Goal: Transaction & Acquisition: Purchase product/service

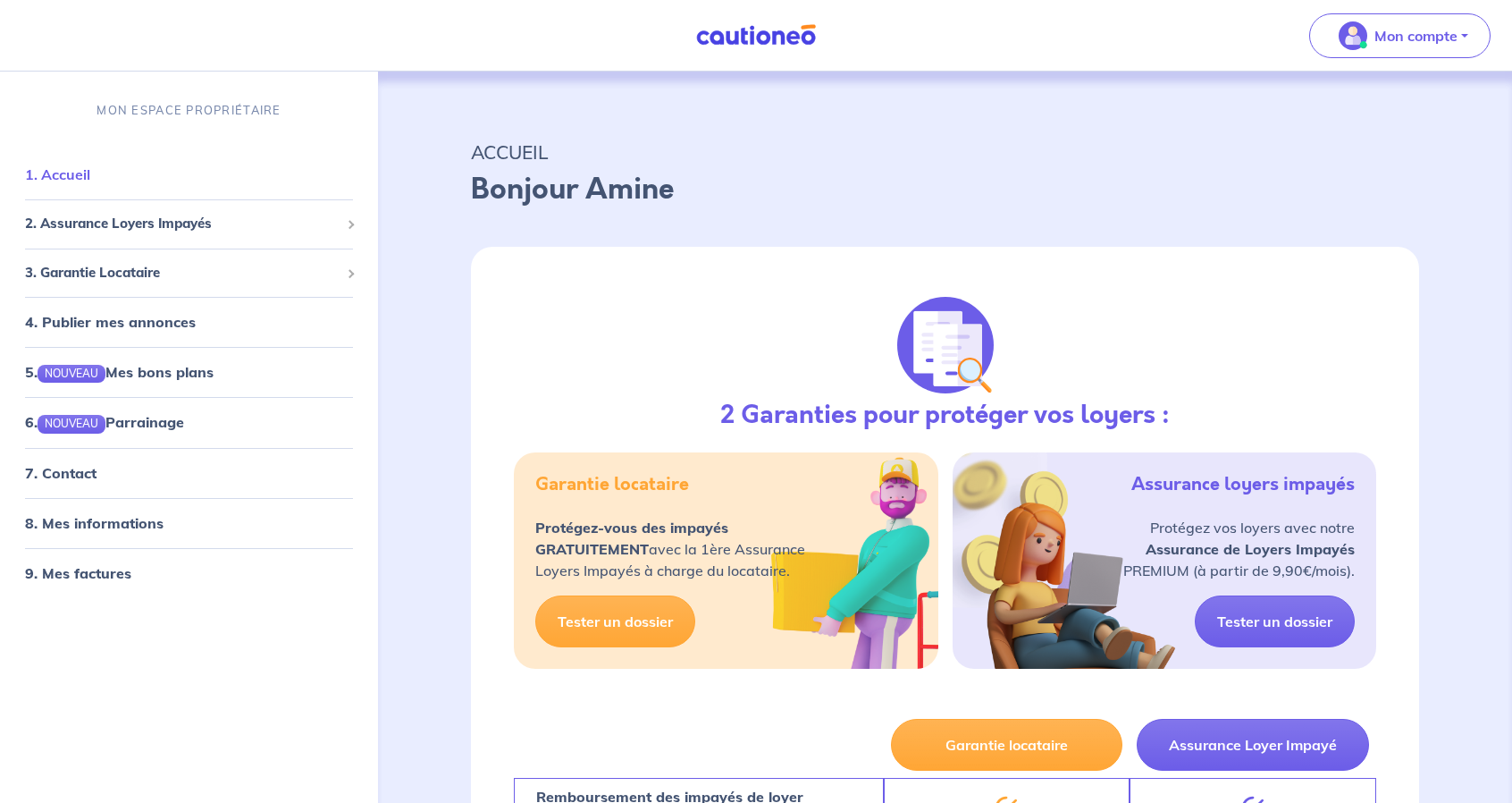
click at [90, 174] on link "1. Accueil" at bounding box center [58, 174] width 66 height 18
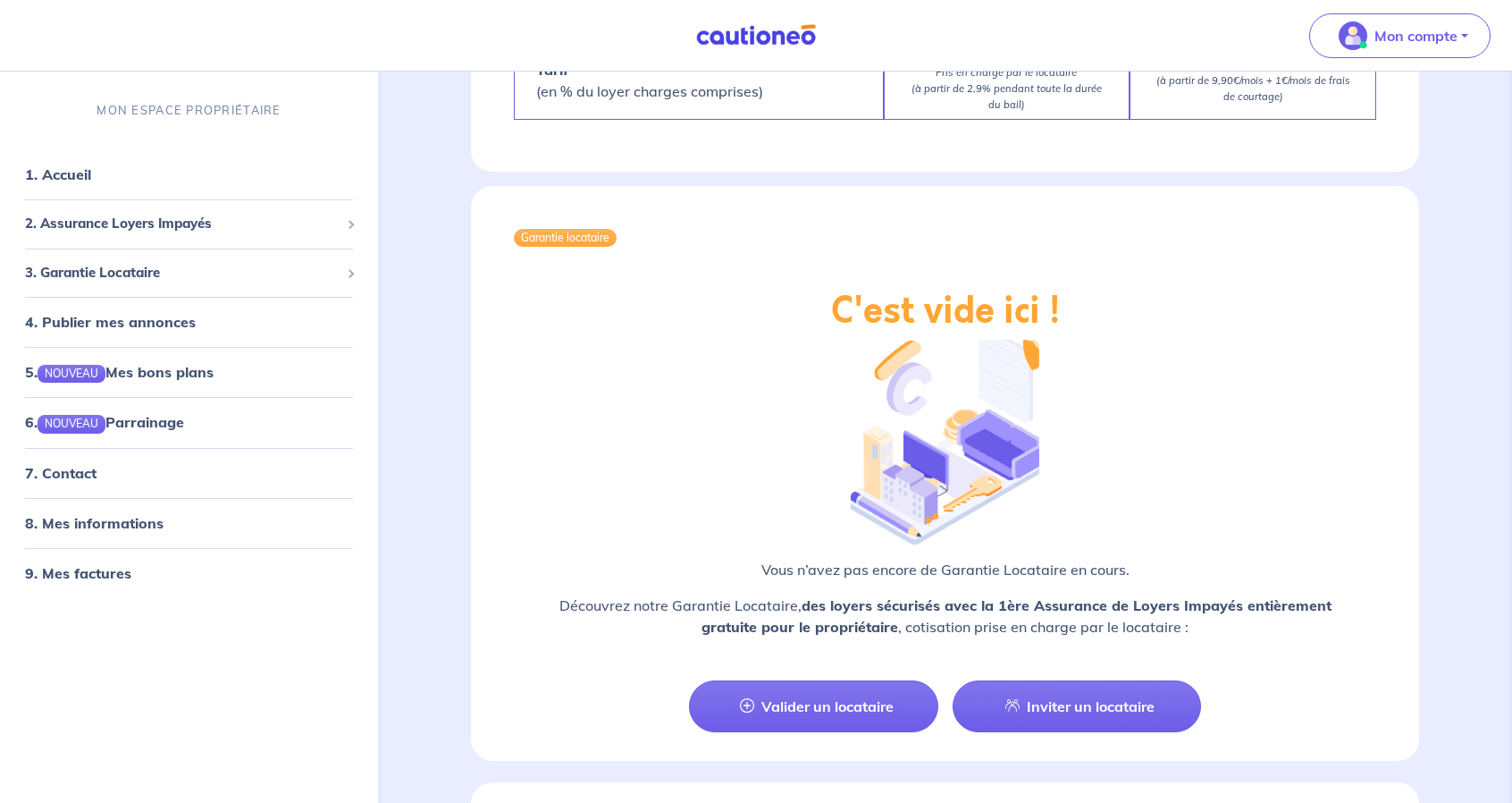
scroll to position [1609, 0]
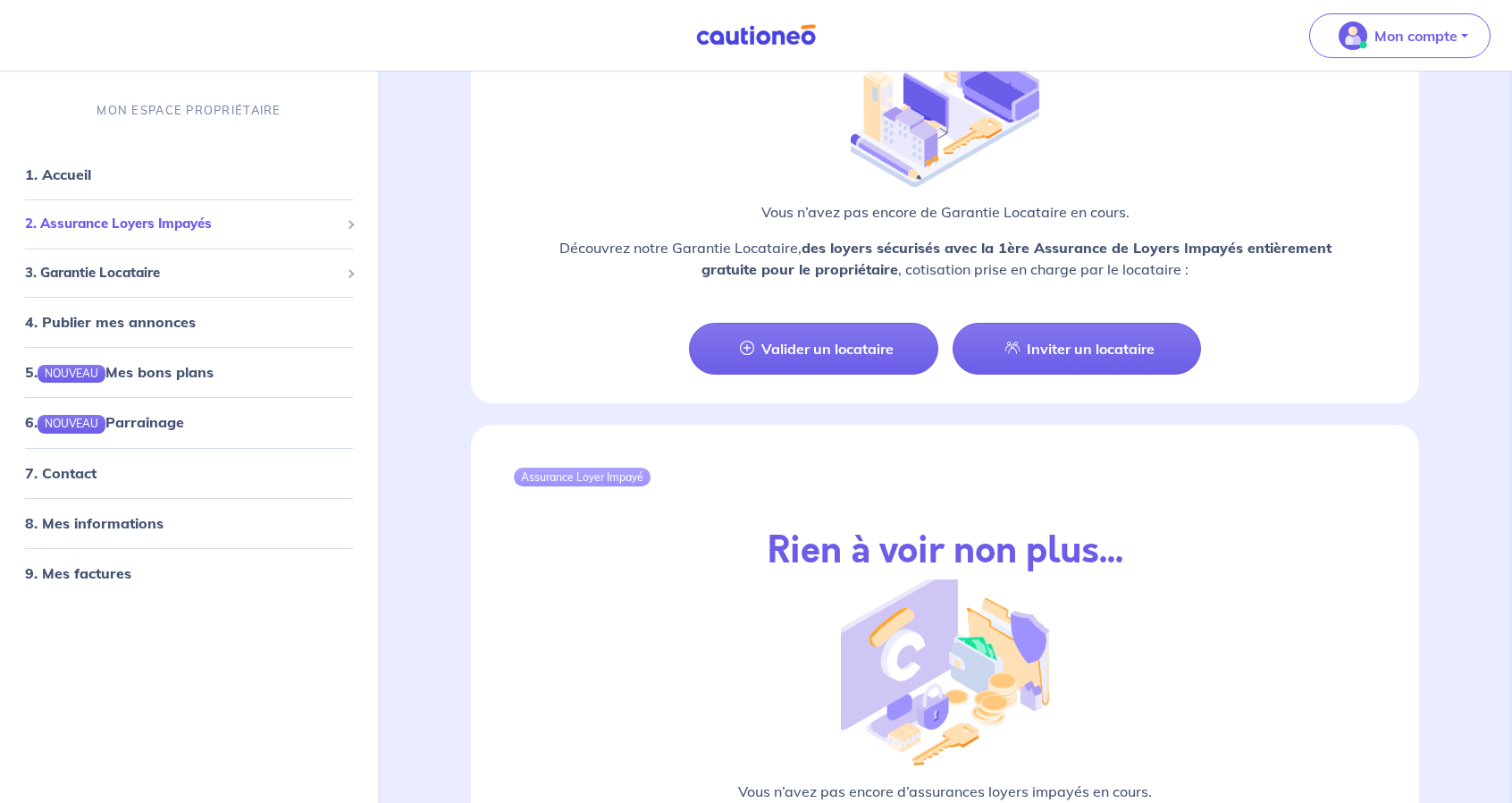
click at [206, 228] on span "2. Assurance Loyers Impayés" at bounding box center [182, 224] width 314 height 21
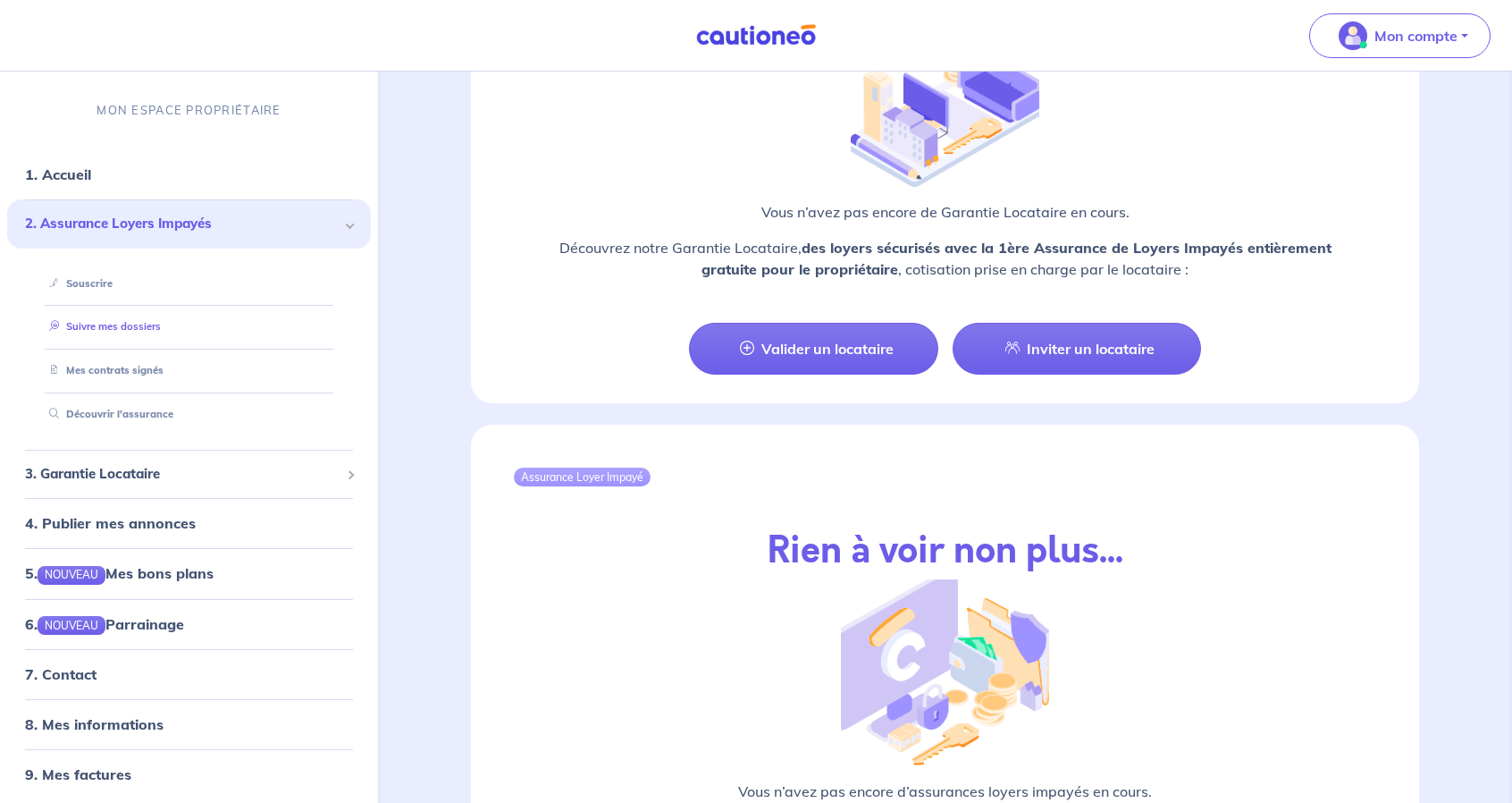
click at [147, 322] on link "Suivre mes dossiers" at bounding box center [101, 326] width 119 height 12
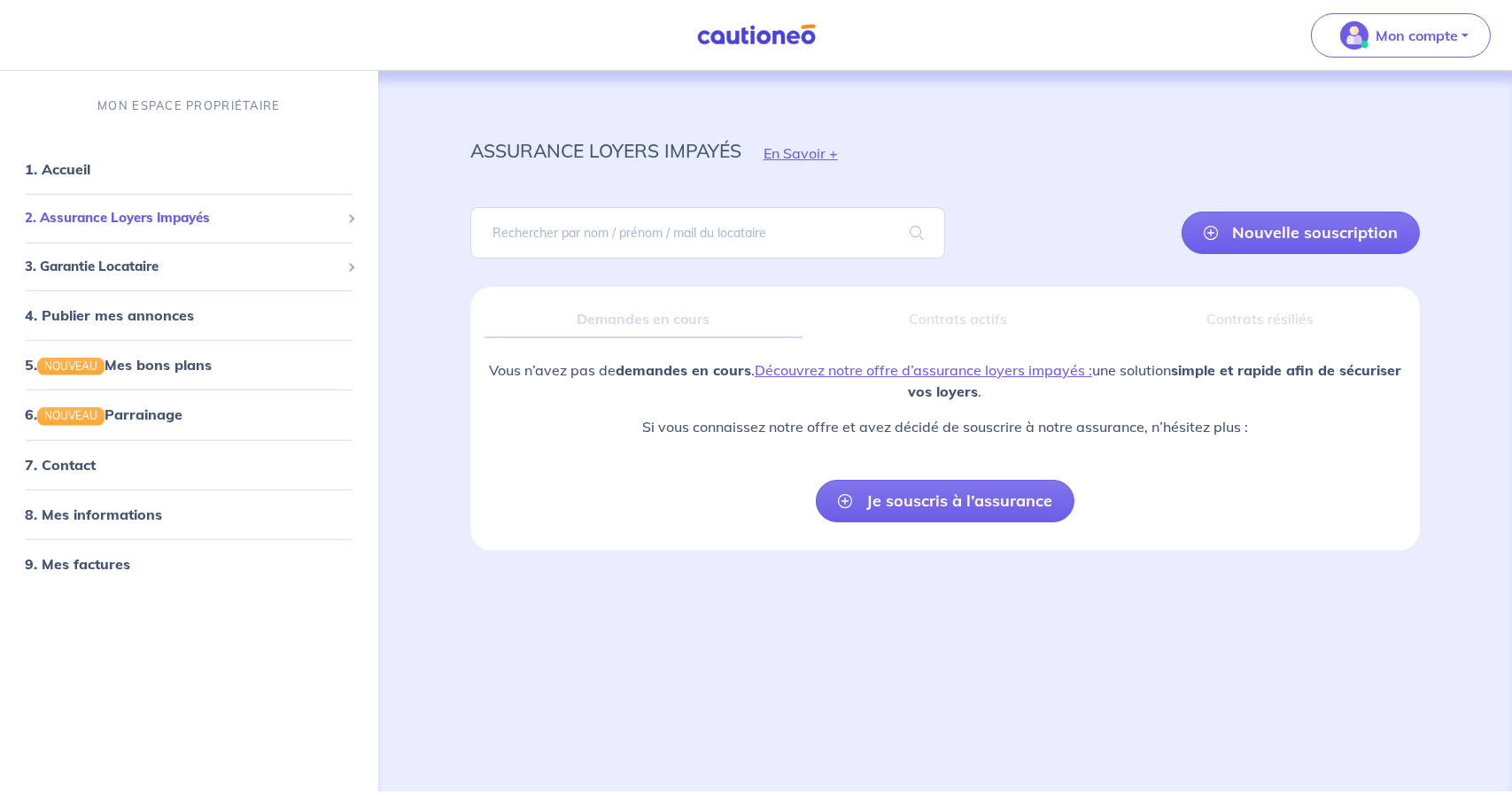
click at [192, 213] on span "2. Assurance Loyers Impayés" at bounding box center [182, 218] width 315 height 20
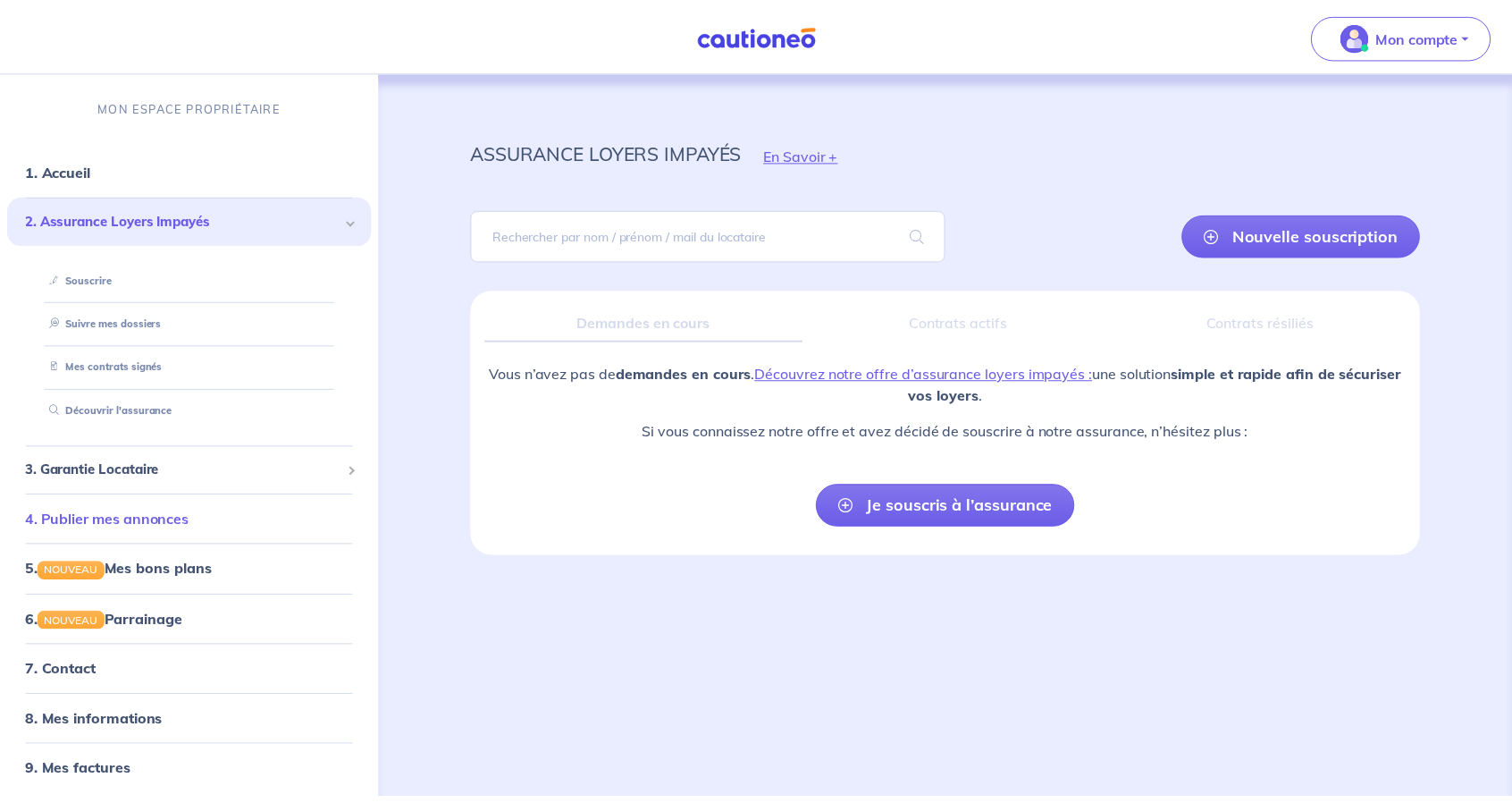
scroll to position [4, 0]
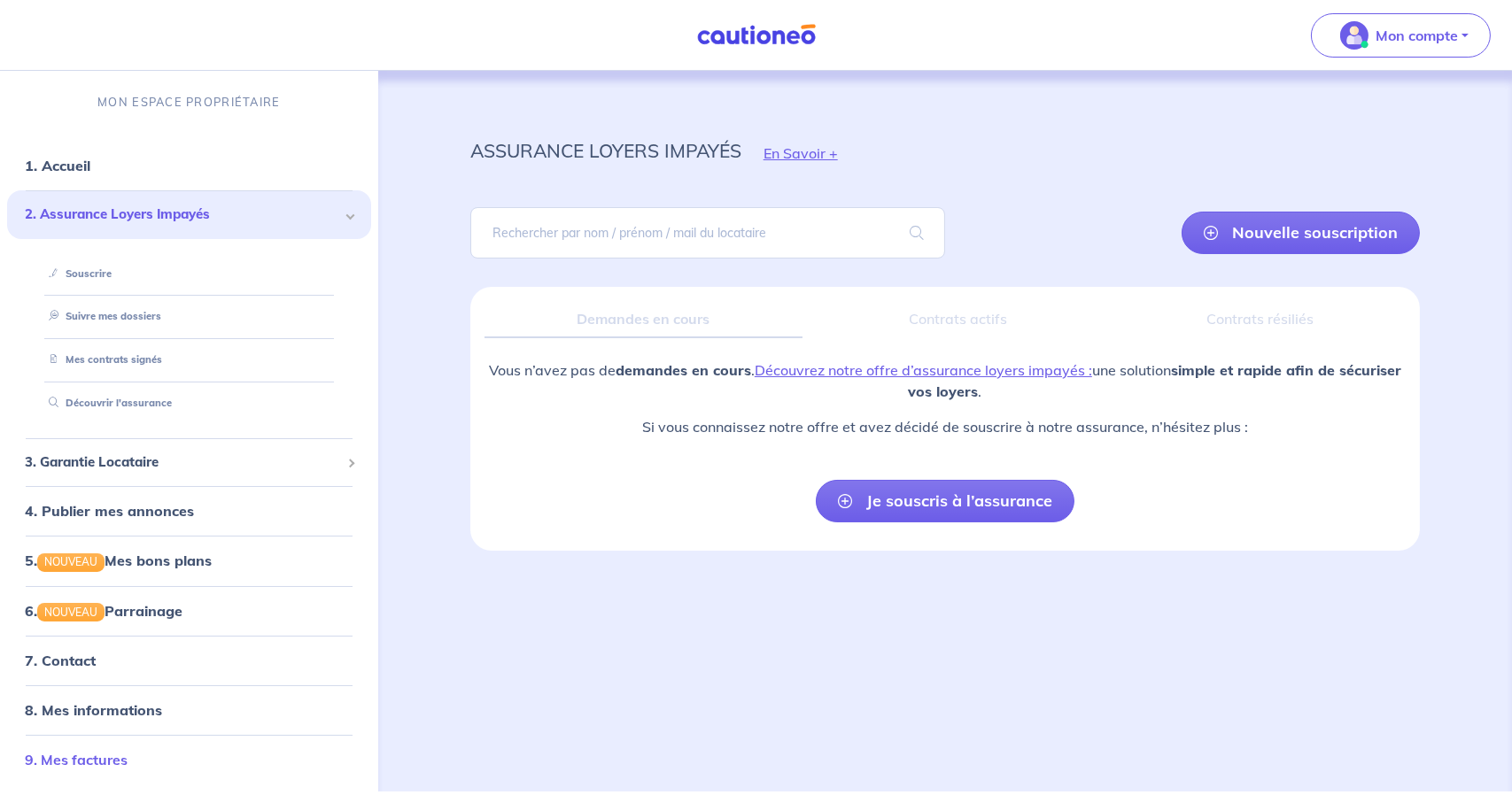
click at [95, 758] on link "9. Mes factures" at bounding box center [76, 759] width 103 height 18
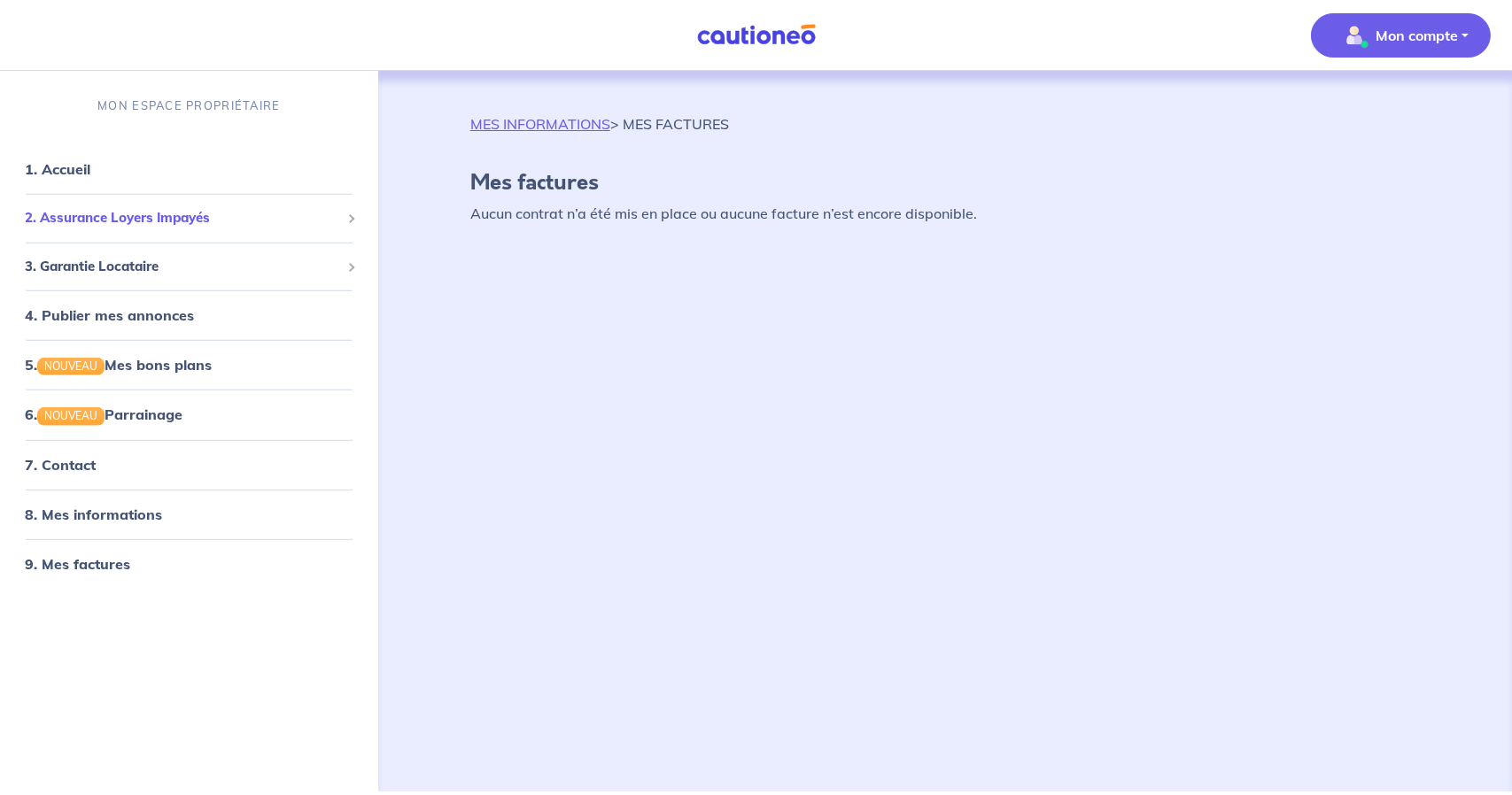
click at [132, 202] on div "2. Assurance Loyers Impayés" at bounding box center [190, 217] width 364 height 34
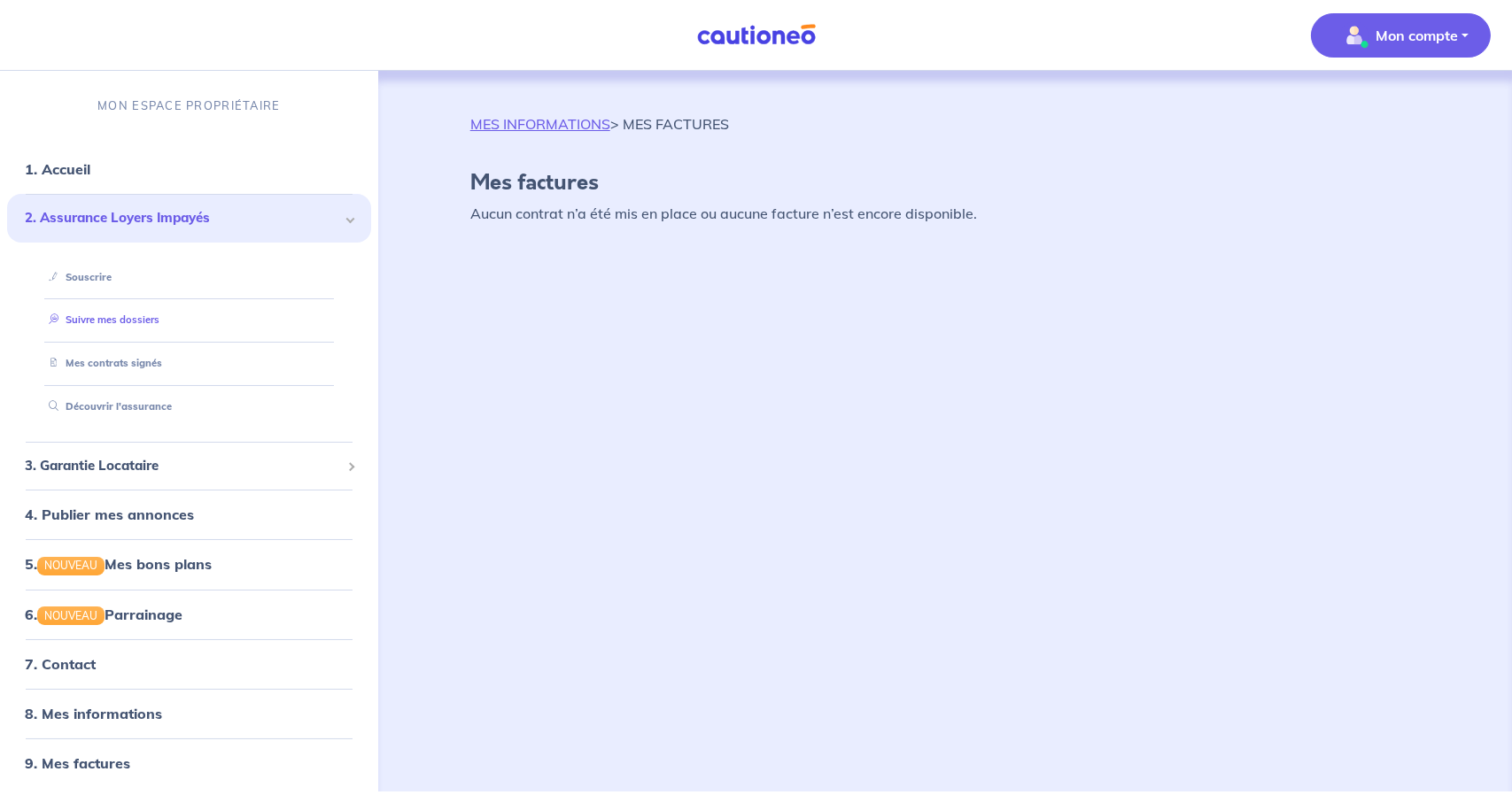
click at [113, 315] on link "Suivre mes dossiers" at bounding box center [100, 319] width 118 height 12
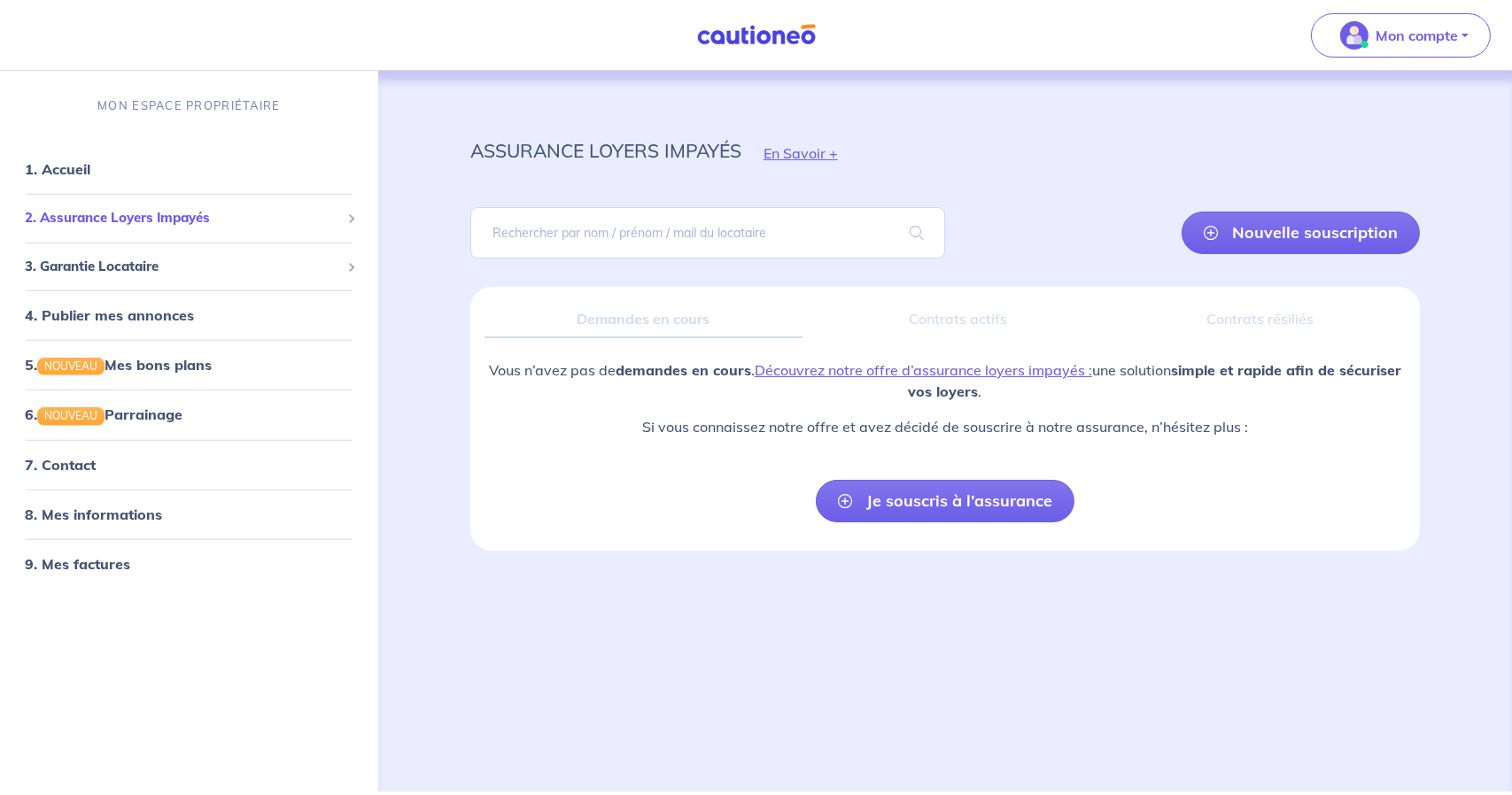
click at [113, 204] on div "2. Assurance Loyers Impayés" at bounding box center [190, 217] width 364 height 34
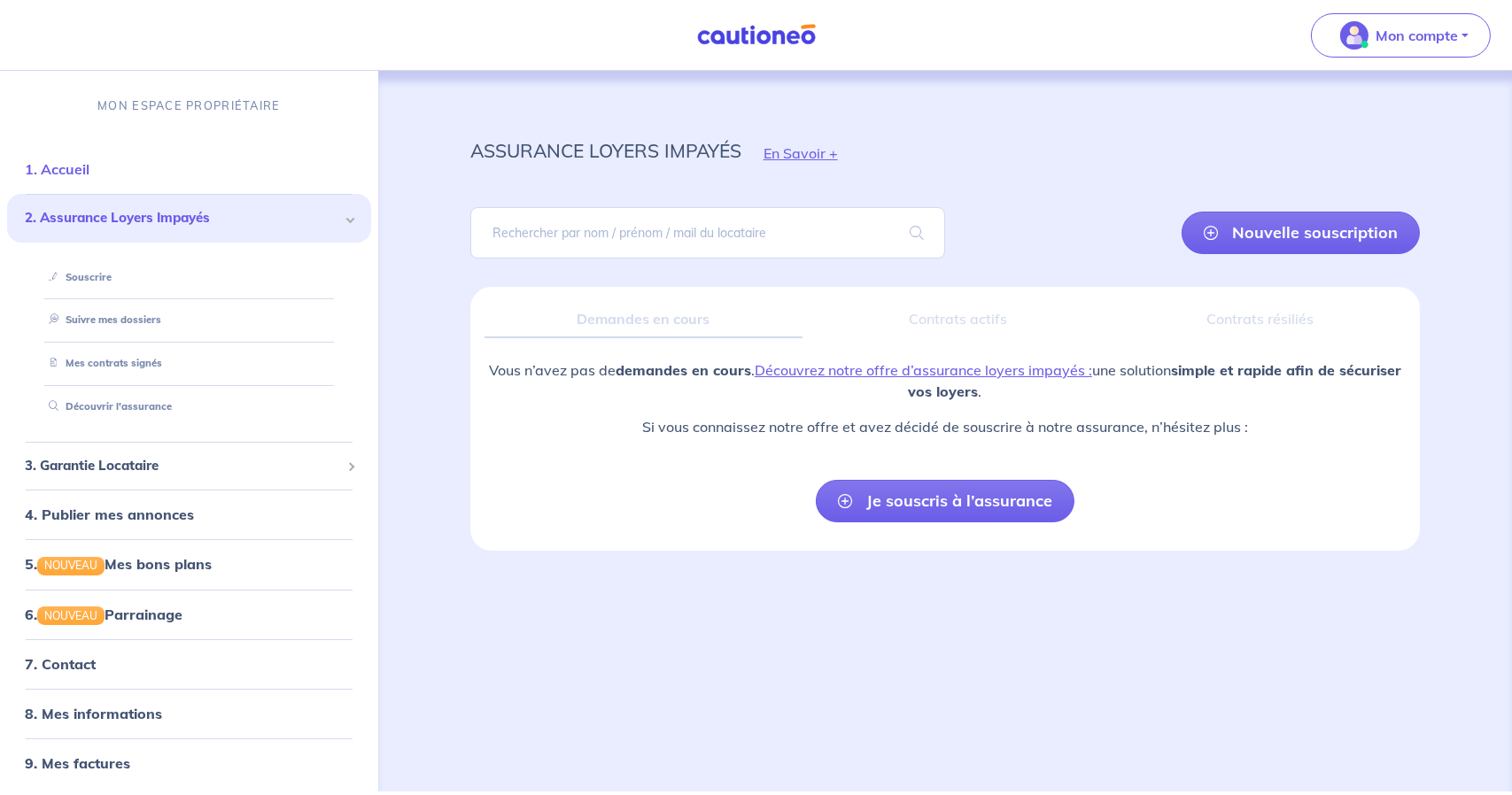
click at [62, 178] on link "1. Accueil" at bounding box center [58, 168] width 65 height 18
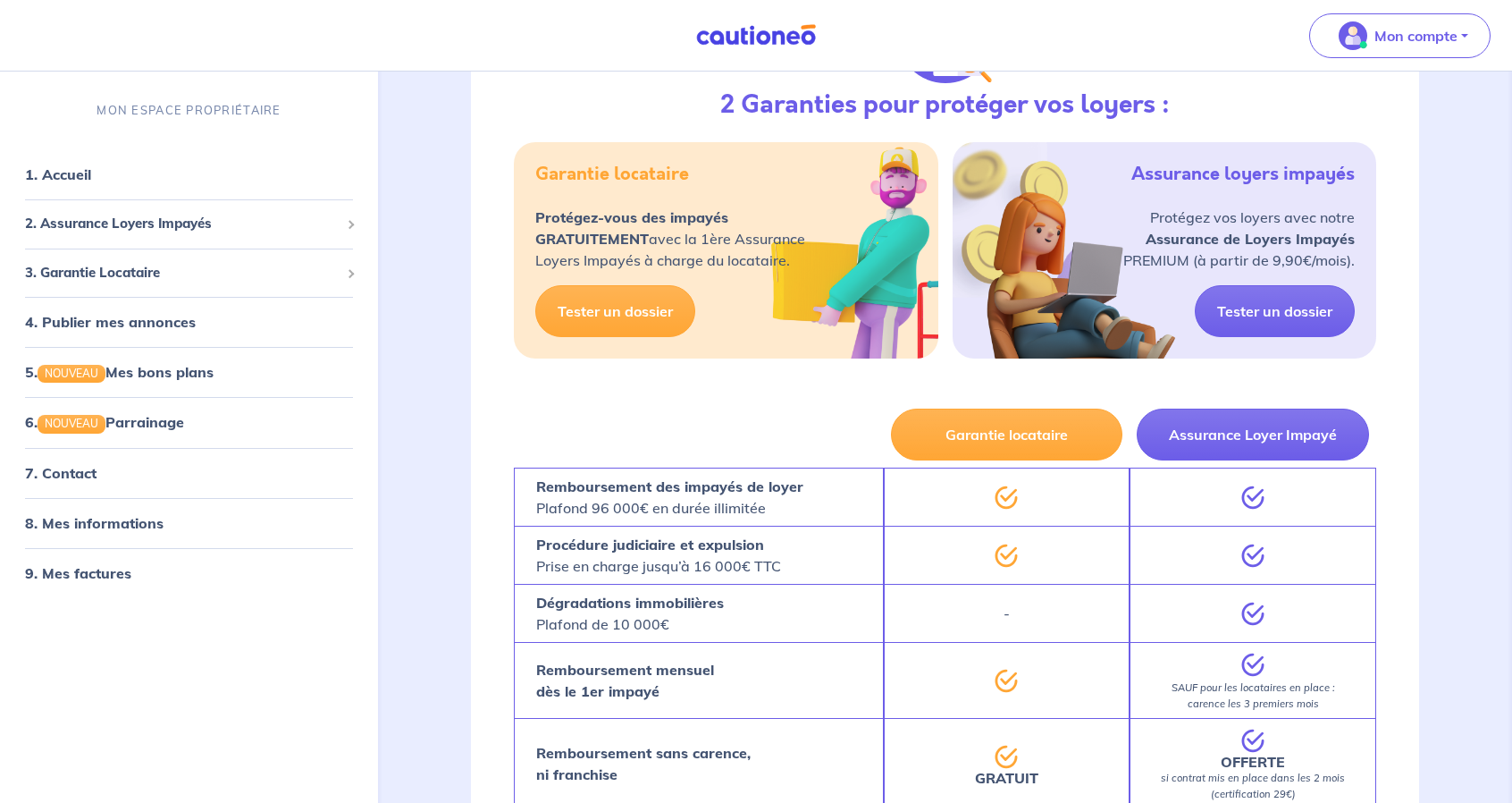
scroll to position [269, 0]
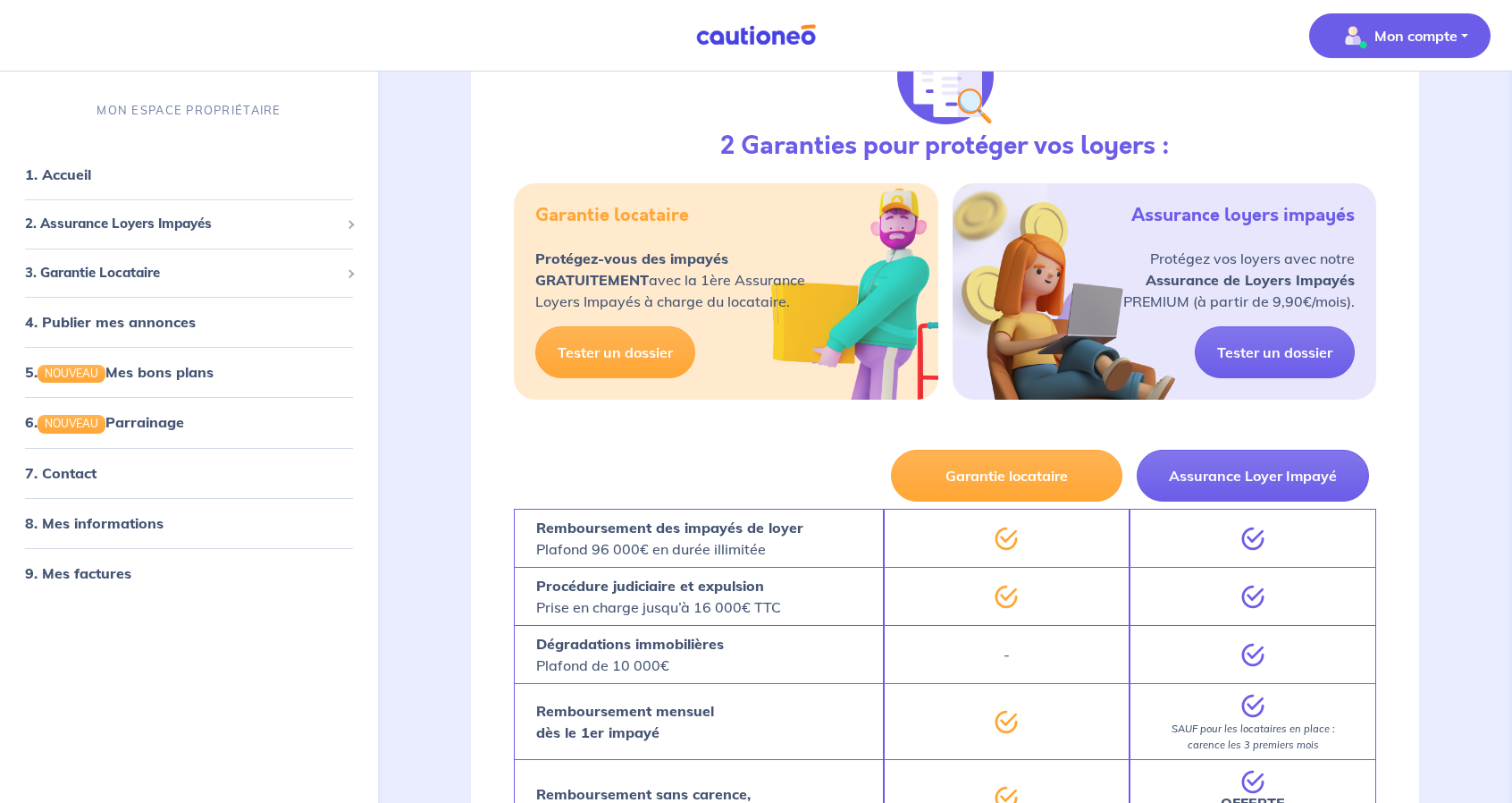
click at [1408, 17] on button "Mon compte" at bounding box center [1399, 36] width 181 height 45
click at [1376, 116] on link "Mes informations" at bounding box center [1382, 111] width 144 height 28
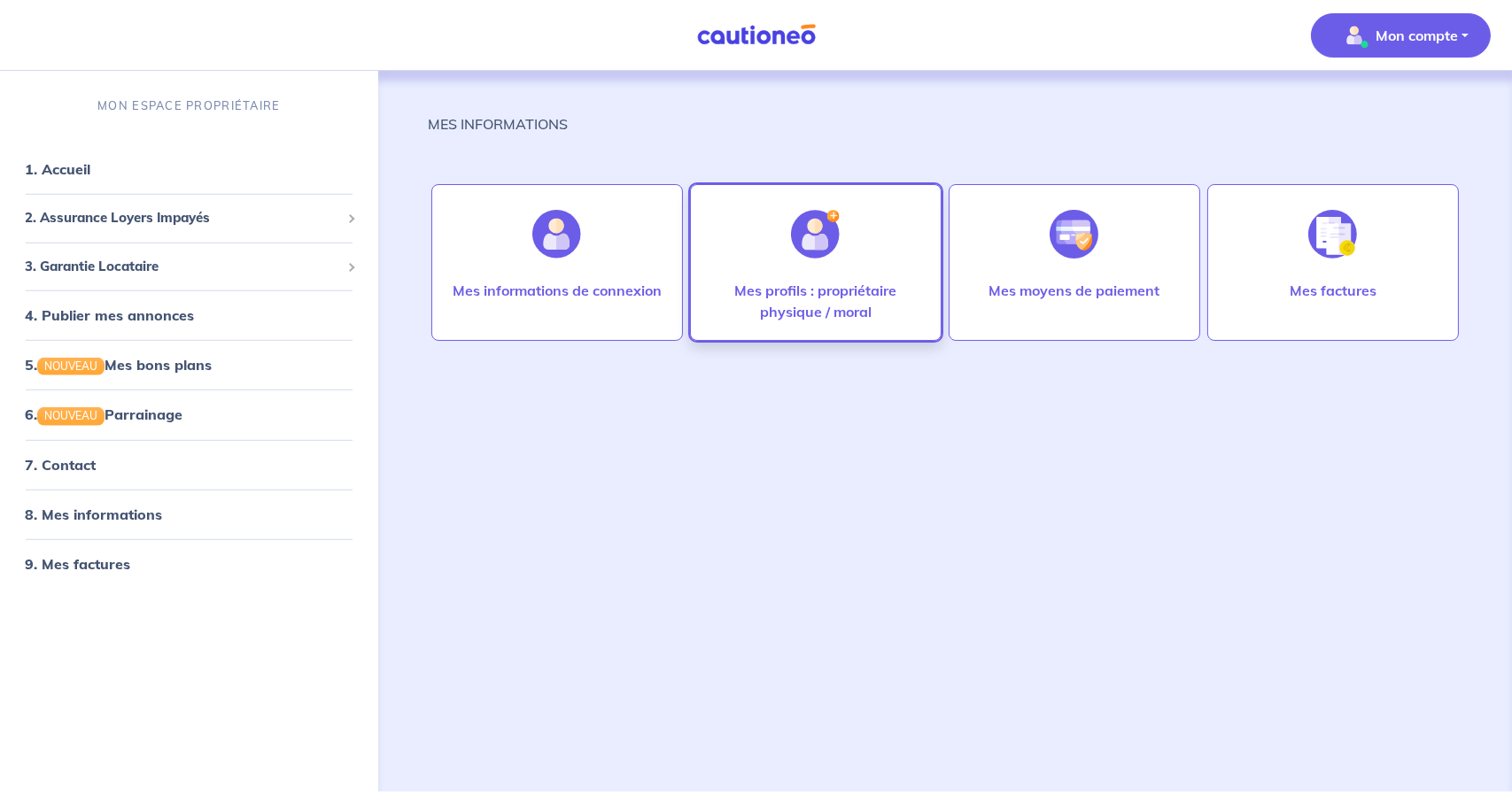
click at [809, 275] on div at bounding box center [815, 234] width 77 height 91
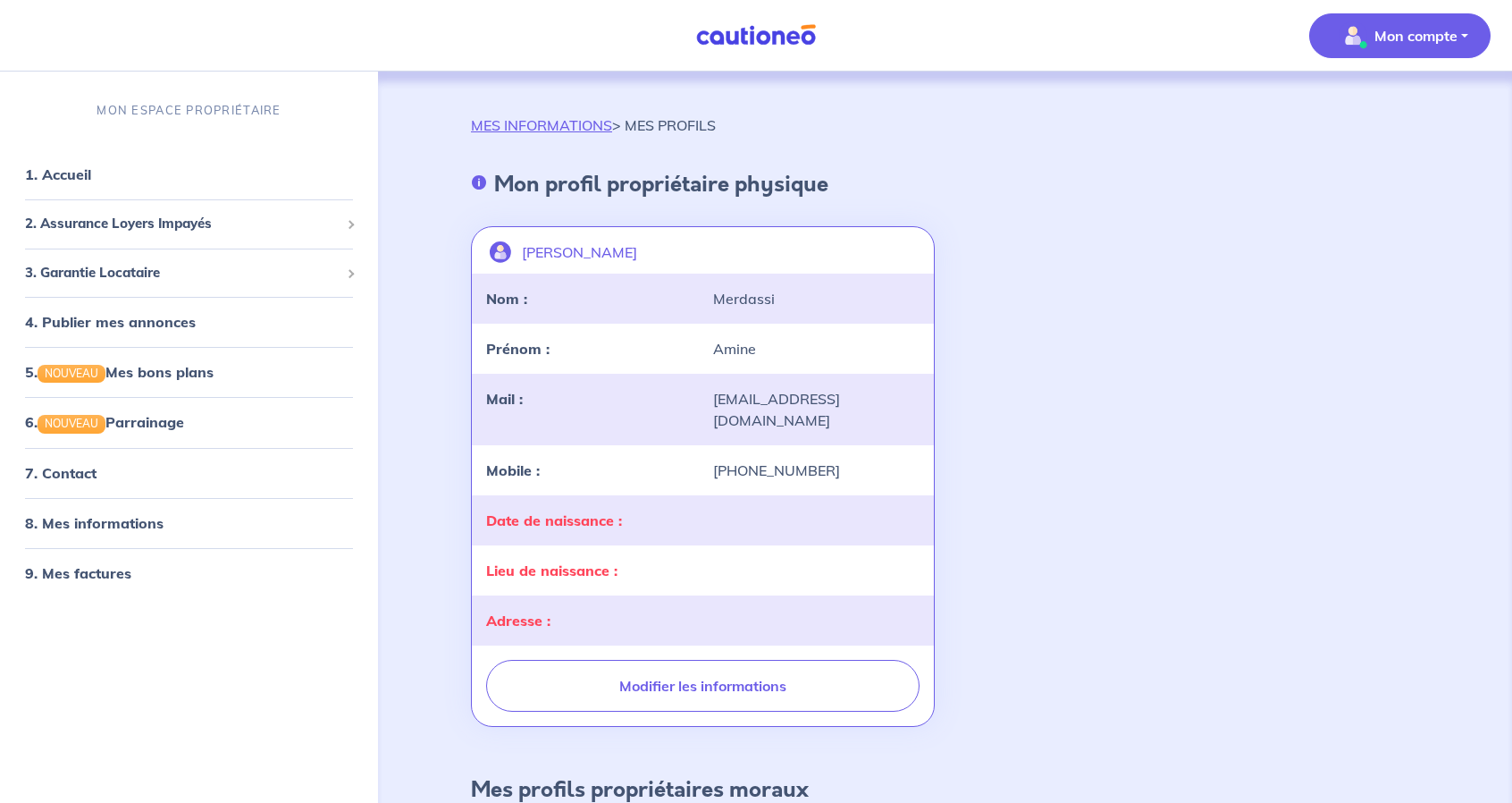
click at [757, 295] on div "Merdassi" at bounding box center [816, 298] width 227 height 22
click at [555, 511] on strong "Date de naissance :" at bounding box center [553, 520] width 136 height 18
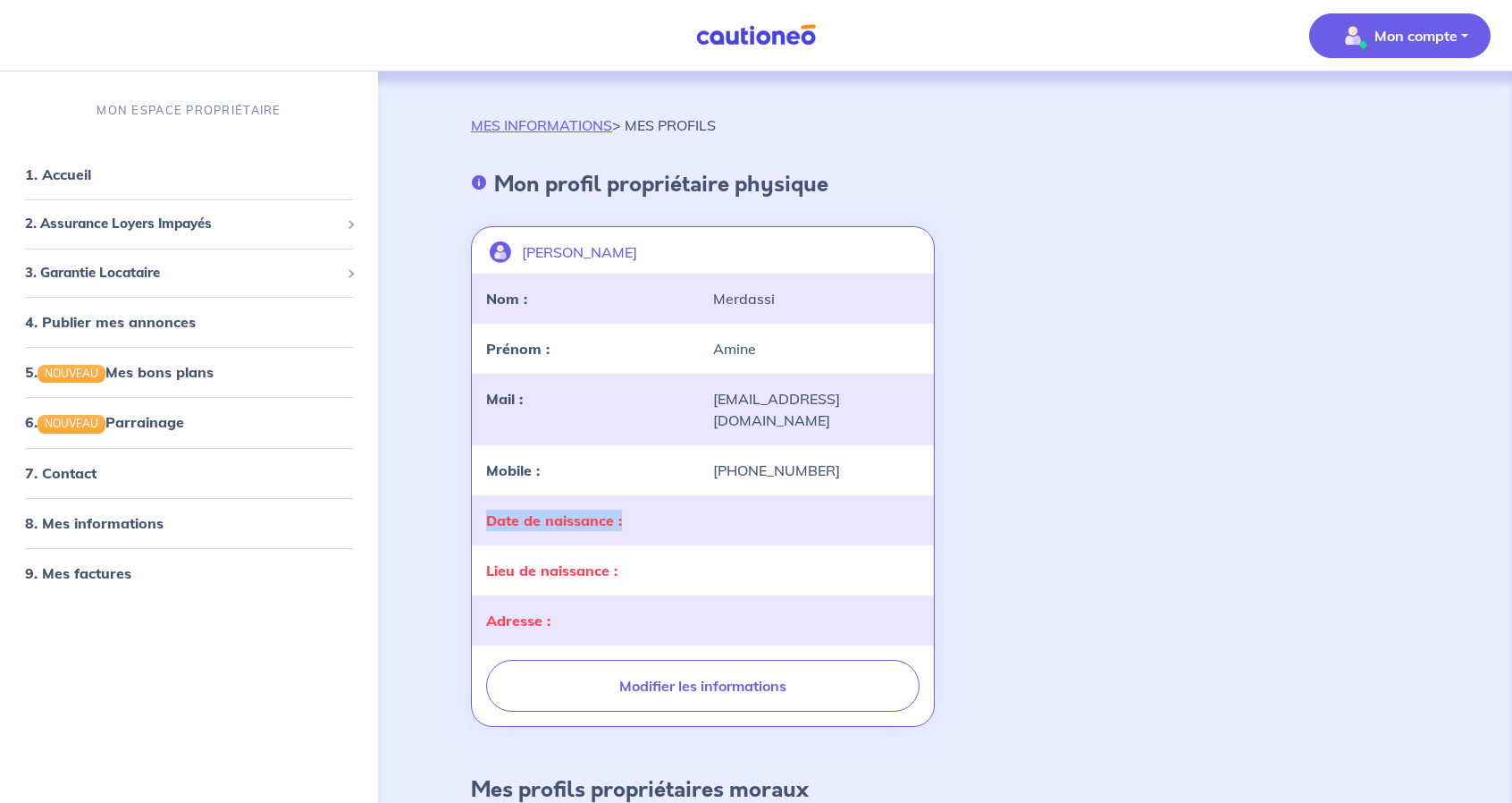
click at [555, 511] on strong "Date de naissance :" at bounding box center [553, 520] width 136 height 18
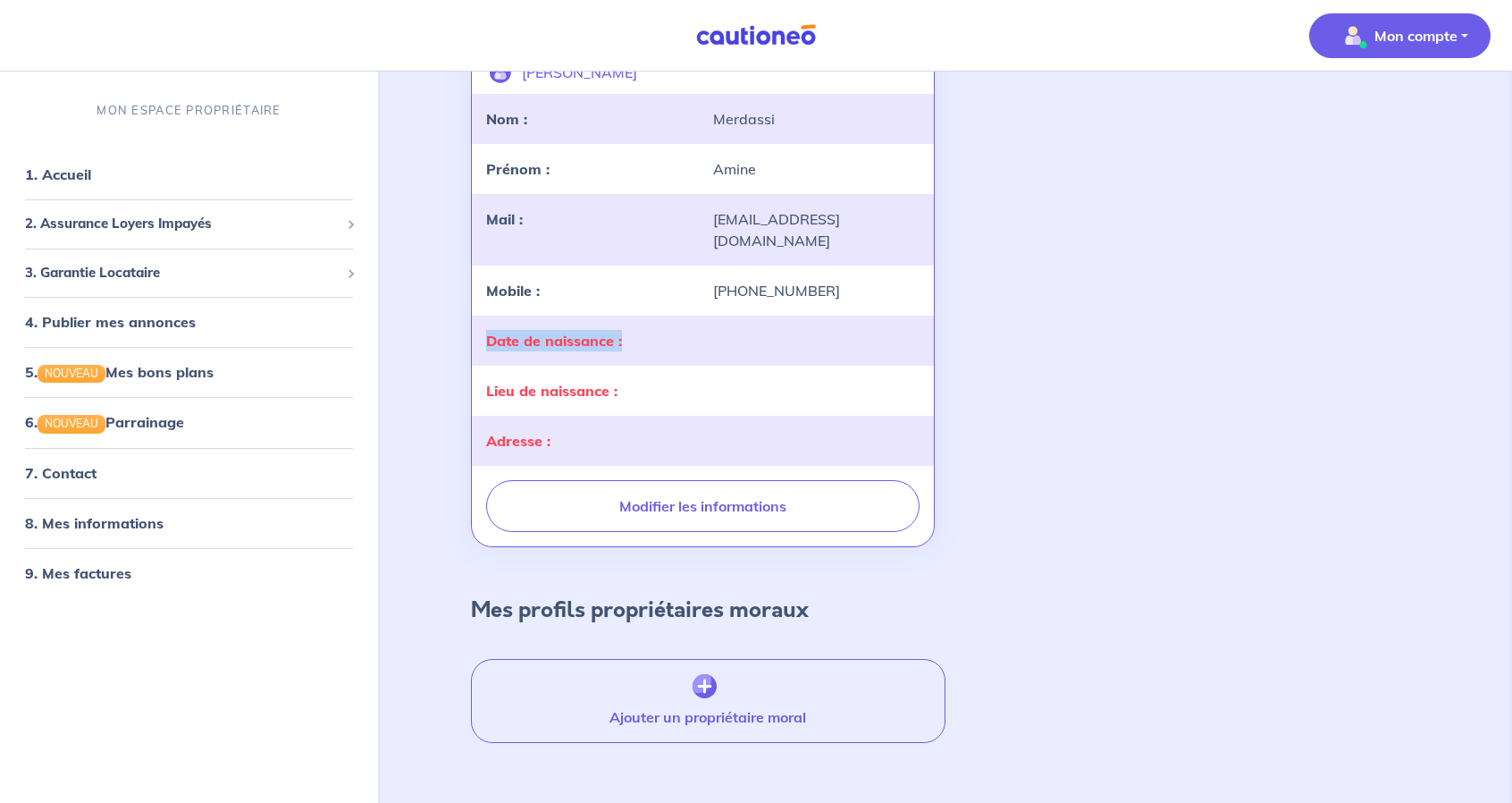
scroll to position [182, 0]
click at [714, 595] on h4 "Mes profils propriétaires moraux" at bounding box center [640, 608] width 338 height 26
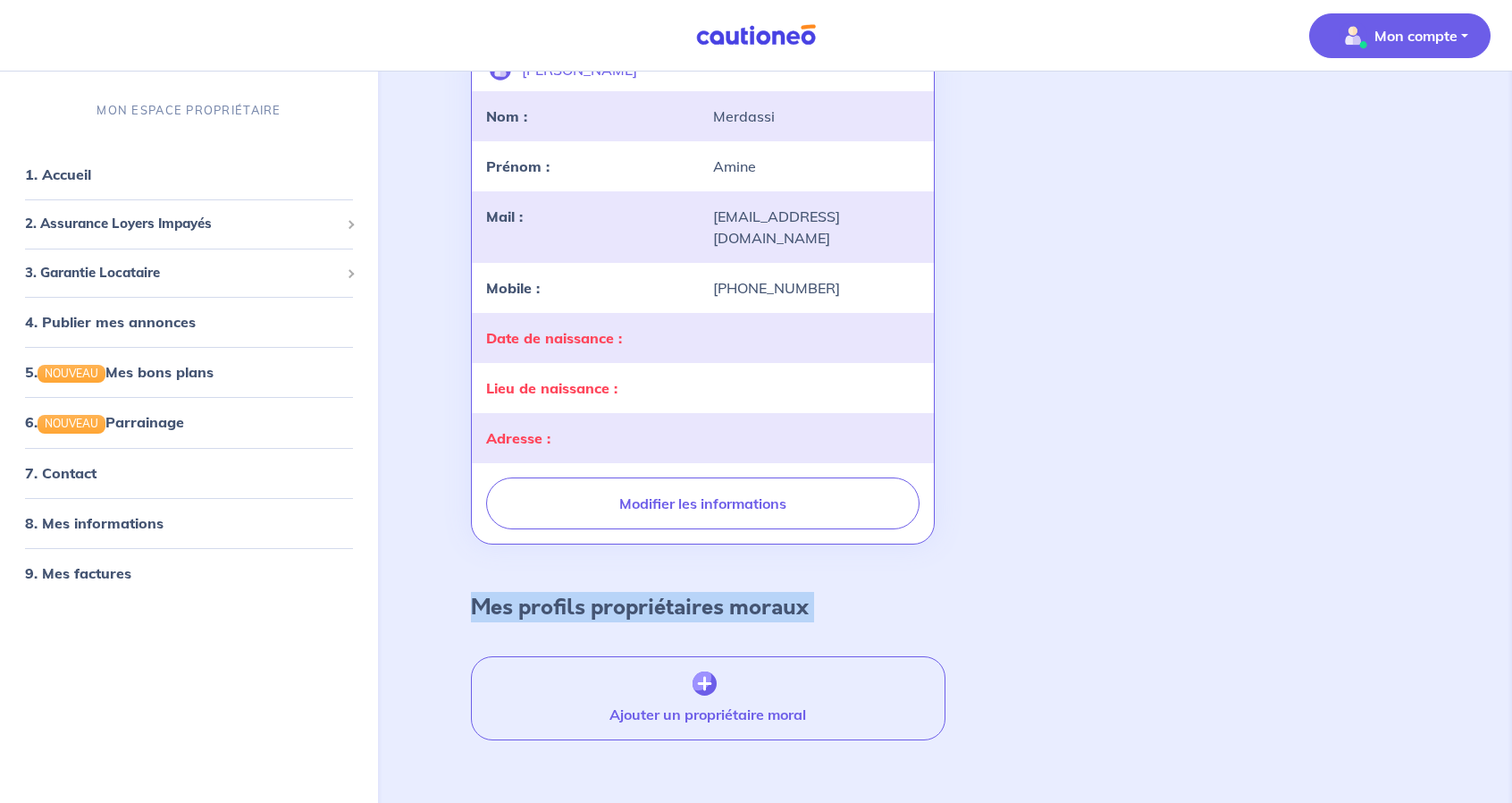
click at [714, 595] on h4 "Mes profils propriétaires moraux" at bounding box center [640, 608] width 338 height 26
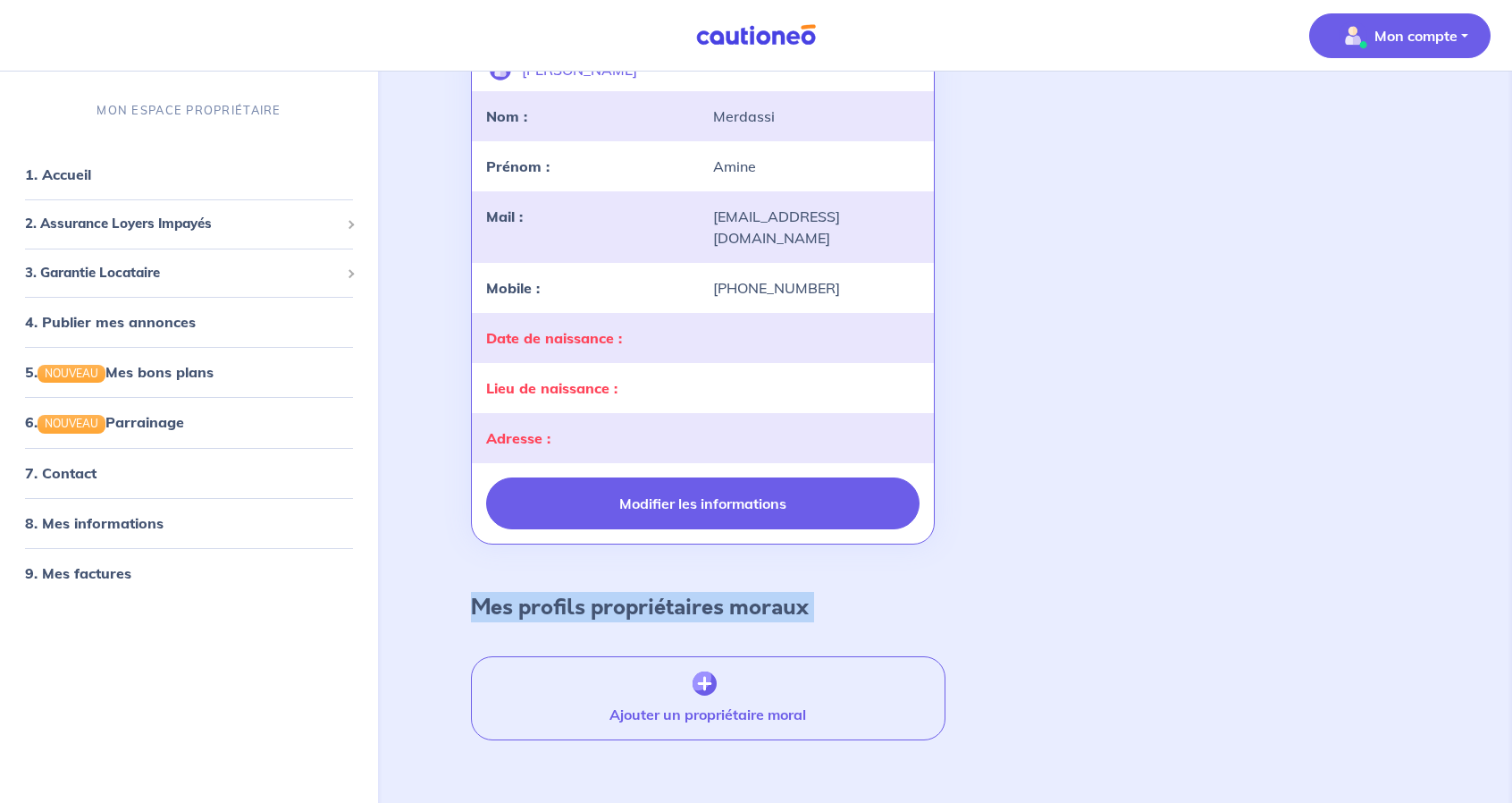
click at [701, 489] on button "Modifier les informations" at bounding box center [703, 503] width 433 height 52
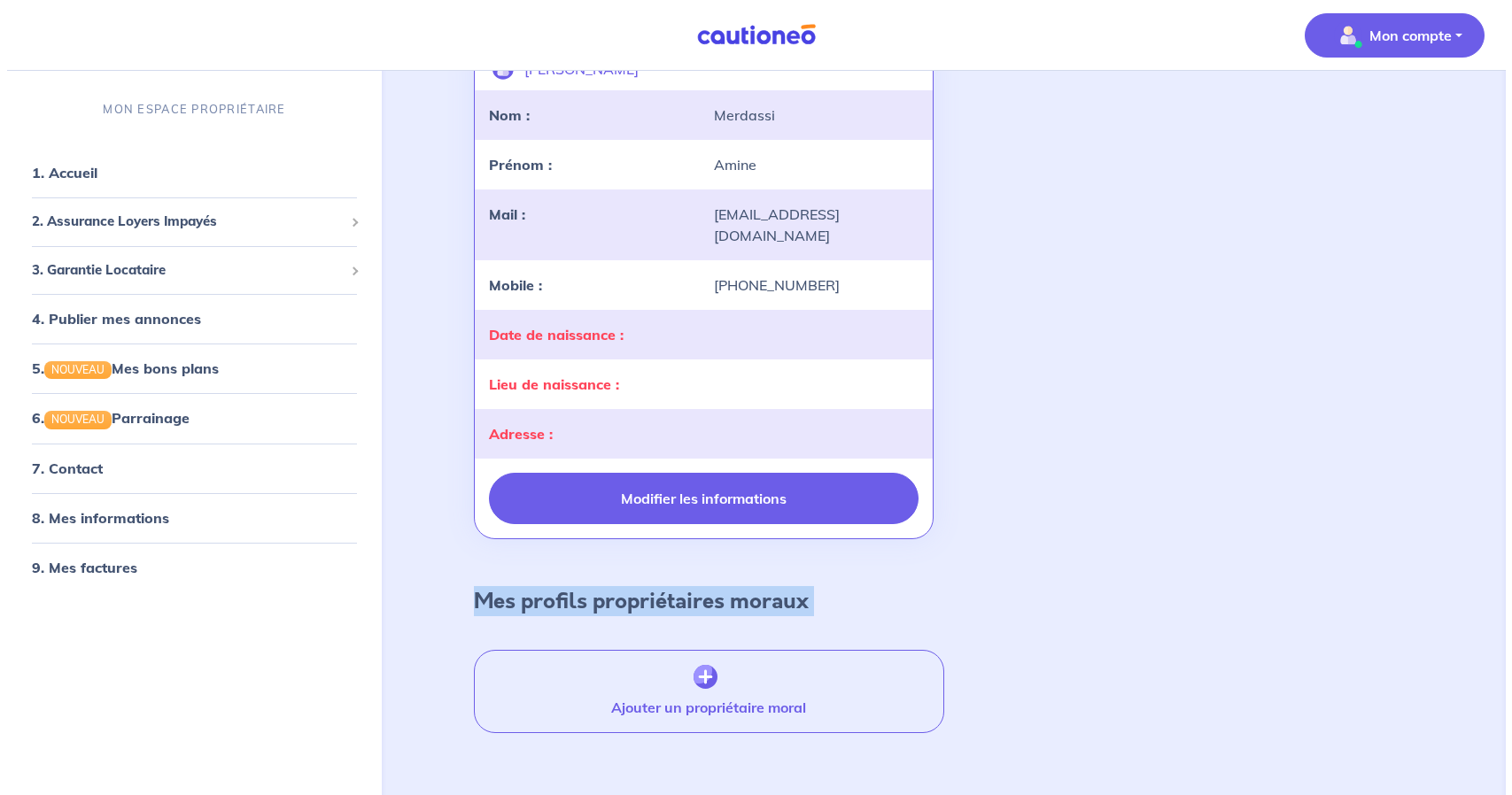
scroll to position [0, 0]
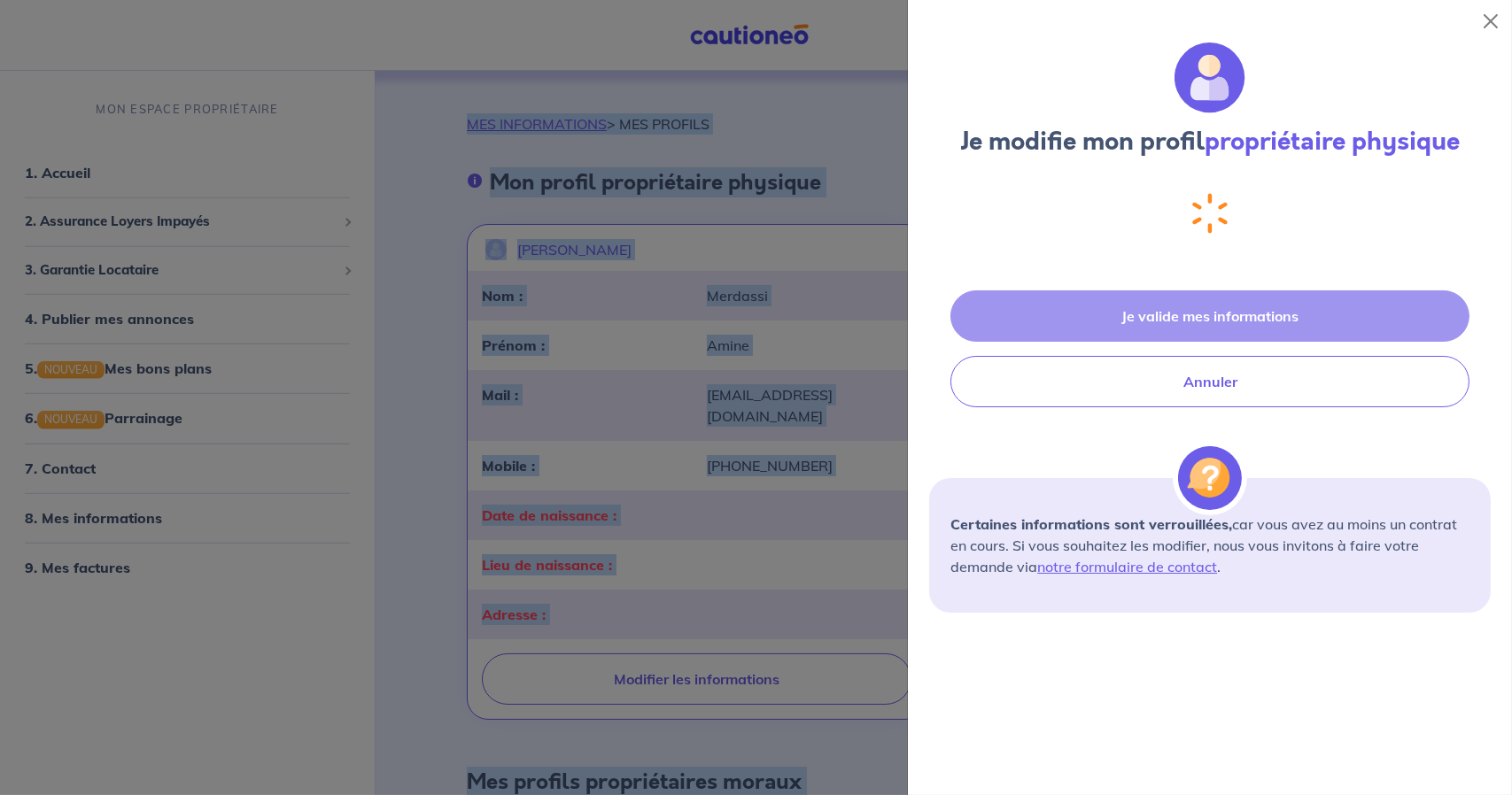
select select "FR"
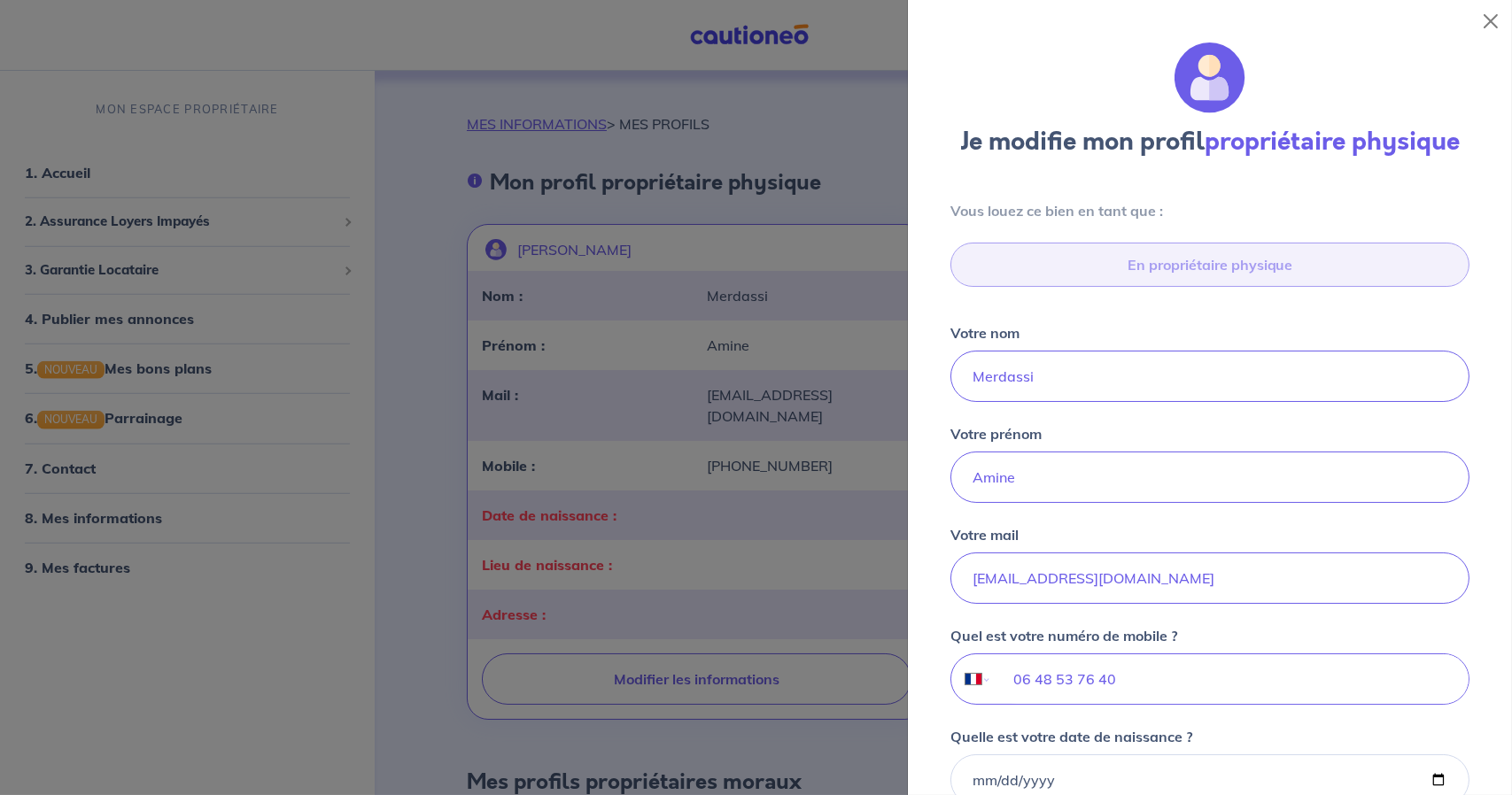
scroll to position [554, 0]
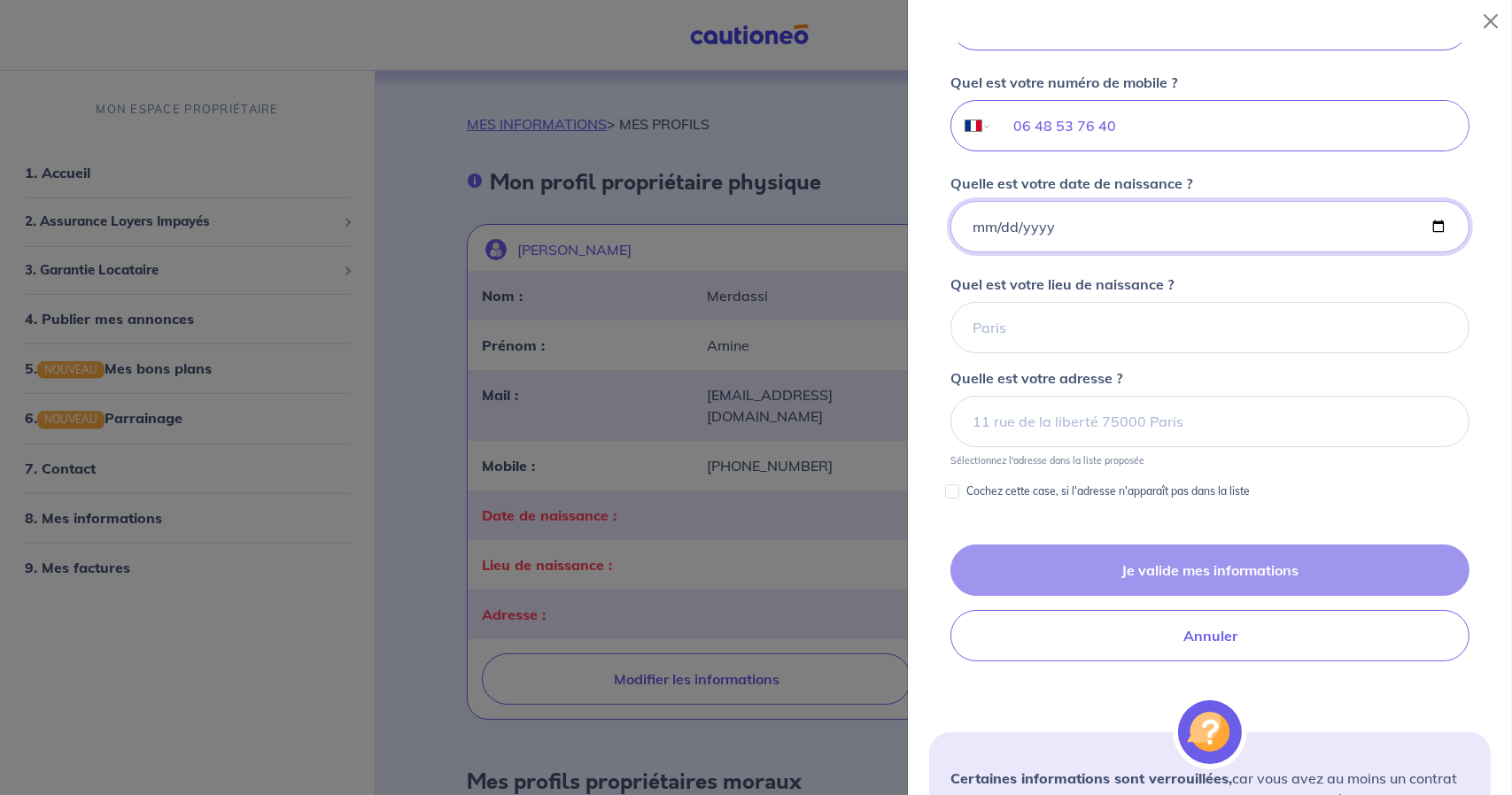
click at [1134, 226] on input "Quelle est votre date de naissance ?" at bounding box center [1210, 226] width 519 height 51
click at [1438, 222] on input "Quelle est votre date de naissance ?" at bounding box center [1210, 226] width 519 height 51
click at [1431, 225] on input "Quelle est votre date de naissance ?" at bounding box center [1210, 226] width 519 height 51
click at [994, 208] on input "Quelle est votre date de naissance ?" at bounding box center [1210, 226] width 519 height 51
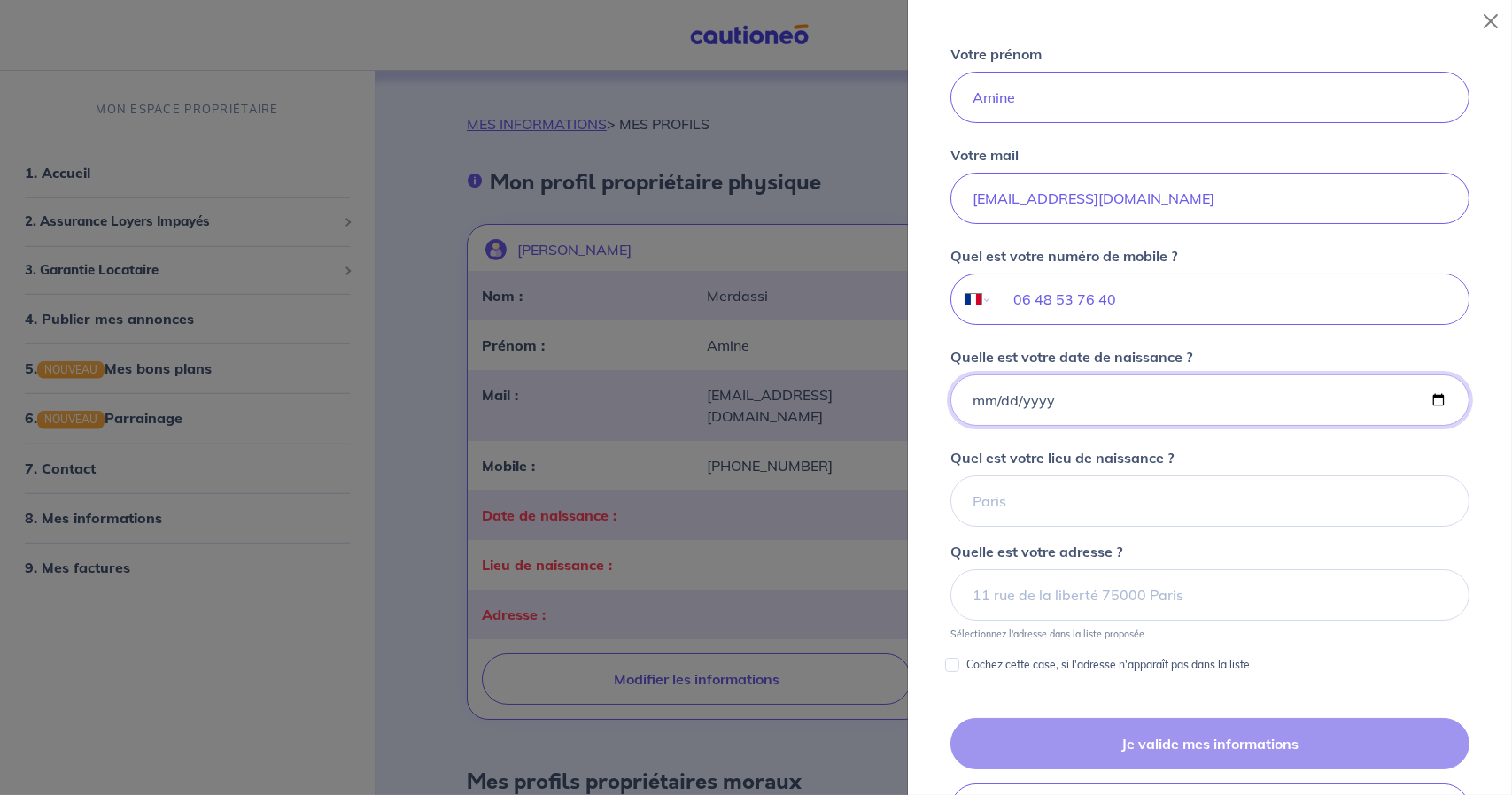
scroll to position [321, 0]
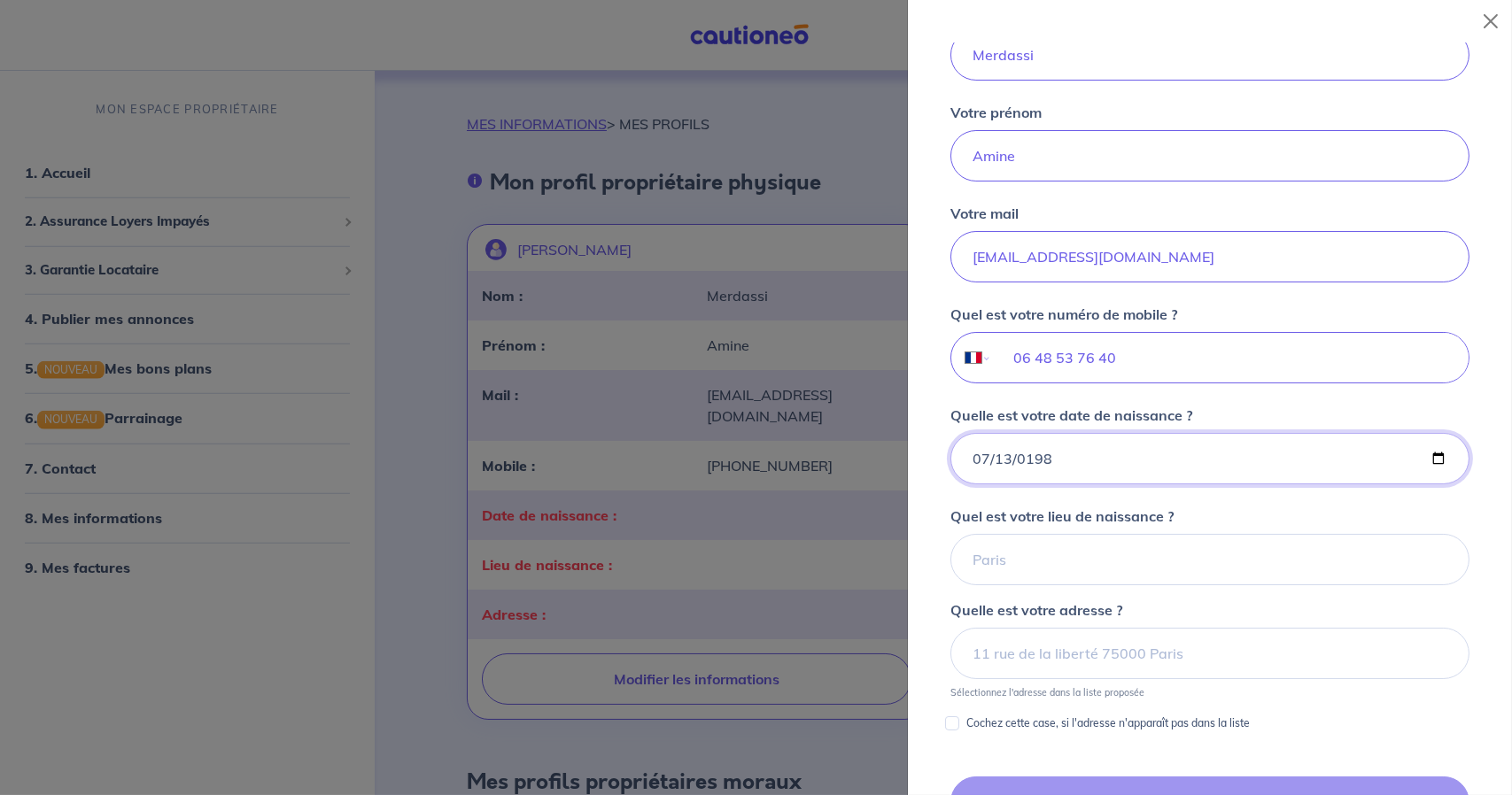
type input "1985-07-13"
click at [1041, 543] on input "Quel est votre lieu de naissance ?" at bounding box center [1210, 559] width 519 height 51
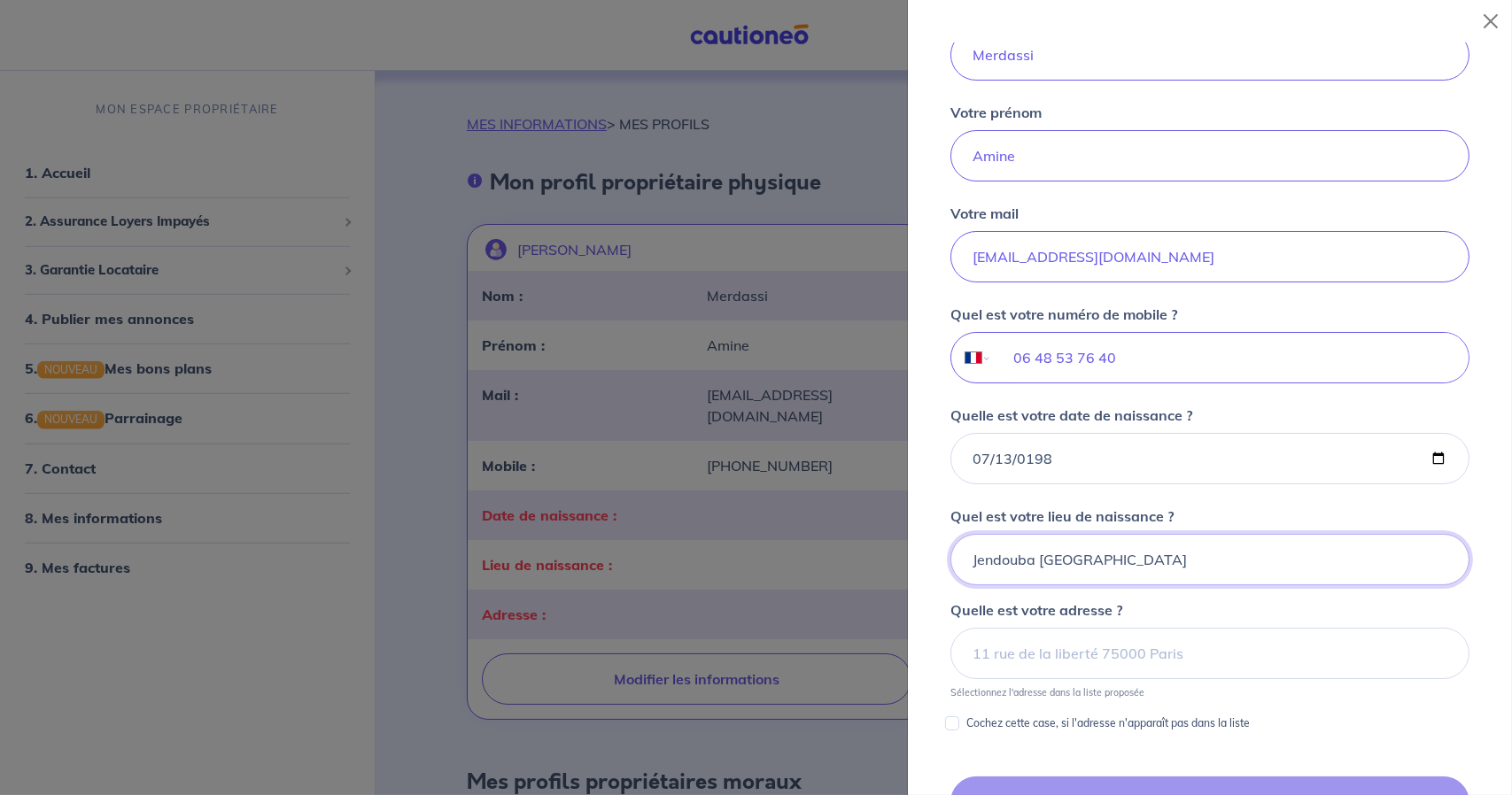
type input "Jendouba Tunisie"
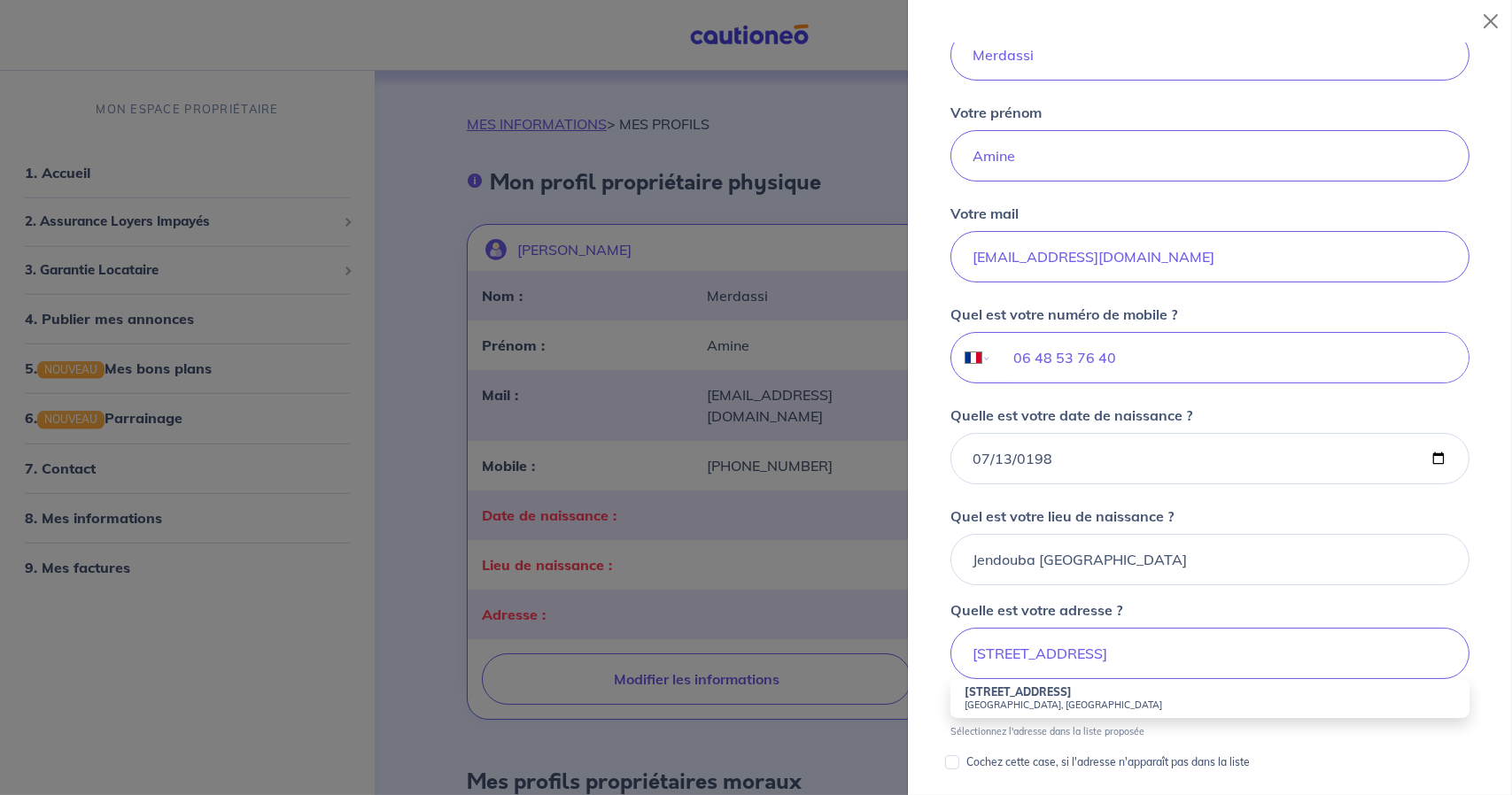
click at [1094, 692] on li "55 Rue de la Sablière Courbevoie, France" at bounding box center [1210, 698] width 519 height 39
type input "55 Rue de la Sablière, Courbevoie, France"
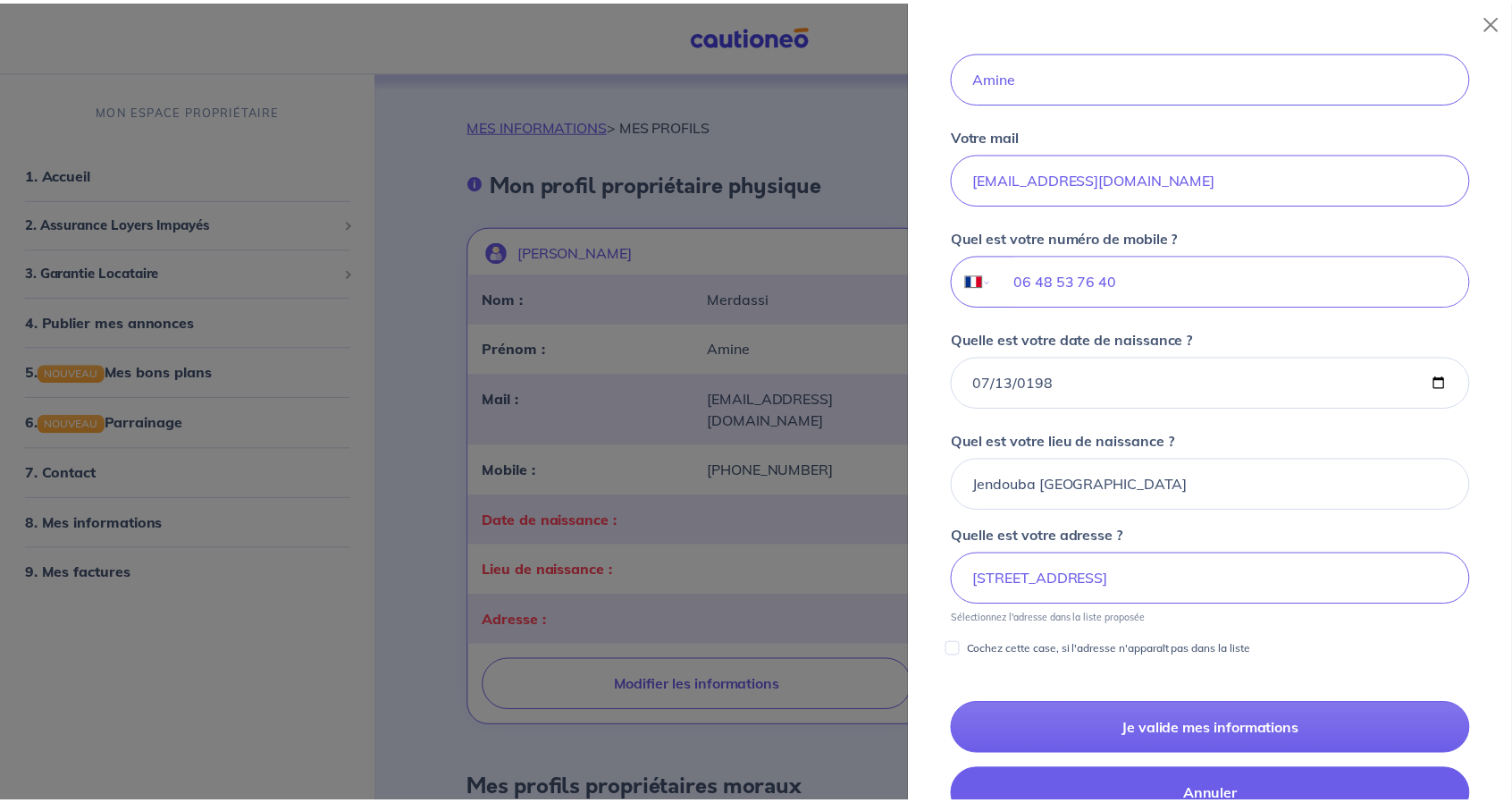
scroll to position [593, 0]
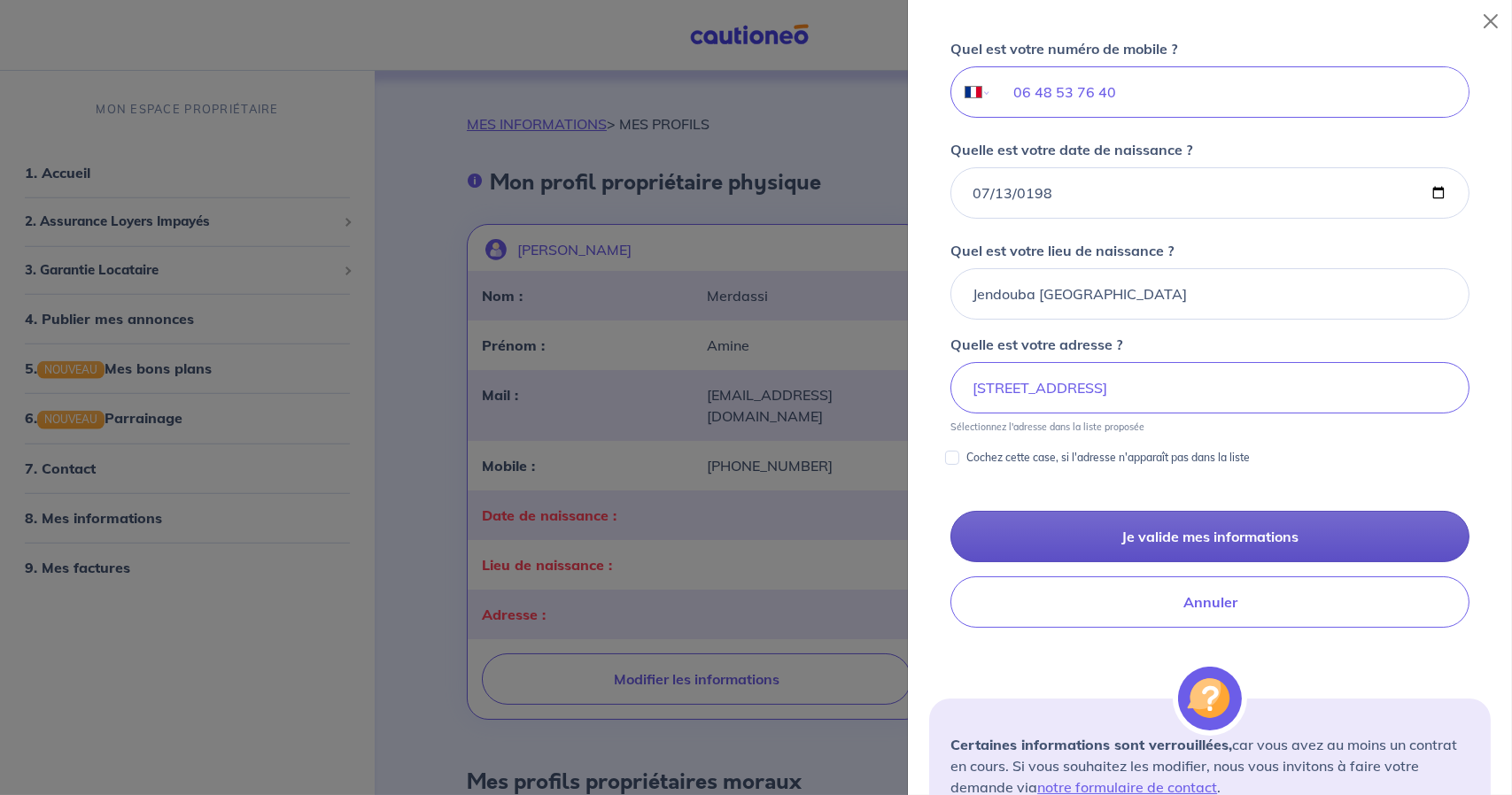
click at [1238, 539] on button "Je valide mes informations" at bounding box center [1210, 536] width 519 height 51
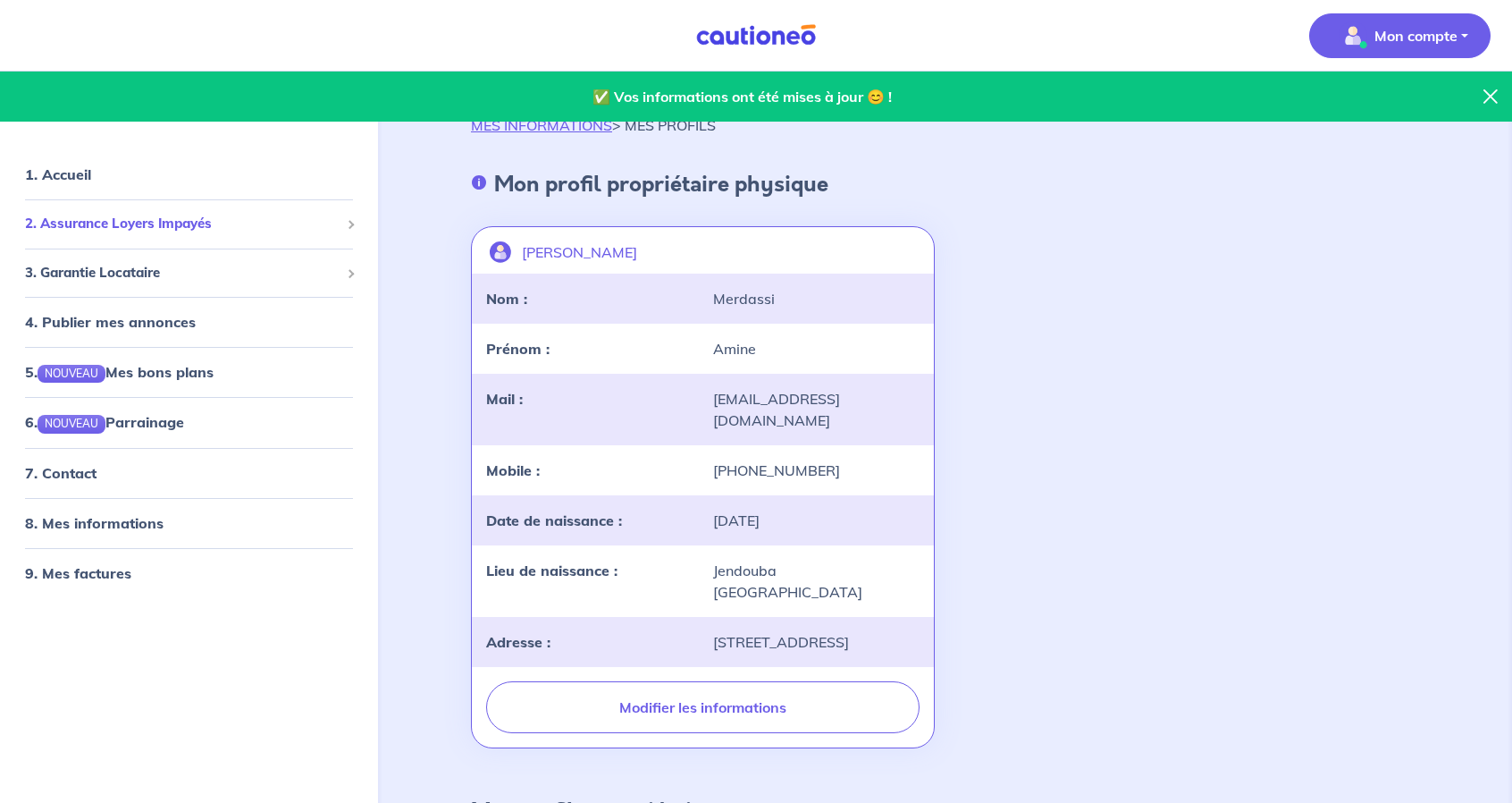
click at [325, 225] on span "2. Assurance Loyers Impayés" at bounding box center [182, 224] width 314 height 21
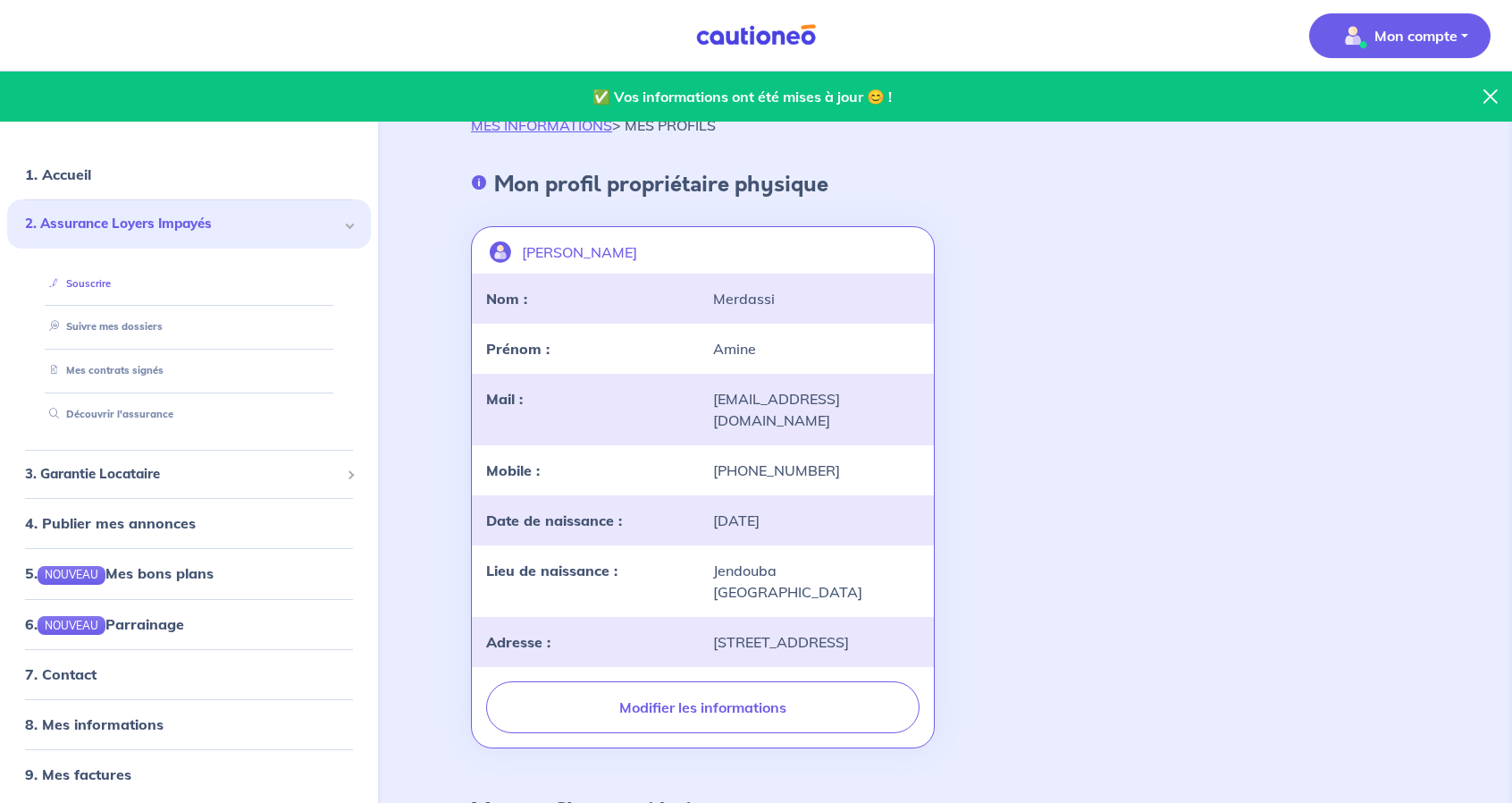
click at [86, 280] on link "Souscrire" at bounding box center [76, 281] width 68 height 12
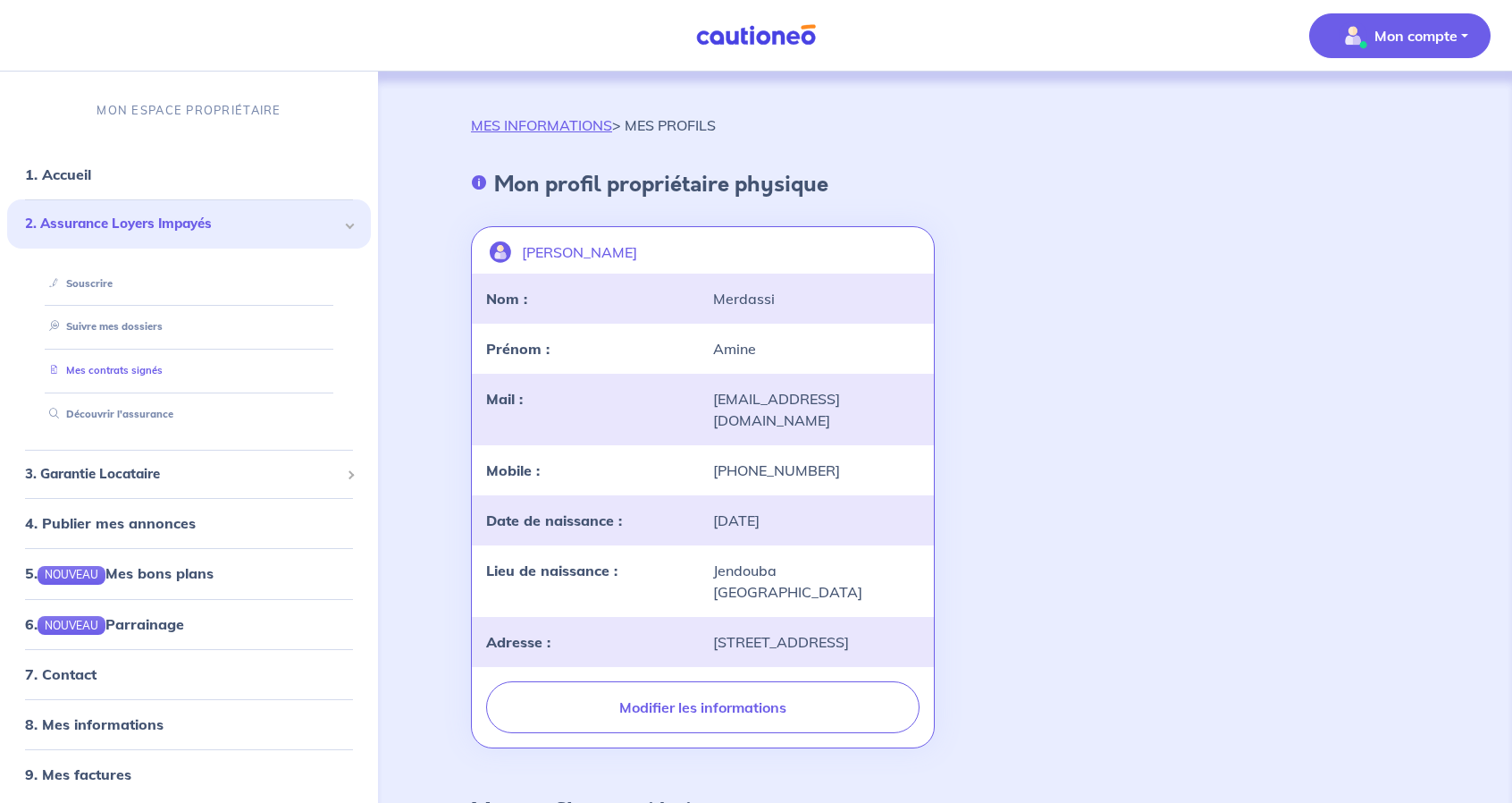
click at [129, 373] on link "Mes contrats signés" at bounding box center [102, 370] width 121 height 12
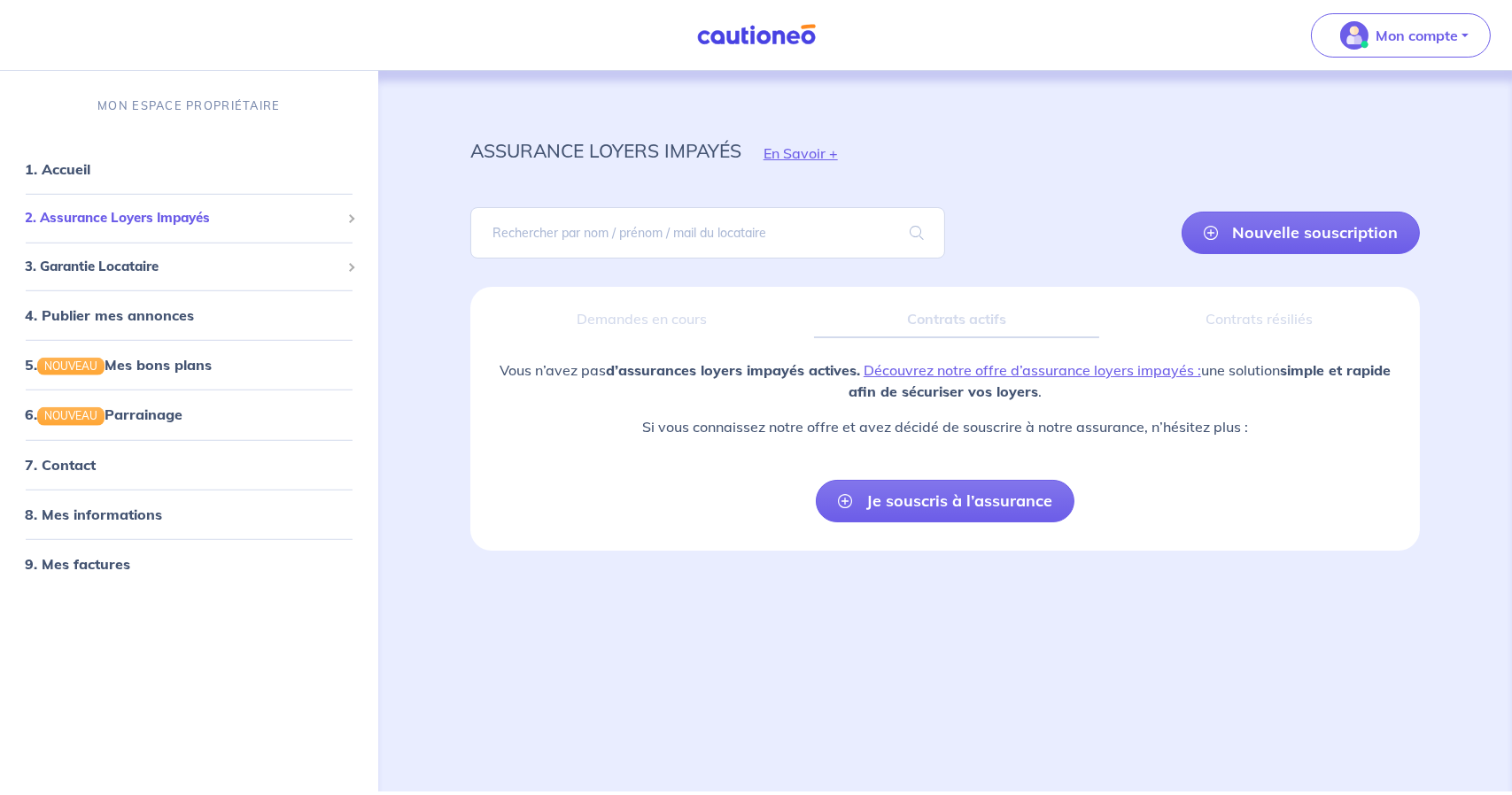
click at [136, 216] on span "2. Assurance Loyers Impayés" at bounding box center [182, 218] width 315 height 20
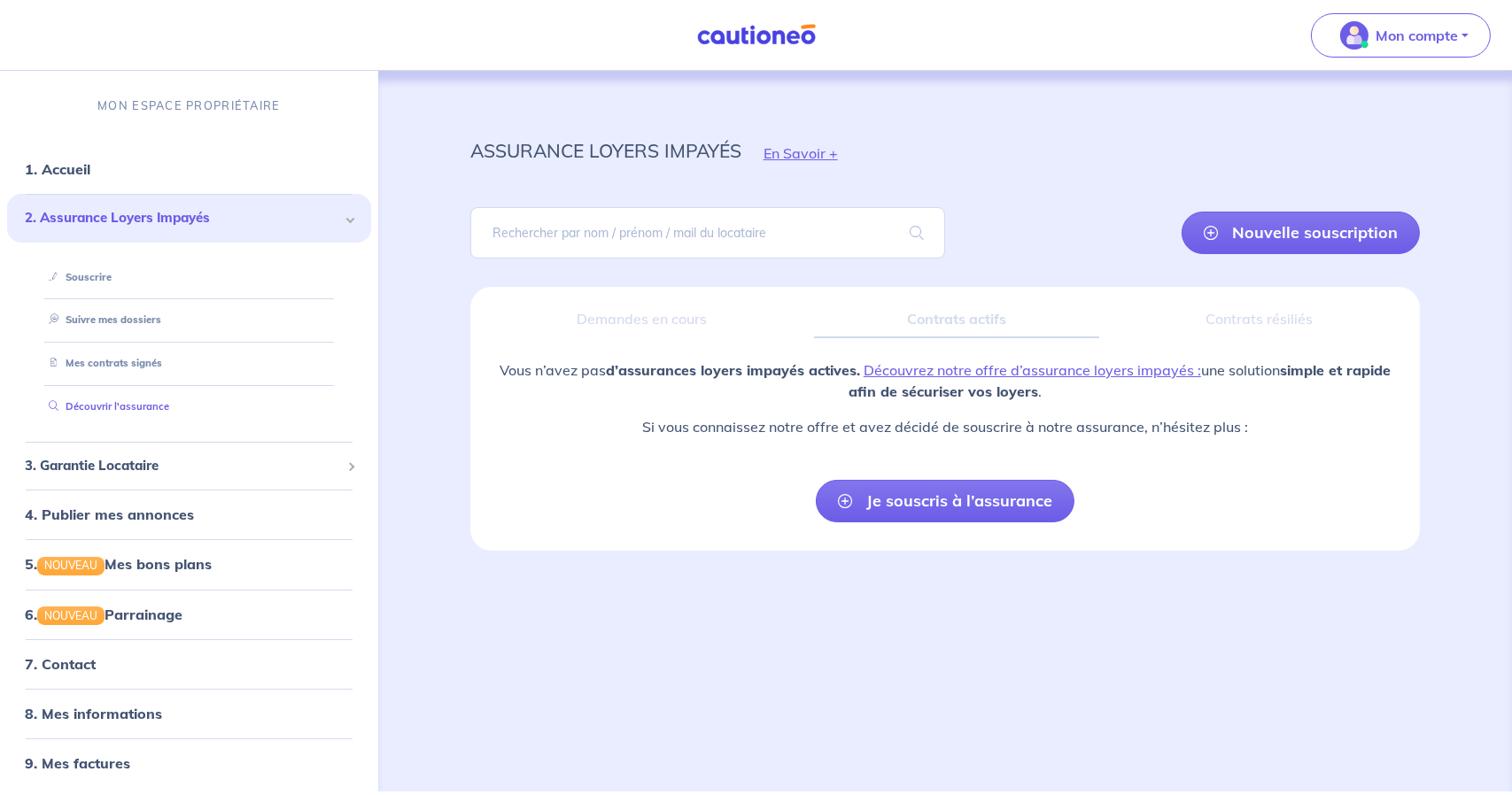
click at [169, 400] on link "Découvrir l'assurance" at bounding box center [105, 406] width 127 height 12
click at [110, 316] on link "Suivre mes dossiers" at bounding box center [100, 319] width 118 height 12
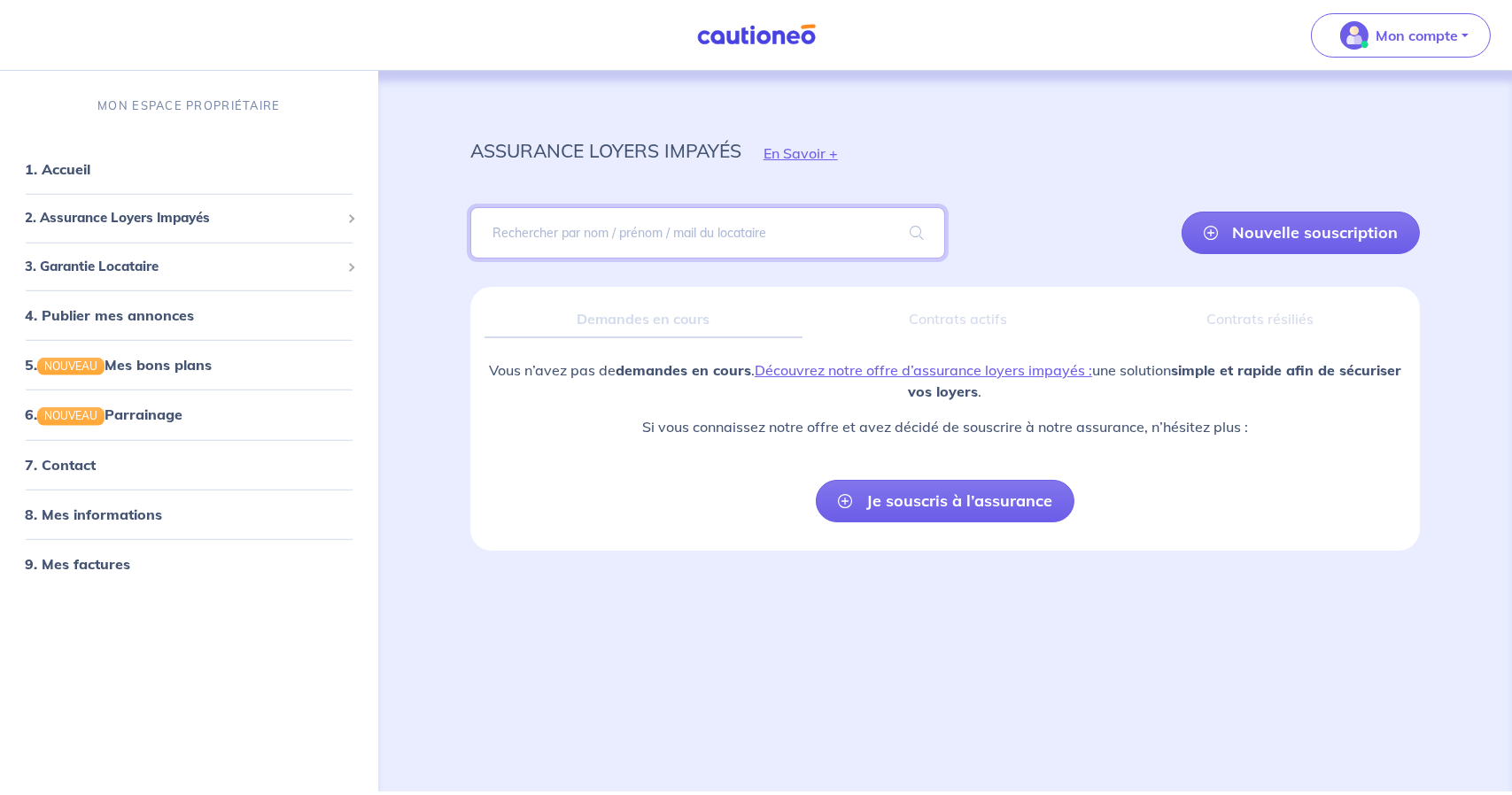
click at [815, 228] on input "search" at bounding box center [707, 232] width 475 height 51
click at [602, 141] on p "assurance loyers impayés" at bounding box center [606, 150] width 271 height 32
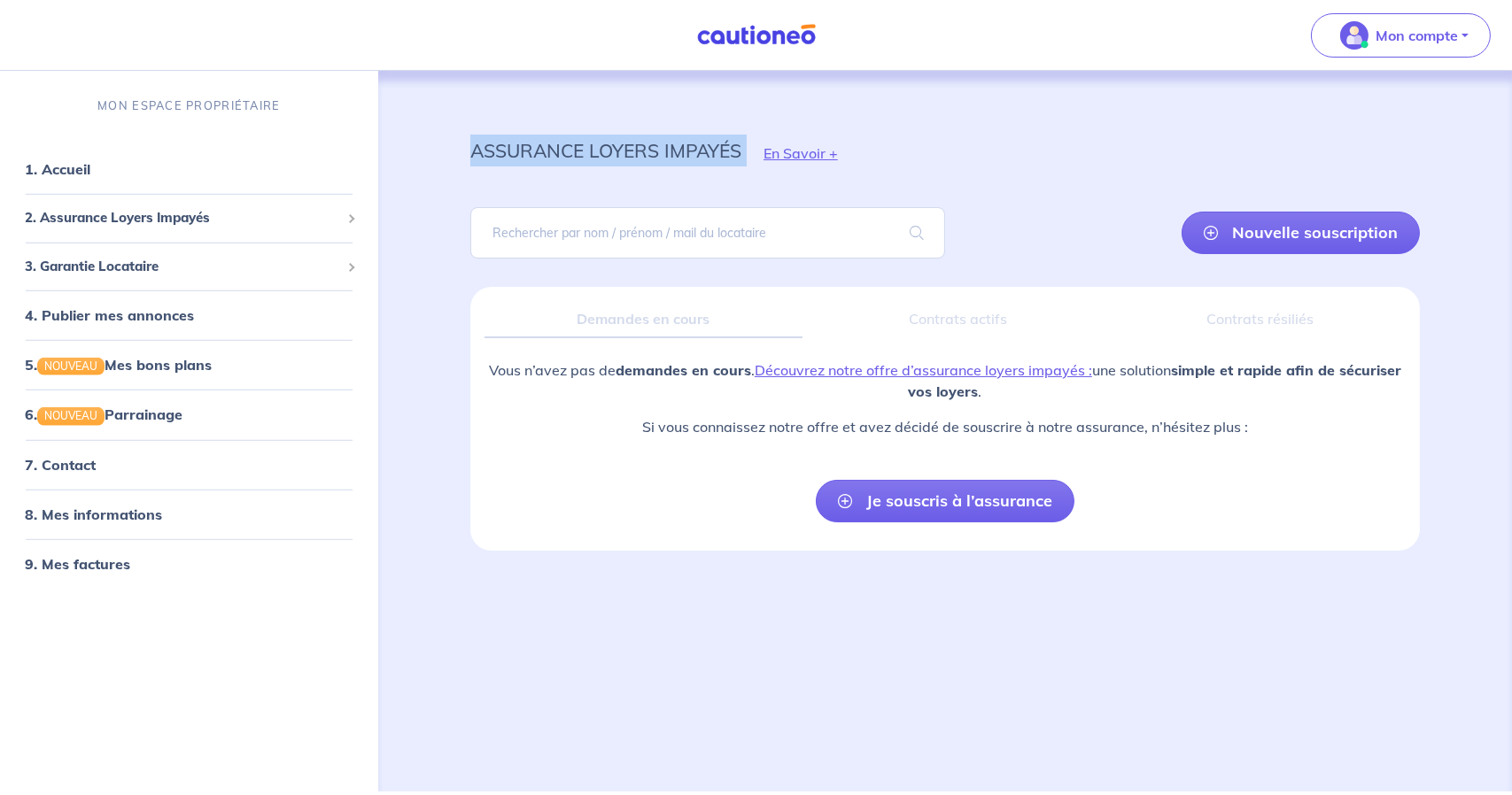
click at [602, 141] on p "assurance loyers impayés" at bounding box center [606, 150] width 271 height 32
click at [1366, 40] on img "button" at bounding box center [1354, 35] width 28 height 28
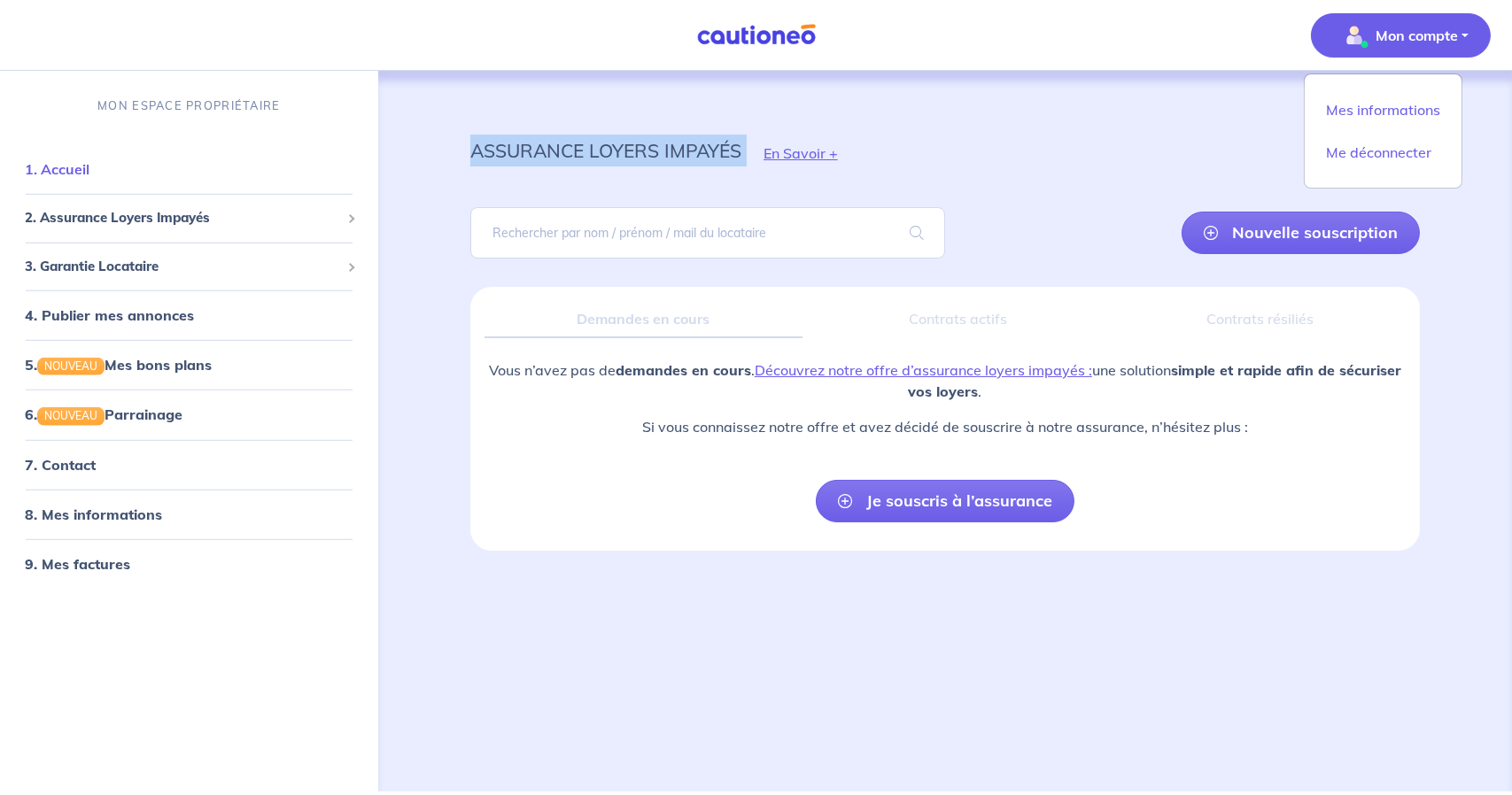
click at [44, 160] on link "1. Accueil" at bounding box center [58, 168] width 65 height 18
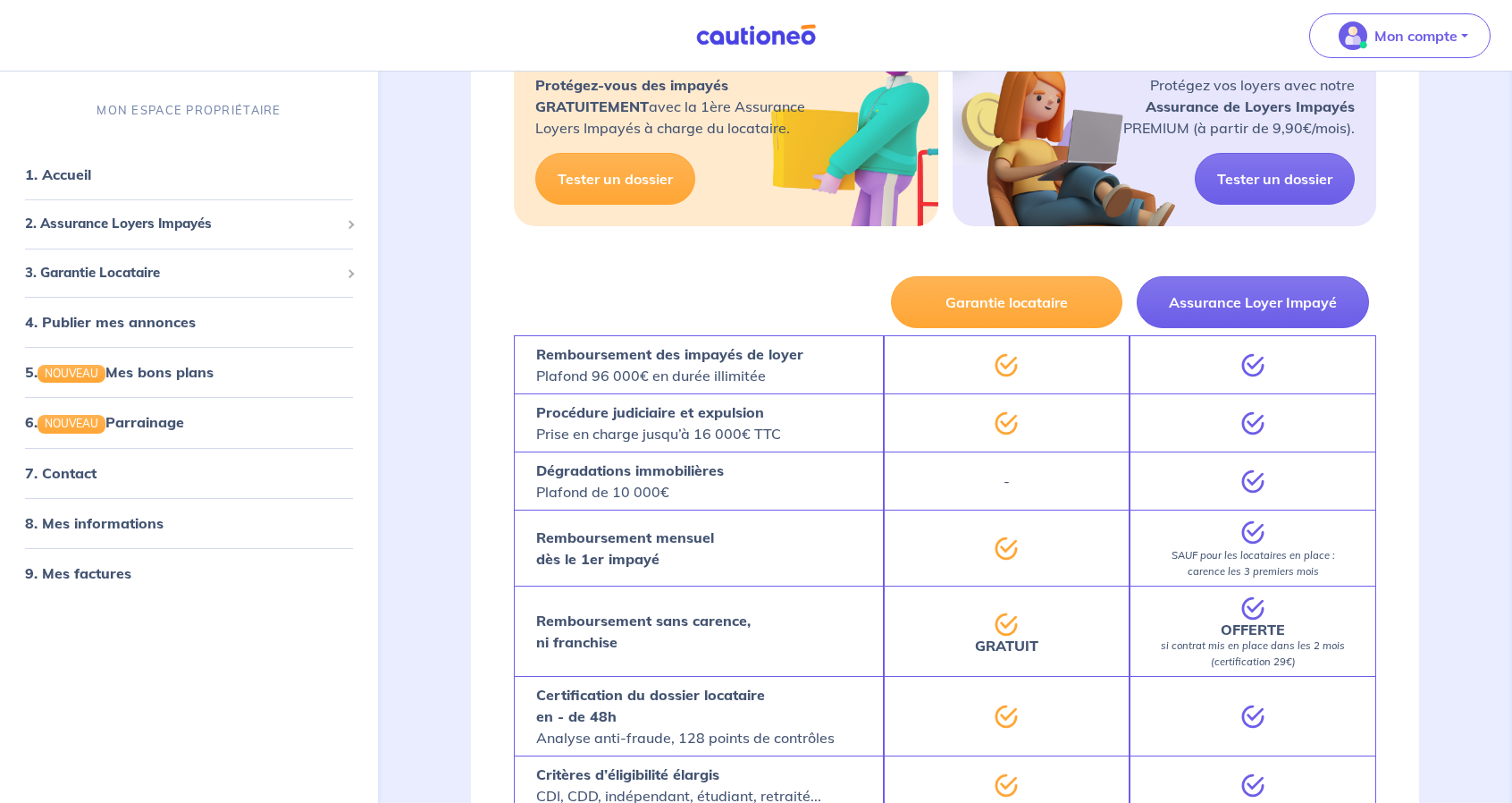
scroll to position [447, 0]
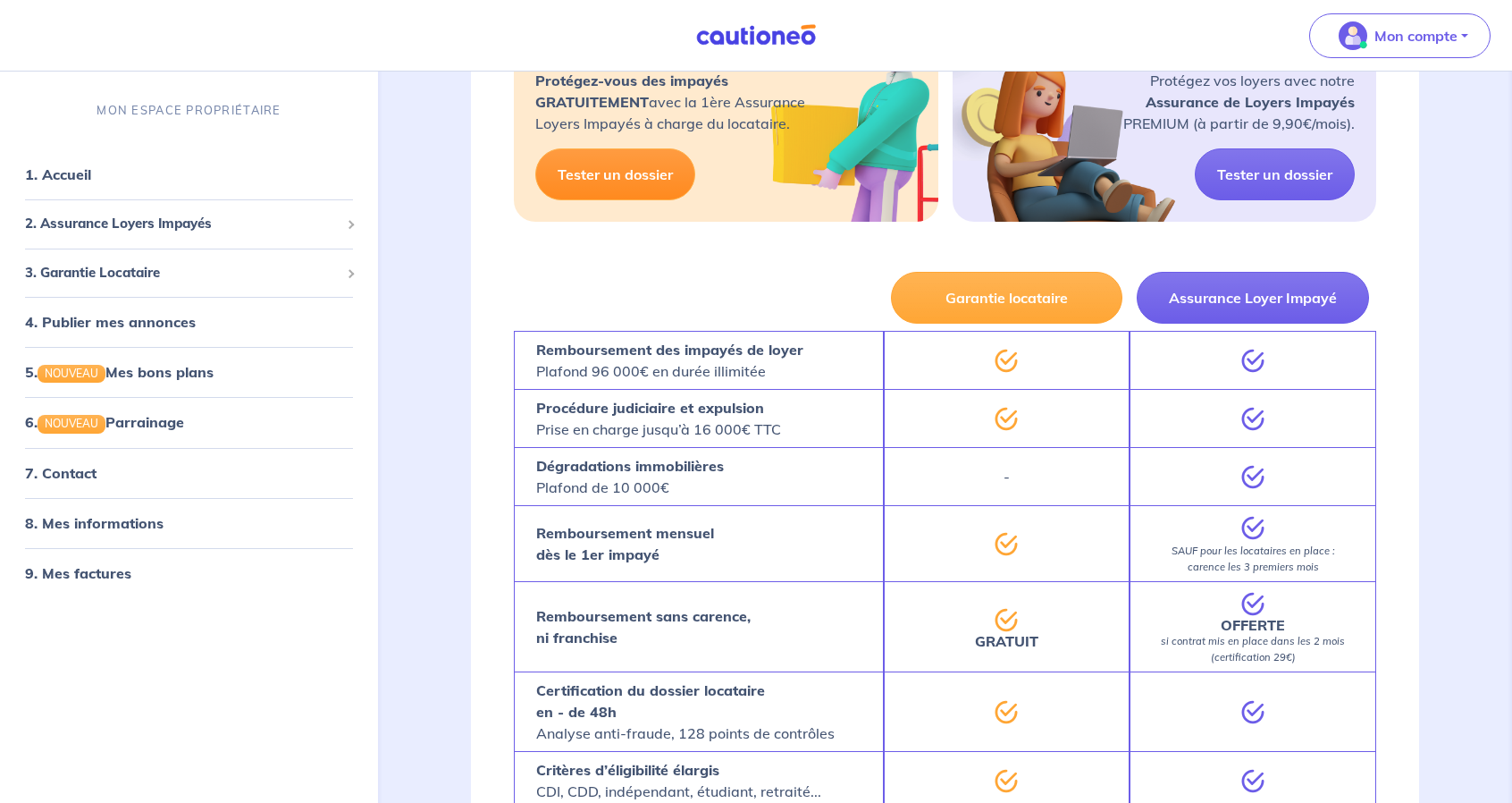
click at [608, 162] on link "Tester un dossier" at bounding box center [615, 174] width 160 height 52
click at [186, 228] on span "2. Assurance Loyers Impayés" at bounding box center [182, 224] width 314 height 21
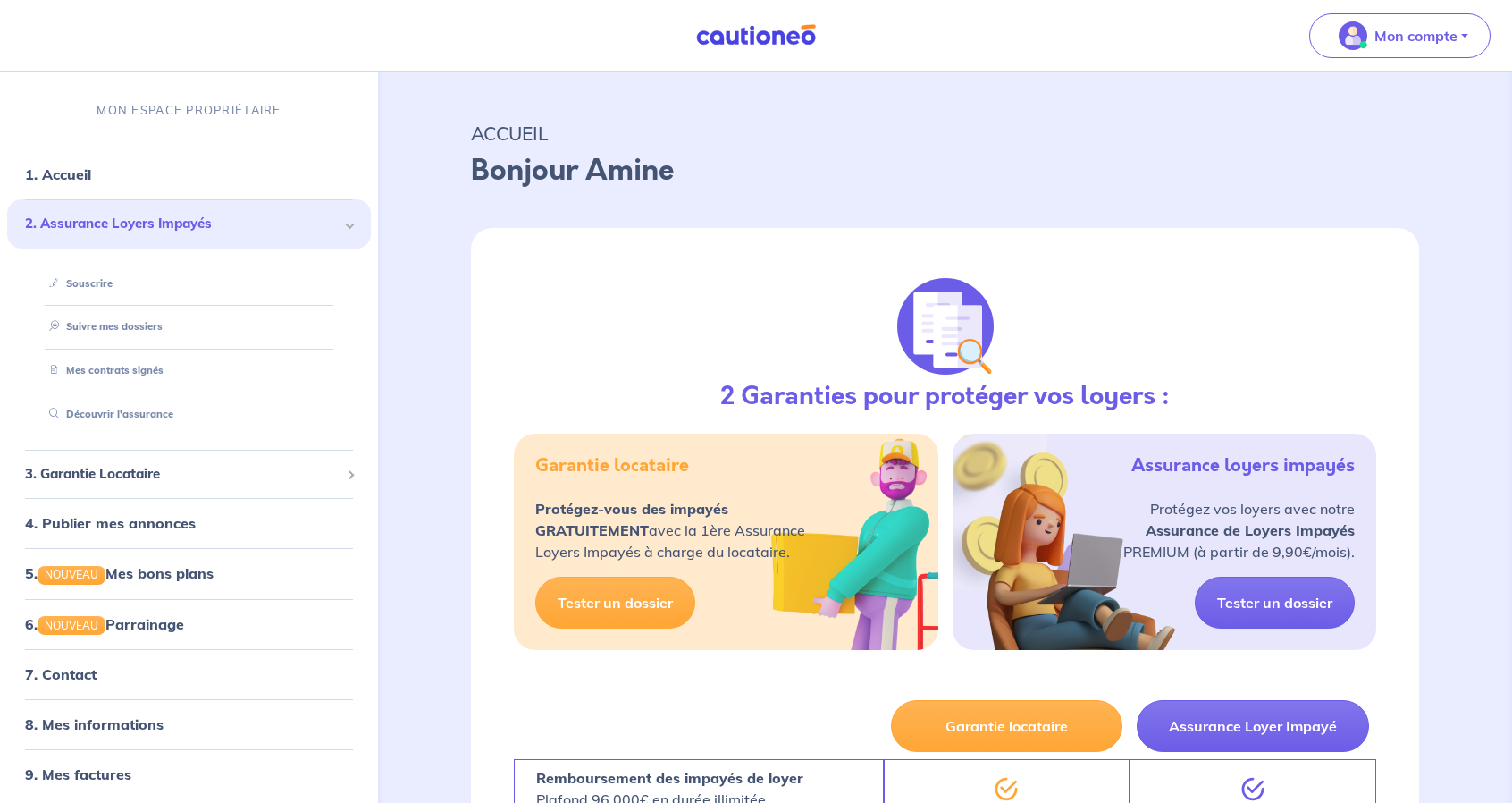
scroll to position [0, 0]
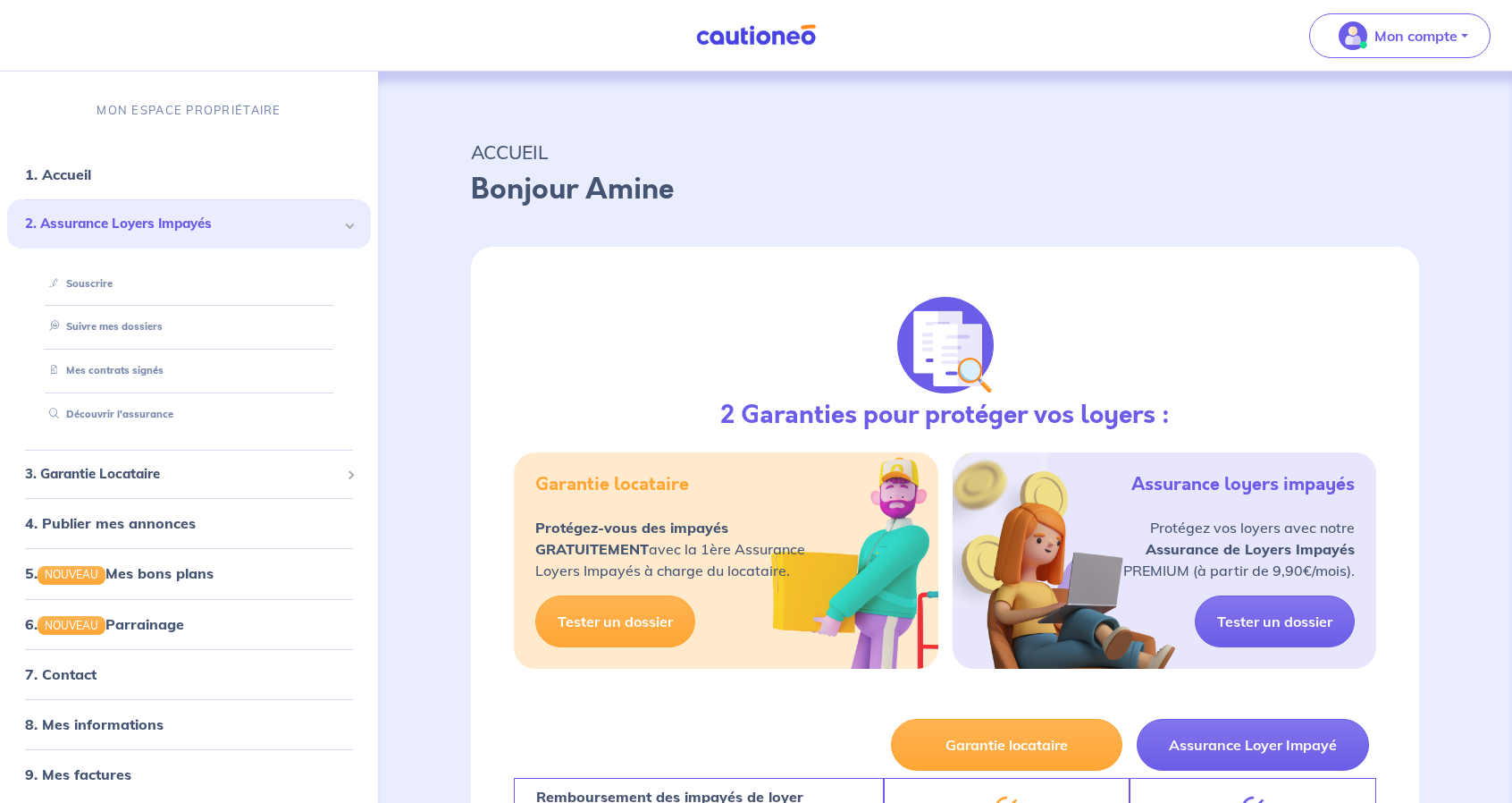
click at [936, 417] on h3 "2 Garanties pour protéger vos loyers :" at bounding box center [945, 416] width 449 height 30
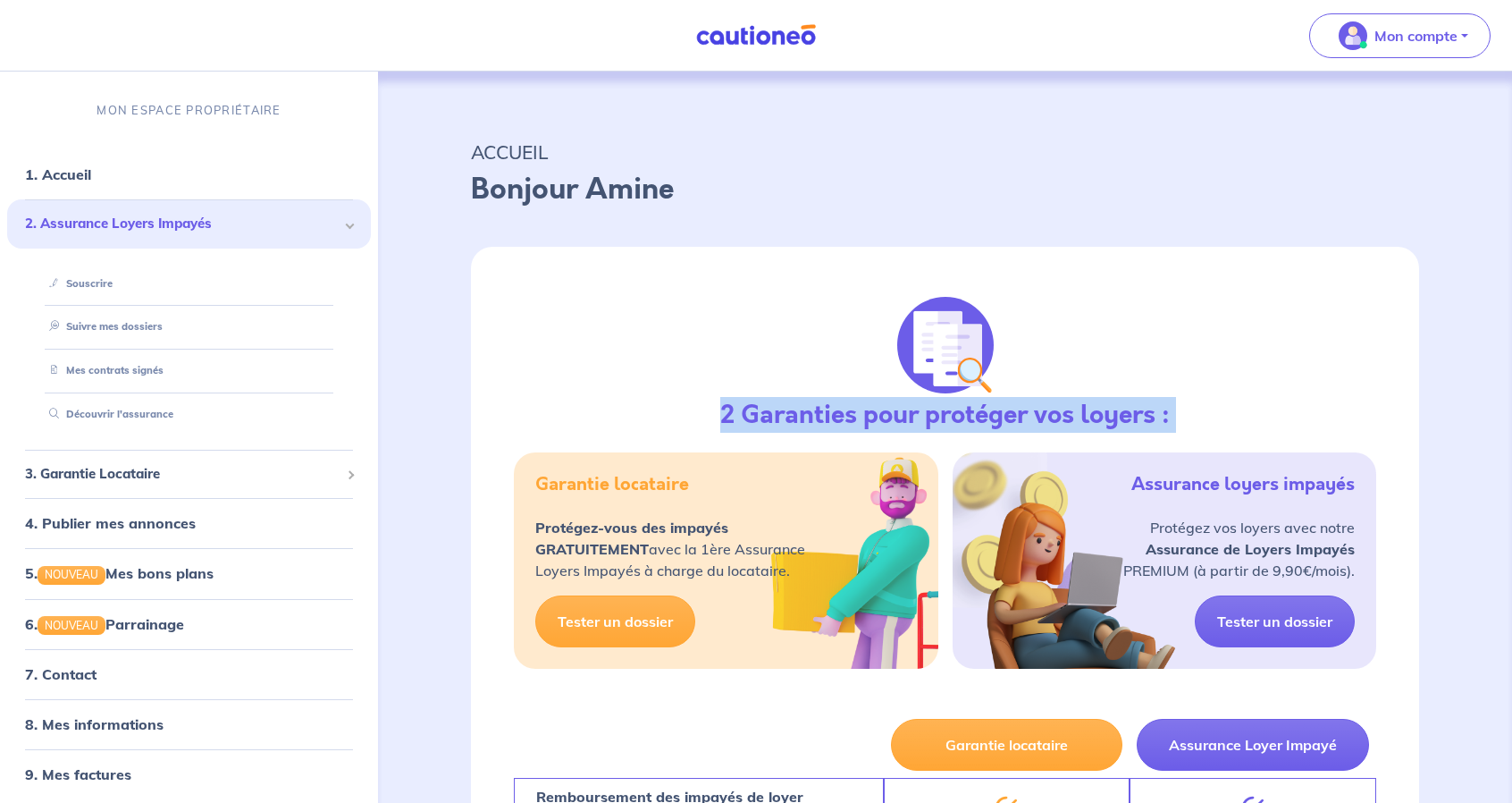
click at [936, 417] on h3 "2 Garanties pour protéger vos loyers :" at bounding box center [945, 416] width 449 height 30
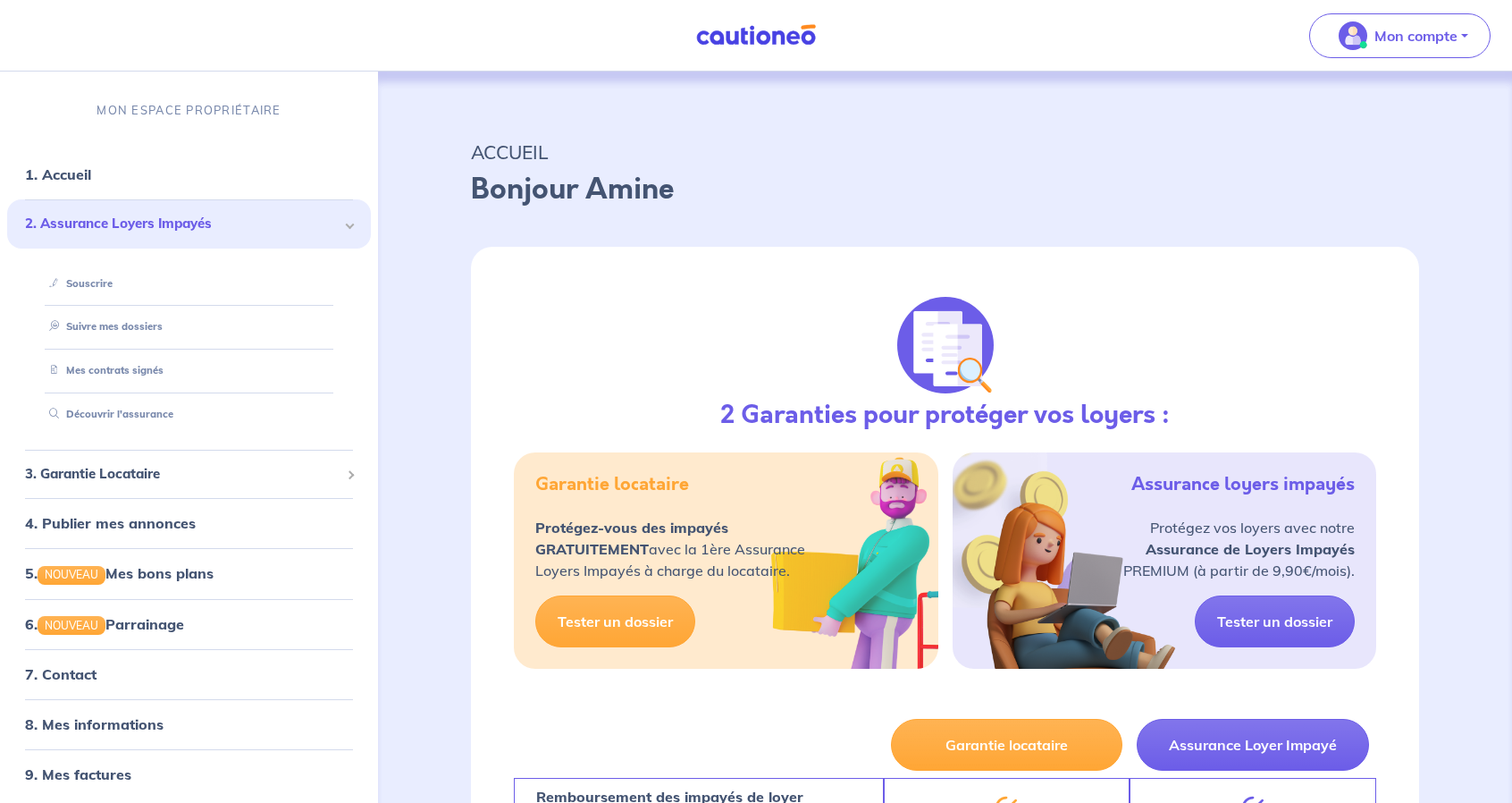
click at [1259, 484] on h5 "Assurance loyers impayés" at bounding box center [1243, 484] width 223 height 22
click at [1283, 622] on link "Tester un dossier" at bounding box center [1275, 621] width 160 height 52
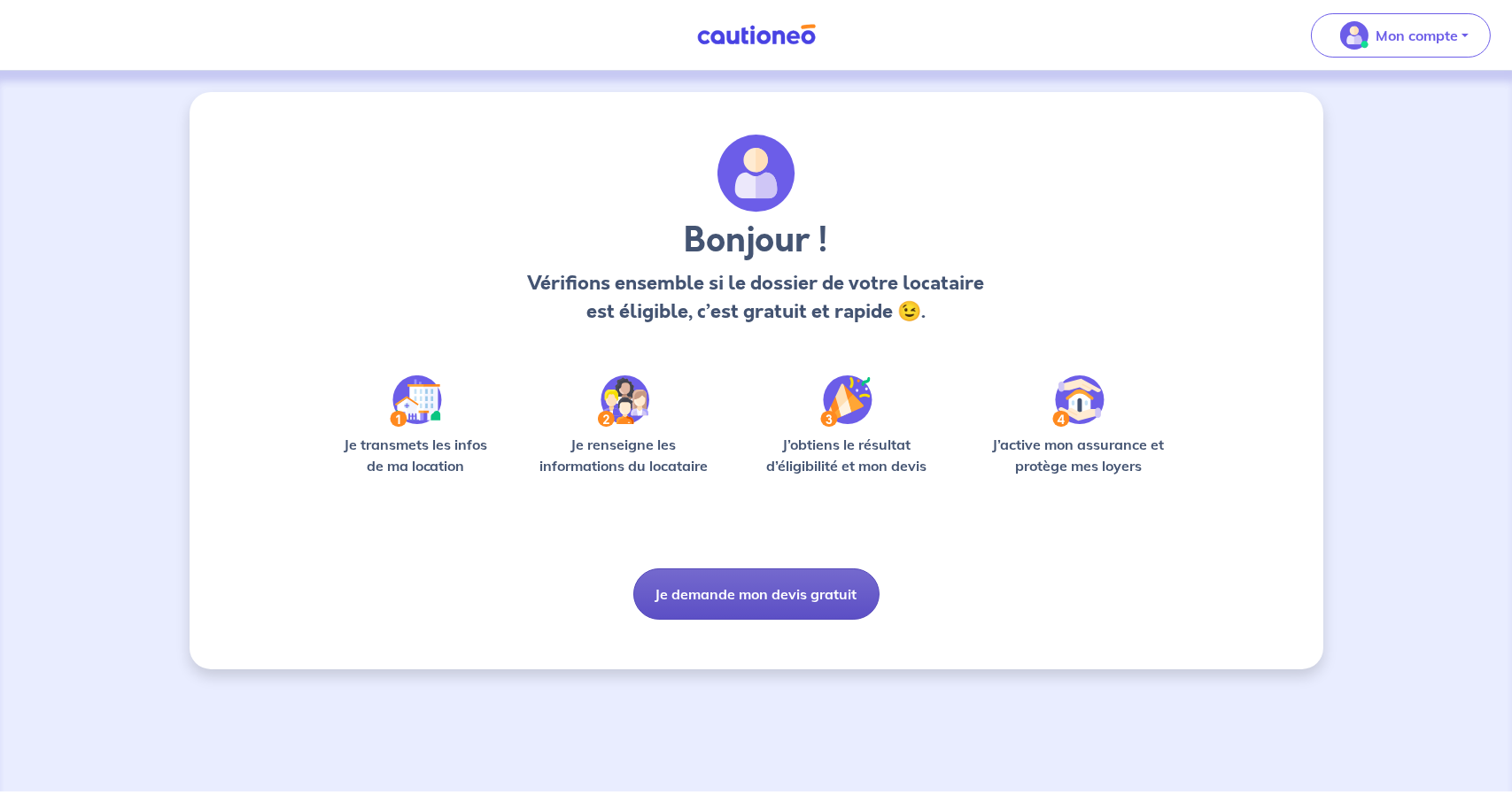
click at [755, 594] on button "Je demande mon devis gratuit" at bounding box center [756, 593] width 246 height 51
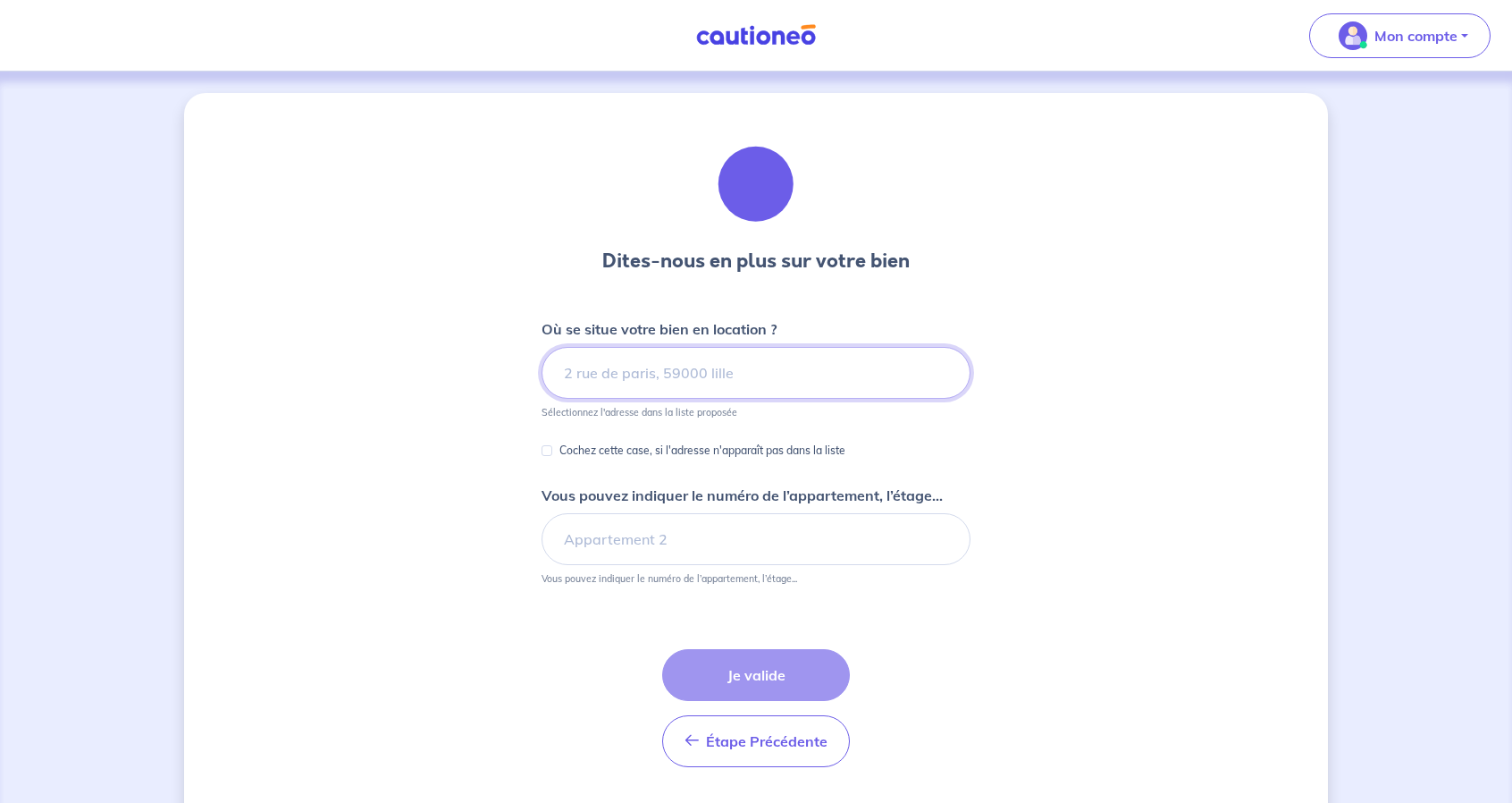
click at [783, 380] on input at bounding box center [756, 372] width 429 height 52
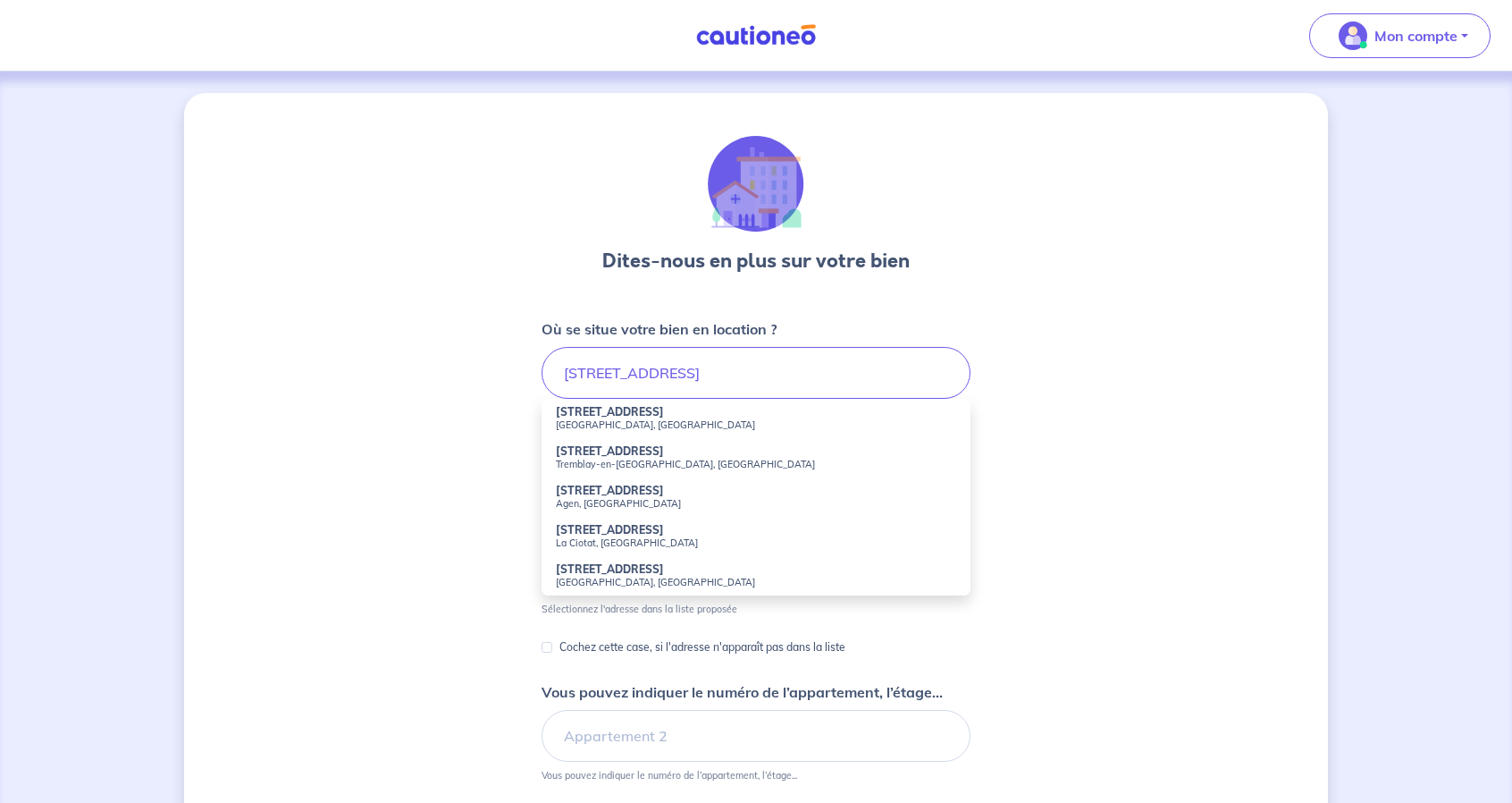
click at [673, 430] on small "Asnières-sur-Seine, France" at bounding box center [756, 424] width 401 height 12
type input "29 Avenue de la Paix, Asnières-sur-Seine, France"
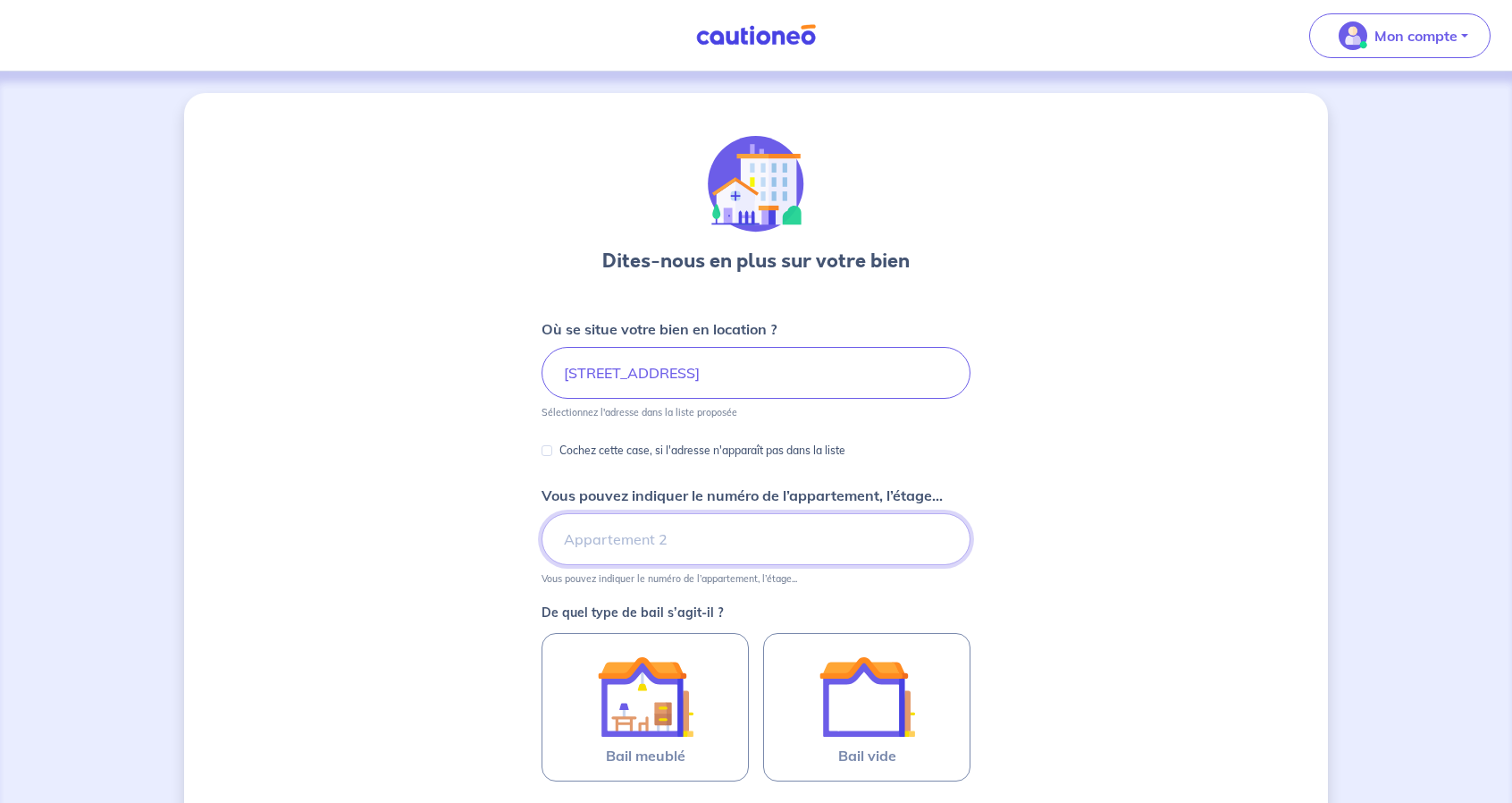
click at [769, 548] on input "Vous pouvez indiquer le numéro de l’appartement, l’étage..." at bounding box center [756, 538] width 429 height 52
type input "A1023"
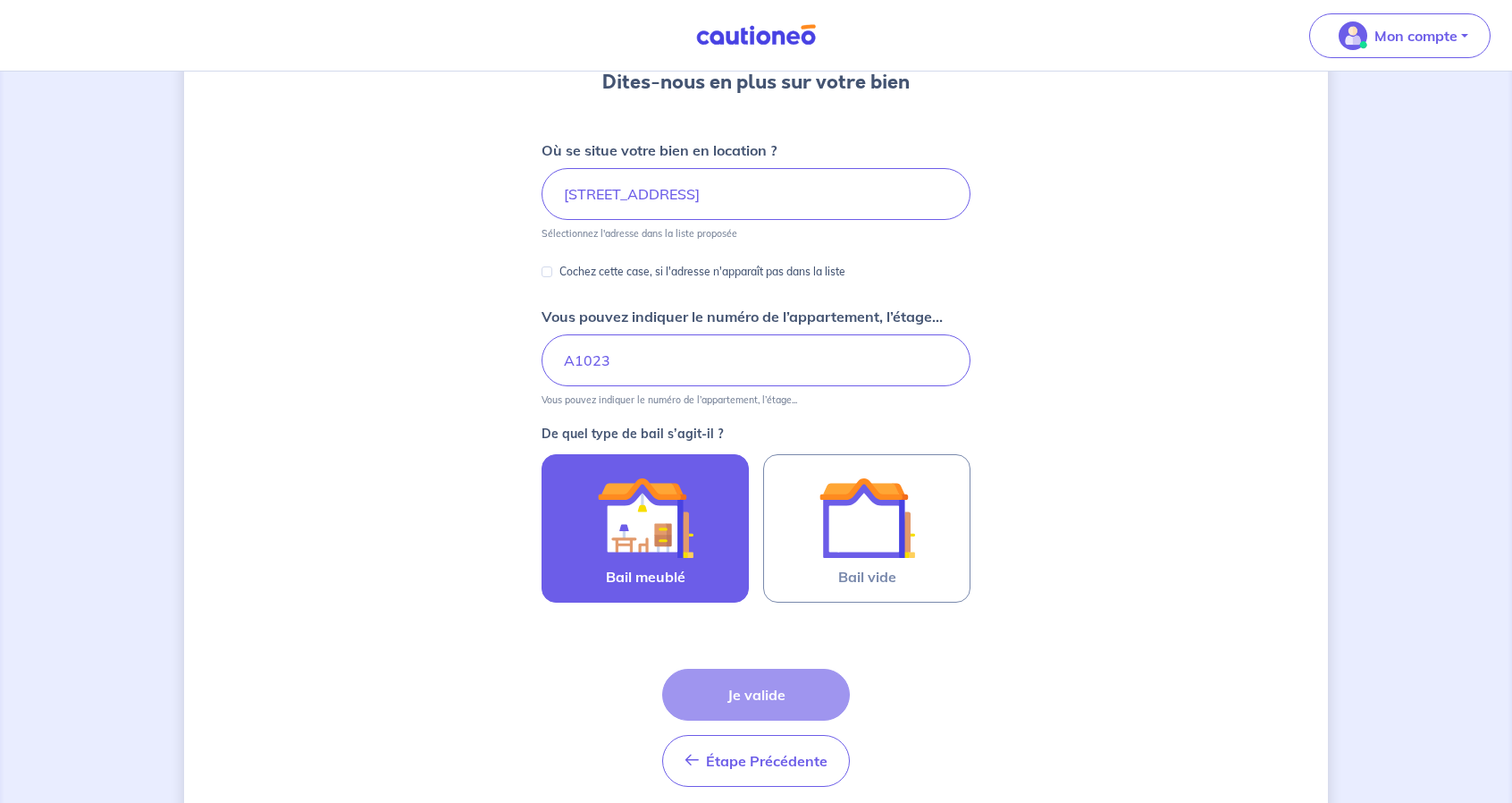
click at [702, 527] on div at bounding box center [644, 517] width 162 height 97
click at [0, 0] on input "Bail meublé" at bounding box center [0, 0] width 0 height 0
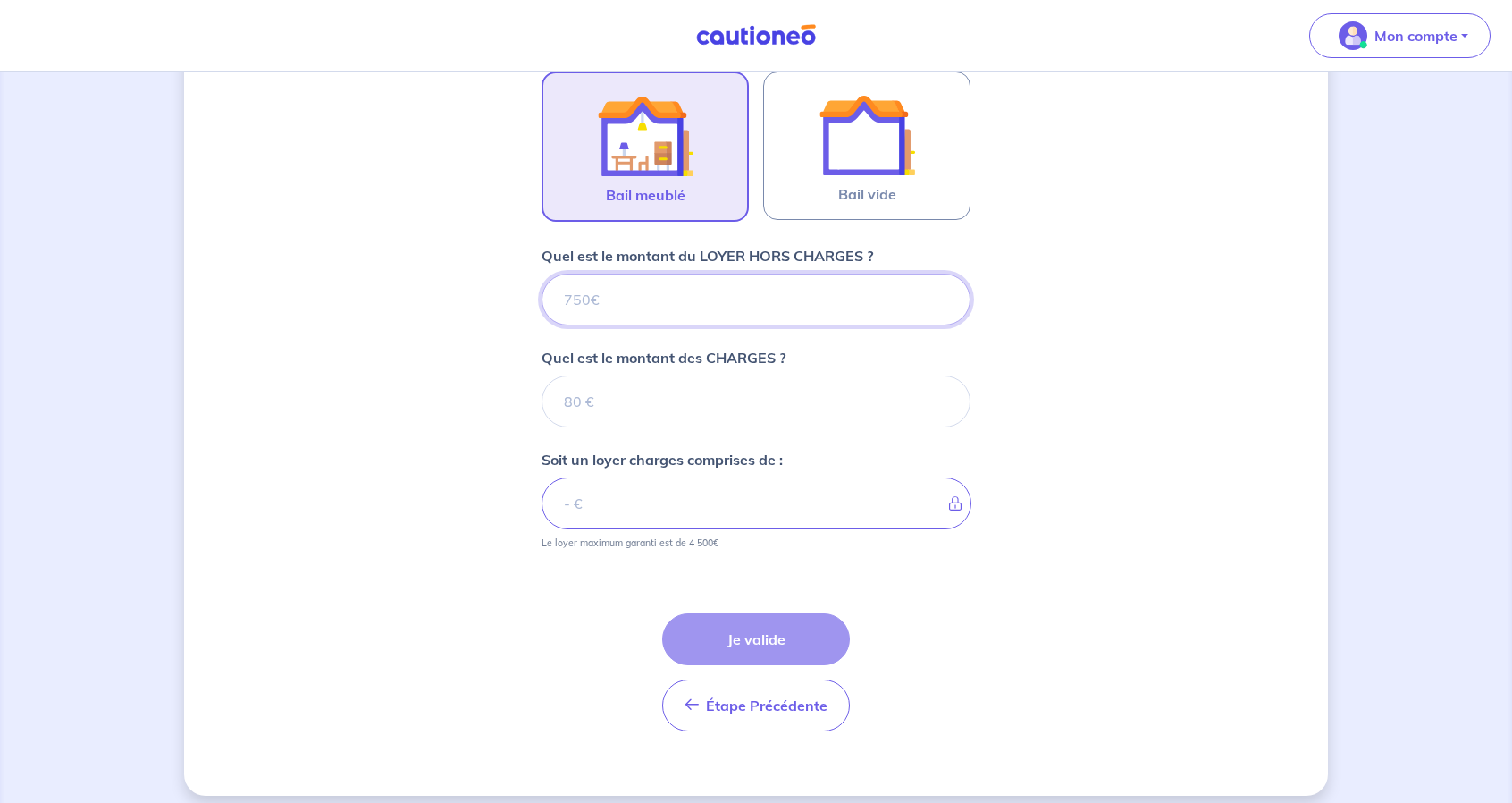
scroll to position [573, 0]
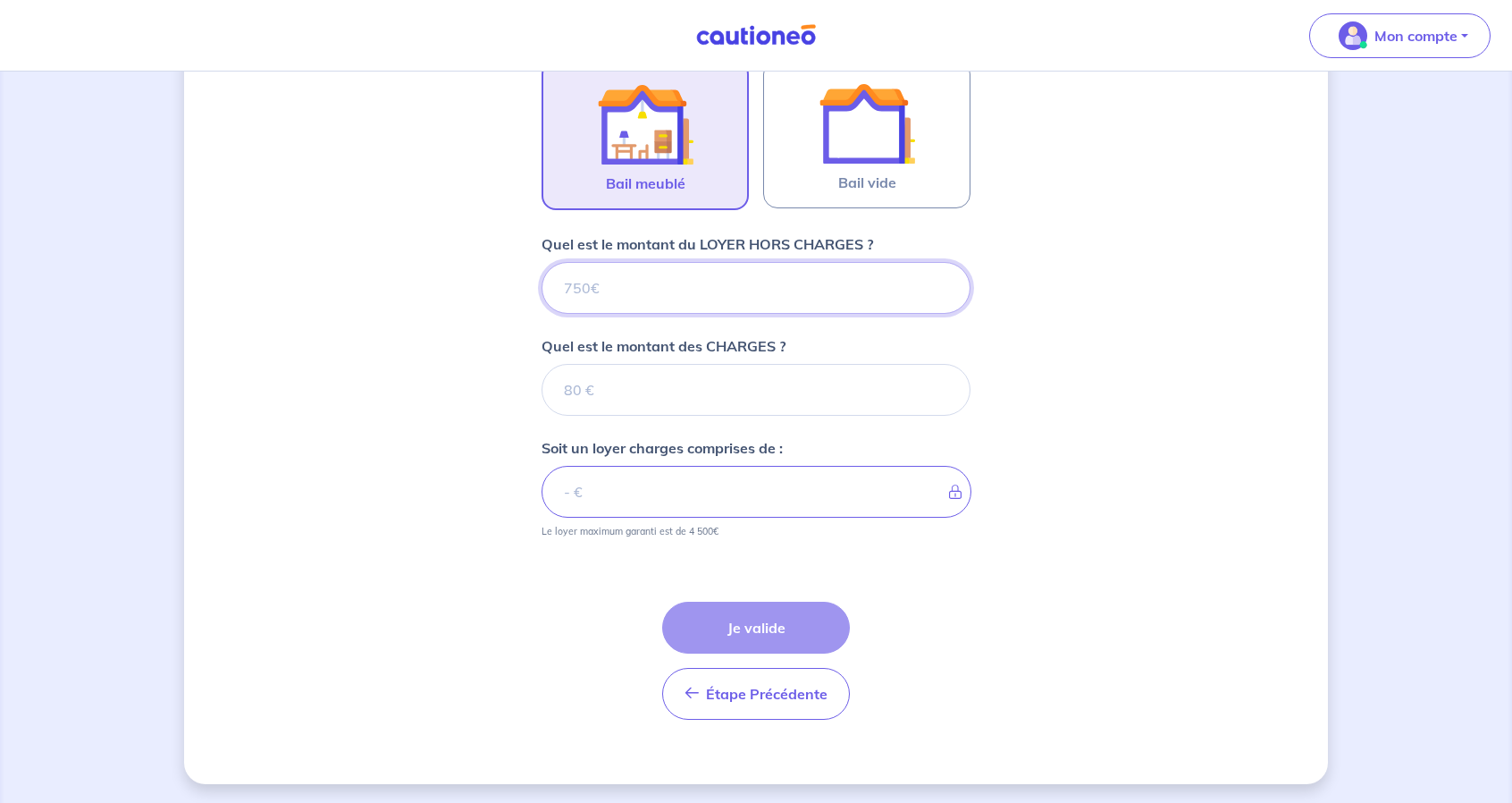
click at [712, 274] on input "Quel est le montant du LOYER HORS CHARGES ?" at bounding box center [756, 287] width 429 height 52
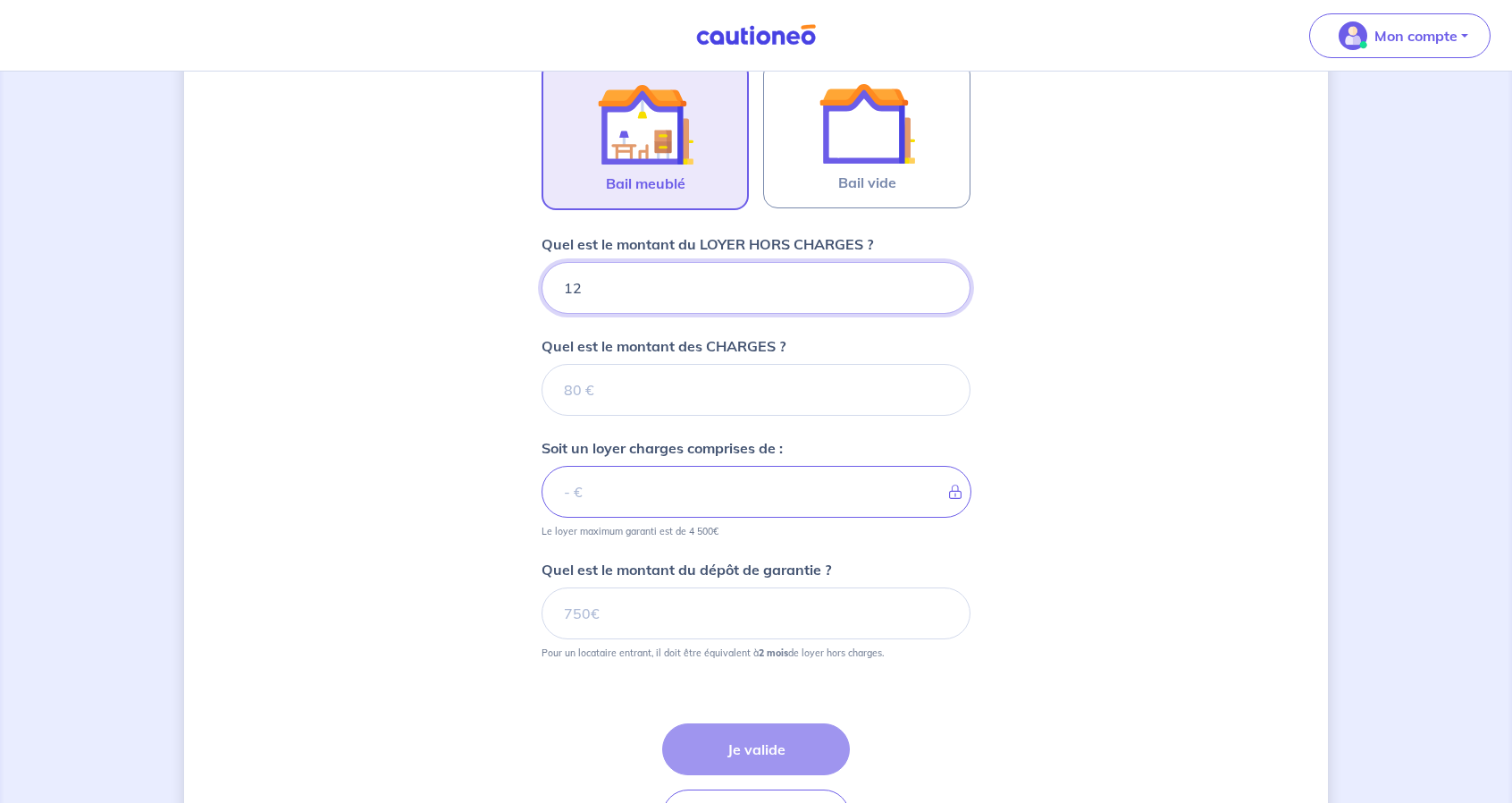
type input "125"
type input "1250"
click at [694, 277] on input "1250" at bounding box center [756, 287] width 429 height 52
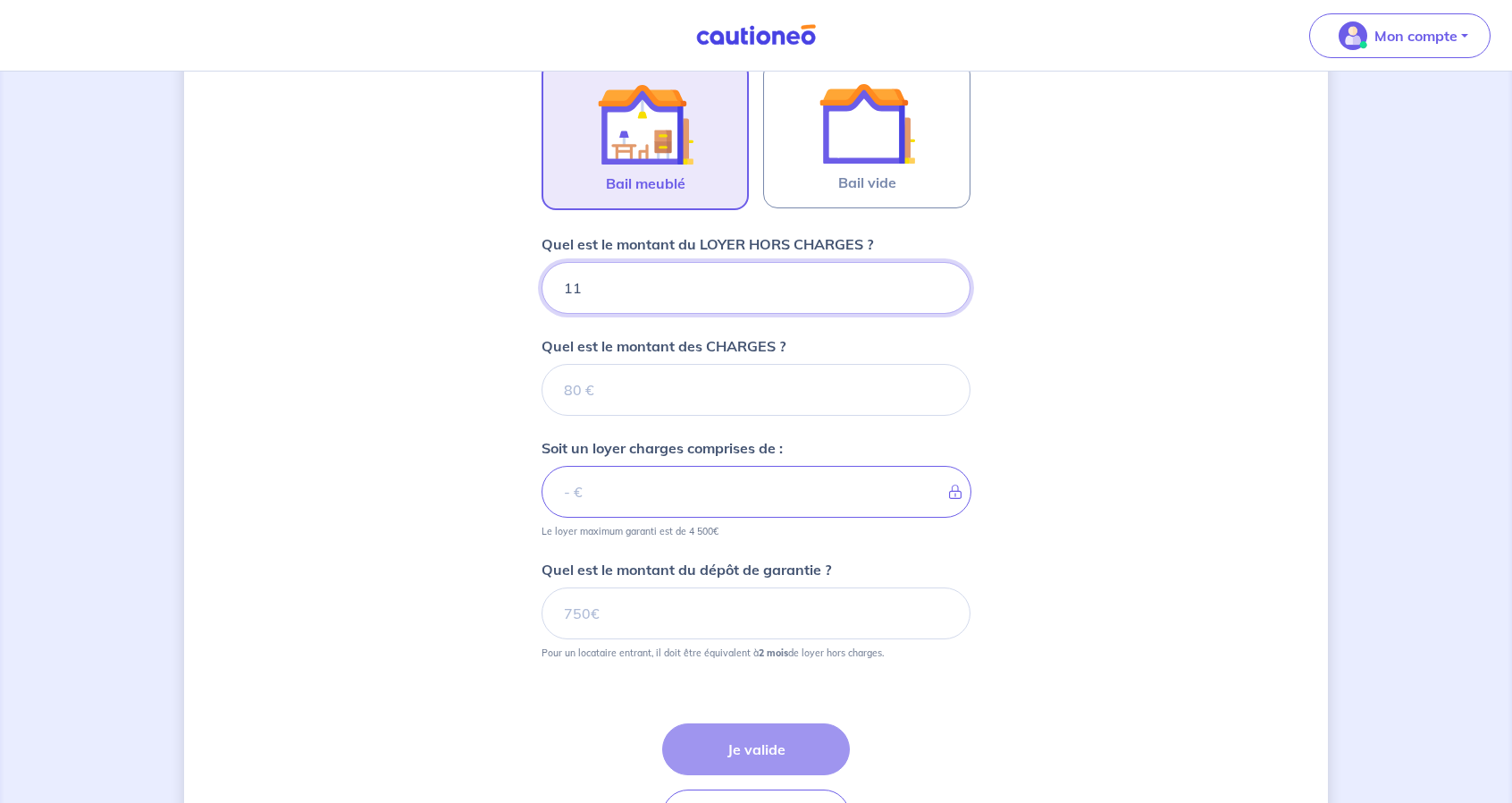
type input "110"
type input "1100"
click at [722, 399] on input "Quel est le montant des CHARGES ?" at bounding box center [756, 389] width 429 height 52
type input "150"
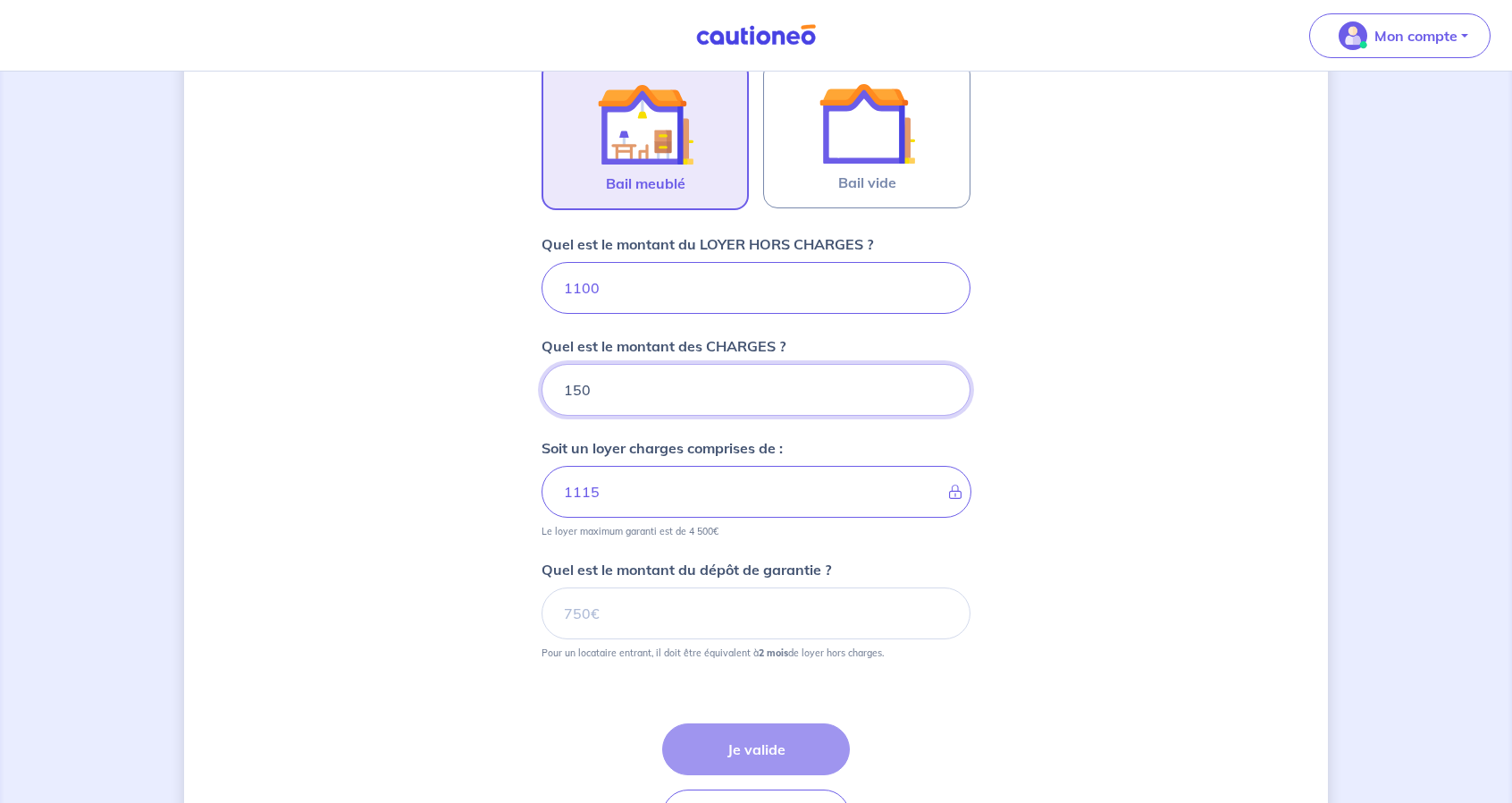
type input "1250"
type input "150"
click at [682, 615] on input "Quel est le montant du dépôt de garantie ?" at bounding box center [756, 613] width 429 height 52
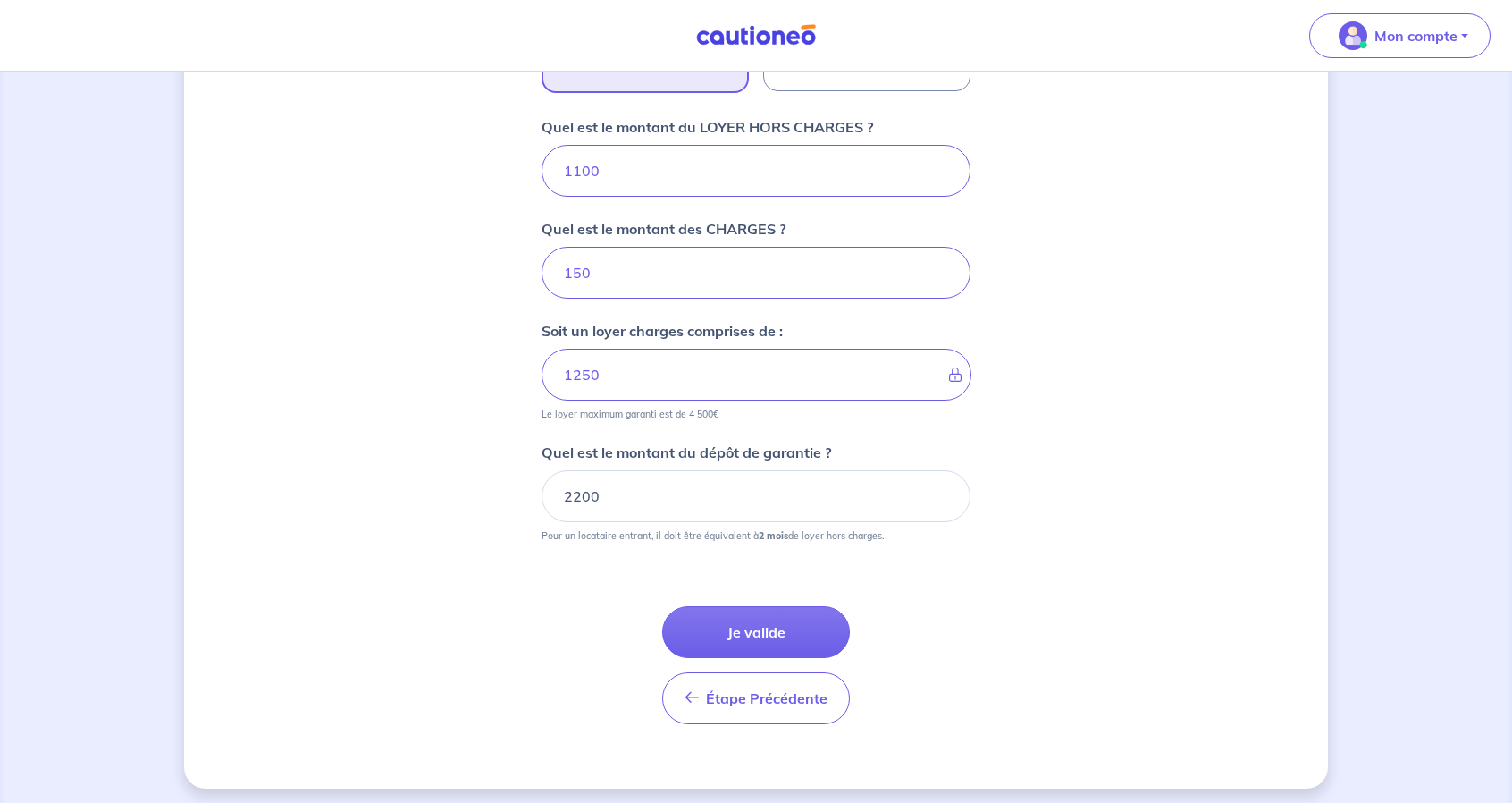
scroll to position [694, 0]
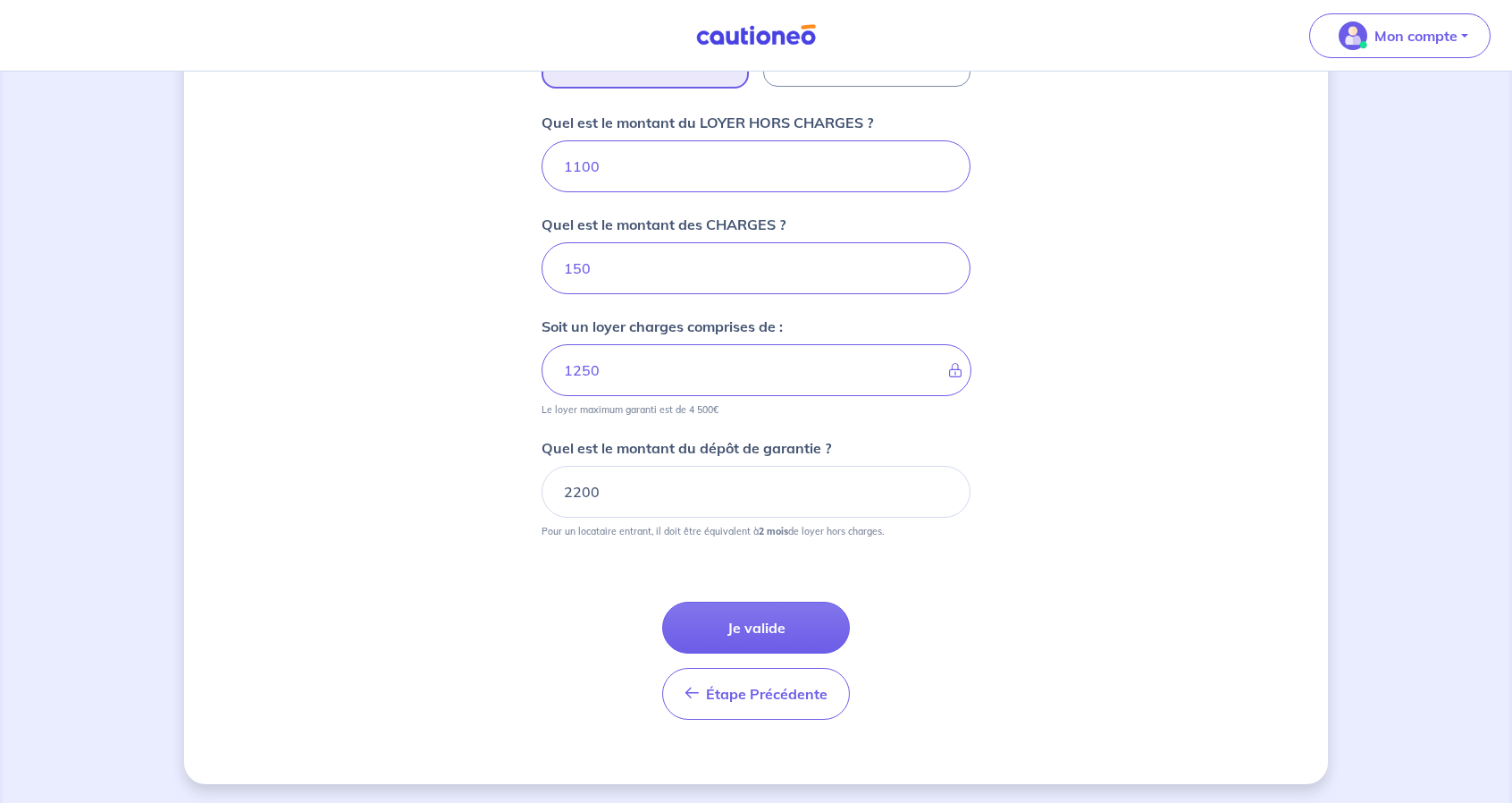
click at [688, 527] on p "Pour un locataire entrant, il doit être équivalent à 2 mois de loyer hors charg…" at bounding box center [713, 530] width 342 height 12
click at [660, 494] on input "2200" at bounding box center [756, 492] width 429 height 52
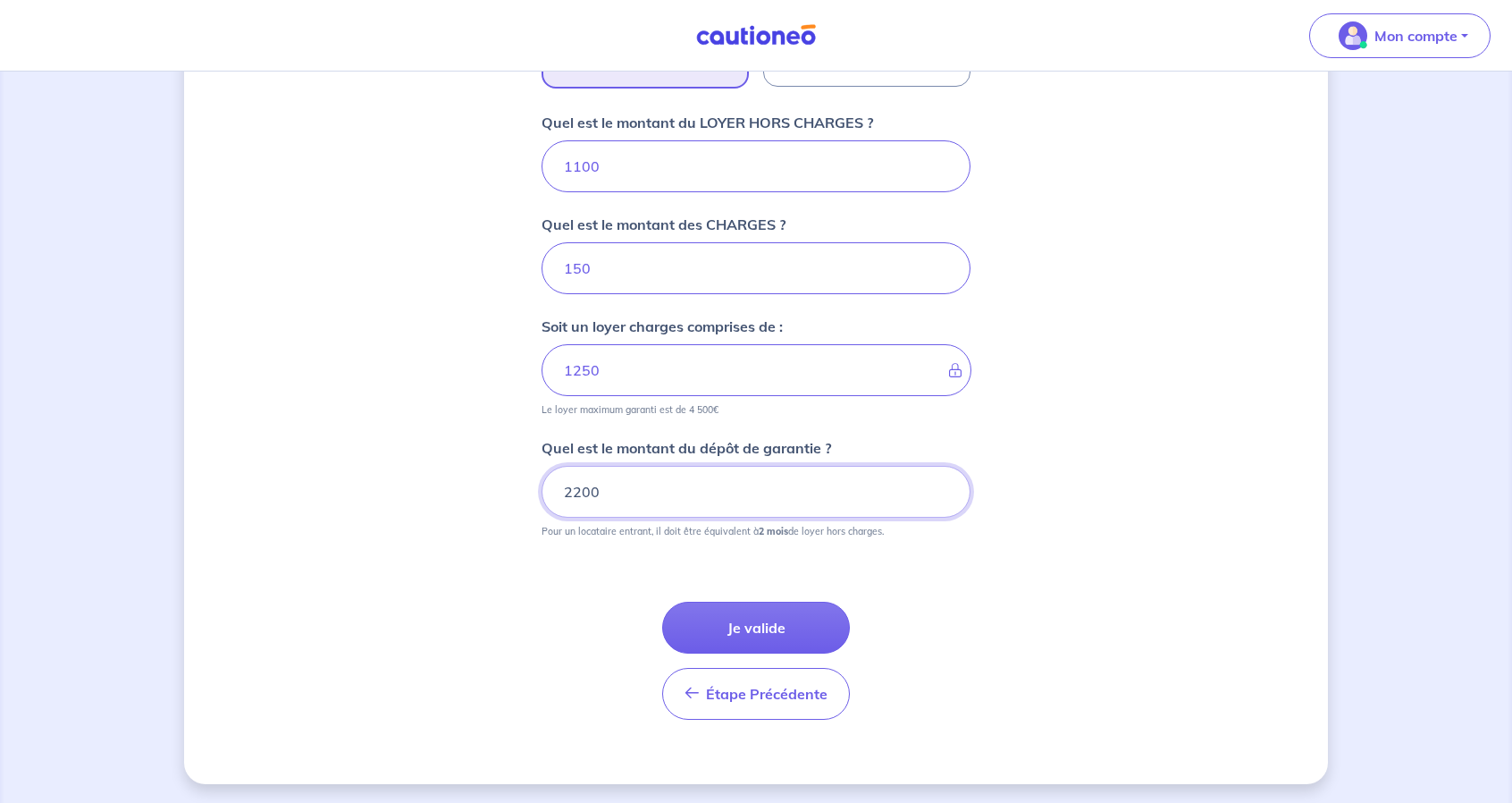
click at [660, 494] on input "2200" at bounding box center [756, 492] width 429 height 52
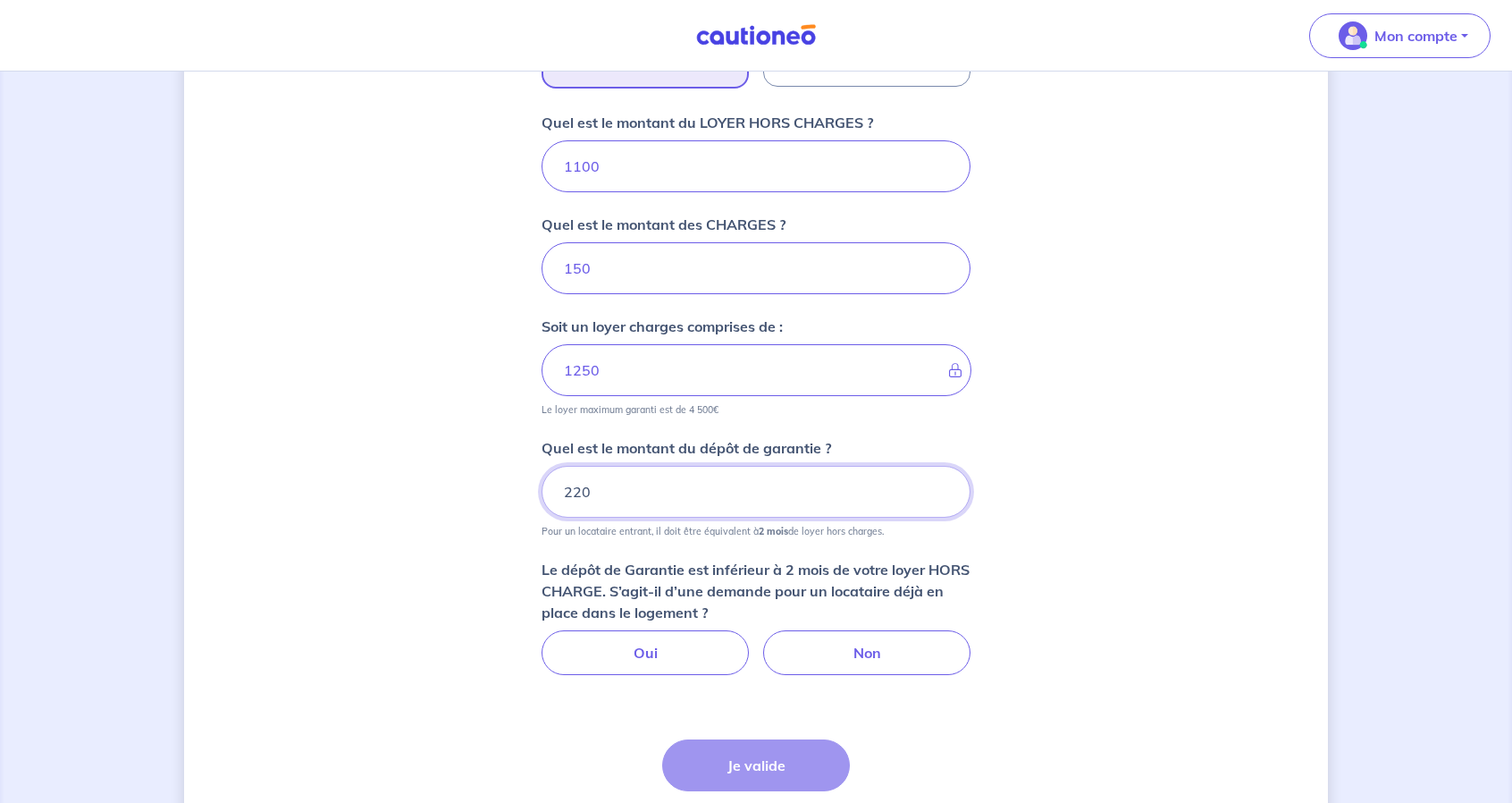
type input "2200"
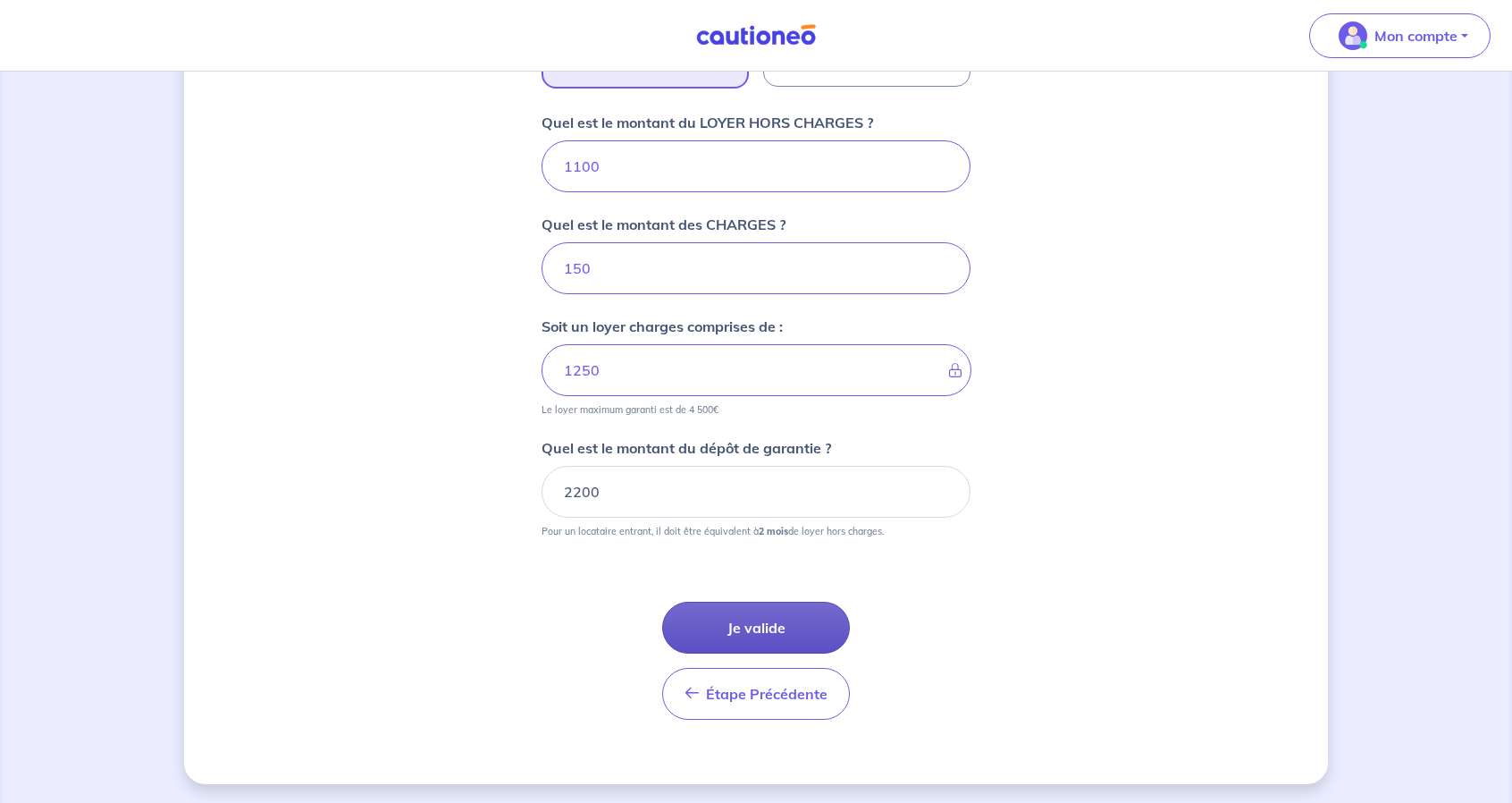
click at [784, 629] on button "Je valide" at bounding box center [756, 627] width 188 height 52
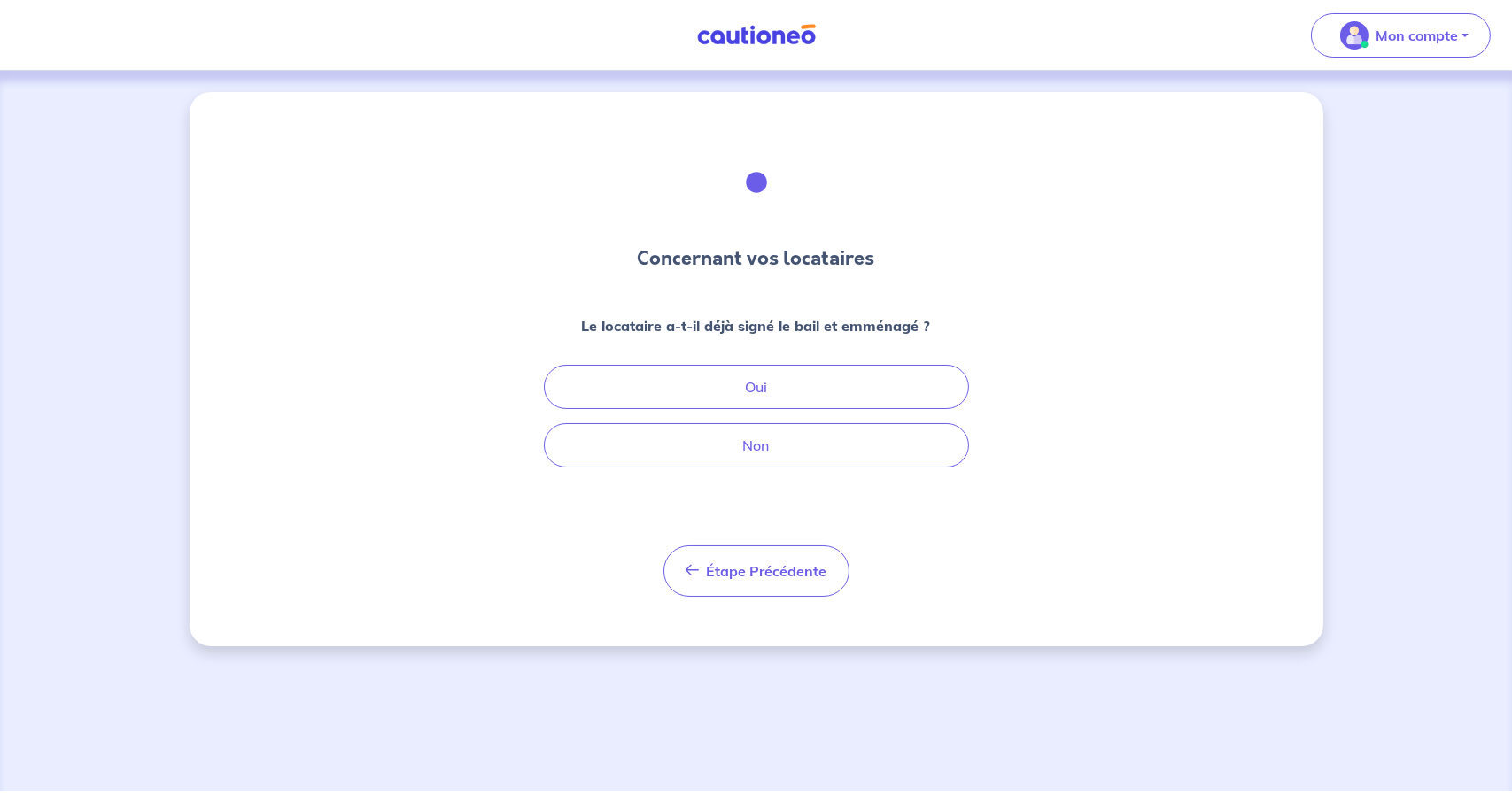
click at [772, 257] on h3 "Concernant vos locataires" at bounding box center [756, 258] width 237 height 28
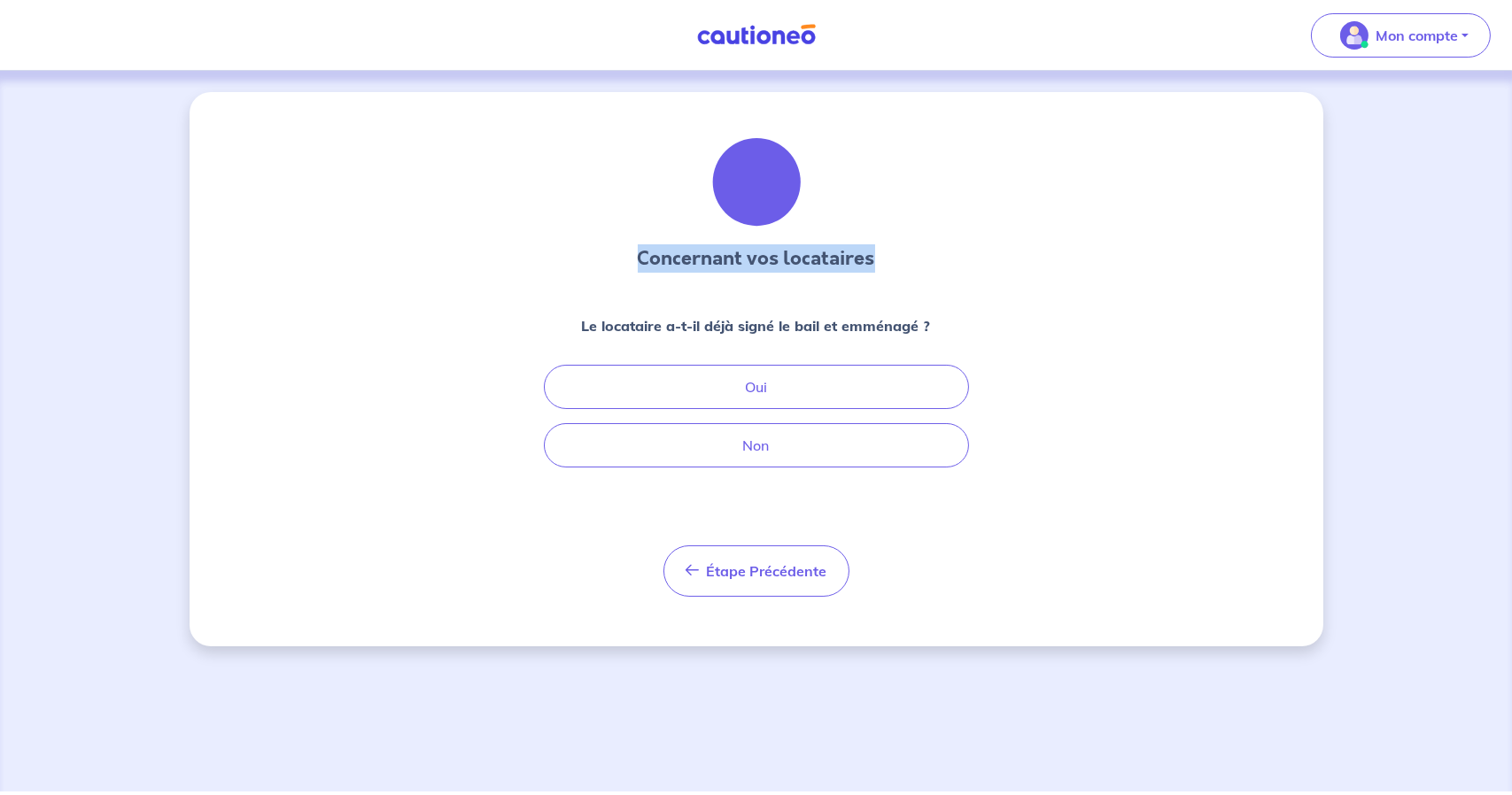
click at [772, 257] on h3 "Concernant vos locataires" at bounding box center [756, 258] width 237 height 28
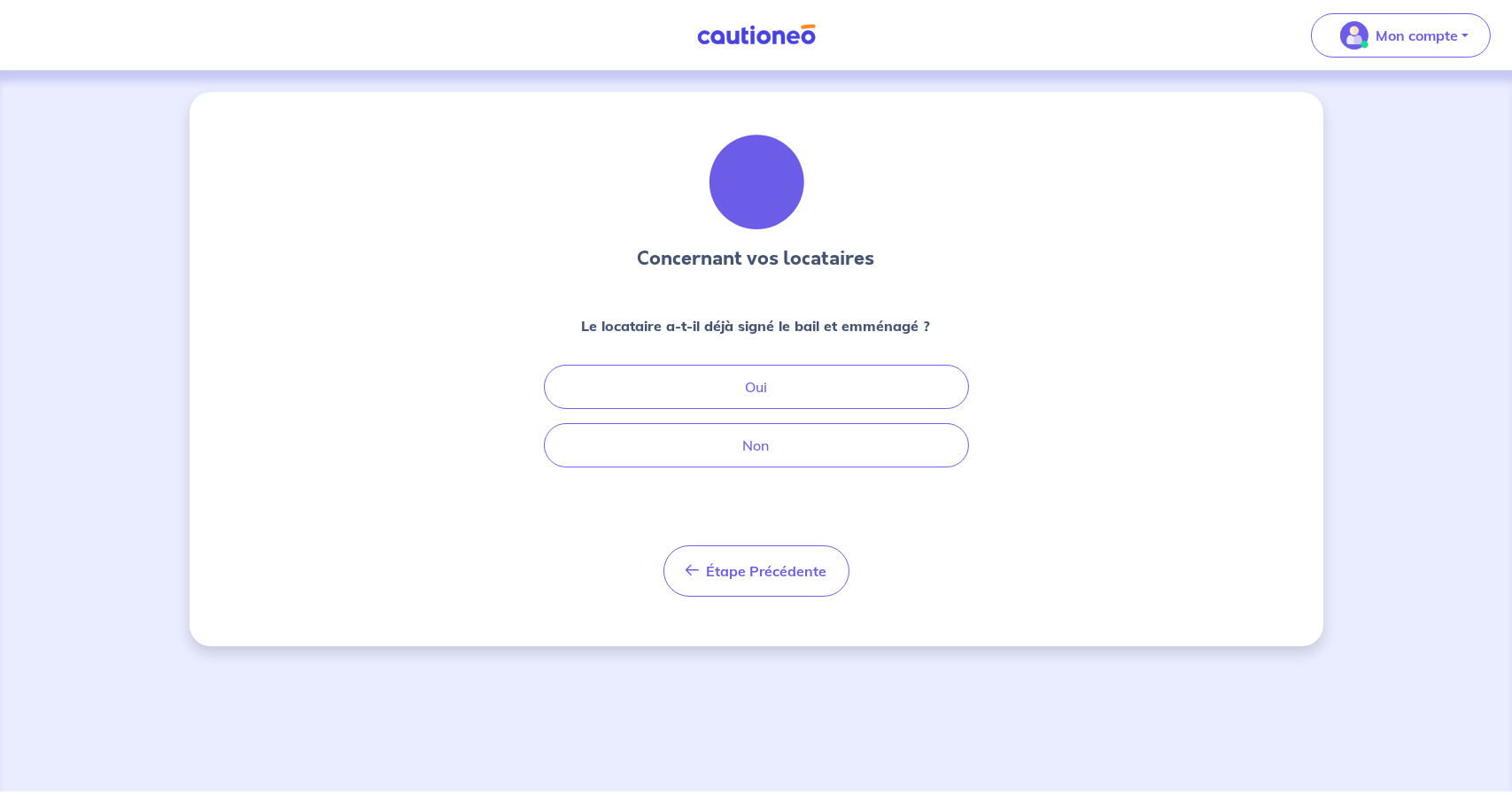
click at [763, 327] on strong "Le locataire a-t-il déjà signé le bail et emménagé ?" at bounding box center [756, 325] width 348 height 18
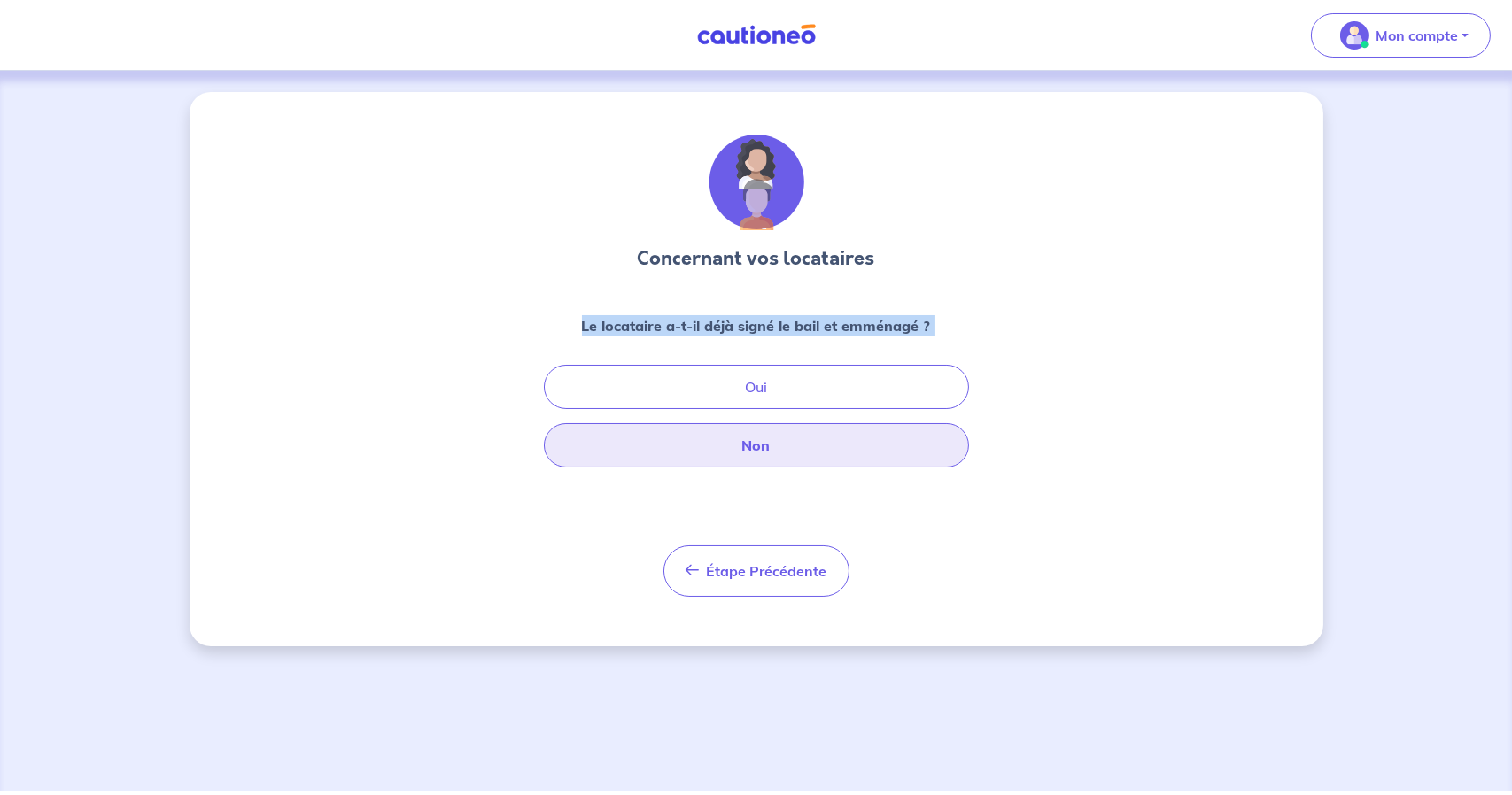
click at [769, 457] on button "Non" at bounding box center [756, 446] width 425 height 45
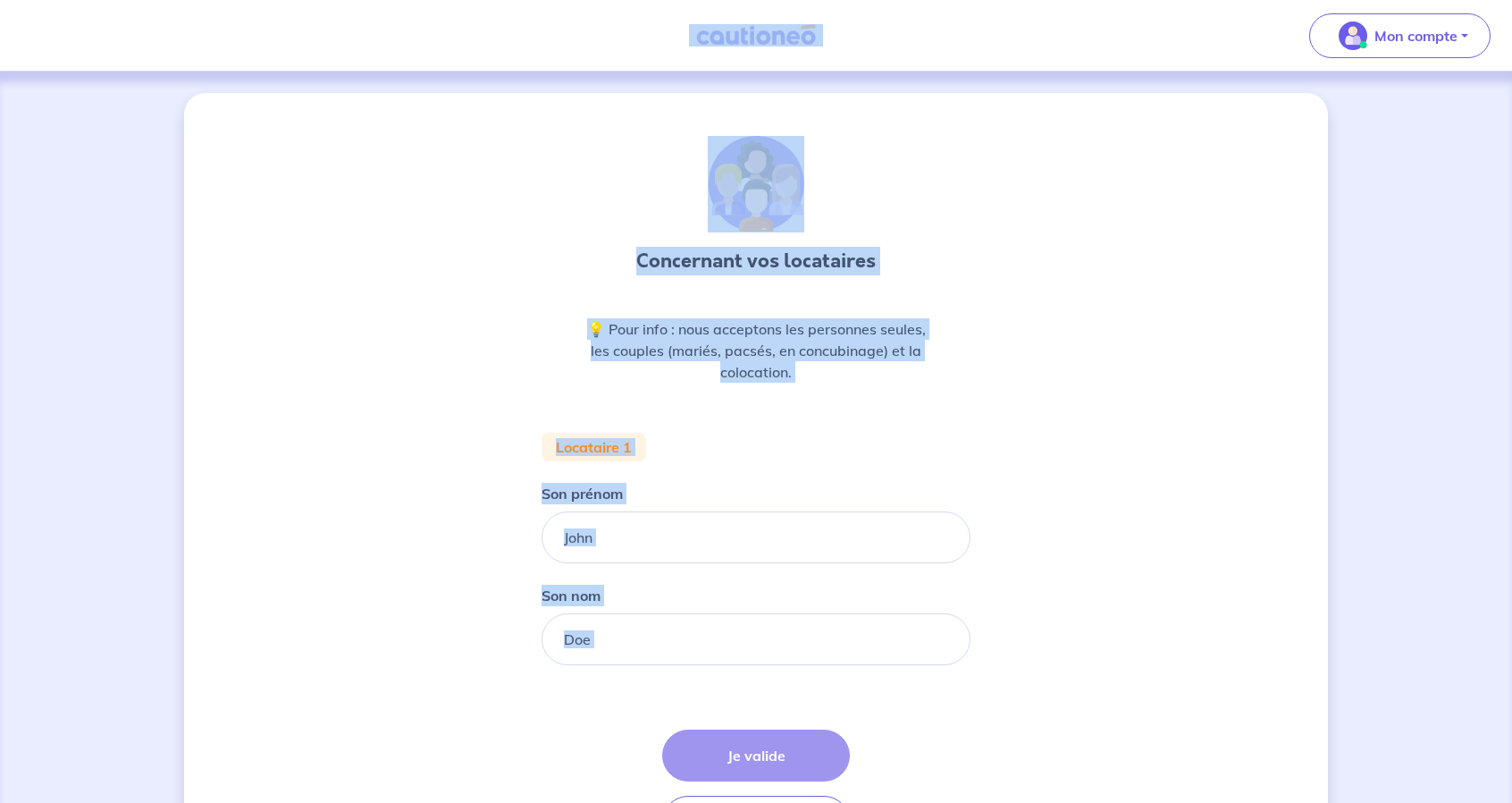
click at [702, 538] on input "Son prénom" at bounding box center [756, 537] width 429 height 52
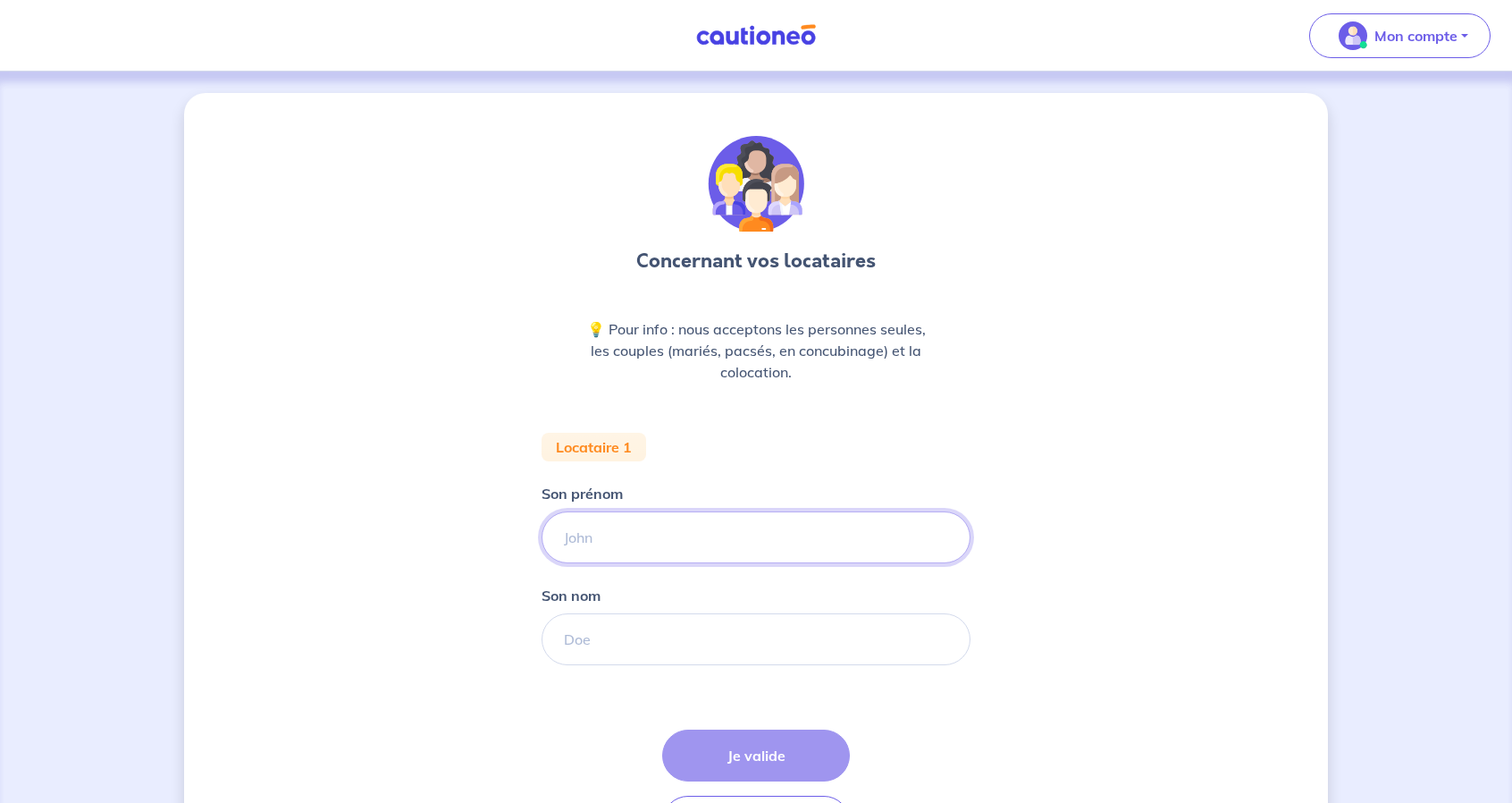
click at [702, 538] on input "Son prénom" at bounding box center [756, 537] width 429 height 52
type input "Said"
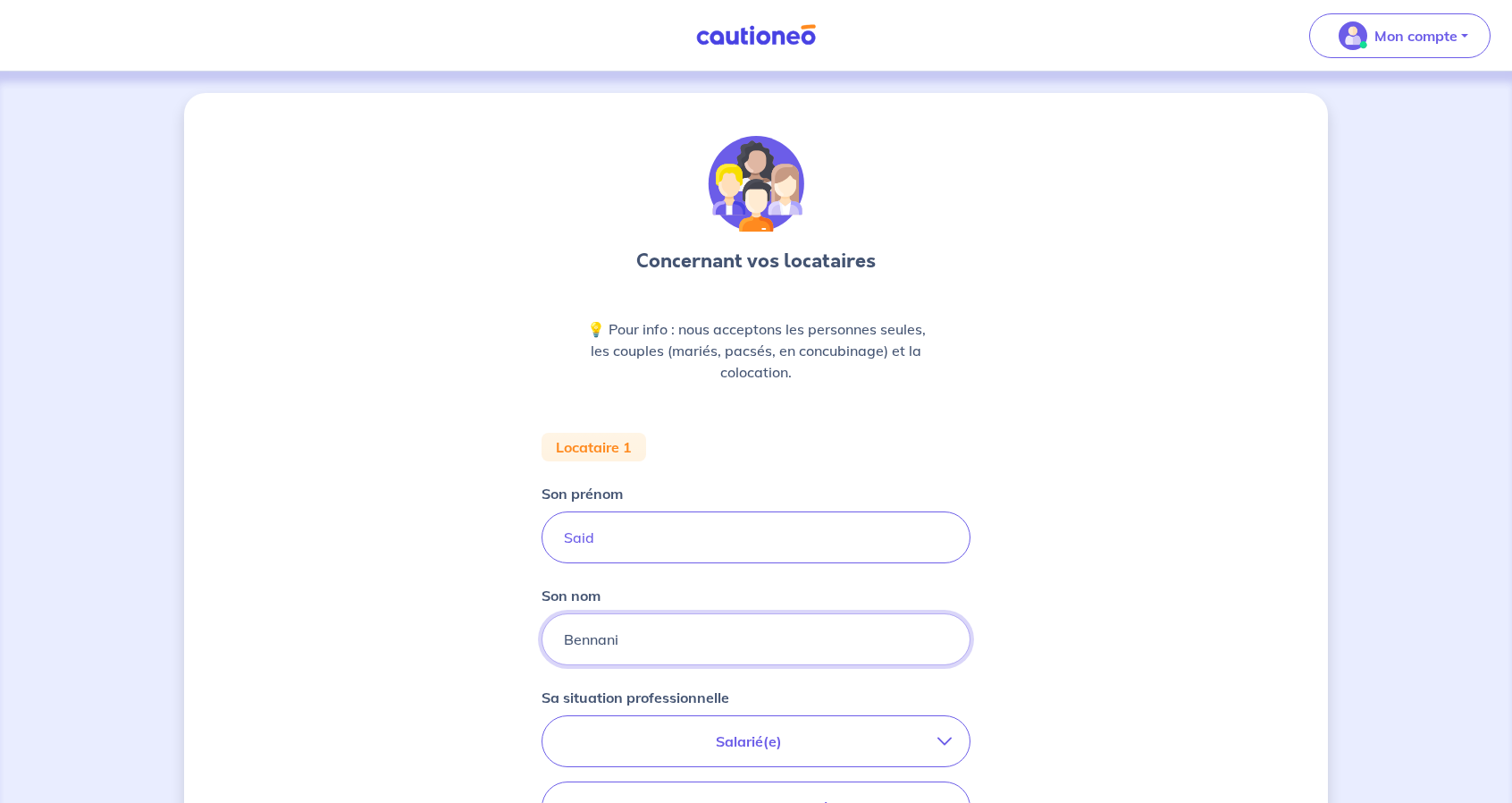
scroll to position [268, 0]
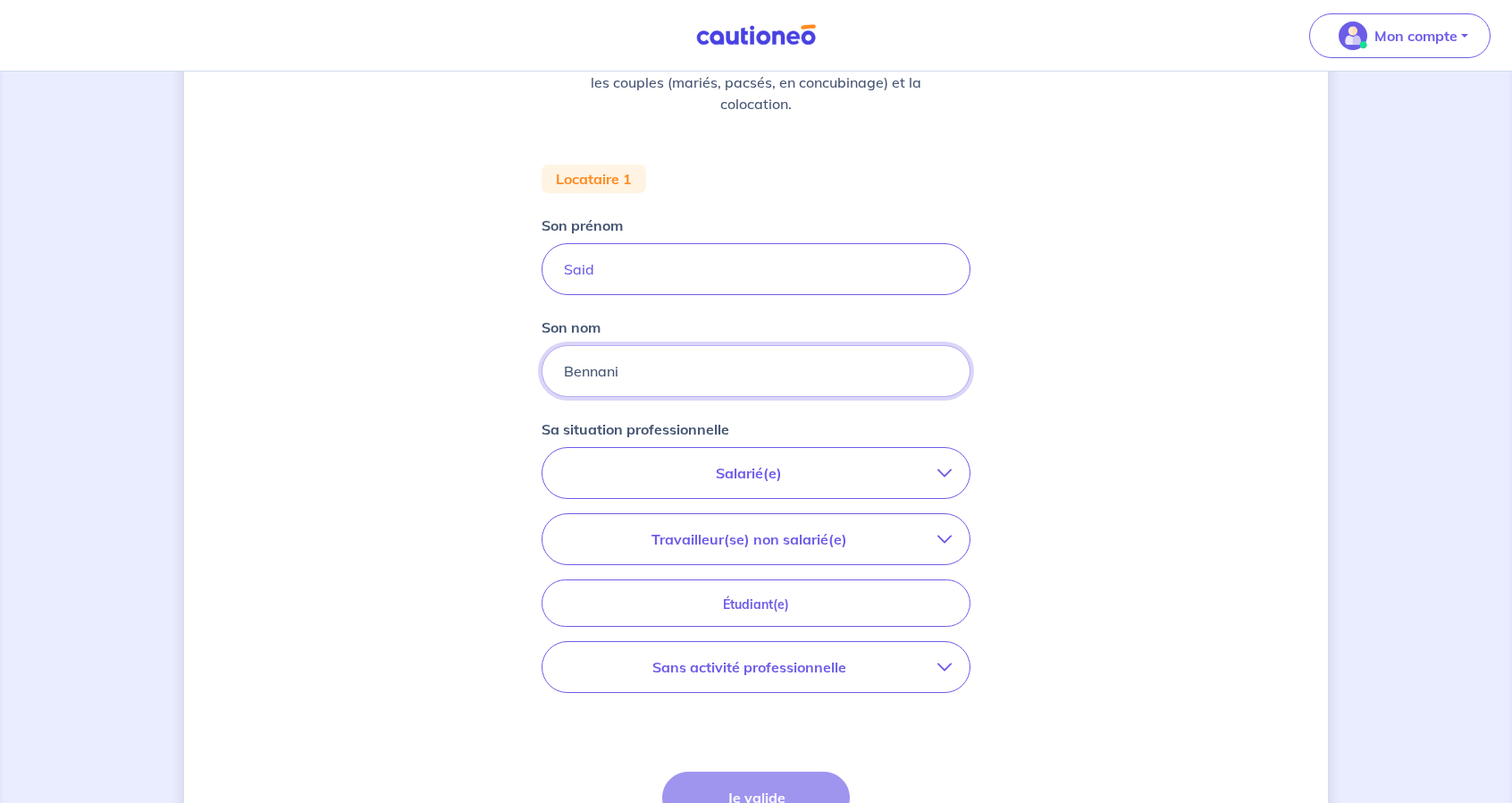
type input "Bennani"
click at [822, 472] on p "Salarié(e)" at bounding box center [749, 473] width 377 height 22
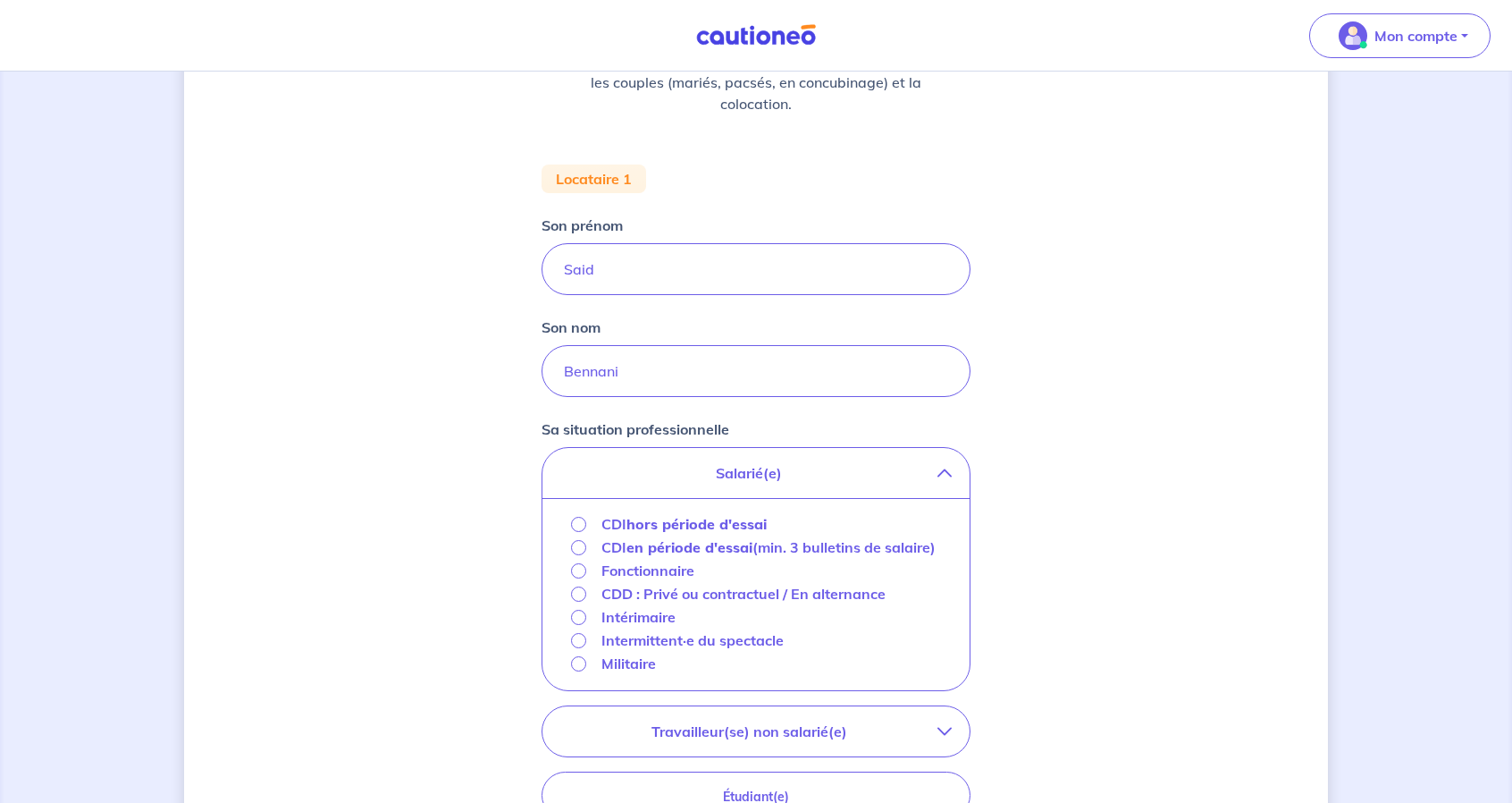
click at [719, 524] on strong "hors période d'essai" at bounding box center [697, 523] width 141 height 18
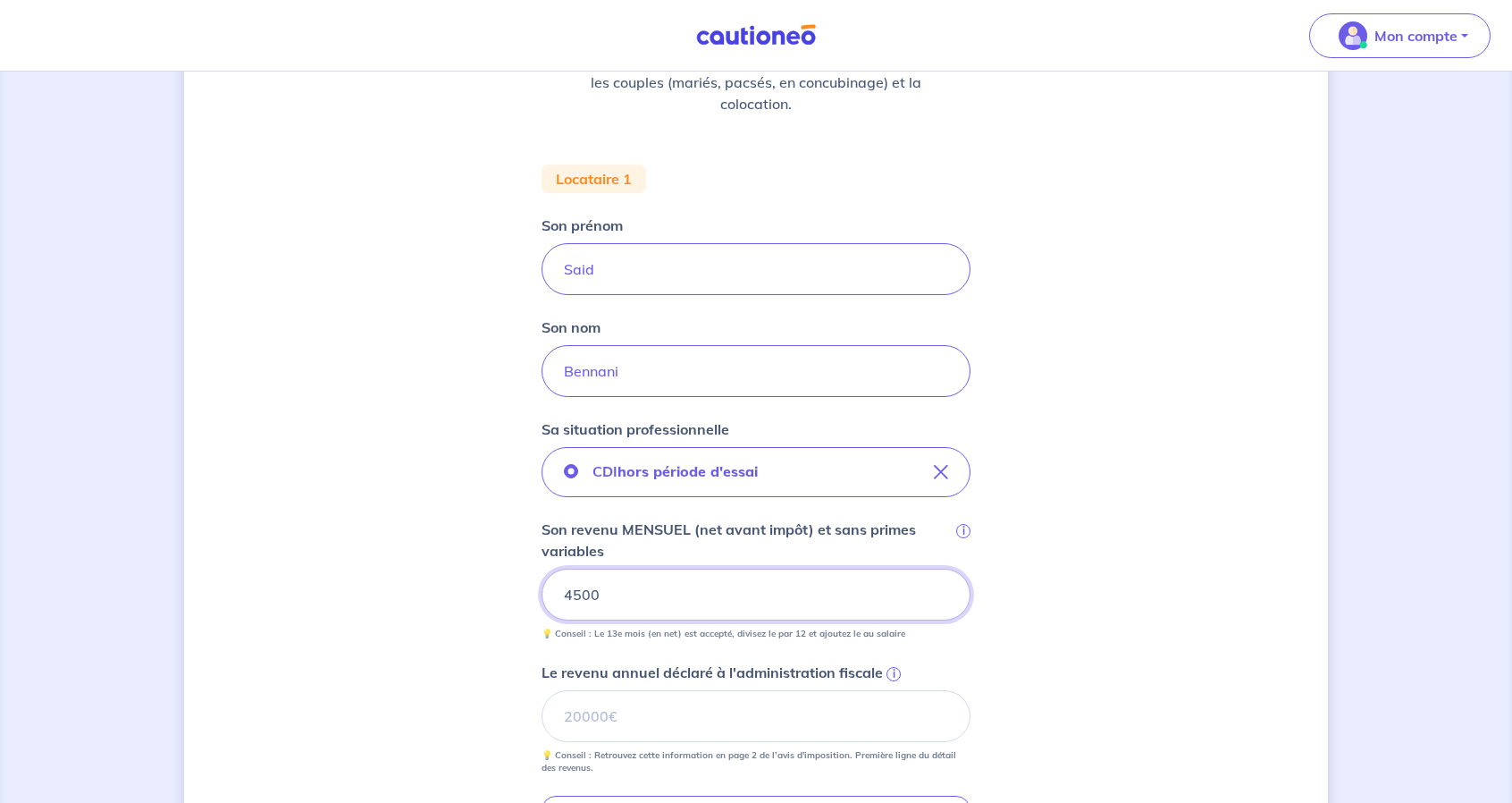
click at [726, 575] on input "4500" at bounding box center [756, 594] width 429 height 52
click at [733, 526] on p "Son revenu MENSUEL (net avant impôt) et sans primes variables" at bounding box center [748, 540] width 411 height 43
click at [733, 568] on input "5500" at bounding box center [756, 594] width 429 height 52
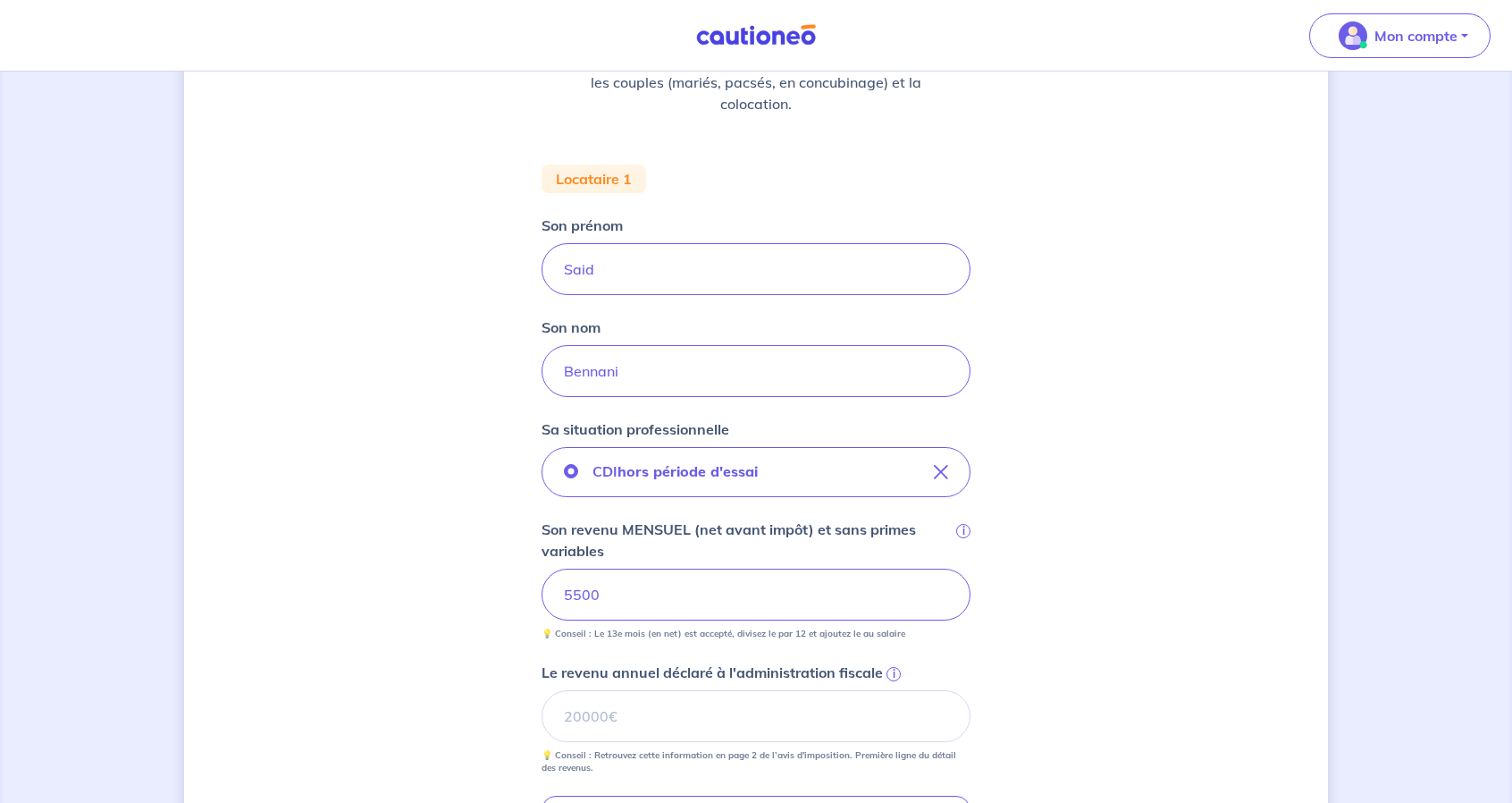
click at [733, 526] on p "Son revenu MENSUEL (net avant impôt) et sans primes variables" at bounding box center [748, 540] width 411 height 43
click at [733, 568] on input "5500" at bounding box center [756, 594] width 429 height 52
click at [733, 526] on p "Son revenu MENSUEL (net avant impôt) et sans primes variables" at bounding box center [748, 540] width 411 height 43
click at [733, 568] on input "5500" at bounding box center [756, 594] width 429 height 52
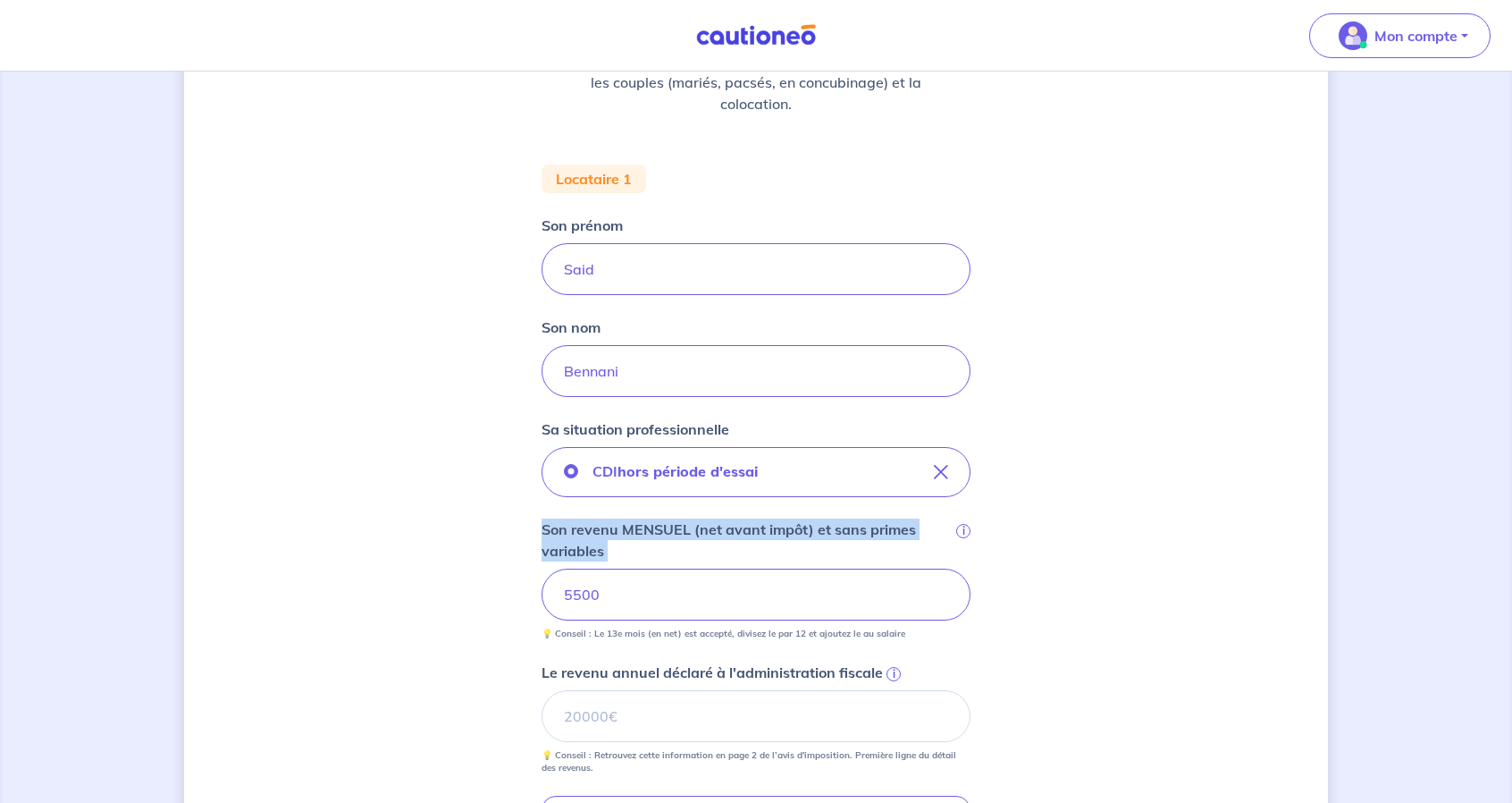
click at [733, 526] on p "Son revenu MENSUEL (net avant impôt) et sans primes variables" at bounding box center [748, 540] width 411 height 43
click at [733, 568] on input "5500" at bounding box center [756, 594] width 429 height 52
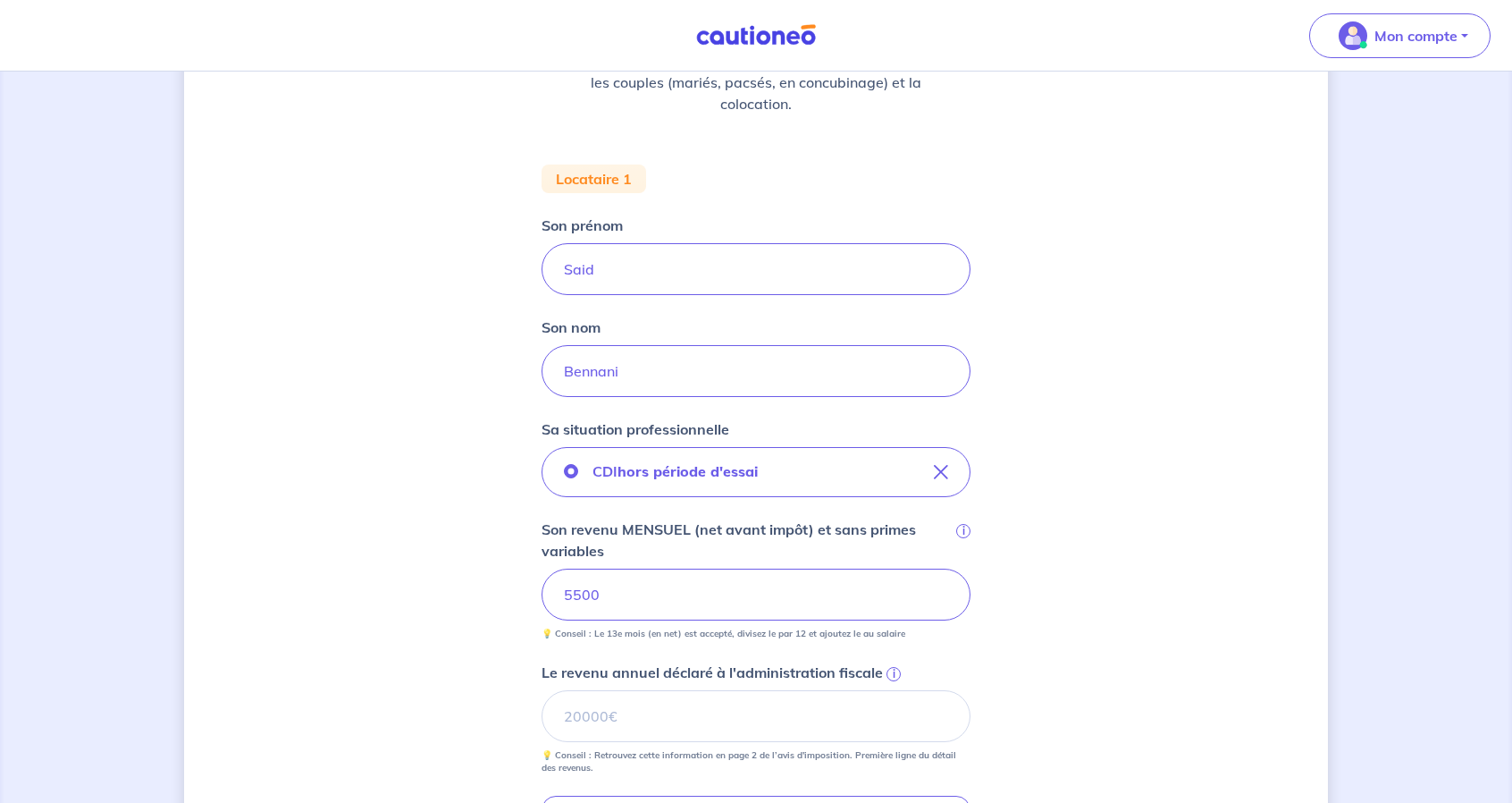
click at [644, 628] on p "💡 Conseil : Le 13e mois (en net) est accepté, divisez le par 12 et ajoutez le a…" at bounding box center [724, 633] width 364 height 12
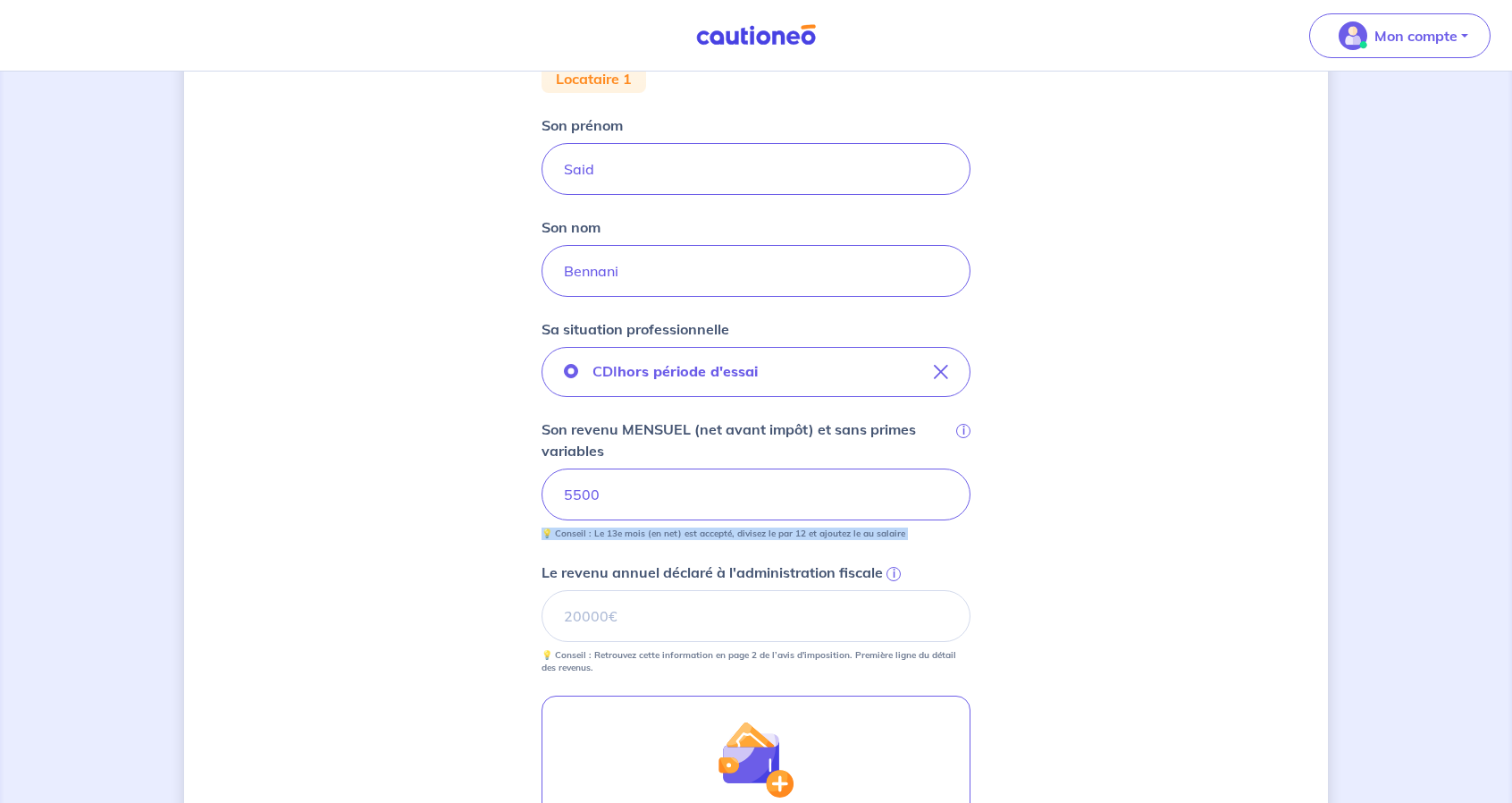
scroll to position [447, 0]
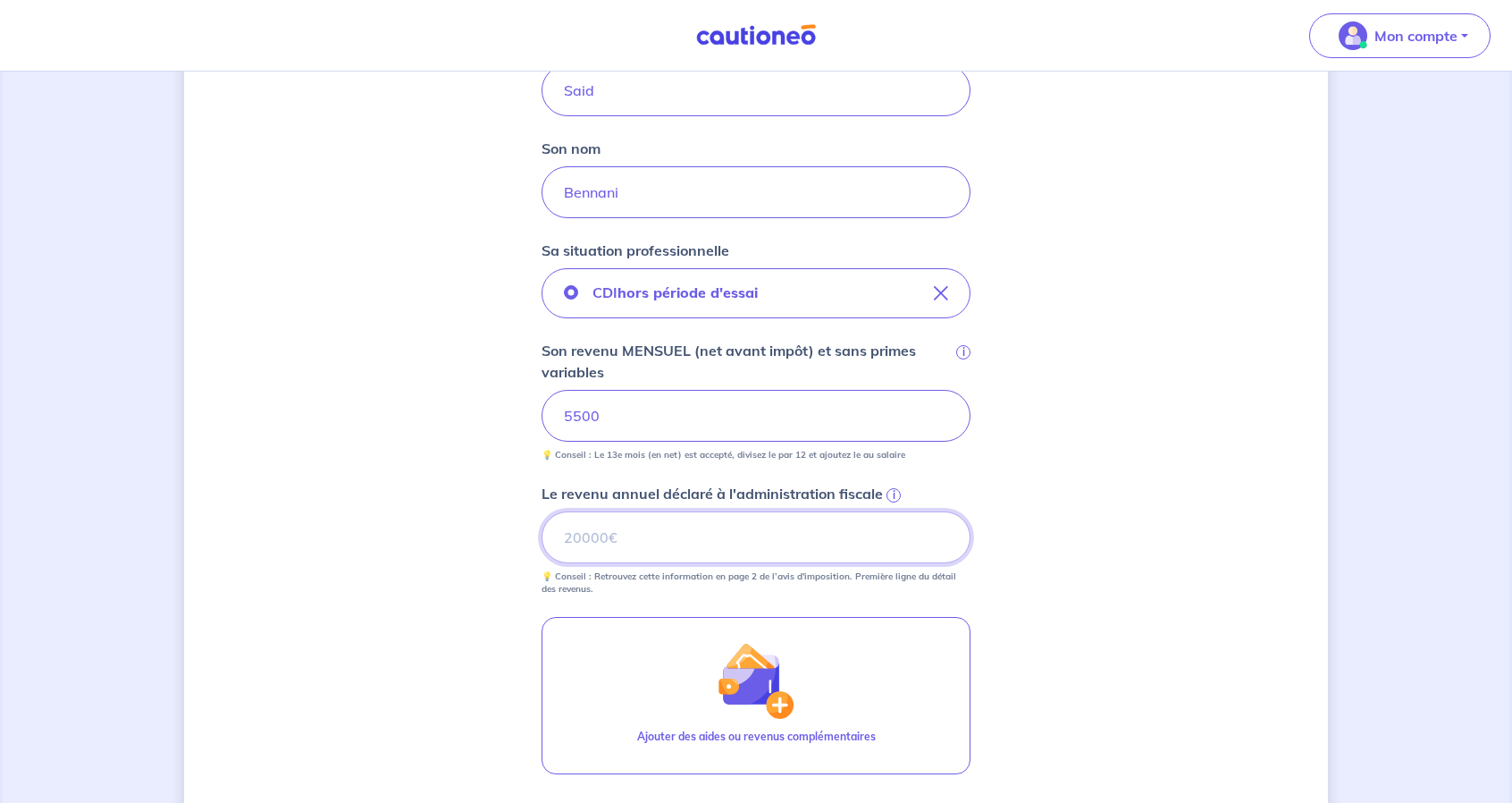
click at [677, 525] on input "Le revenu annuel déclaré à l'administration fiscale i" at bounding box center [756, 537] width 429 height 52
click at [719, 571] on p "💡 Conseil : Retrouvez cette information en page 2 de l’avis d'imposition. Premi…" at bounding box center [756, 583] width 429 height 25
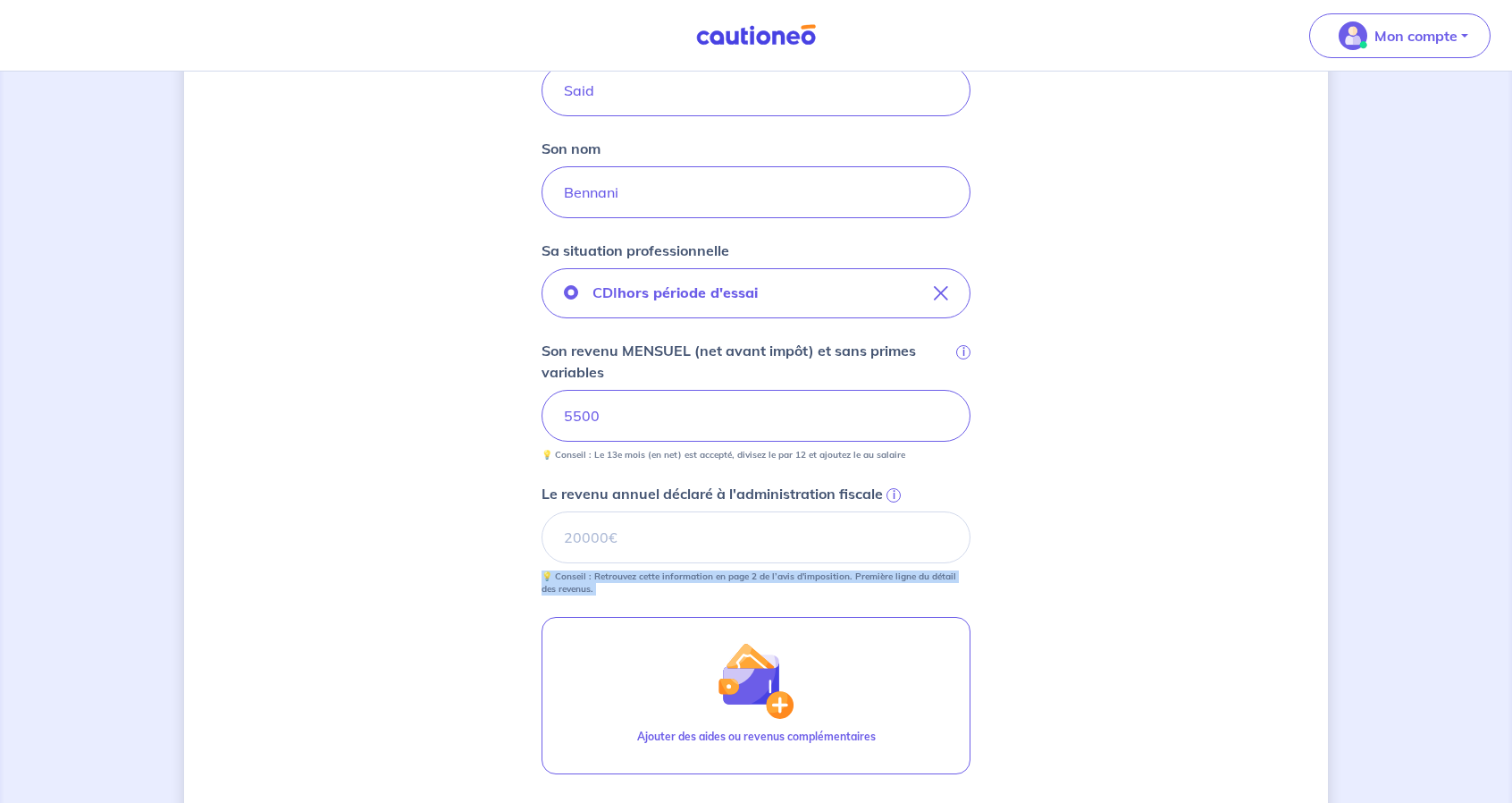
click at [719, 571] on p "💡 Conseil : Retrouvez cette information en page 2 de l’avis d'imposition. Premi…" at bounding box center [756, 583] width 429 height 25
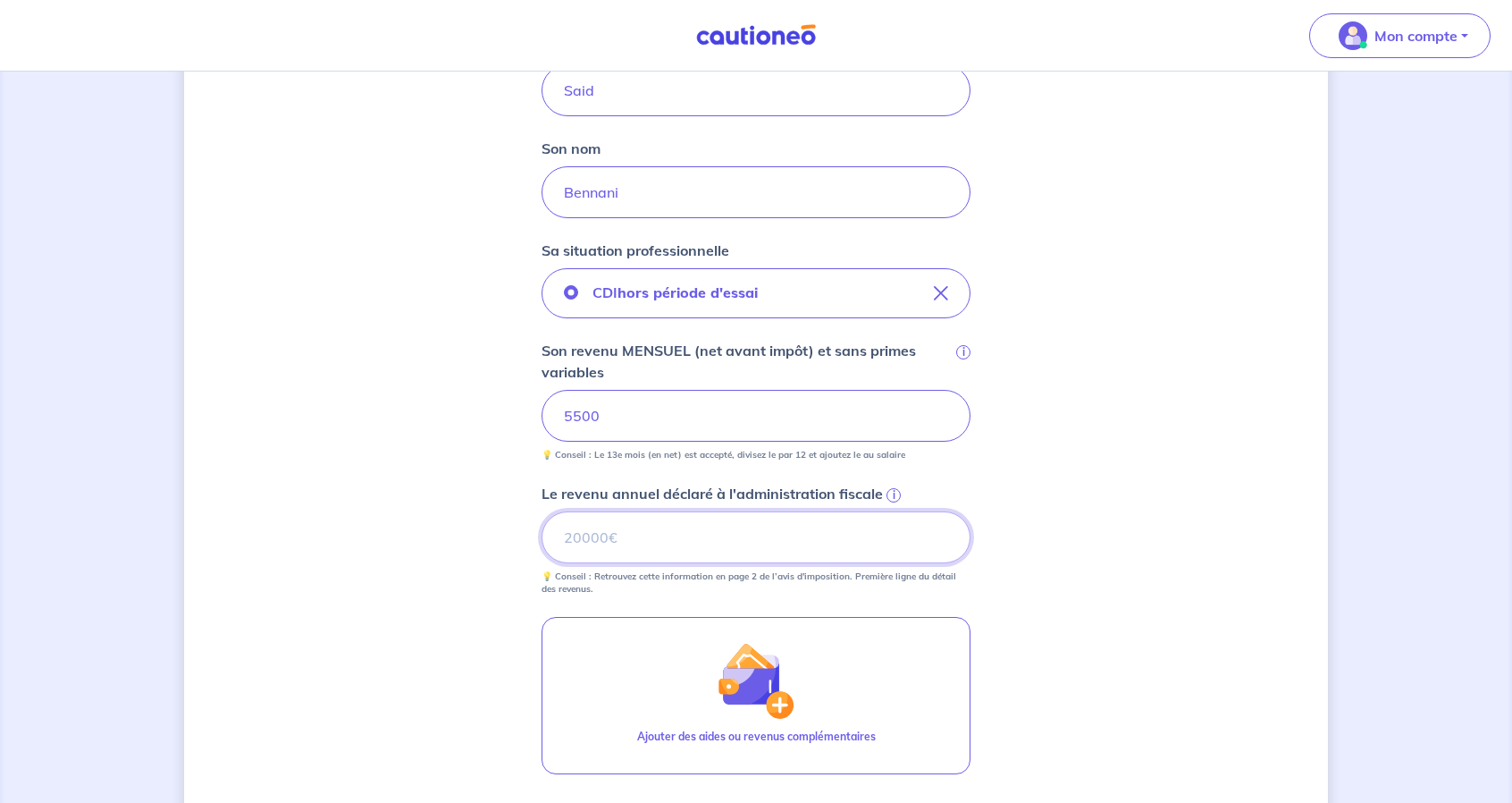
click at [784, 532] on input "Le revenu annuel déclaré à l'administration fiscale i" at bounding box center [756, 537] width 429 height 52
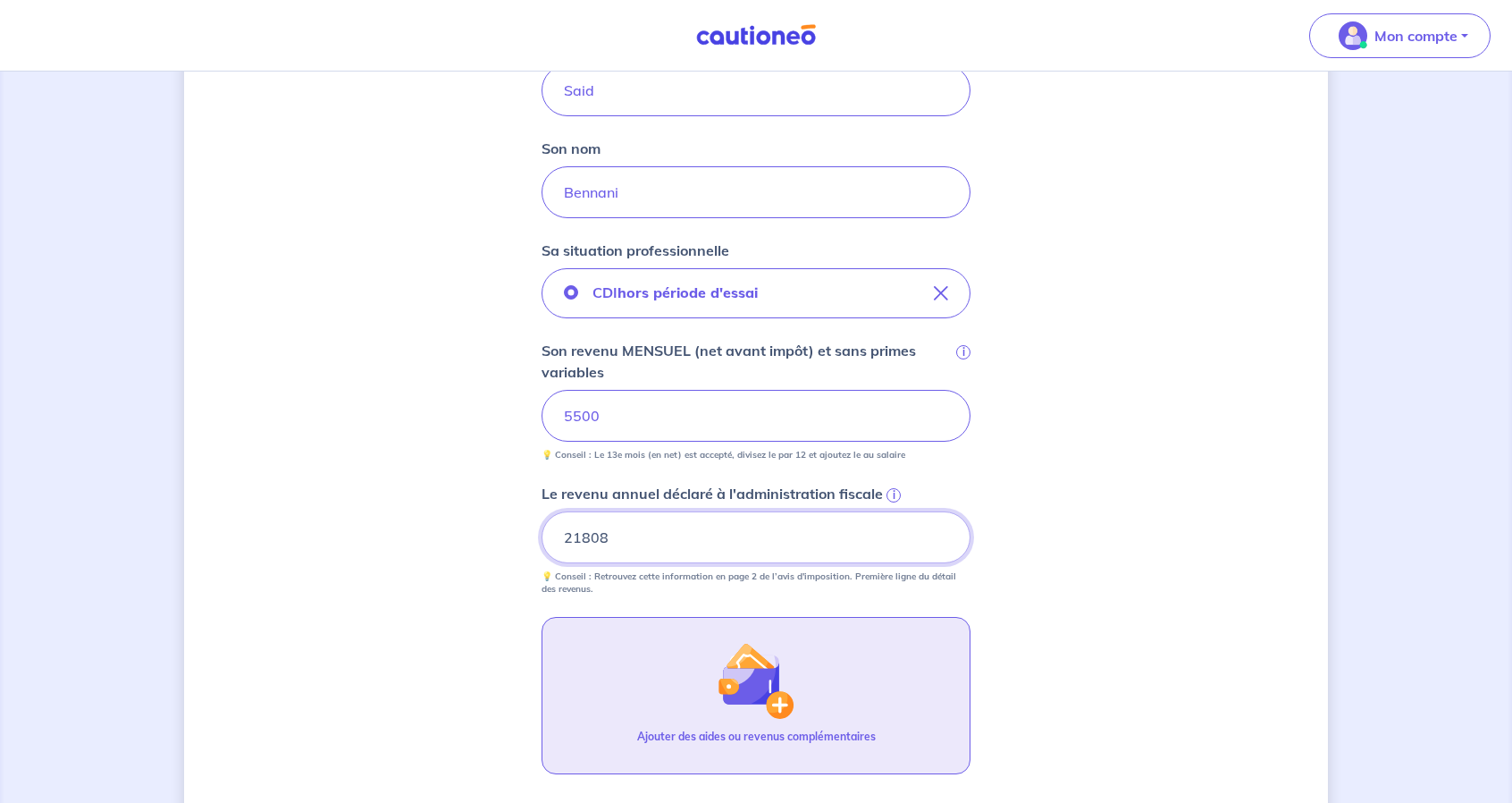
type input "21808"
click at [608, 714] on button "Ajouter des aides ou revenus complémentaires" at bounding box center [756, 696] width 429 height 158
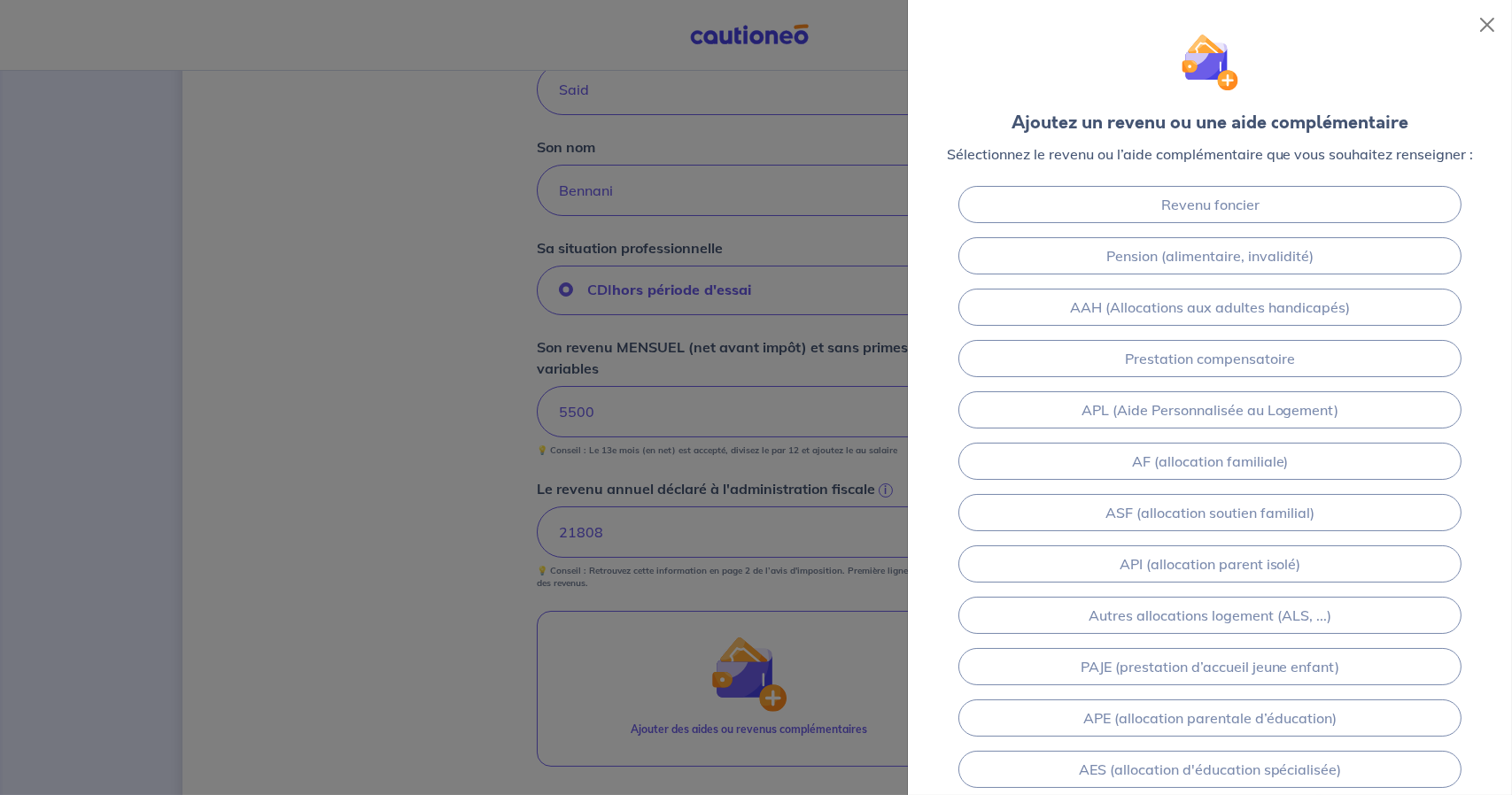
click at [514, 286] on div at bounding box center [756, 398] width 1512 height 795
click at [1498, 31] on div "Ajoutez un revenu ou une aide complémentaire Sélectionnez le revenu ou l’aide c…" at bounding box center [1210, 89] width 604 height 179
click at [1490, 32] on button "Close" at bounding box center [1487, 24] width 28 height 28
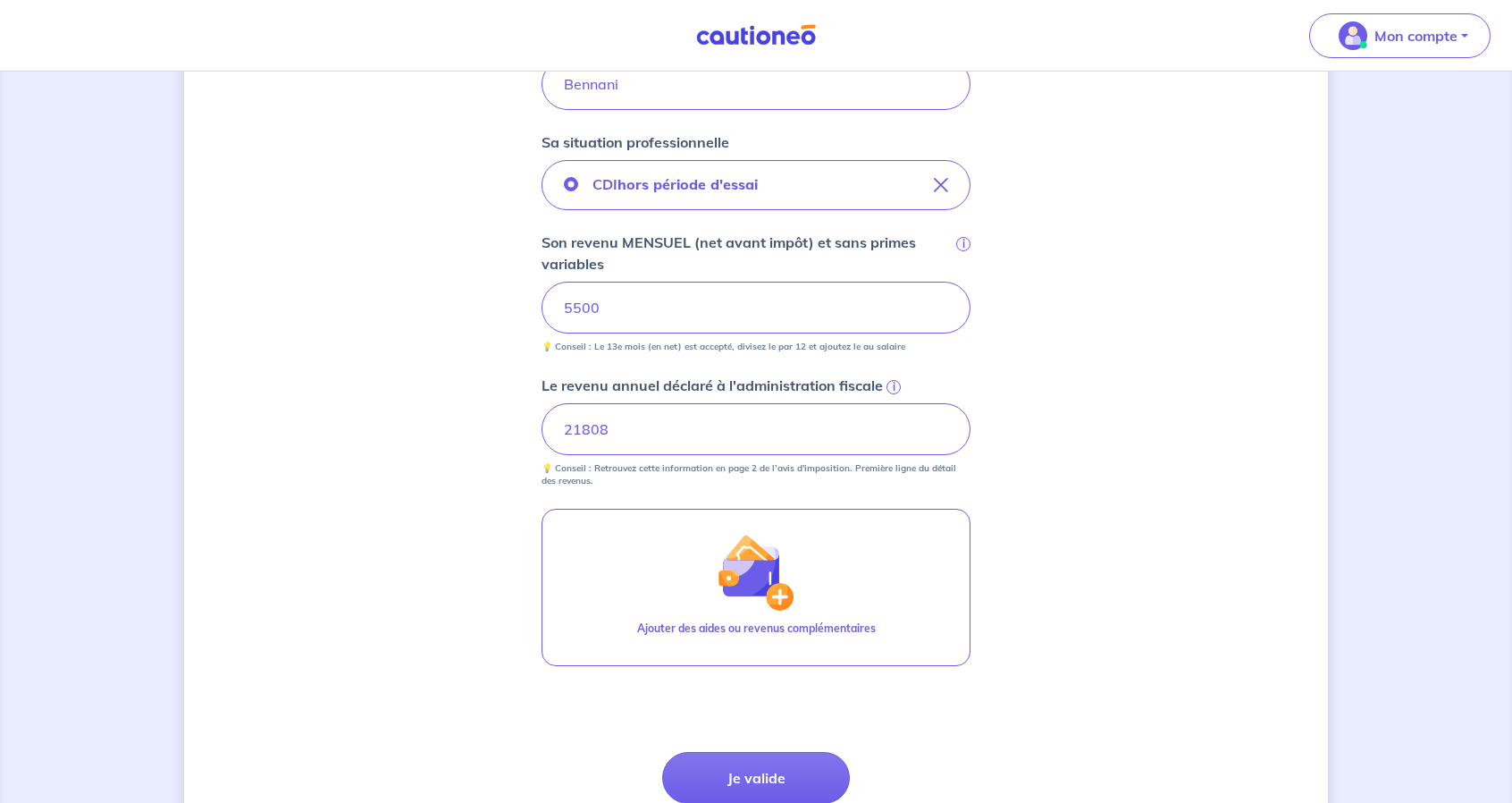
scroll to position [706, 0]
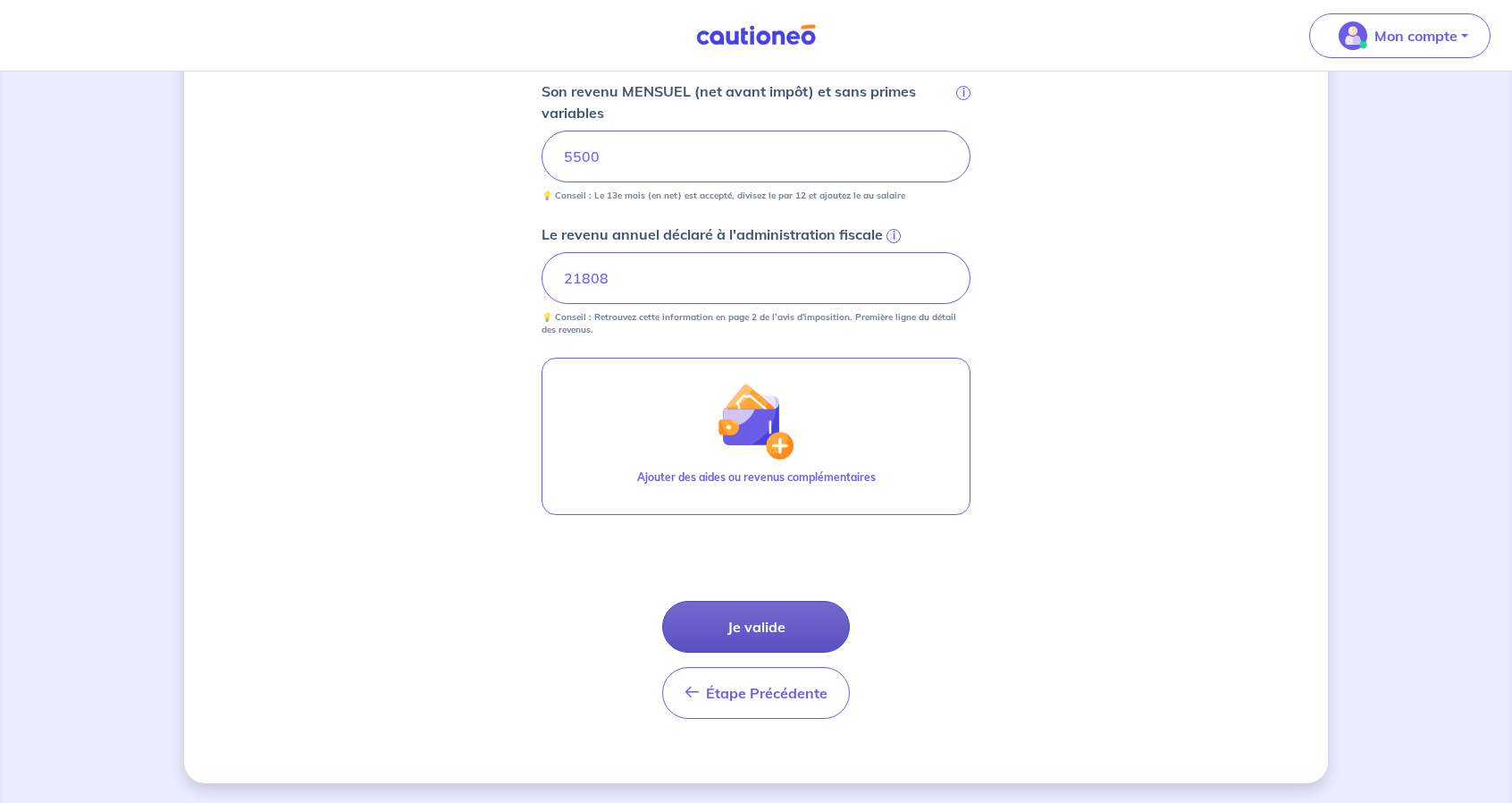
click at [749, 630] on button "Je valide" at bounding box center [756, 626] width 188 height 52
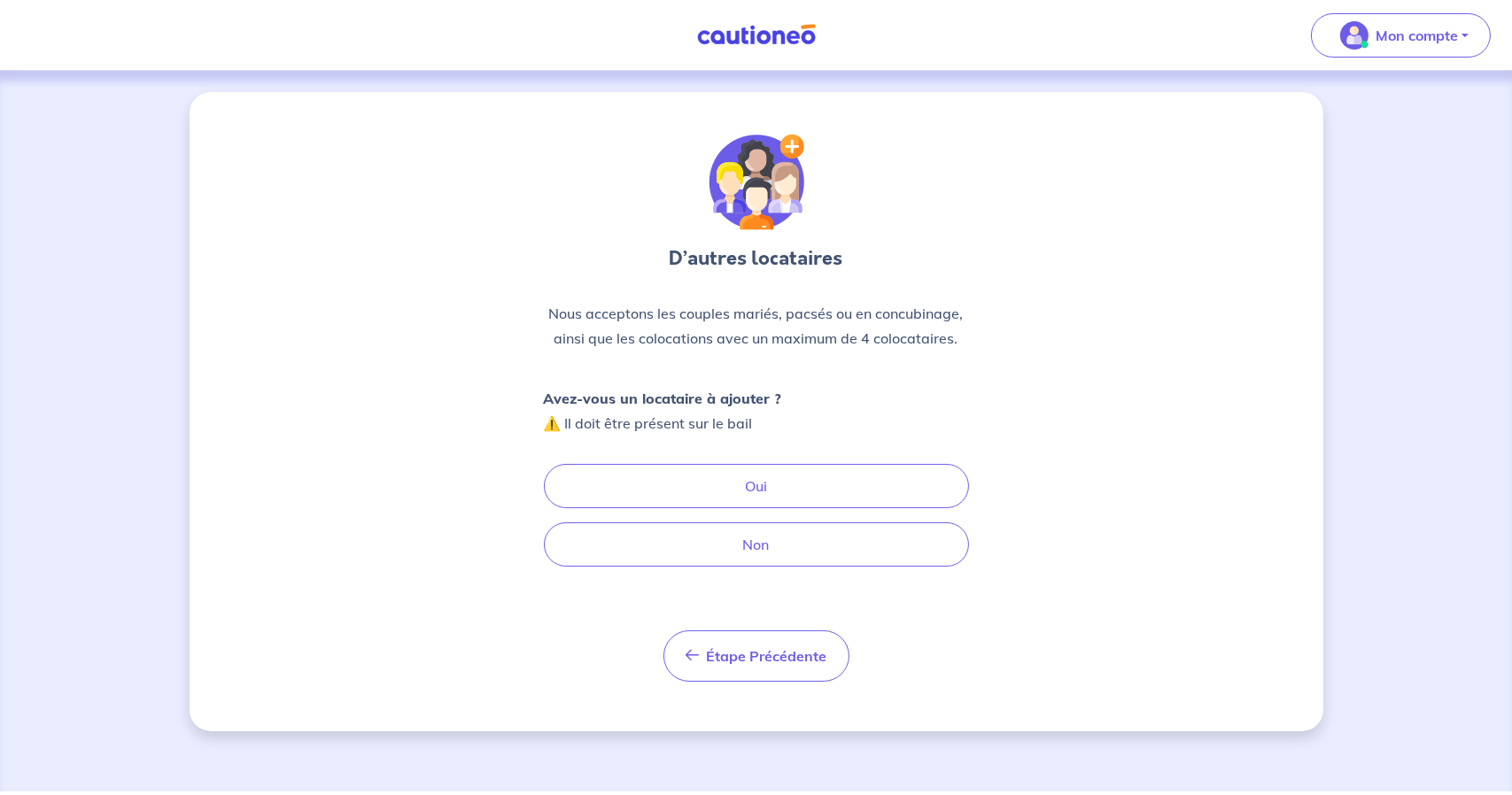
click at [707, 397] on strong "Avez-vous un locataire à ajouter ?" at bounding box center [663, 398] width 238 height 18
click at [712, 423] on p "Avez-vous un locataire à ajouter ? ⚠️ Il doit être présent sur le bail" at bounding box center [663, 411] width 238 height 49
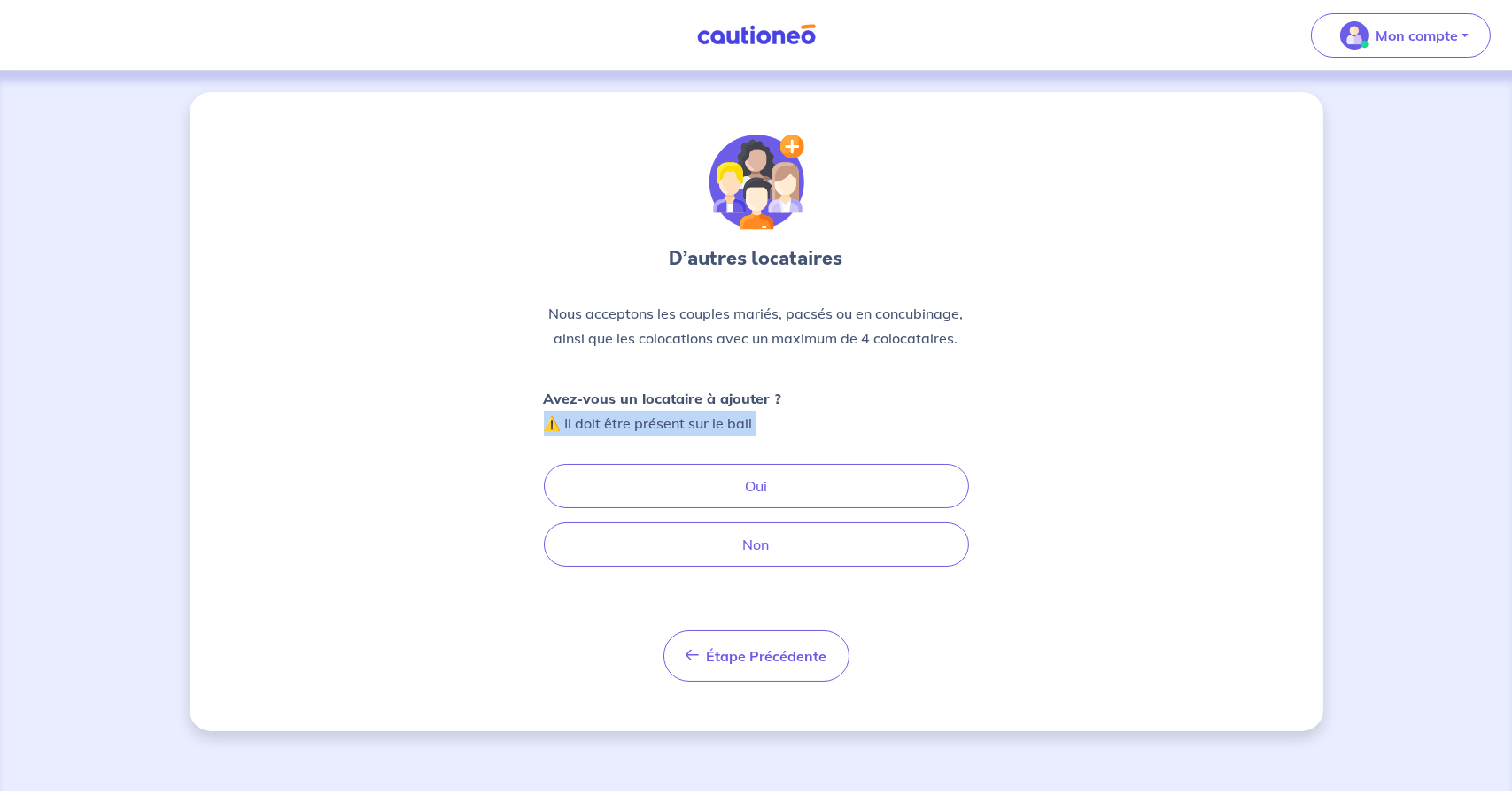
click at [712, 423] on p "Avez-vous un locataire à ajouter ? ⚠️ Il doit être présent sur le bail" at bounding box center [663, 411] width 238 height 49
click at [896, 315] on p "Nous acceptons les couples mariés, pacsés ou en concubinage, ainsi que les colo…" at bounding box center [756, 325] width 425 height 49
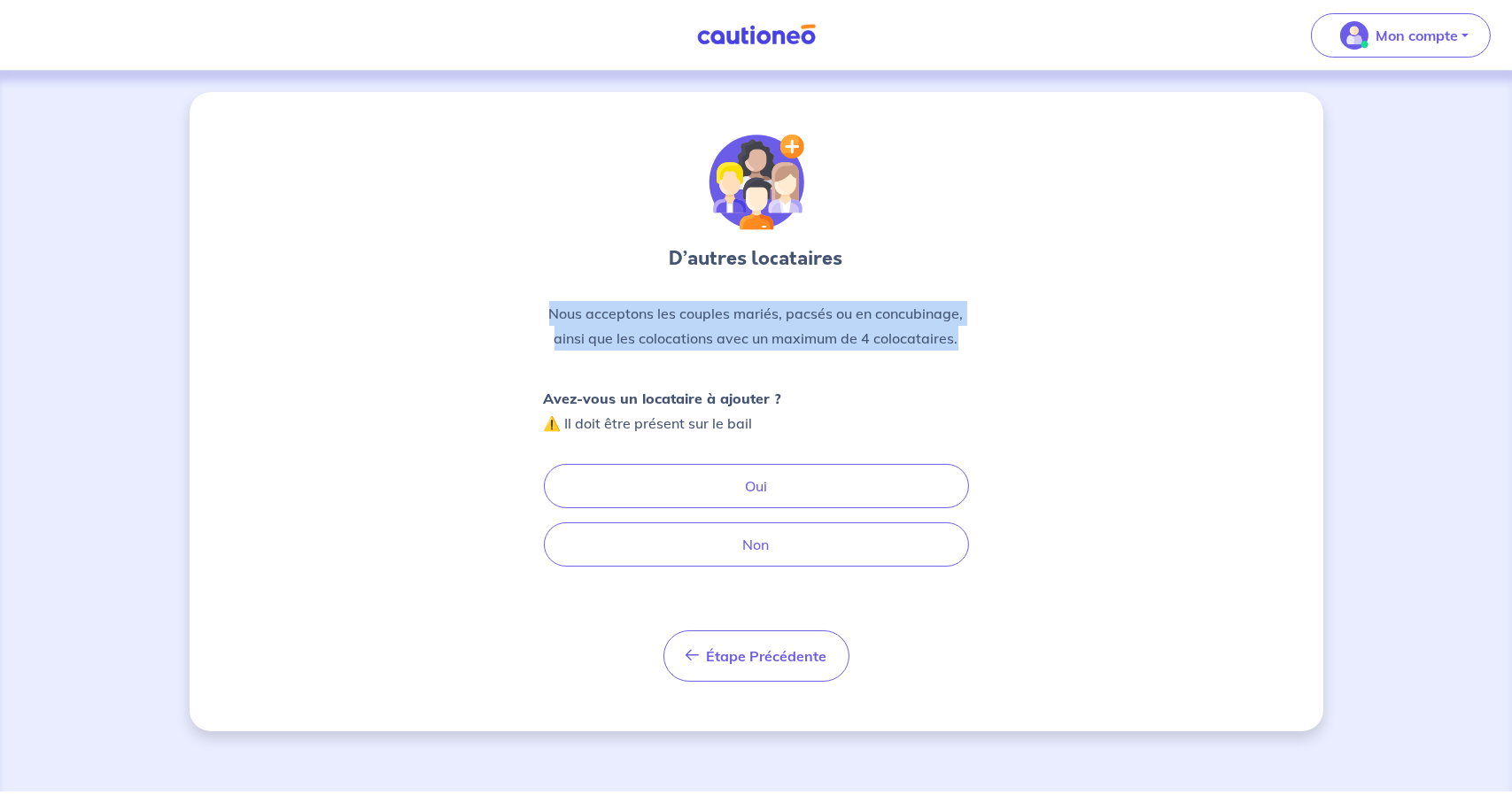
click at [896, 315] on p "Nous acceptons les couples mariés, pacsés ou en concubinage, ainsi que les colo…" at bounding box center [756, 325] width 425 height 49
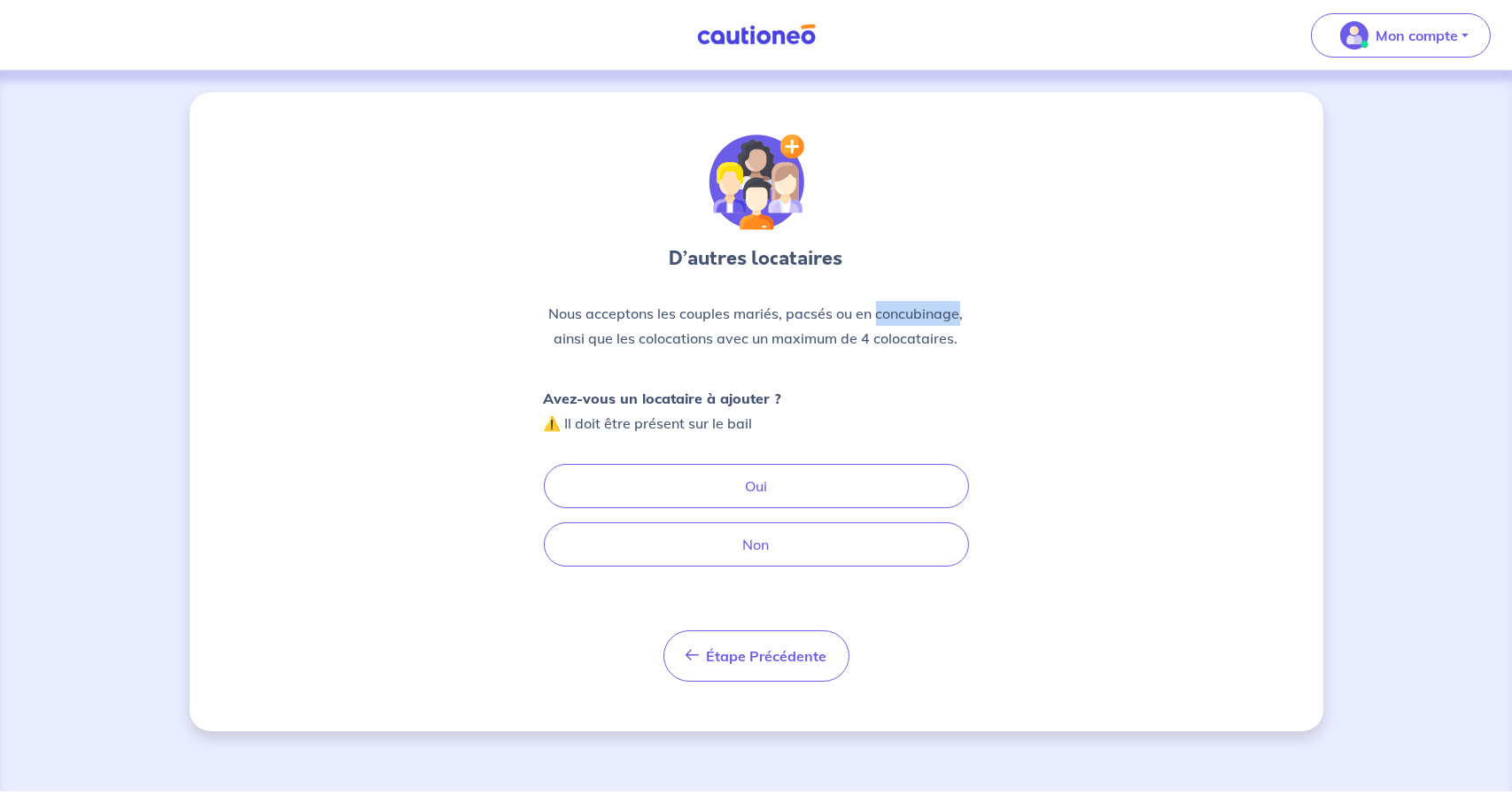
click at [896, 315] on p "Nous acceptons les couples mariés, pacsés ou en concubinage, ainsi que les colo…" at bounding box center [756, 325] width 425 height 49
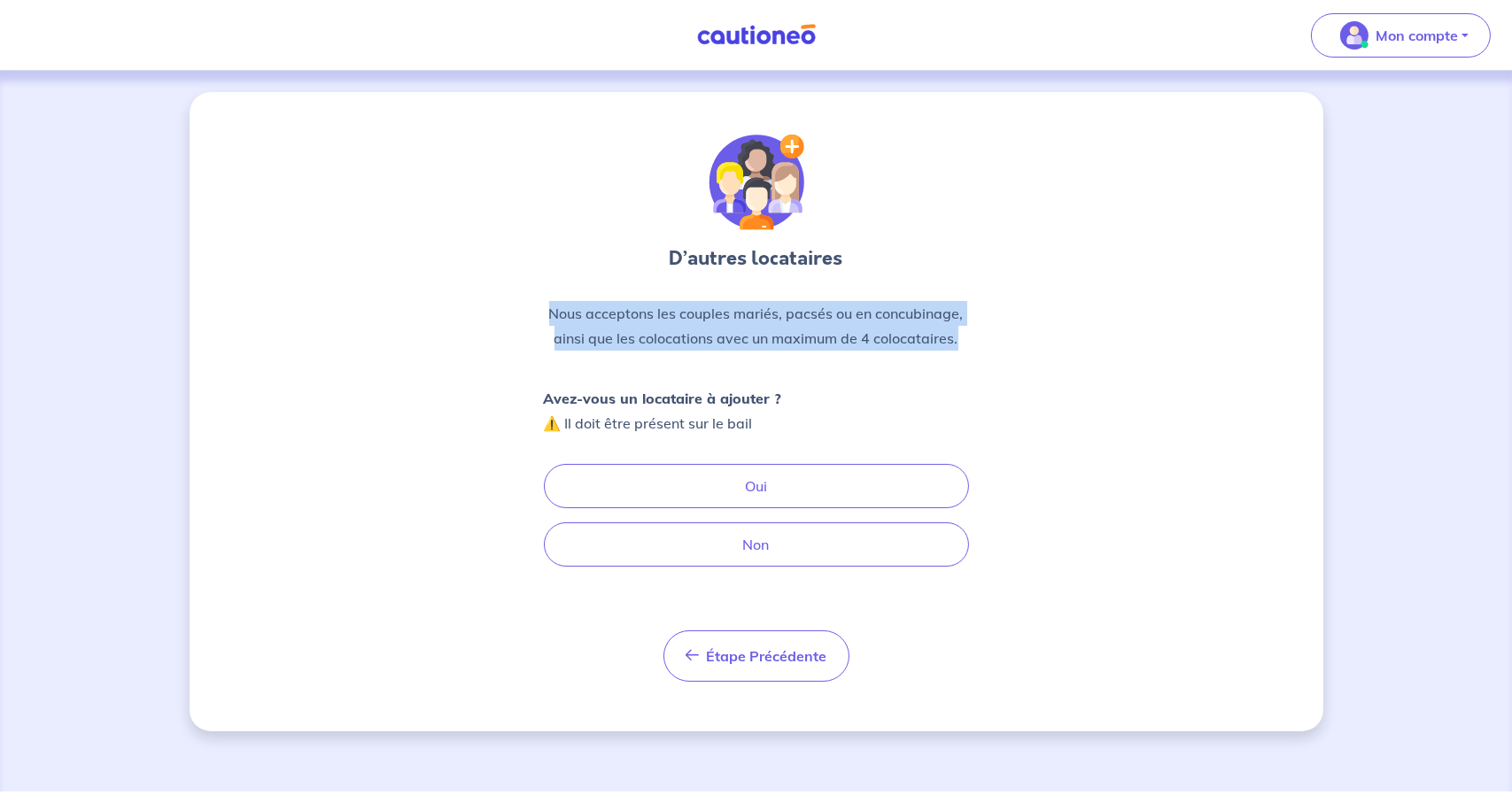
click at [896, 315] on p "Nous acceptons les couples mariés, pacsés ou en concubinage, ainsi que les colo…" at bounding box center [756, 325] width 425 height 49
click at [613, 338] on p "Nous acceptons les couples mariés, pacsés ou en concubinage, ainsi que les colo…" at bounding box center [756, 325] width 425 height 49
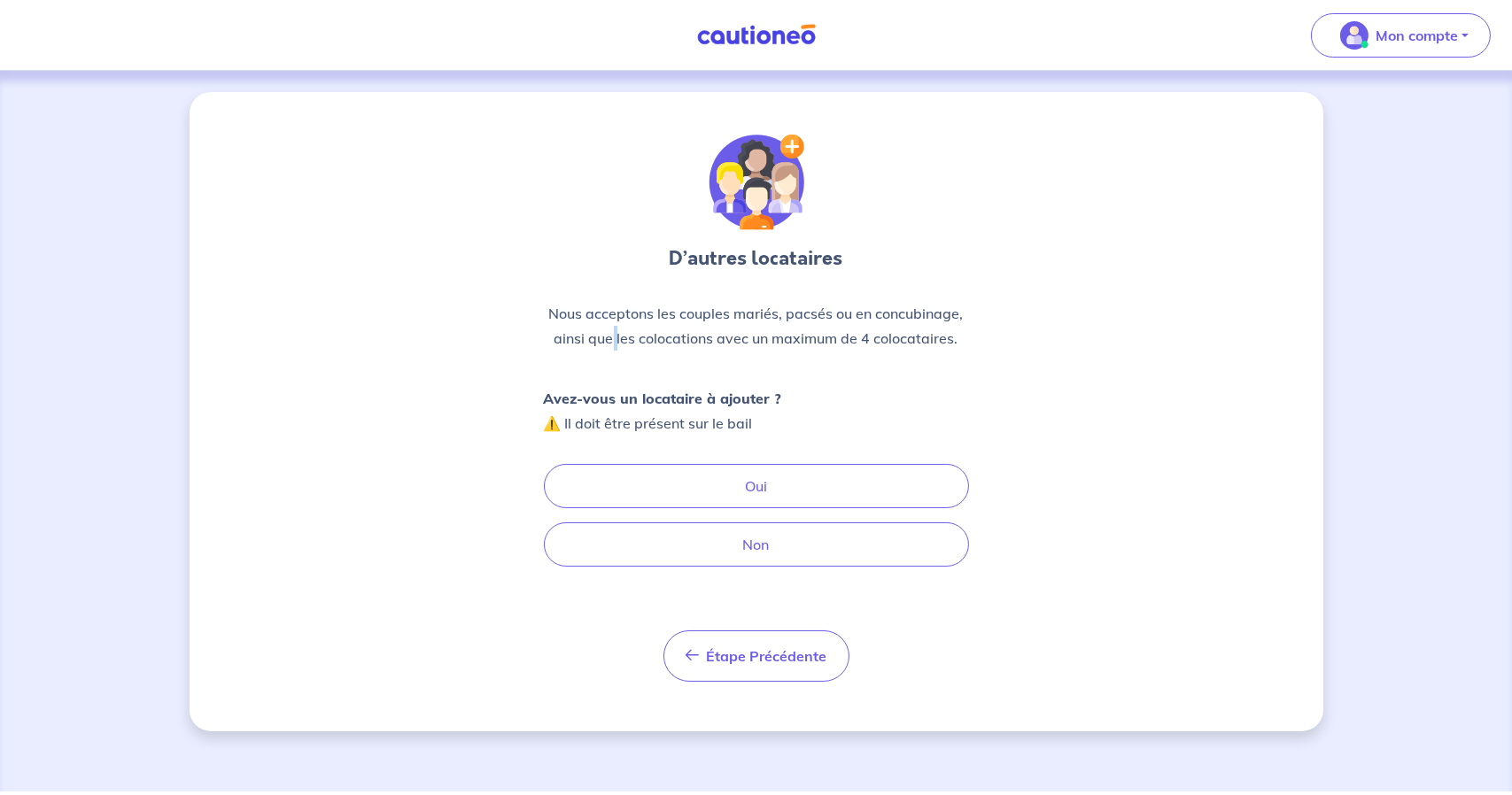
click at [613, 338] on p "Nous acceptons les couples mariés, pacsés ou en concubinage, ainsi que les colo…" at bounding box center [756, 325] width 425 height 49
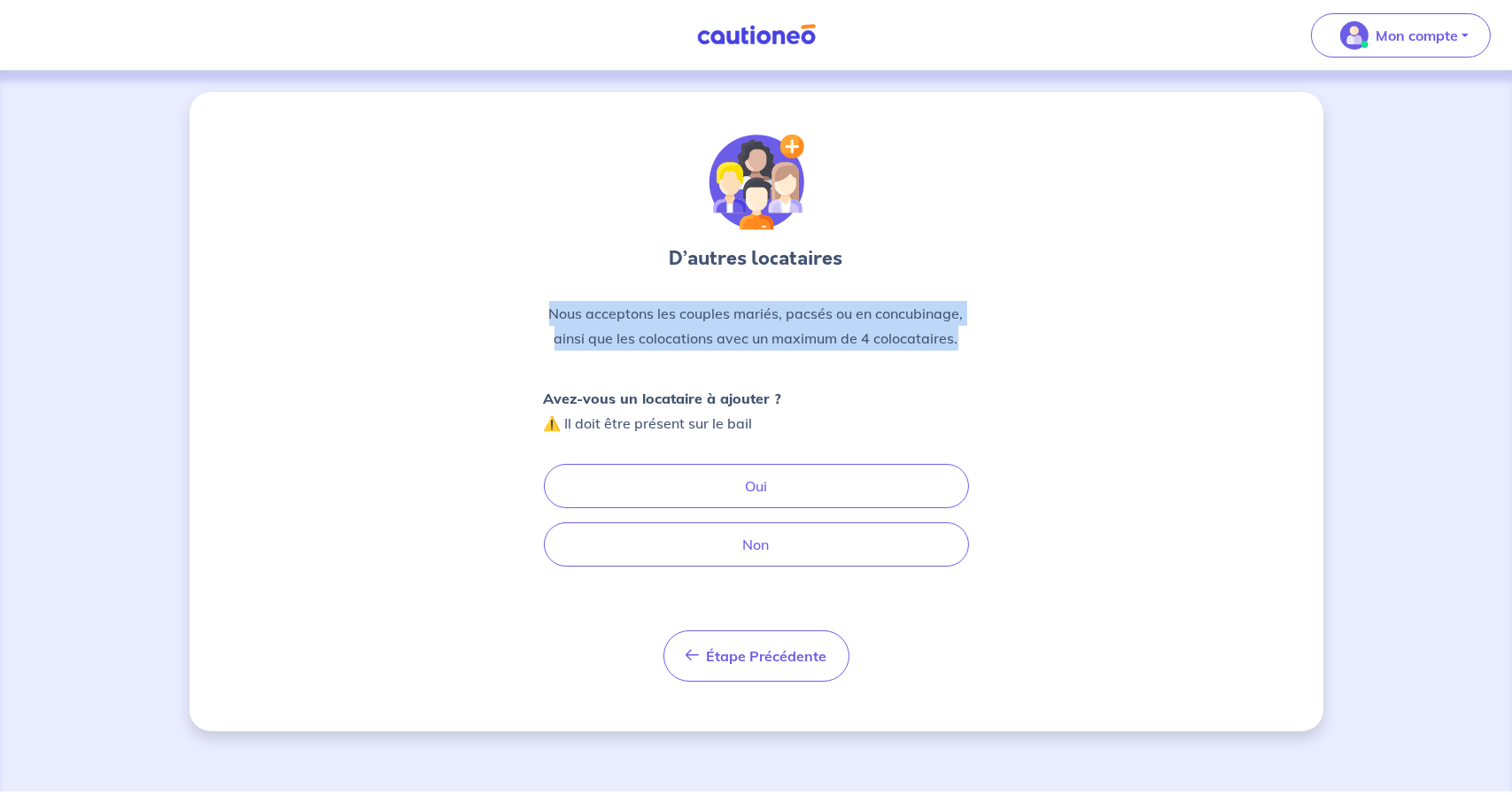
click at [613, 338] on p "Nous acceptons les couples mariés, pacsés ou en concubinage, ainsi que les colo…" at bounding box center [756, 325] width 425 height 49
click at [870, 324] on p "Nous acceptons les couples mariés, pacsés ou en concubinage, ainsi que les colo…" at bounding box center [756, 325] width 425 height 49
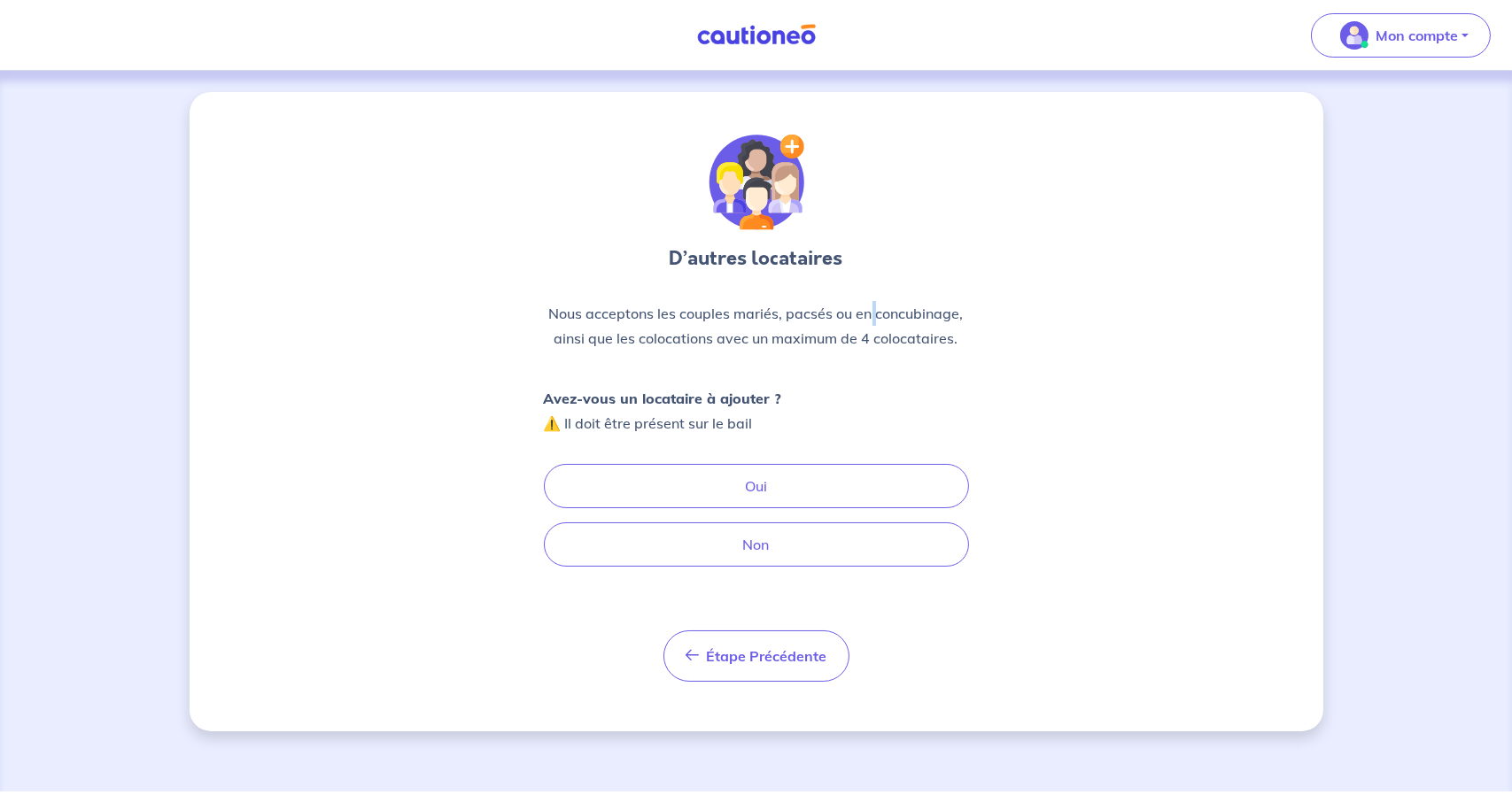
click at [870, 324] on p "Nous acceptons les couples mariés, pacsés ou en concubinage, ainsi que les colo…" at bounding box center [756, 325] width 425 height 49
click at [842, 311] on p "Nous acceptons les couples mariés, pacsés ou en concubinage, ainsi que les colo…" at bounding box center [756, 325] width 425 height 49
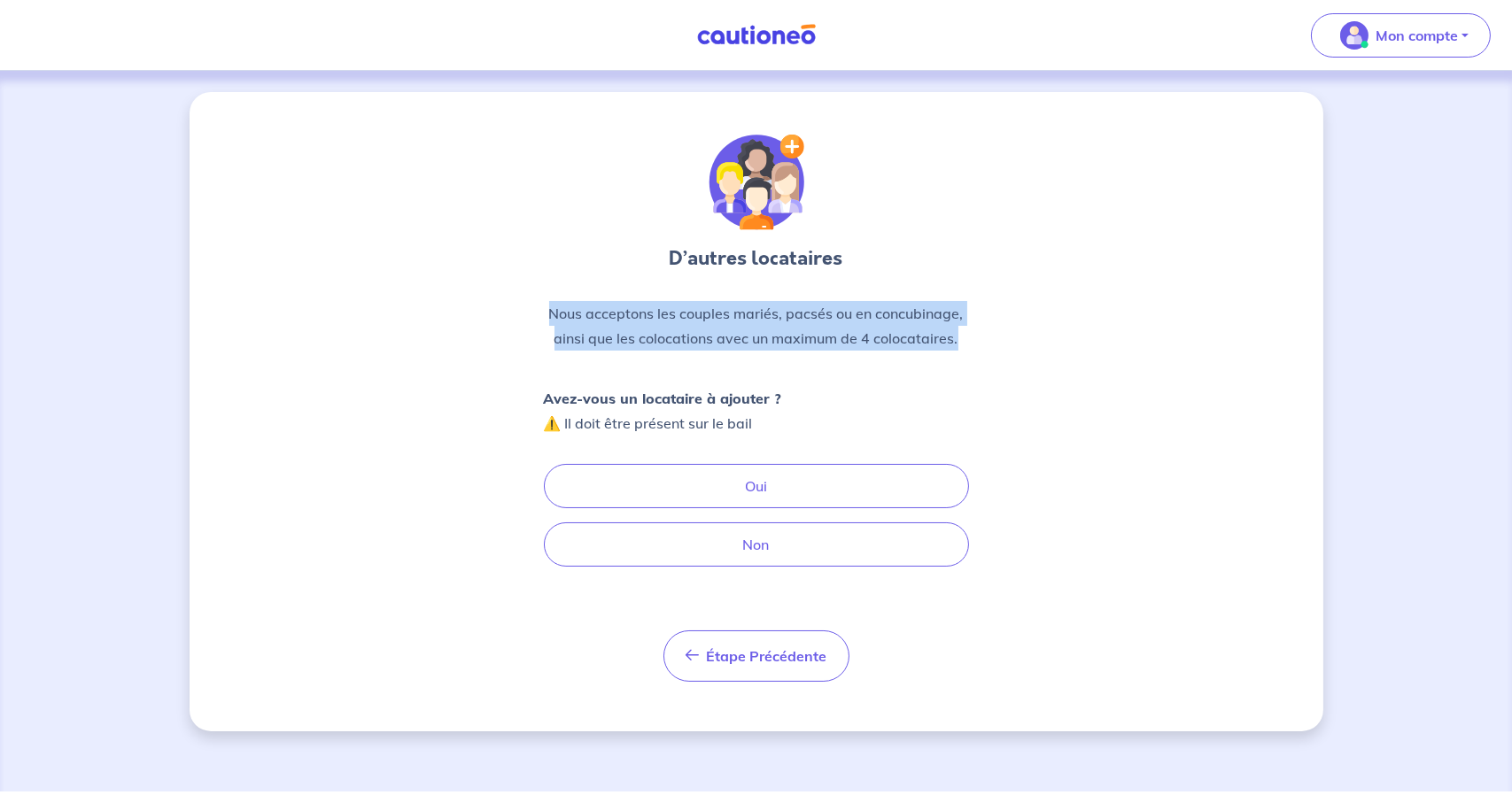
click at [842, 311] on p "Nous acceptons les couples mariés, pacsés ou en concubinage, ainsi que les colo…" at bounding box center [756, 325] width 425 height 49
click at [752, 316] on p "Nous acceptons les couples mariés, pacsés ou en concubinage, ainsi que les colo…" at bounding box center [756, 325] width 425 height 49
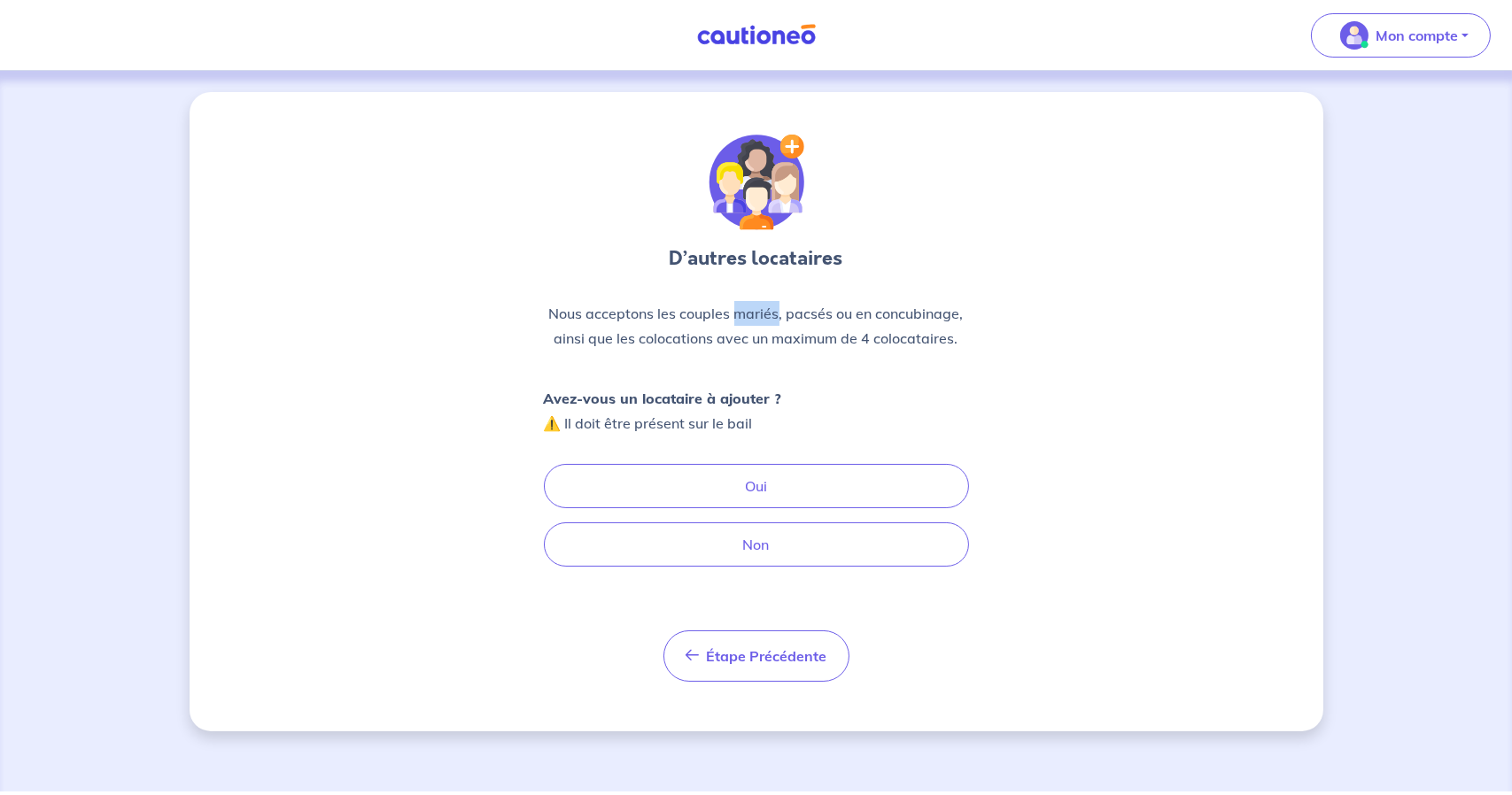
click at [752, 316] on p "Nous acceptons les couples mariés, pacsés ou en concubinage, ainsi que les colo…" at bounding box center [756, 325] width 425 height 49
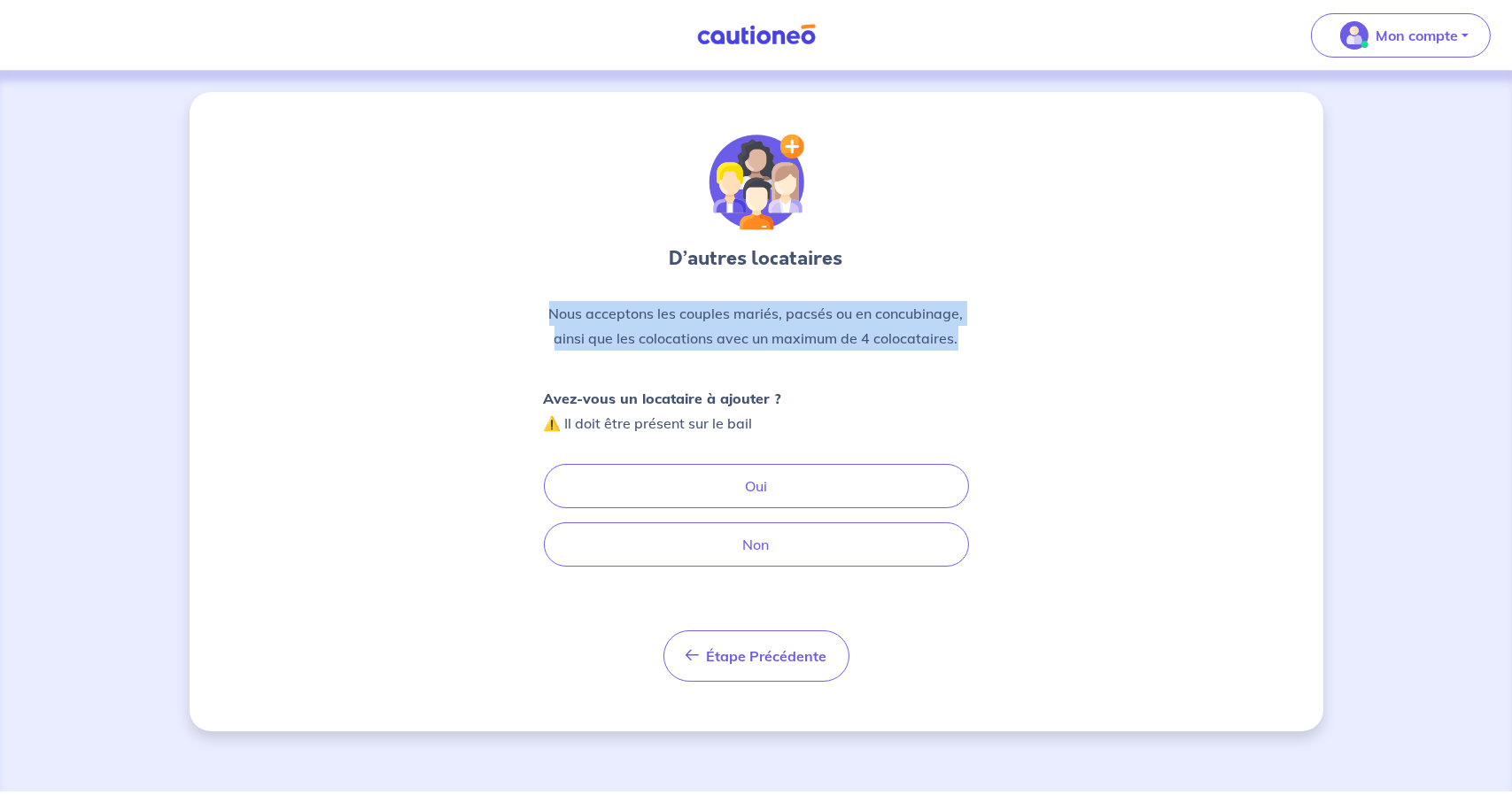
click at [752, 316] on p "Nous acceptons les couples mariés, pacsés ou en concubinage, ainsi que les colo…" at bounding box center [756, 325] width 425 height 49
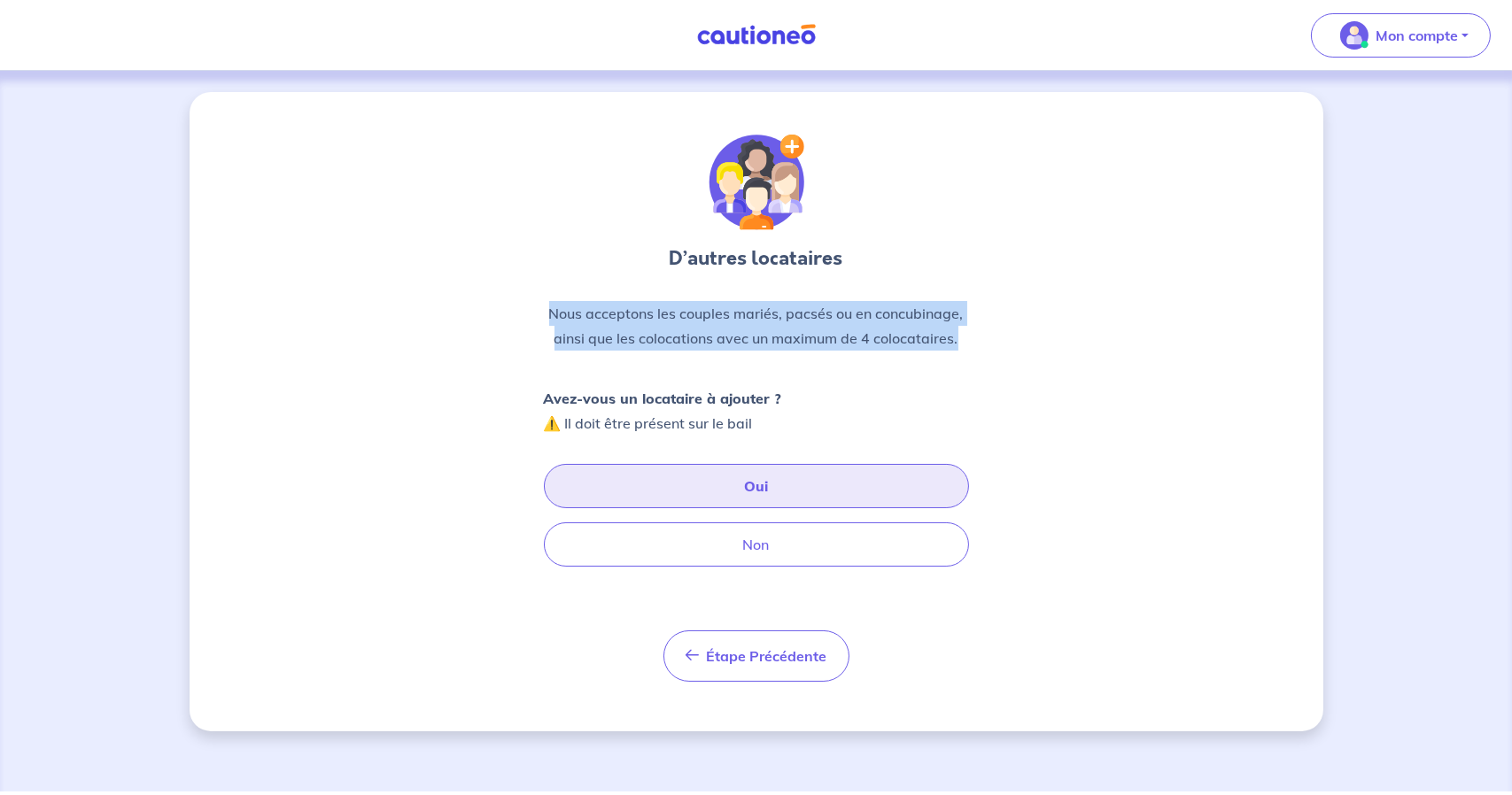
click at [799, 487] on button "Oui" at bounding box center [756, 486] width 425 height 45
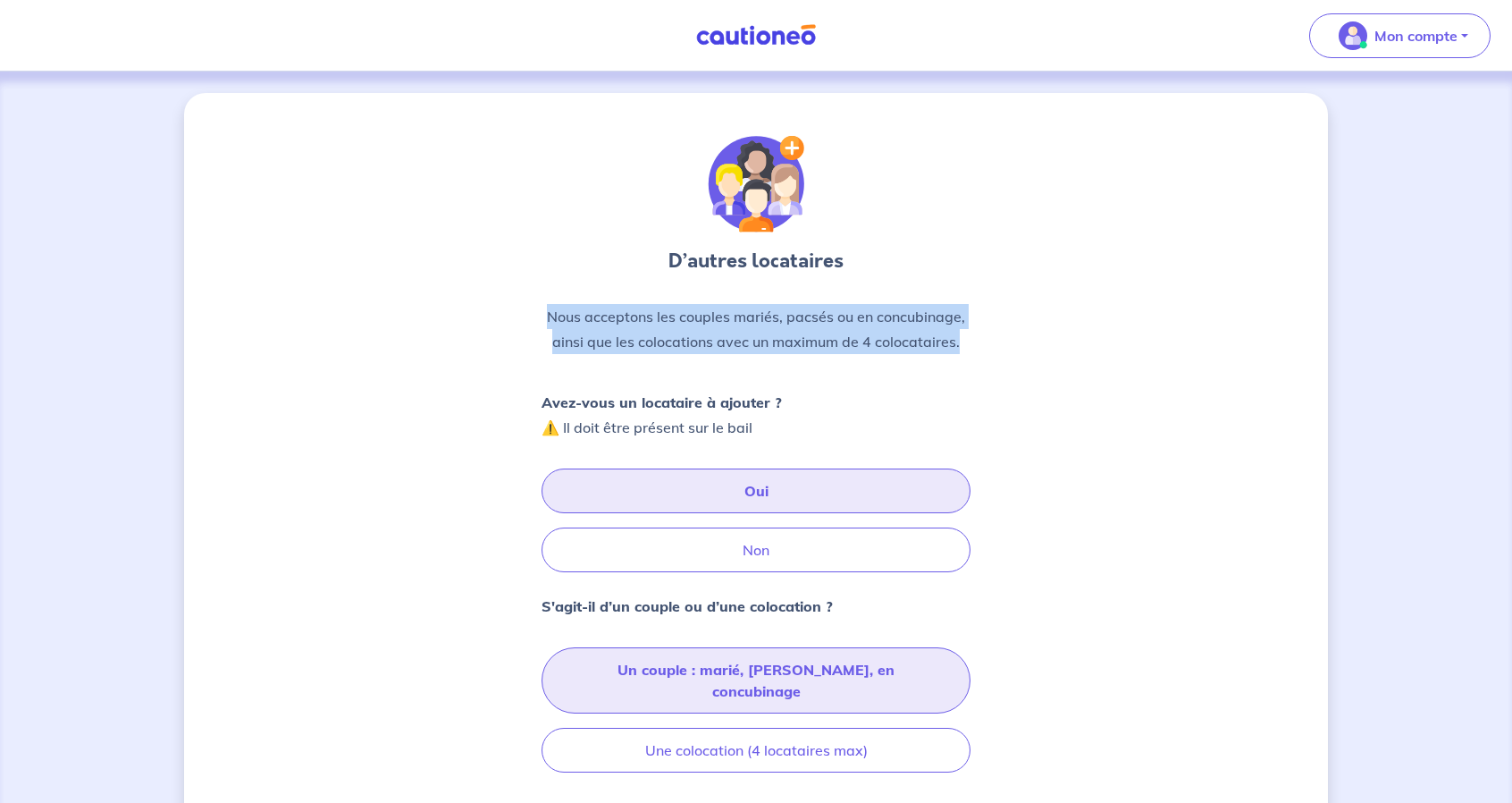
click at [760, 672] on button "Un couple : marié, pacsé, en concubinage" at bounding box center [756, 680] width 429 height 67
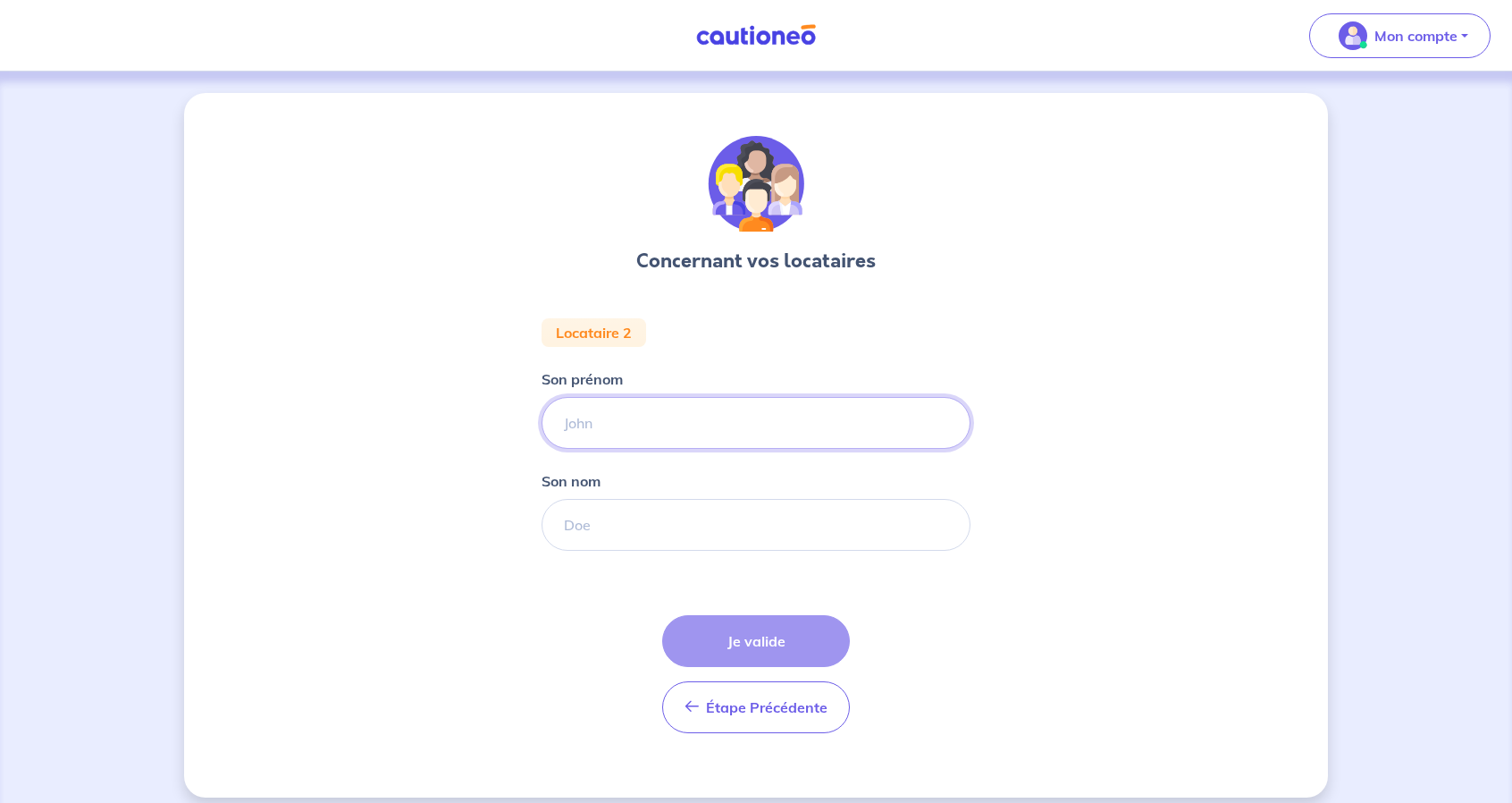
click at [703, 410] on input "Son prénom" at bounding box center [756, 422] width 429 height 52
click at [682, 512] on input "Mancouri A" at bounding box center [756, 524] width 429 height 52
paste input "ANCOURI AZZOUZI"
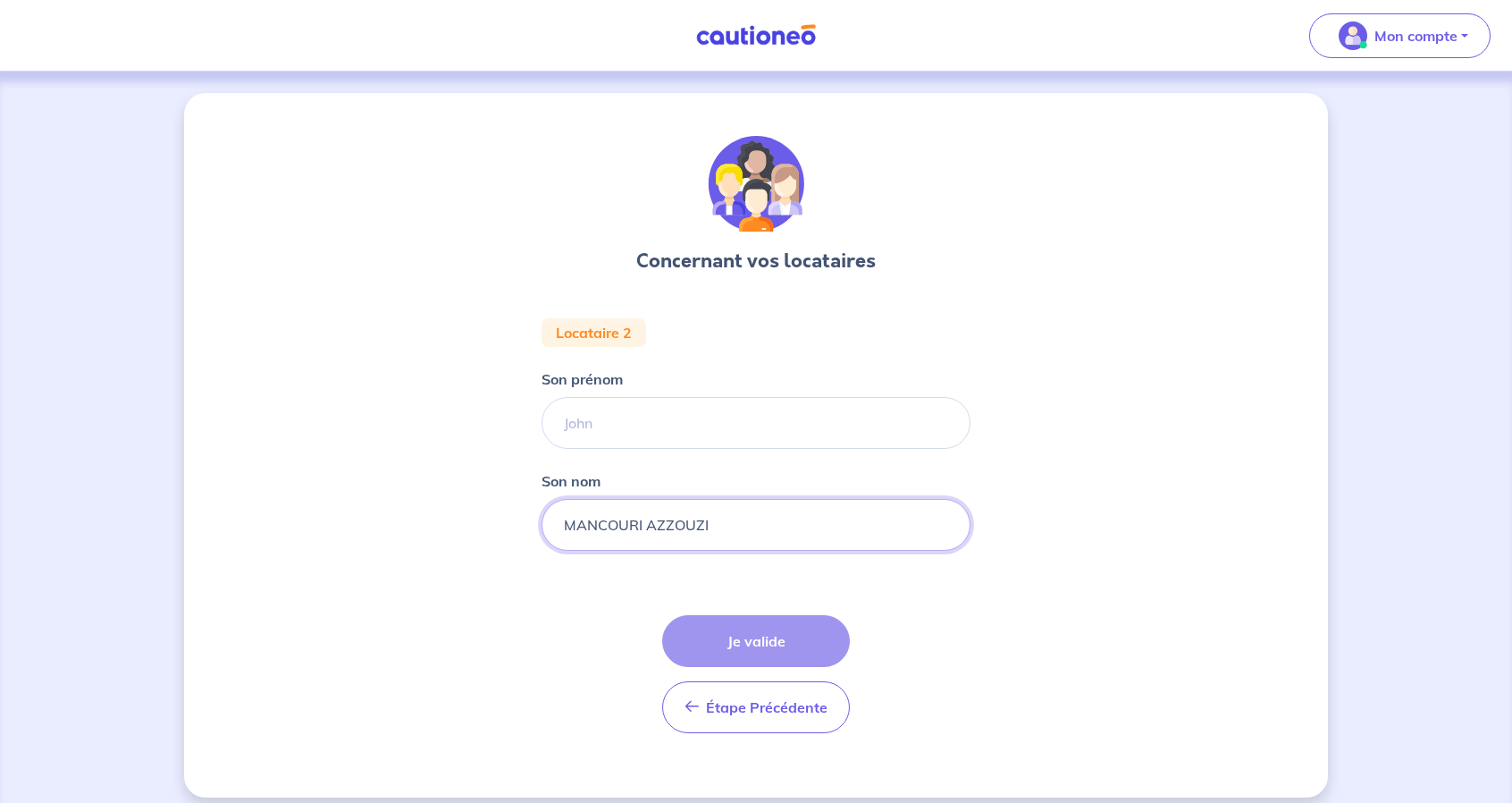
type input "MANCOURI AZZOUZI"
click at [660, 417] on input "Son prénom" at bounding box center [756, 422] width 429 height 52
paste input "IMANE"
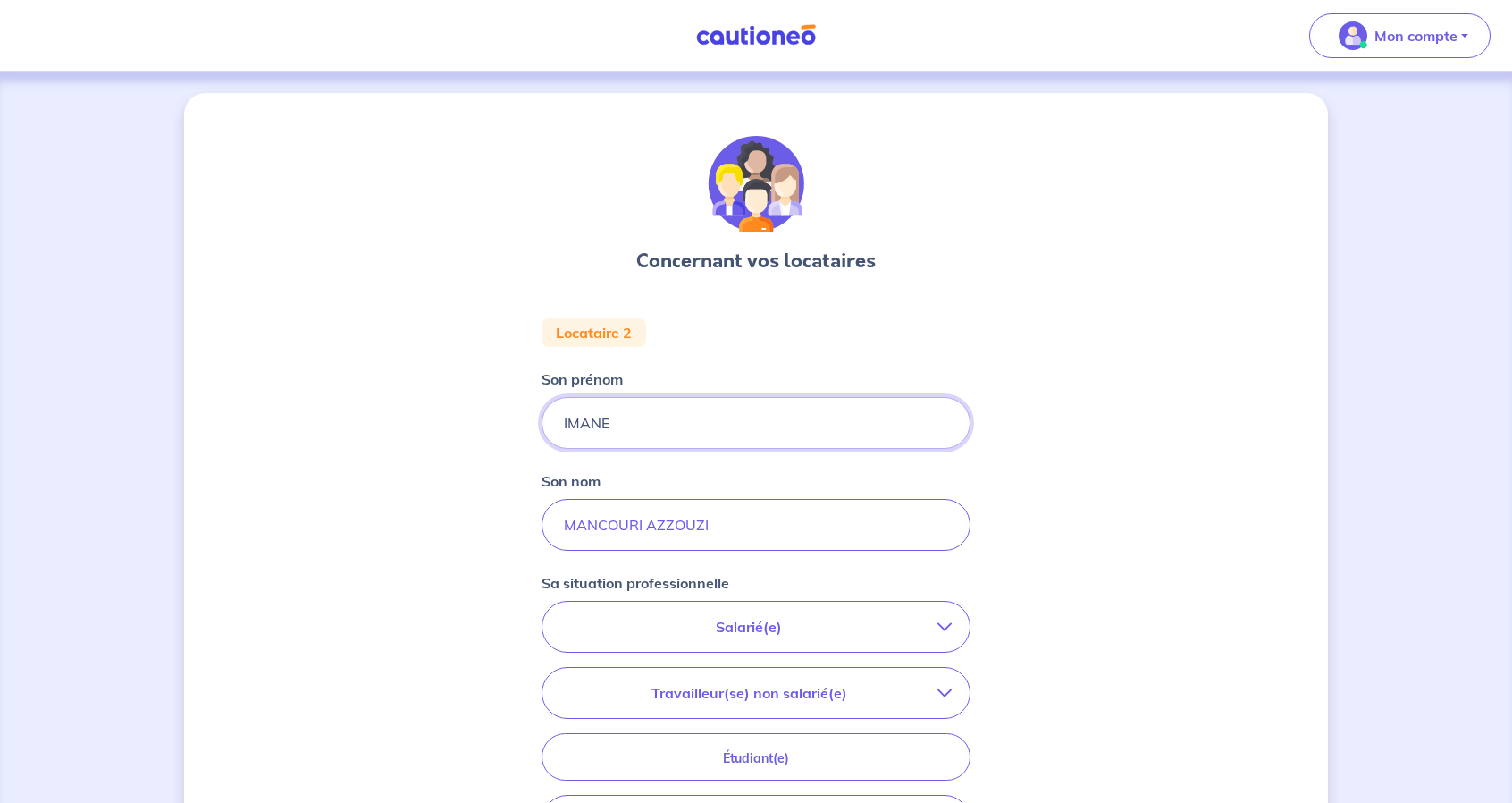
scroll to position [179, 0]
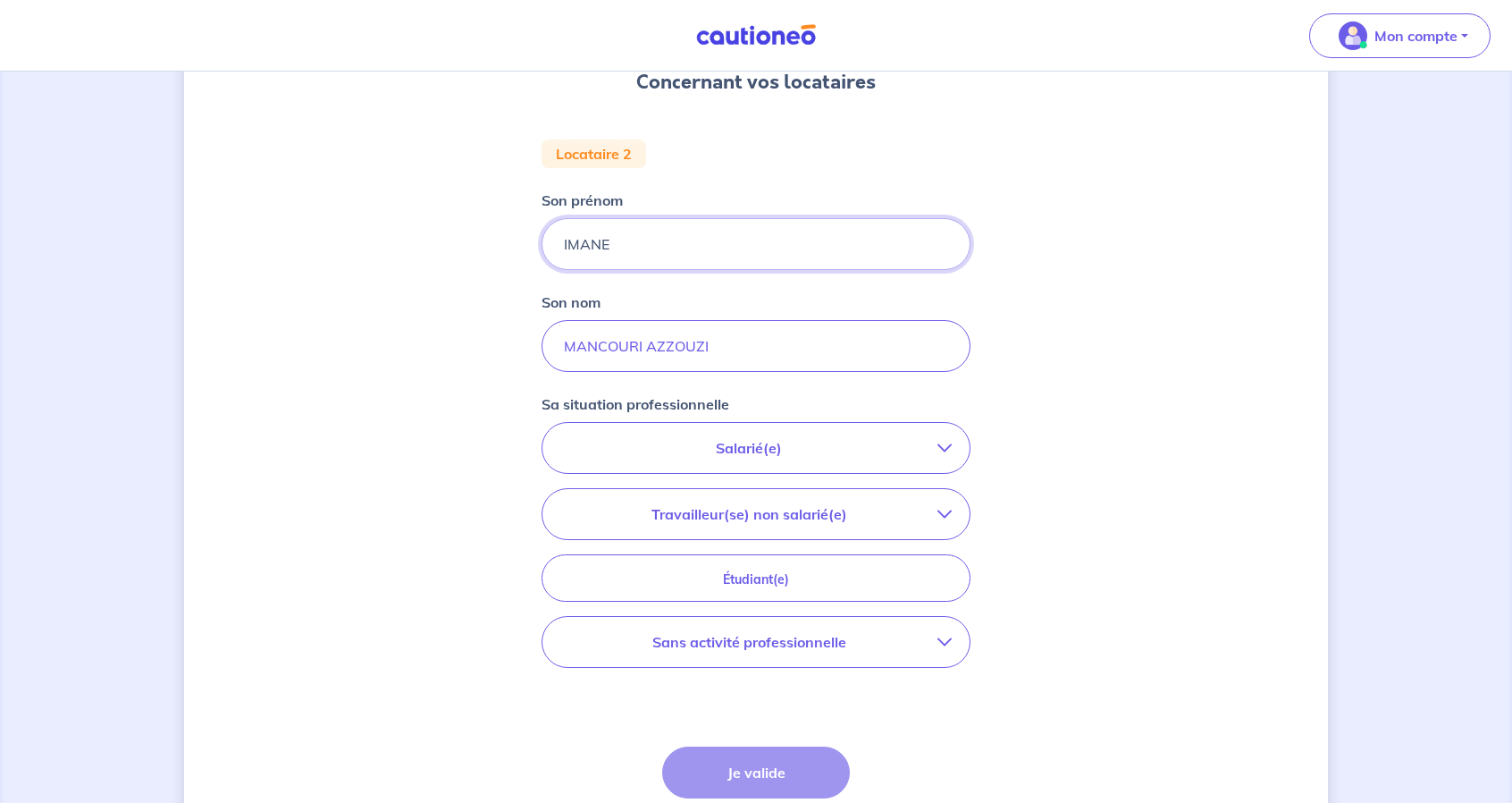
type input "IMANE"
click at [805, 660] on button "Sans activité professionnelle" at bounding box center [756, 642] width 428 height 50
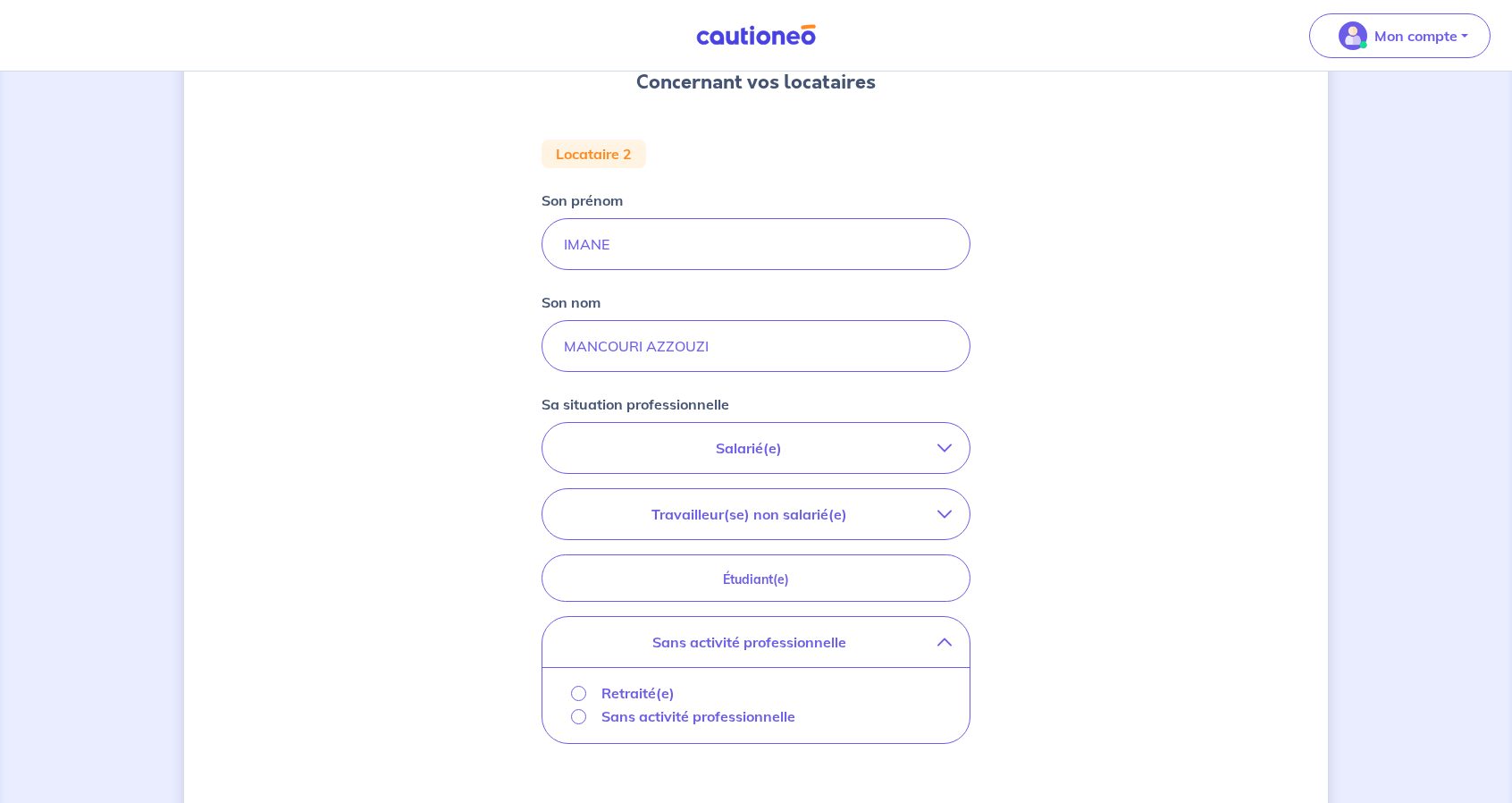
click at [615, 717] on p "Sans activité professionnelle" at bounding box center [698, 716] width 194 height 22
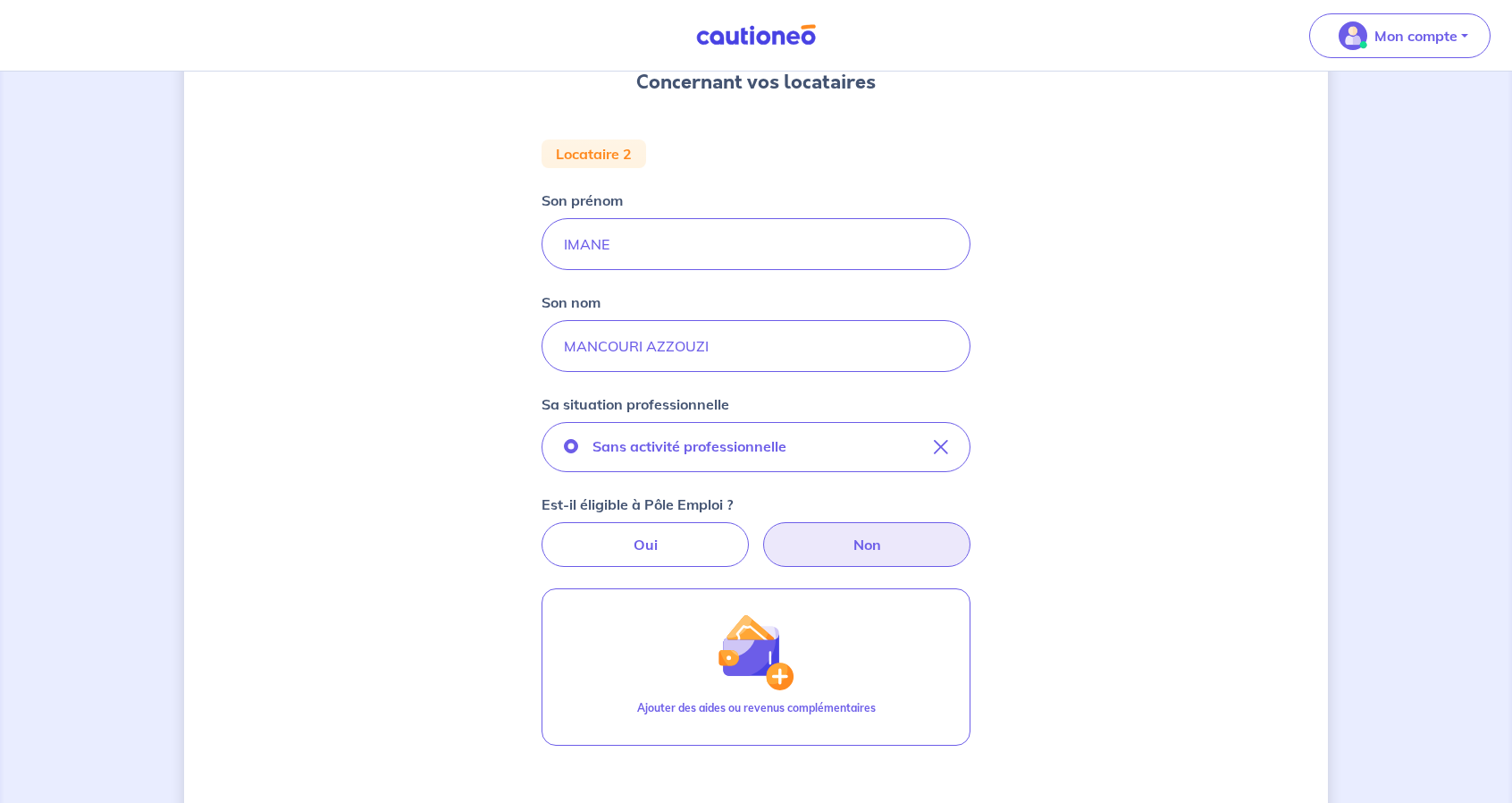
click at [798, 543] on label "Non" at bounding box center [867, 545] width 207 height 45
click at [763, 534] on input "Non" at bounding box center [757, 528] width 11 height 11
radio input "true"
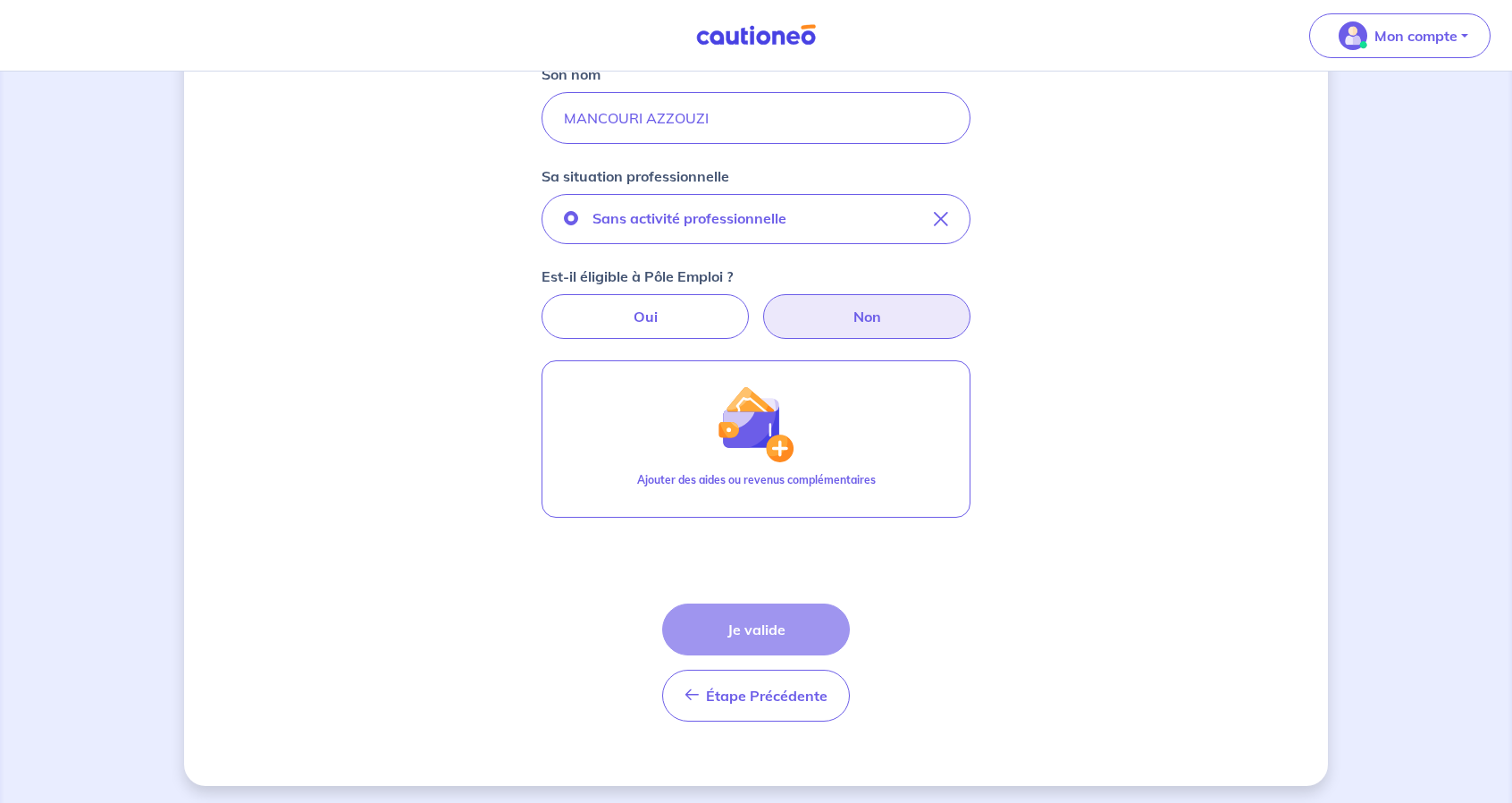
scroll to position [409, 0]
click at [681, 314] on label "Oui" at bounding box center [645, 314] width 207 height 45
click at [751, 303] on input "Oui" at bounding box center [757, 297] width 11 height 11
radio input "true"
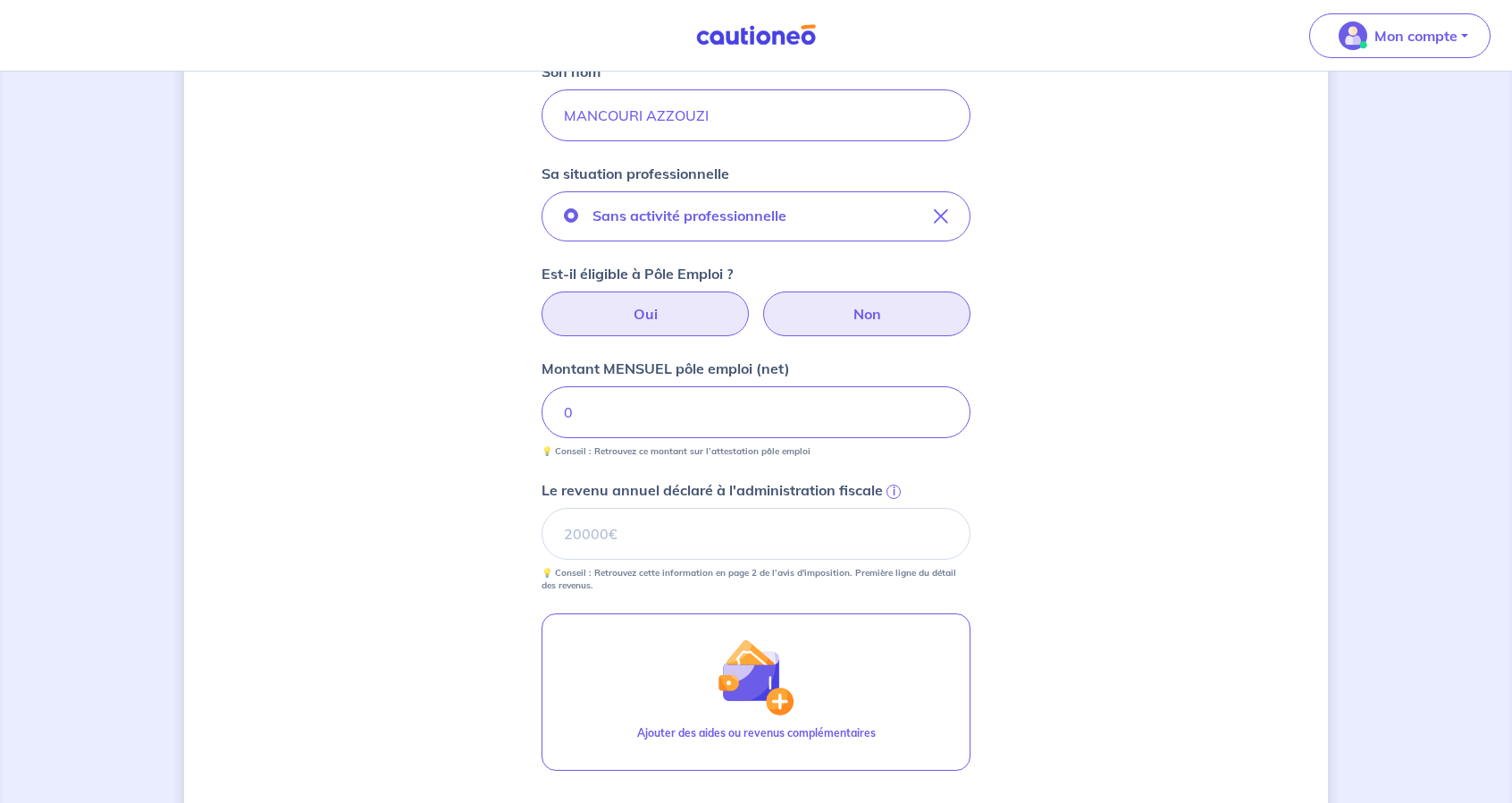
click at [839, 313] on label "Non" at bounding box center [867, 314] width 207 height 45
click at [763, 303] on input "Non" at bounding box center [757, 297] width 11 height 11
radio input "true"
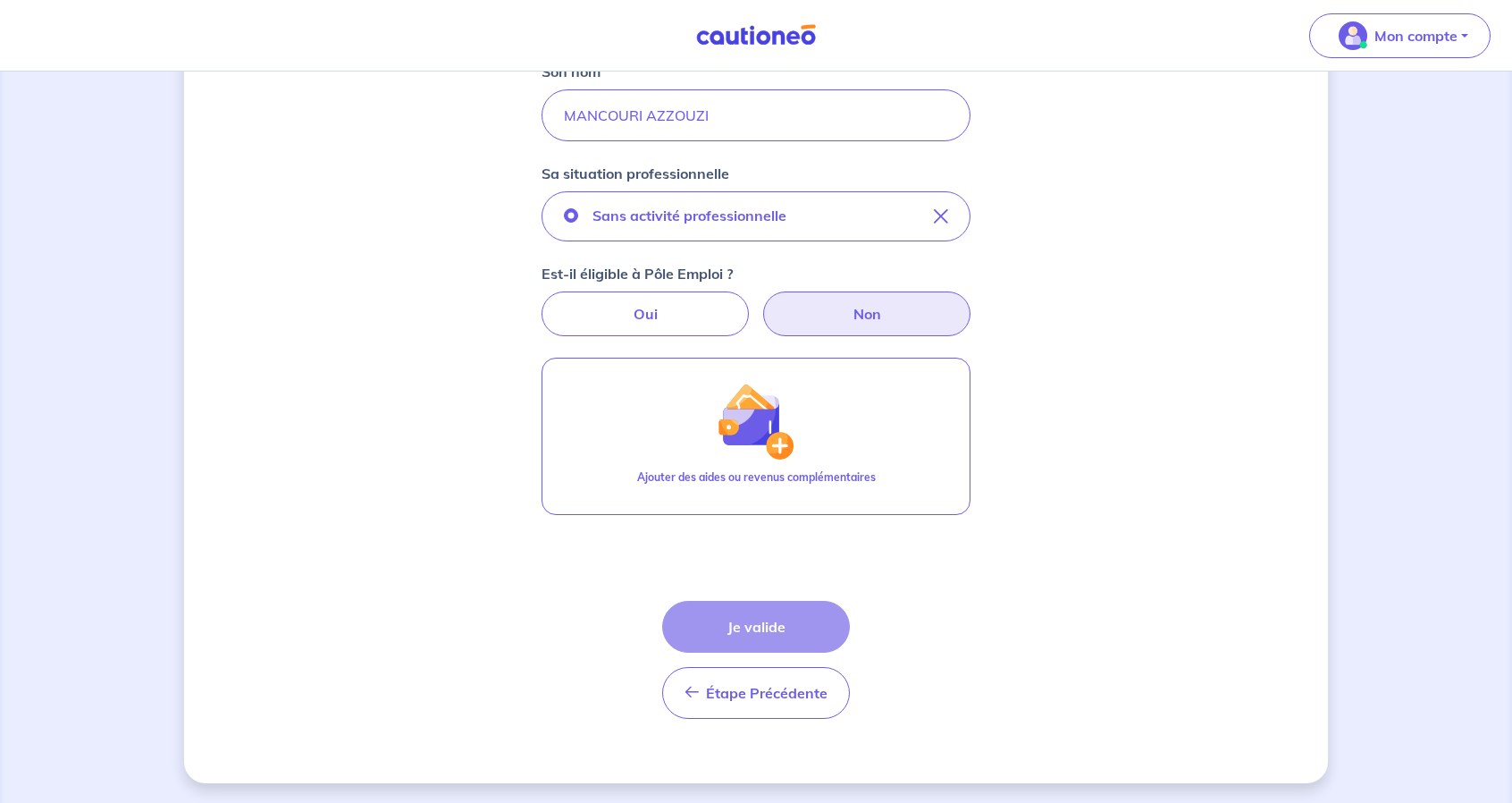
click at [793, 629] on div "Étape Précédente Précédent Je valide Je valide" at bounding box center [756, 659] width 188 height 118
click at [864, 307] on label "Non" at bounding box center [867, 314] width 207 height 45
click at [763, 303] on input "Non" at bounding box center [757, 297] width 11 height 11
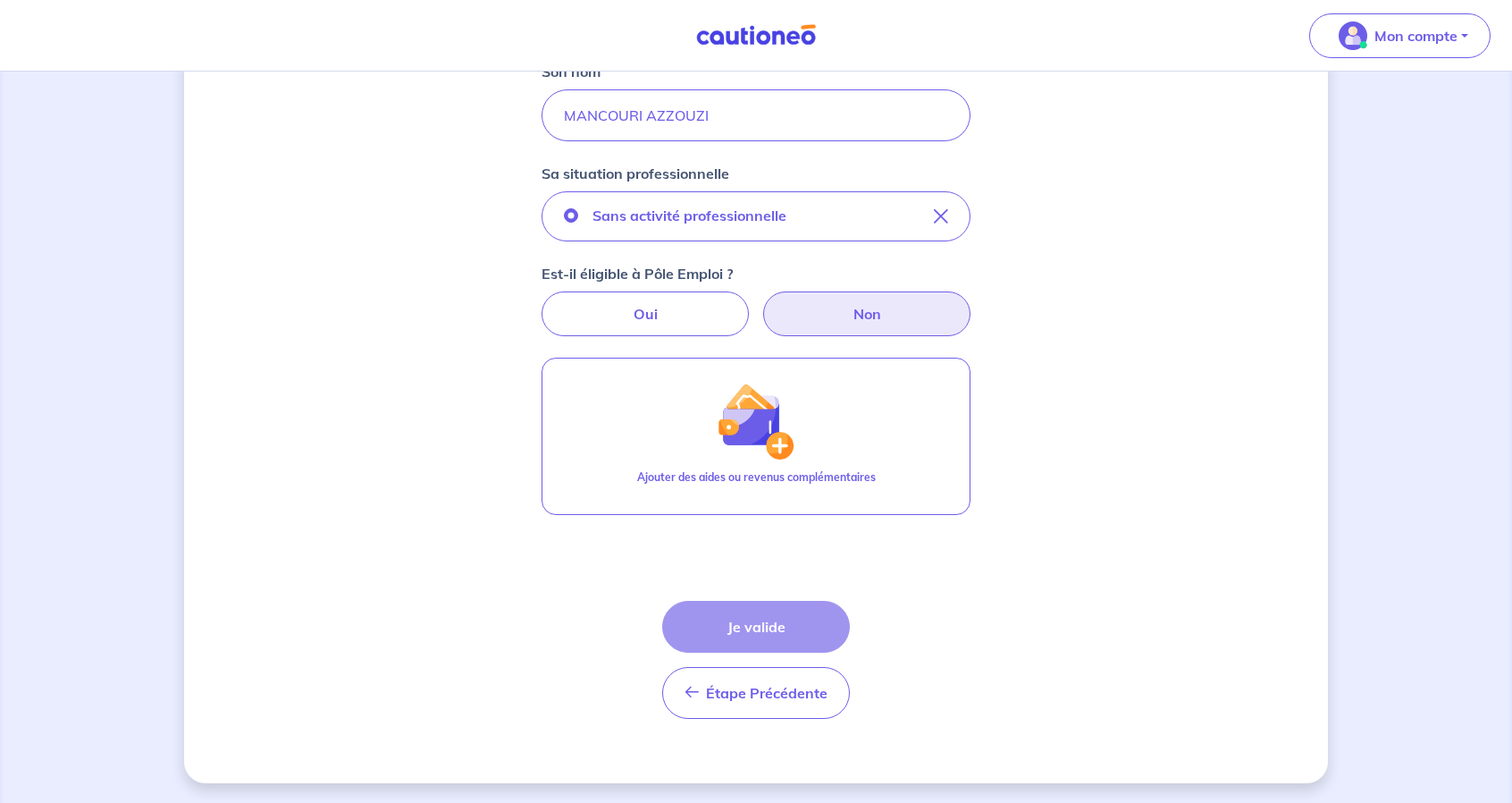
click at [864, 307] on label "Non" at bounding box center [867, 314] width 207 height 45
click at [763, 303] on input "Non" at bounding box center [757, 297] width 11 height 11
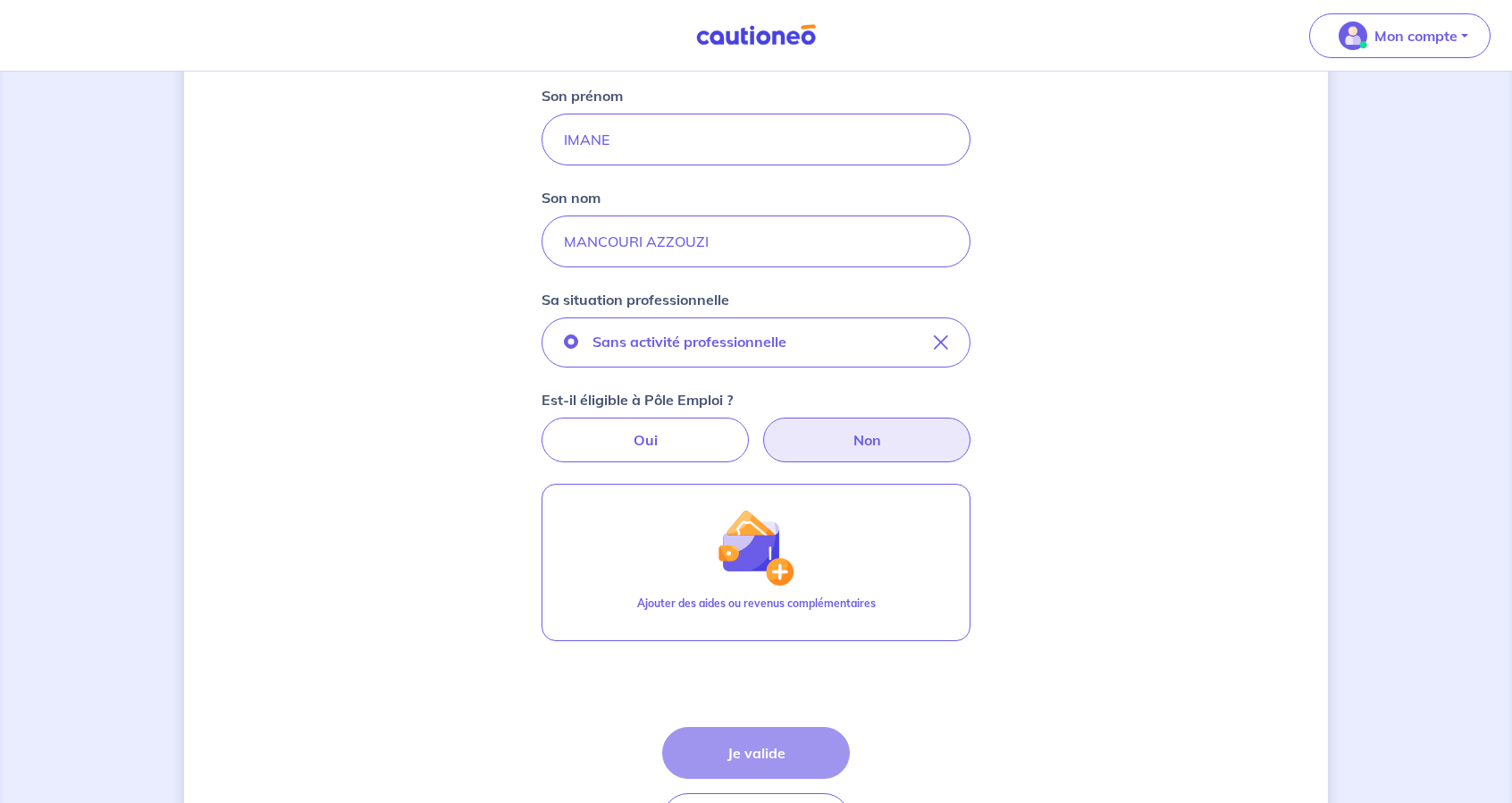
scroll to position [231, 0]
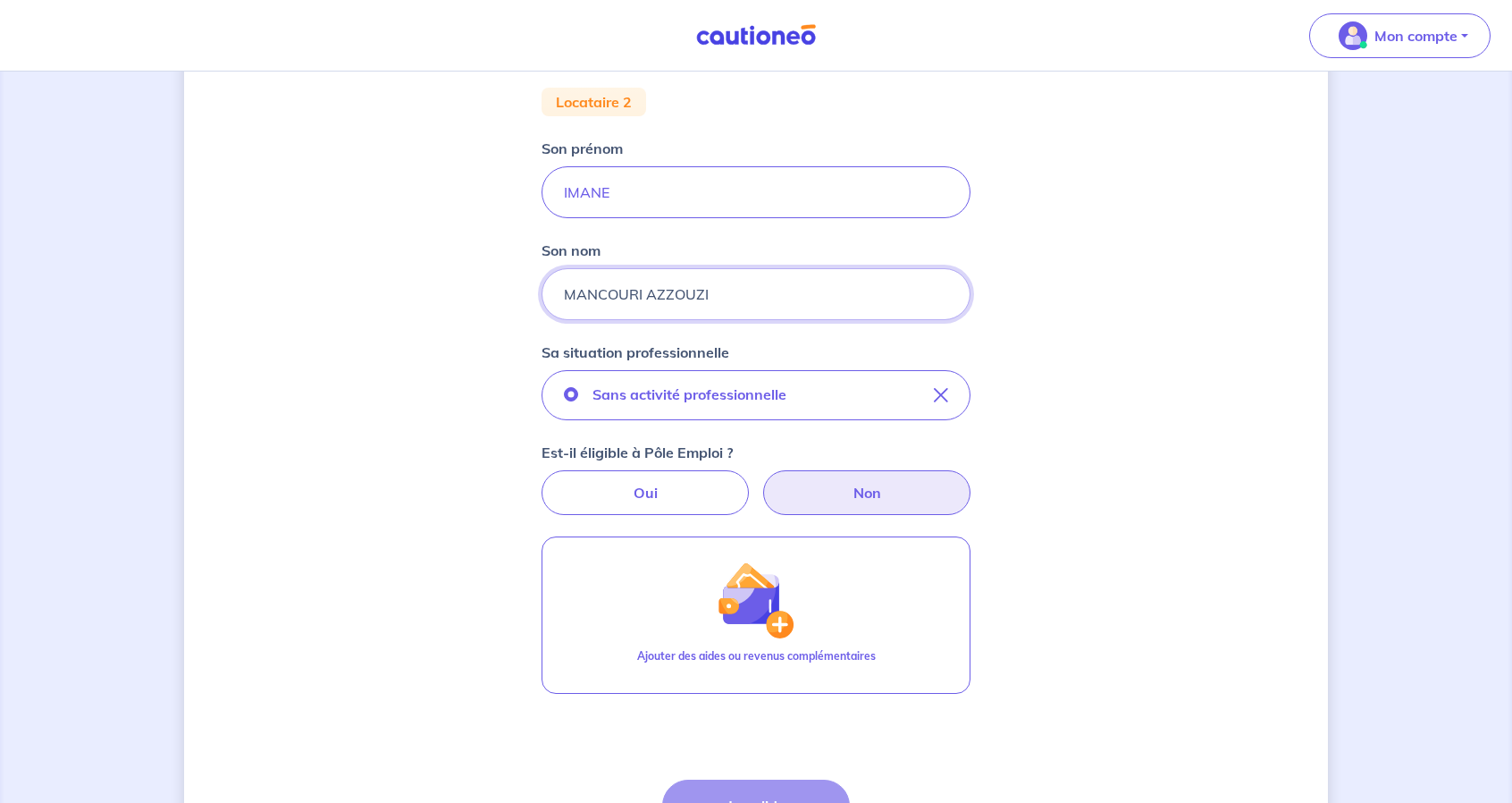
click at [718, 295] on input "MANCOURI AZZOUZI" at bounding box center [756, 294] width 429 height 52
click at [673, 188] on input "IMANE" at bounding box center [756, 191] width 429 height 52
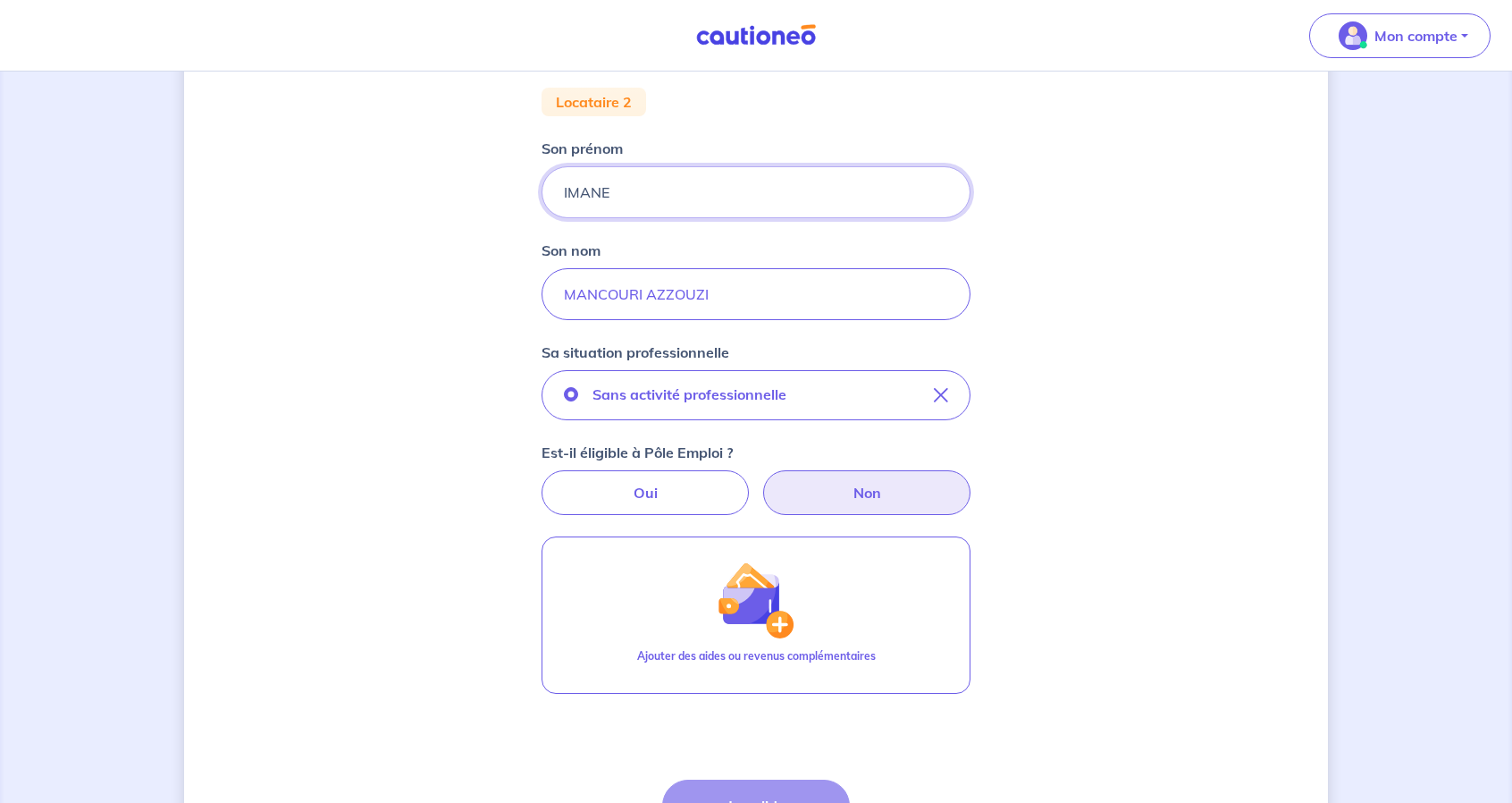
click at [673, 188] on input "IMANE" at bounding box center [756, 191] width 429 height 52
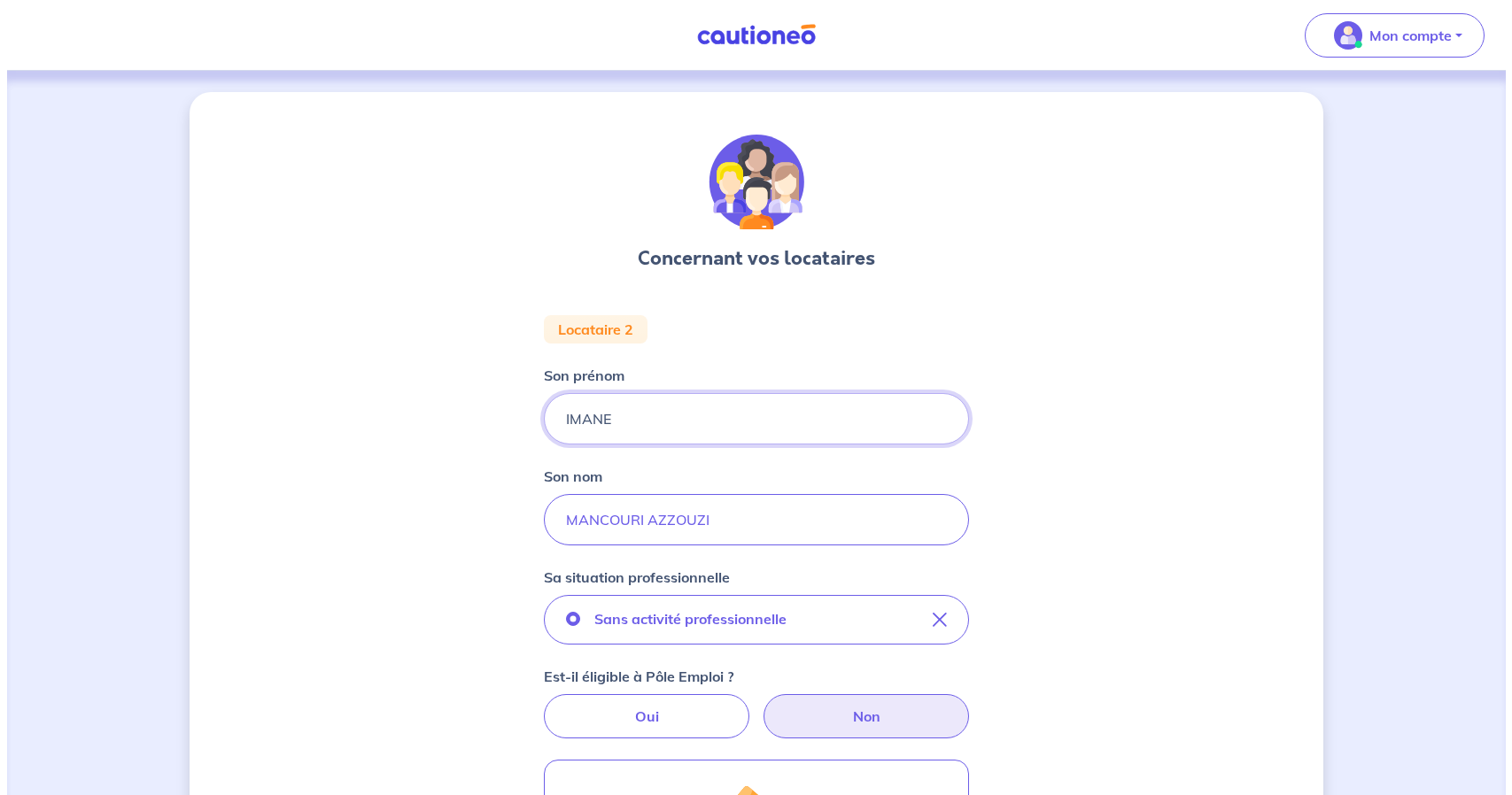
scroll to position [405, 0]
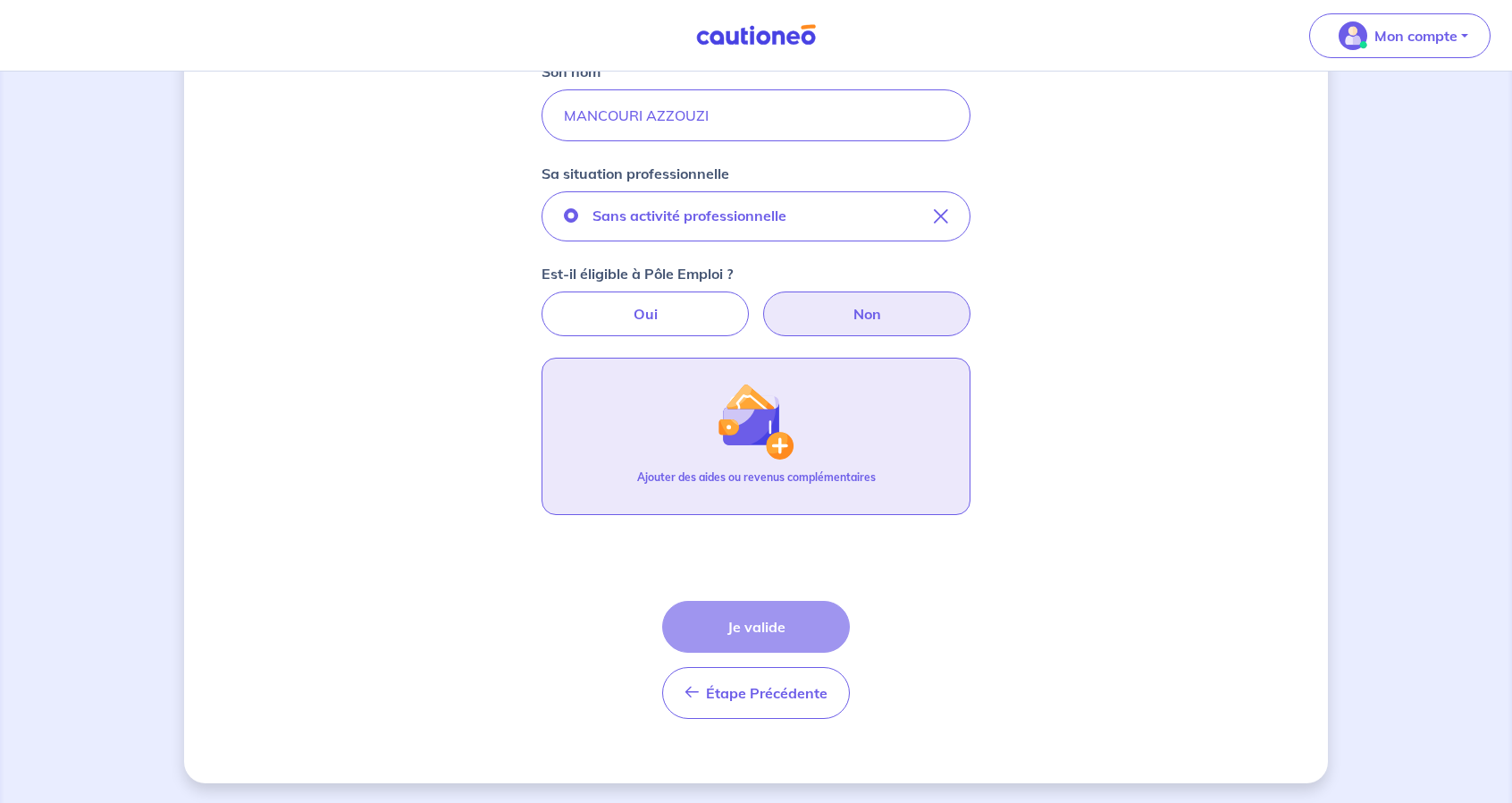
click at [776, 490] on div "Ajouter des aides ou revenus complémentaires" at bounding box center [756, 484] width 238 height 30
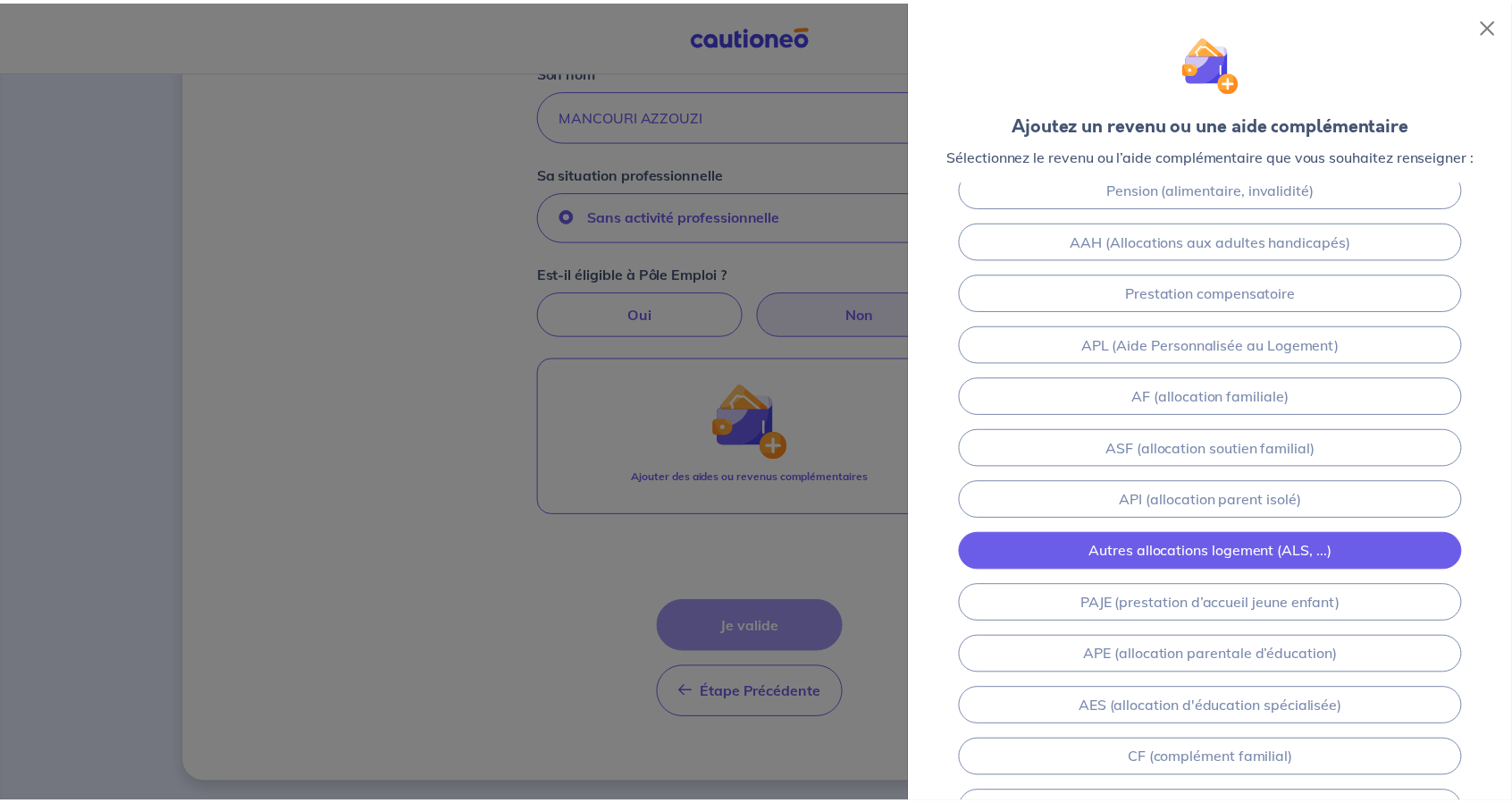
scroll to position [189, 0]
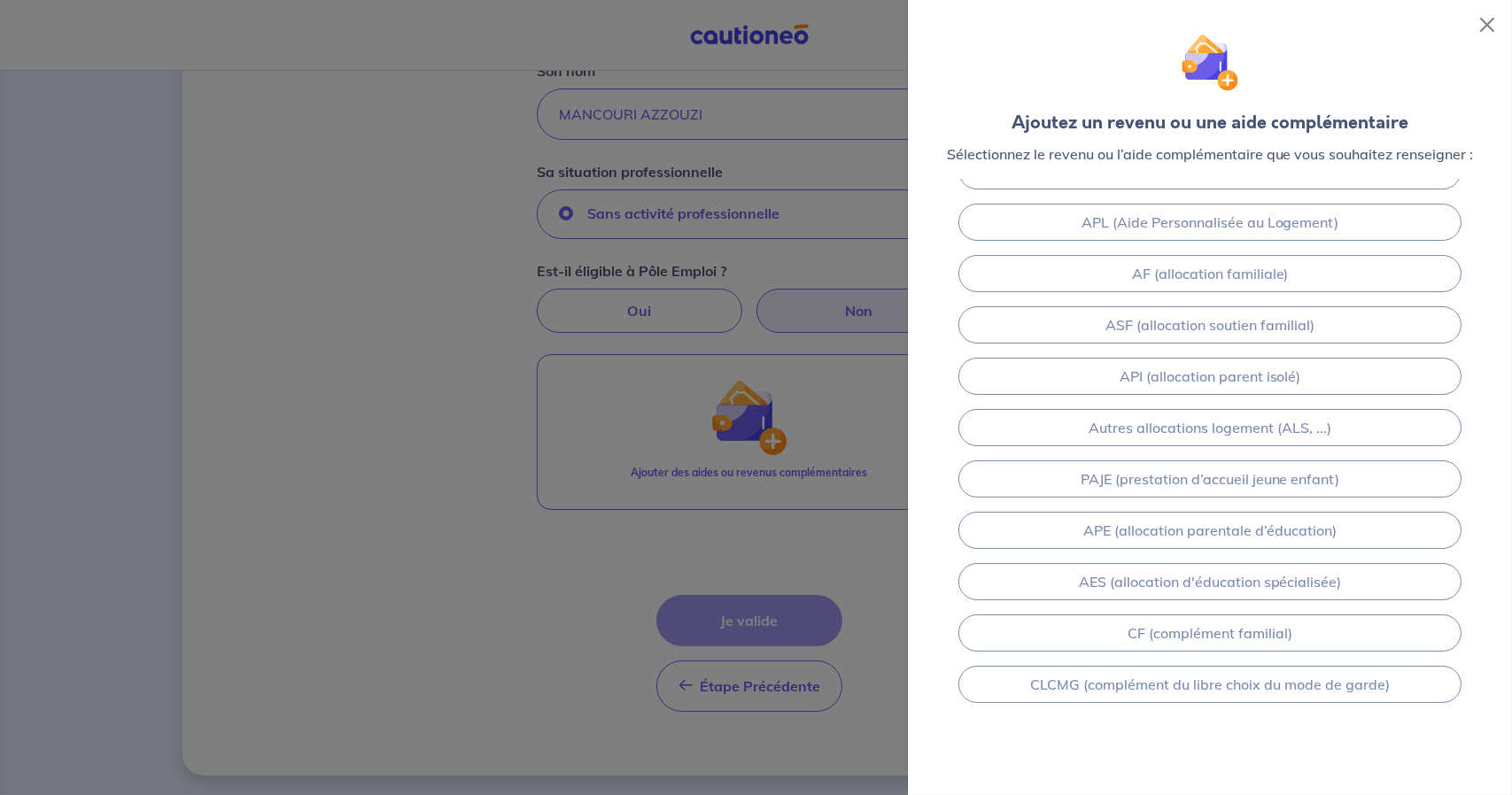
click at [654, 337] on div at bounding box center [756, 398] width 1512 height 795
click at [695, 267] on div at bounding box center [756, 398] width 1512 height 795
click at [1486, 36] on button "Close" at bounding box center [1487, 24] width 28 height 28
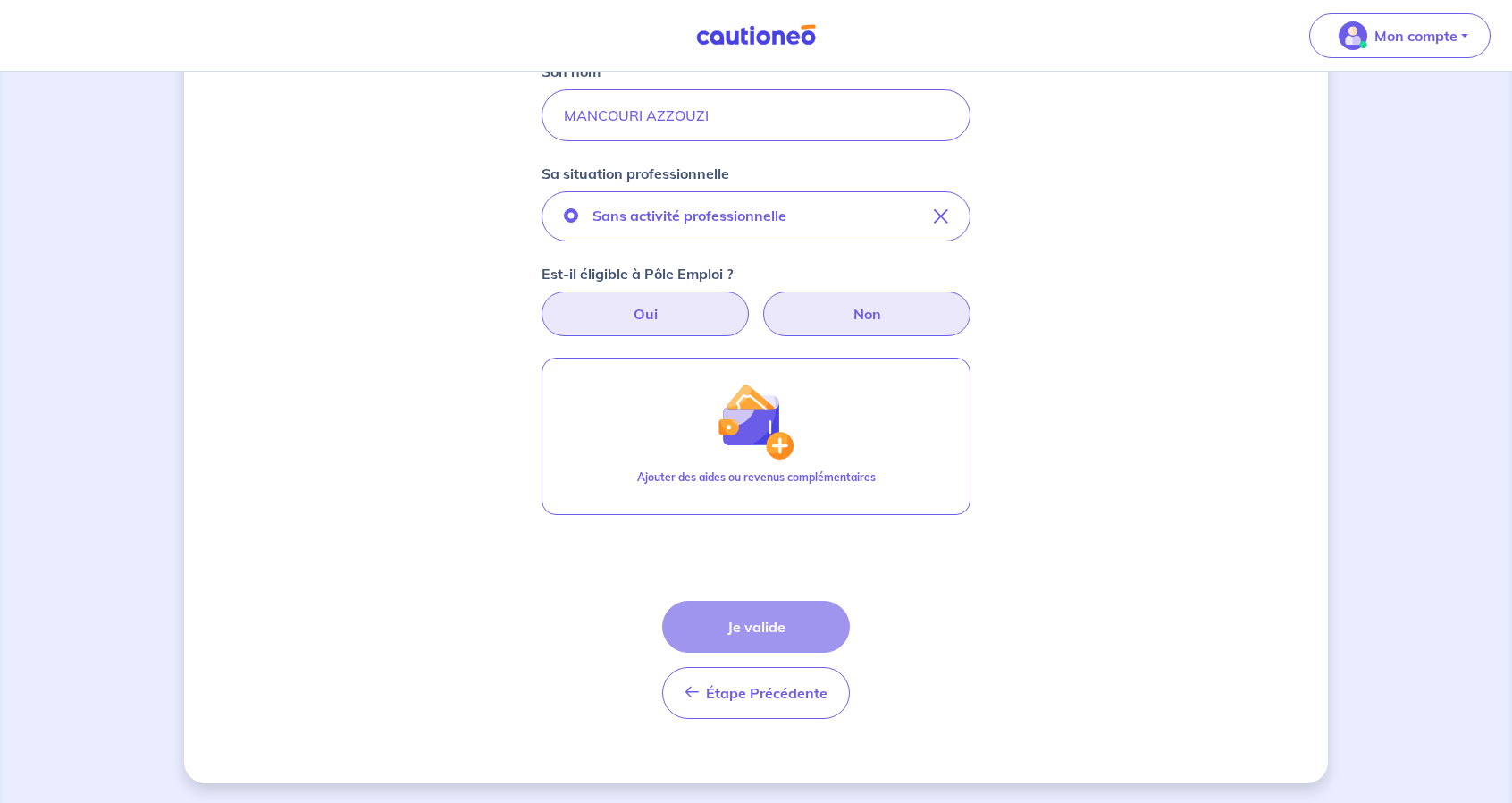
click at [644, 309] on label "Oui" at bounding box center [645, 314] width 207 height 45
click at [751, 303] on input "Oui" at bounding box center [757, 297] width 11 height 11
radio input "true"
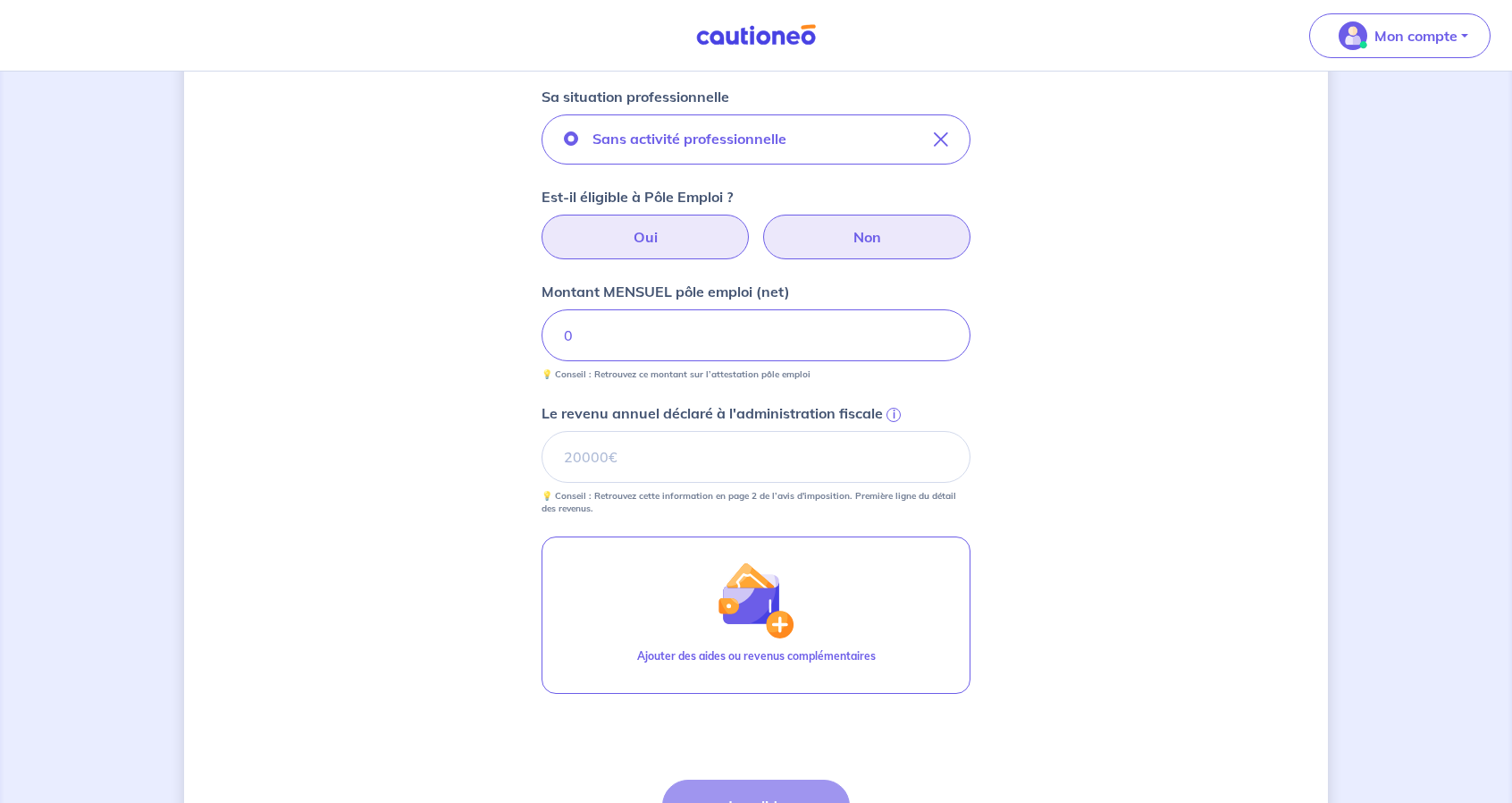
click at [841, 233] on label "Non" at bounding box center [867, 237] width 207 height 45
click at [763, 226] on input "Non" at bounding box center [757, 220] width 11 height 11
radio input "true"
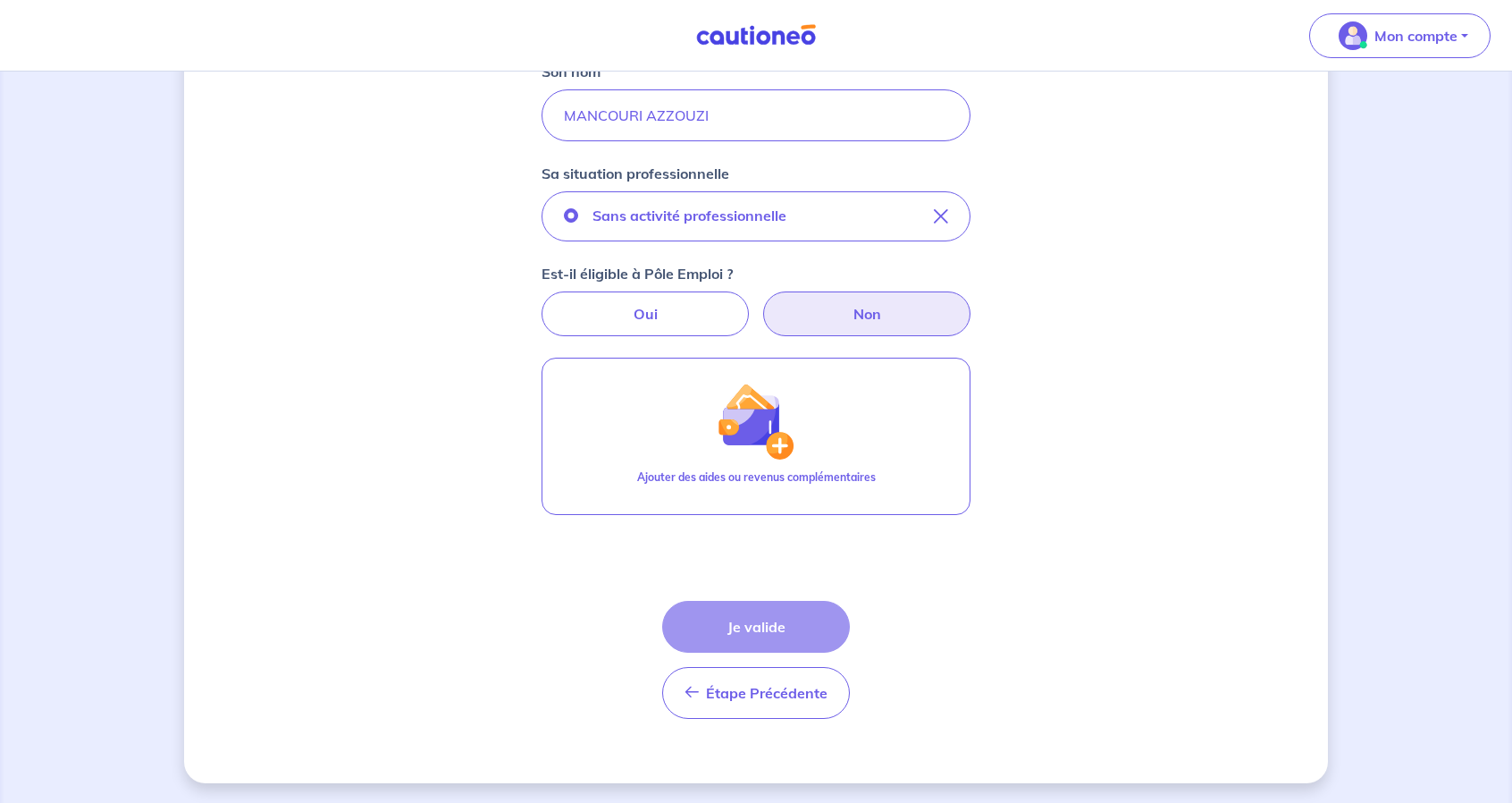
click at [737, 625] on div "Étape Précédente Précédent Je valide Je valide" at bounding box center [756, 659] width 188 height 118
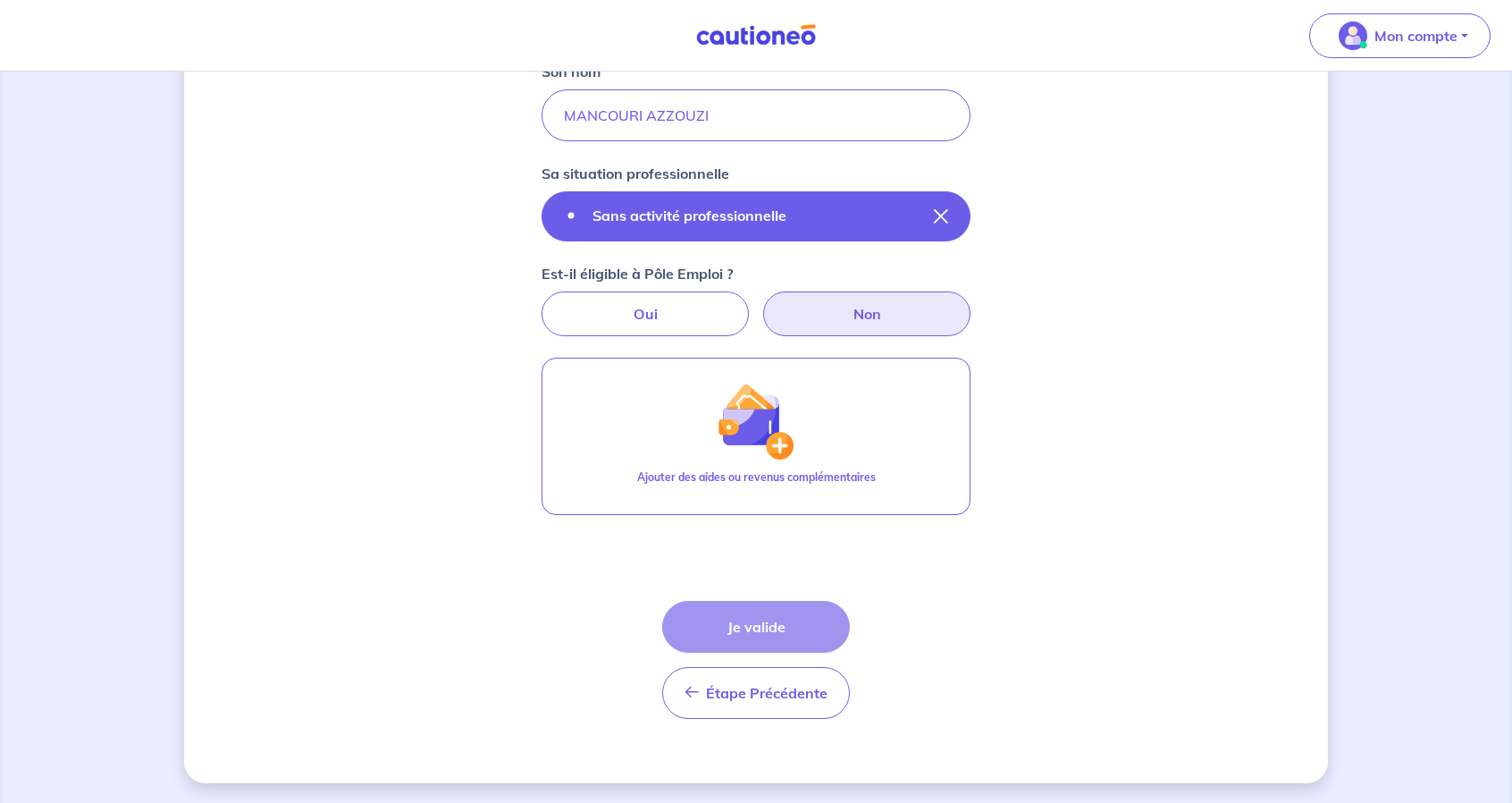
click at [950, 206] on button "Sans activité professionnelle" at bounding box center [756, 216] width 429 height 50
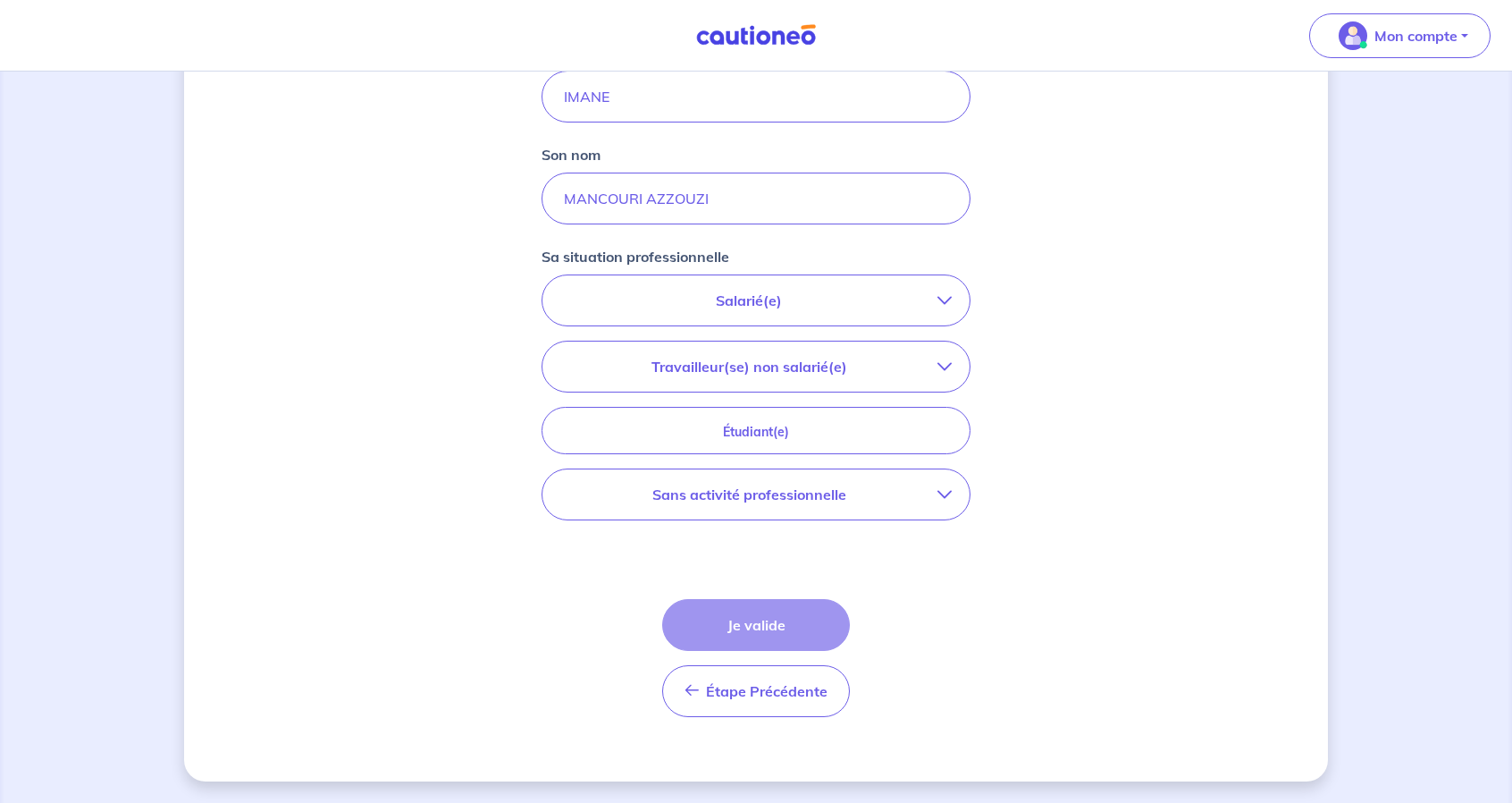
scroll to position [325, 0]
click at [815, 505] on p "Sans activité professionnelle" at bounding box center [749, 495] width 377 height 22
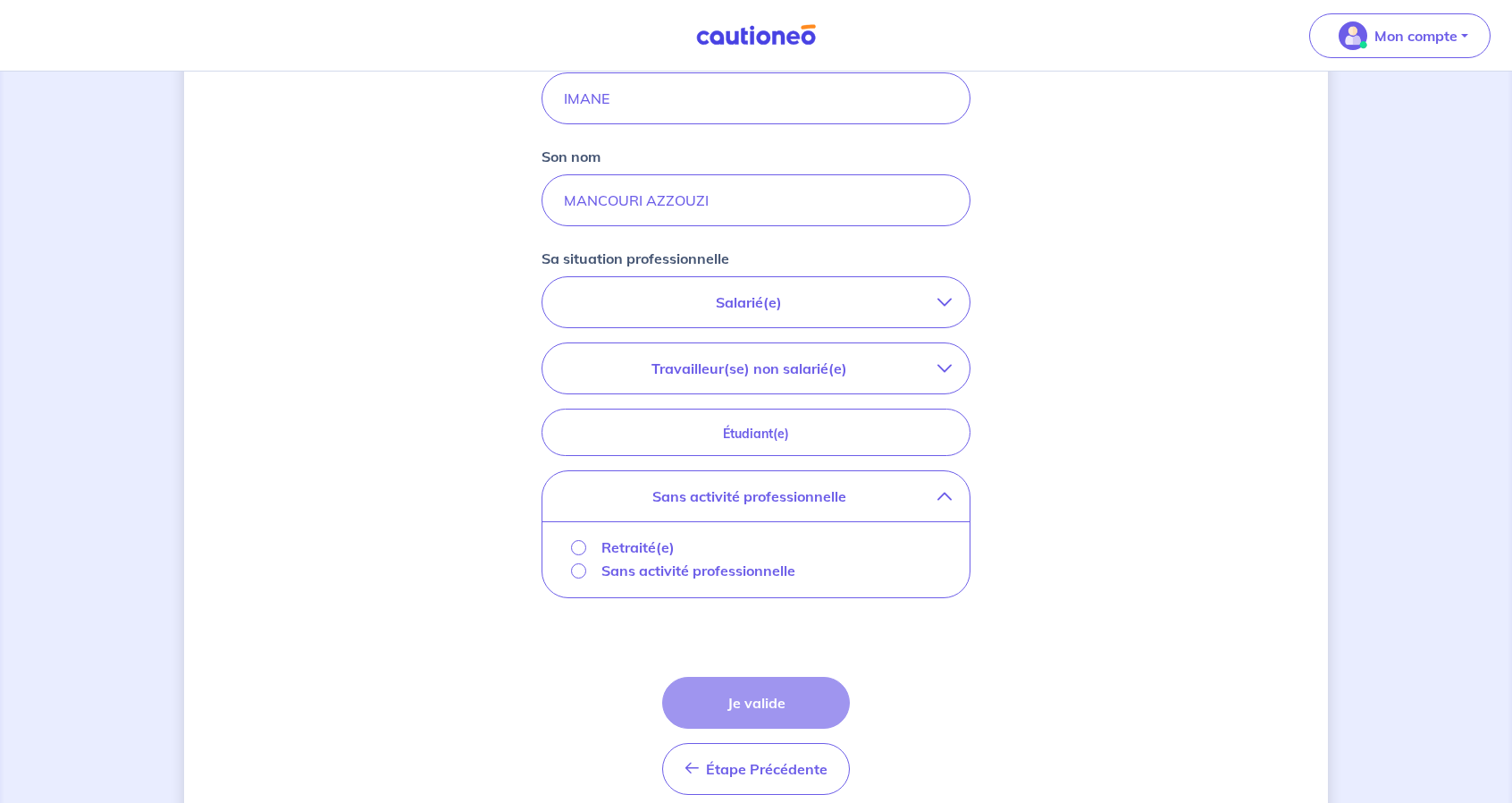
click at [683, 576] on p "Sans activité professionnelle" at bounding box center [698, 570] width 194 height 22
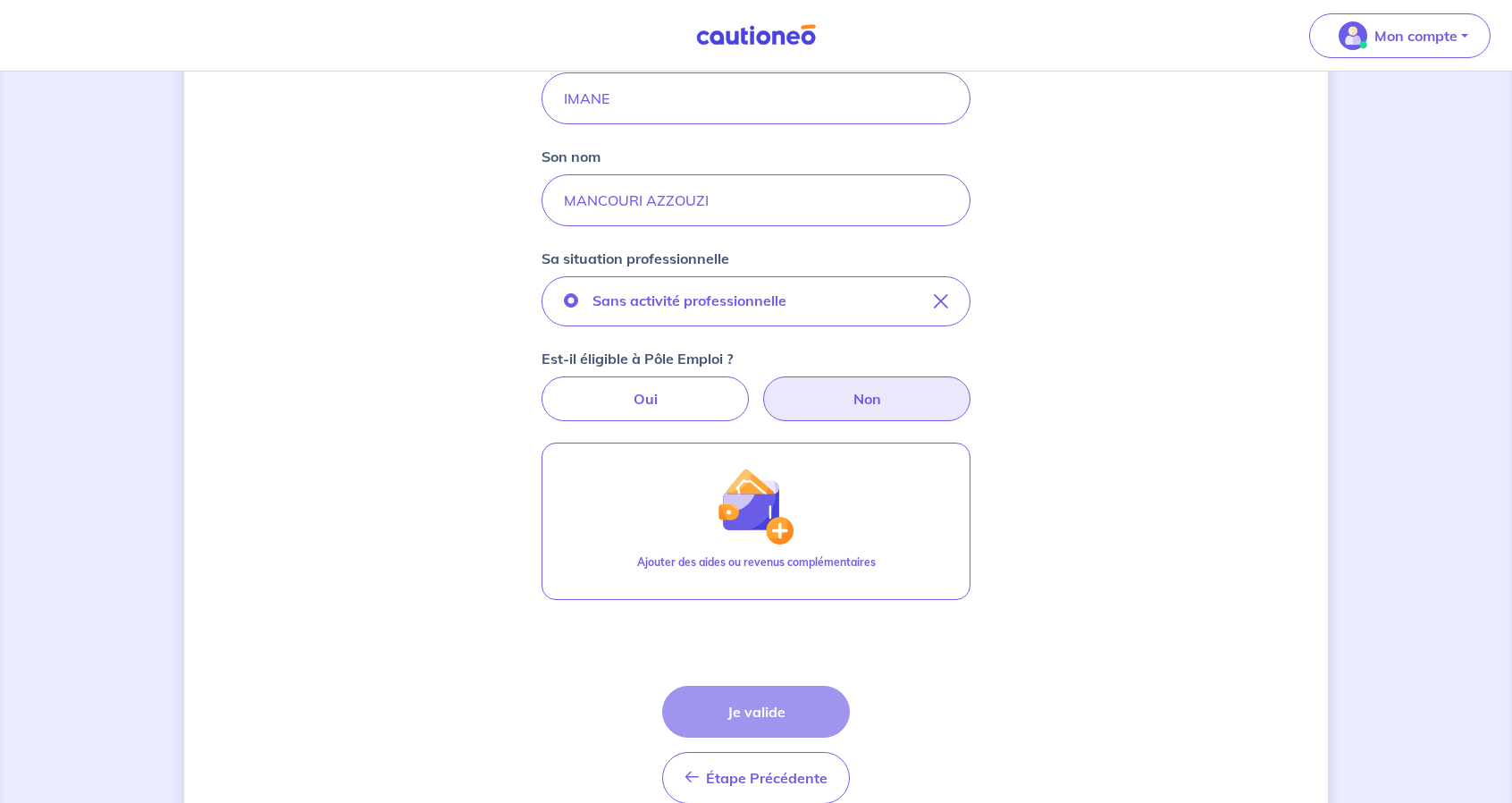
click at [901, 387] on label "Non" at bounding box center [867, 399] width 207 height 45
click at [763, 387] on input "Non" at bounding box center [757, 382] width 11 height 11
click at [774, 711] on div "Étape Précédente Précédent Je valide Je valide" at bounding box center [756, 745] width 188 height 118
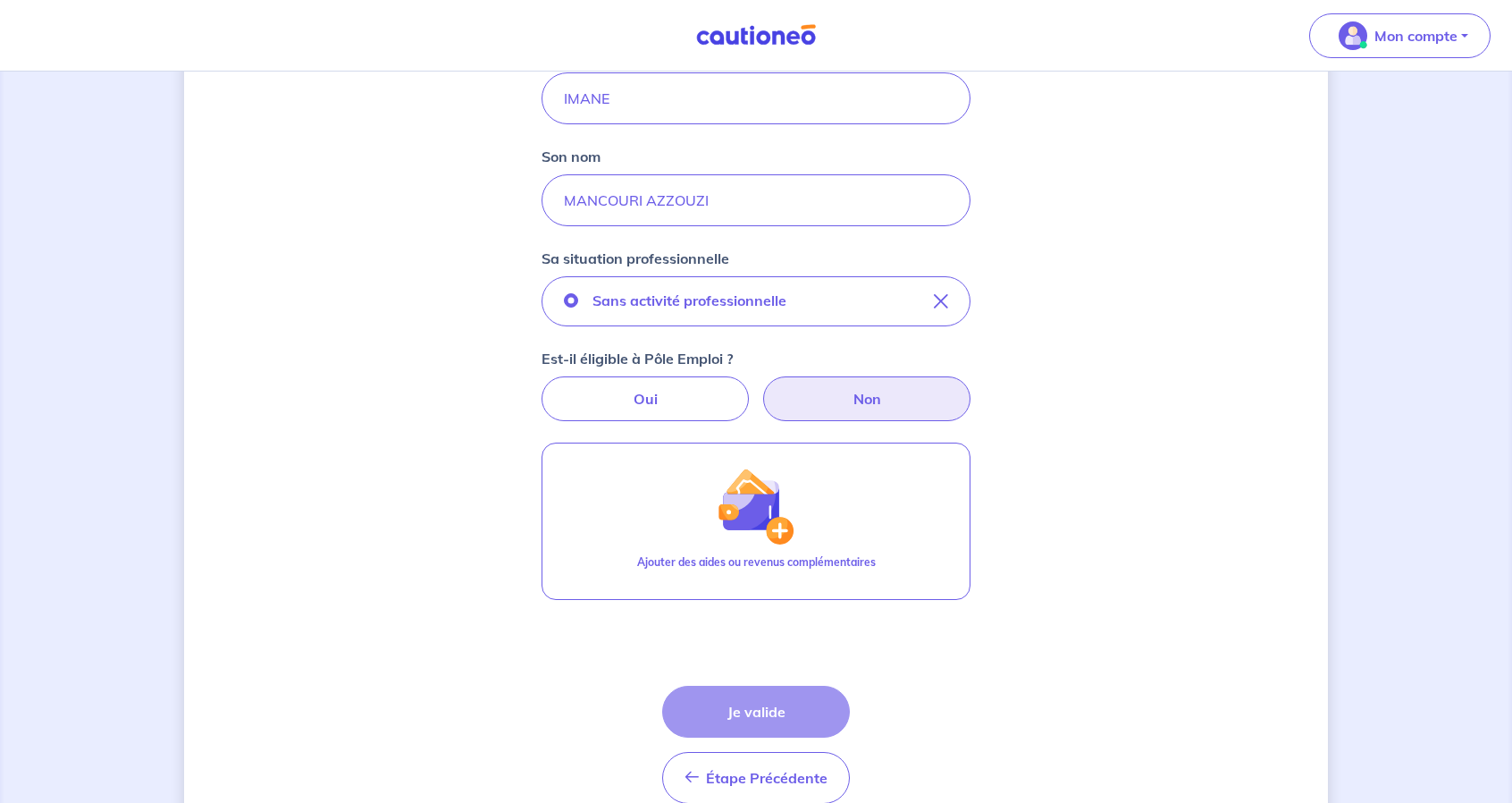
click at [774, 711] on div "Étape Précédente Précédent Je valide Je valide" at bounding box center [756, 745] width 188 height 118
click at [773, 711] on div "Étape Précédente Précédent Je valide Je valide" at bounding box center [756, 745] width 188 height 118
click at [774, 711] on div "Étape Précédente Précédent Je valide Je valide" at bounding box center [756, 745] width 188 height 118
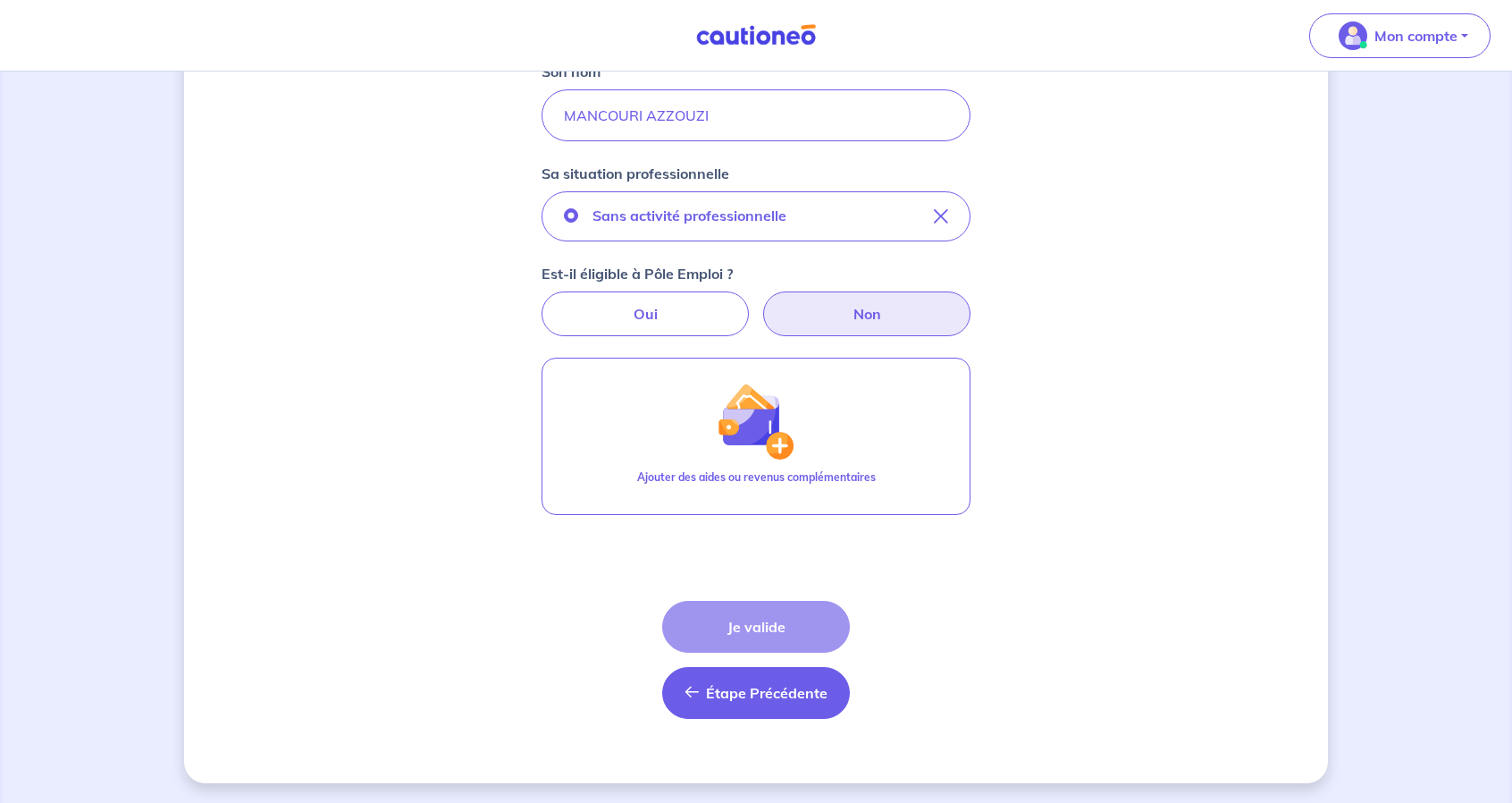
click at [779, 698] on span "Étape Précédente" at bounding box center [767, 692] width 122 height 18
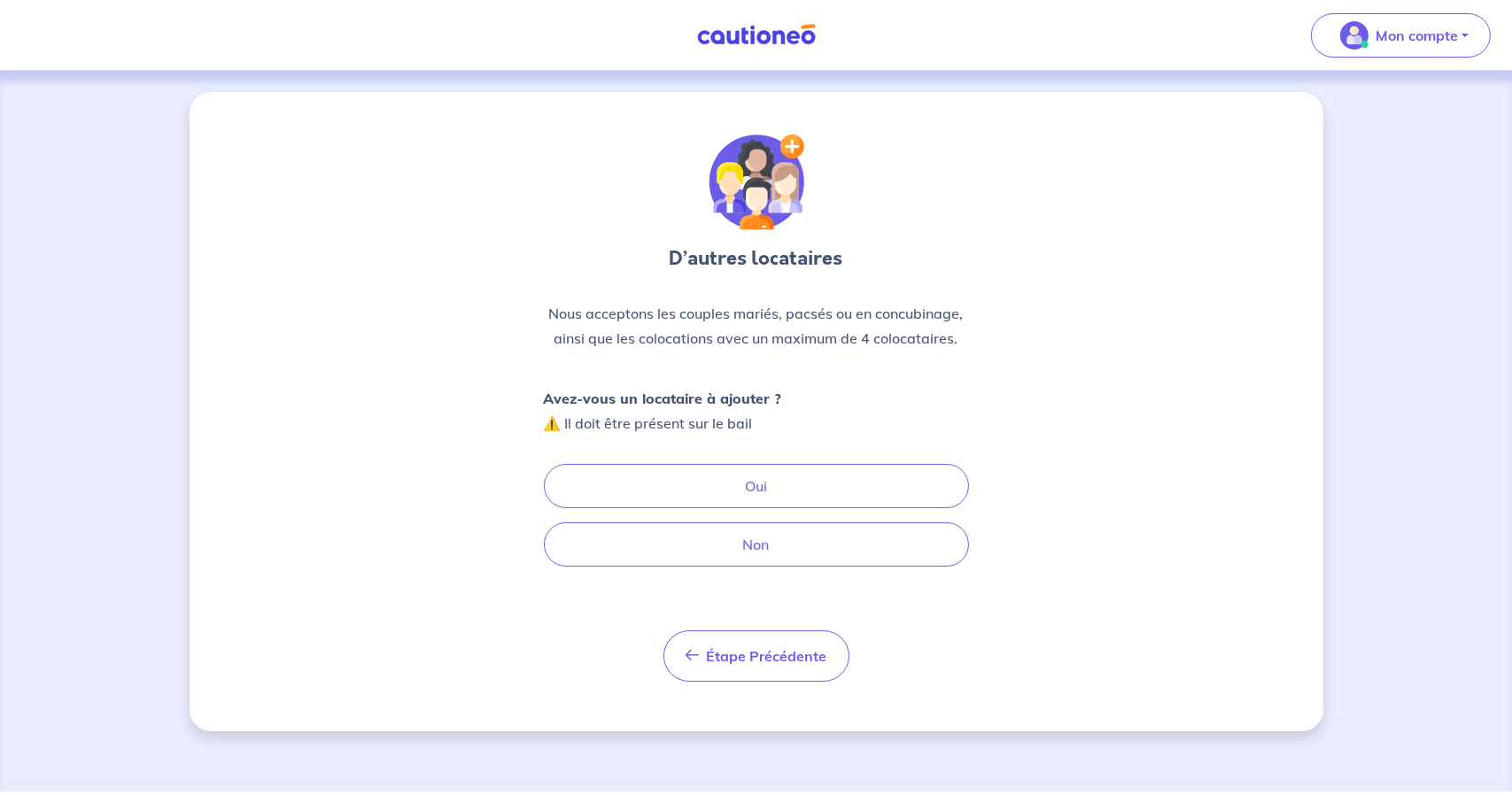
click at [735, 409] on p "Avez-vous un locataire à ajouter ? ⚠️ Il doit être présent sur le bail" at bounding box center [663, 411] width 238 height 49
click at [739, 424] on p "Avez-vous un locataire à ajouter ? ⚠️ Il doit être présent sur le bail" at bounding box center [663, 411] width 238 height 49
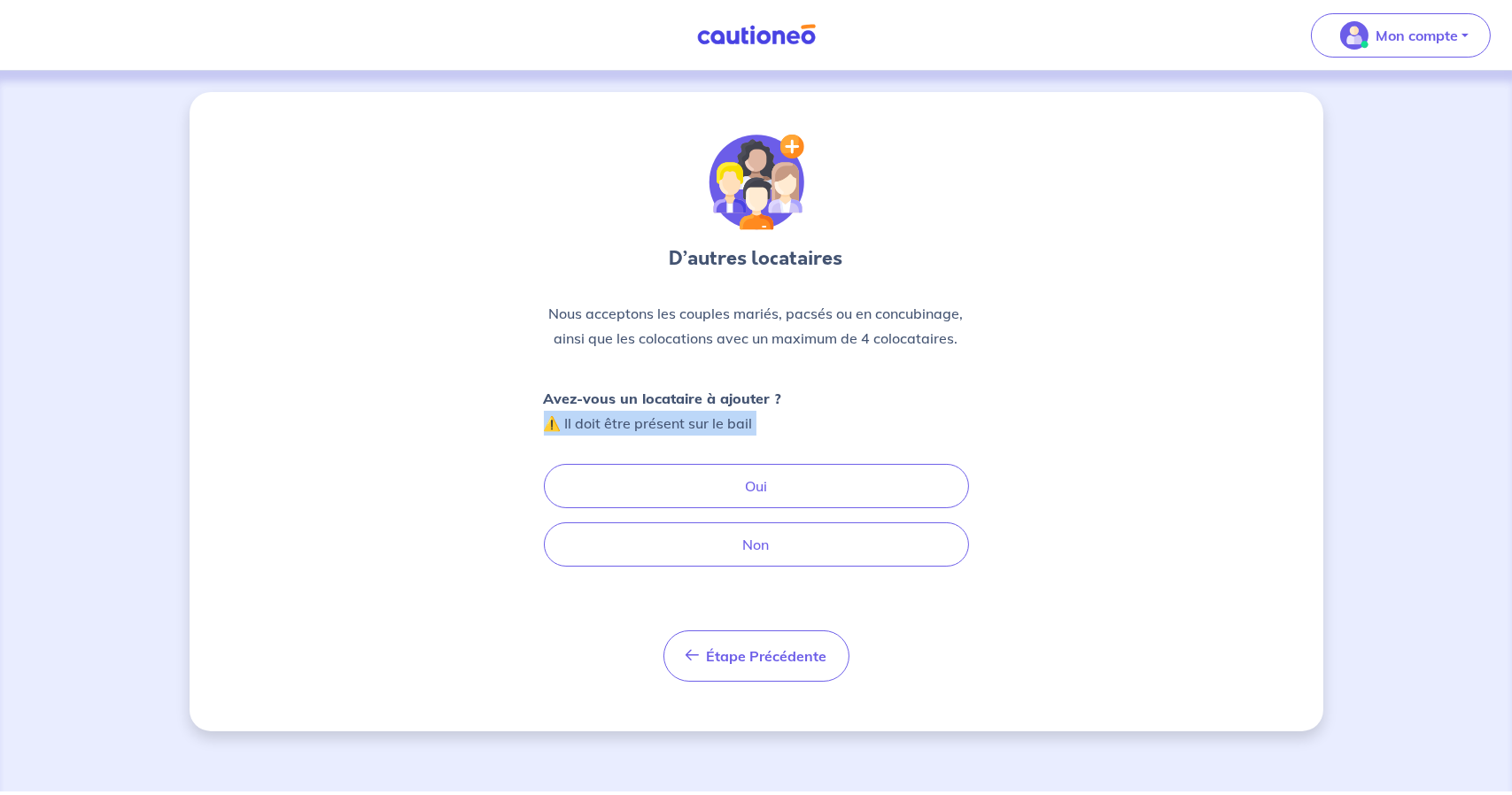
click at [739, 424] on p "Avez-vous un locataire à ajouter ? ⚠️ Il doit être présent sur le bail" at bounding box center [663, 411] width 238 height 49
click at [846, 289] on div "D’autres locataires Nous acceptons les couples mariés, pacsés ou en concubinage…" at bounding box center [756, 408] width 425 height 547
click at [841, 325] on p "Nous acceptons les couples mariés, pacsés ou en concubinage, ainsi que les colo…" at bounding box center [756, 325] width 425 height 49
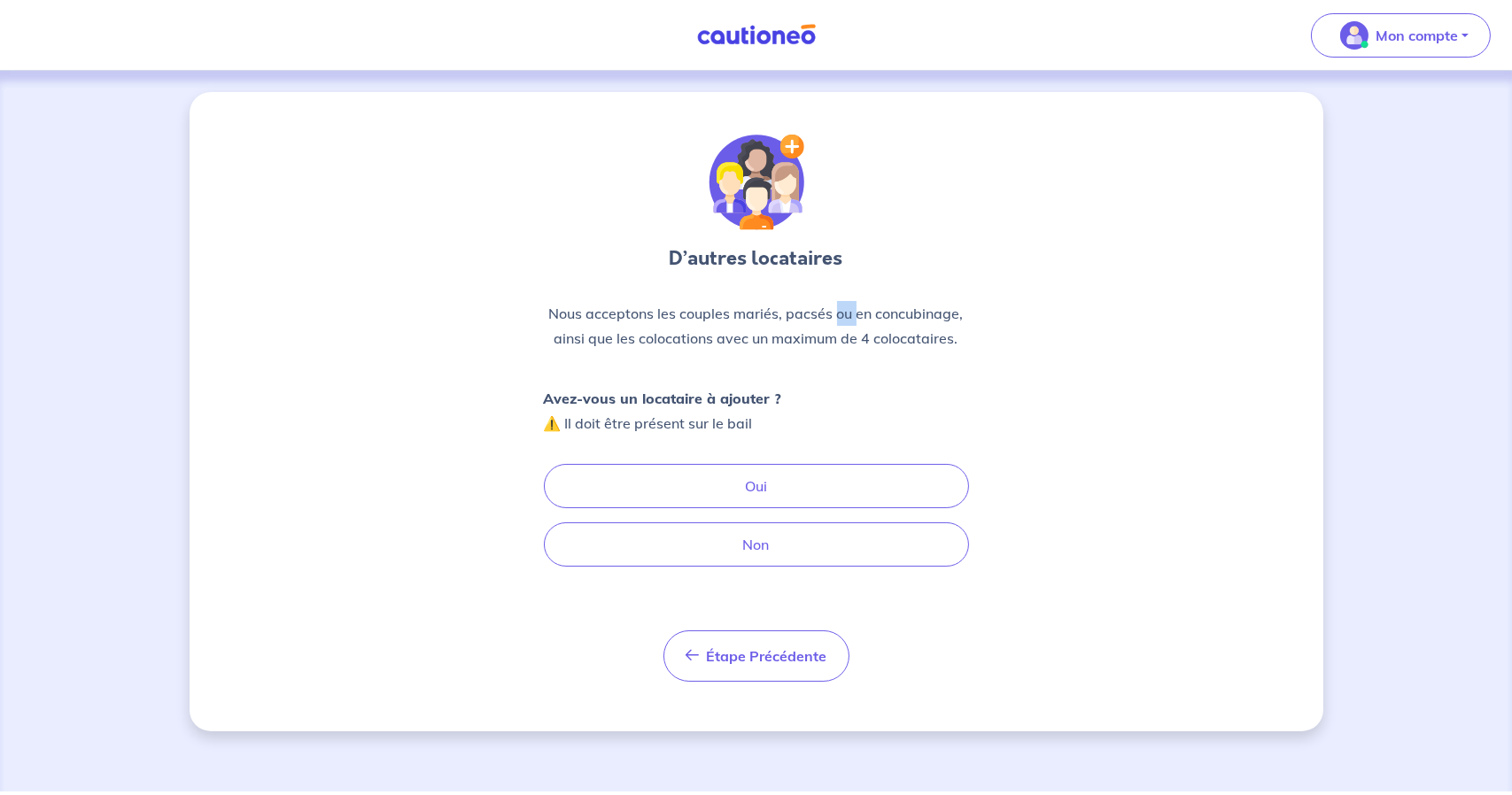
click at [841, 325] on p "Nous acceptons les couples mariés, pacsés ou en concubinage, ainsi que les colo…" at bounding box center [756, 325] width 425 height 49
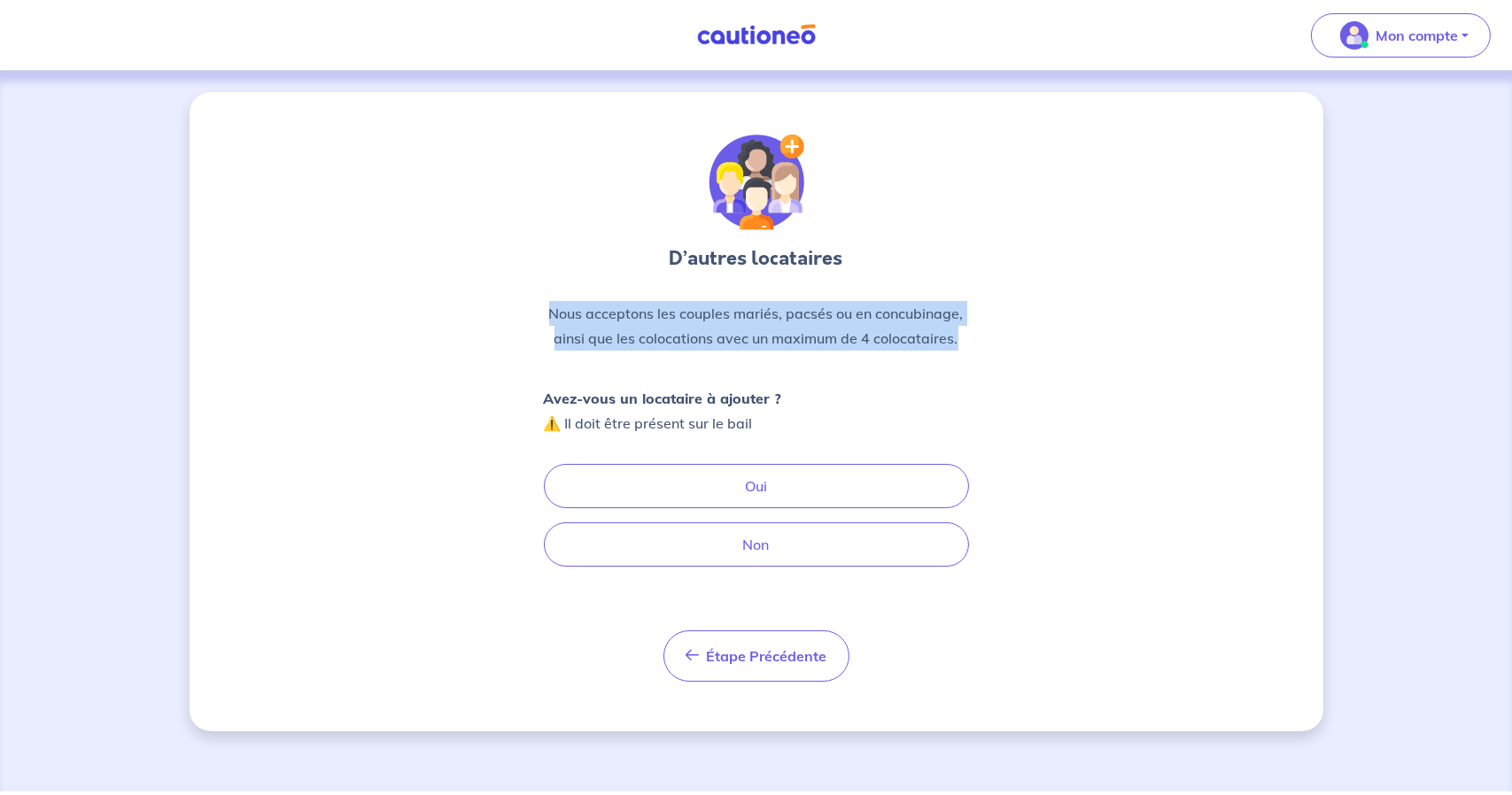
click at [841, 325] on p "Nous acceptons les couples mariés, pacsés ou en concubinage, ainsi que les colo…" at bounding box center [756, 325] width 425 height 49
click at [845, 339] on p "Nous acceptons les couples mariés, pacsés ou en concubinage, ainsi que les colo…" at bounding box center [756, 325] width 425 height 49
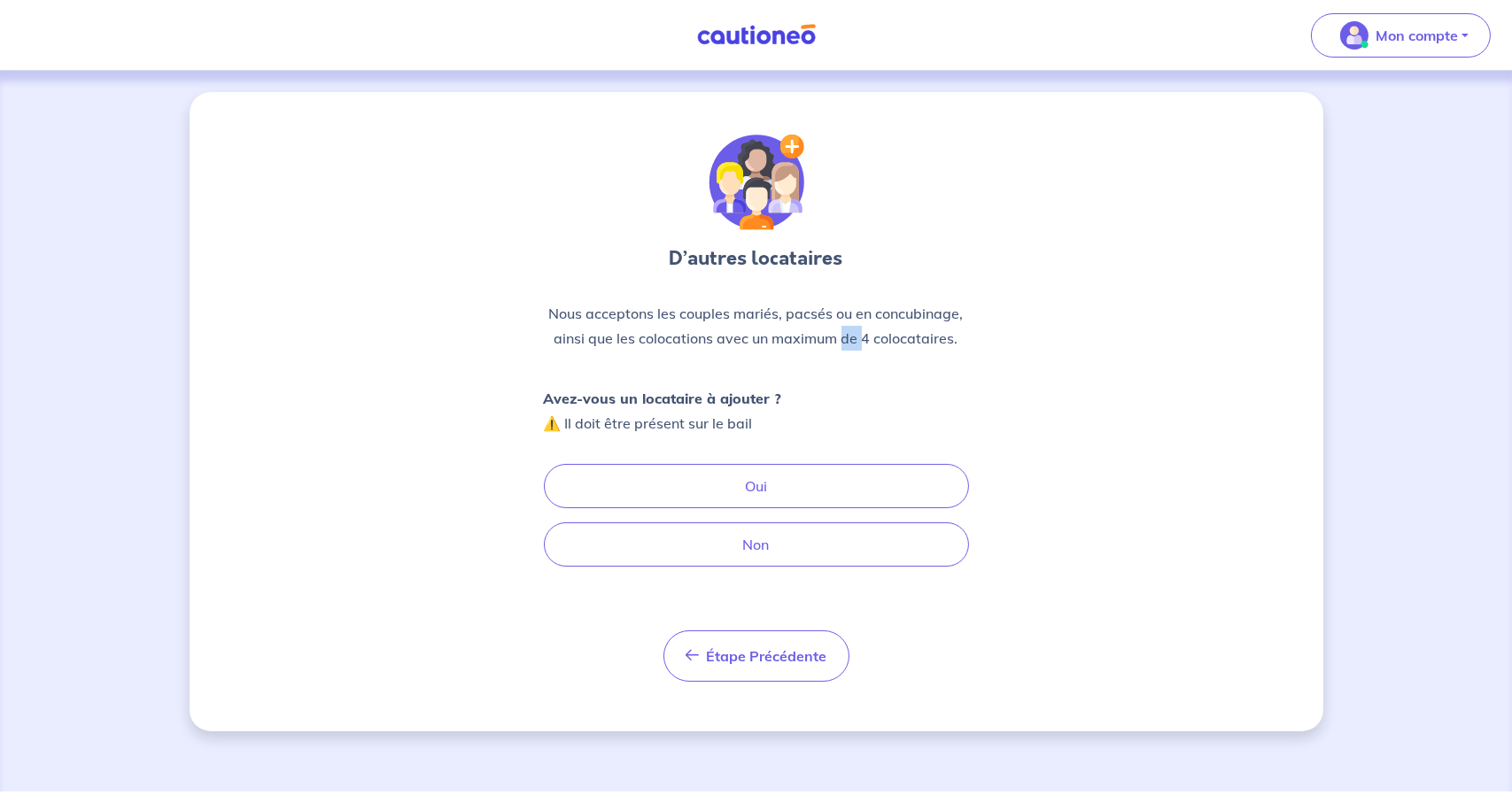
click at [845, 339] on p "Nous acceptons les couples mariés, pacsés ou en concubinage, ainsi que les colo…" at bounding box center [756, 325] width 425 height 49
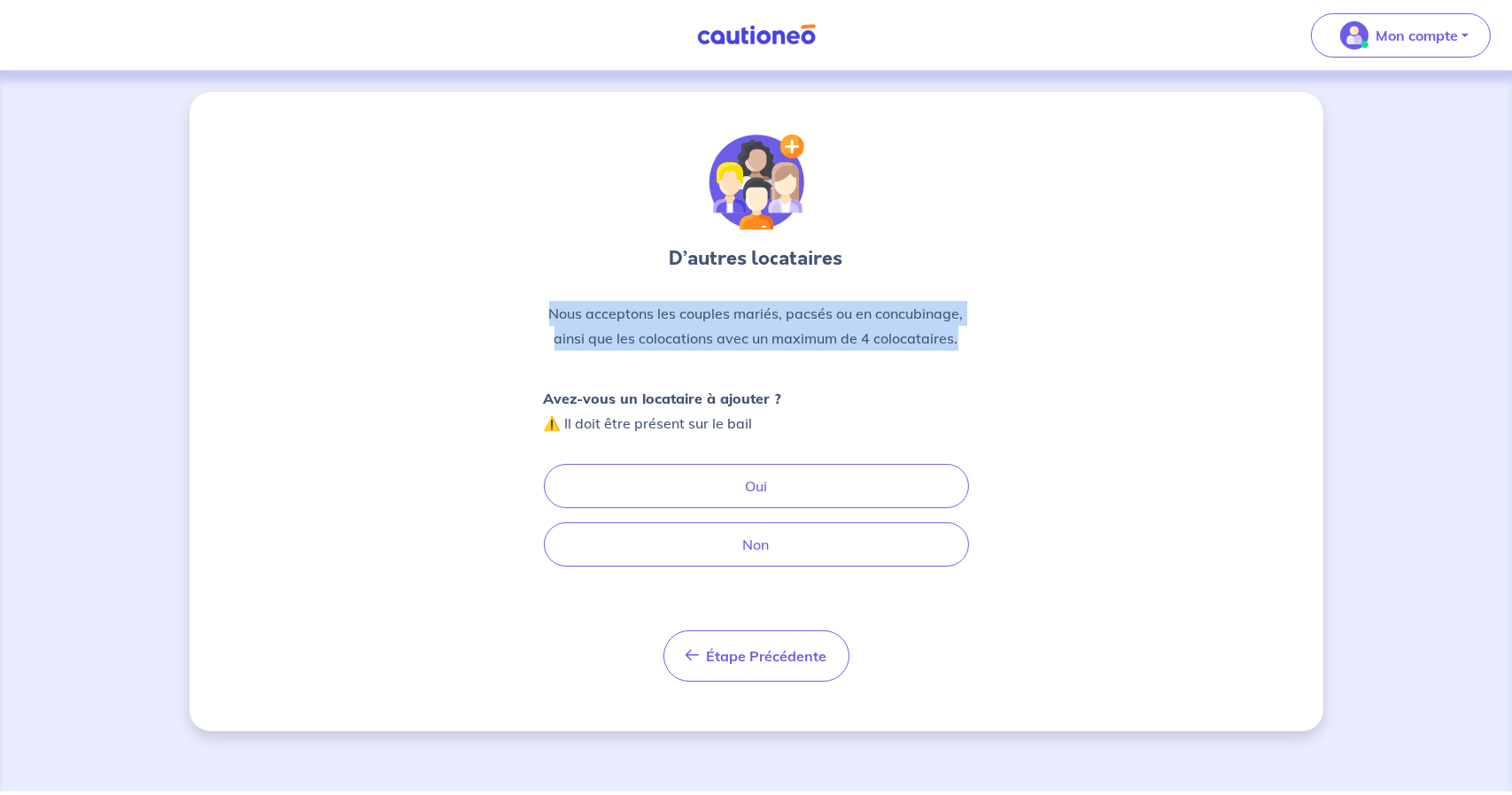
click at [845, 339] on p "Nous acceptons les couples mariés, pacsés ou en concubinage, ainsi que les colo…" at bounding box center [756, 325] width 425 height 49
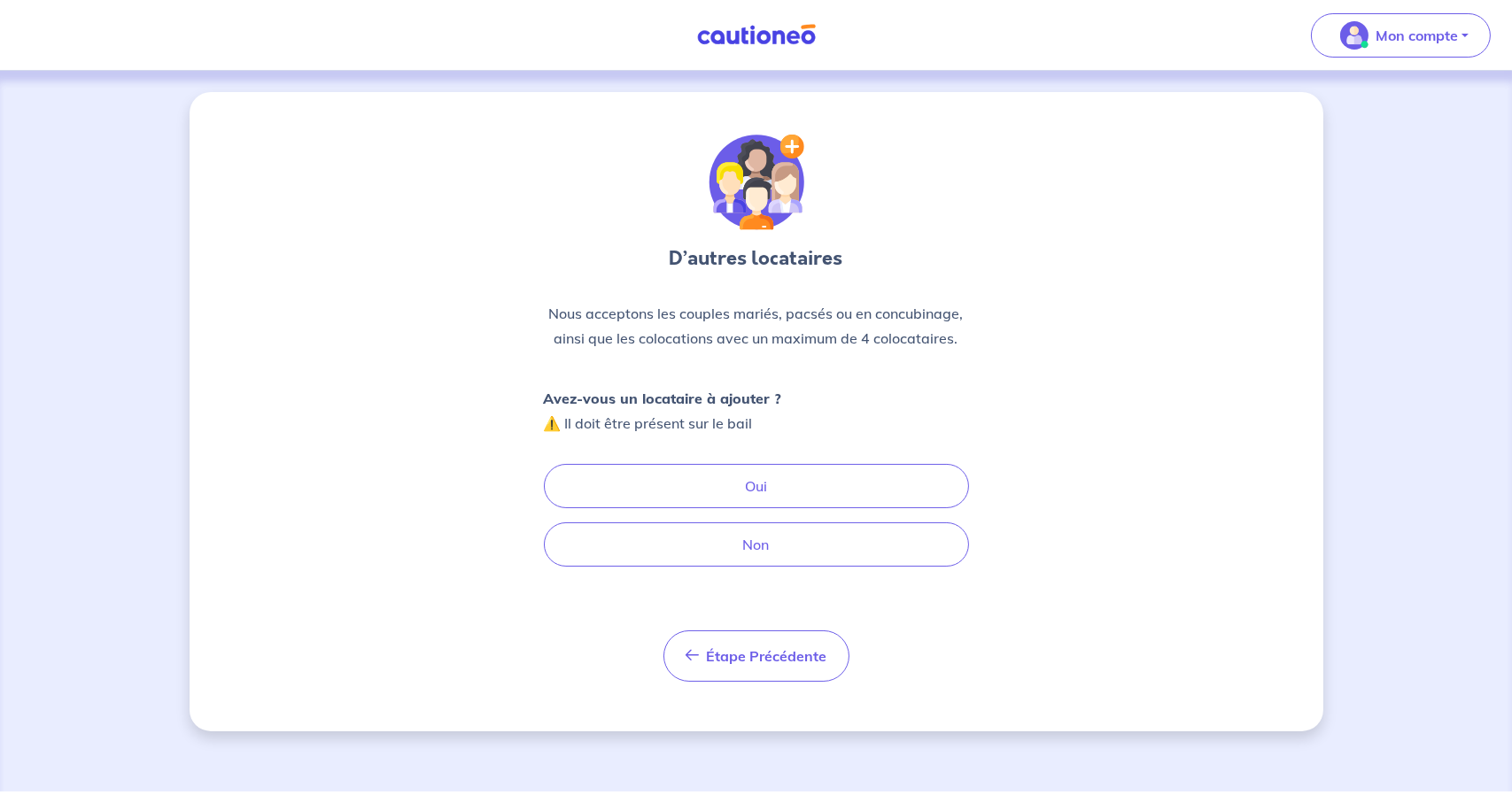
click at [684, 424] on p "Avez-vous un locataire à ajouter ? ⚠️ Il doit être présent sur le bail" at bounding box center [663, 411] width 238 height 49
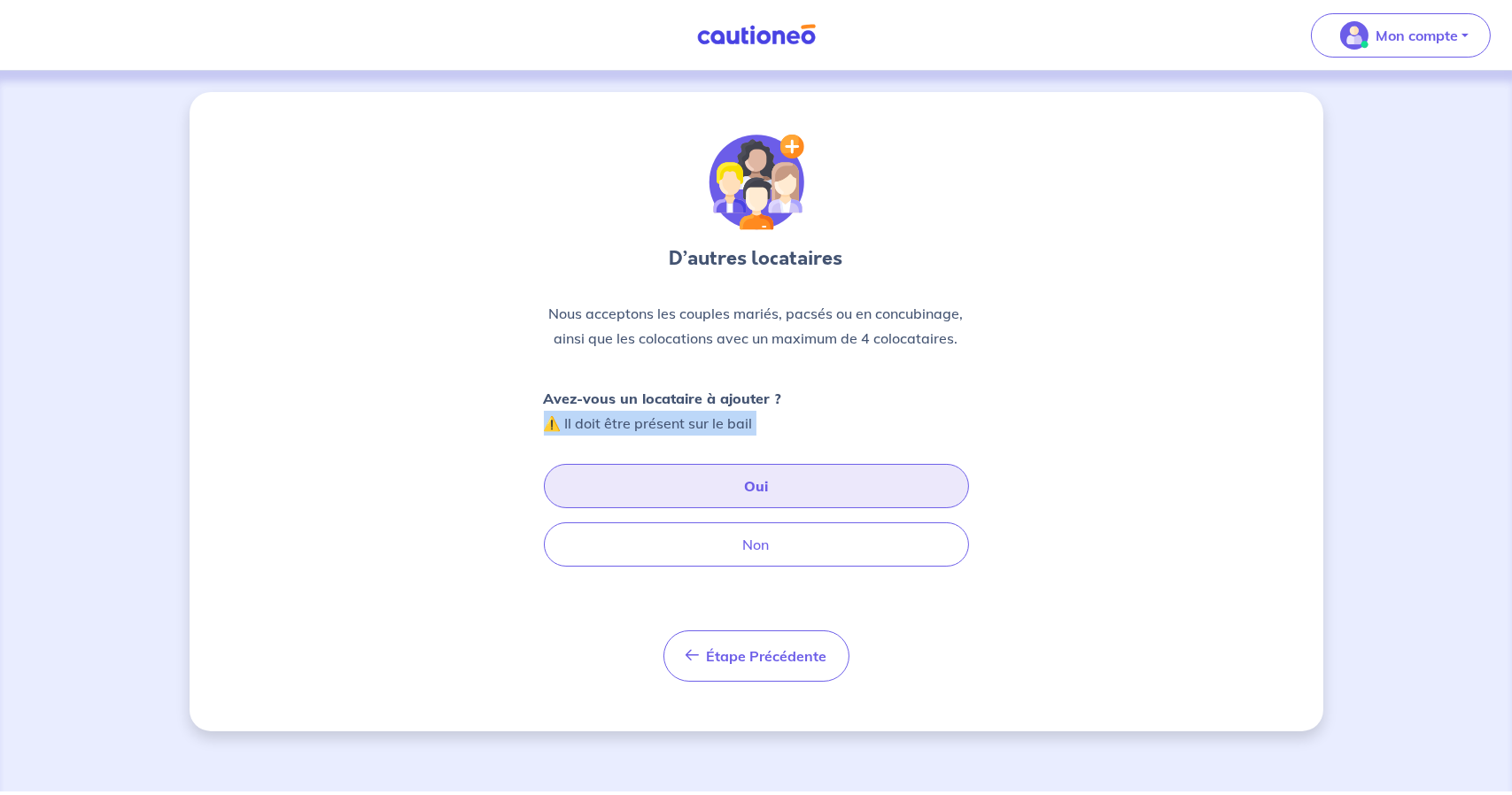
click at [797, 481] on button "Oui" at bounding box center [756, 486] width 425 height 45
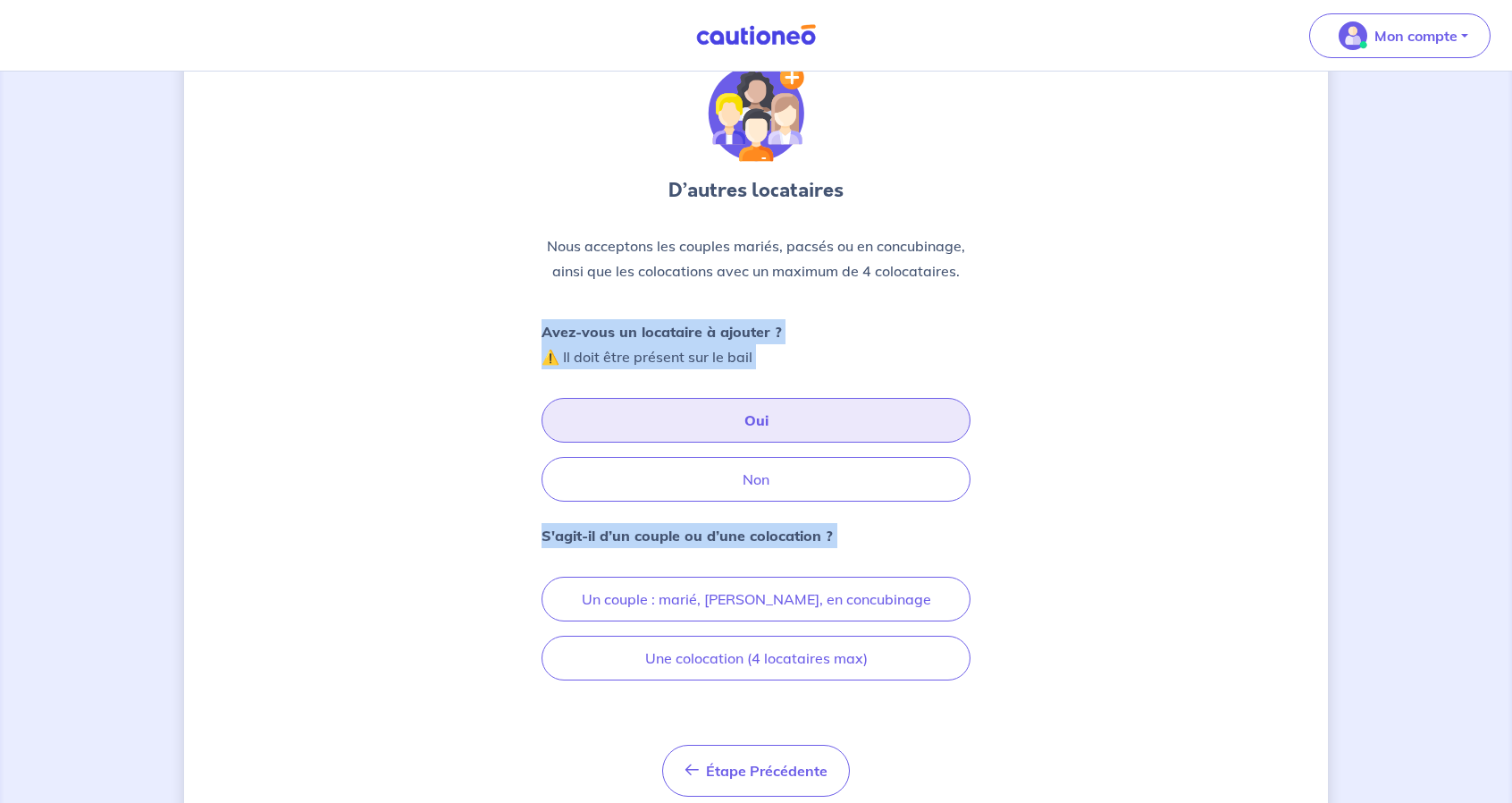
scroll to position [134, 0]
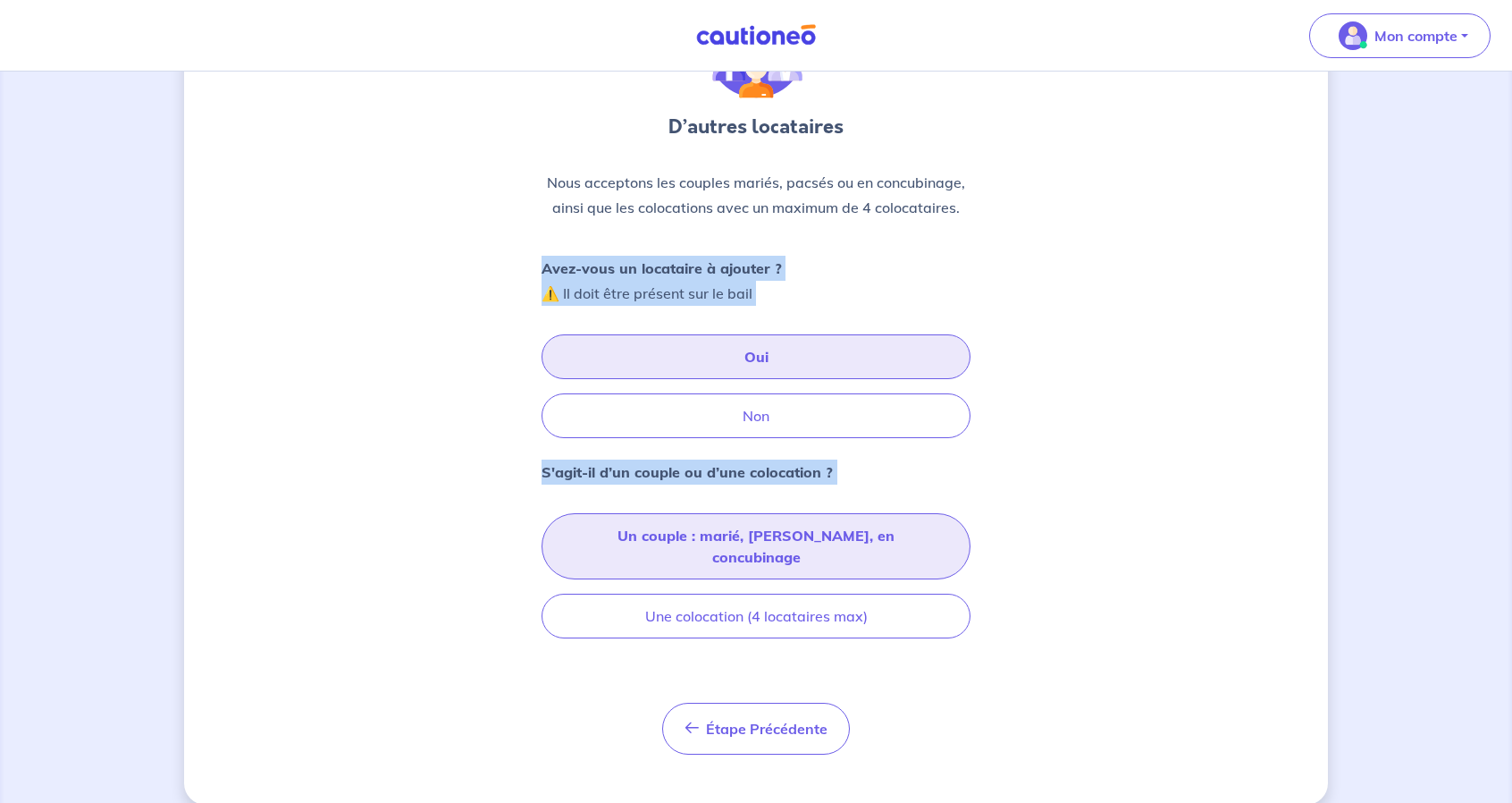
click at [809, 538] on button "Un couple : marié, pacsé, en concubinage" at bounding box center [756, 546] width 429 height 67
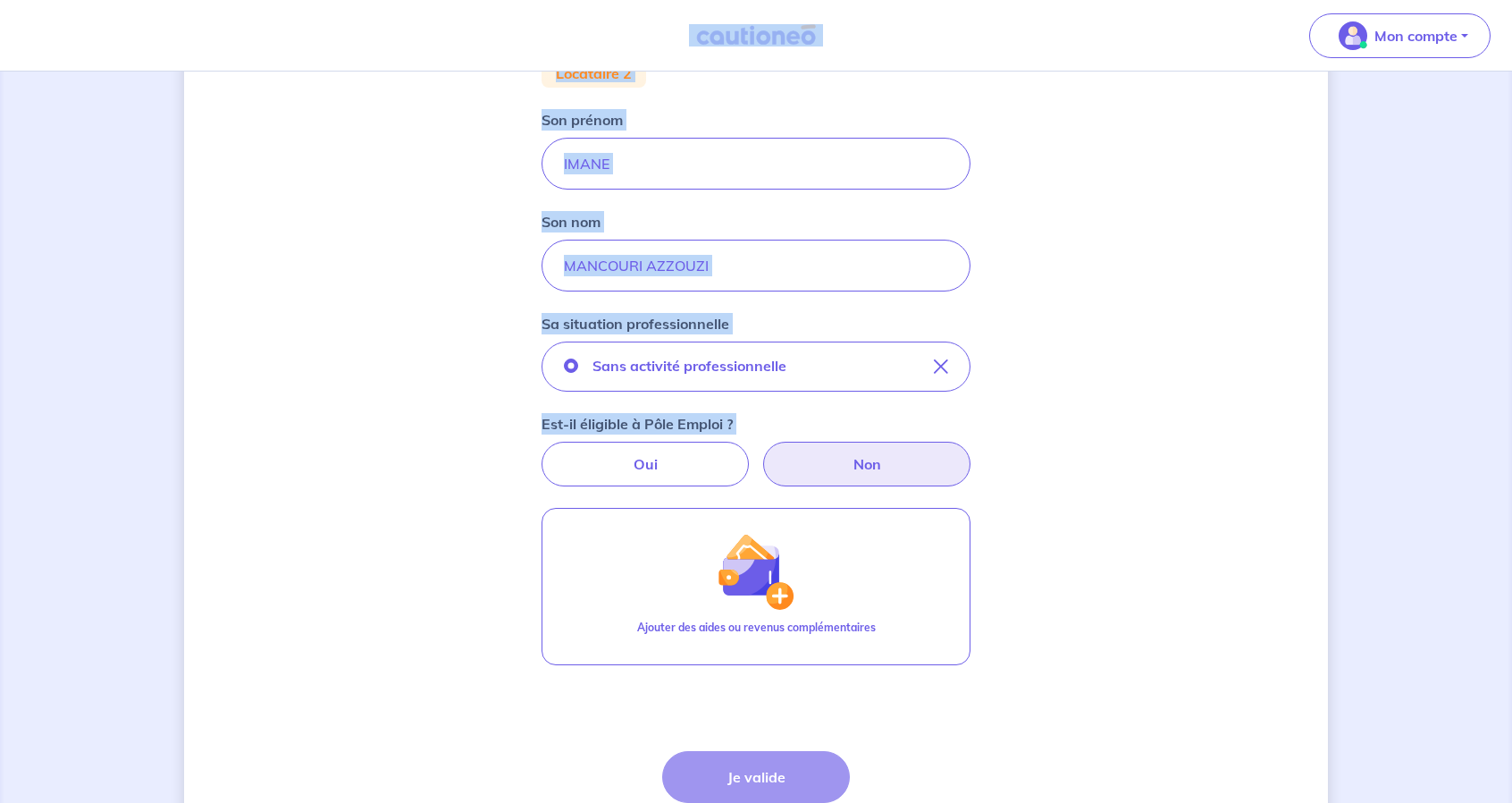
scroll to position [268, 0]
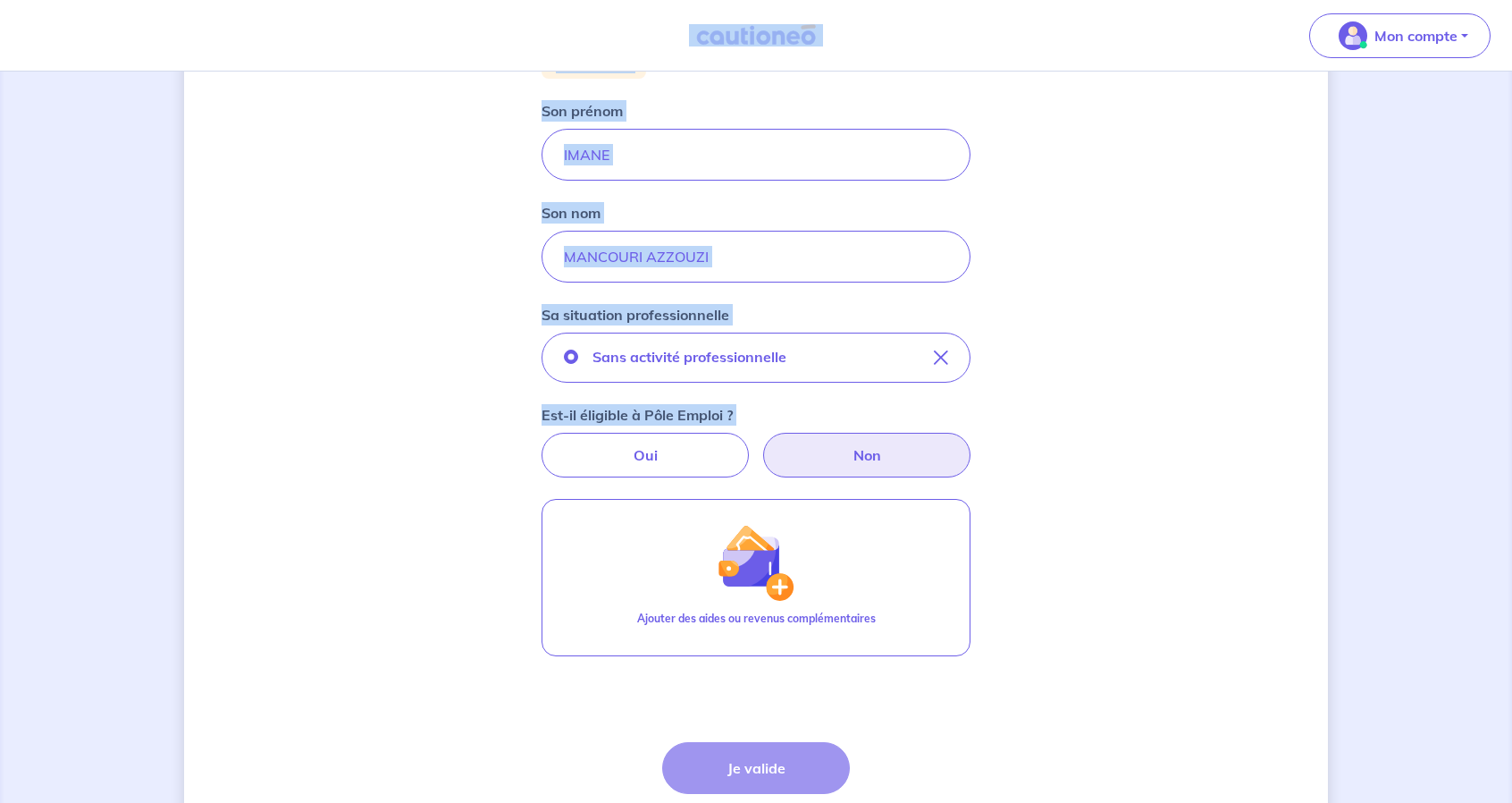
click at [1214, 414] on div "Concernant vos locataires Locataire 2 Son prénom IMANE Son nom MANCOURI AZZOUZI…" at bounding box center [756, 374] width 1144 height 1099
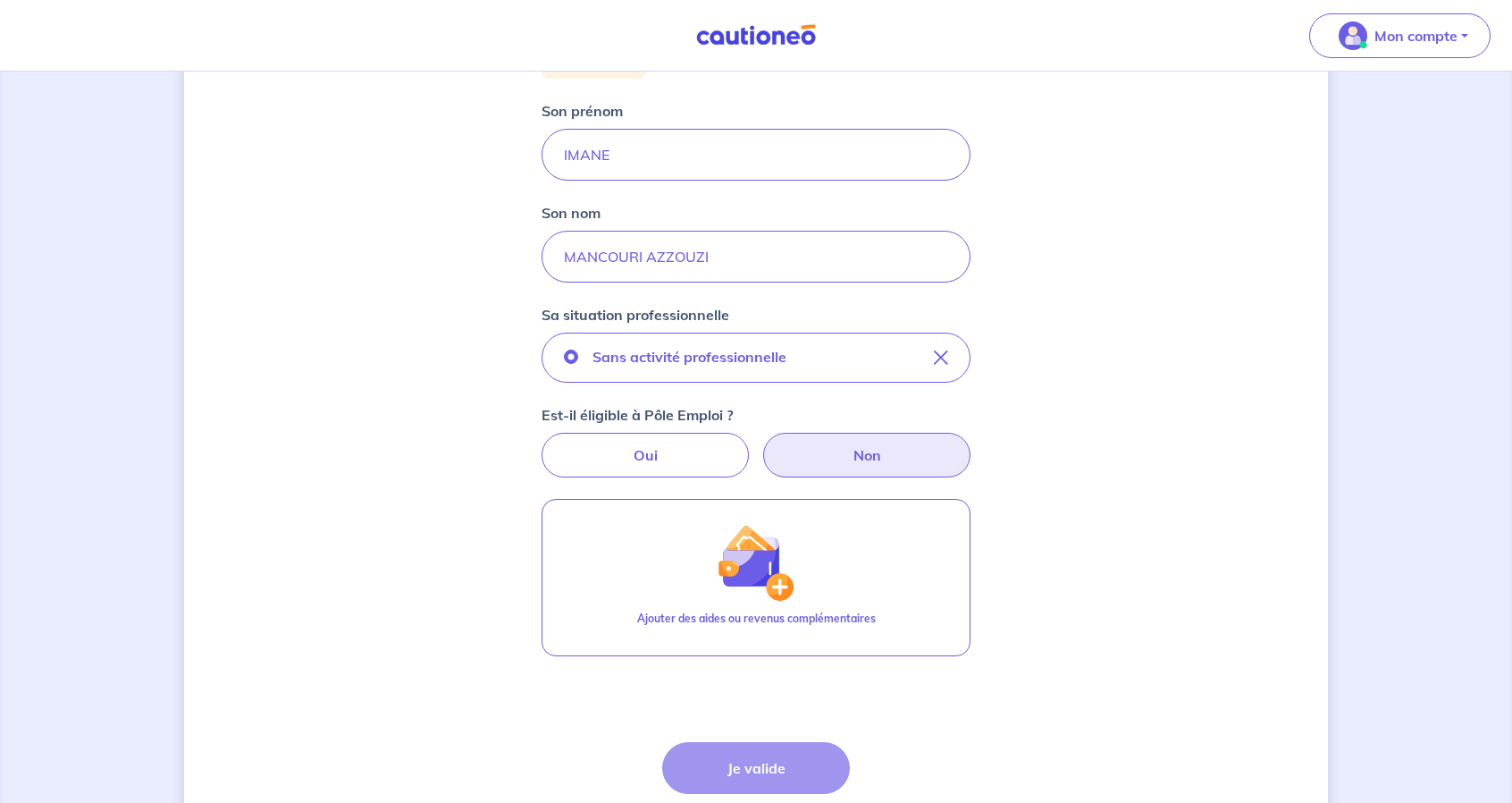
click at [862, 465] on label "Non" at bounding box center [867, 455] width 207 height 45
click at [763, 445] on input "Non" at bounding box center [757, 438] width 11 height 11
click at [862, 465] on label "Non" at bounding box center [867, 455] width 207 height 45
click at [763, 445] on input "Non" at bounding box center [757, 438] width 11 height 11
click at [862, 465] on label "Non" at bounding box center [867, 455] width 207 height 45
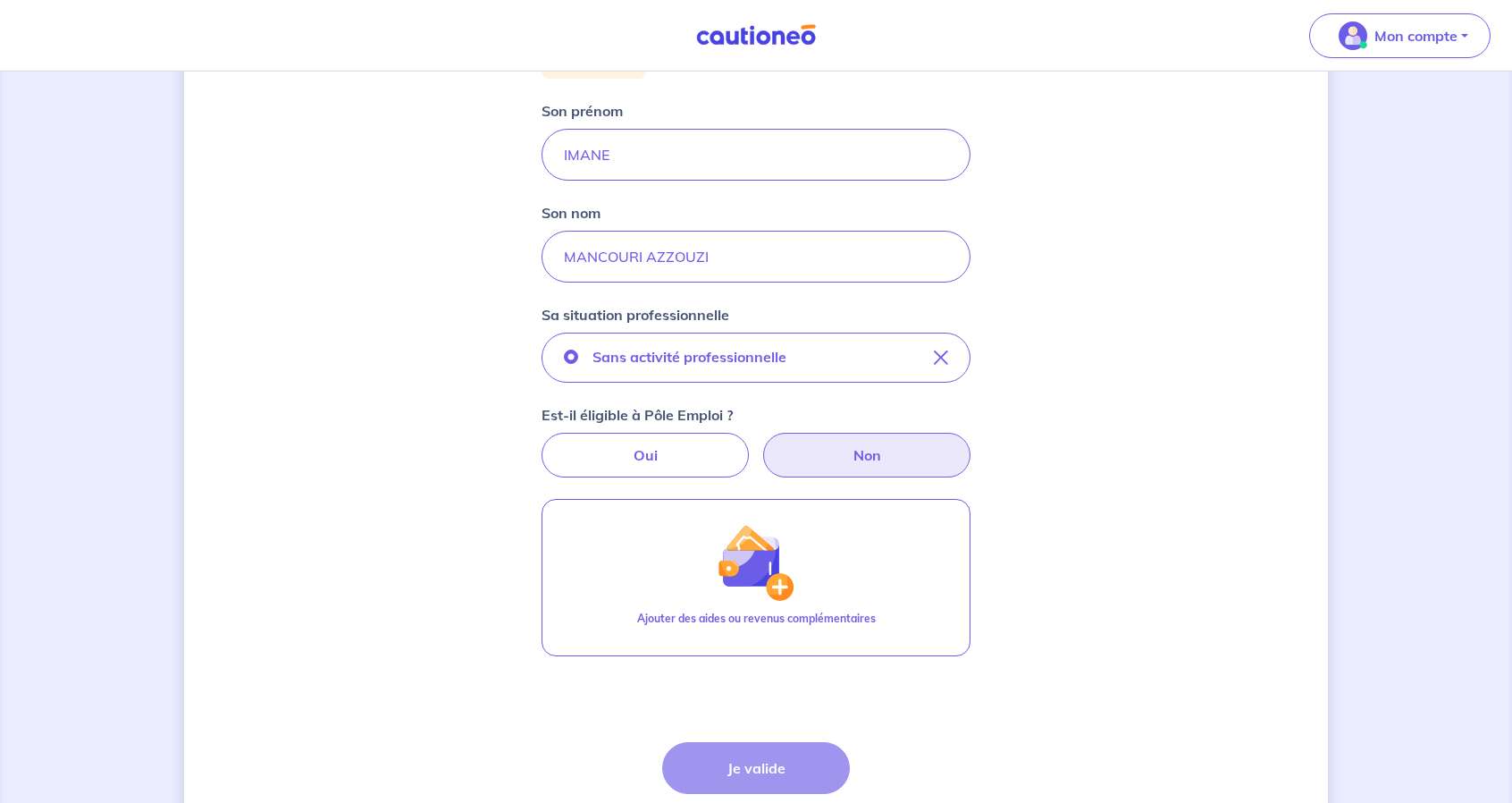
click at [763, 445] on input "Non" at bounding box center [757, 438] width 11 height 11
click at [773, 762] on div "Étape Précédente Précédent Je valide Je valide" at bounding box center [756, 801] width 188 height 118
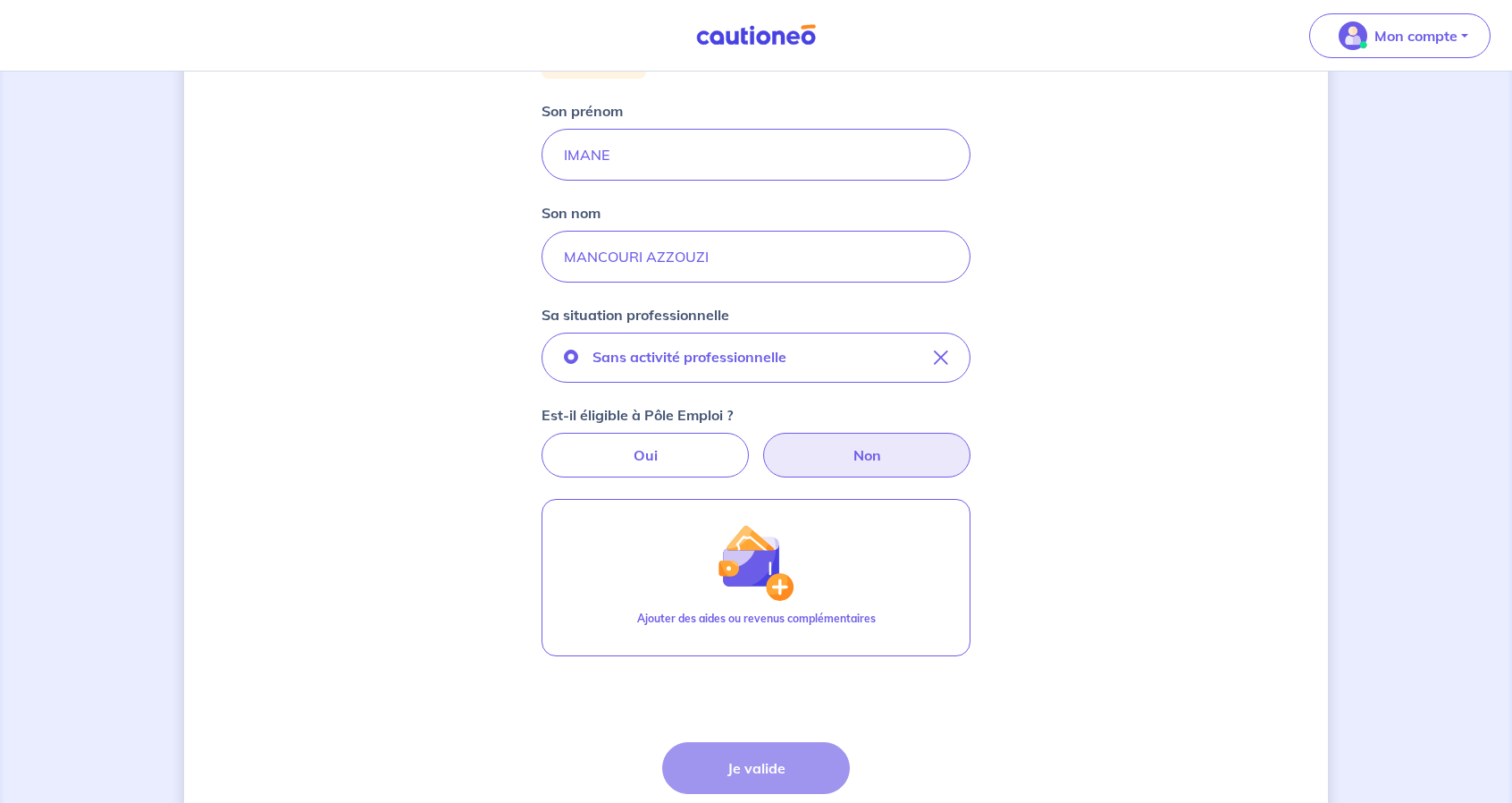
click at [773, 762] on div "Étape Précédente Précédent Je valide Je valide" at bounding box center [756, 801] width 188 height 118
click at [693, 398] on div "Sans activité professionnelle Est-il éligible à Pôle Emploi ? Oui Non" at bounding box center [756, 405] width 429 height 144
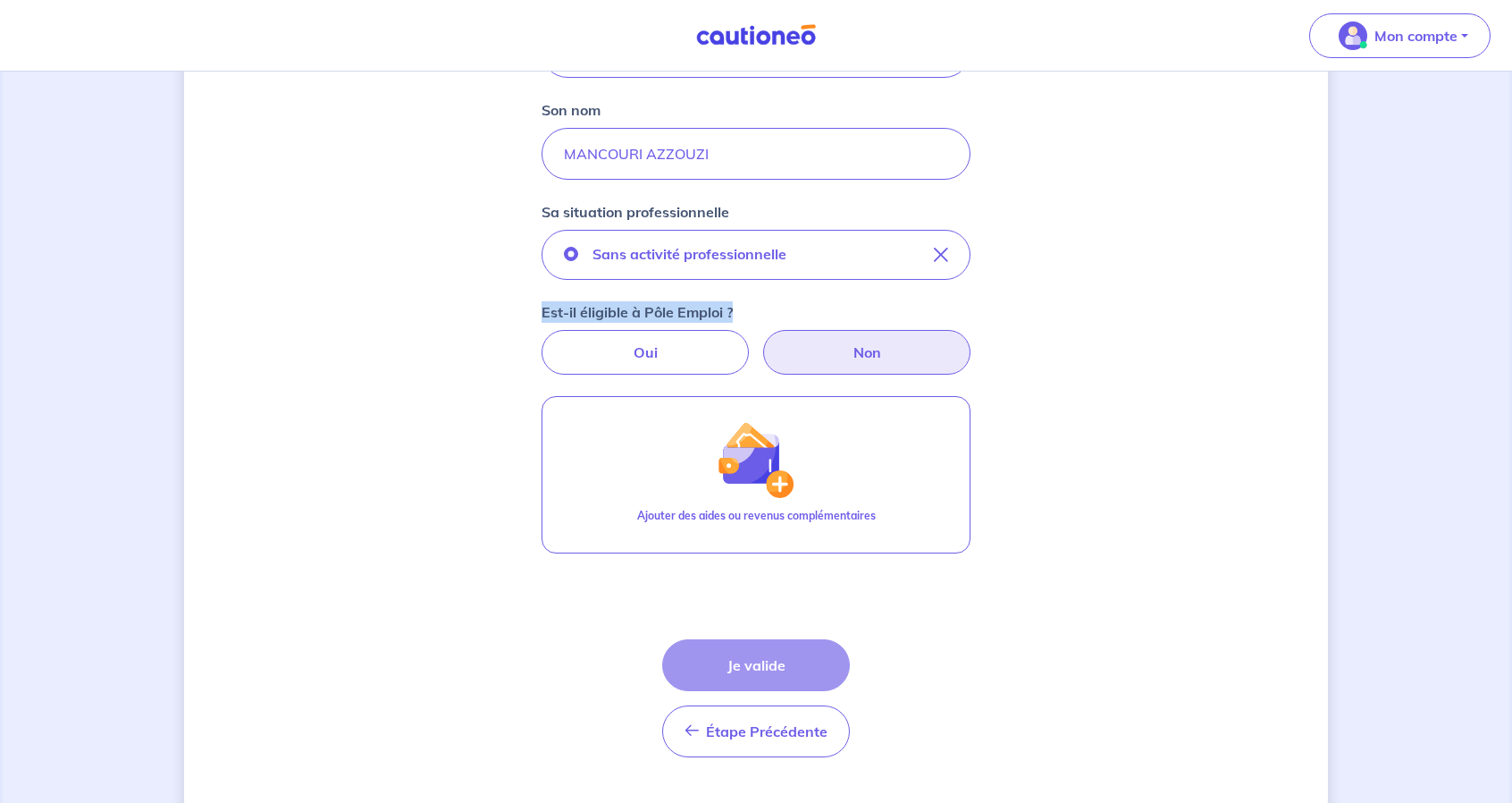
scroll to position [409, 0]
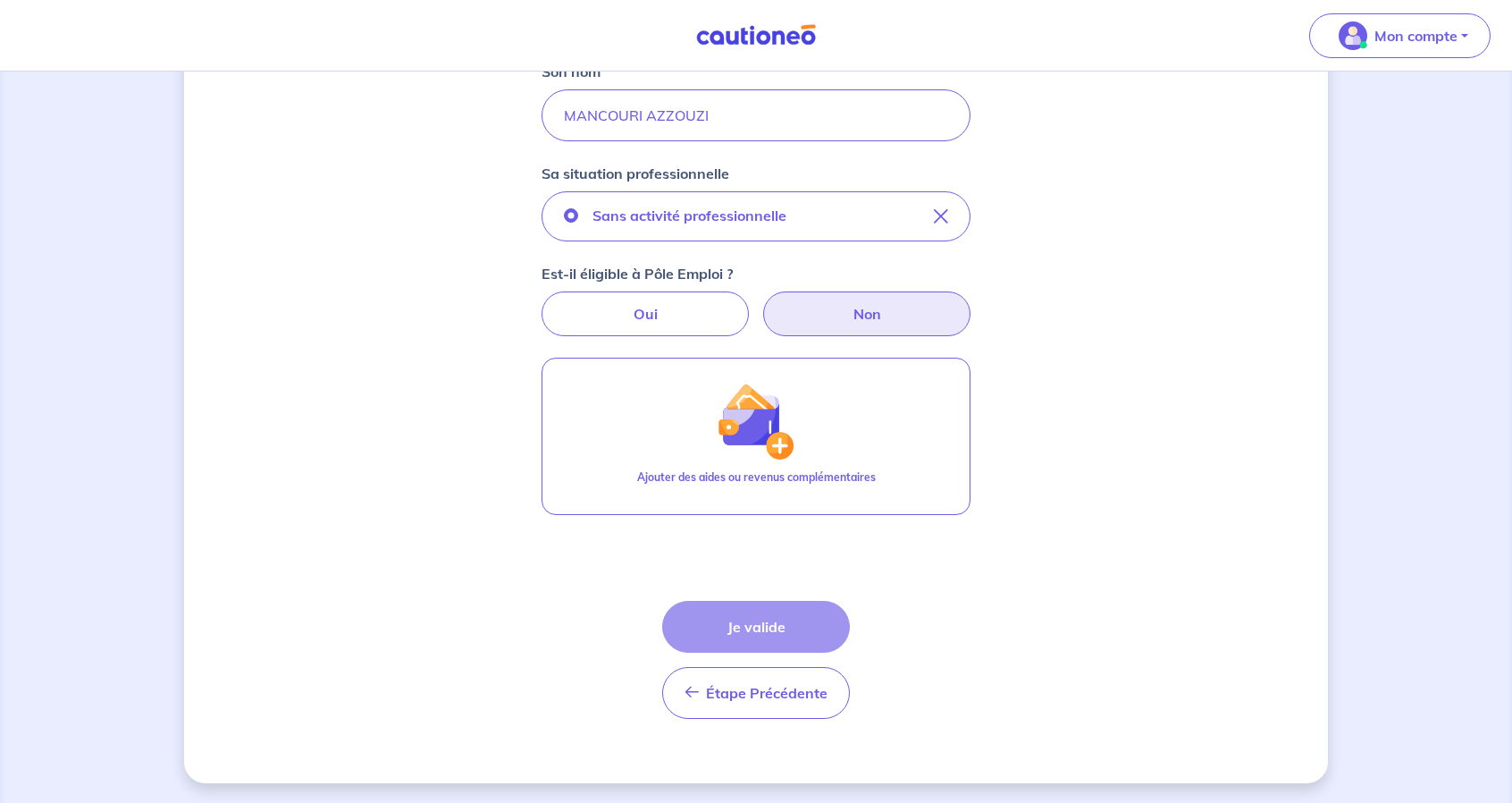
click at [687, 167] on p "Sa situation professionnelle" at bounding box center [636, 173] width 188 height 22
click at [687, 303] on label "Oui" at bounding box center [645, 314] width 207 height 45
click at [751, 303] on input "Oui" at bounding box center [757, 297] width 11 height 11
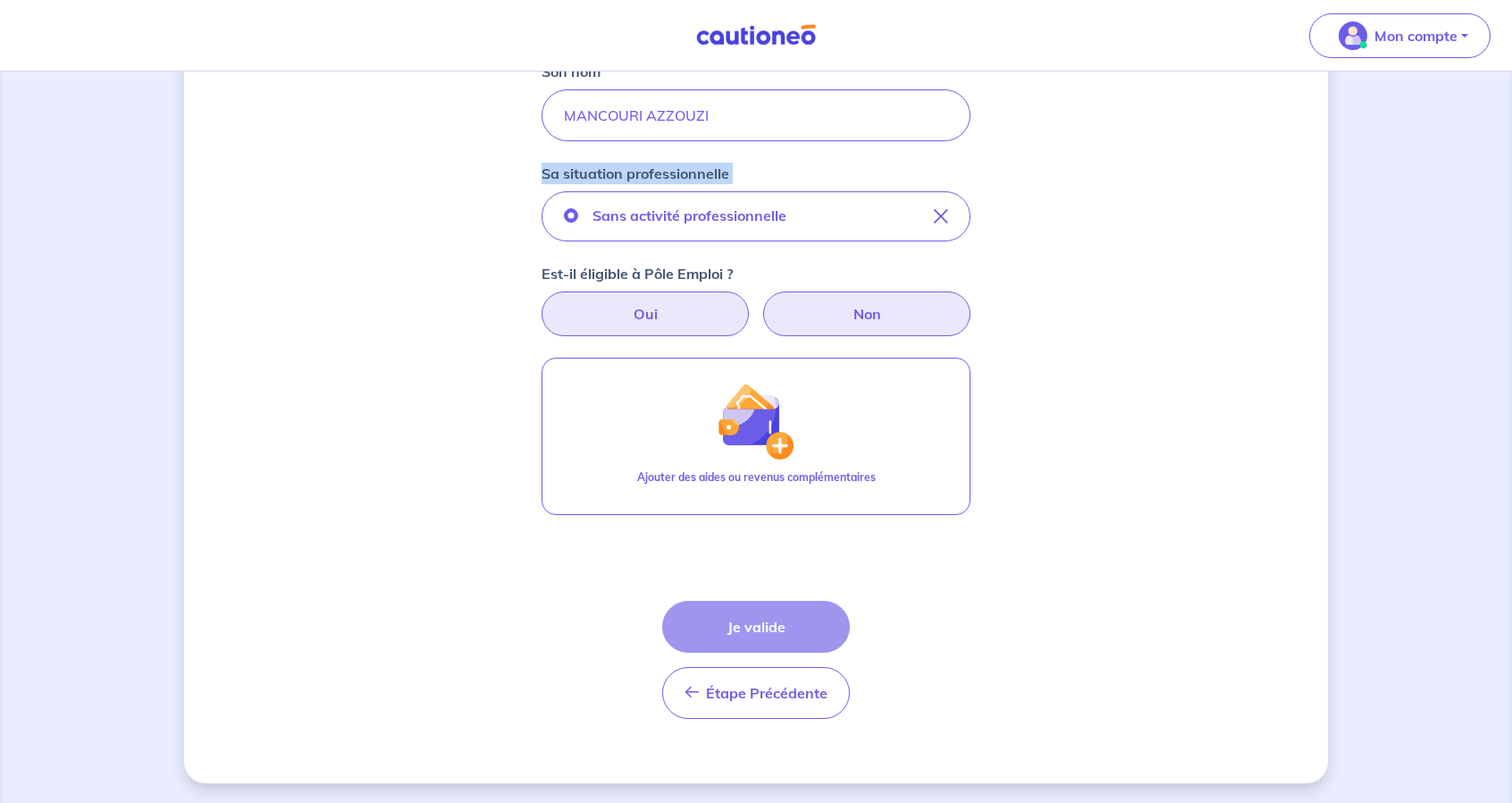
radio input "true"
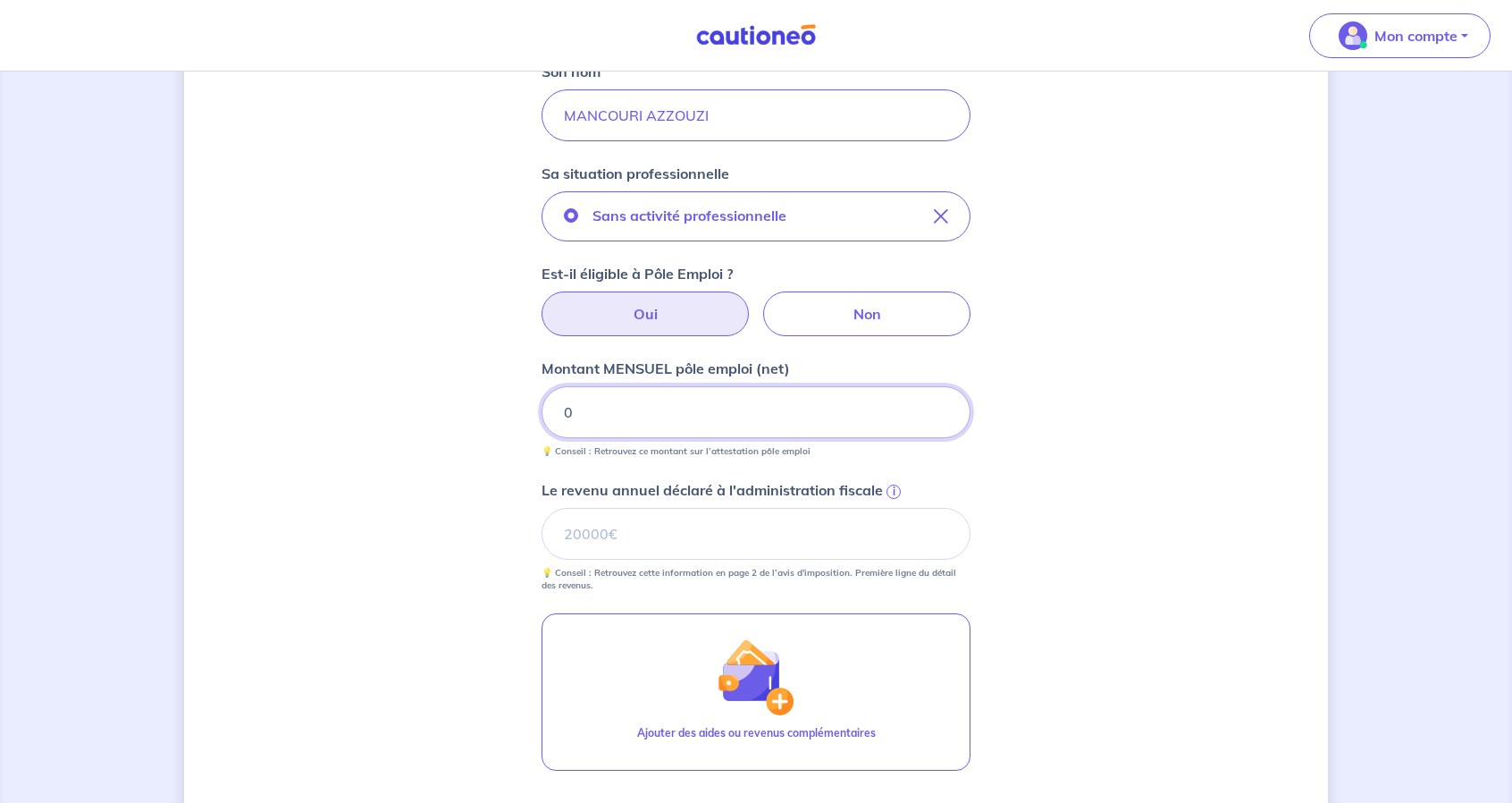
click at [697, 424] on input "0" at bounding box center [756, 412] width 429 height 52
click at [739, 542] on input "Le revenu annuel déclaré à l'administration fiscale i" at bounding box center [756, 533] width 429 height 52
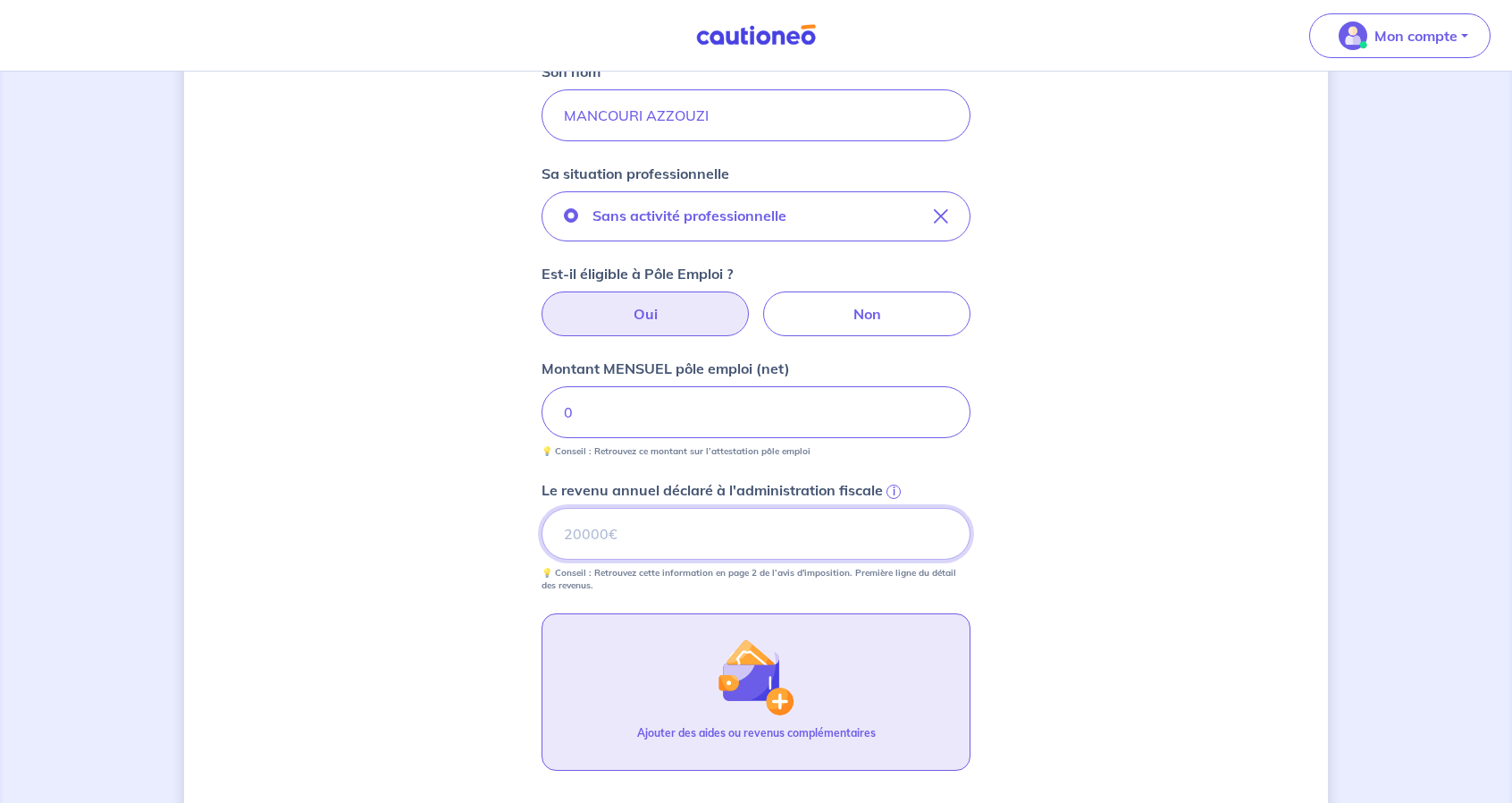
scroll to position [665, 0]
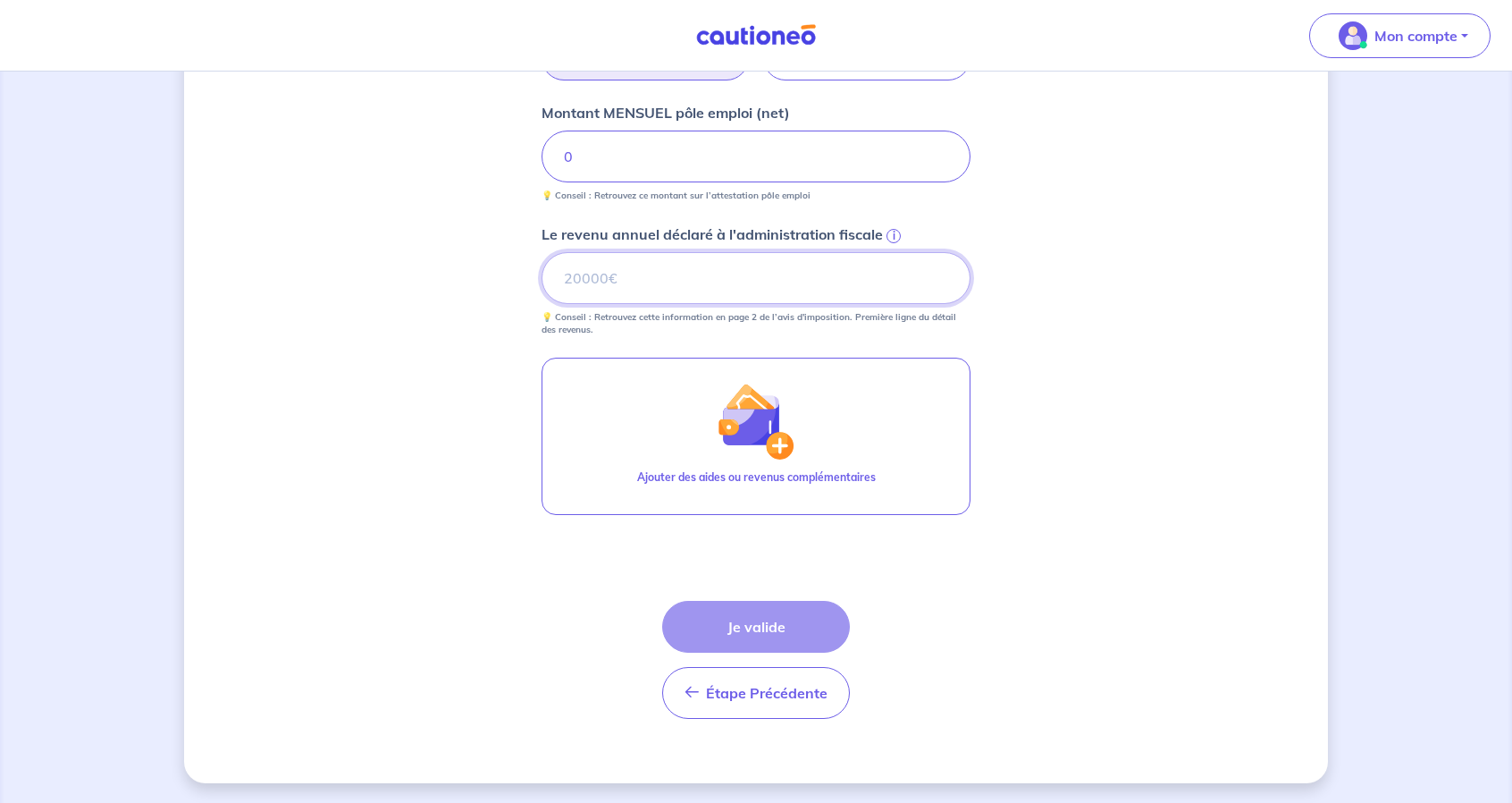
click at [621, 267] on input "Le revenu annuel déclaré à l'administration fiscale i" at bounding box center [756, 278] width 429 height 52
type input "1"
type input "0"
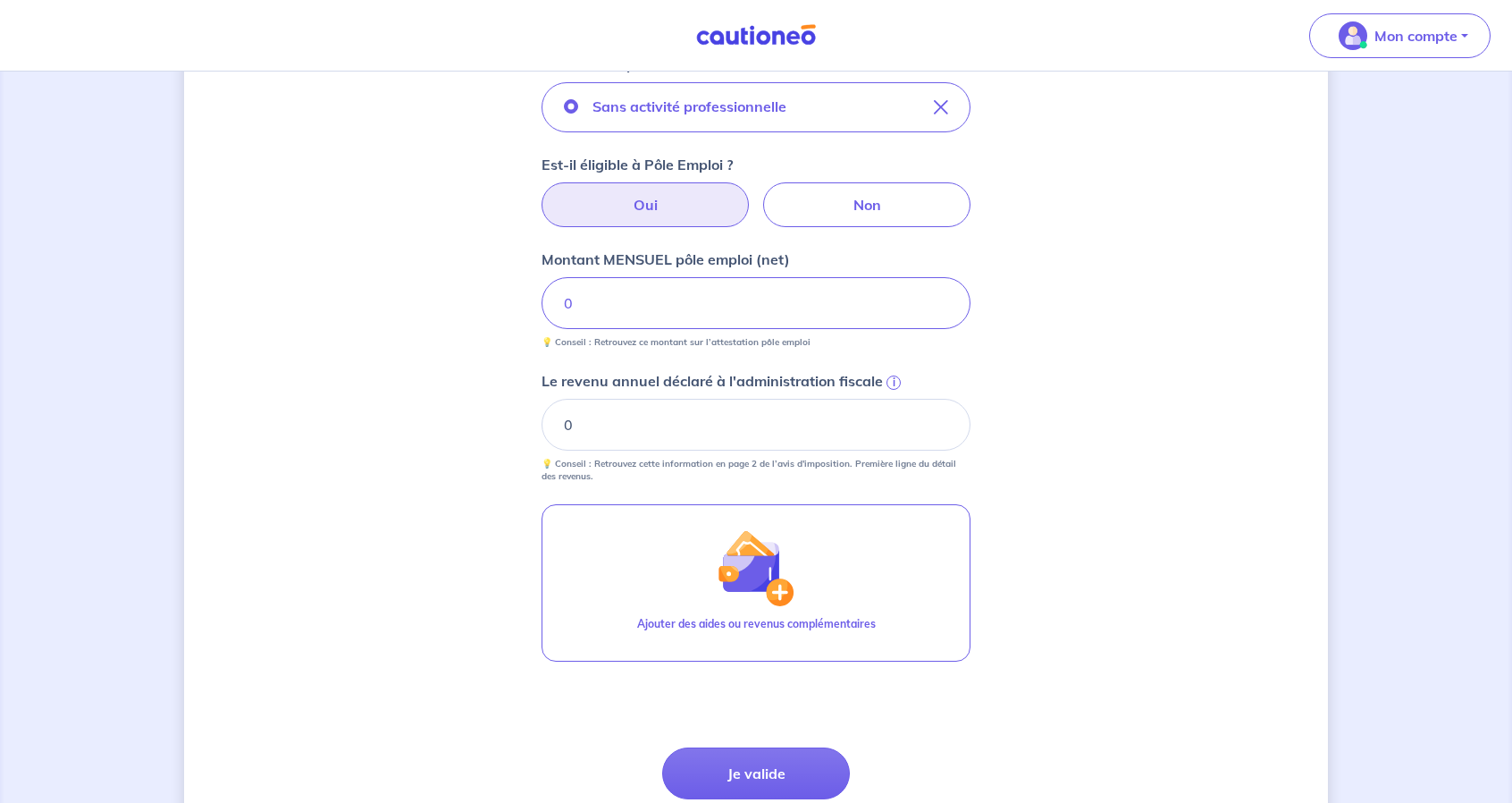
scroll to position [486, 0]
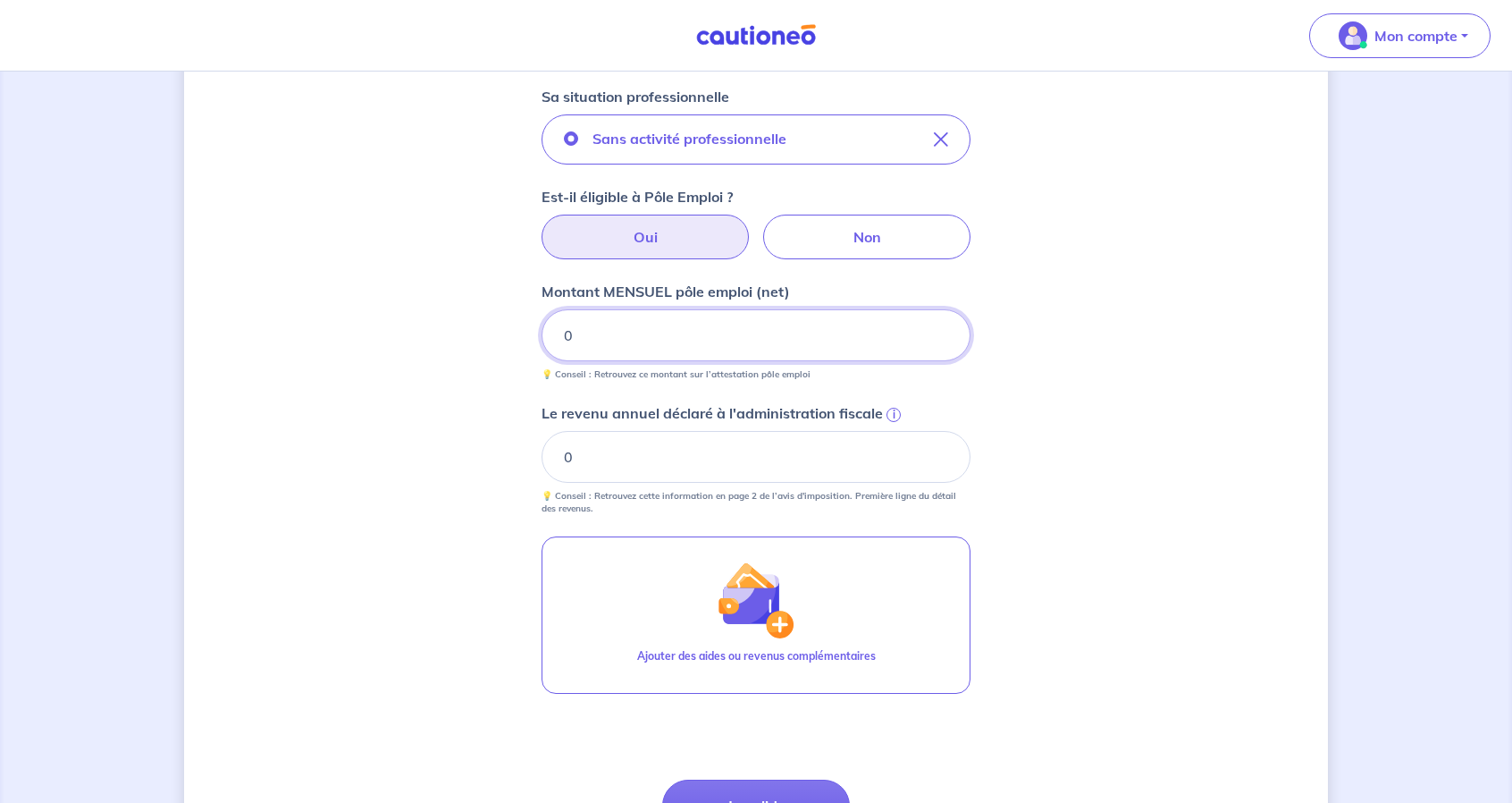
click at [678, 331] on input "0" at bounding box center [756, 335] width 429 height 52
click at [842, 246] on label "Non" at bounding box center [867, 237] width 207 height 45
click at [763, 226] on input "Non" at bounding box center [757, 220] width 11 height 11
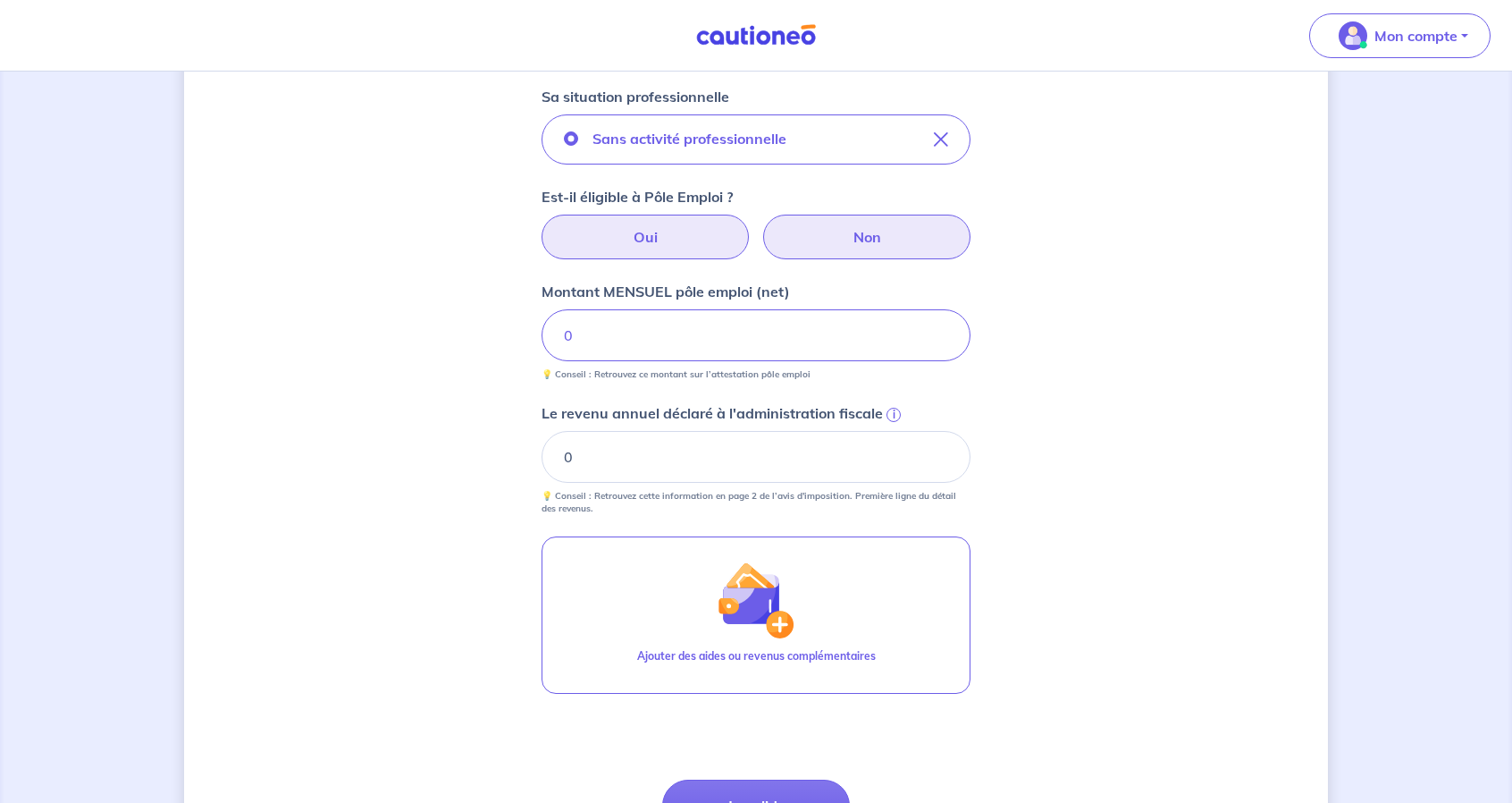
radio input "true"
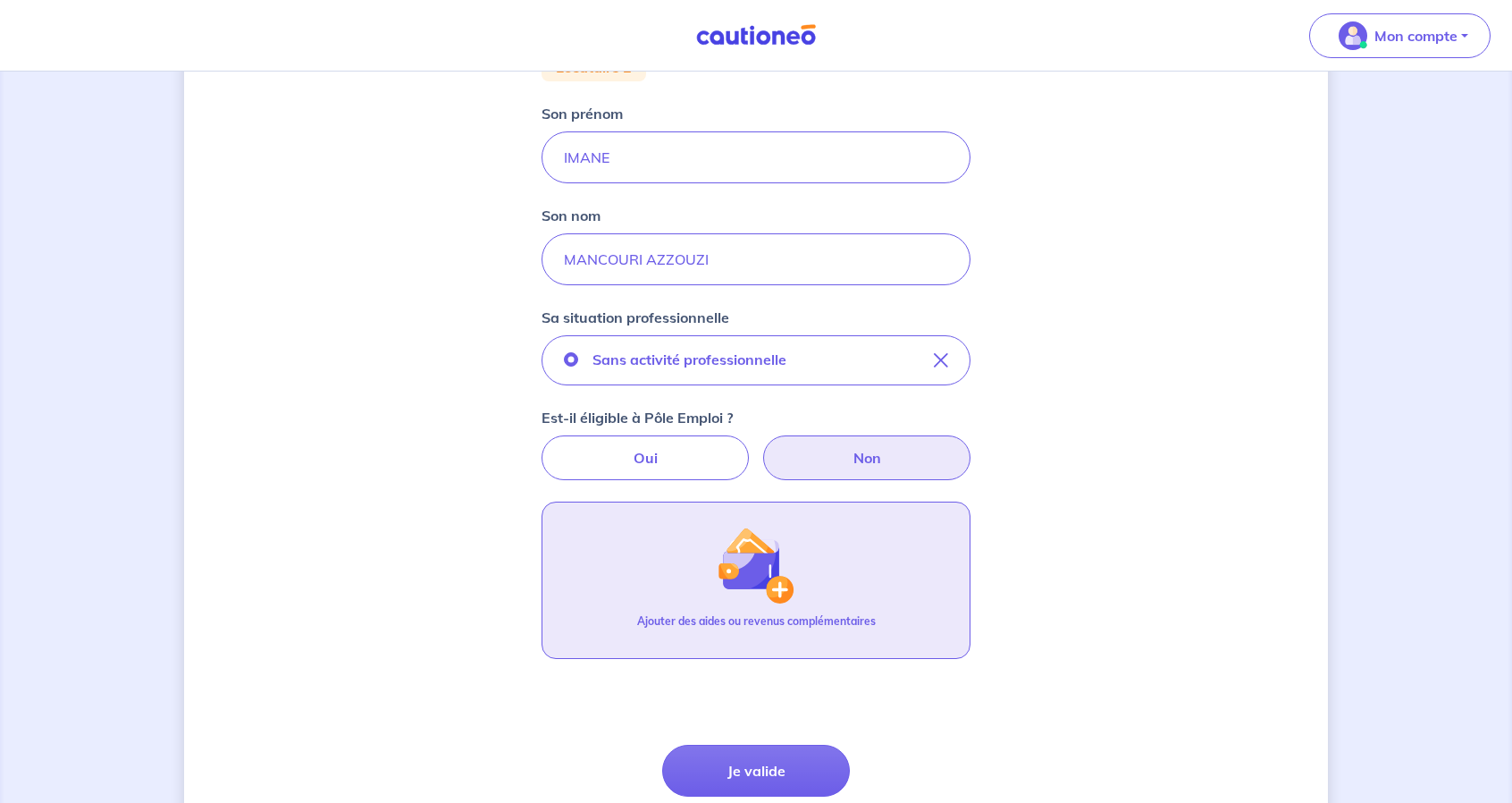
scroll to position [409, 0]
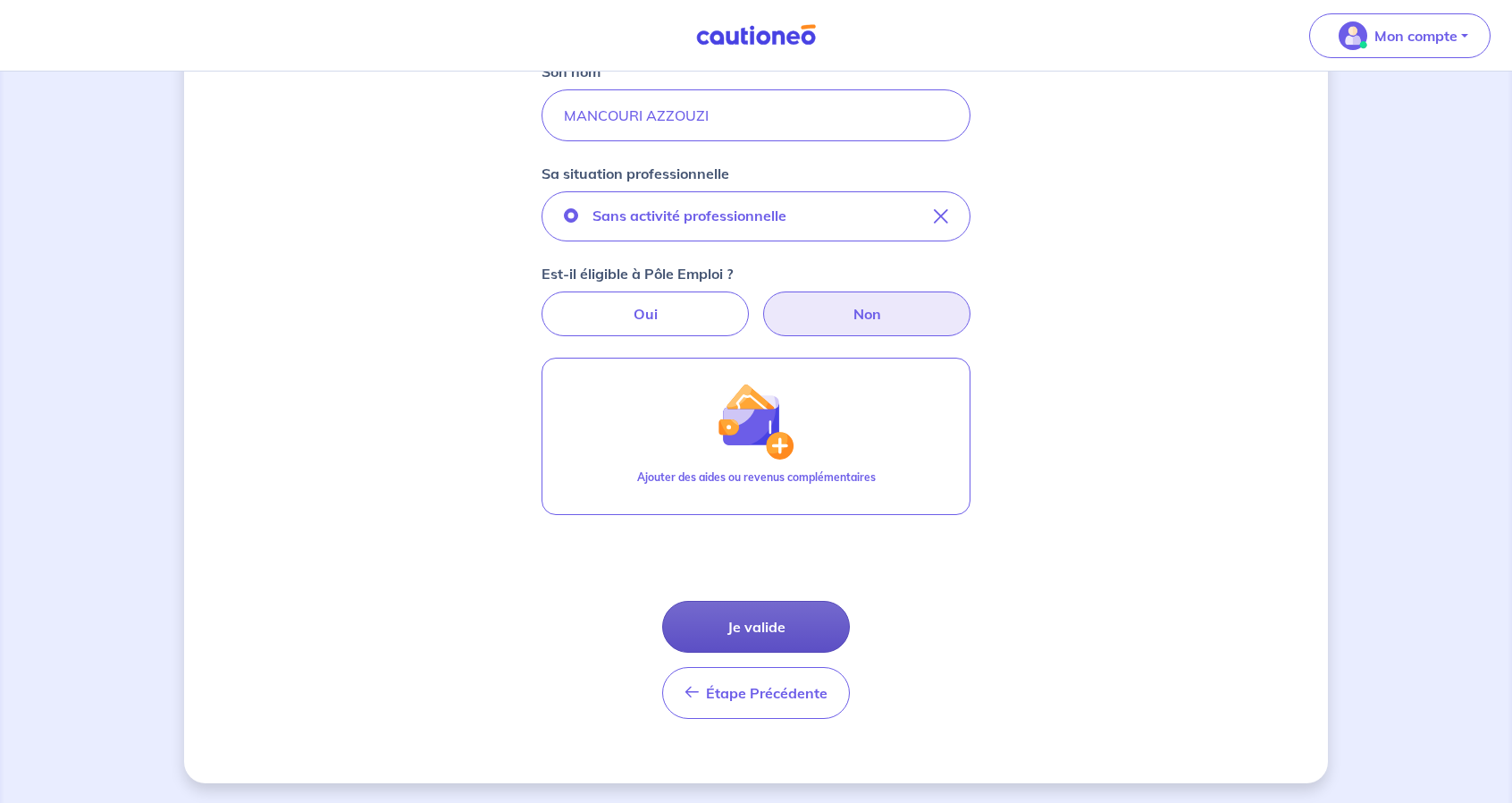
click at [754, 621] on button "Je valide" at bounding box center [756, 626] width 188 height 52
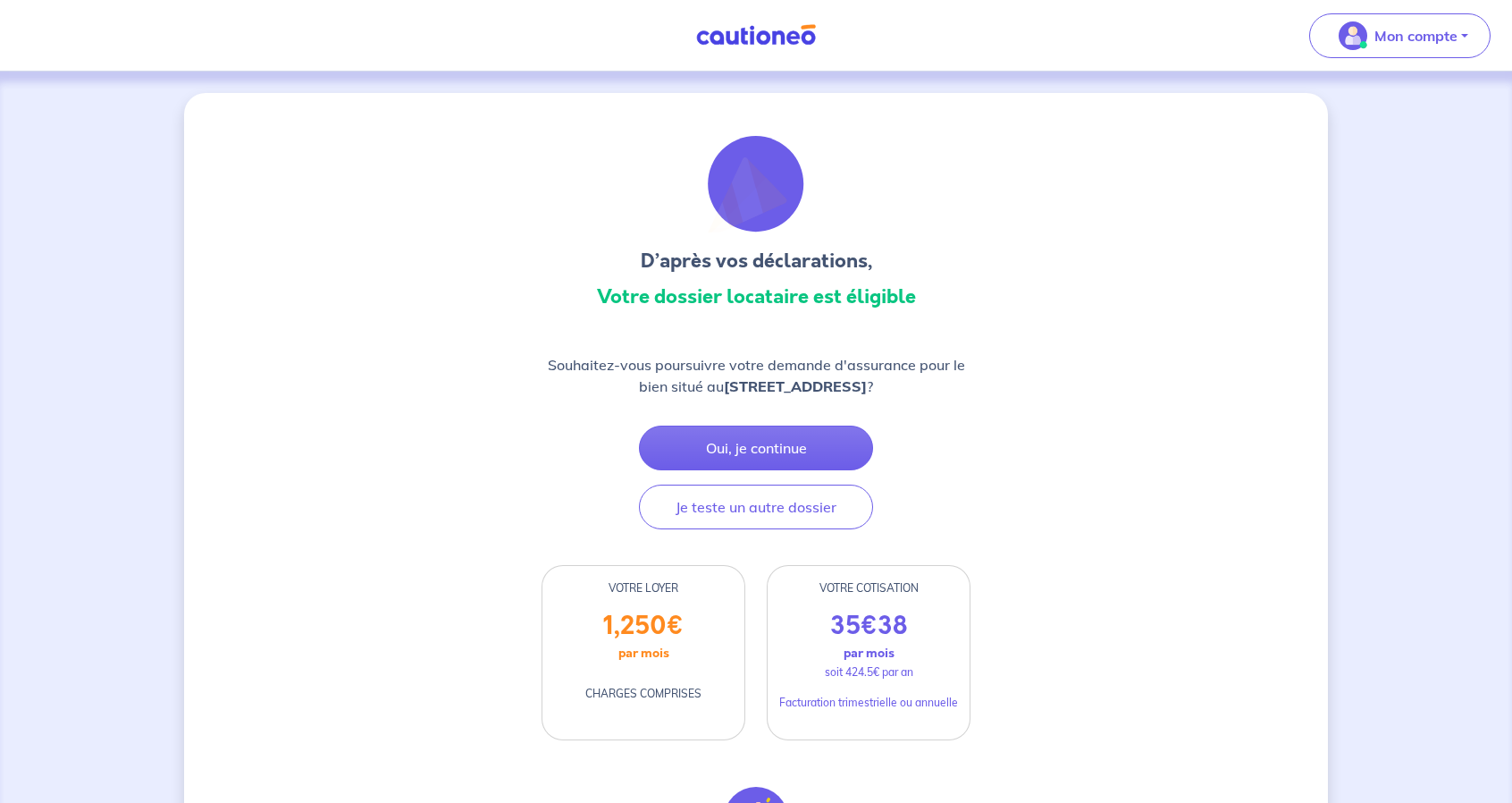
click at [770, 264] on h3 "D’après vos déclarations," at bounding box center [756, 261] width 429 height 28
click at [770, 265] on h3 "D’après vos déclarations," at bounding box center [756, 261] width 429 height 28
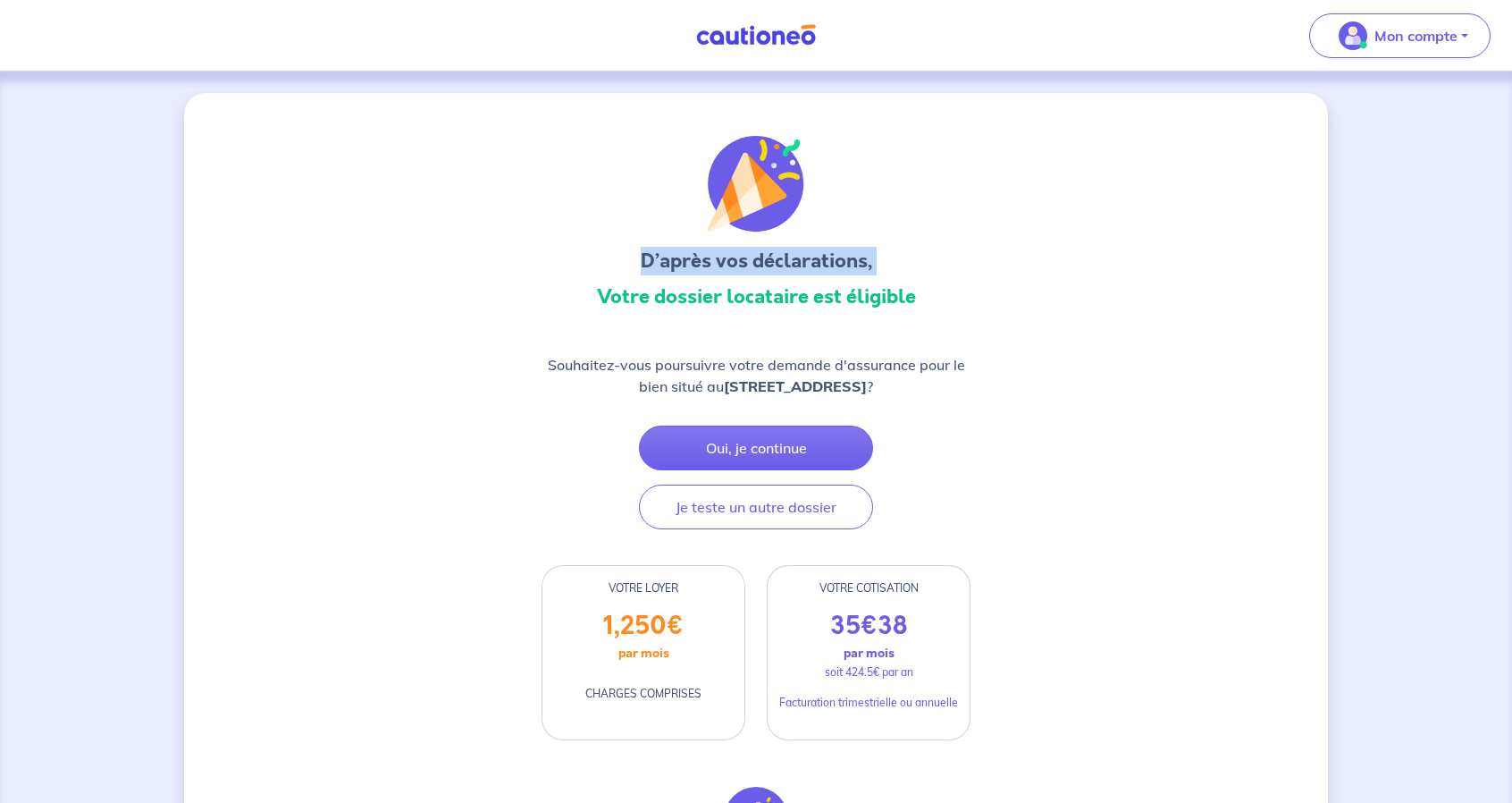
click at [770, 265] on h3 "D’après vos déclarations," at bounding box center [756, 261] width 429 height 28
click at [780, 294] on h3 "Votre dossier locataire est éligible" at bounding box center [756, 296] width 429 height 28
click at [781, 294] on h3 "Votre dossier locataire est éligible" at bounding box center [756, 296] width 429 height 28
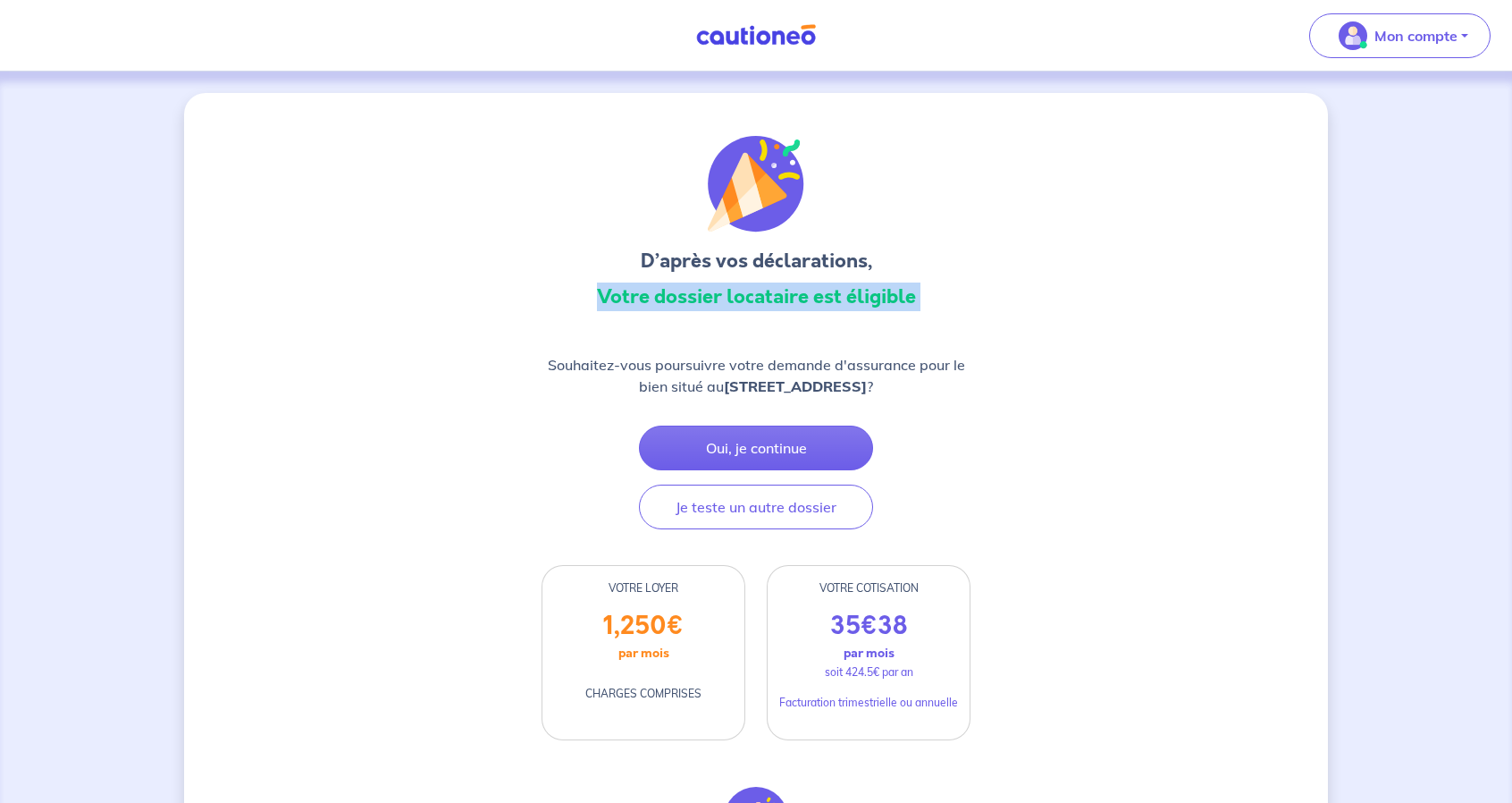
click at [781, 294] on h3 "Votre dossier locataire est éligible" at bounding box center [756, 296] width 429 height 28
click at [868, 644] on span "€" at bounding box center [869, 626] width 17 height 36
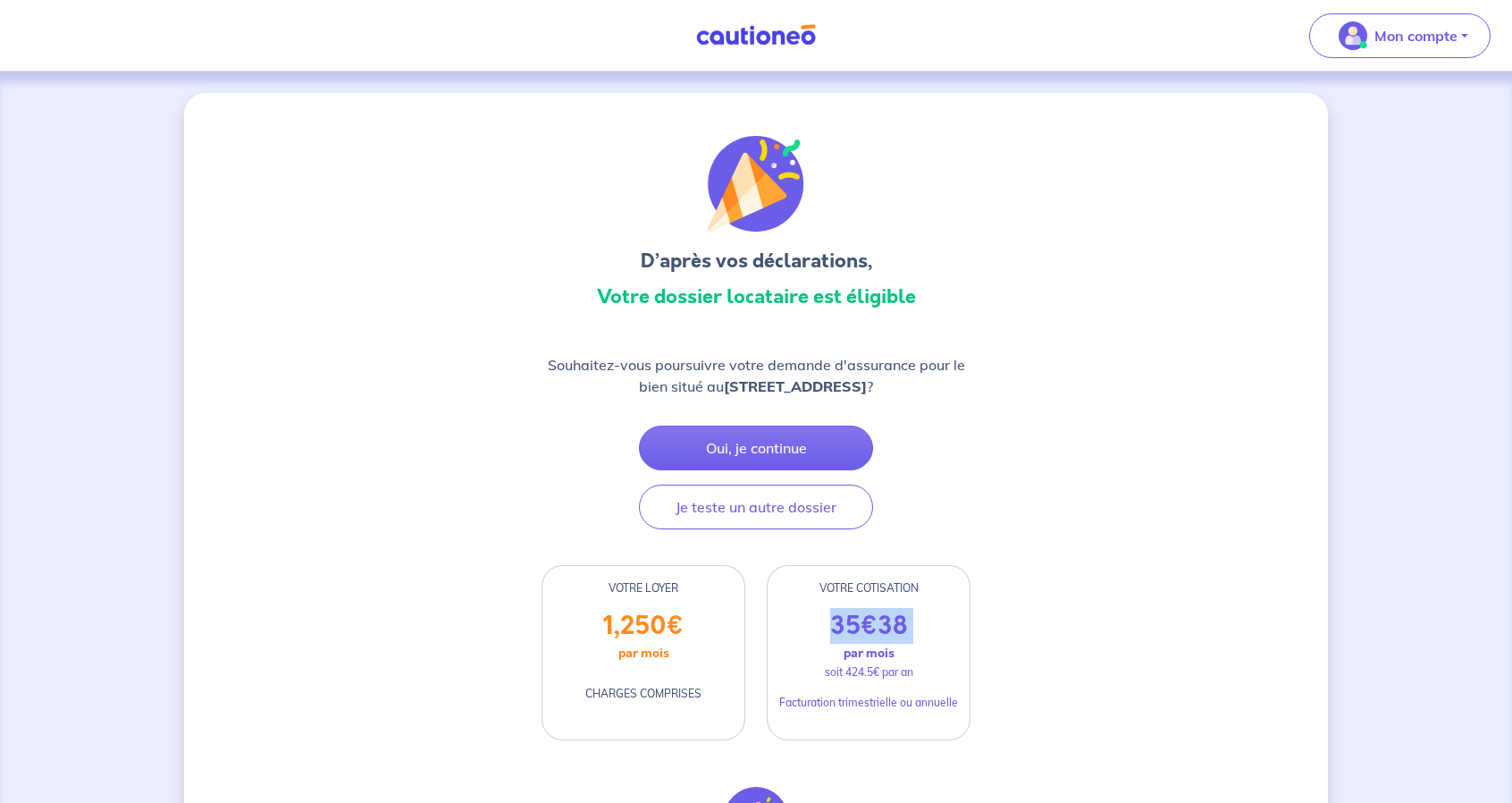
click at [868, 644] on span "€" at bounding box center [869, 626] width 17 height 36
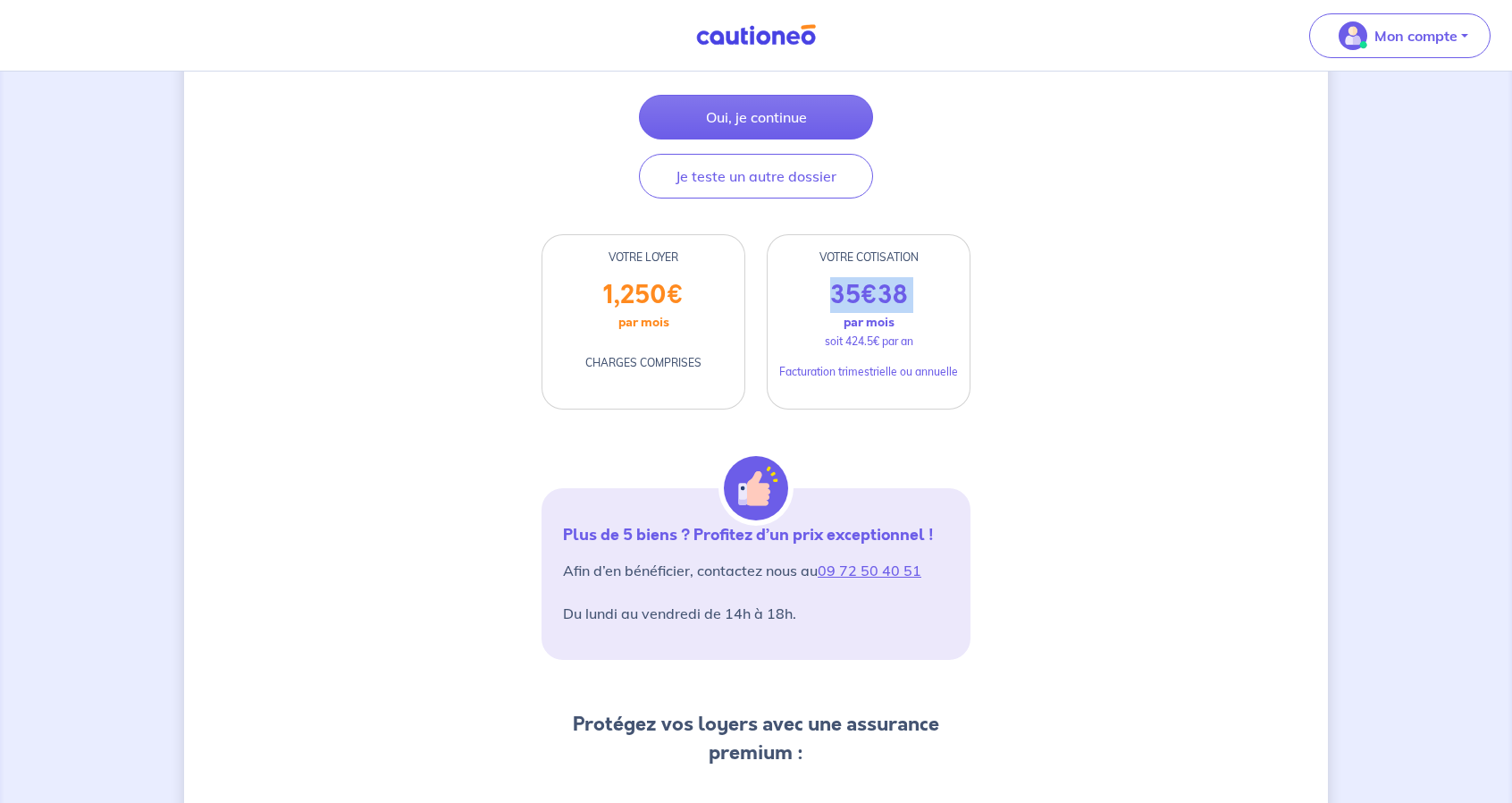
scroll to position [447, 0]
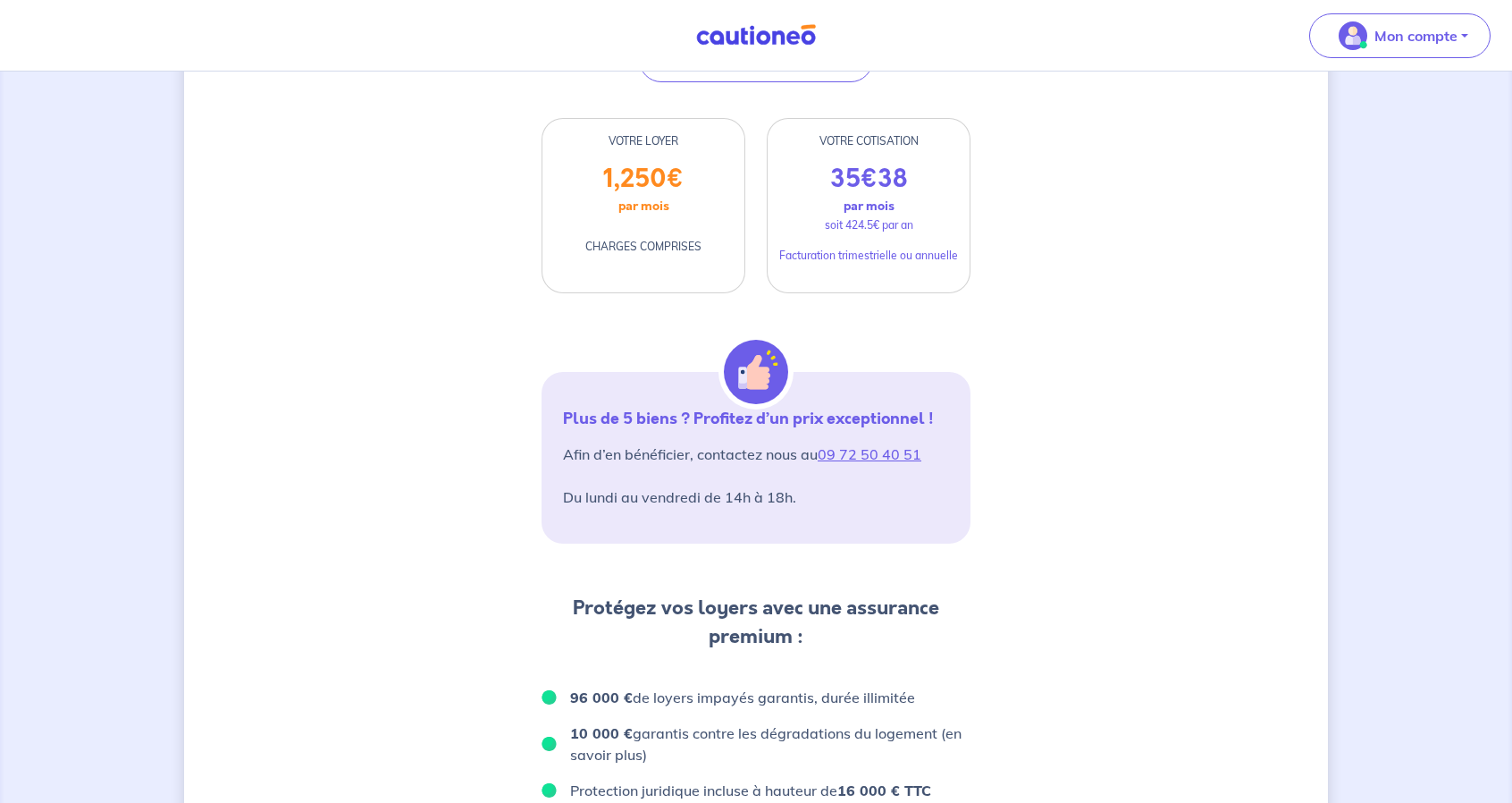
click at [693, 430] on strong "Plus de 5 biens ? Profitez d’un prix exceptionnel !" at bounding box center [748, 418] width 370 height 23
click at [710, 478] on p "Afin d’en bénéficier, contactez nous au 09 72 50 40 51 Du lundi au vendredi de …" at bounding box center [756, 476] width 386 height 65
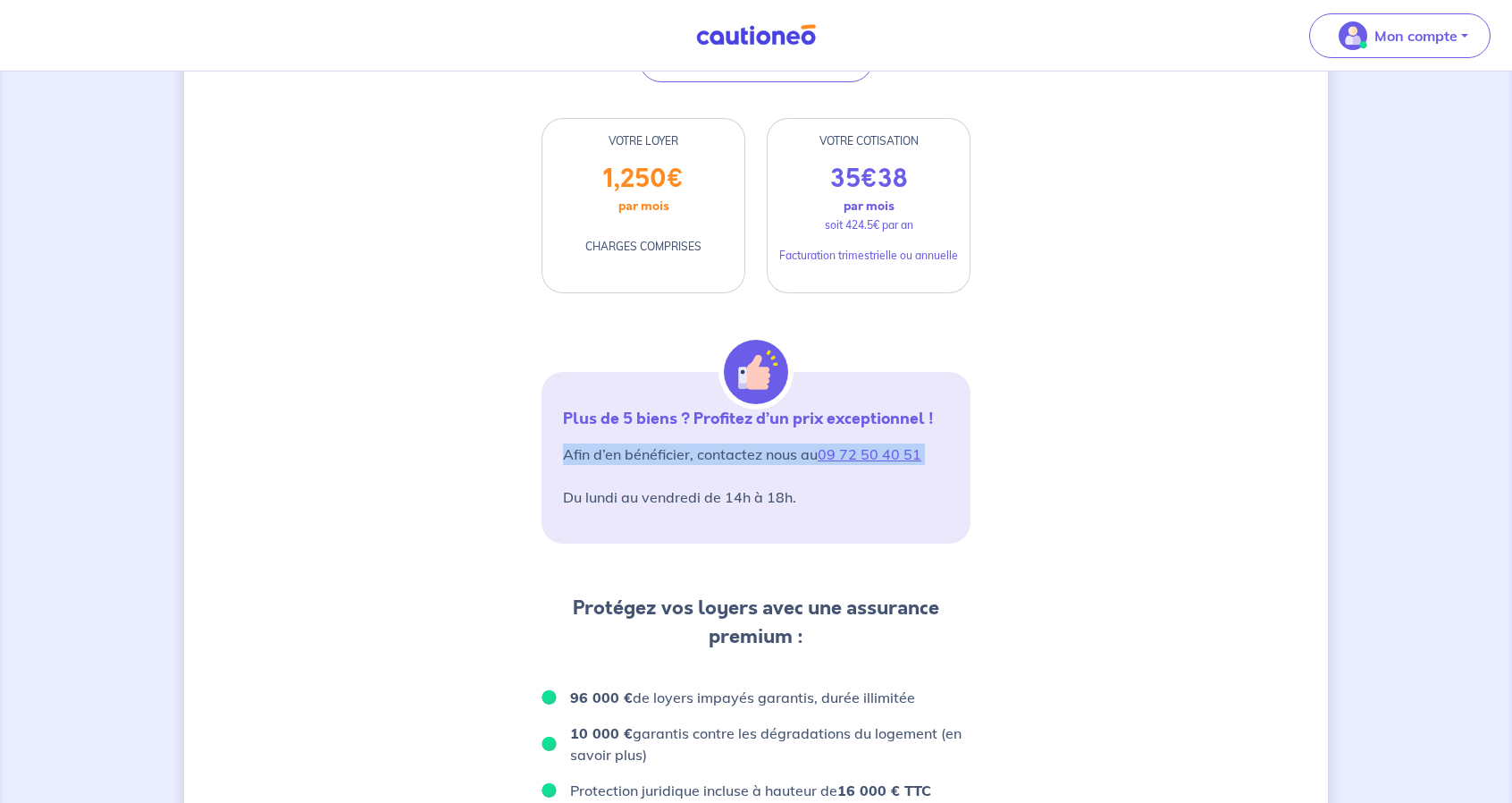
click at [710, 478] on p "Afin d’en bénéficier, contactez nous au 09 72 50 40 51 Du lundi au vendredi de …" at bounding box center [756, 476] width 386 height 65
click at [720, 508] on p "Afin d’en bénéficier, contactez nous au 09 72 50 40 51 Du lundi au vendredi de …" at bounding box center [756, 476] width 386 height 65
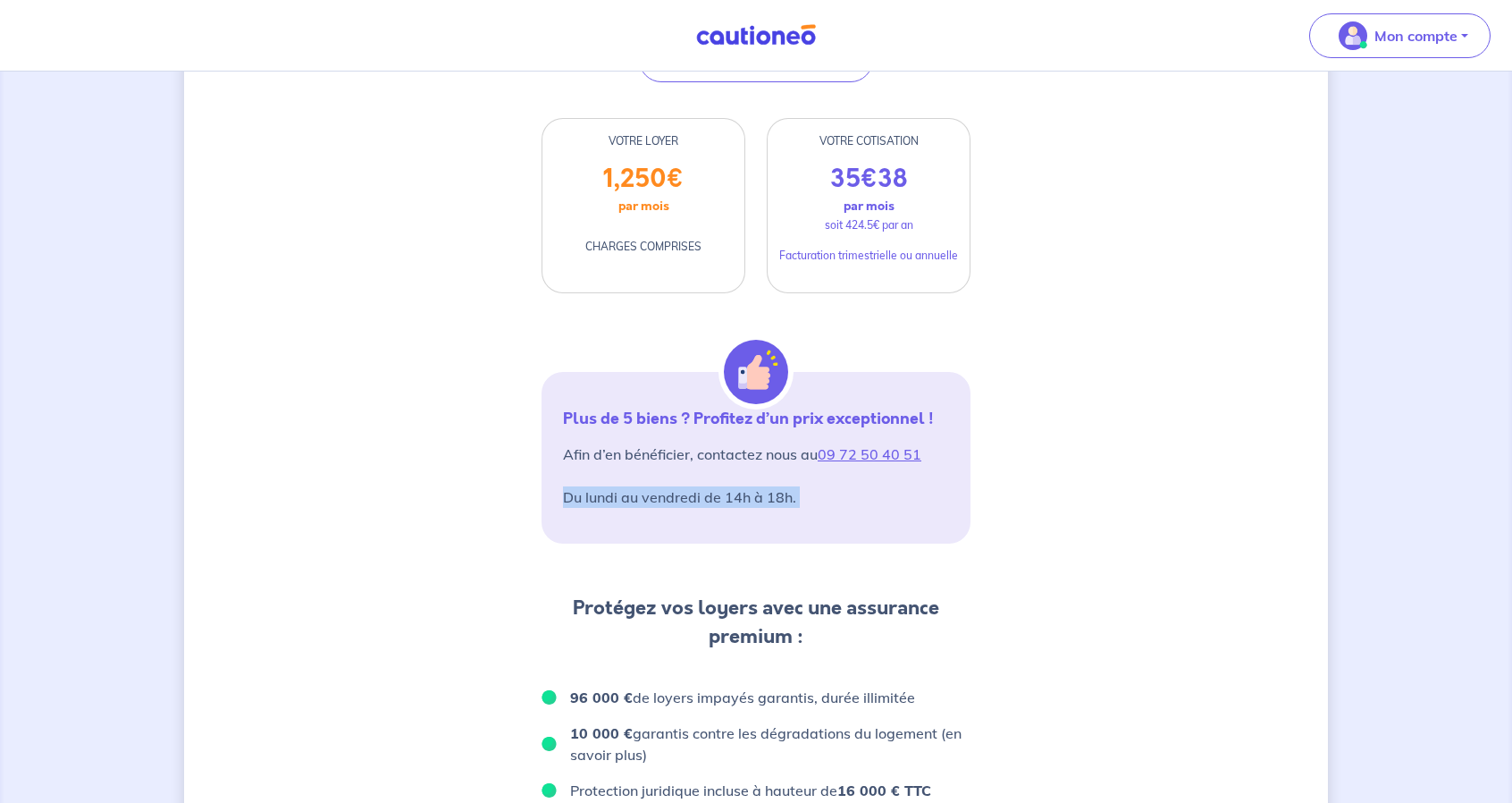
click at [720, 508] on p "Afin d’en bénéficier, contactez nous au 09 72 50 40 51 Du lundi au vendredi de …" at bounding box center [756, 476] width 386 height 65
click at [710, 471] on p "Afin d’en bénéficier, contactez nous au 09 72 50 40 51 Du lundi au vendredi de …" at bounding box center [756, 476] width 386 height 65
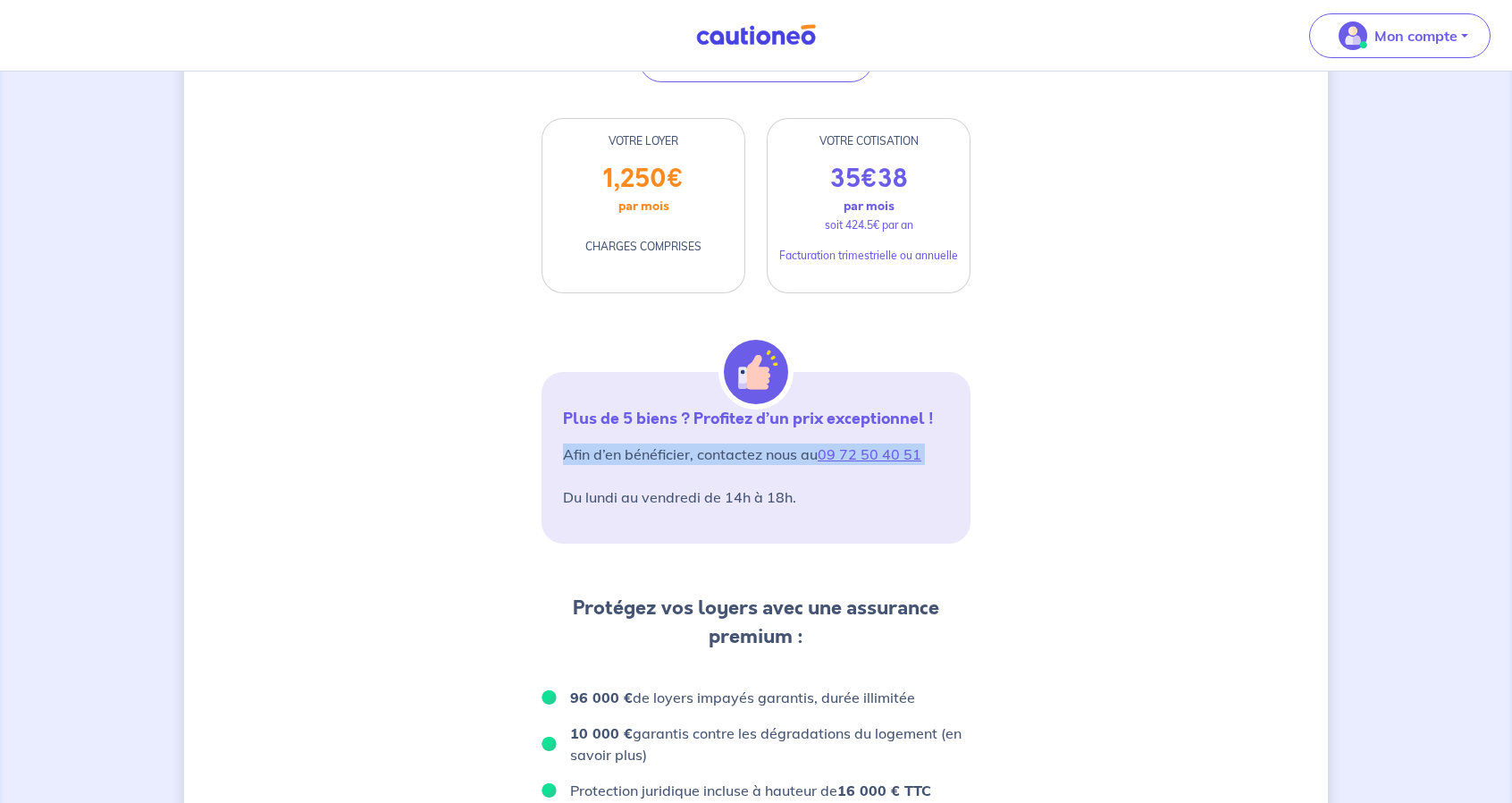
click at [710, 471] on p "Afin d’en bénéficier, contactez nous au 09 72 50 40 51 Du lundi au vendredi de …" at bounding box center [756, 476] width 386 height 65
click at [710, 430] on strong "Plus de 5 biens ? Profitez d’un prix exceptionnel !" at bounding box center [748, 418] width 370 height 23
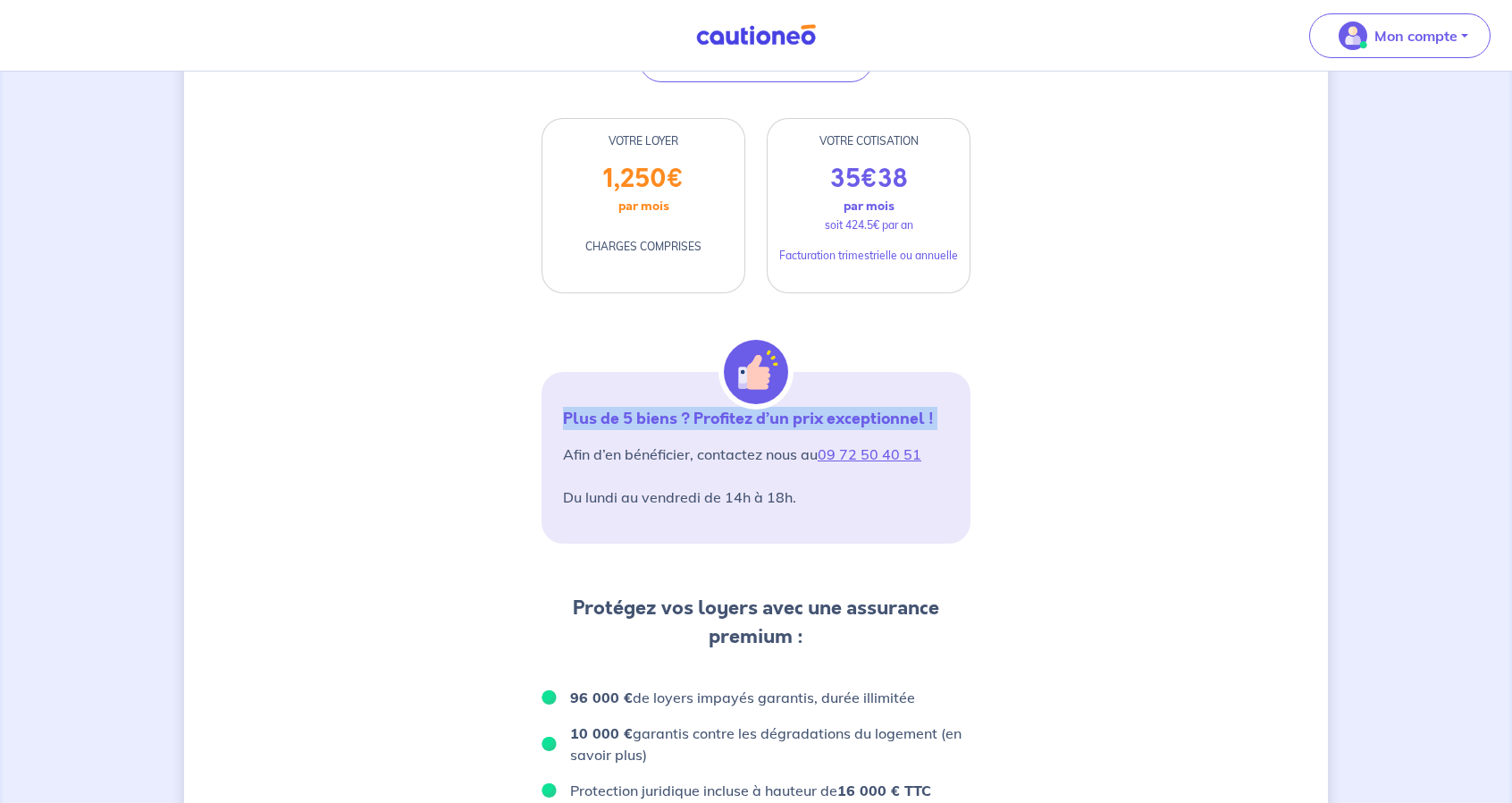
click at [710, 430] on strong "Plus de 5 biens ? Profitez d’un prix exceptionnel !" at bounding box center [748, 418] width 370 height 23
click at [710, 492] on p "Afin d’en bénéficier, contactez nous au 09 72 50 40 51 Du lundi au vendredi de …" at bounding box center [756, 476] width 386 height 65
click at [715, 508] on p "Afin d’en bénéficier, contactez nous au 09 72 50 40 51 Du lundi au vendredi de …" at bounding box center [756, 476] width 386 height 65
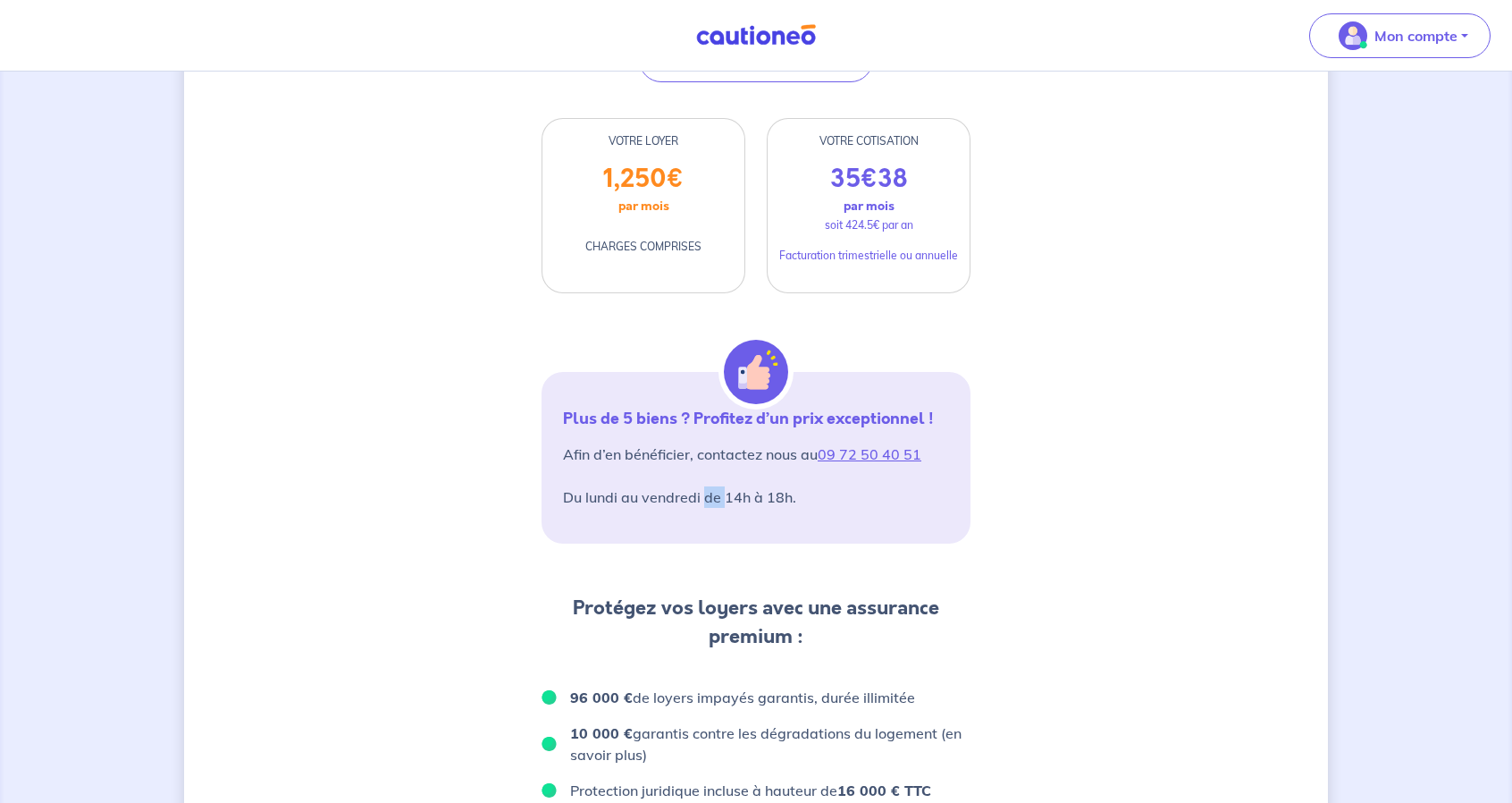
click at [715, 508] on p "Afin d’en bénéficier, contactez nous au 09 72 50 40 51 Du lundi au vendredi de …" at bounding box center [756, 476] width 386 height 65
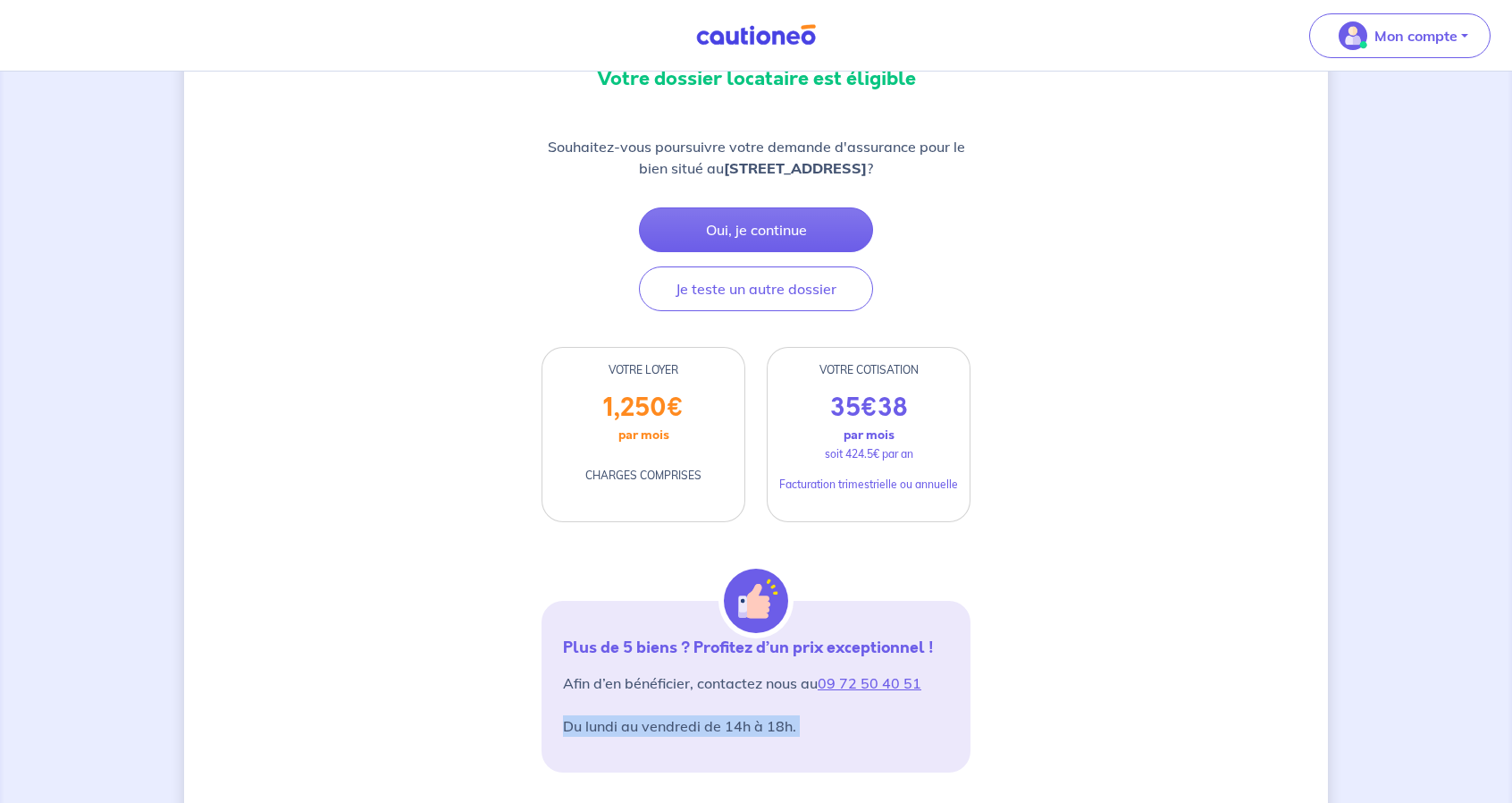
scroll to position [106, 0]
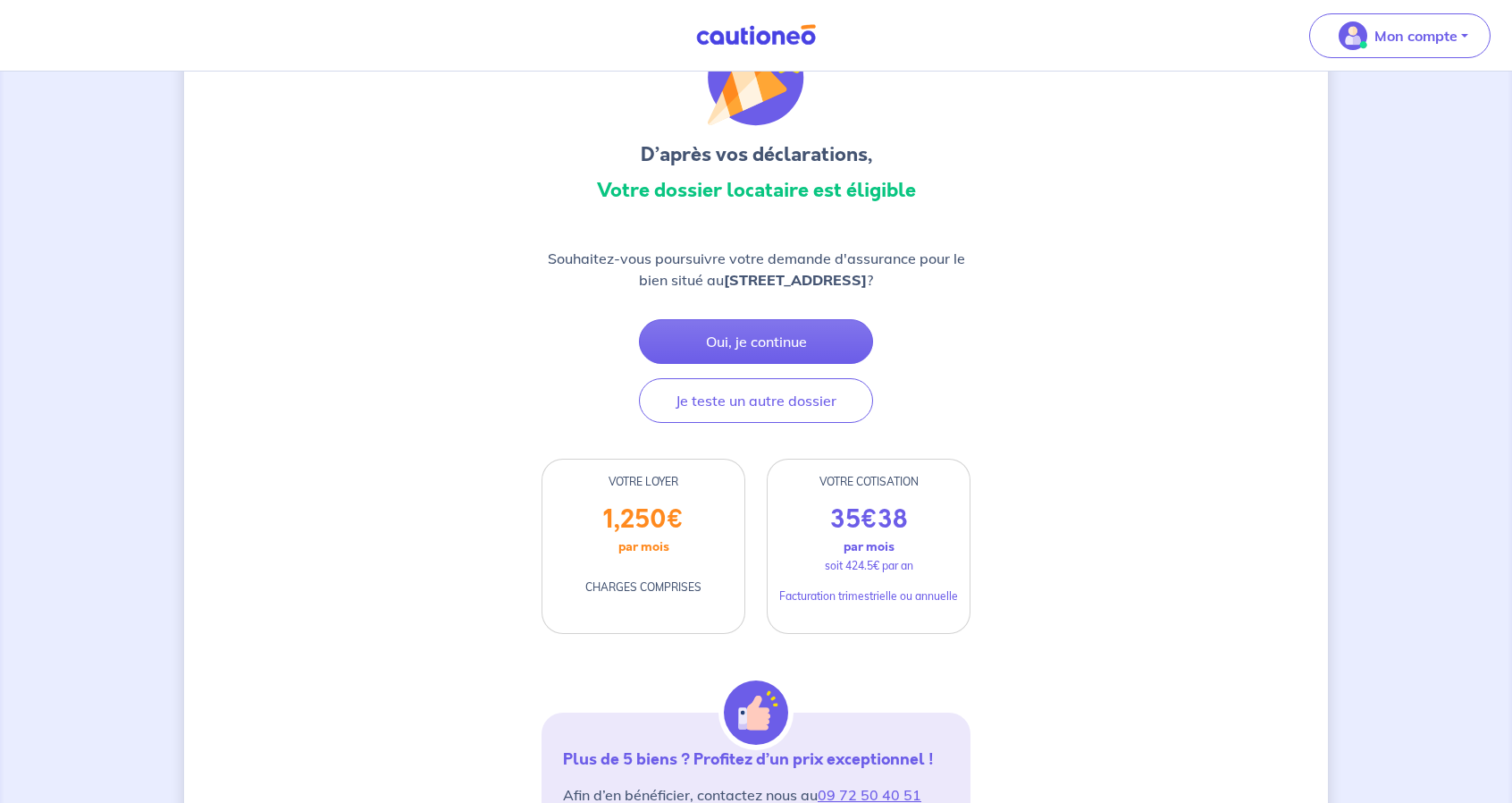
click at [739, 266] on p "Souhaitez-vous poursuivre votre demande d'assurance pour le bien situé au 29 Av…" at bounding box center [756, 269] width 429 height 43
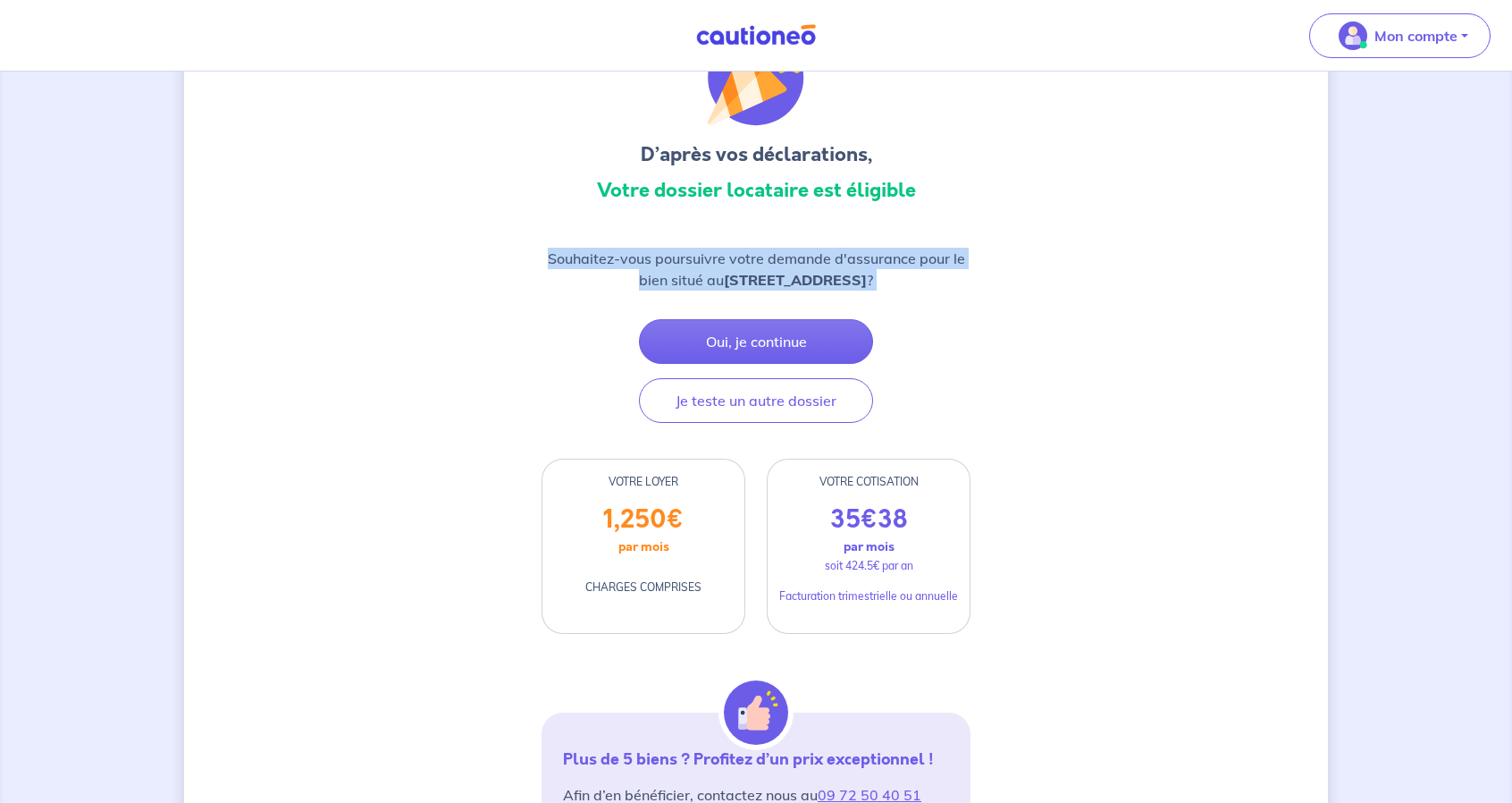
click at [739, 266] on p "Souhaitez-vous poursuivre votre demande d'assurance pour le bien situé au 29 Av…" at bounding box center [756, 269] width 429 height 43
click at [778, 419] on button "Je teste un autre dossier" at bounding box center [756, 401] width 234 height 45
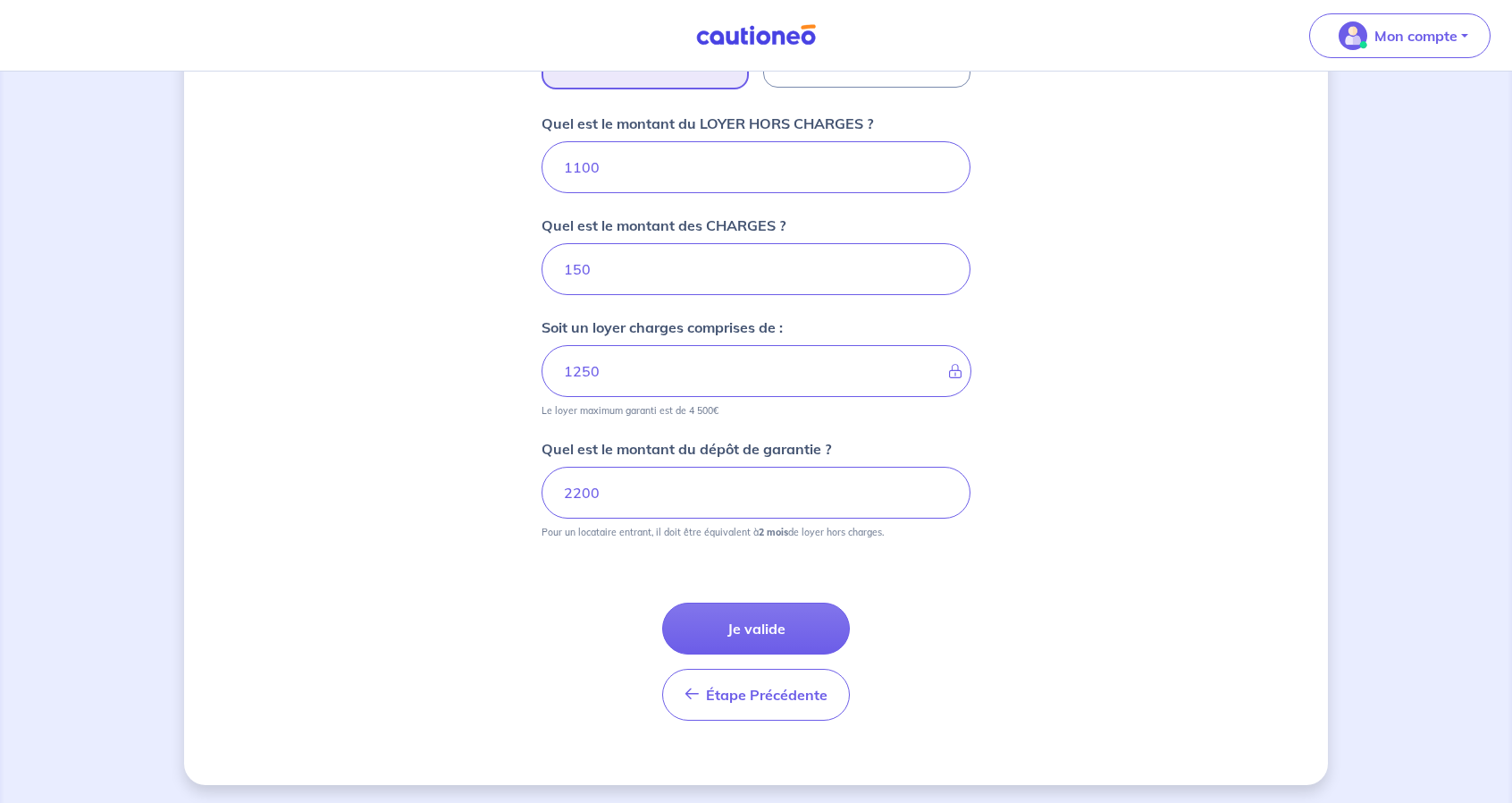
scroll to position [694, 0]
click at [775, 627] on button "Je valide" at bounding box center [756, 627] width 188 height 52
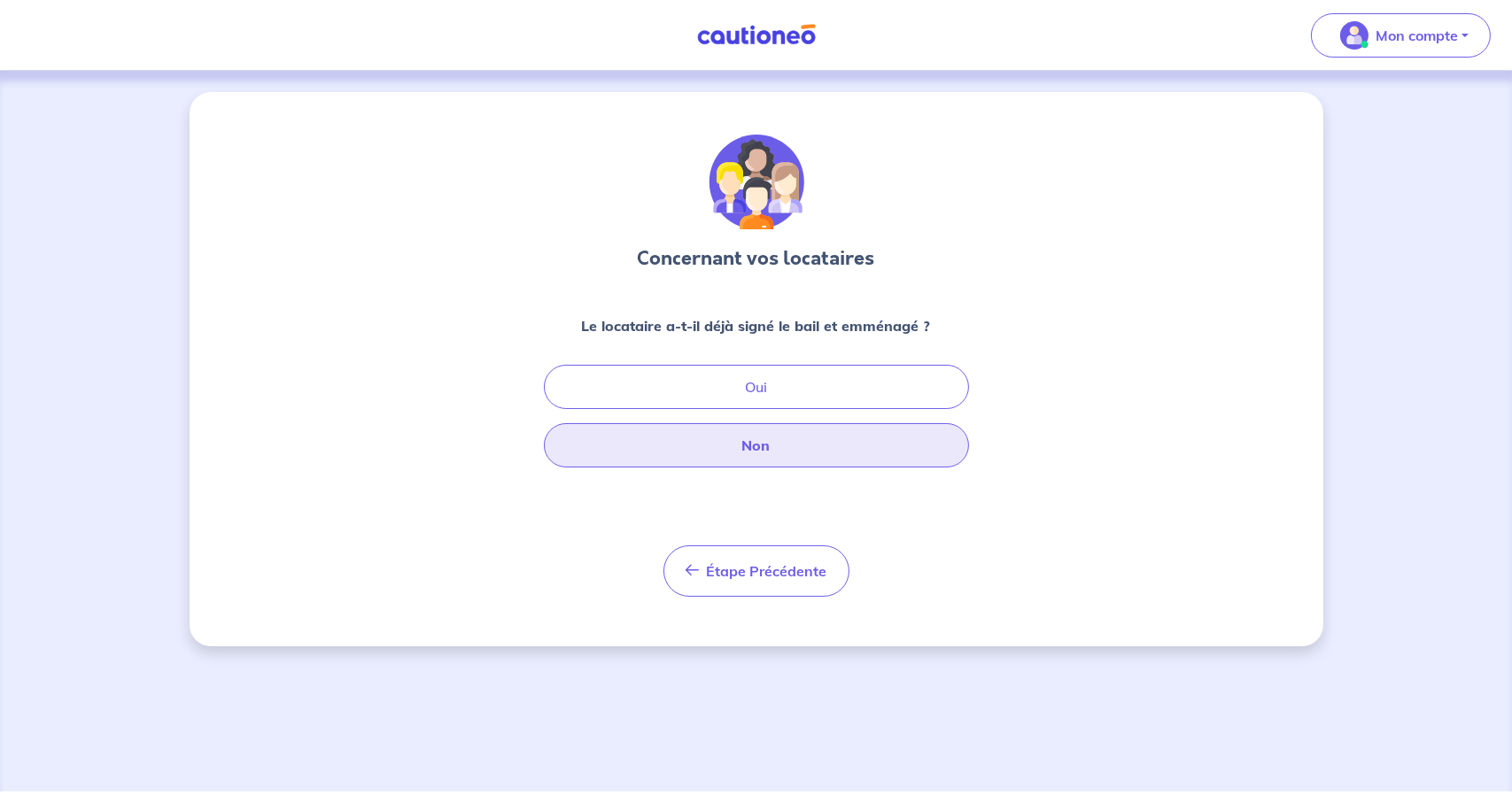
click at [791, 450] on button "Non" at bounding box center [756, 446] width 425 height 45
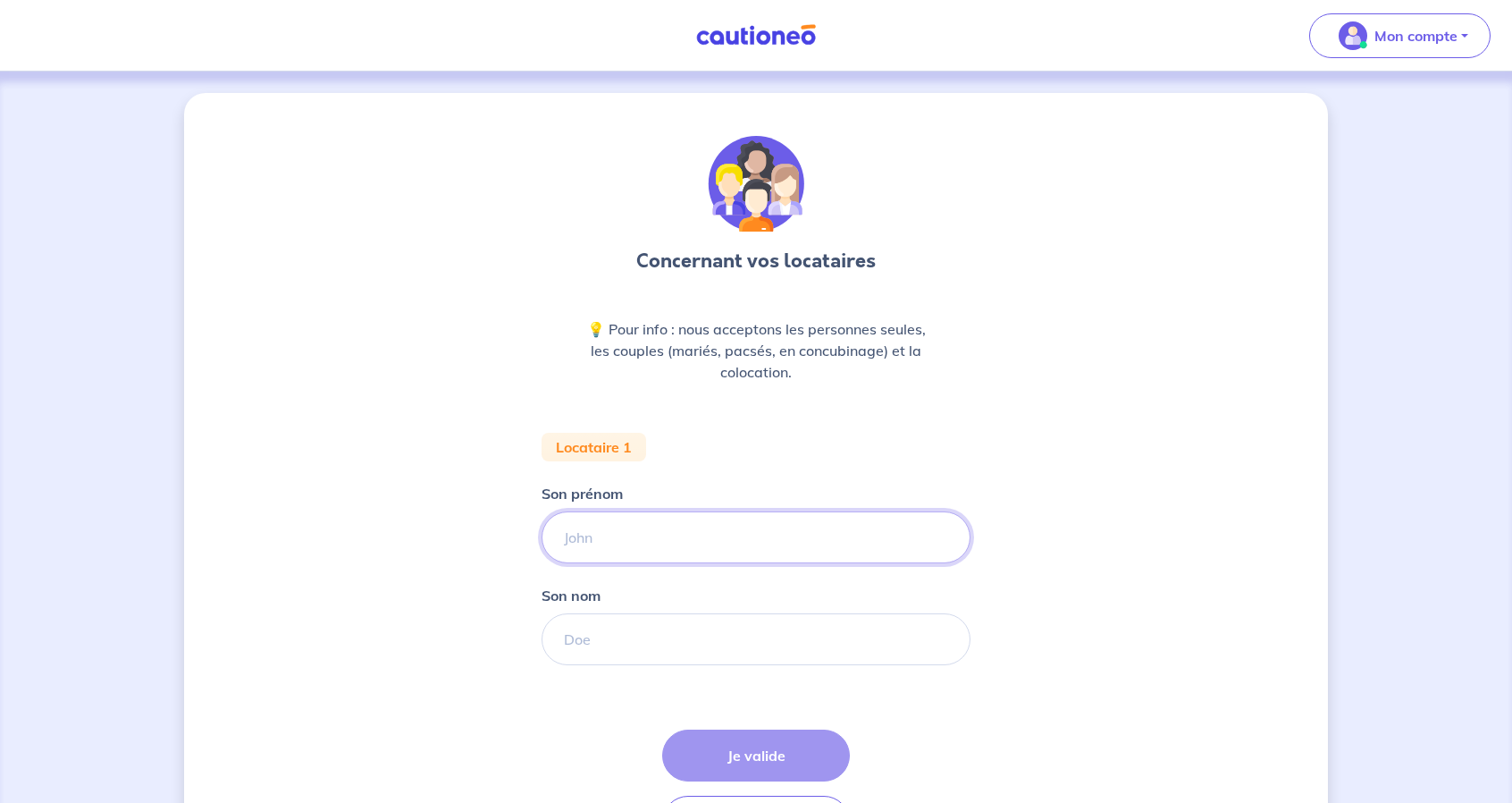
click at [699, 557] on input "Son prénom" at bounding box center [756, 537] width 429 height 52
type input "Adil"
paste input "MOUMEN"
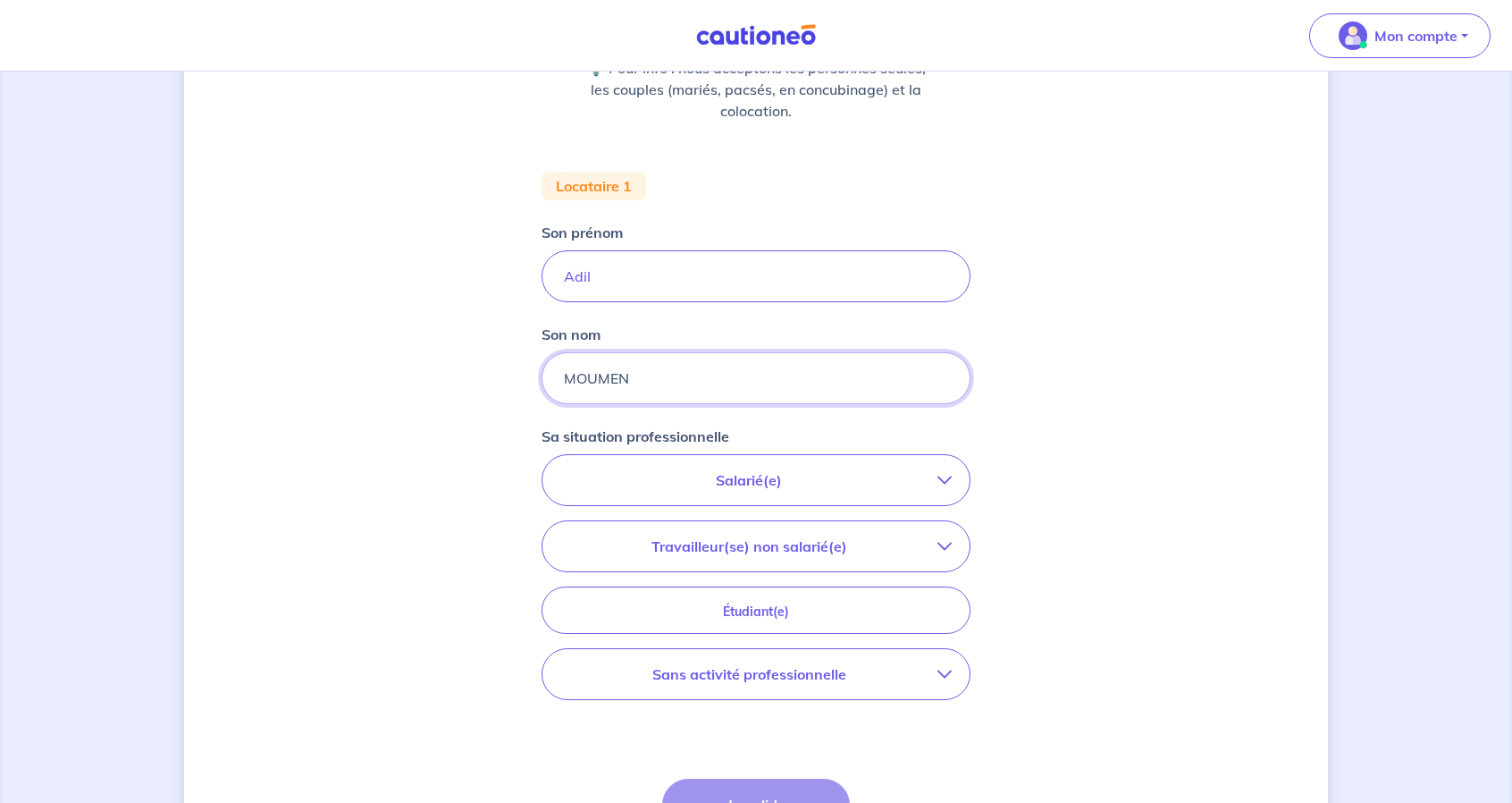
scroll to position [268, 0]
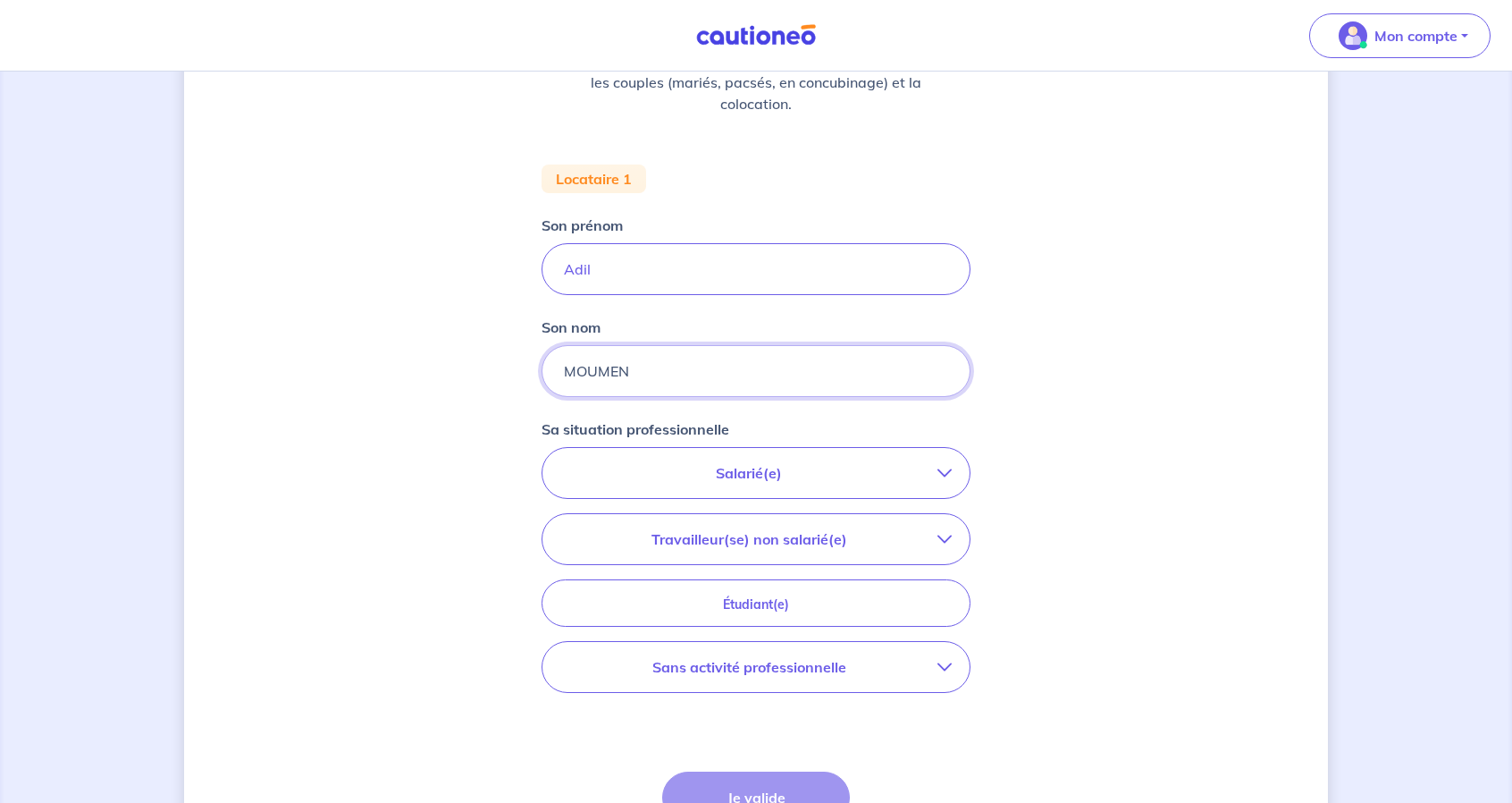
type input "MOUMEN"
click at [781, 467] on p "Salarié(e)" at bounding box center [749, 473] width 377 height 22
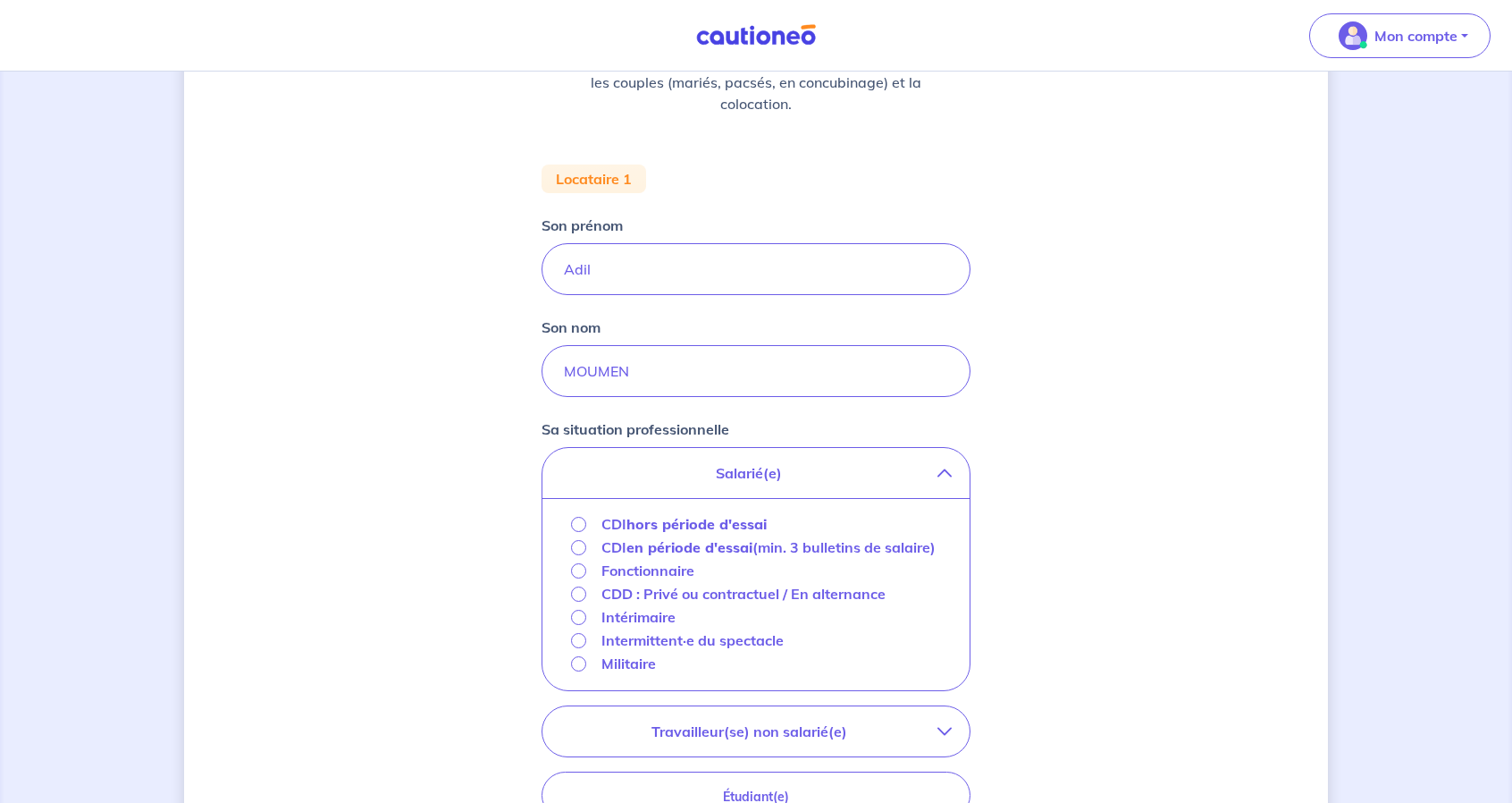
click at [744, 527] on strong "hors période d'essai" at bounding box center [697, 523] width 141 height 18
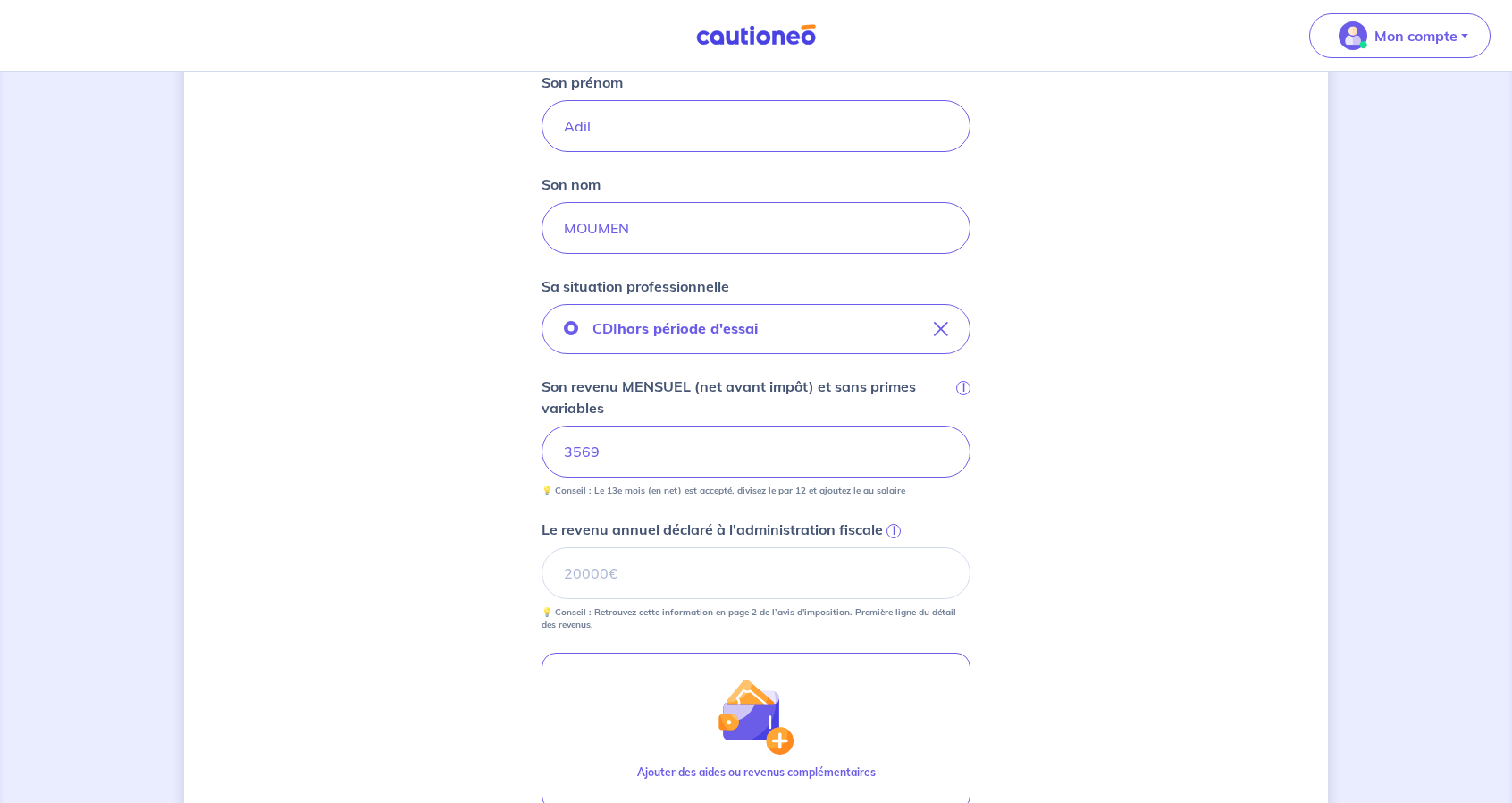
scroll to position [537, 0]
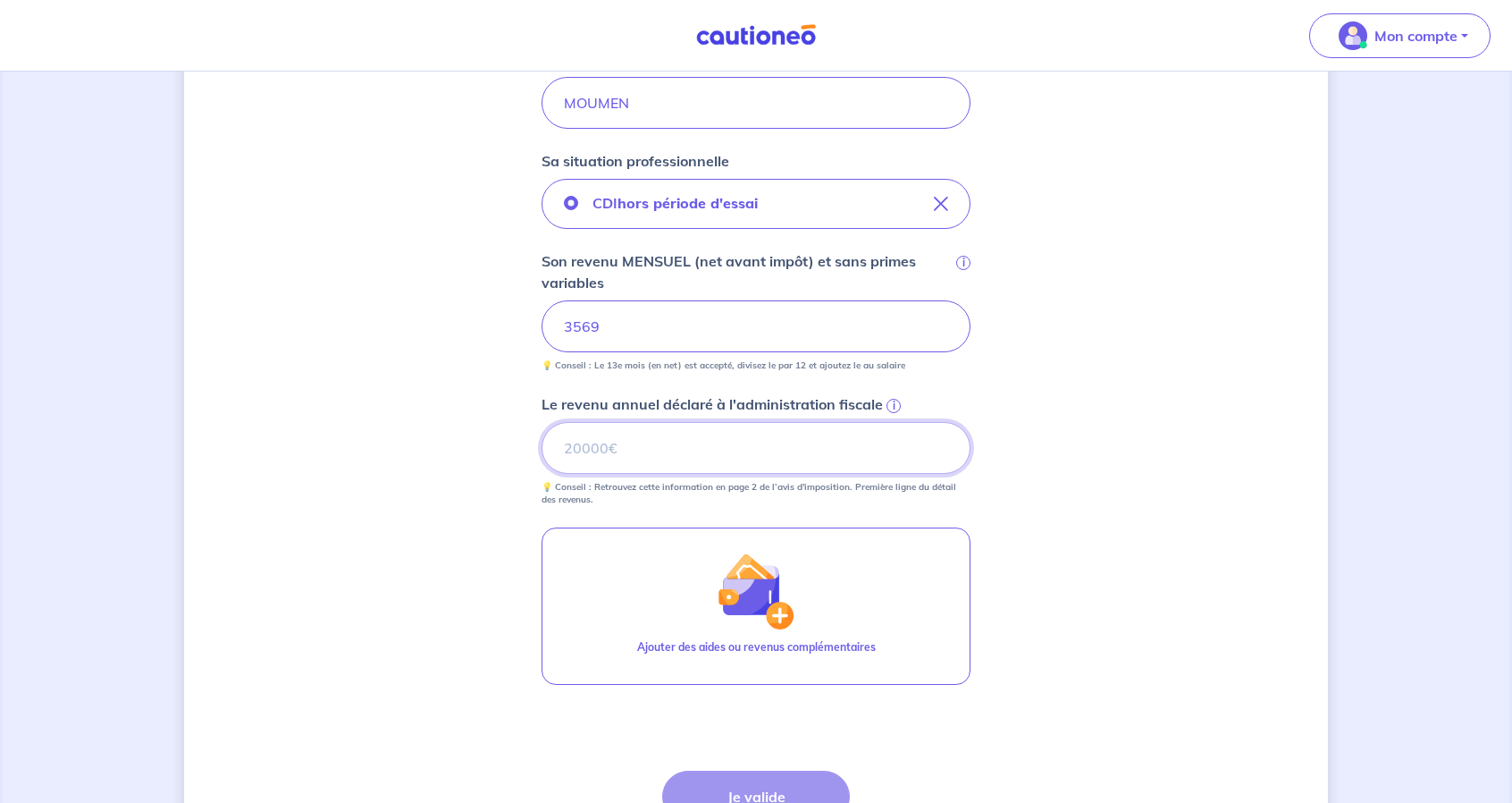
click at [679, 447] on input "Le revenu annuel déclaré à l'administration fiscale i" at bounding box center [756, 447] width 429 height 52
click at [584, 454] on input "31883" at bounding box center [756, 447] width 429 height 52
click at [713, 441] on input "31383" at bounding box center [756, 447] width 429 height 52
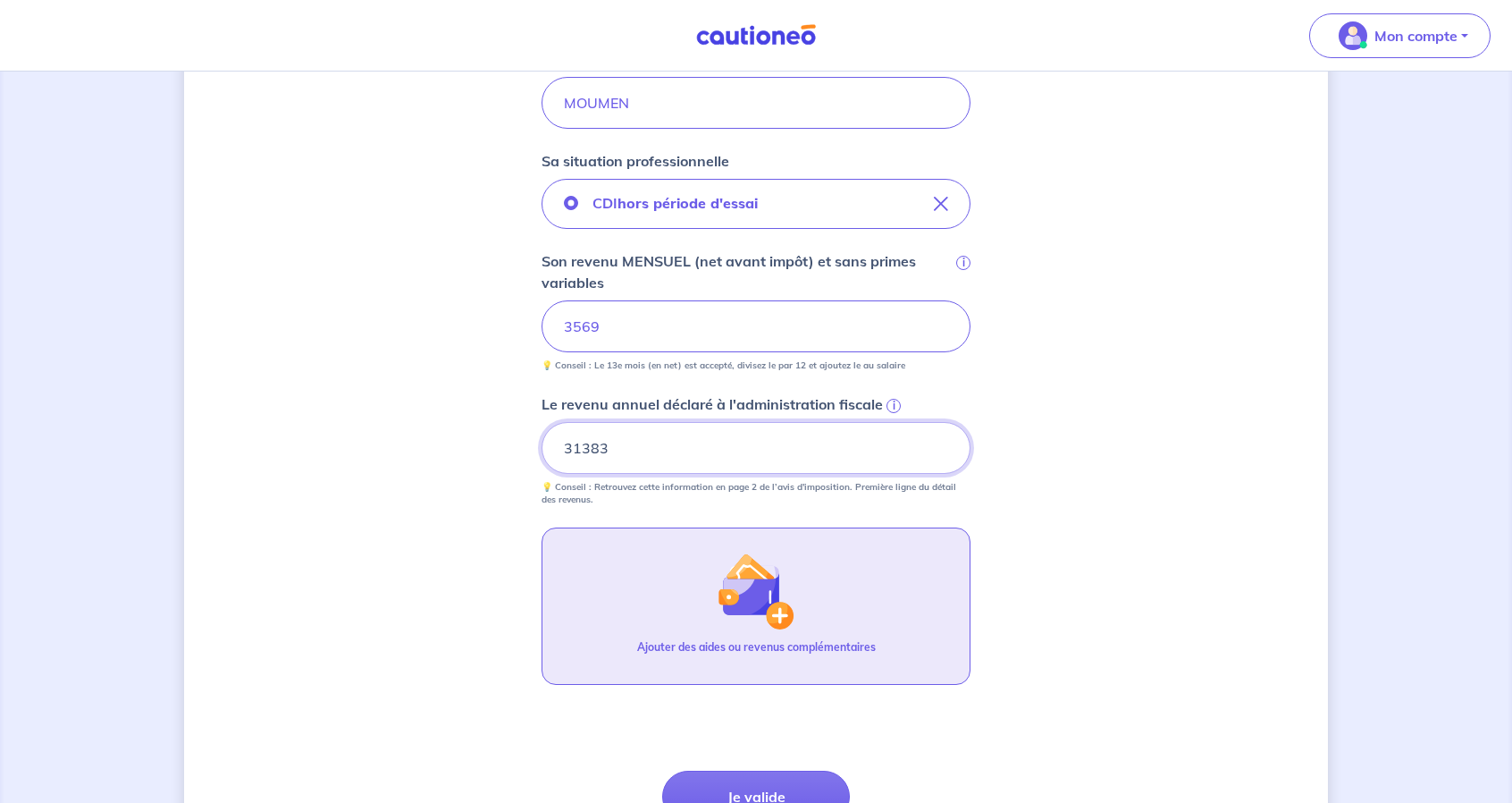
scroll to position [706, 0]
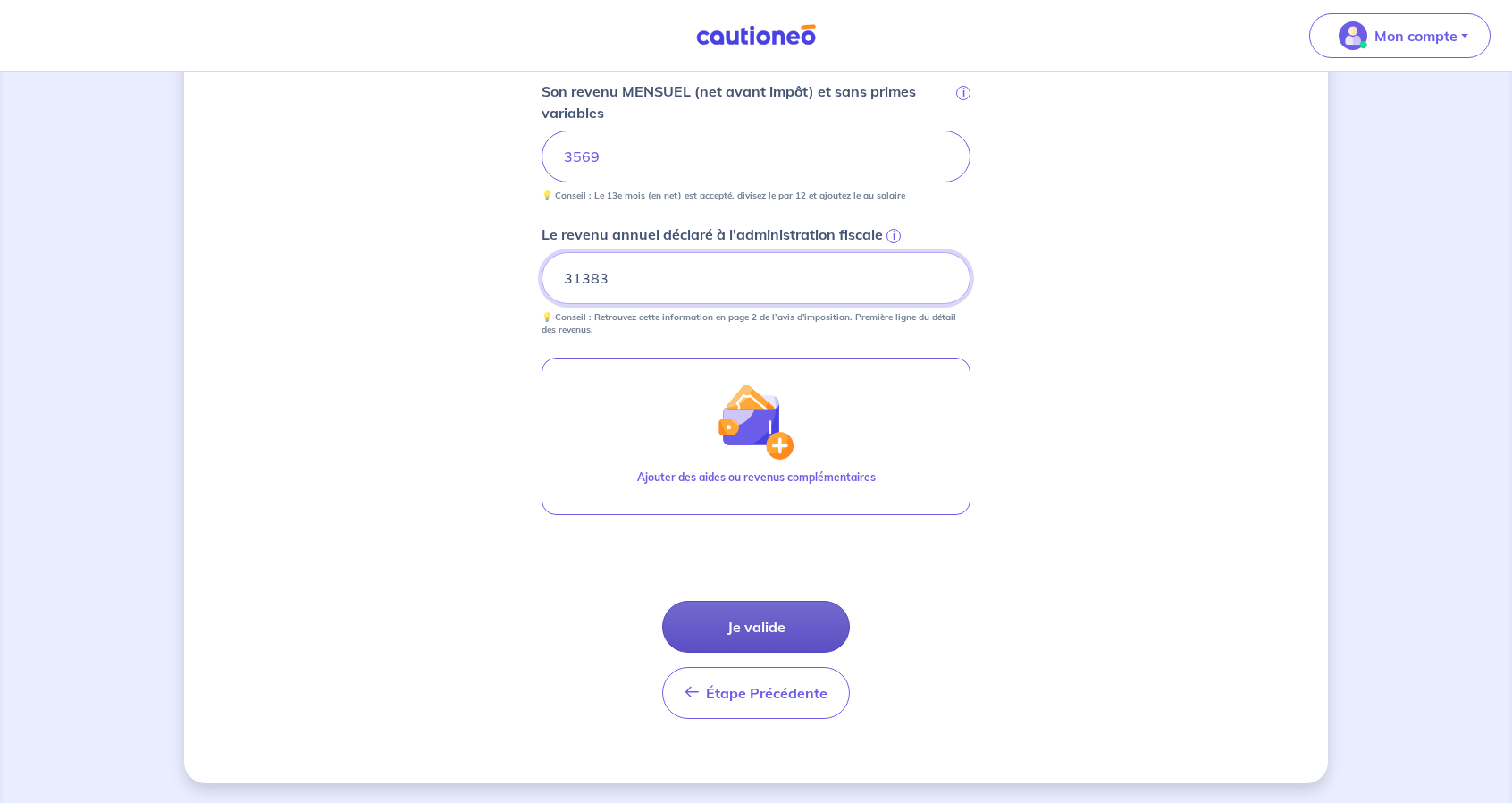
type input "31383"
click at [794, 629] on button "Je valide" at bounding box center [756, 626] width 188 height 52
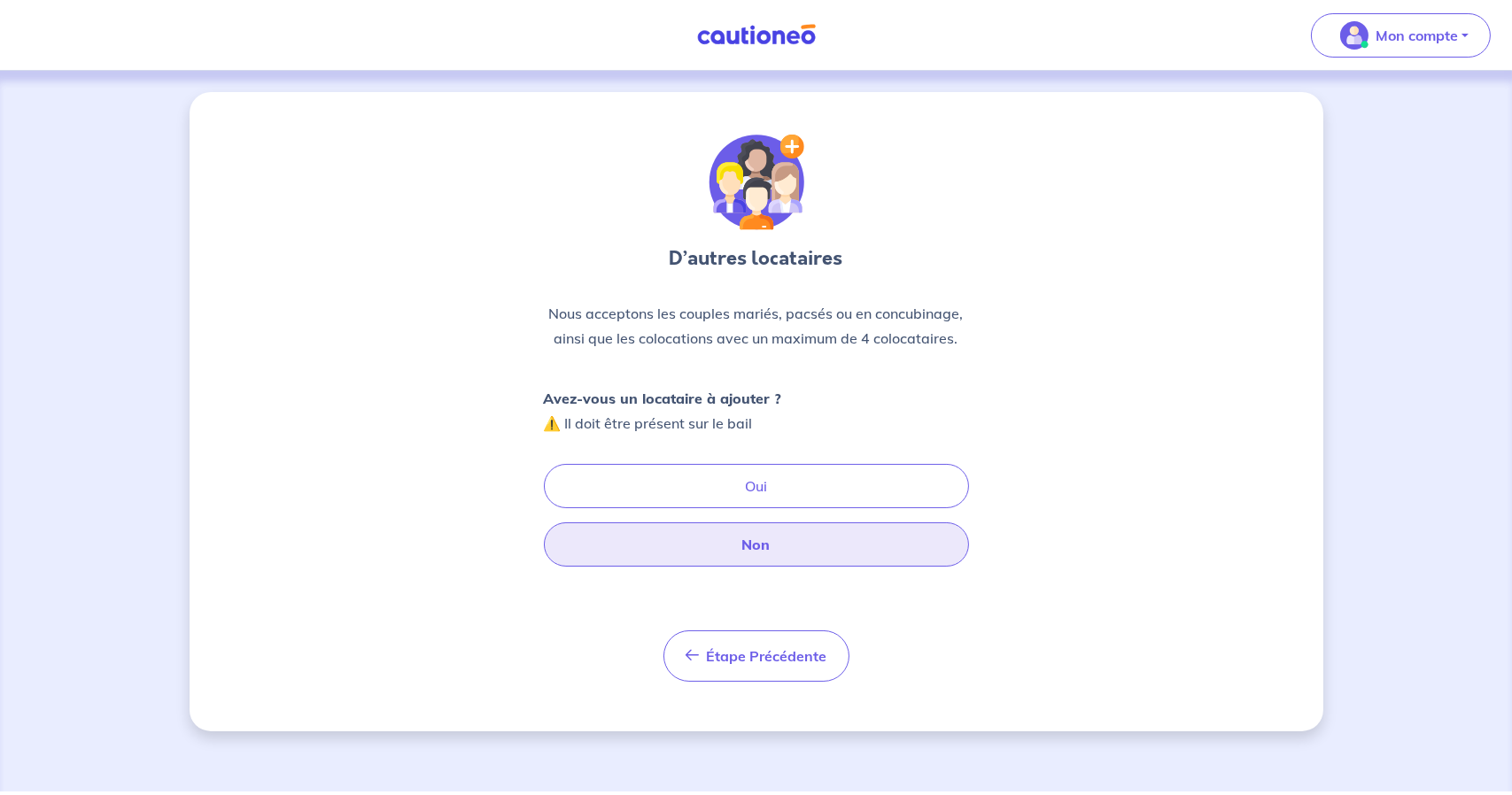
click at [763, 536] on button "Non" at bounding box center [756, 544] width 425 height 45
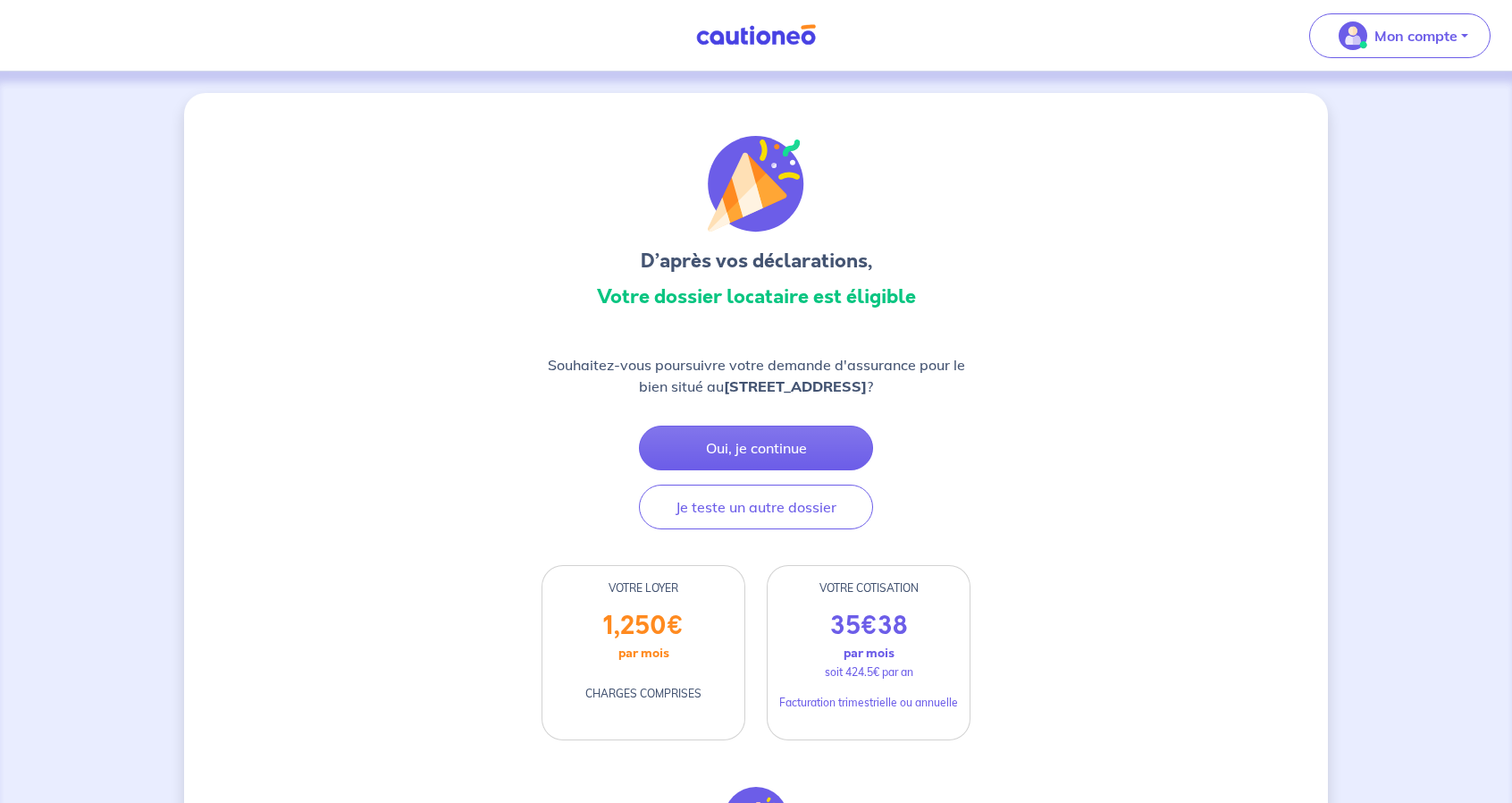
click at [769, 291] on h3 "Votre dossier locataire est éligible" at bounding box center [756, 296] width 429 height 28
click at [794, 370] on p "Souhaitez-vous poursuivre votre demande d'assurance pour le bien situé au 29 Av…" at bounding box center [756, 375] width 429 height 43
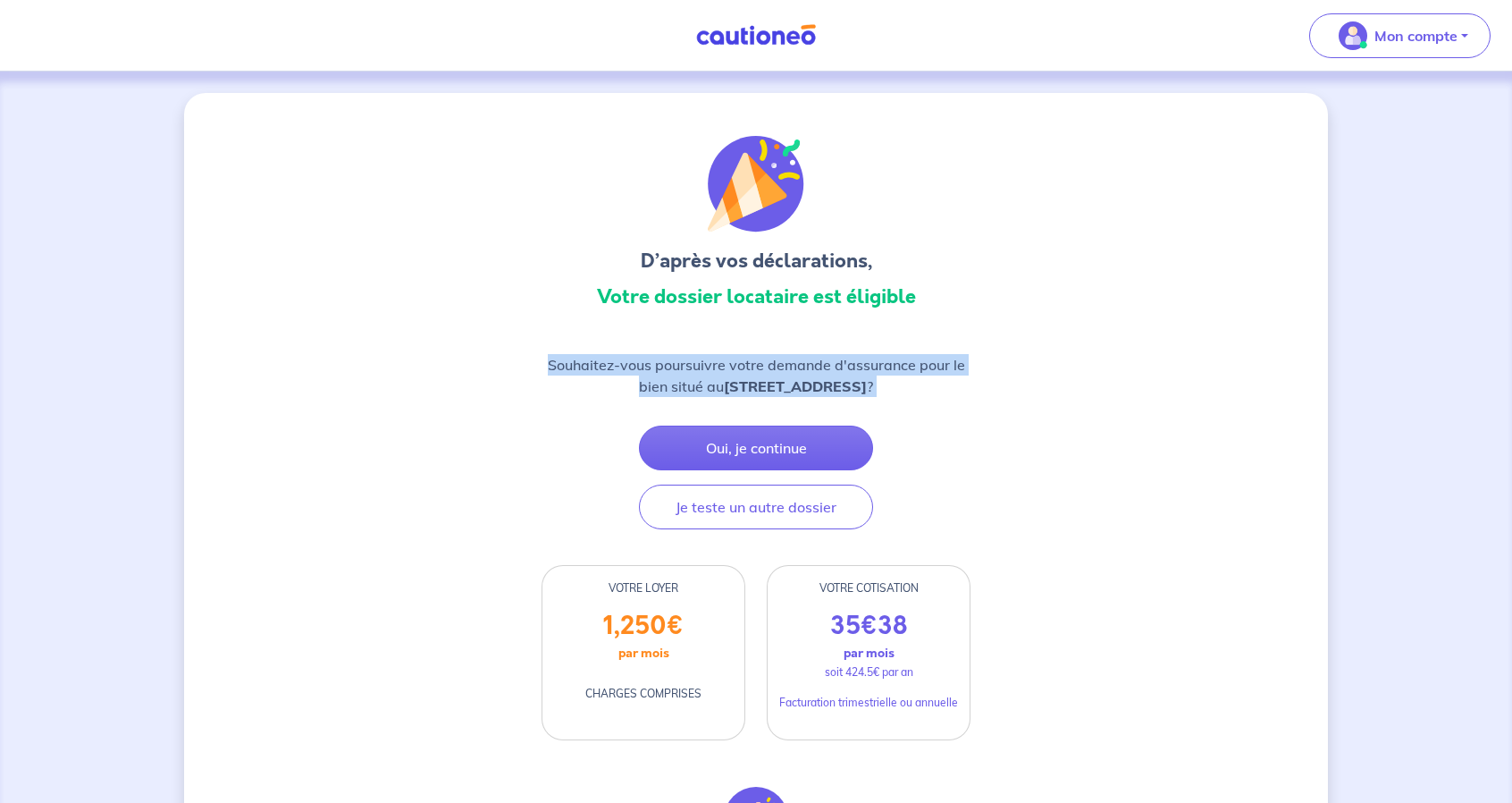
click at [794, 370] on p "Souhaitez-vous poursuivre votre demande d'assurance pour le bien situé au 29 Av…" at bounding box center [756, 375] width 429 height 43
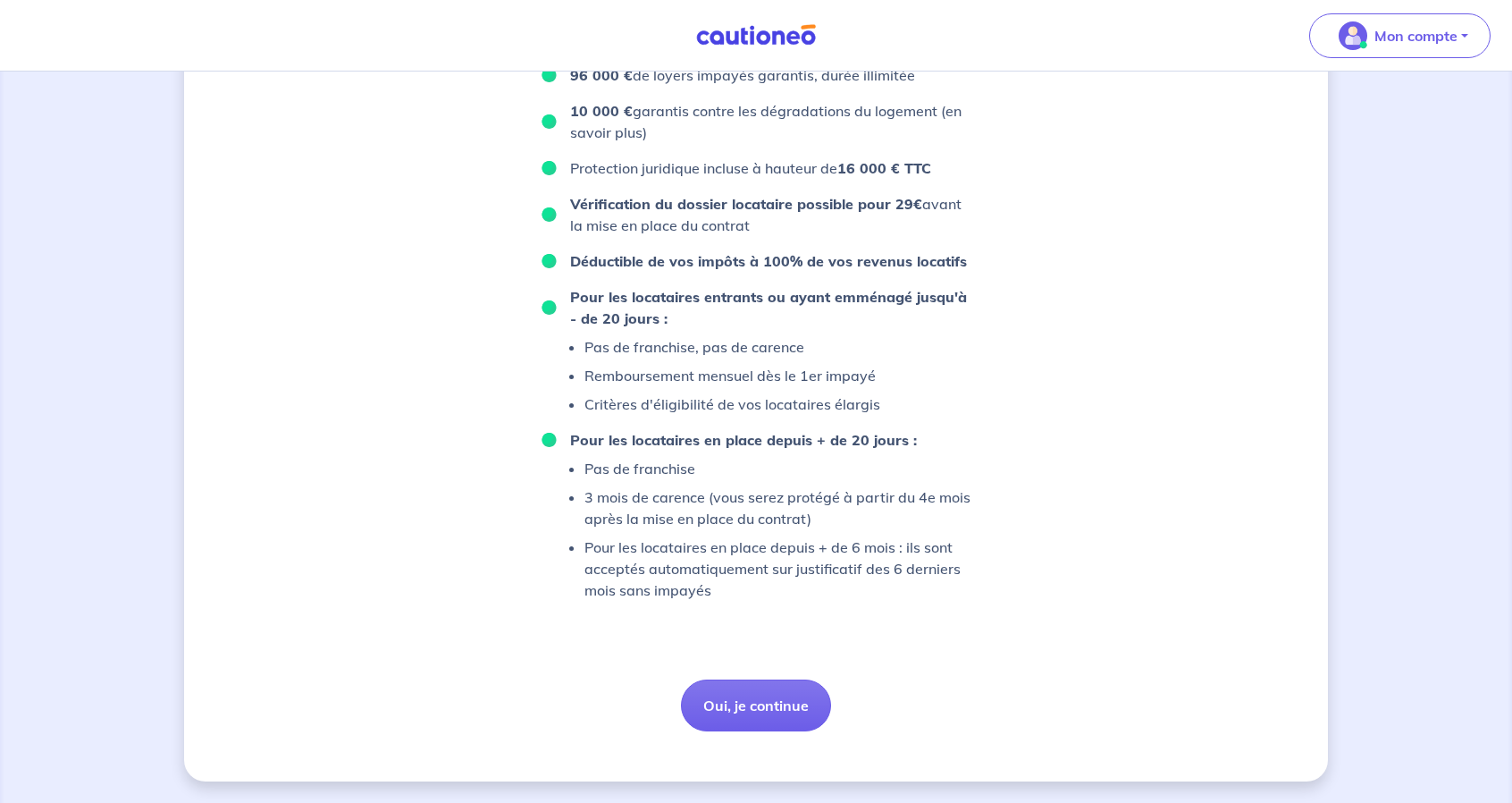
scroll to position [1090, 0]
click at [809, 434] on strong "Pour les locataires en place depuis + de 20 jours :" at bounding box center [744, 439] width 347 height 18
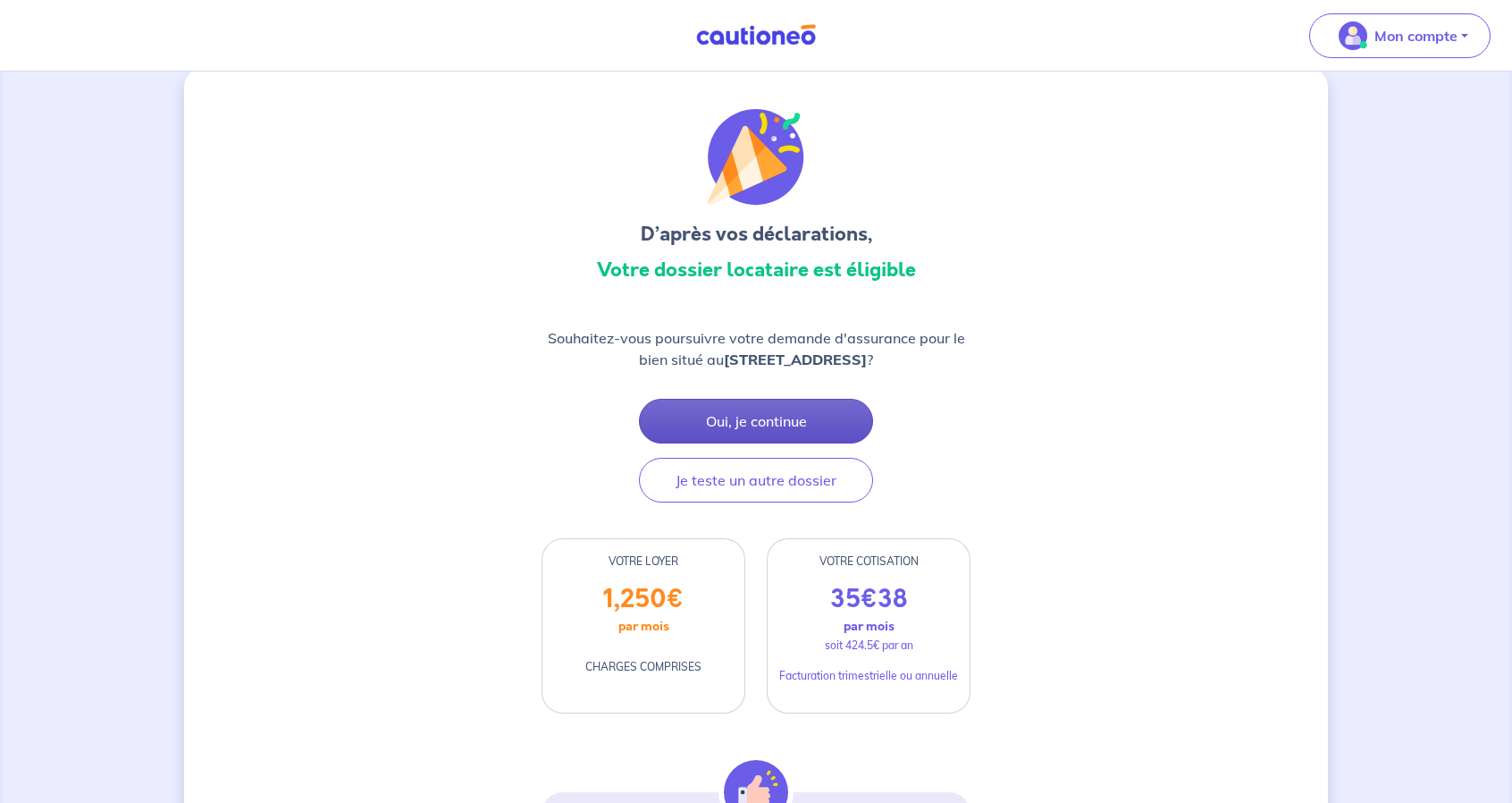
scroll to position [17, 0]
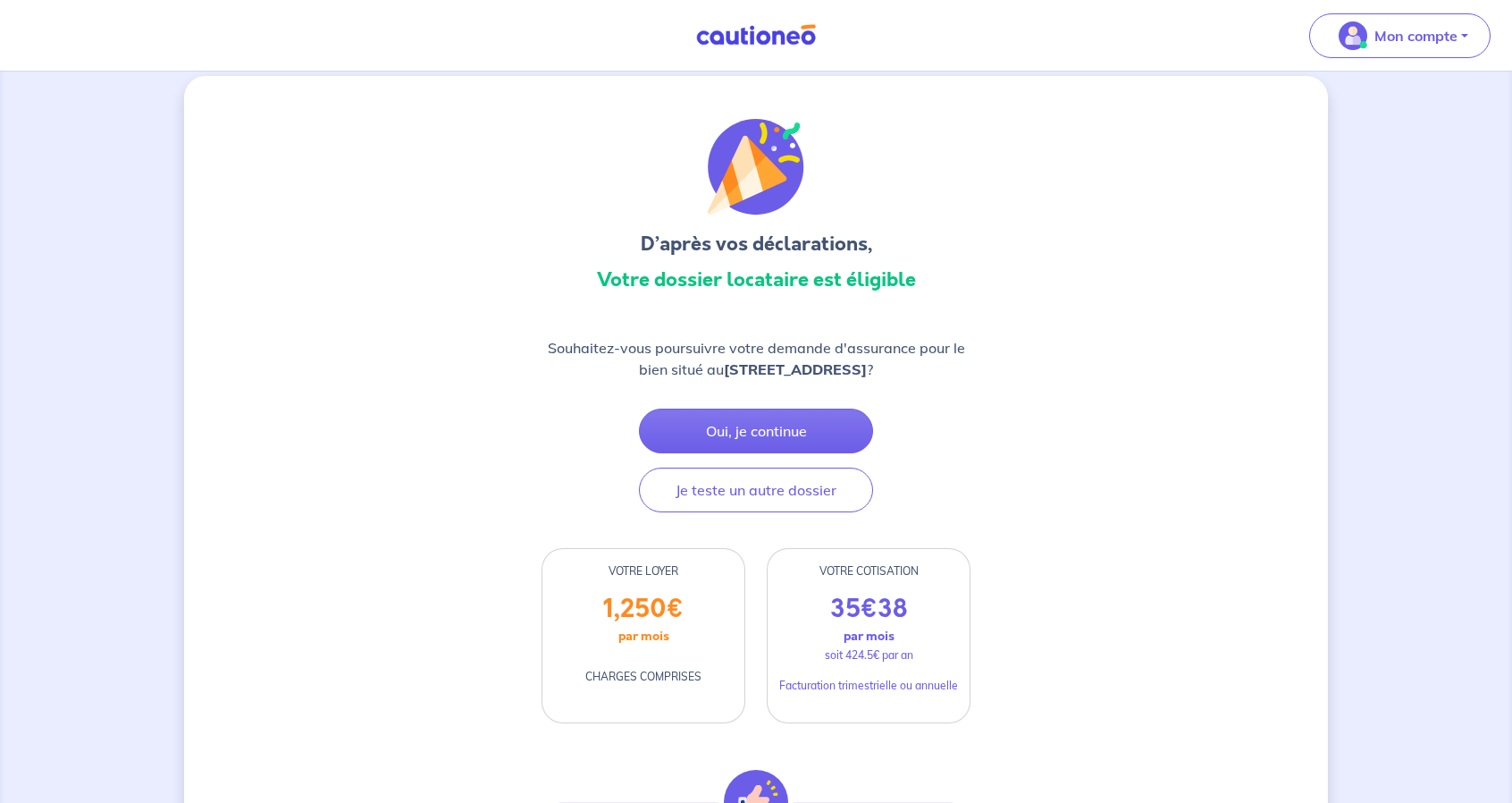
click at [761, 356] on p "Souhaitez-vous poursuivre votre demande d'assurance pour le bien situé au 29 Av…" at bounding box center [756, 358] width 429 height 43
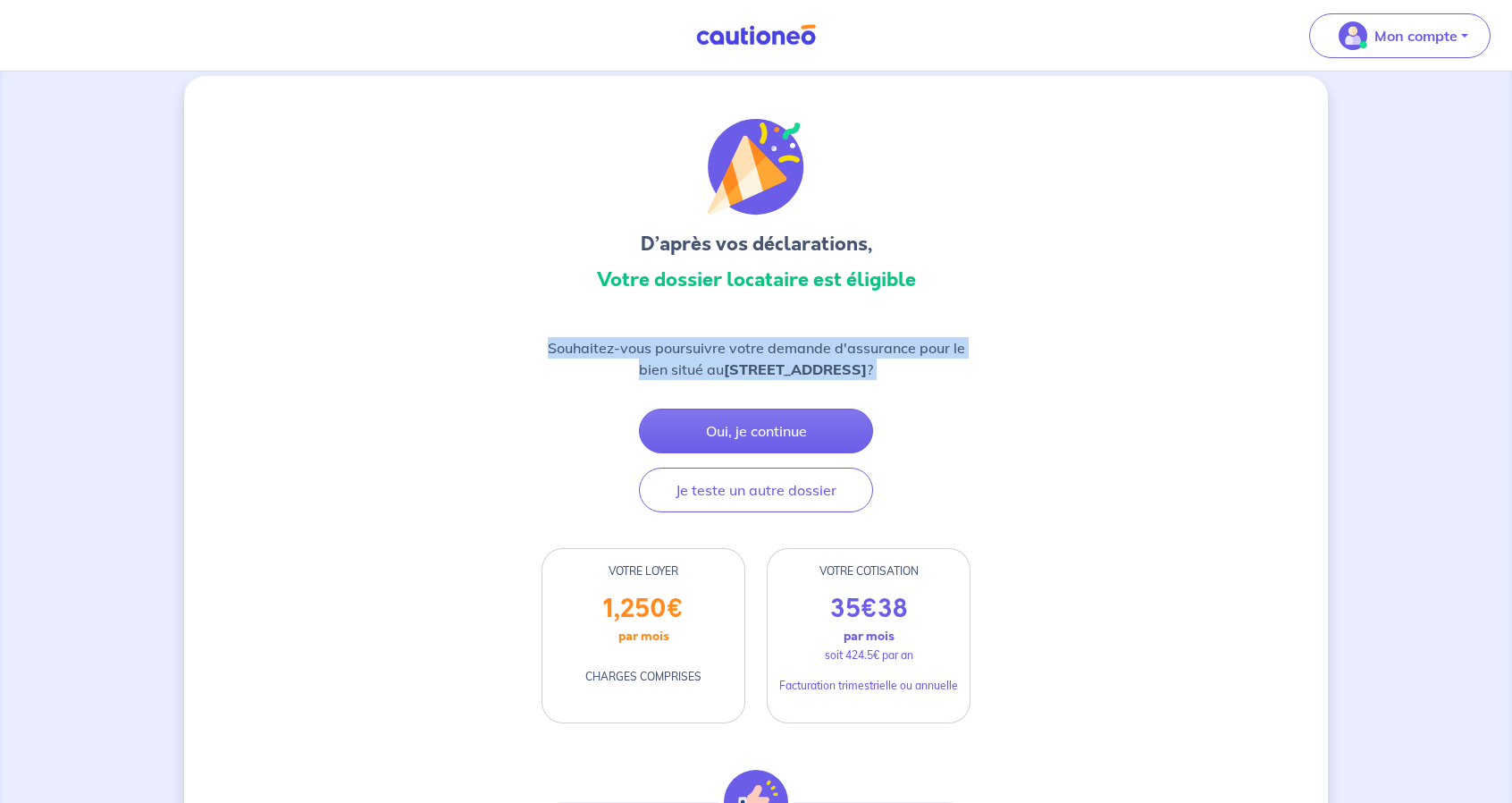
click at [761, 356] on p "Souhaitez-vous poursuivre votre demande d'assurance pour le bien situé au 29 Av…" at bounding box center [756, 358] width 429 height 43
click at [866, 369] on strong "29 Avenue de la Paix, 92600 Asnières-sur-Seine" at bounding box center [795, 369] width 143 height 18
click at [795, 347] on p "Souhaitez-vous poursuivre votre demande d'assurance pour le bien situé au 29 Av…" at bounding box center [756, 358] width 429 height 43
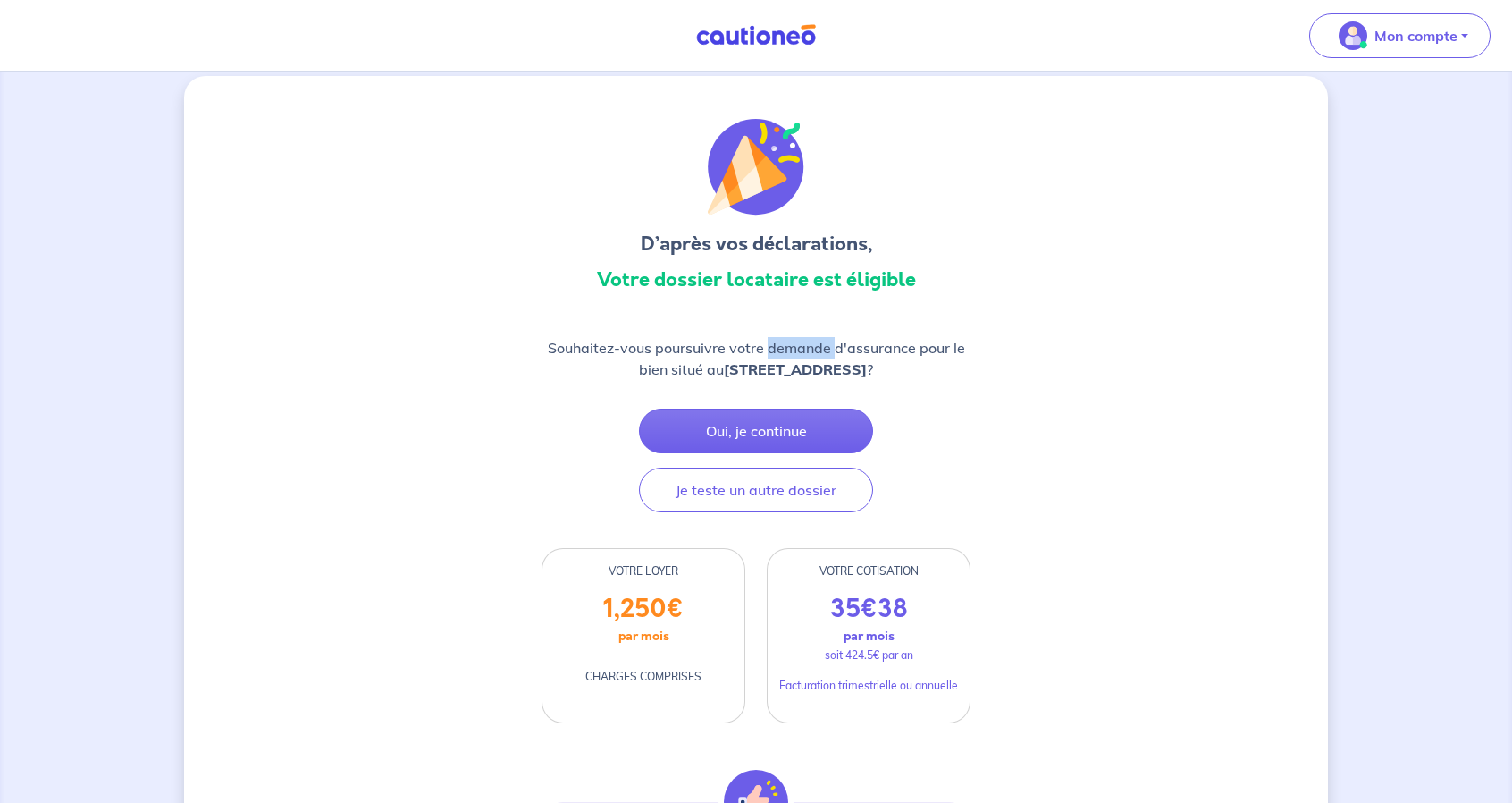
click at [795, 347] on p "Souhaitez-vous poursuivre votre demande d'assurance pour le bien situé au 29 Av…" at bounding box center [756, 358] width 429 height 43
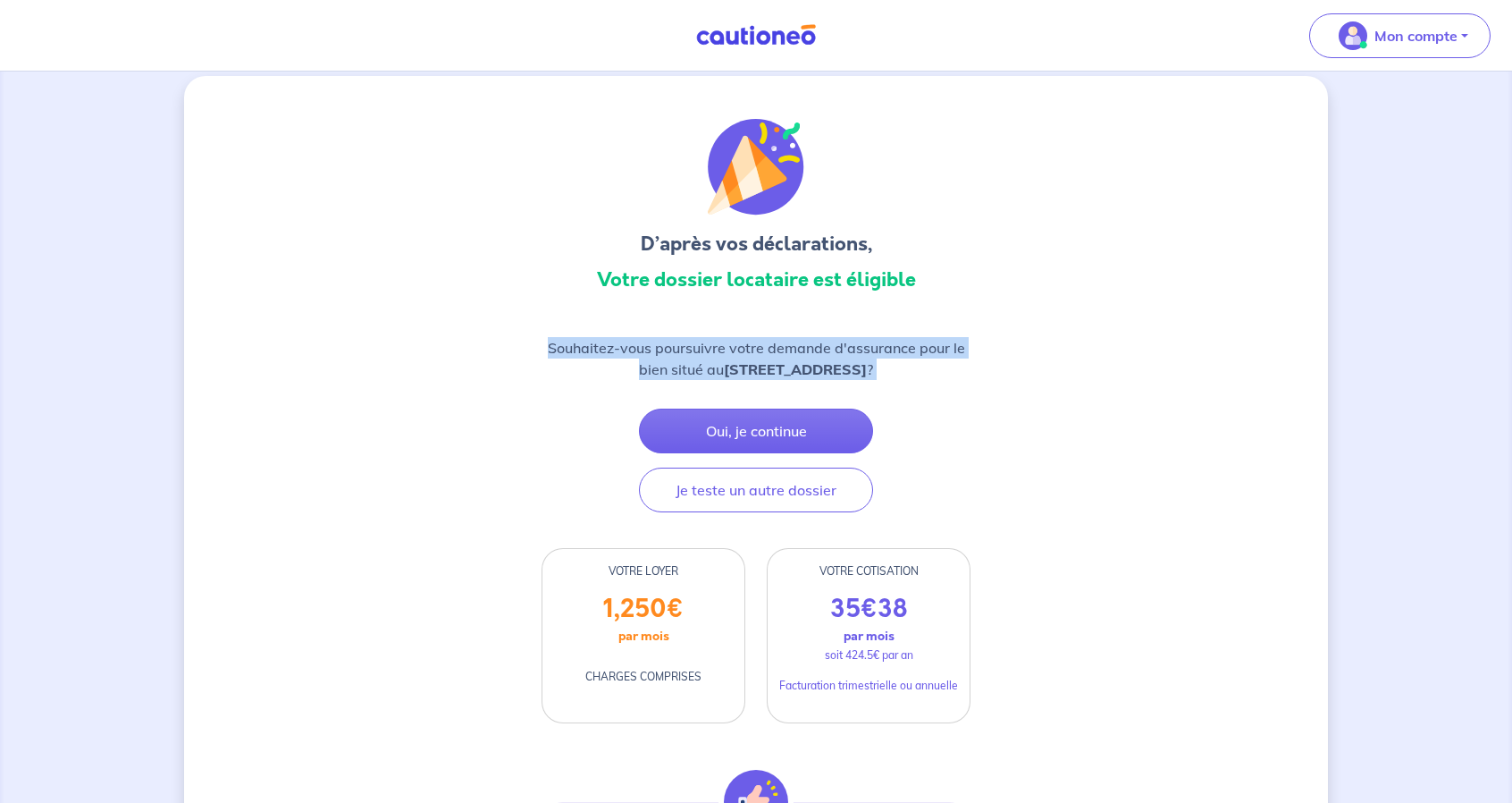
click at [795, 347] on p "Souhaitez-vous poursuivre votre demande d'assurance pour le bien situé au 29 Av…" at bounding box center [756, 358] width 429 height 43
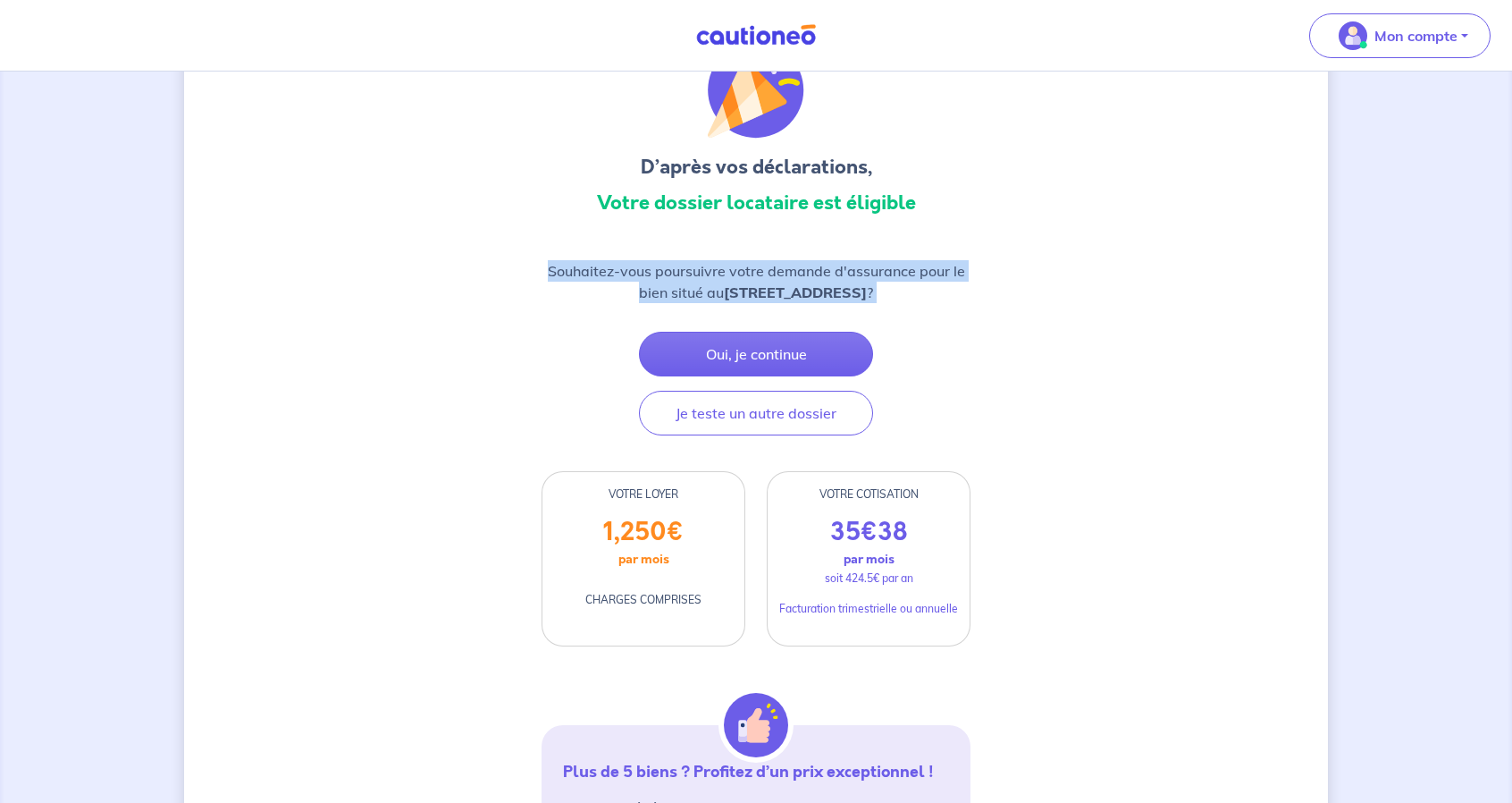
scroll to position [0, 0]
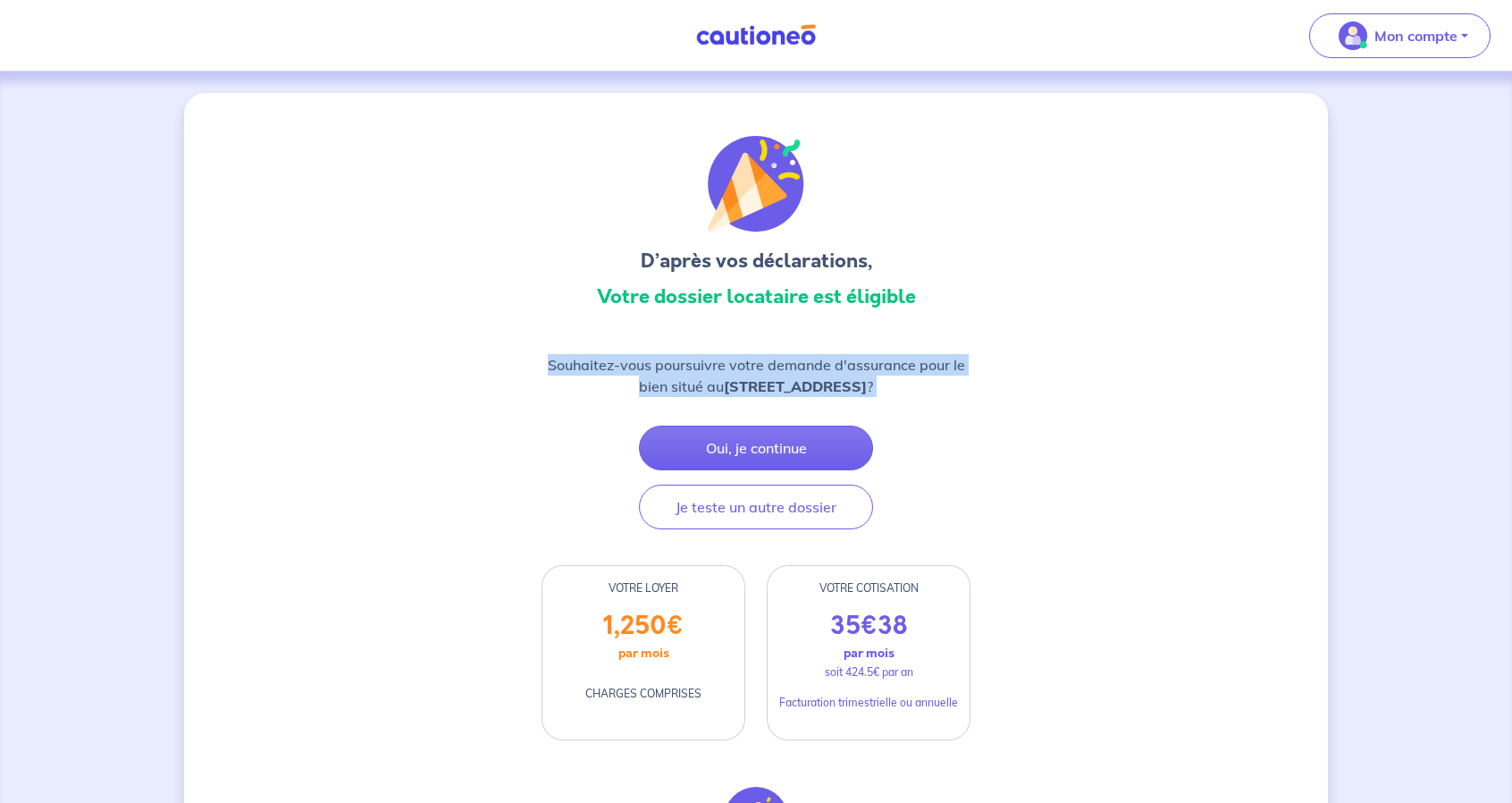
click at [800, 385] on strong "29 Avenue de la Paix, 92600 Asnières-sur-Seine" at bounding box center [795, 386] width 143 height 18
click at [722, 529] on button "Je teste un autre dossier" at bounding box center [756, 508] width 234 height 45
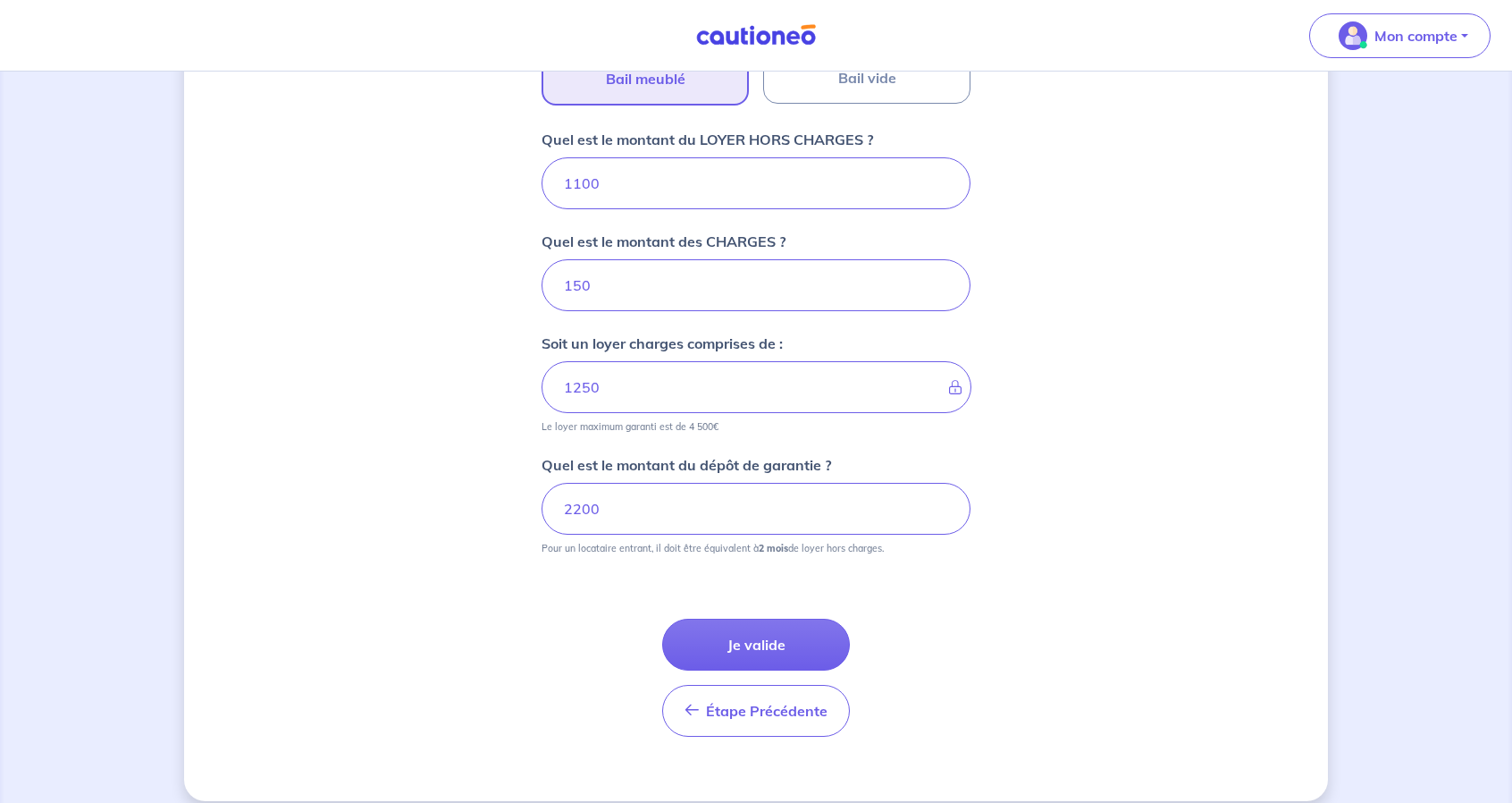
scroll to position [694, 0]
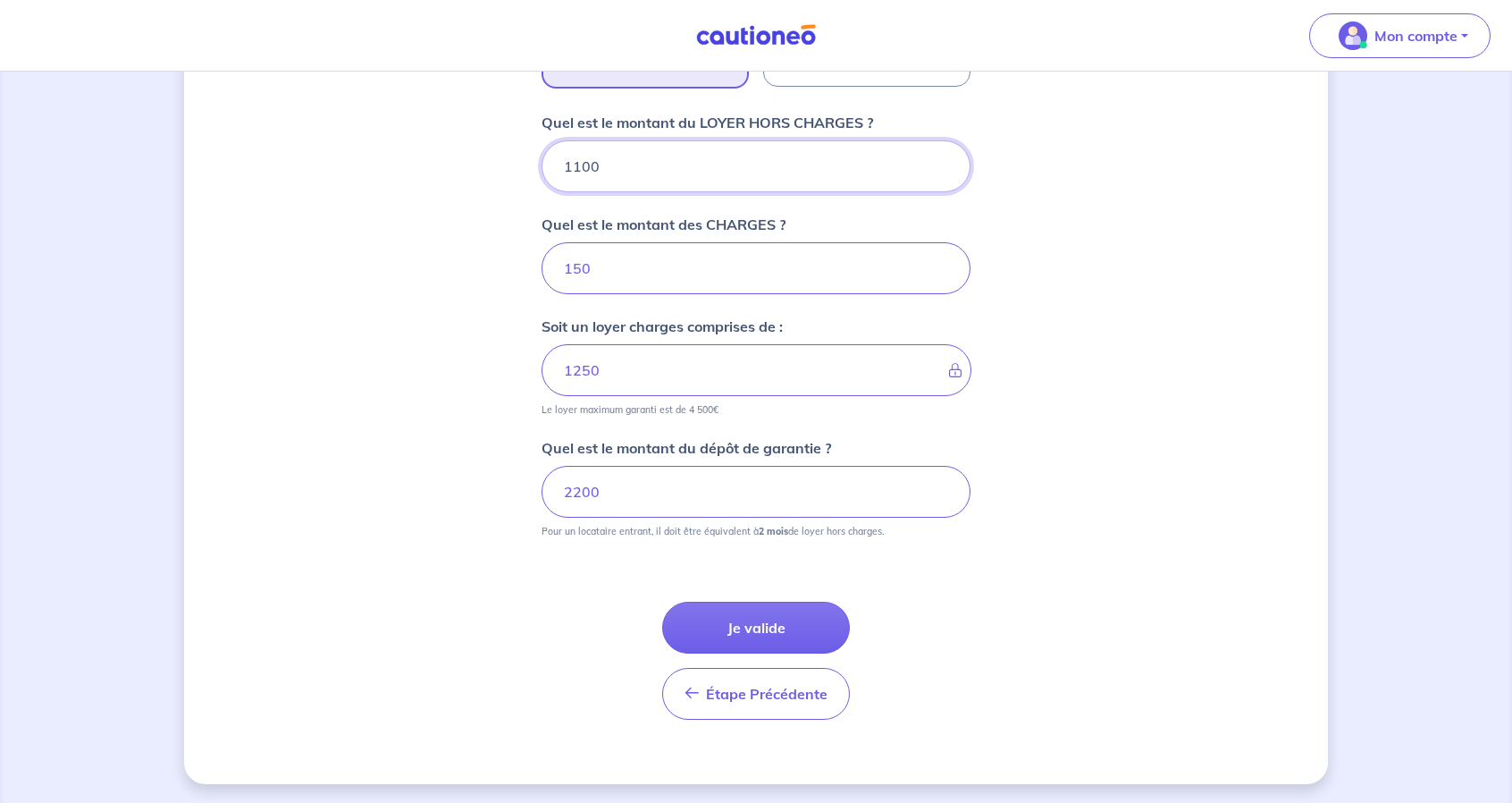
drag, startPoint x: 585, startPoint y: 170, endPoint x: 575, endPoint y: 168, distance: 10.2
click at [576, 168] on input "1100" at bounding box center [756, 166] width 429 height 52
click at [573, 161] on input "1100" at bounding box center [756, 166] width 429 height 52
click at [581, 161] on input "1100" at bounding box center [756, 166] width 429 height 52
type input "1200"
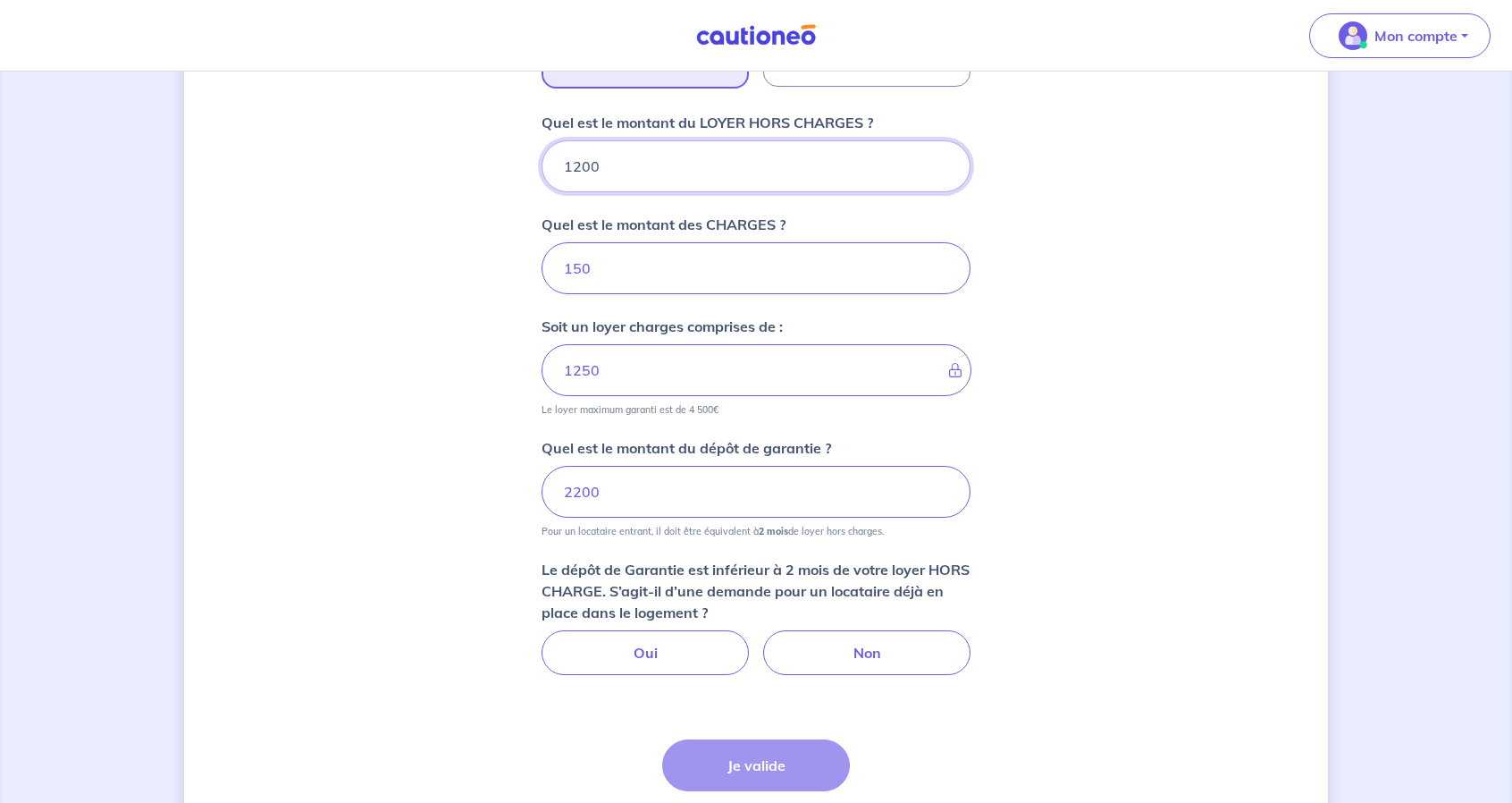
type input "1350"
type input "1200"
click at [582, 489] on input "2200" at bounding box center [756, 492] width 429 height 52
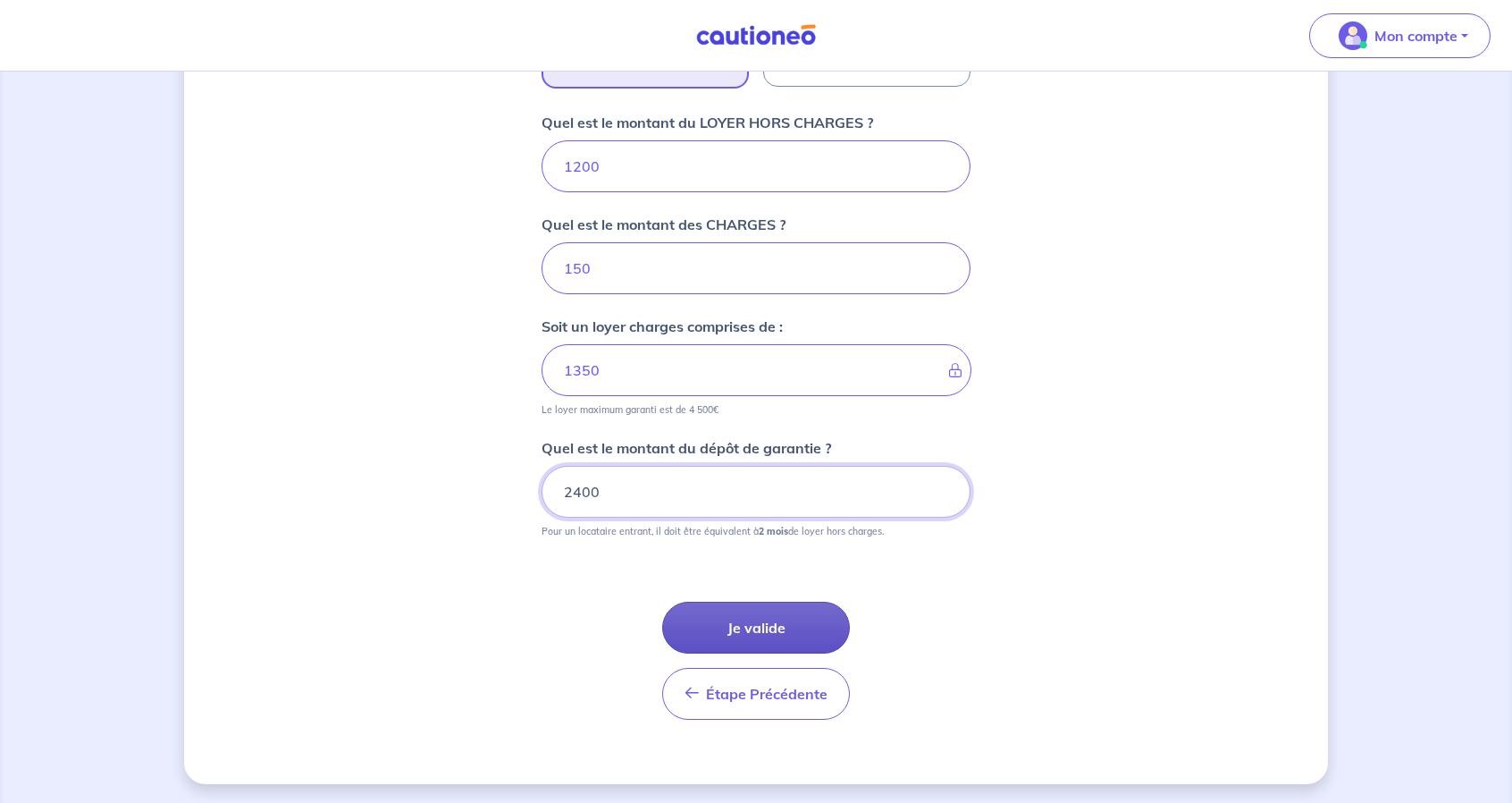
type input "2400"
click at [807, 636] on button "Je valide" at bounding box center [756, 627] width 188 height 52
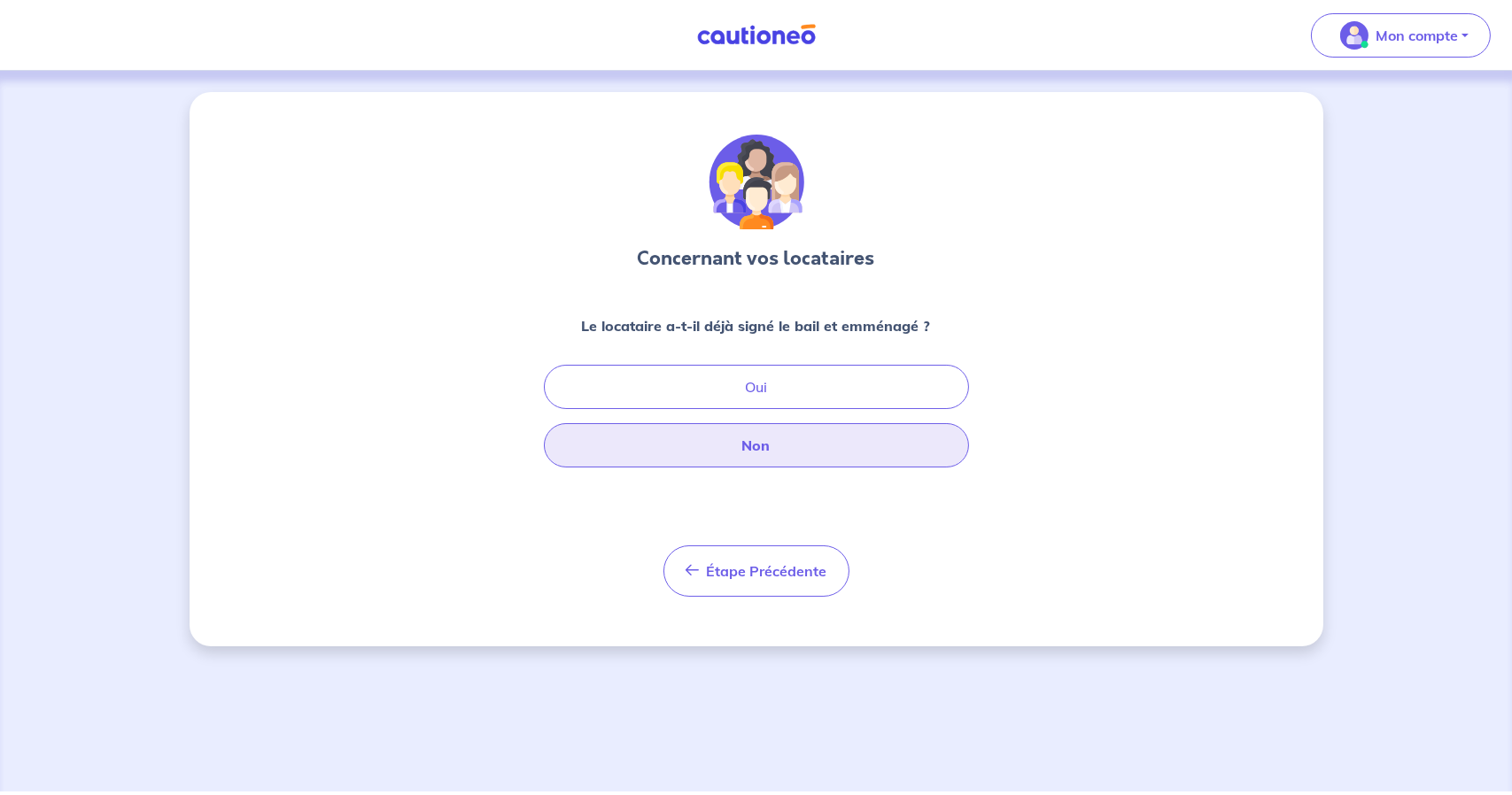
click at [752, 444] on button "Non" at bounding box center [756, 446] width 425 height 45
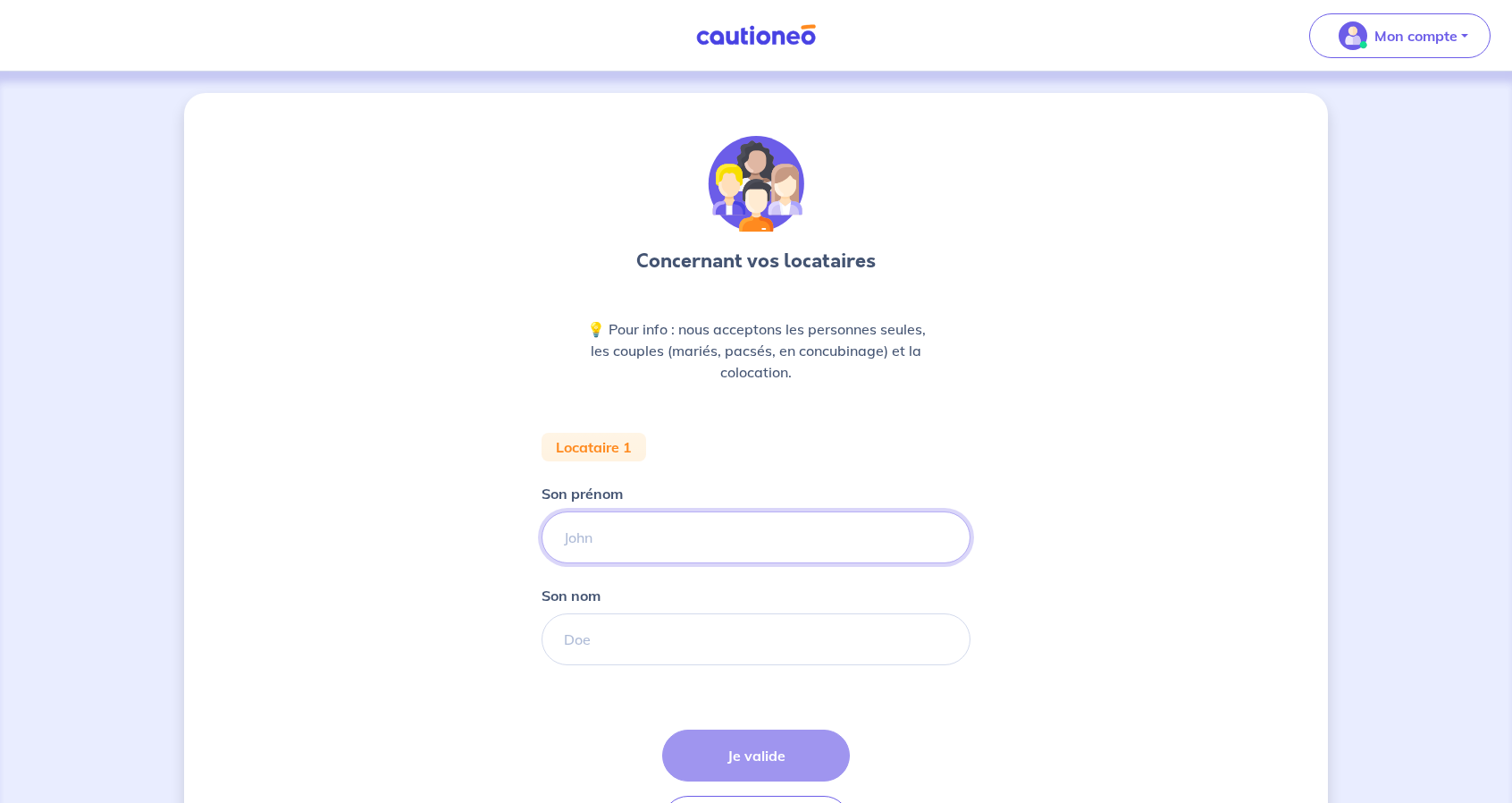
click at [725, 533] on input "Son prénom" at bounding box center [756, 537] width 429 height 52
type input "Valentin"
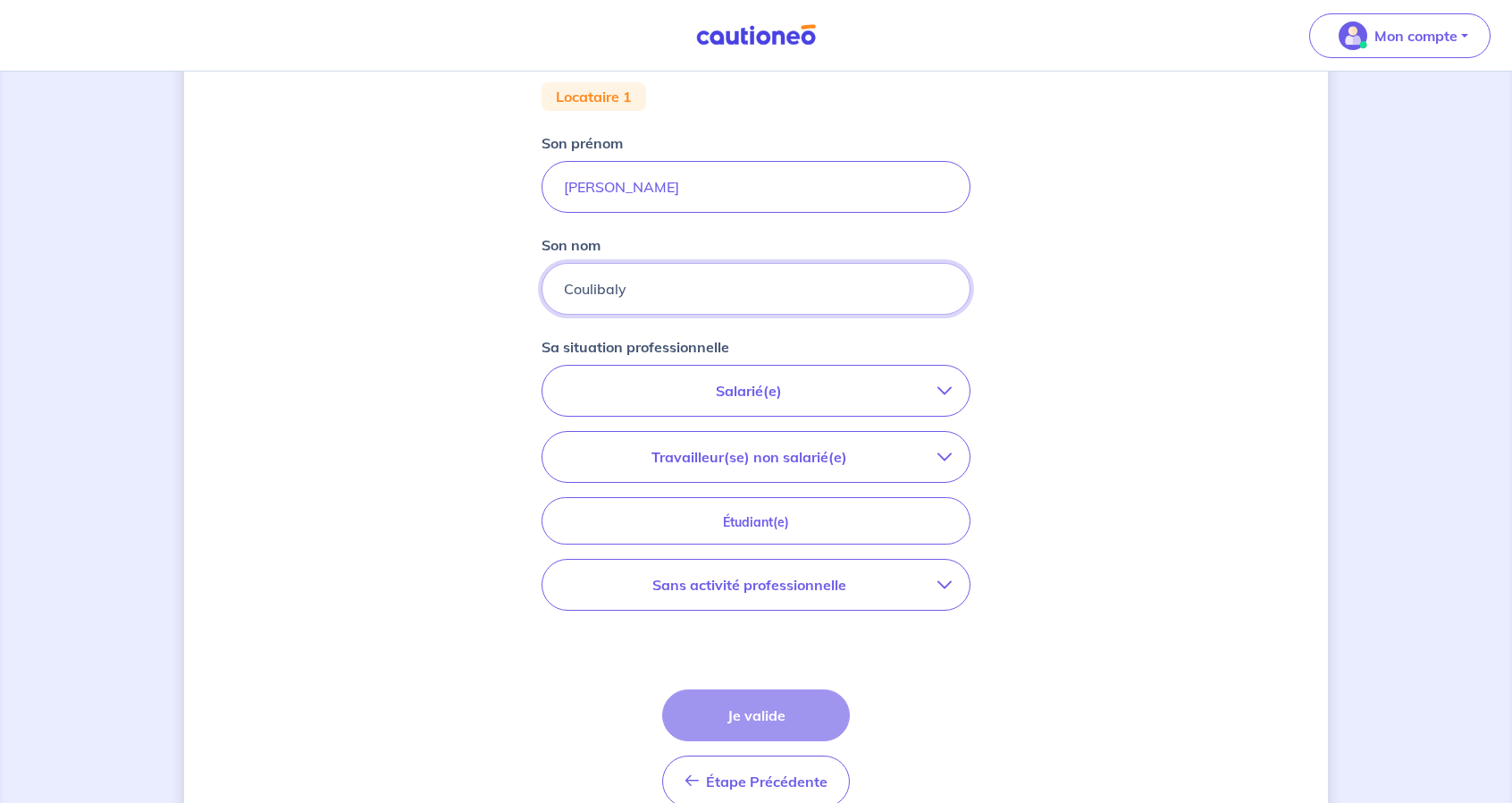
scroll to position [357, 0]
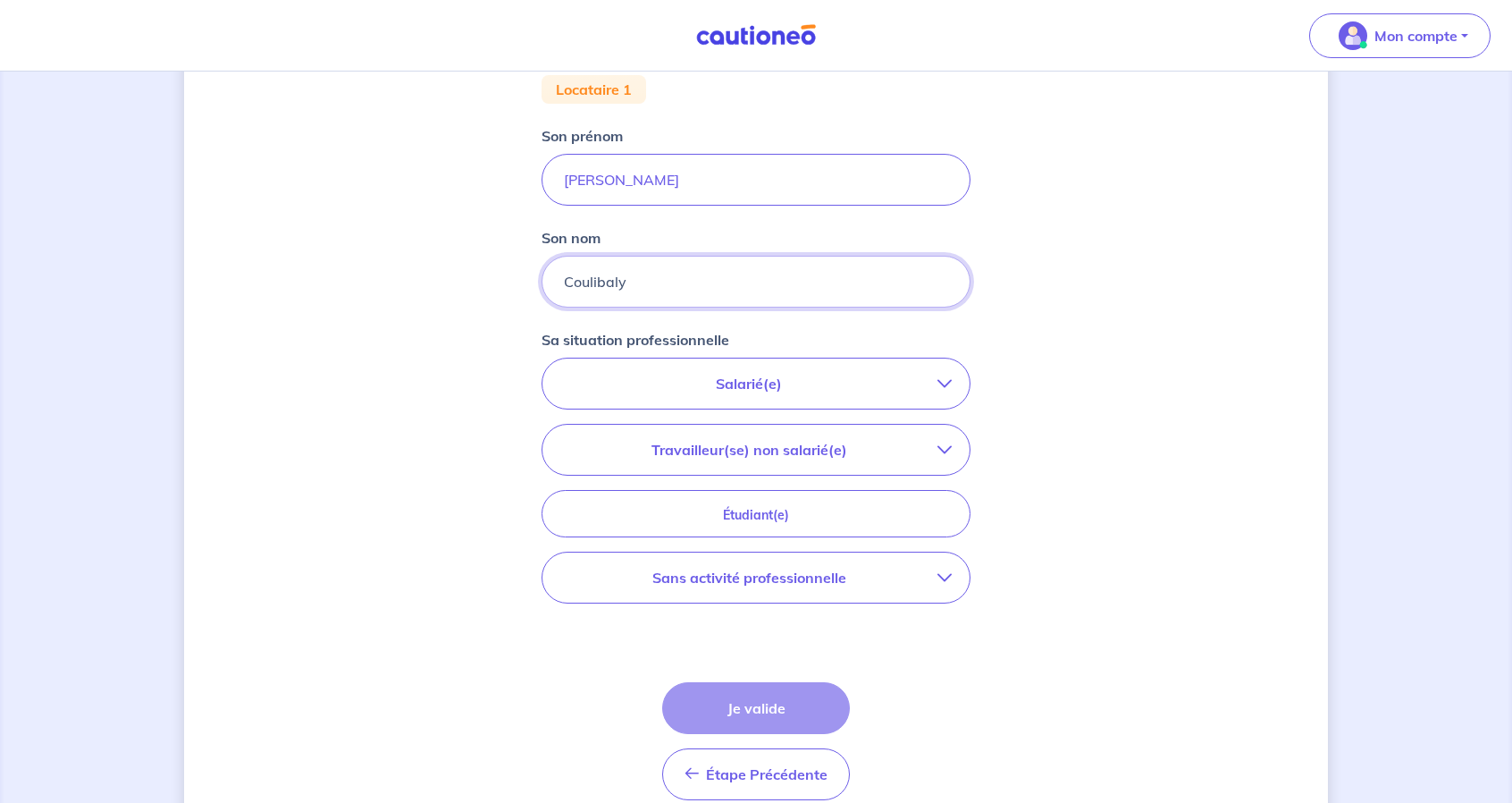
type input "Coulibaly"
click at [770, 374] on p "Salarié(e)" at bounding box center [749, 383] width 377 height 22
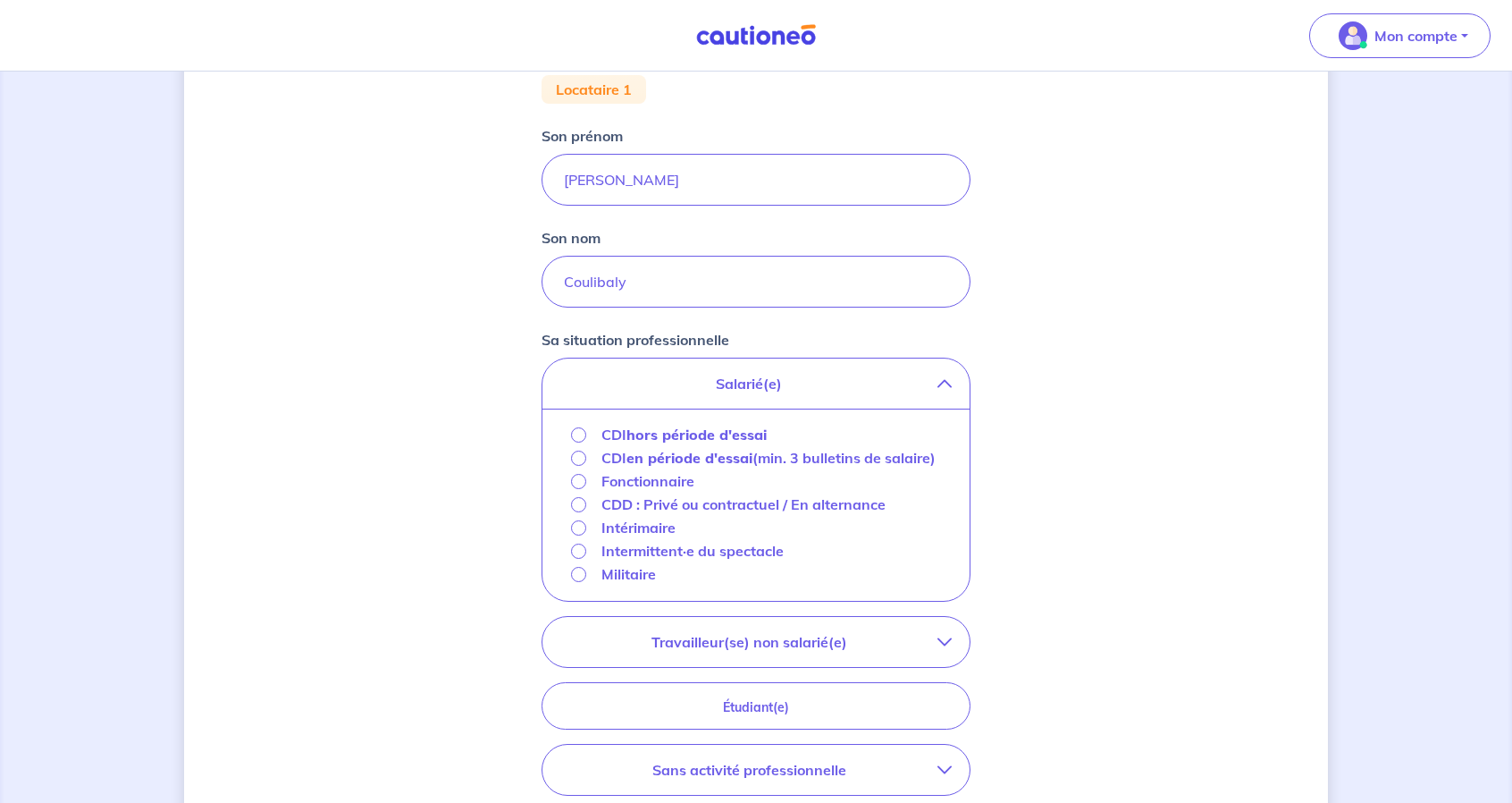
click at [642, 492] on p "Fonctionnaire" at bounding box center [647, 480] width 93 height 22
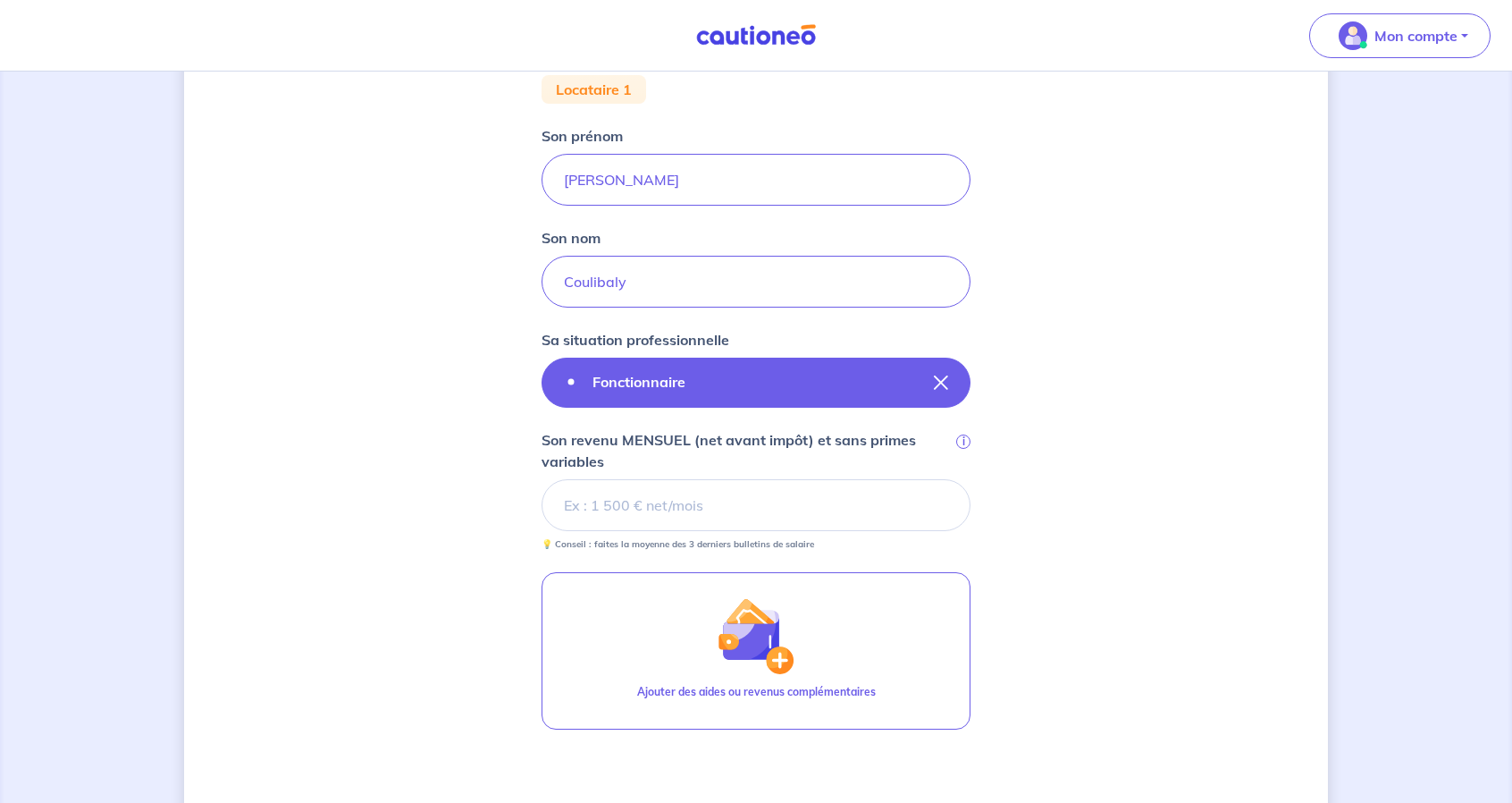
click at [930, 378] on button "Fonctionnaire" at bounding box center [756, 382] width 429 height 50
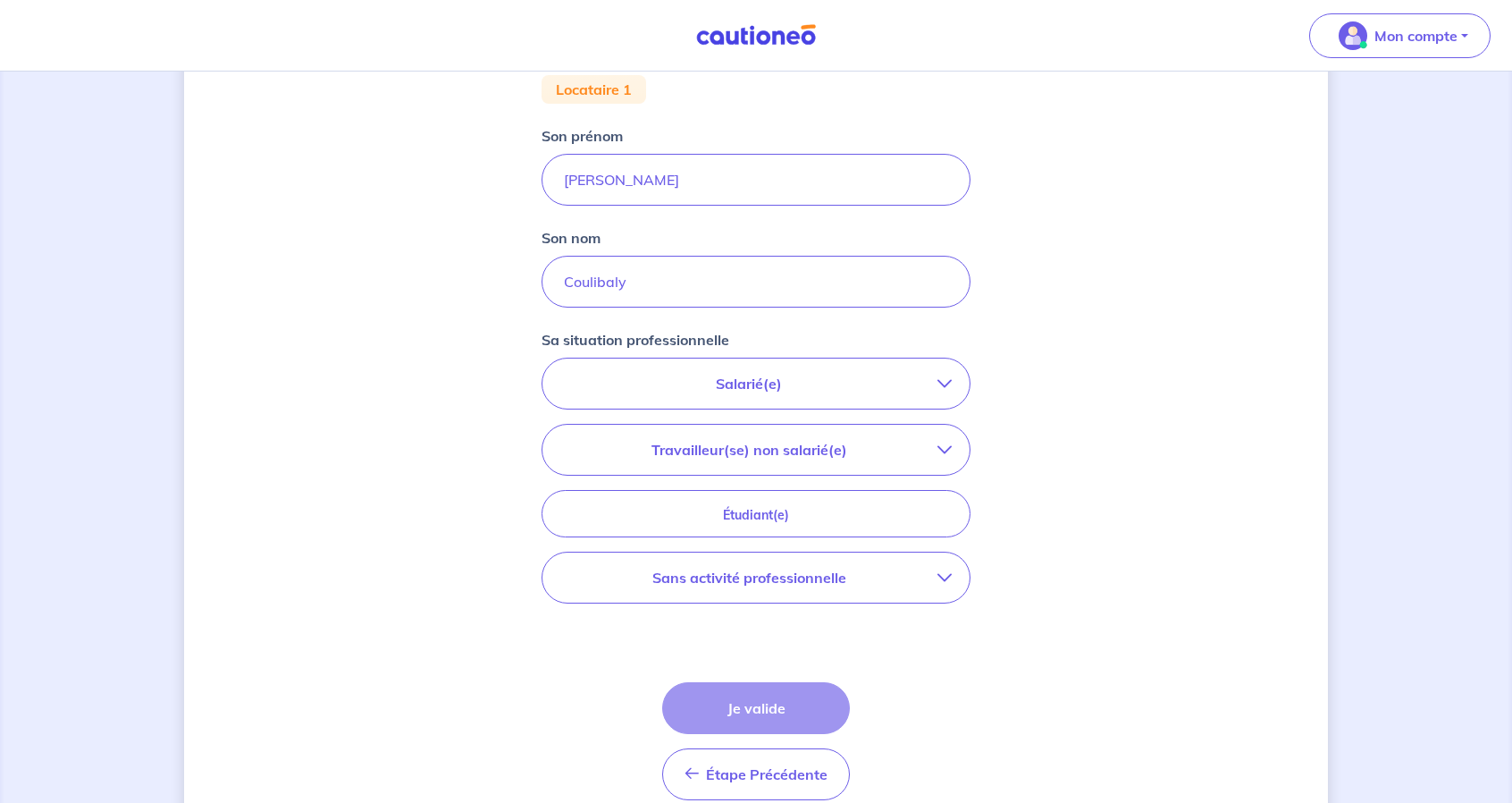
click at [856, 448] on p "Travailleur(se) non salarié(e)" at bounding box center [749, 449] width 377 height 22
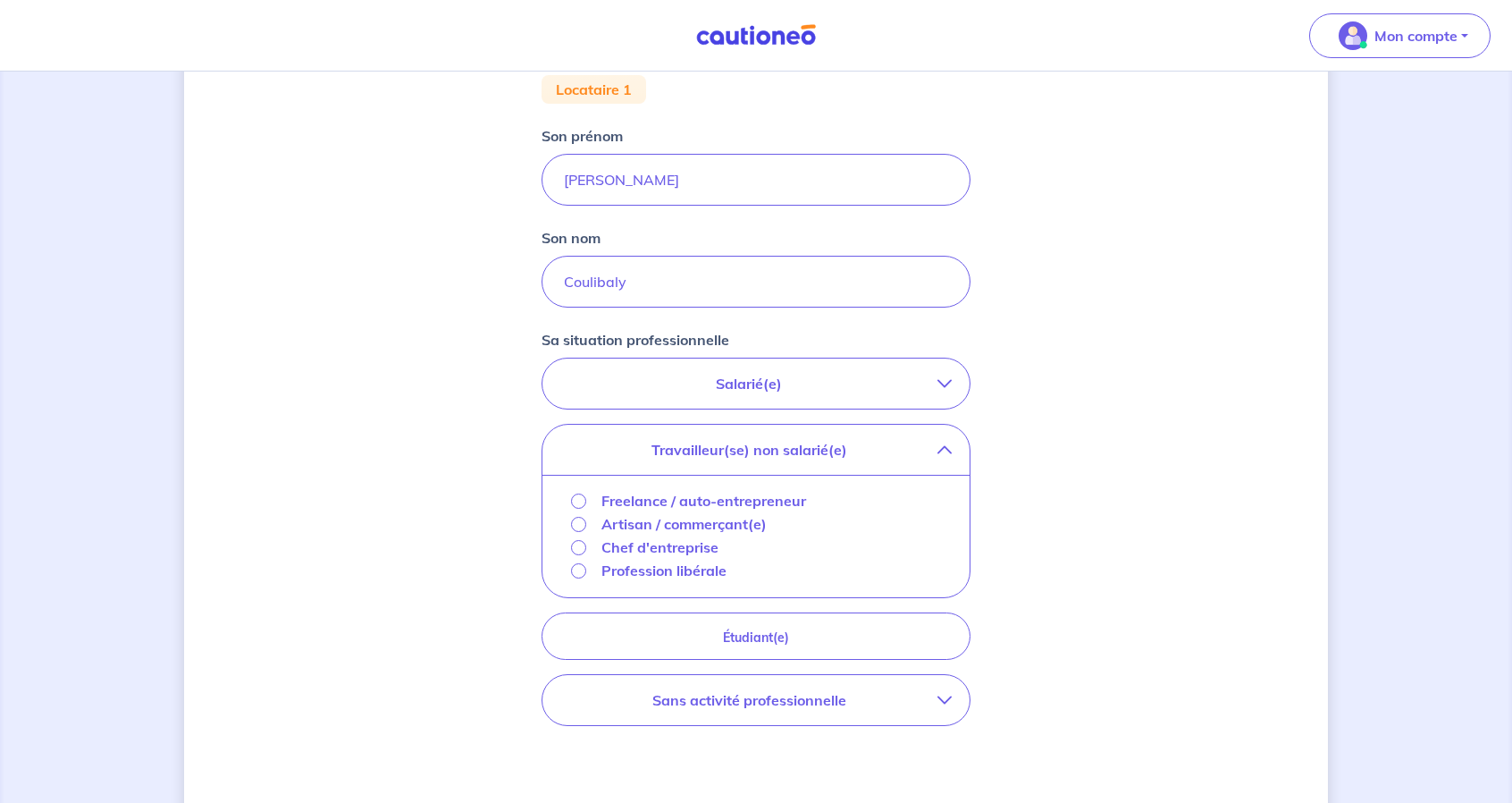
click at [843, 414] on div "Salarié(e) CDI hors période d'essai CDI en période d'essai (min. 3 bulletins de…" at bounding box center [756, 541] width 429 height 369
click at [833, 375] on p "Salarié(e)" at bounding box center [749, 383] width 377 height 22
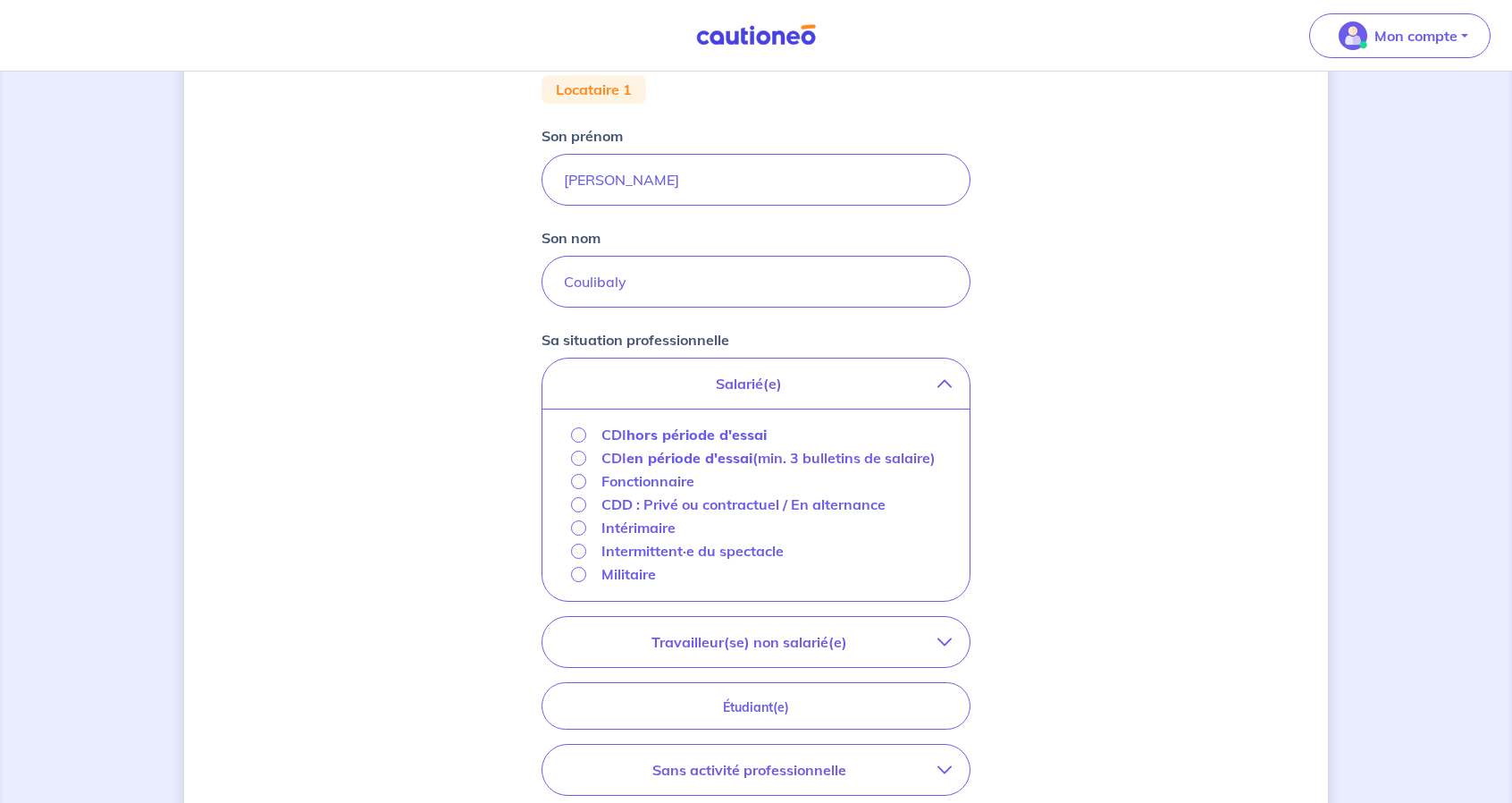
click at [618, 515] on p "CDD : Privé ou contractuel / En alternance" at bounding box center [743, 504] width 284 height 22
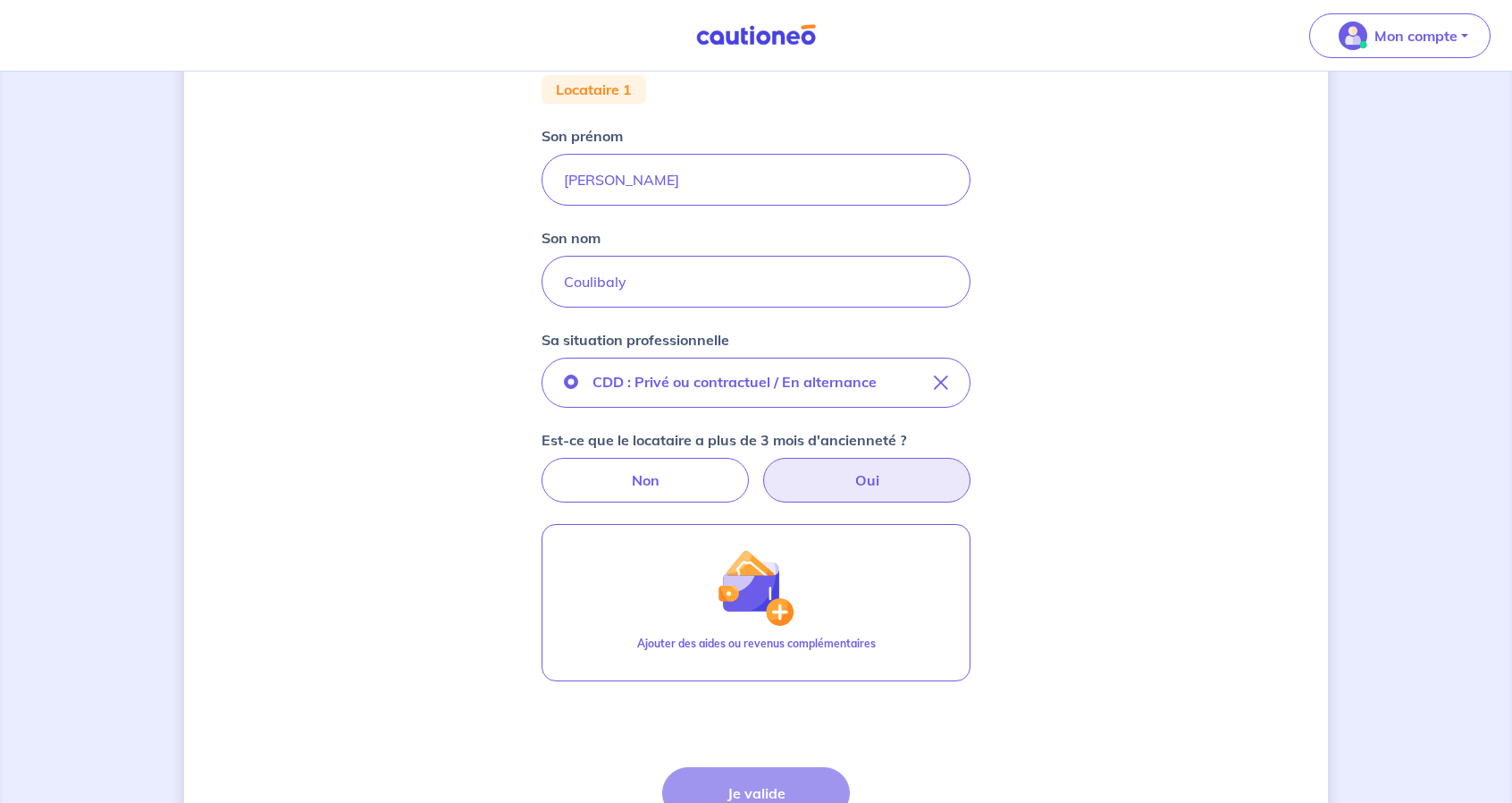
click at [841, 485] on label "Oui" at bounding box center [867, 480] width 207 height 45
click at [763, 469] on input "Oui" at bounding box center [757, 463] width 11 height 11
radio input "true"
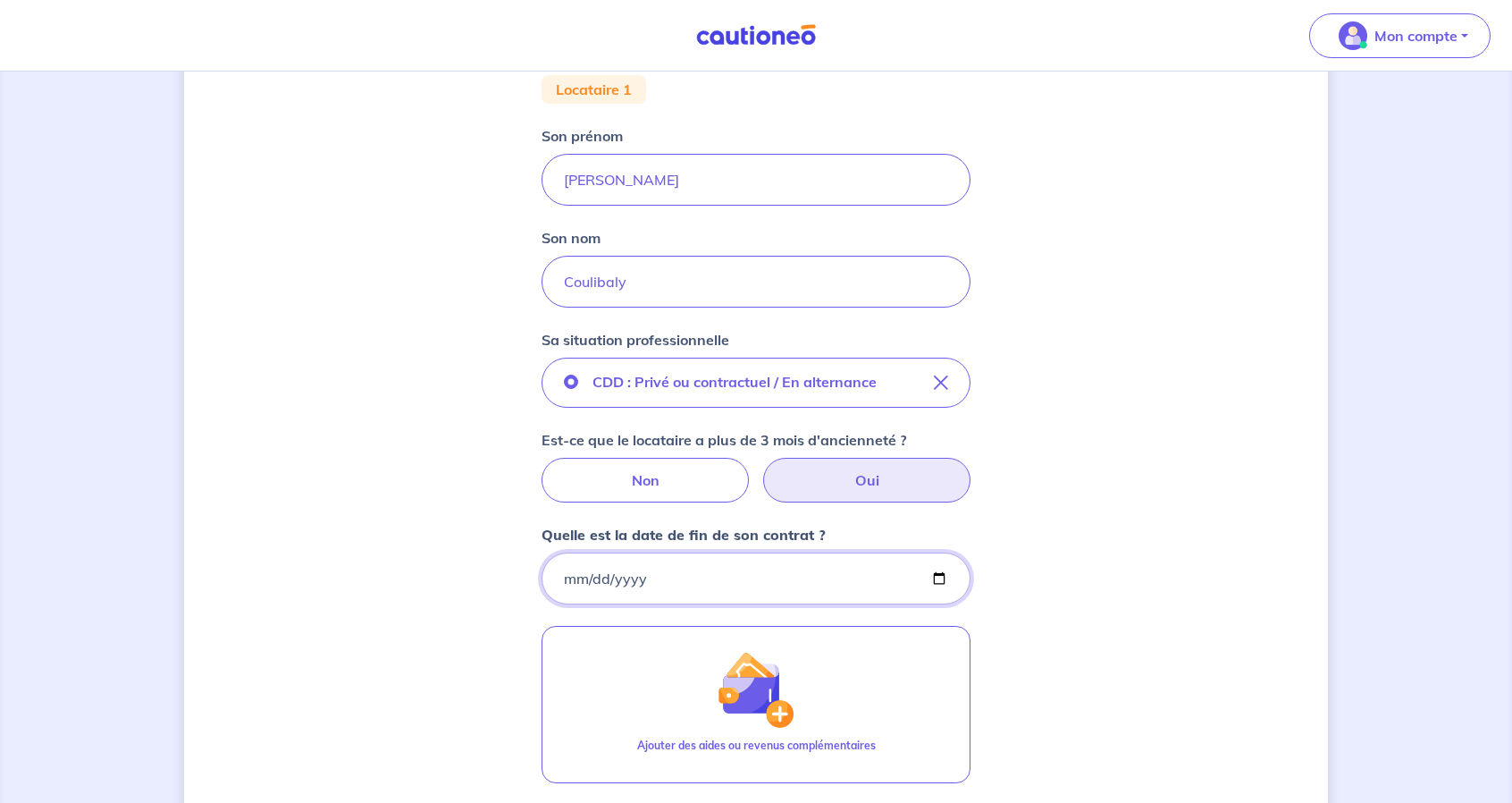
click at [729, 594] on input "Quelle est la date de fin de son contrat ?" at bounding box center [756, 578] width 429 height 52
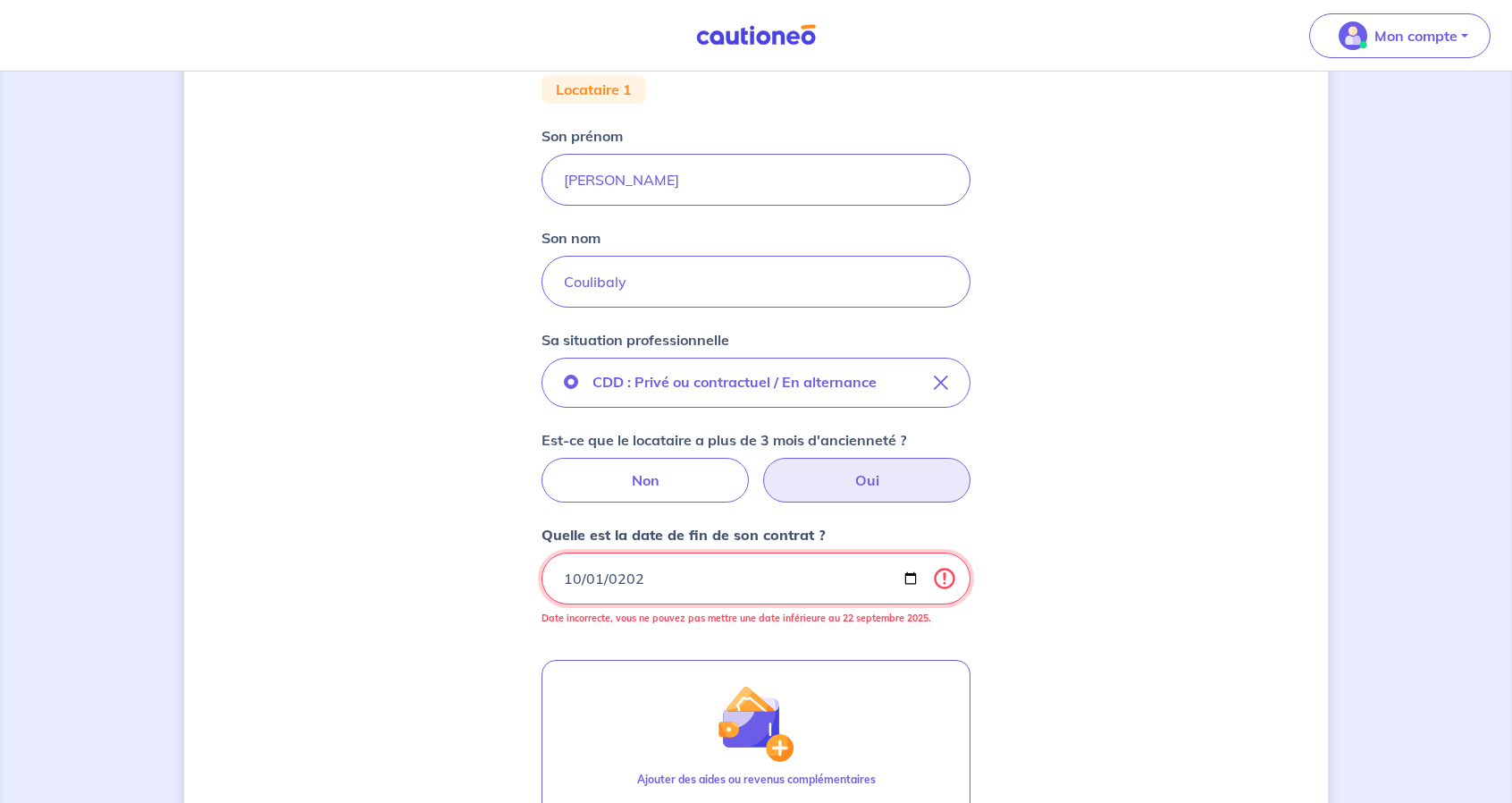
type input "2027-10-01"
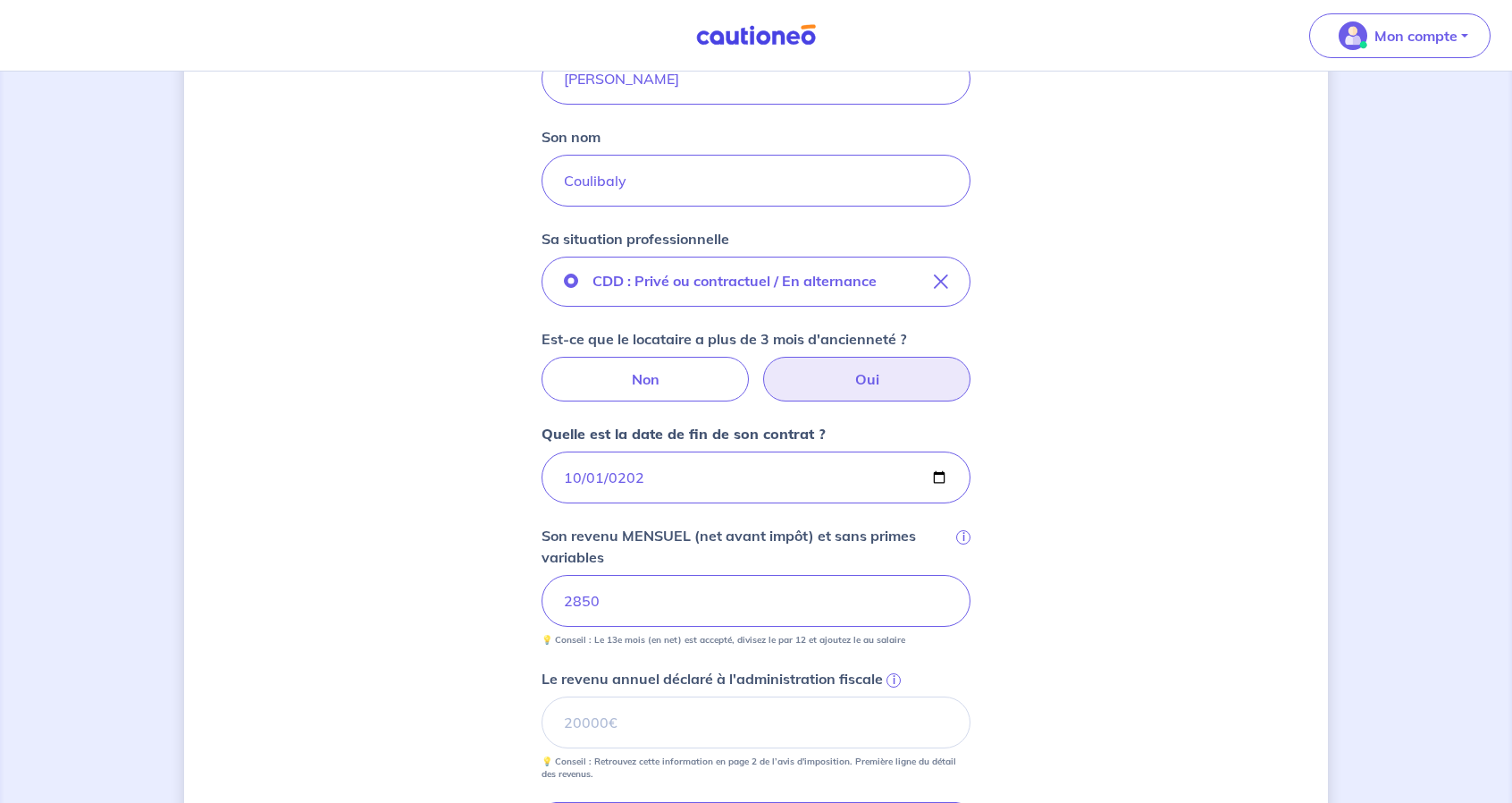
scroll to position [537, 0]
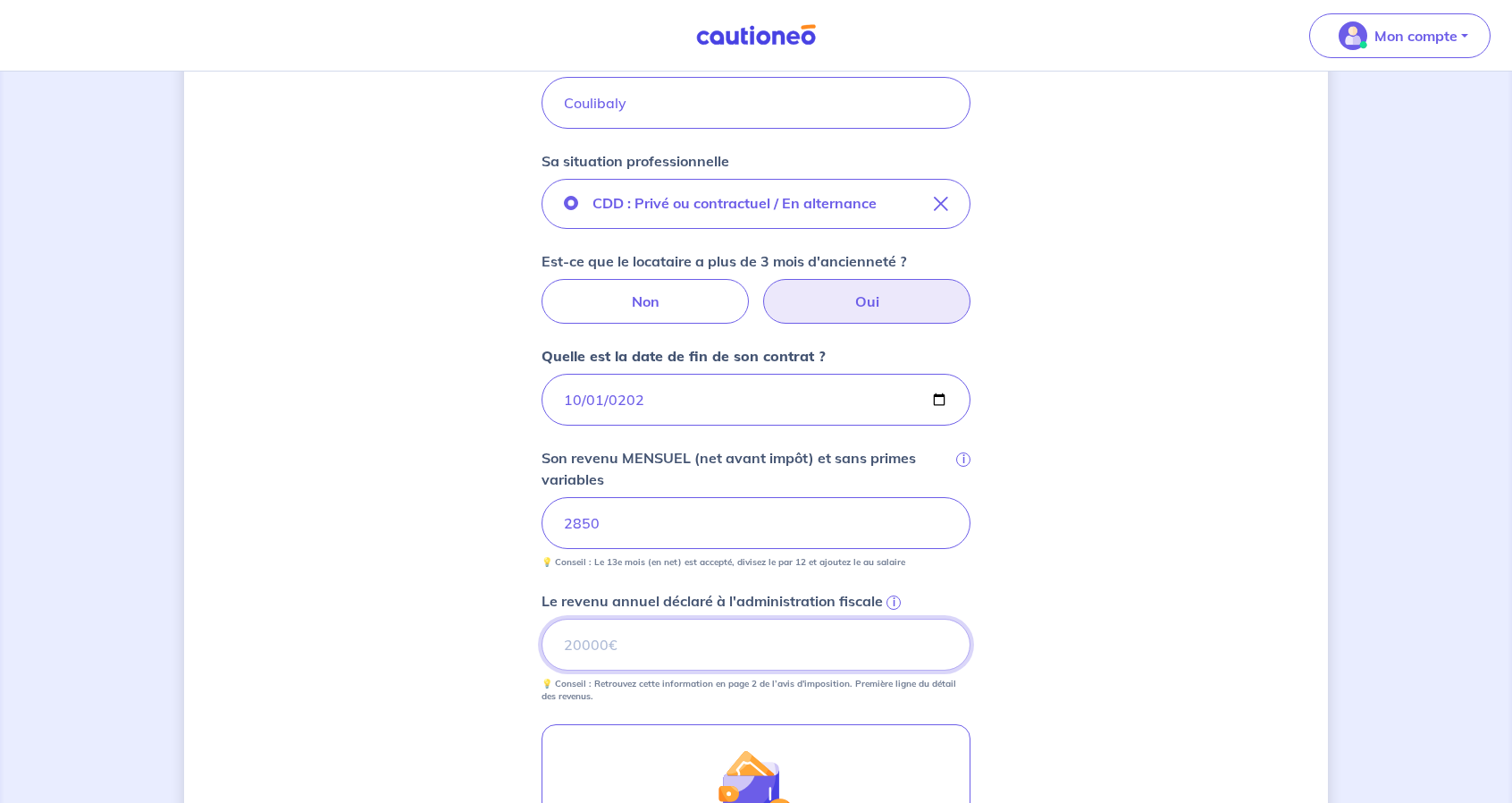
click at [670, 638] on input "Le revenu annuel déclaré à l'administration fiscale i" at bounding box center [756, 644] width 429 height 52
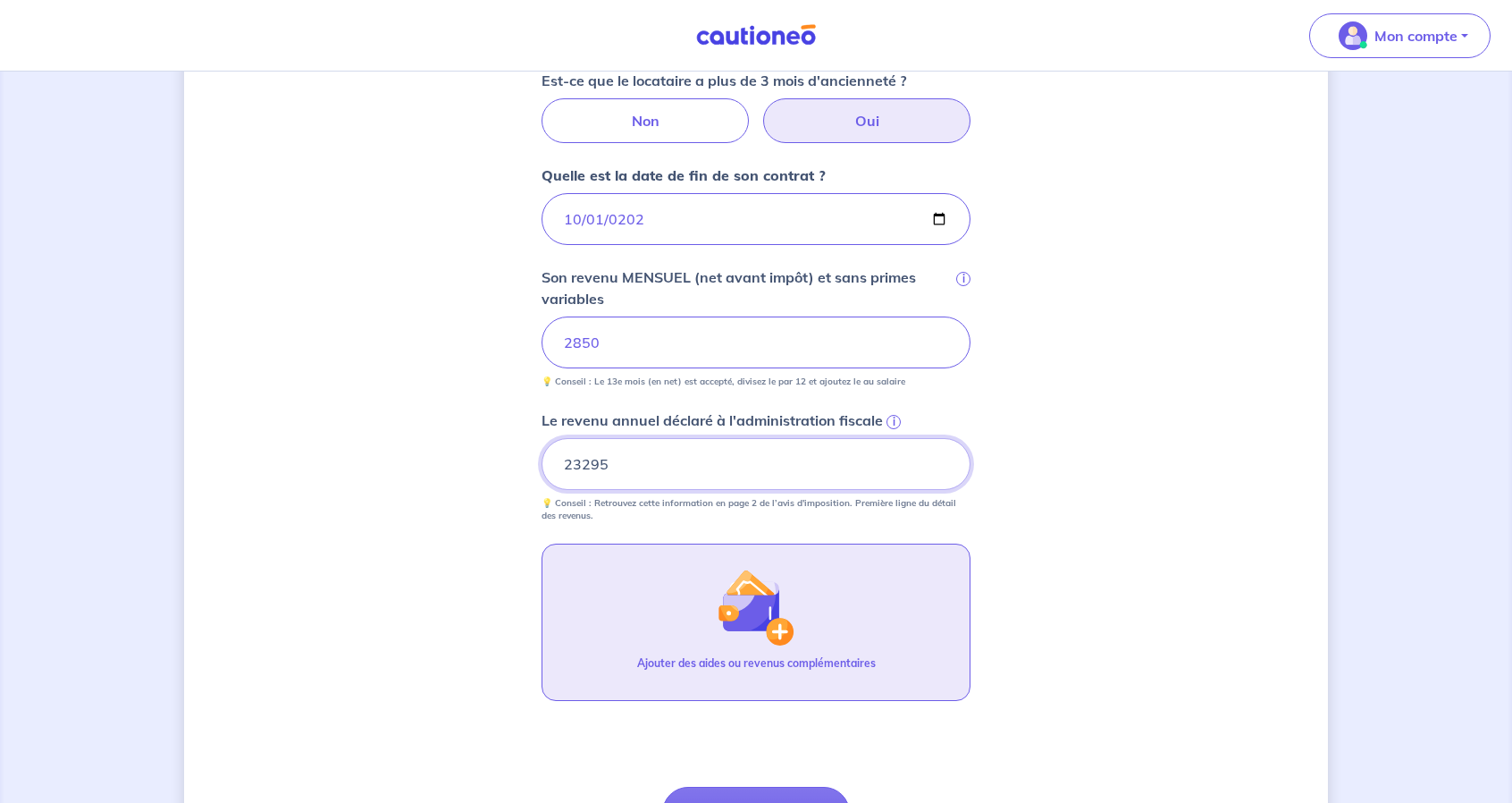
scroll to position [805, 0]
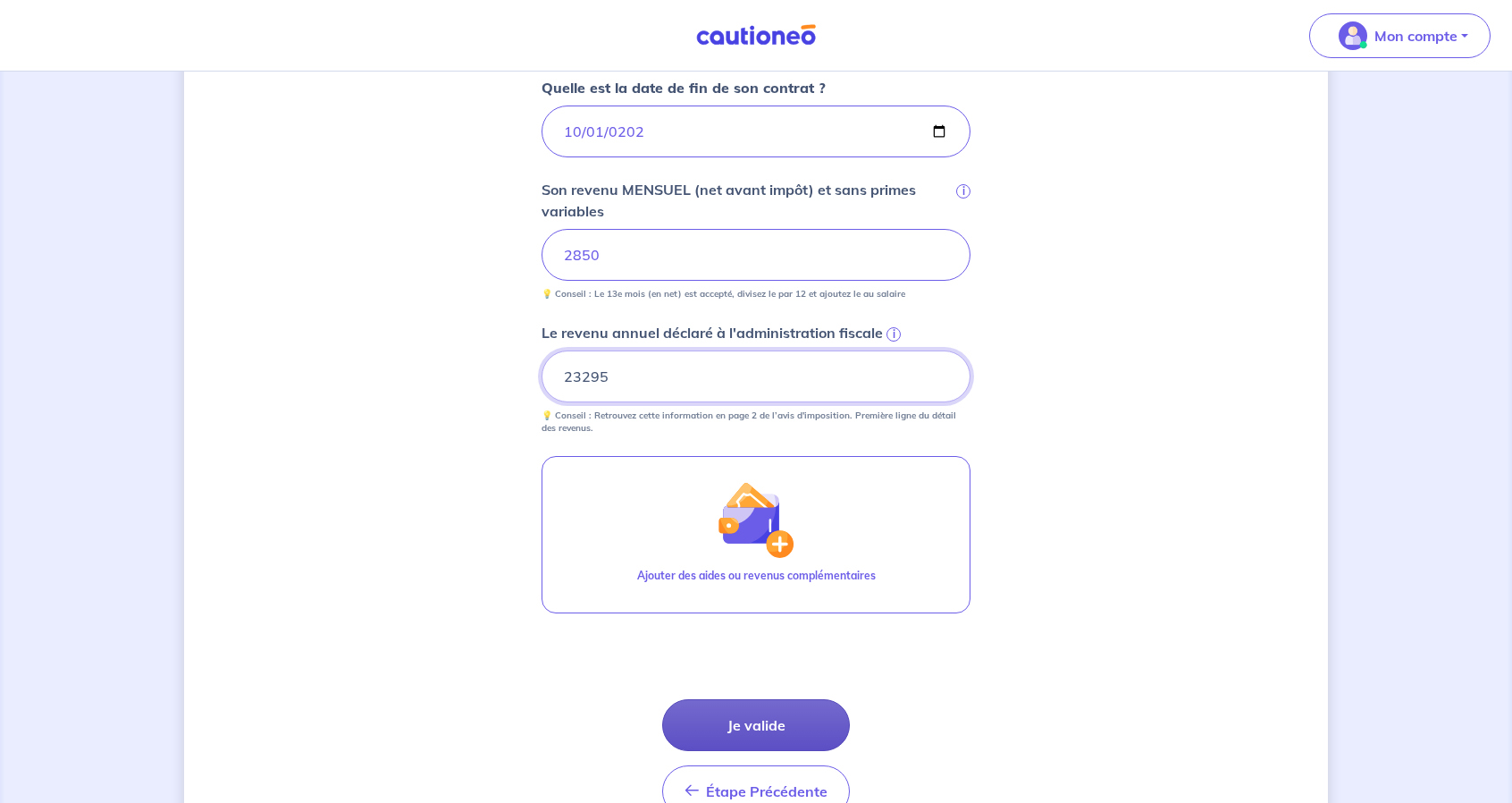
type input "23295"
click at [762, 718] on button "Je valide" at bounding box center [756, 724] width 188 height 52
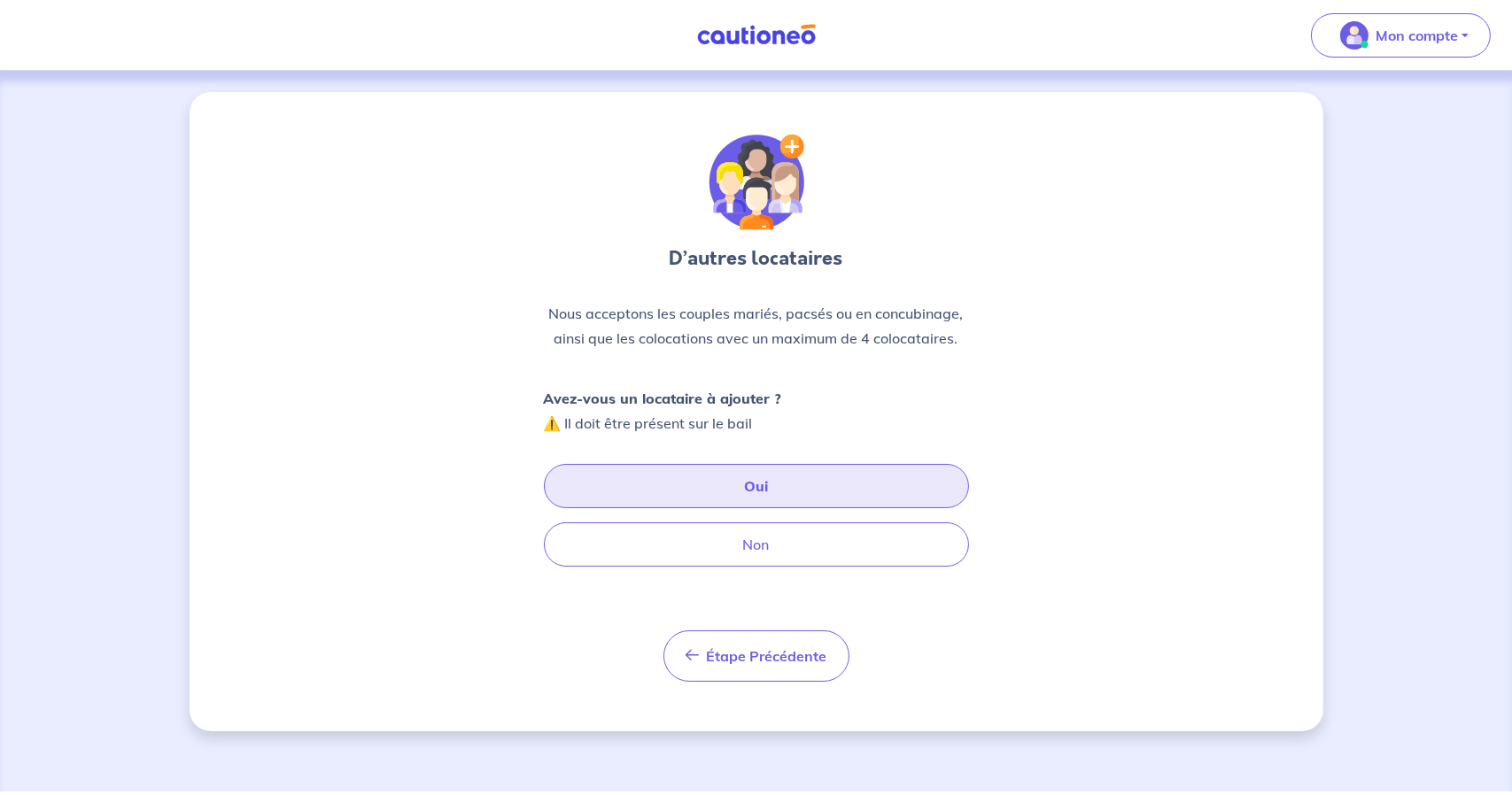
click at [733, 483] on button "Oui" at bounding box center [756, 486] width 425 height 45
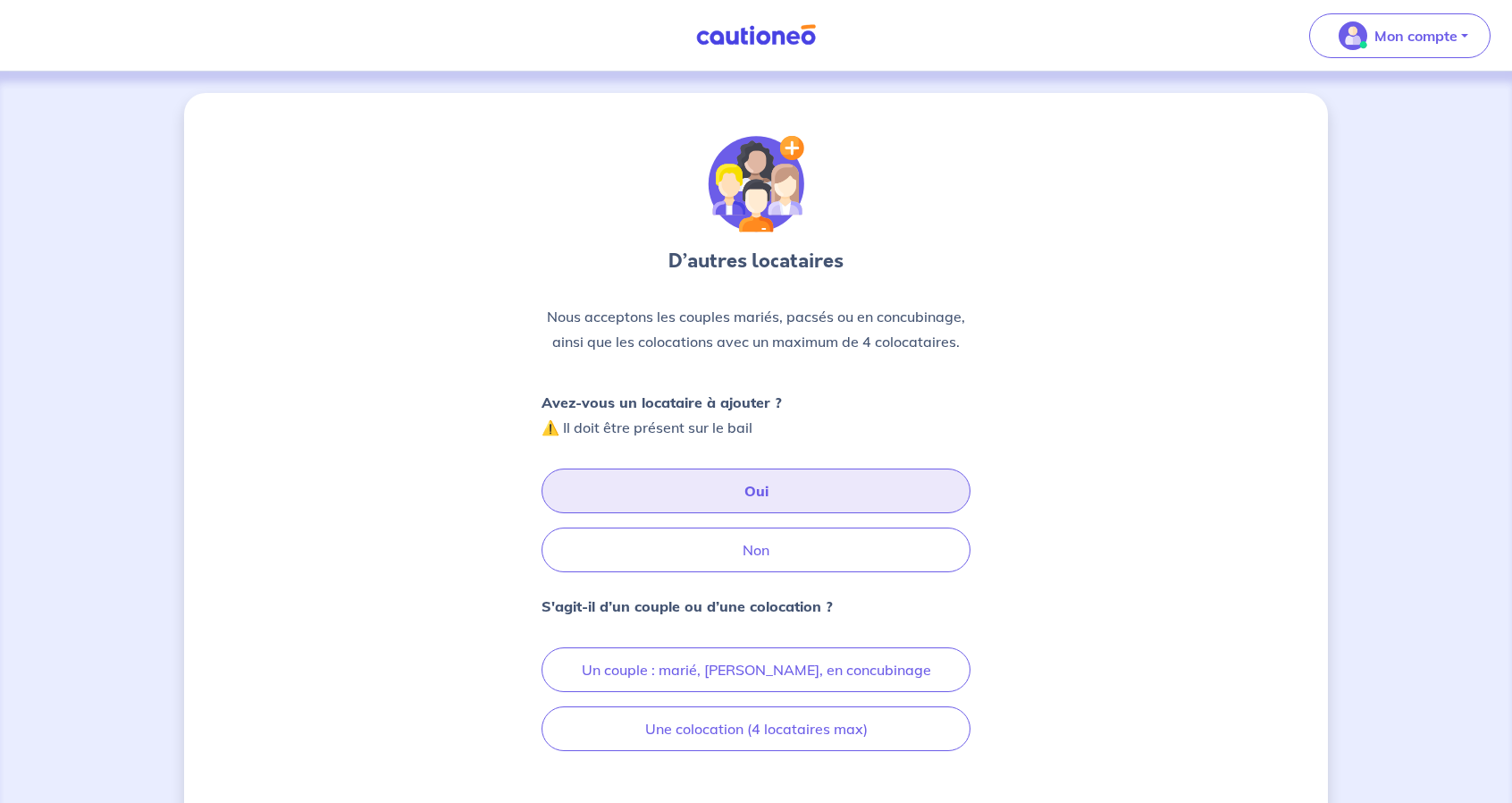
click at [725, 603] on strong "S'agit-il d’un couple ou d’une colocation ?" at bounding box center [688, 606] width 292 height 18
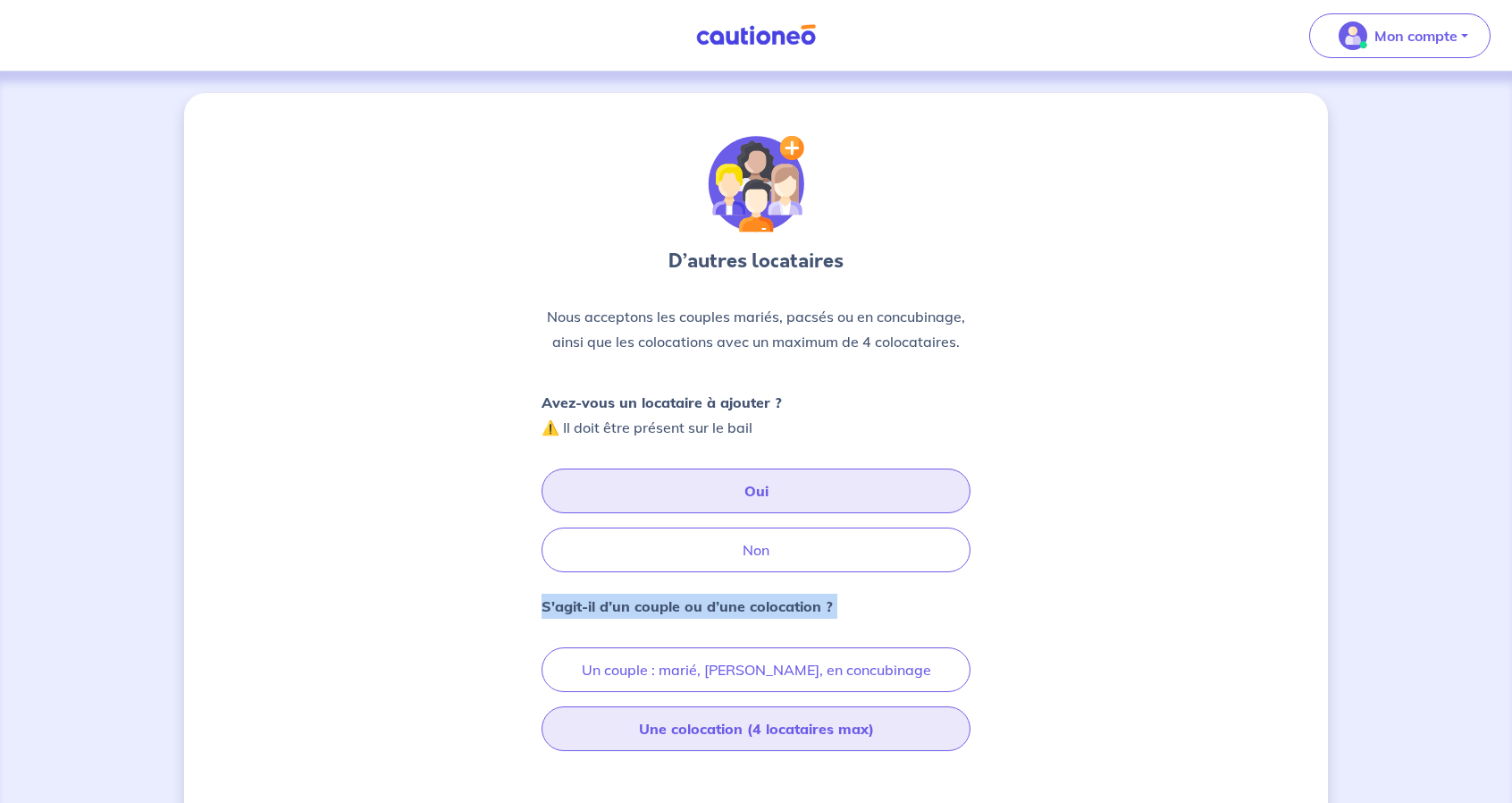
click at [758, 725] on button "Une colocation (4 locataires max)" at bounding box center [756, 729] width 429 height 45
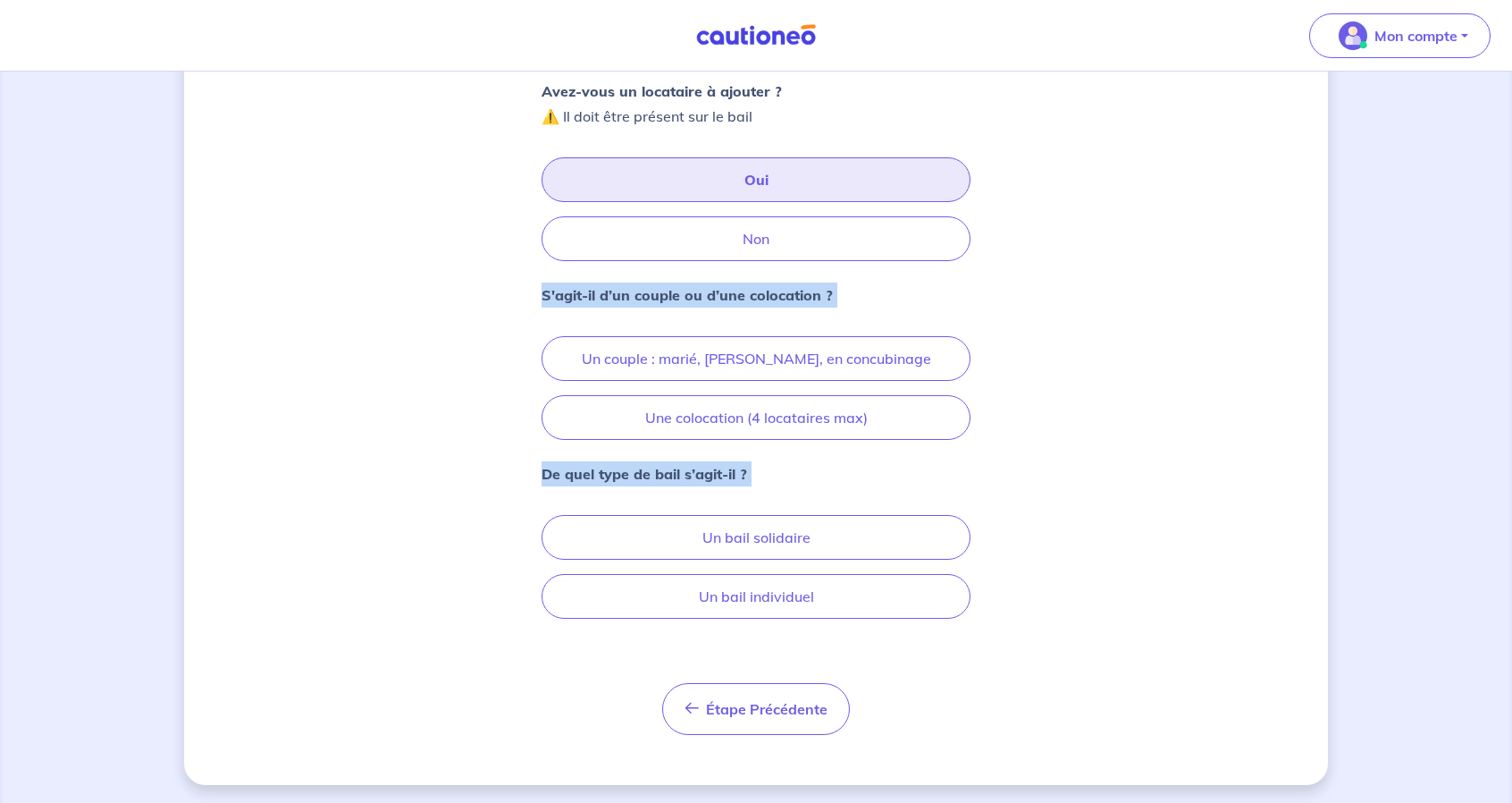
scroll to position [313, 0]
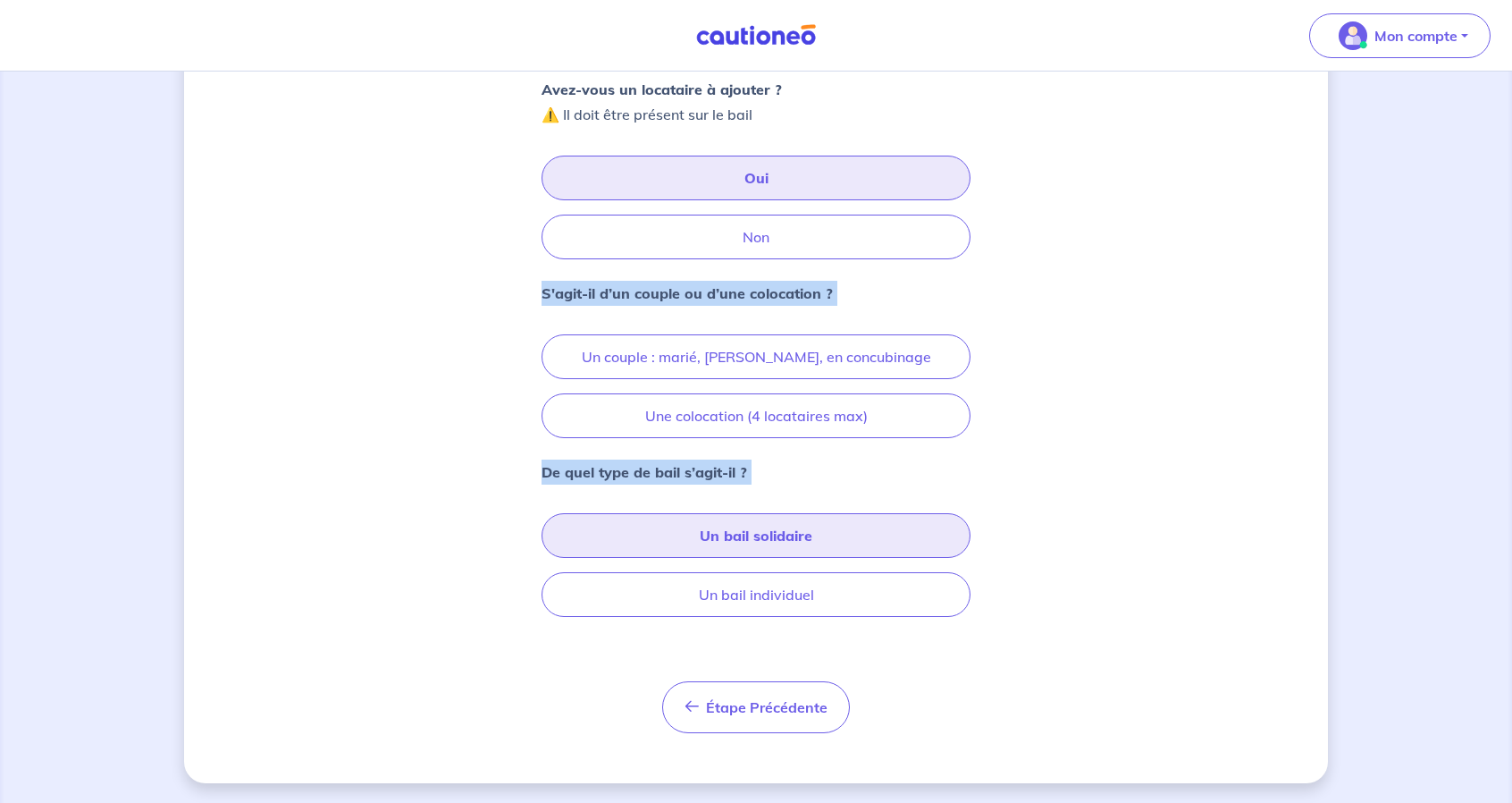
click at [708, 535] on button "Un bail solidaire" at bounding box center [756, 536] width 429 height 45
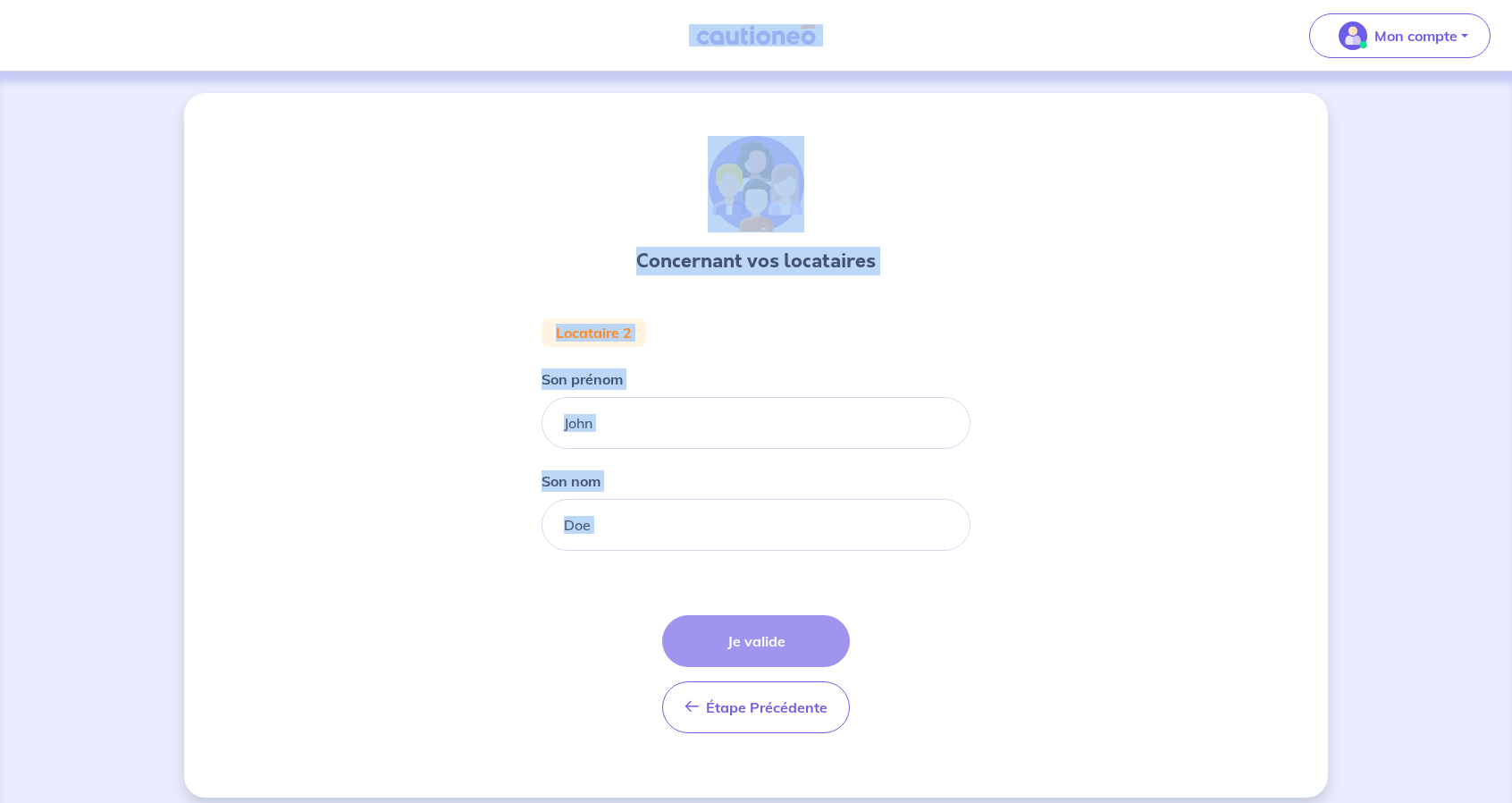
click at [691, 428] on input "Son prénom" at bounding box center [756, 422] width 429 height 52
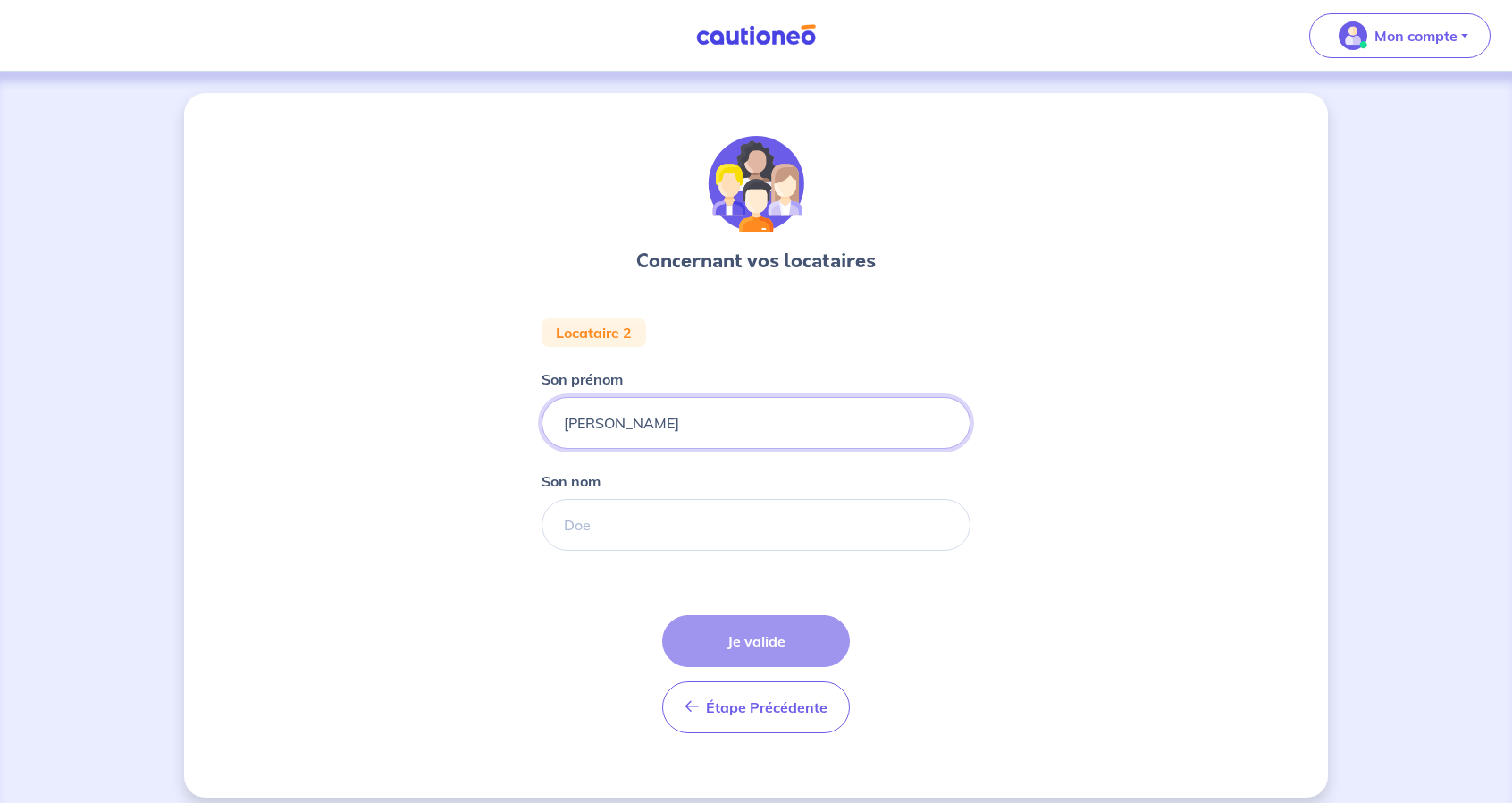
type input "Camille"
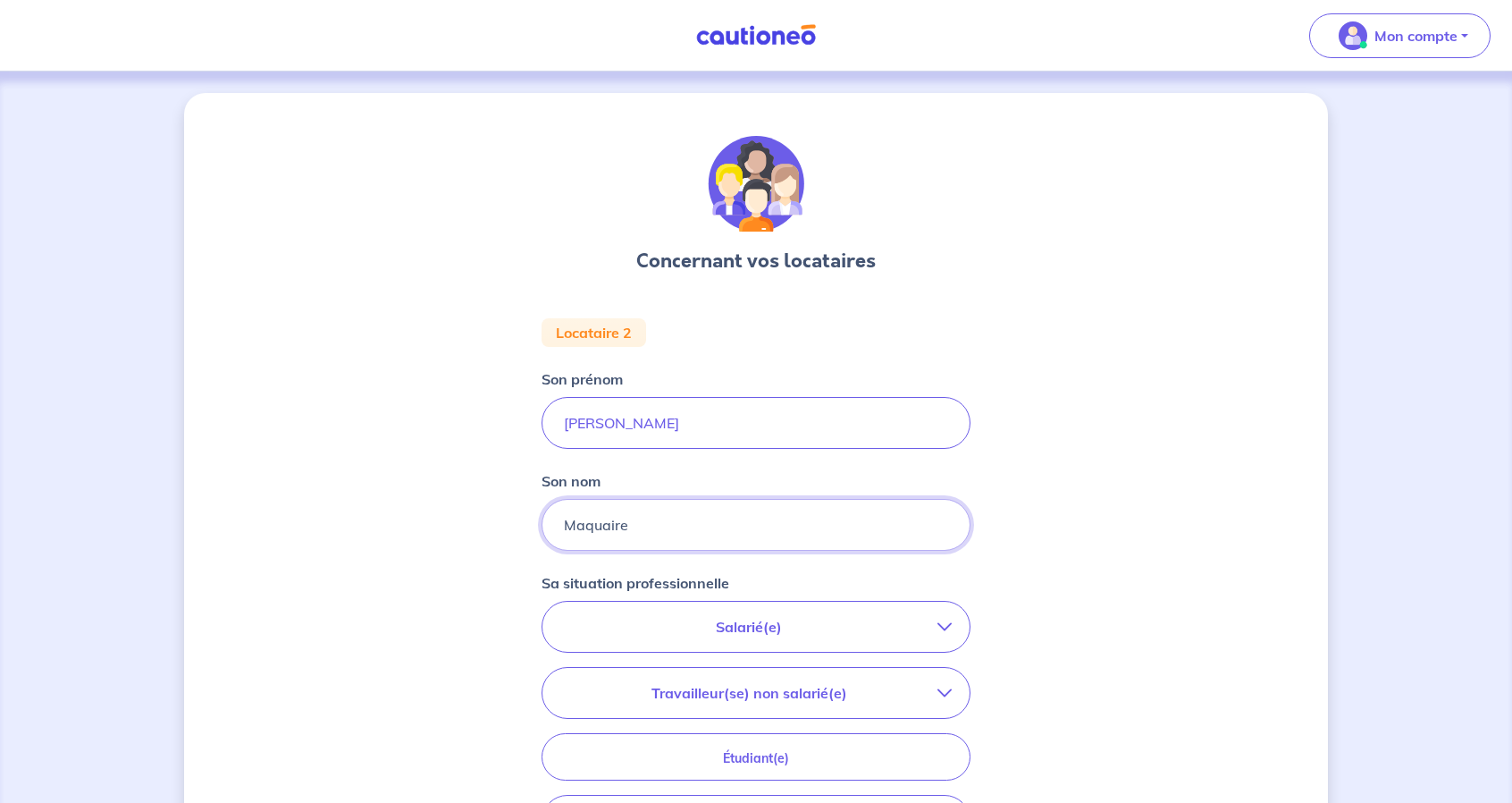
type input "Maquaire"
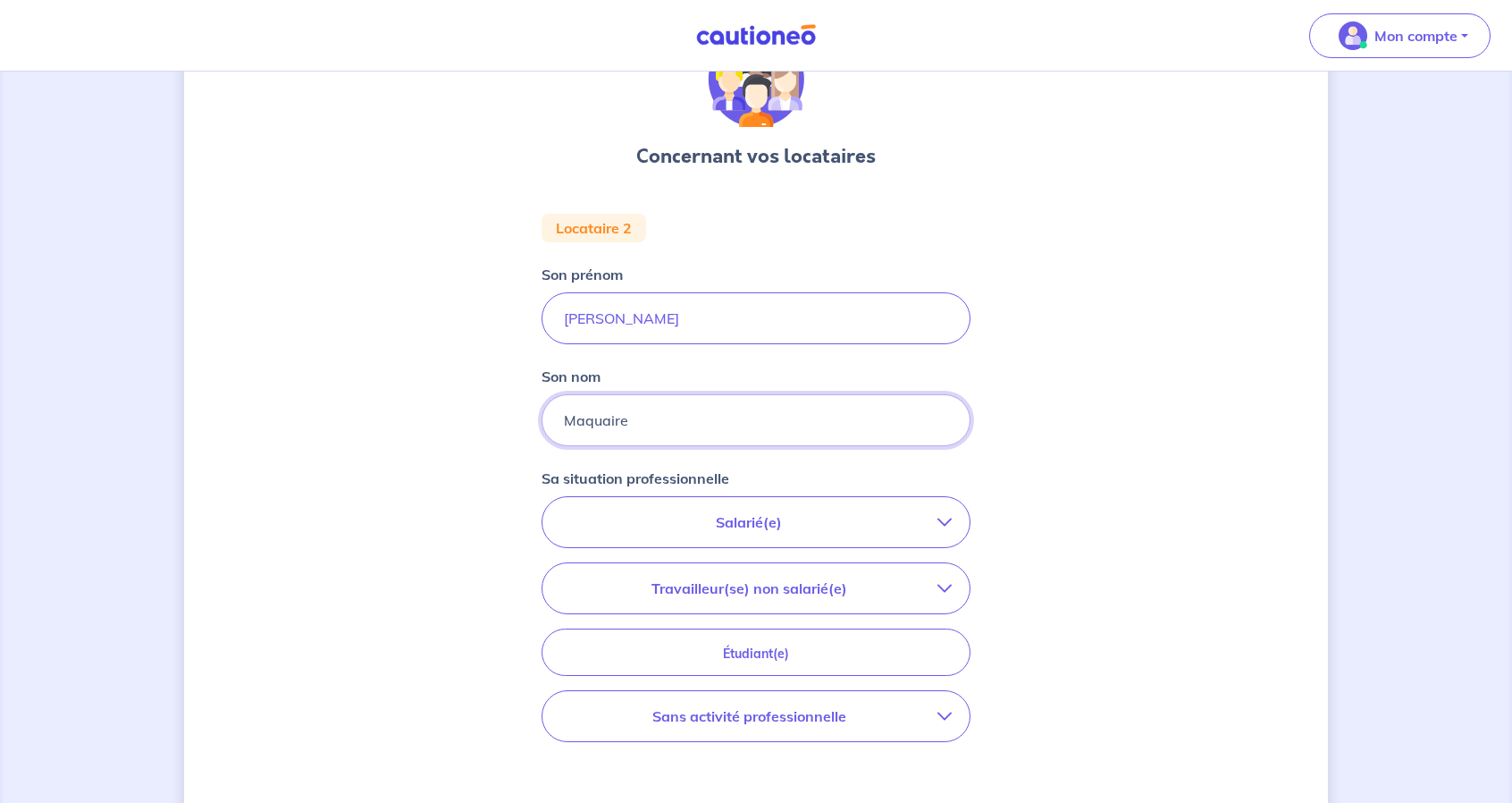
scroll to position [179, 0]
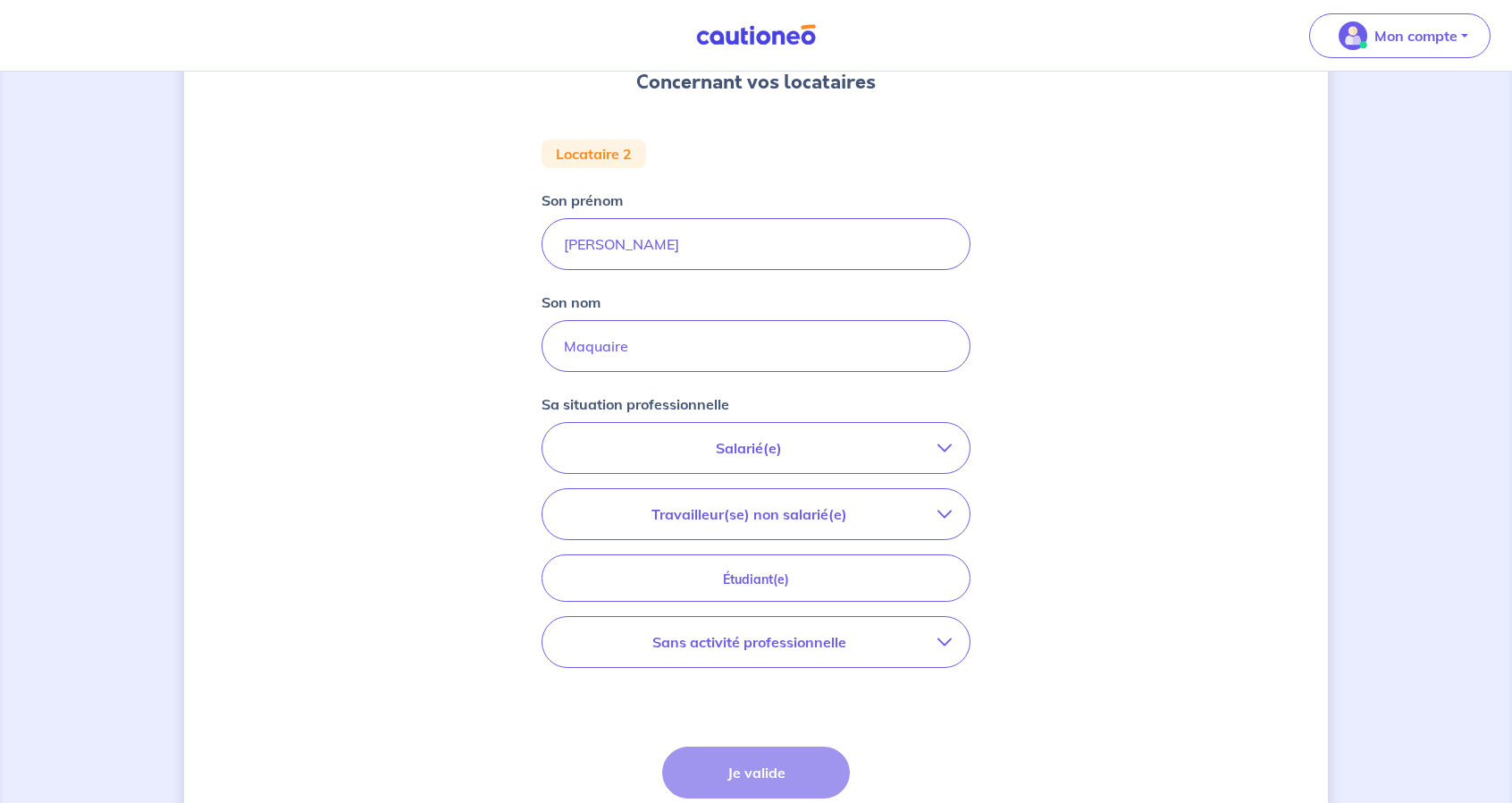
click at [842, 517] on p "Travailleur(se) non salarié(e)" at bounding box center [749, 514] width 377 height 22
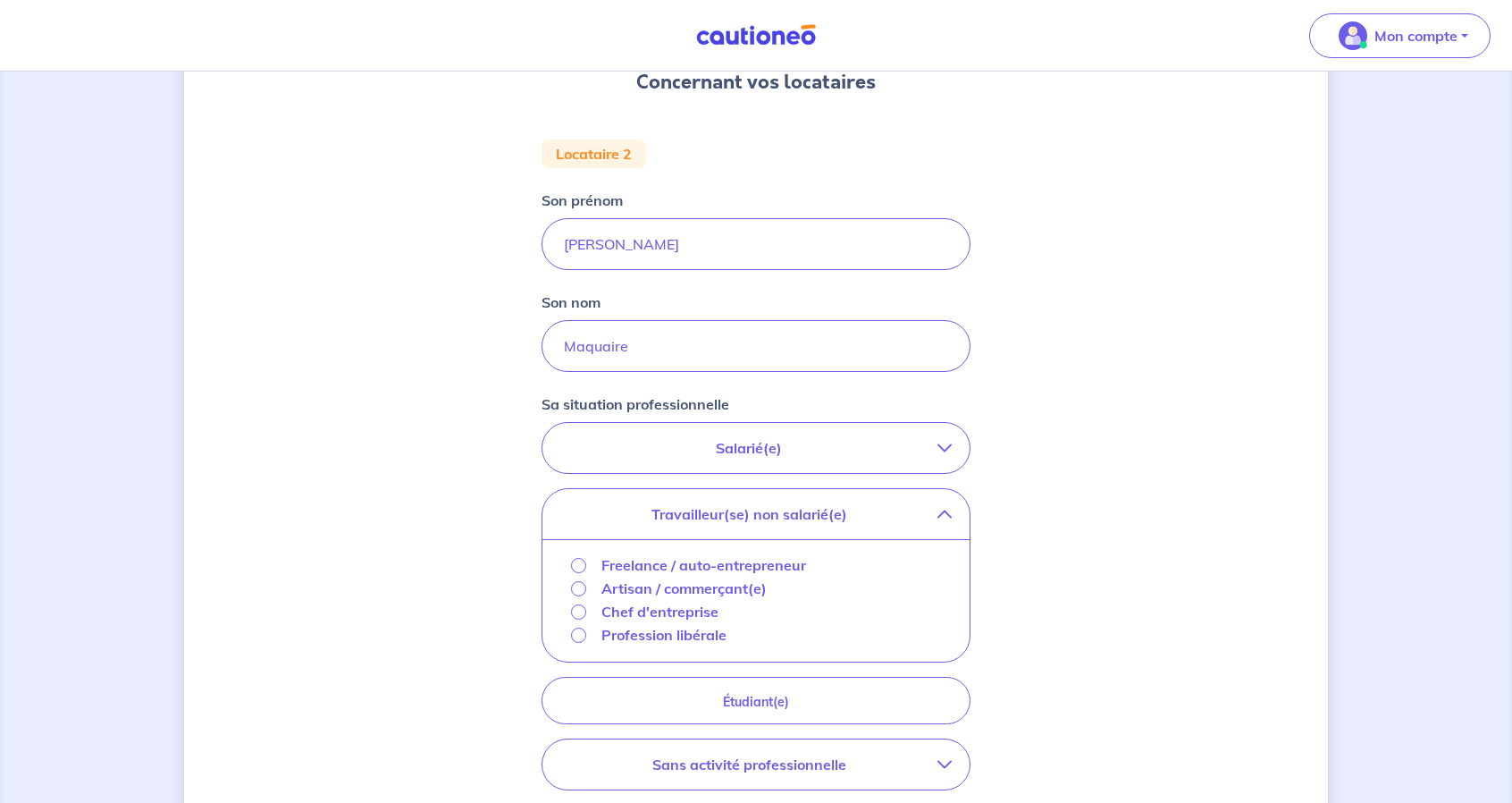
click at [842, 517] on p "Travailleur(se) non salarié(e)" at bounding box center [749, 514] width 377 height 22
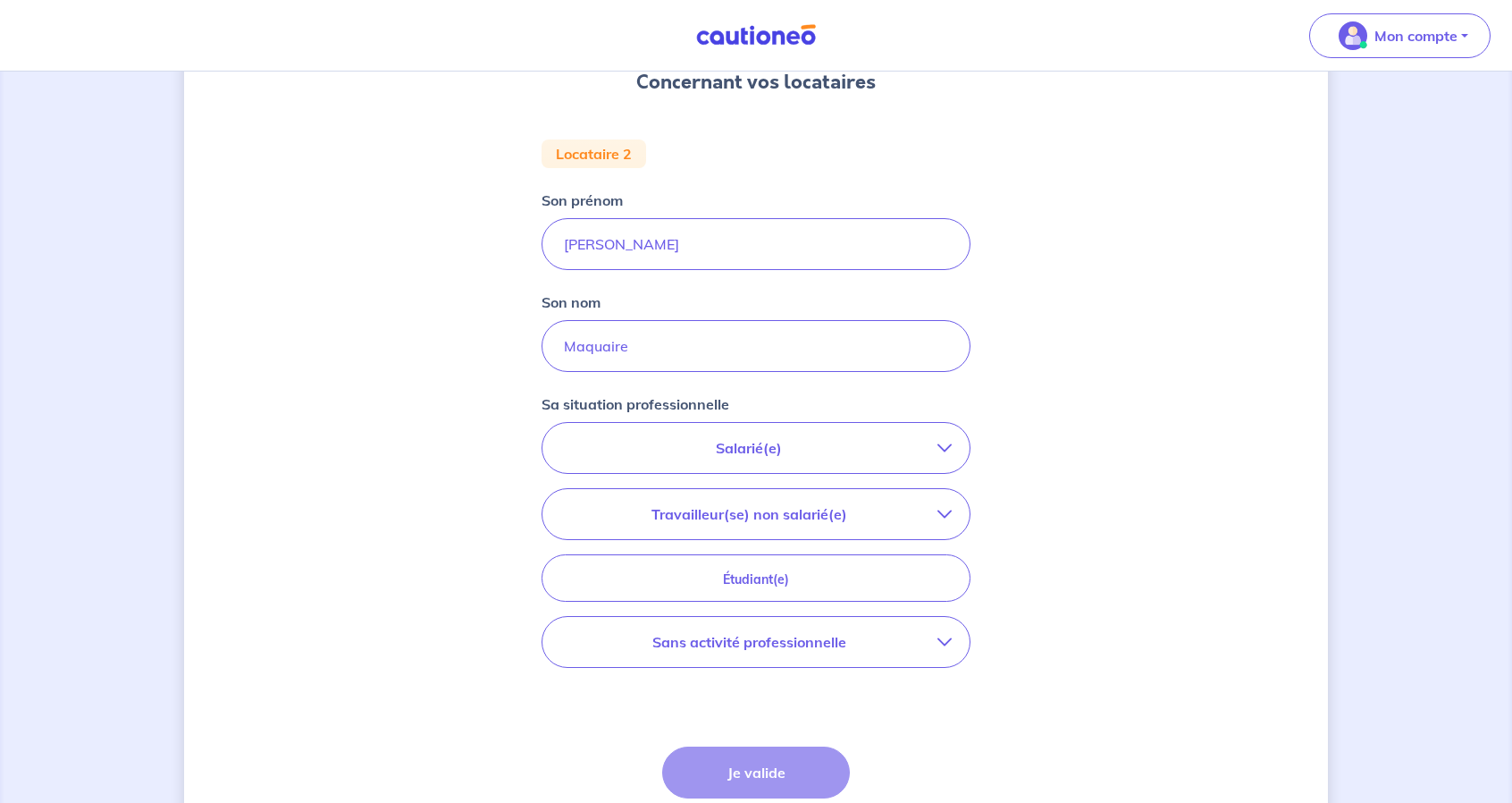
click at [827, 472] on button "Salarié(e)" at bounding box center [756, 447] width 428 height 50
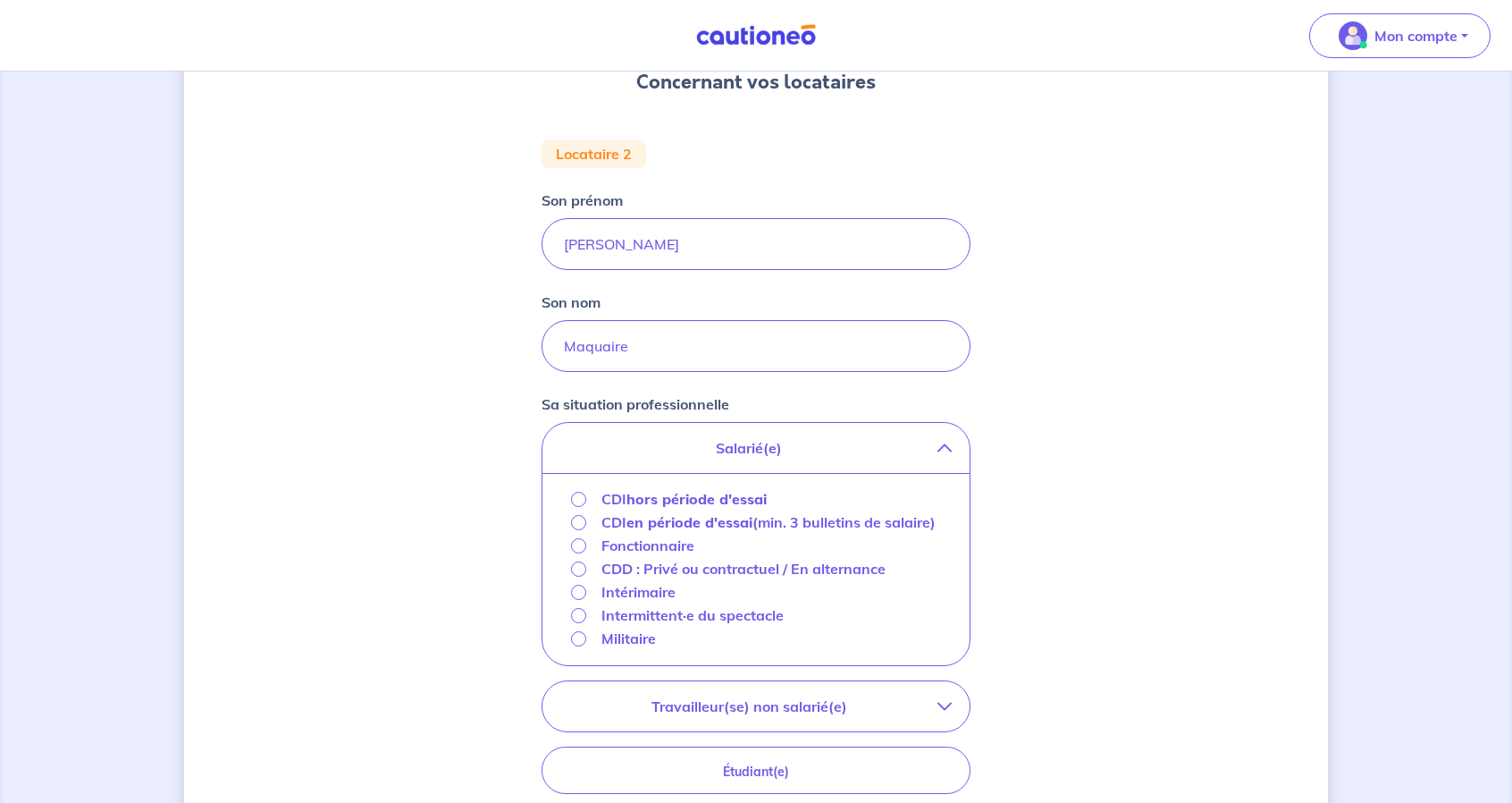
click at [770, 580] on p "CDD : Privé ou contractuel / En alternance" at bounding box center [743, 568] width 284 height 22
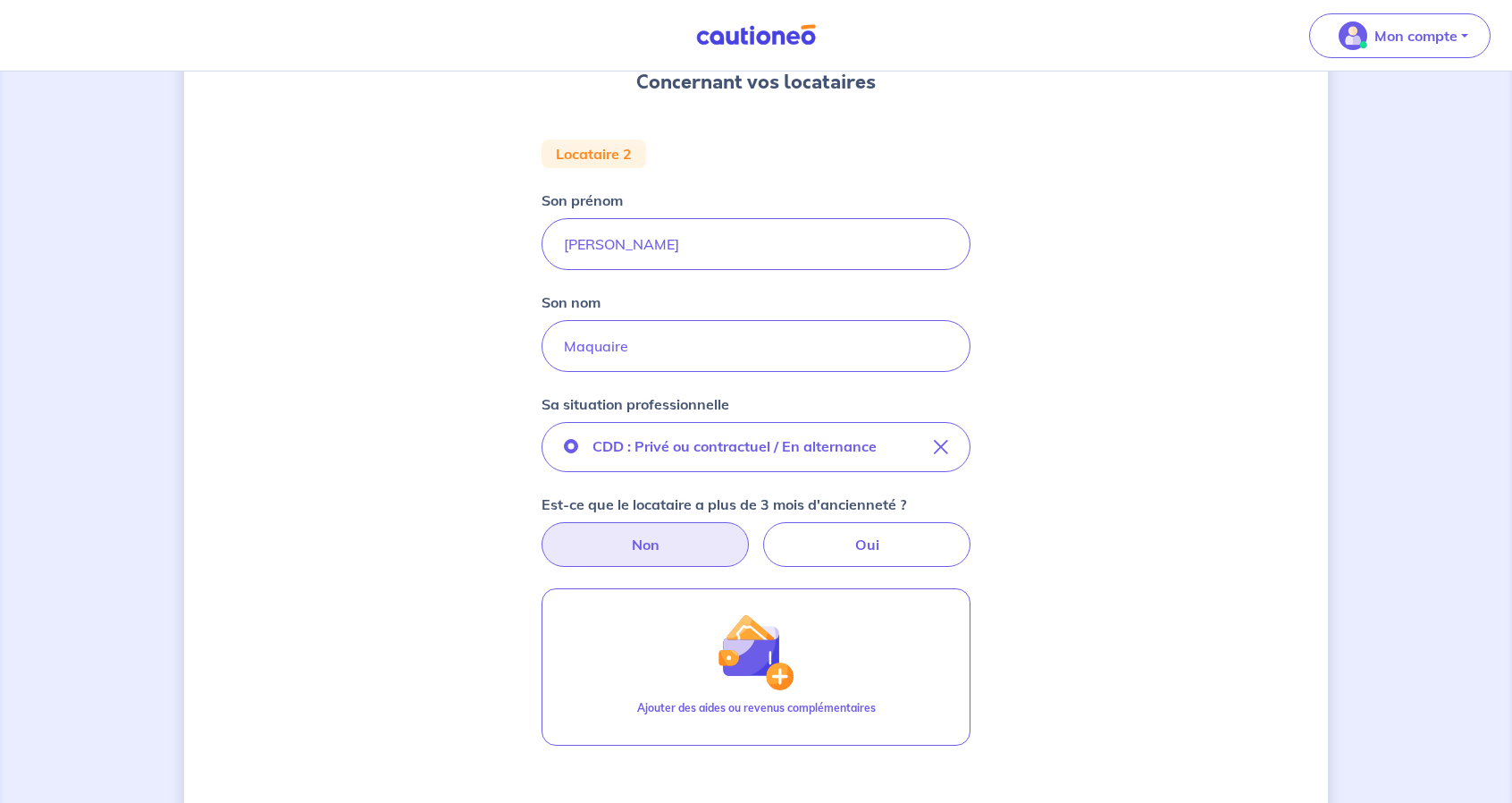
click at [648, 557] on label "Non" at bounding box center [645, 545] width 207 height 45
click at [751, 534] on input "Non" at bounding box center [757, 528] width 11 height 11
radio input "true"
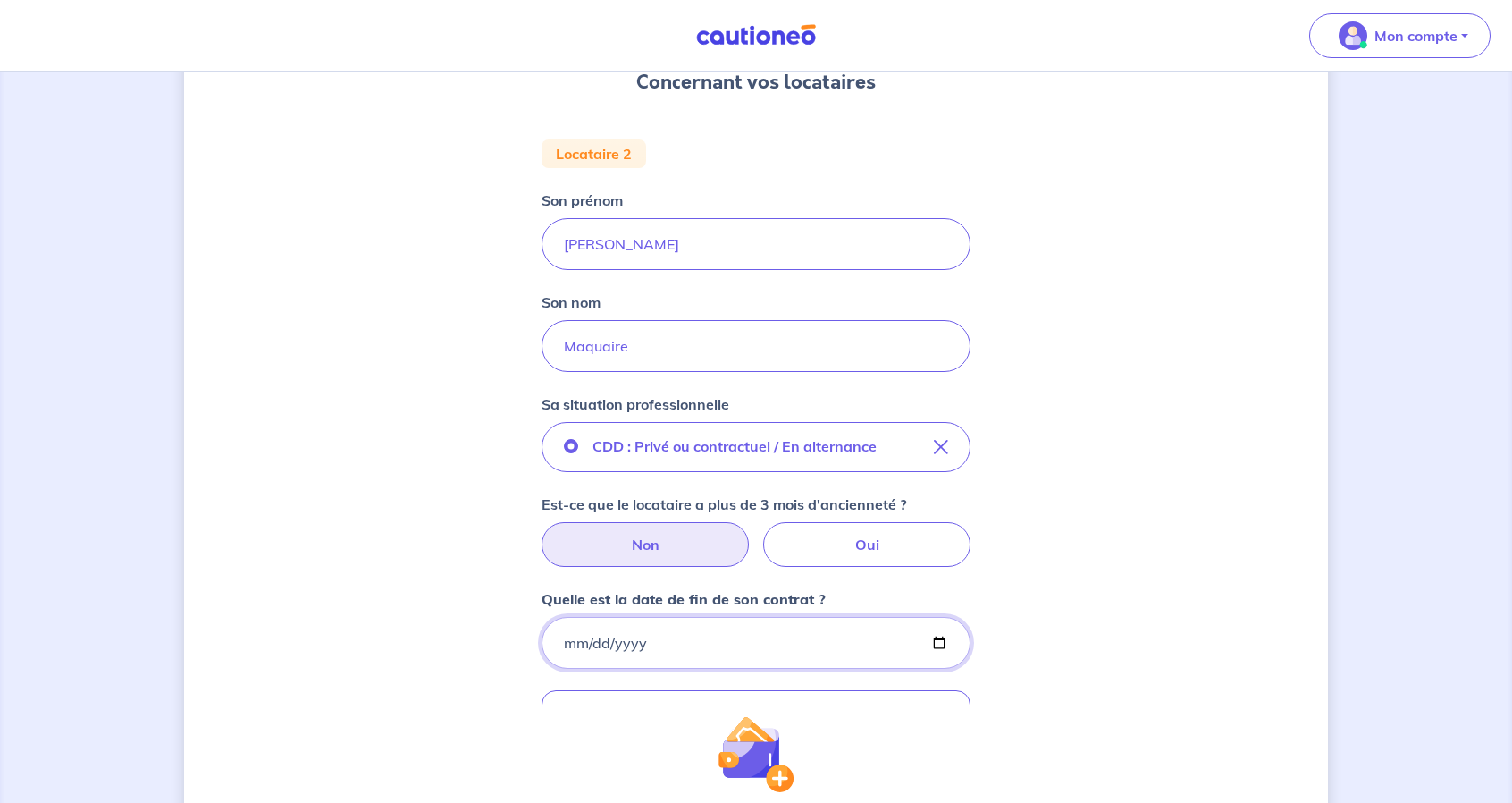
click at [788, 639] on input "Quelle est la date de fin de son contrat ?" at bounding box center [756, 643] width 429 height 52
click at [567, 647] on input "Quelle est la date de fin de son contrat ?" at bounding box center [756, 643] width 429 height 52
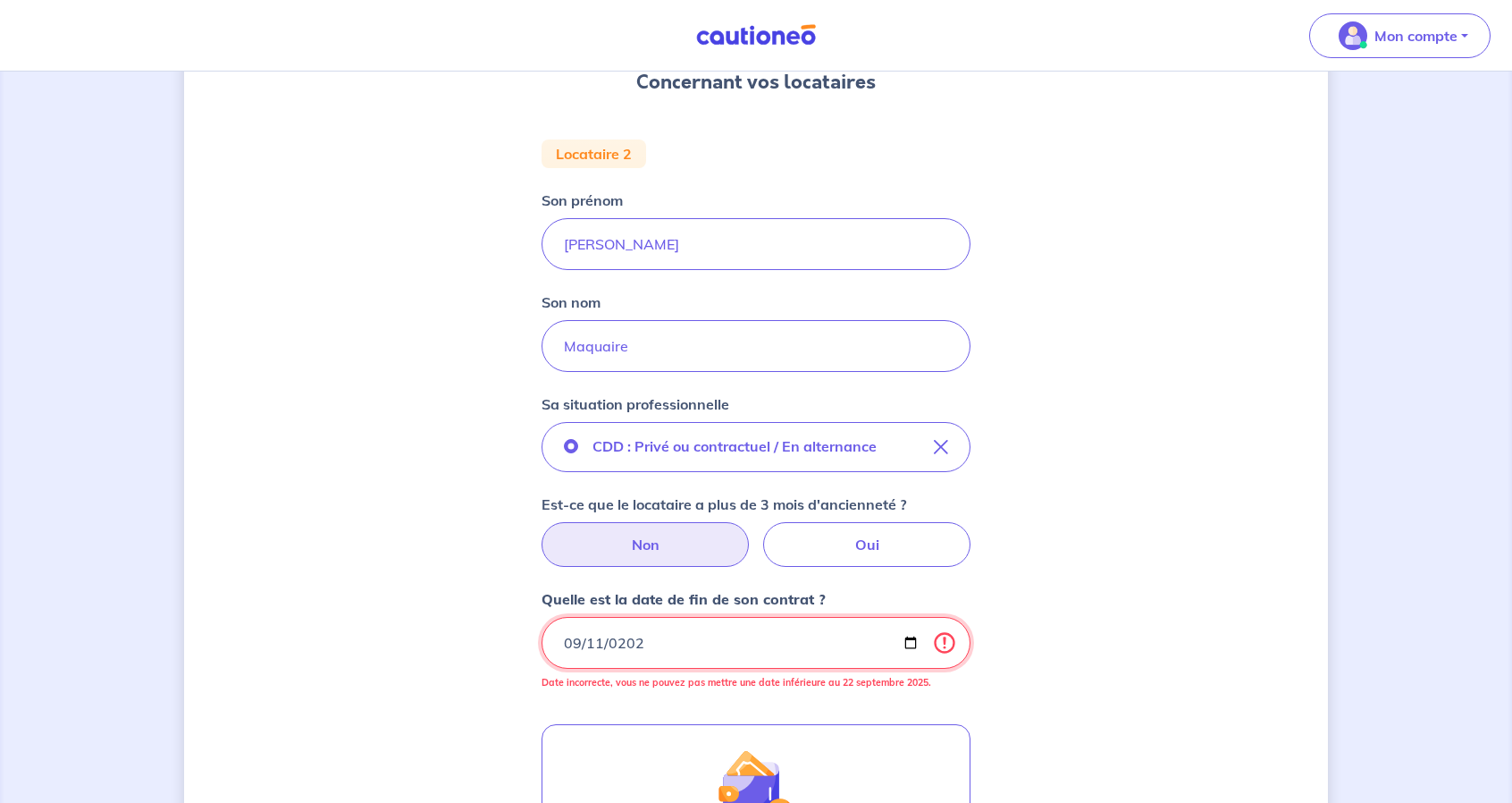
type input "2026-09-11"
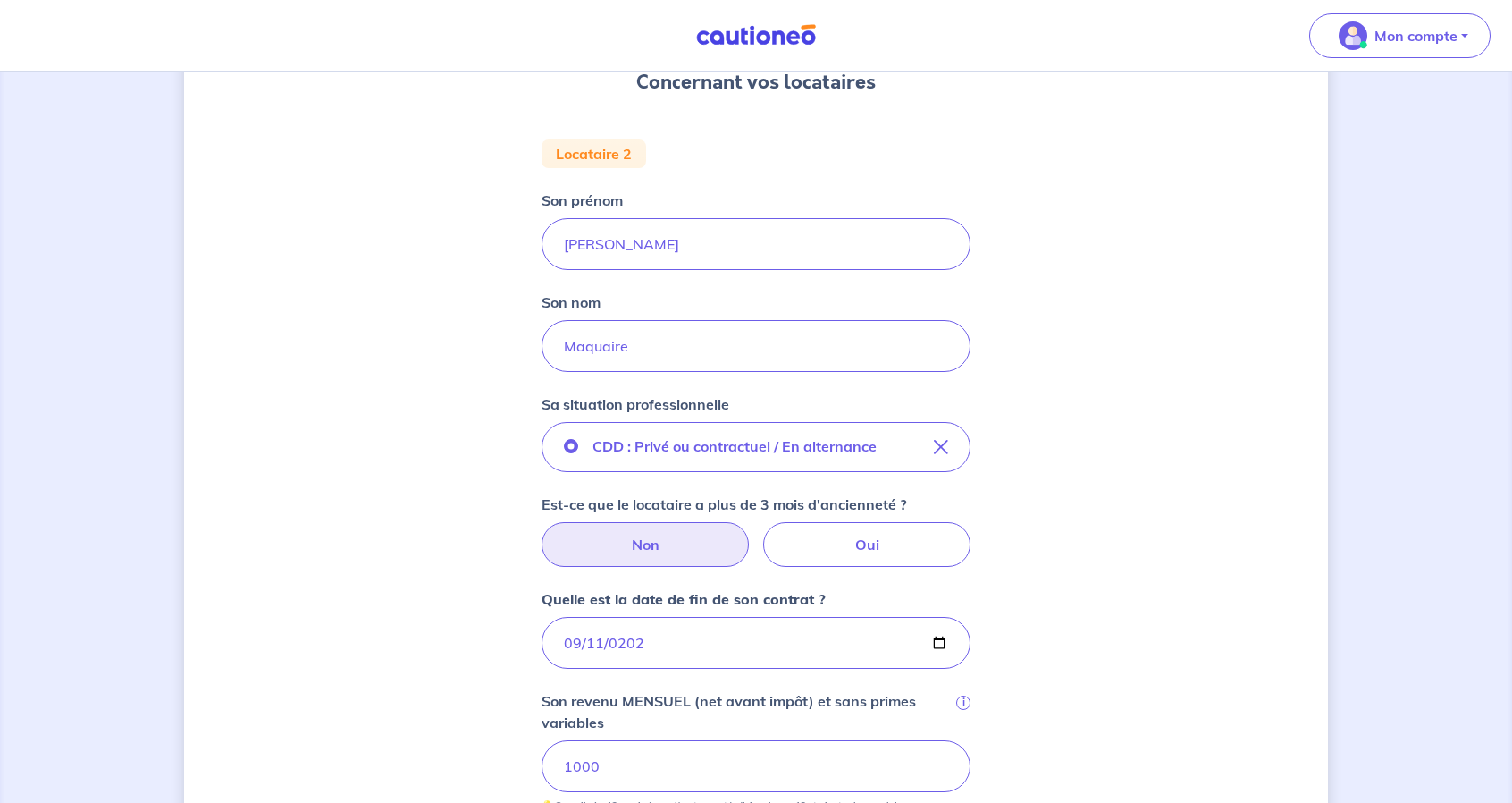
click at [1096, 682] on div "Concernant vos locataires Locataire 2 Son prénom Camille Son nom Maquaire Sa si…" at bounding box center [756, 654] width 1144 height 1478
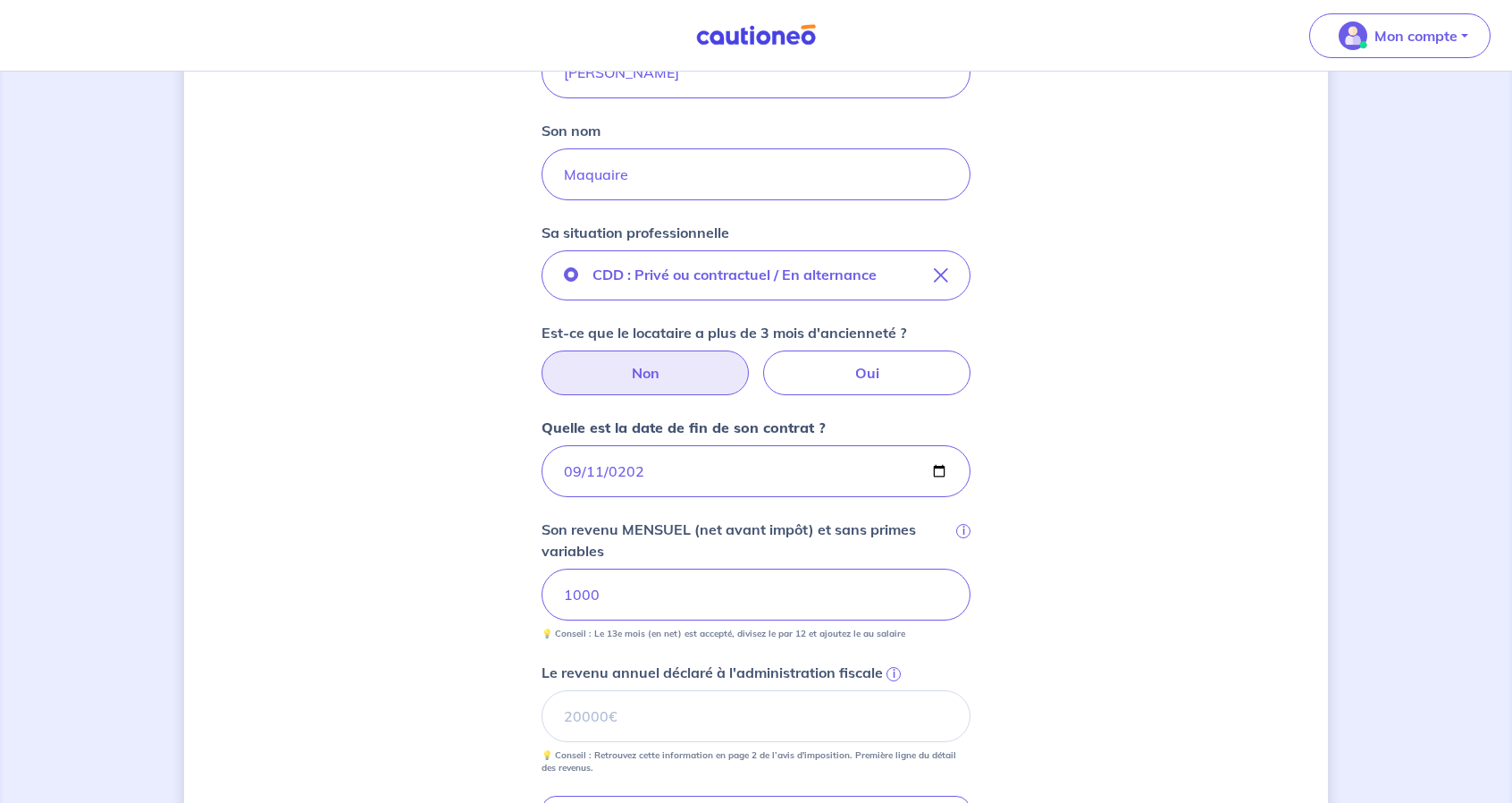
scroll to position [447, 0]
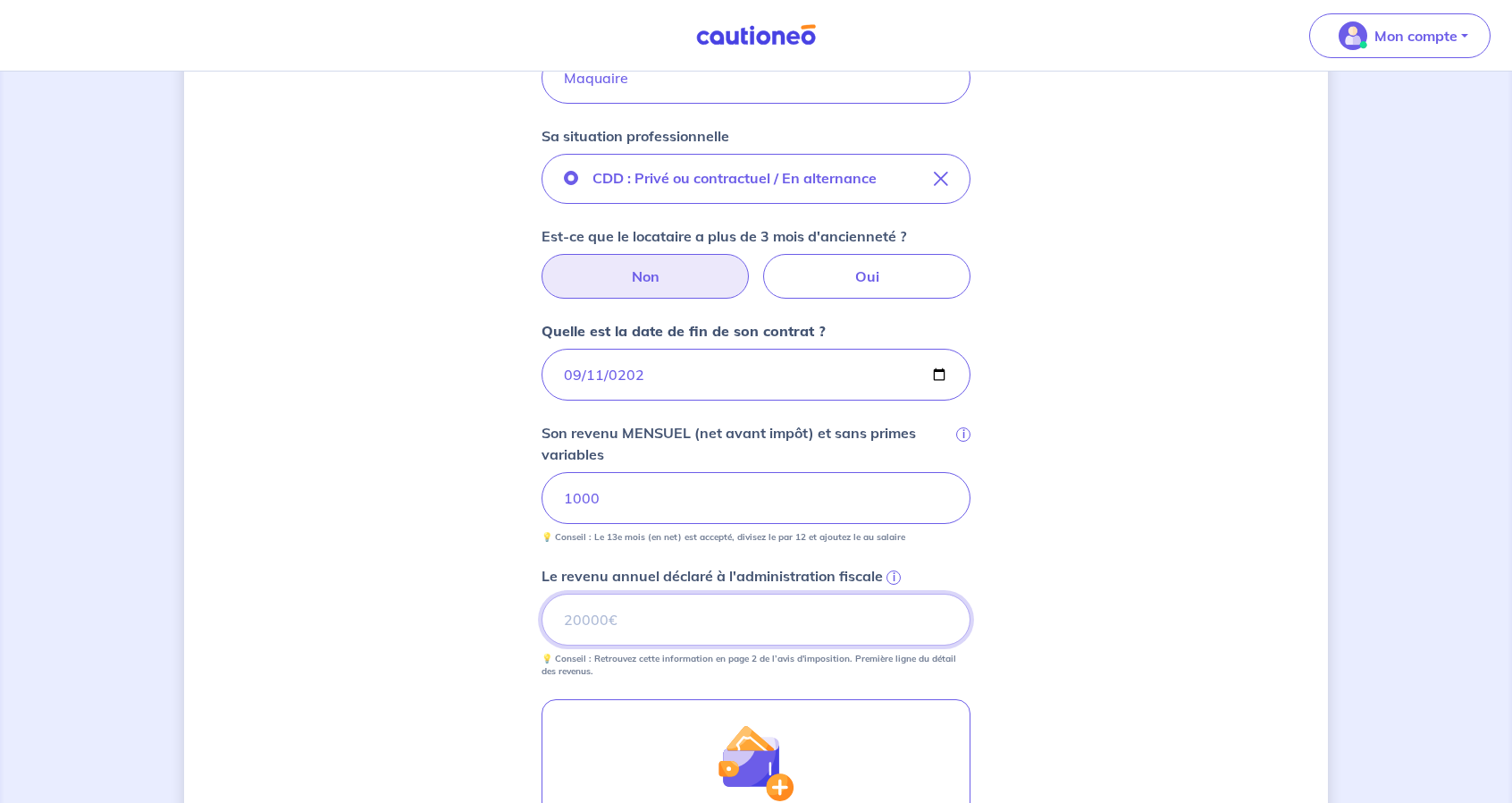
click at [685, 614] on input "Le revenu annuel déclaré à l'administration fiscale i" at bounding box center [756, 619] width 429 height 52
type input "0"
click at [703, 671] on p "💡 Conseil : Retrouvez cette information en page 2 de l’avis d'imposition. Premi…" at bounding box center [756, 665] width 429 height 25
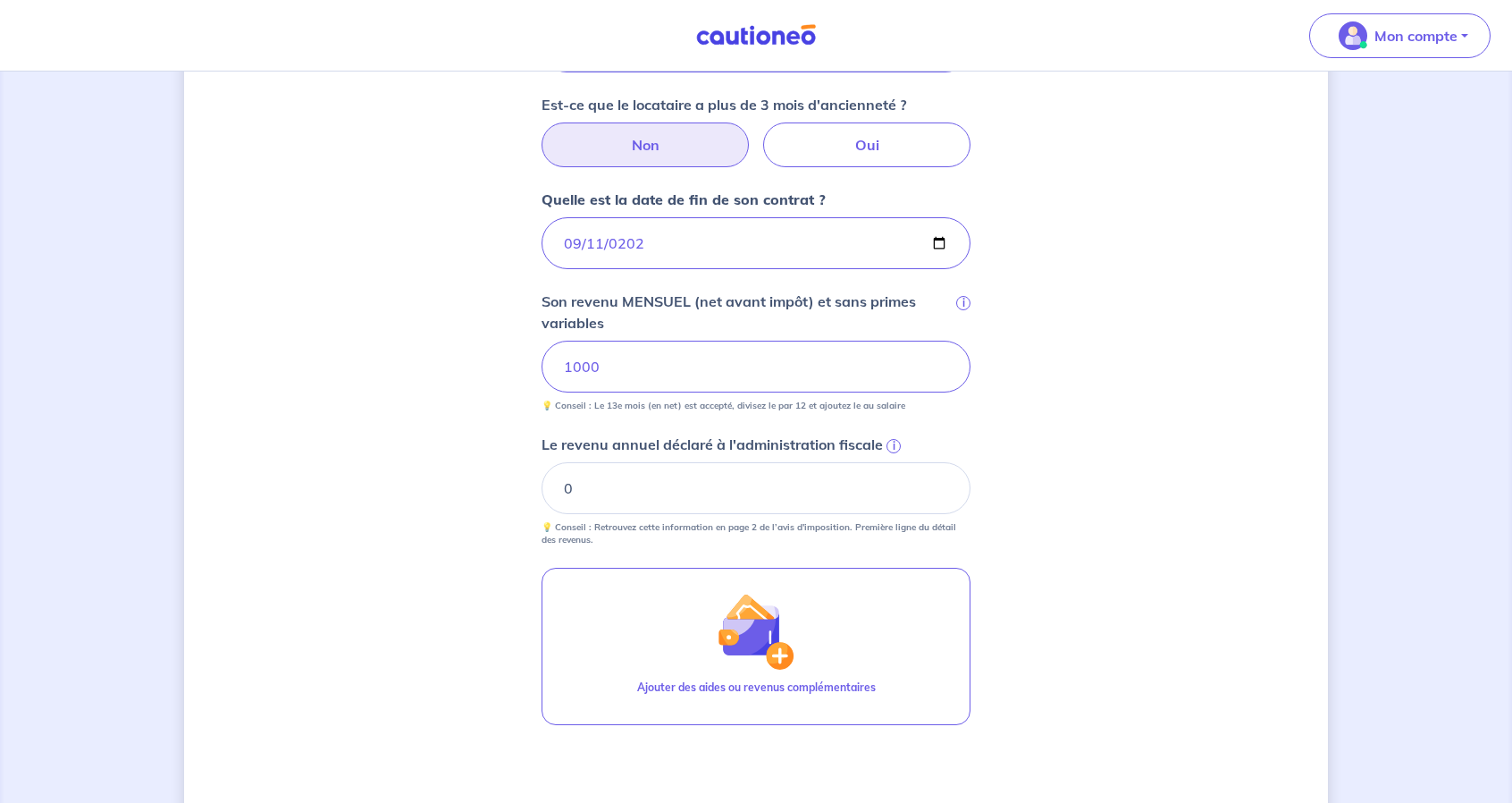
scroll to position [788, 0]
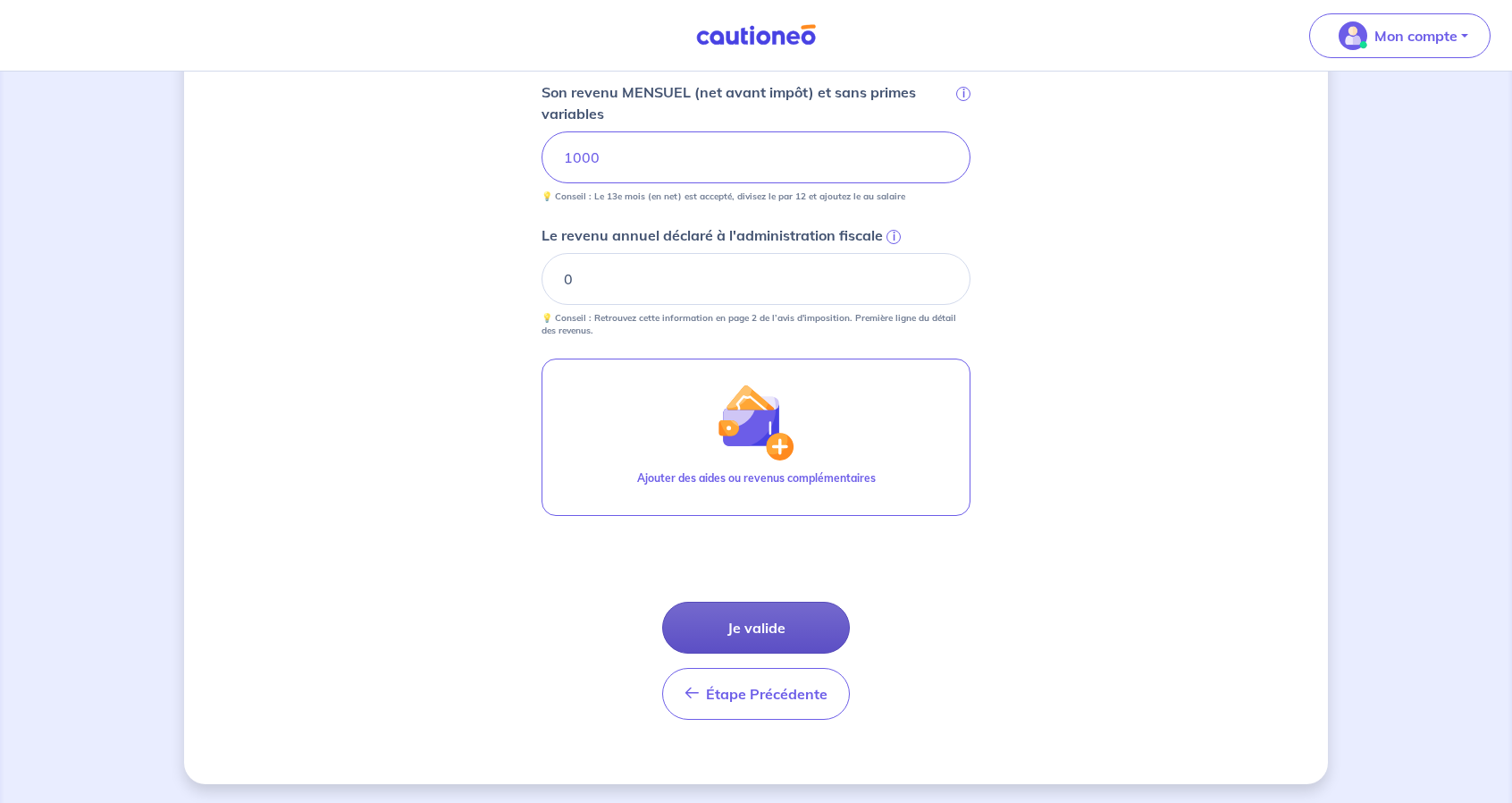
click at [755, 634] on button "Je valide" at bounding box center [756, 627] width 188 height 52
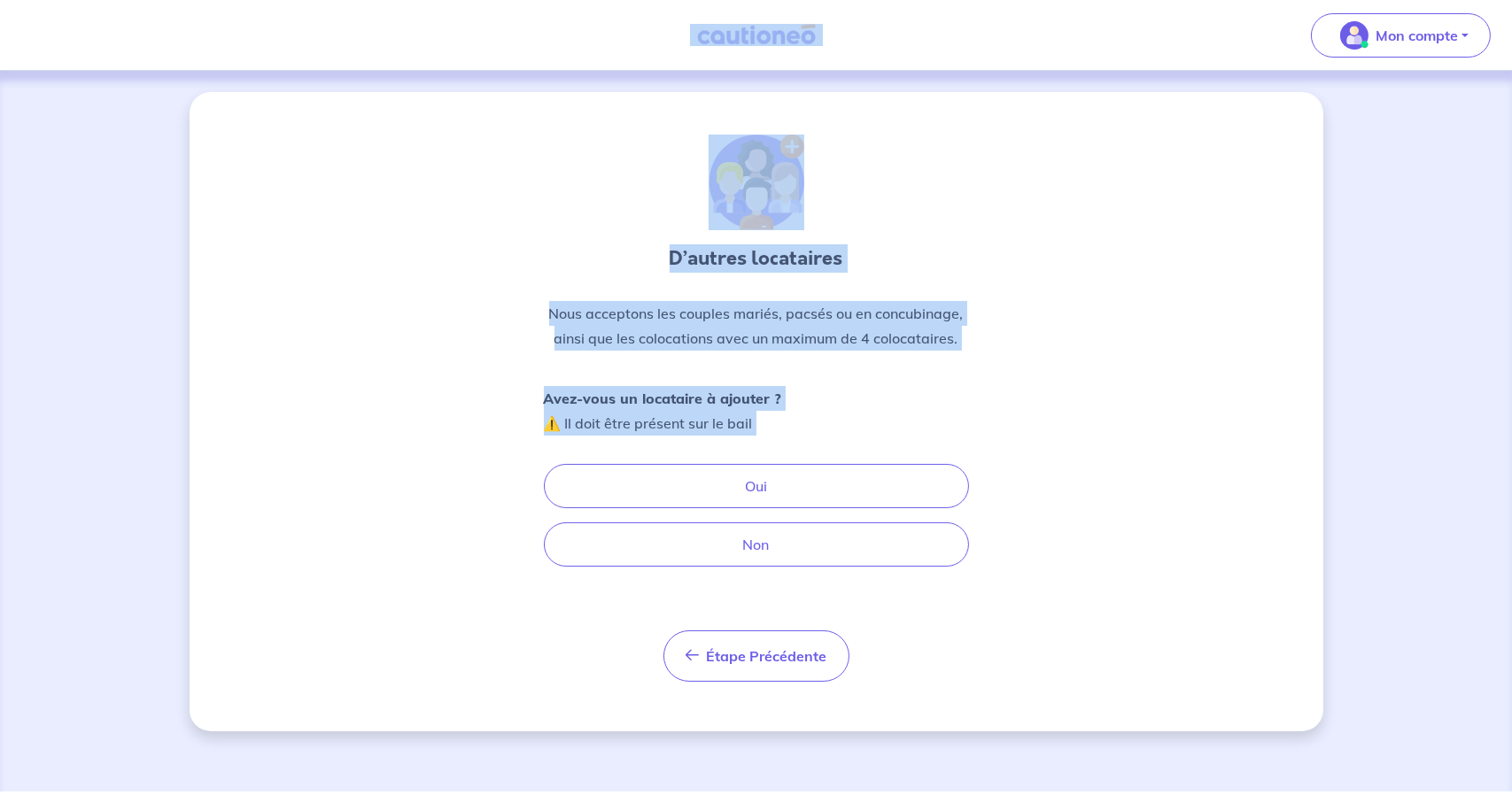
click at [735, 351] on div "Nous acceptons les couples mariés, pacsés ou en concubinage, ainsi que les colo…" at bounding box center [756, 332] width 425 height 64
click at [782, 307] on p "Nous acceptons les couples mariés, pacsés ou en concubinage, ainsi que les colo…" at bounding box center [756, 325] width 425 height 49
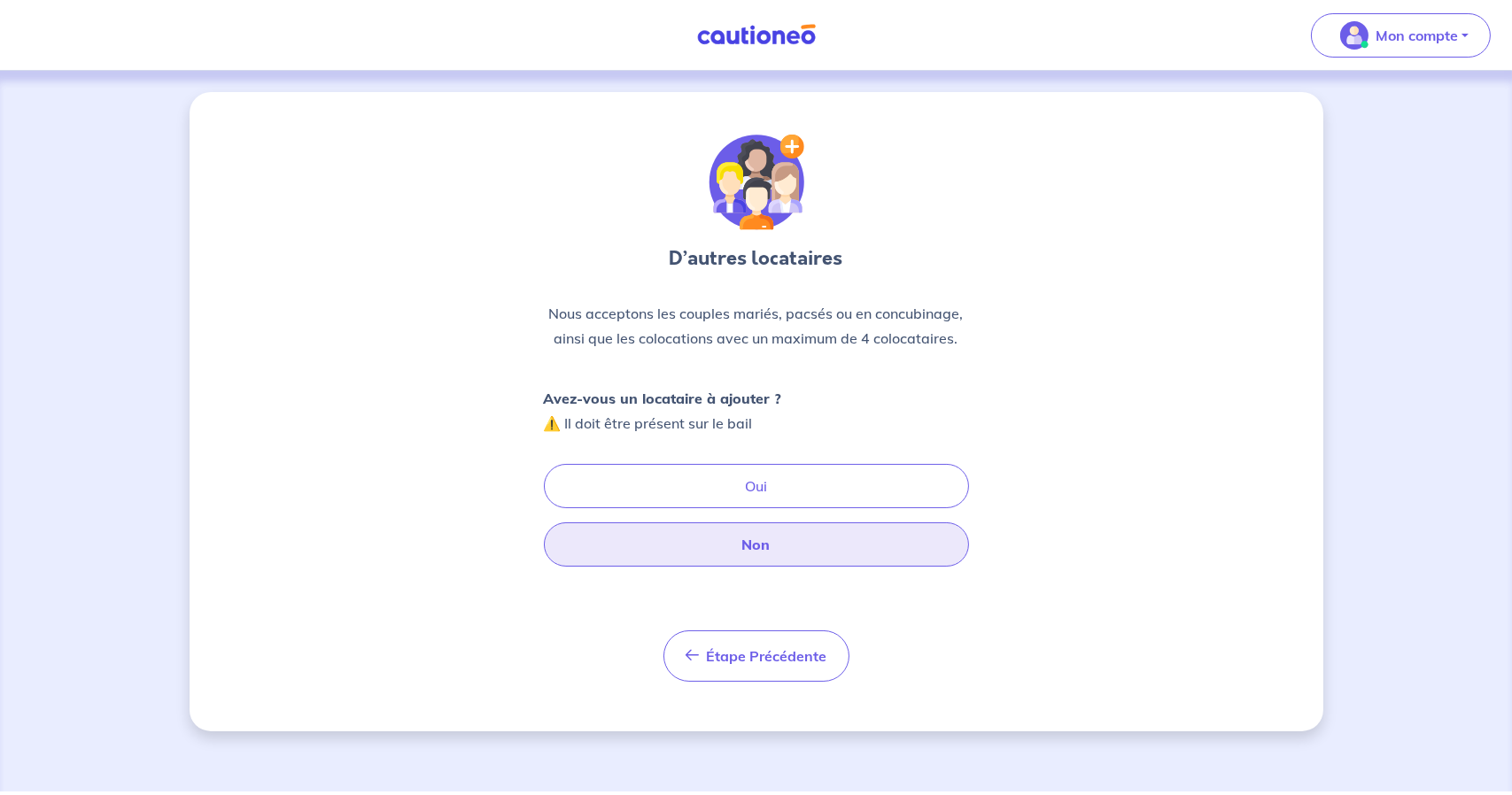
click at [729, 539] on button "Non" at bounding box center [756, 544] width 425 height 45
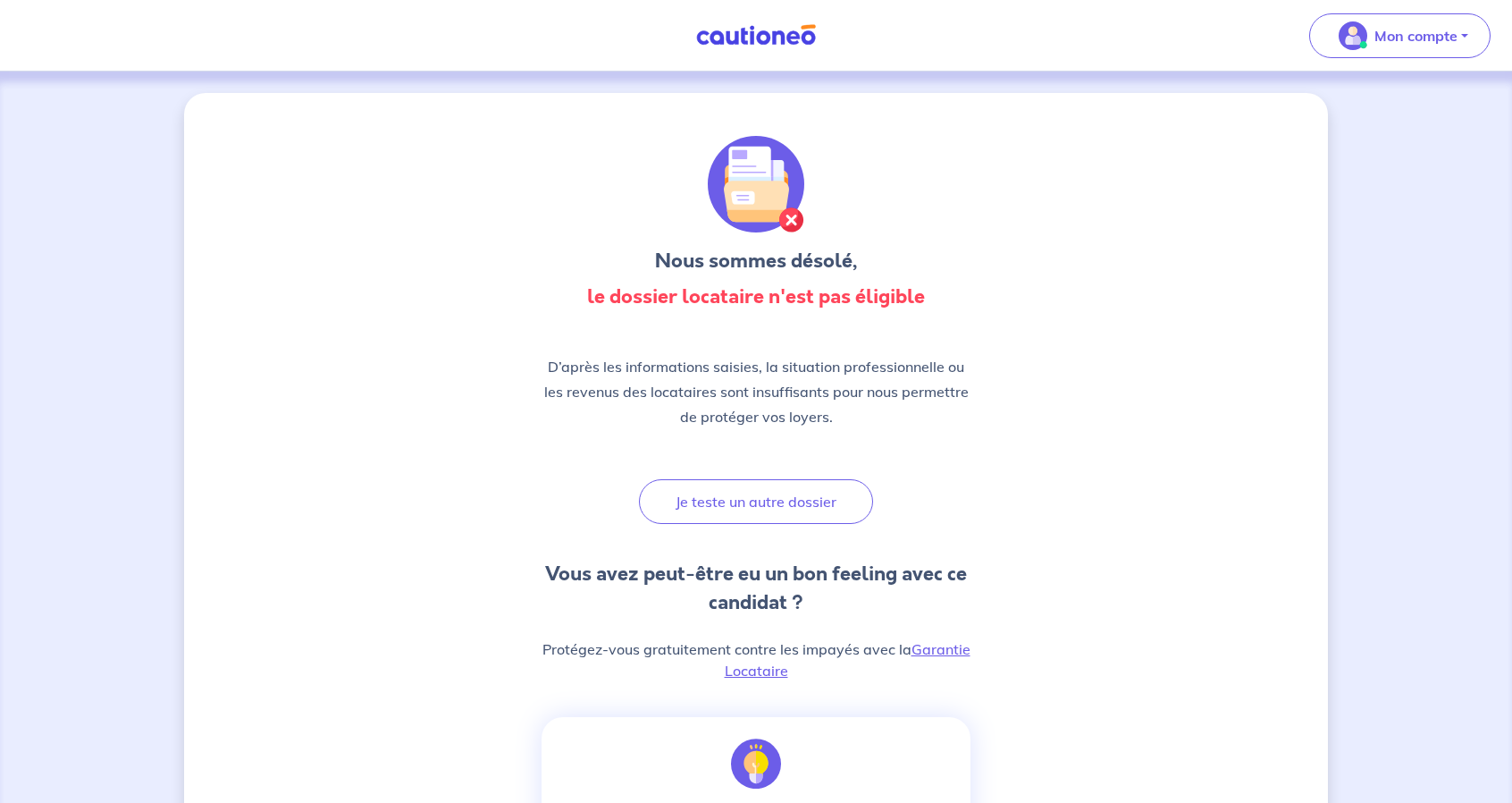
click at [772, 311] on h3 "le dossier locataire n'est pas éligible" at bounding box center [756, 296] width 429 height 28
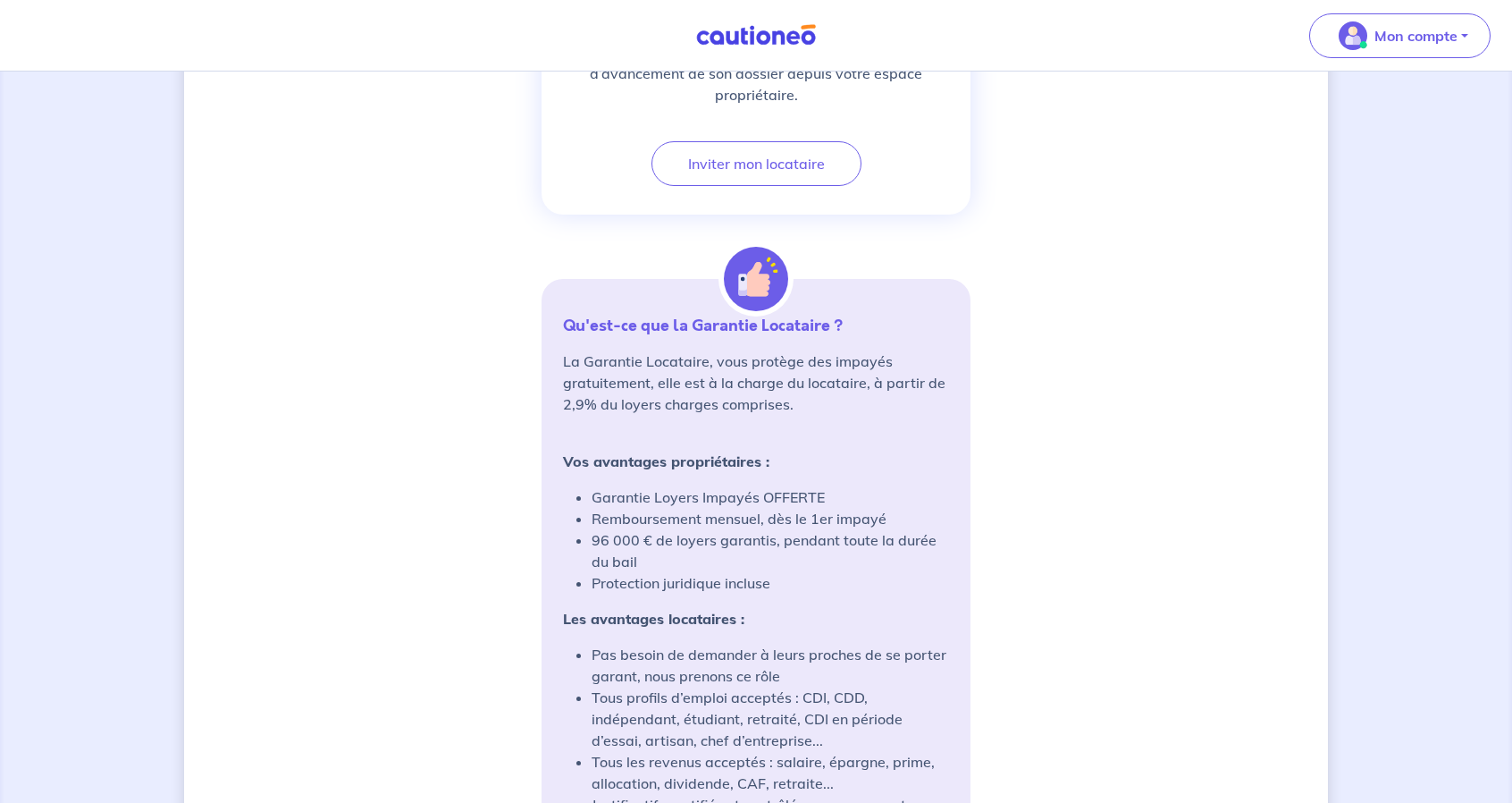
scroll to position [1365, 0]
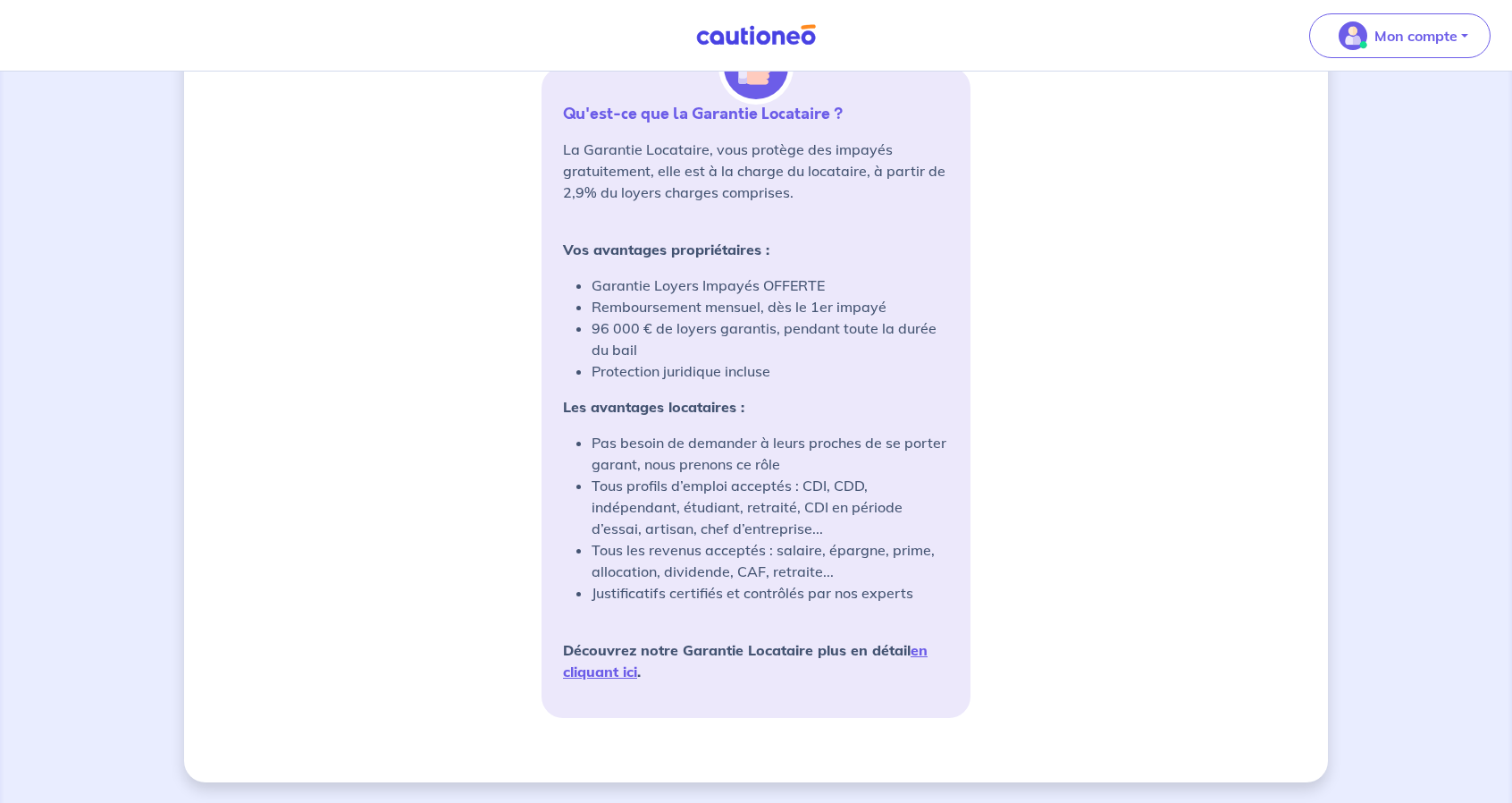
click at [689, 243] on strong "Vos avantages propriétaires :" at bounding box center [666, 249] width 206 height 18
click at [715, 347] on li "96 000 € de loyers garantis, pendant toute la durée du bail" at bounding box center [770, 339] width 357 height 43
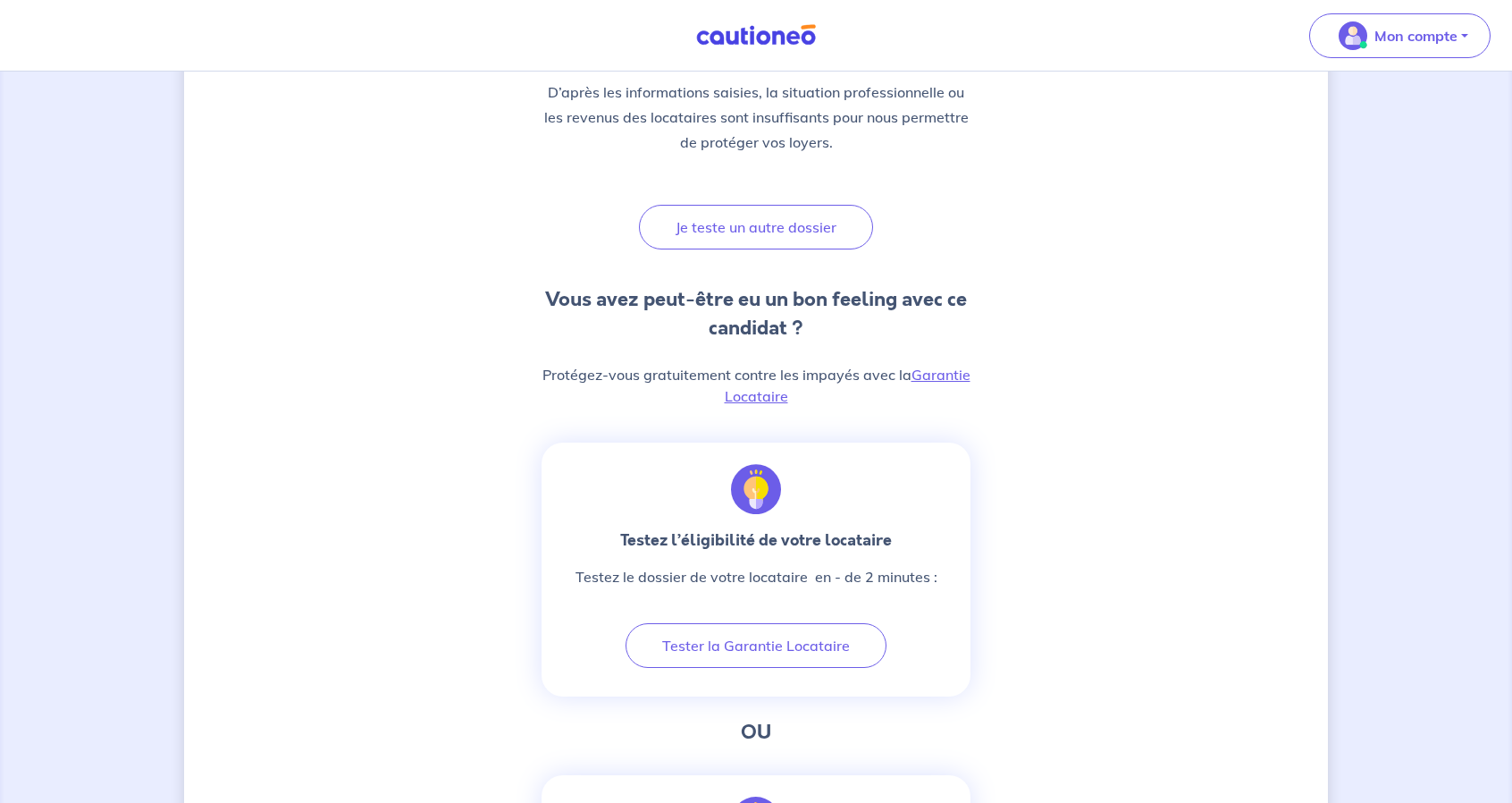
scroll to position [0, 0]
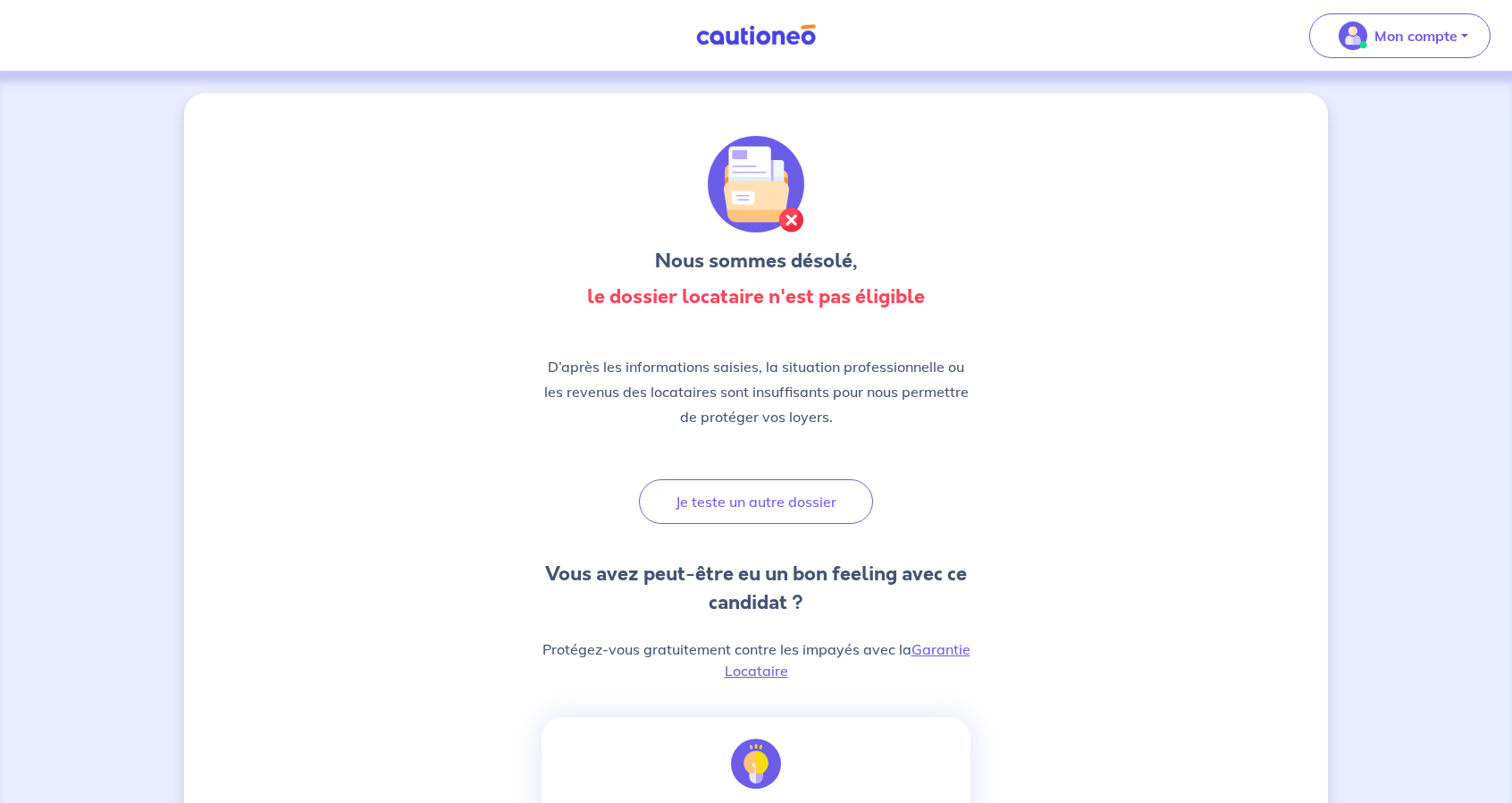
click at [713, 363] on p "D’après les informations saisies, la situation professionnelle ou les revenus d…" at bounding box center [756, 391] width 429 height 75
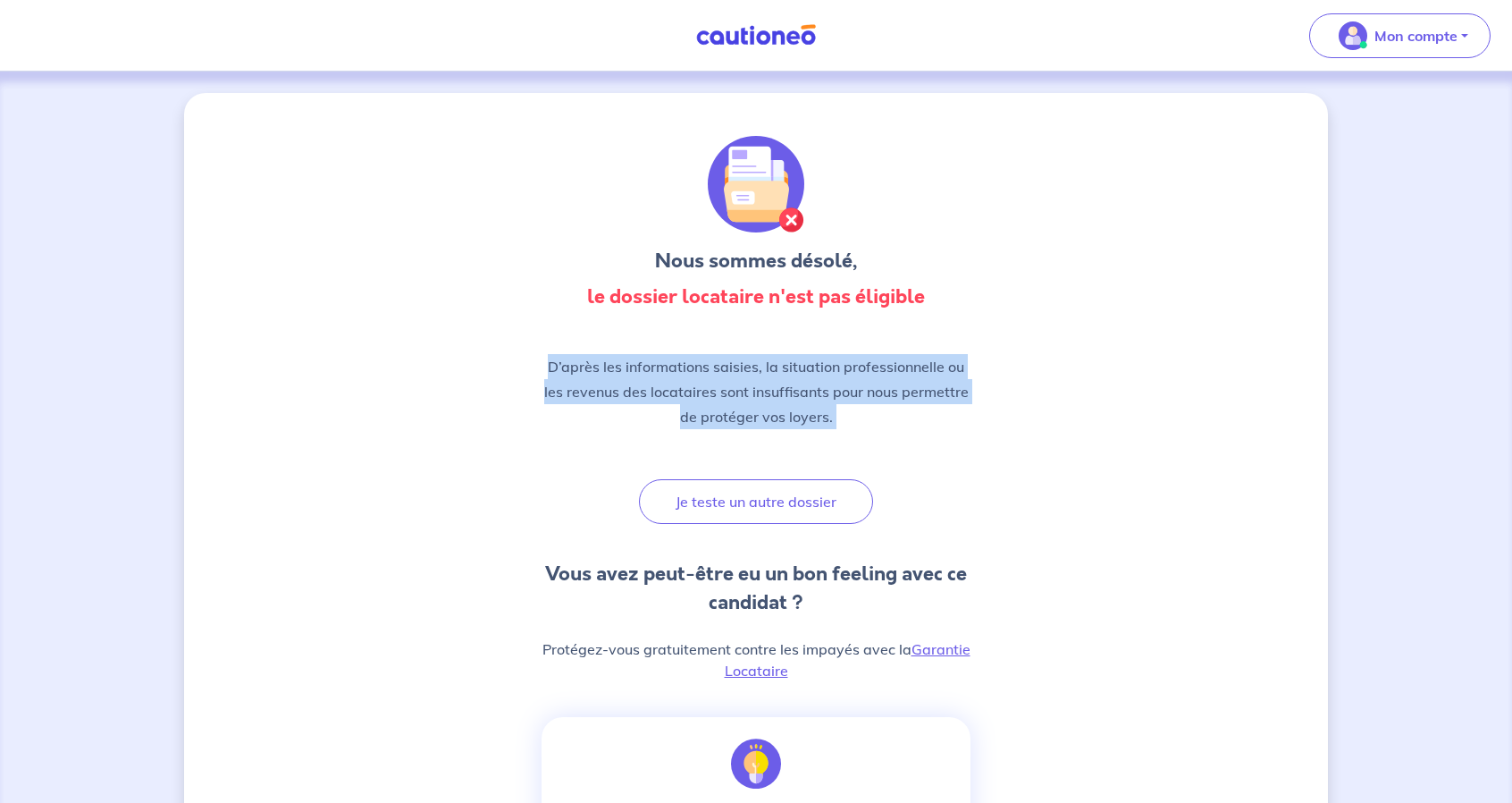
click at [713, 363] on p "D’après les informations saisies, la situation professionnelle ou les revenus d…" at bounding box center [756, 391] width 429 height 75
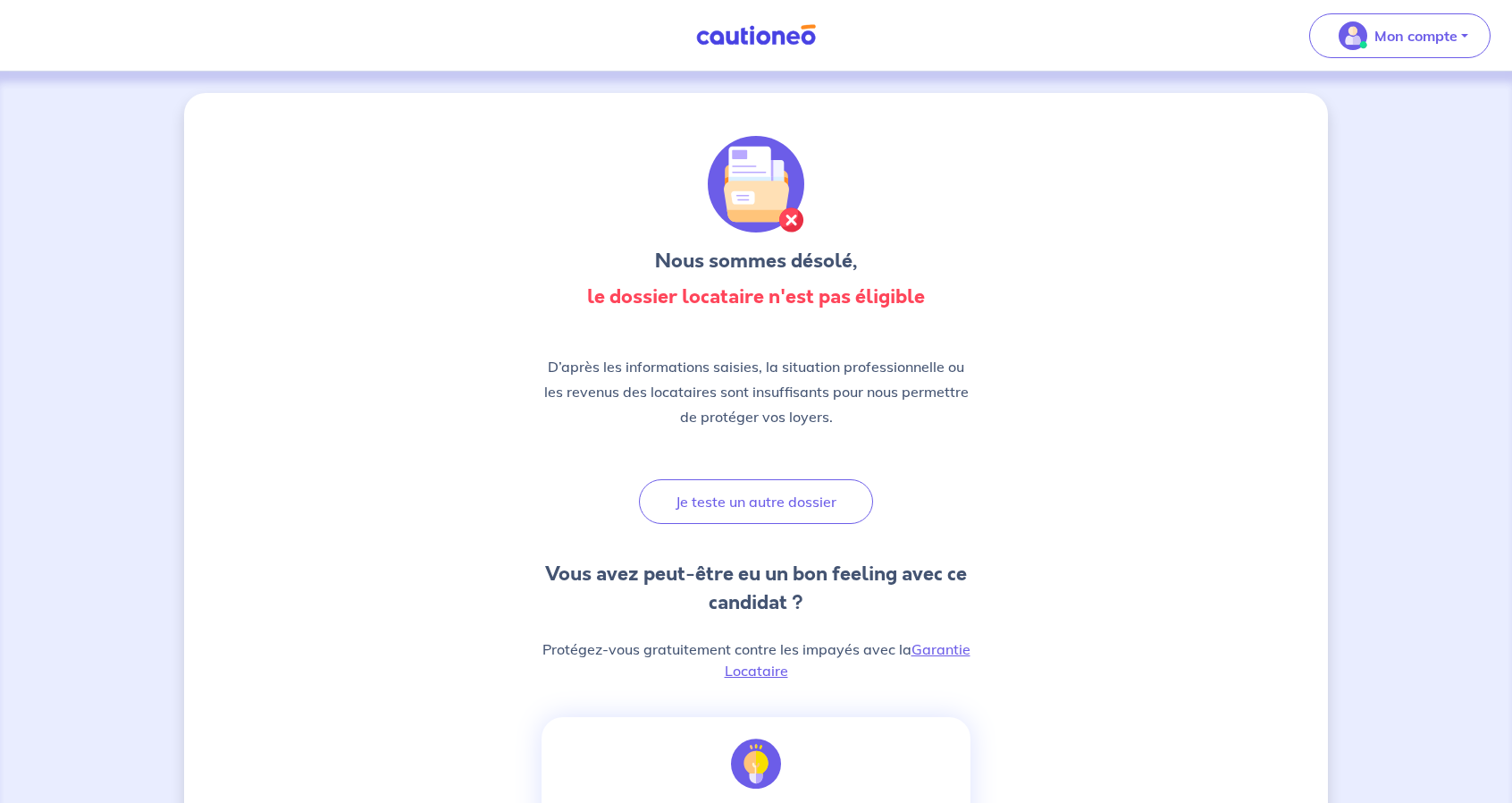
click at [1428, 9] on div "Mon compte" at bounding box center [1408, 36] width 210 height 73
click at [1422, 43] on p "Mon compte" at bounding box center [1416, 36] width 83 height 22
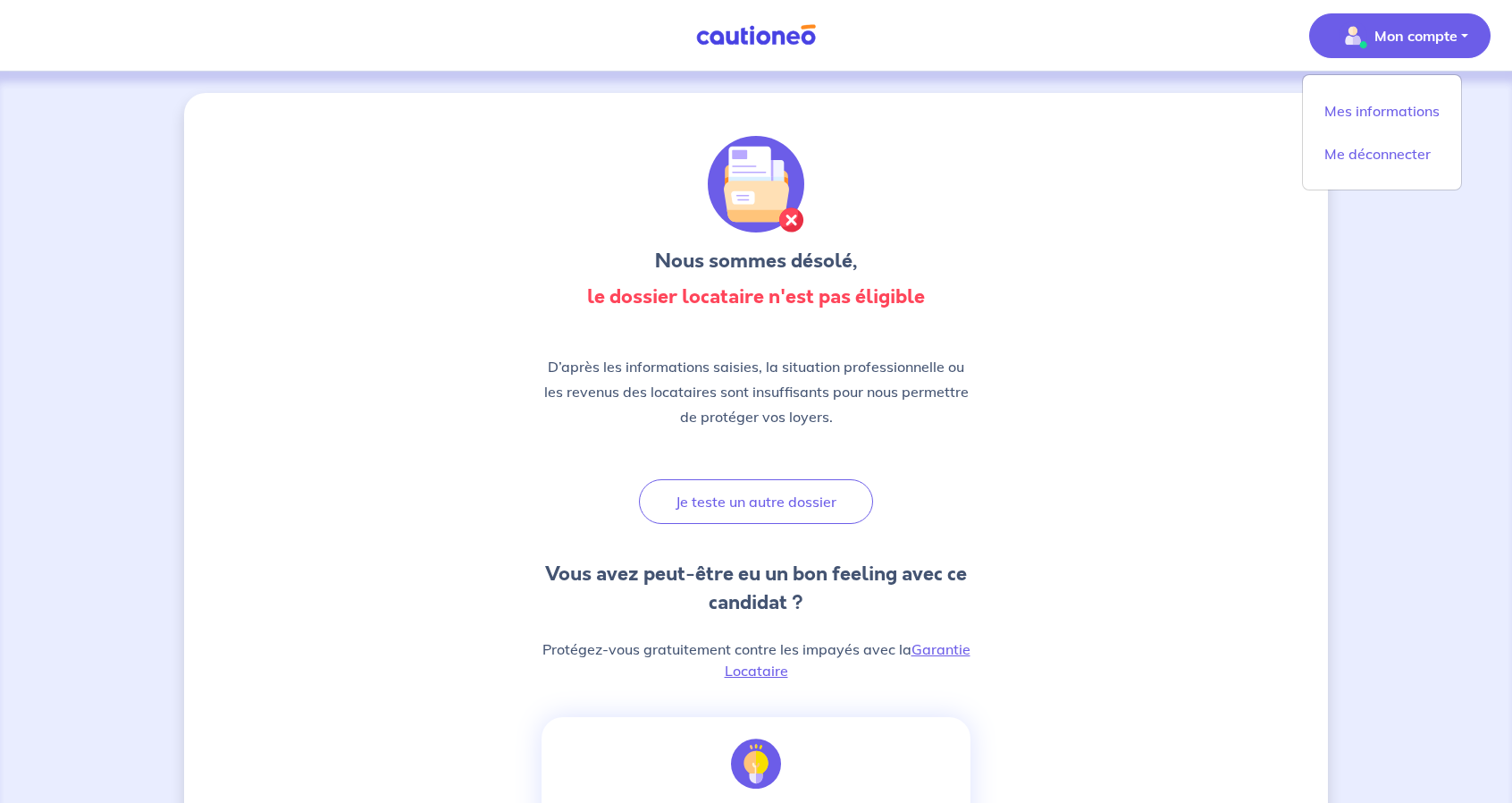
click at [822, 299] on strong "le dossier locataire n'est pas éligible" at bounding box center [756, 296] width 338 height 28
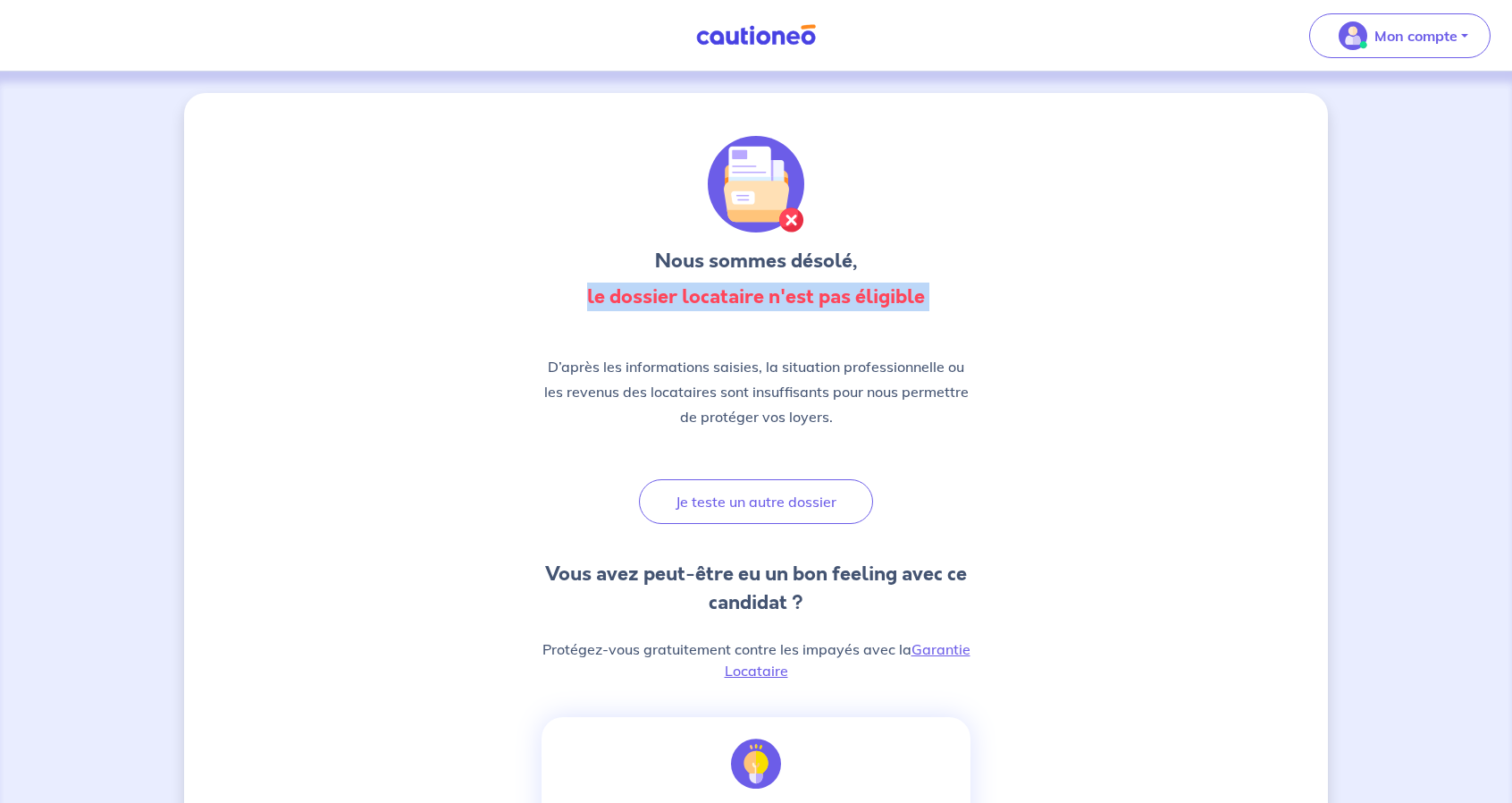
click at [822, 299] on strong "le dossier locataire n'est pas éligible" at bounding box center [756, 296] width 338 height 28
click at [824, 371] on p "D’après les informations saisies, la situation professionnelle ou les revenus d…" at bounding box center [756, 391] width 429 height 75
click at [825, 371] on p "D’après les informations saisies, la situation professionnelle ou les revenus d…" at bounding box center [756, 391] width 429 height 75
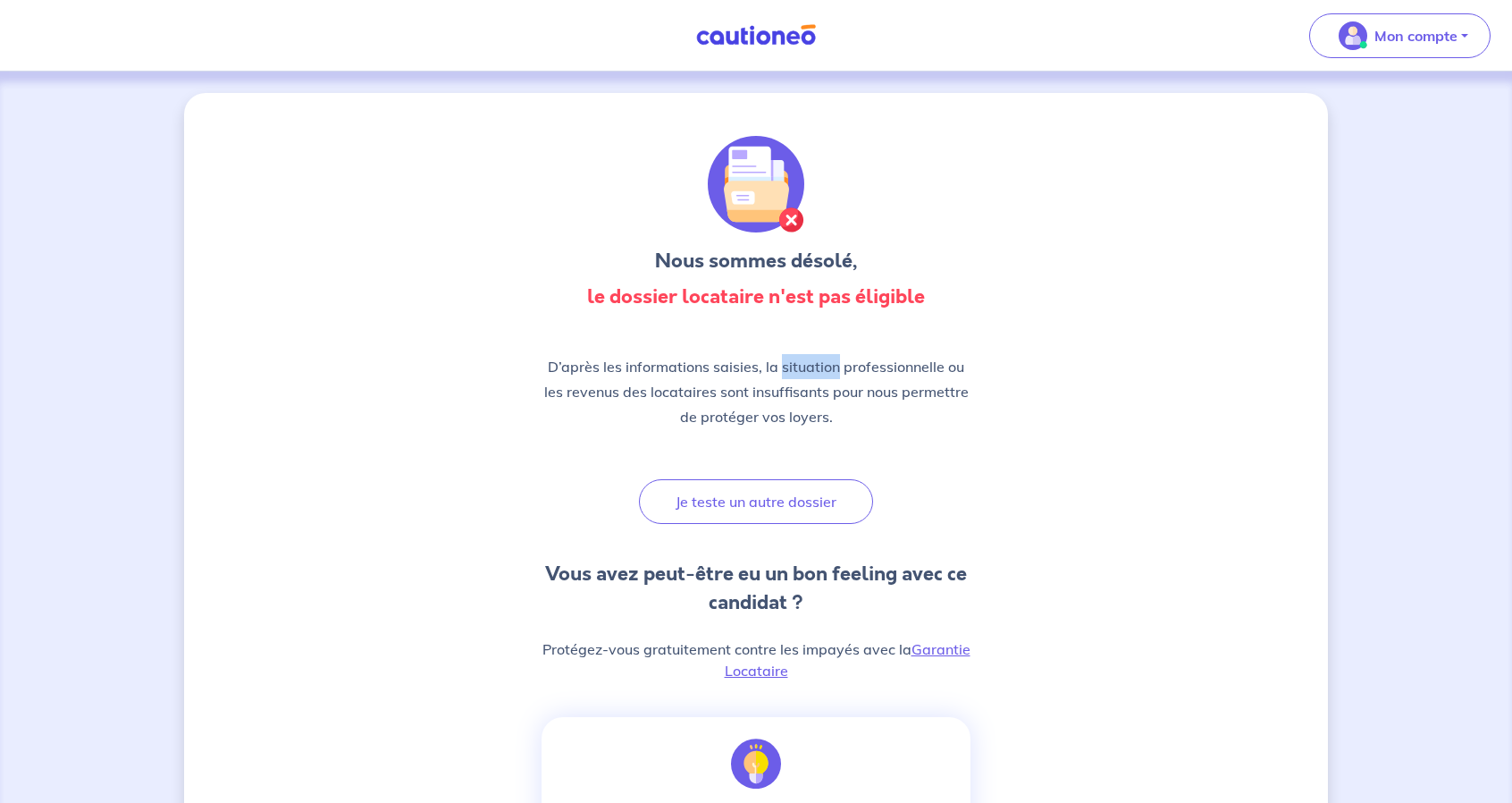
click at [825, 371] on p "D’après les informations saisies, la situation professionnelle ou les revenus d…" at bounding box center [756, 391] width 429 height 75
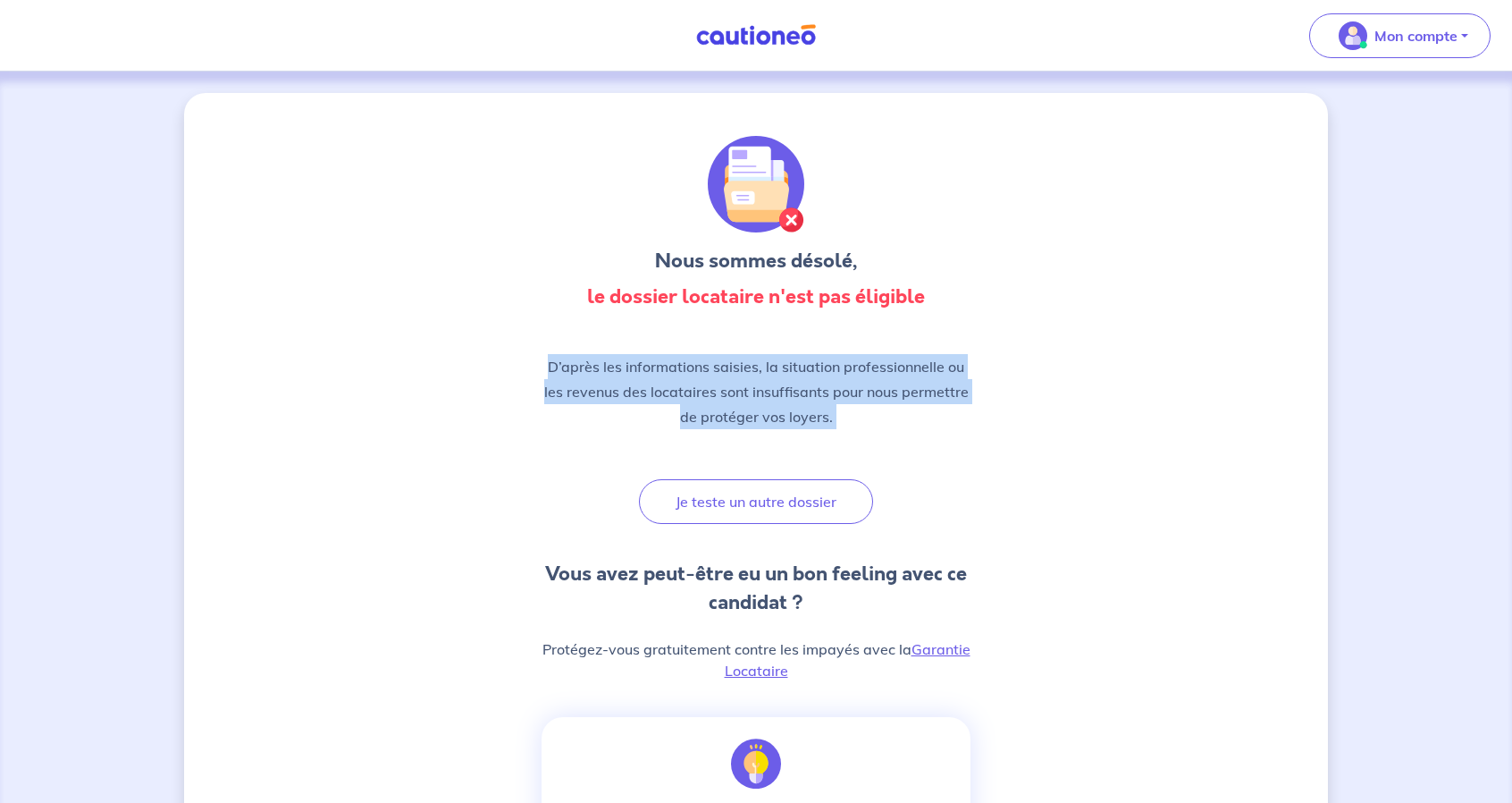
click at [825, 371] on p "D’après les informations saisies, la situation professionnelle ou les revenus d…" at bounding box center [756, 391] width 429 height 75
click at [832, 386] on p "D’après les informations saisies, la situation professionnelle ou les revenus d…" at bounding box center [756, 391] width 429 height 75
click at [836, 409] on p "D’après les informations saisies, la situation professionnelle ou les revenus d…" at bounding box center [756, 391] width 429 height 75
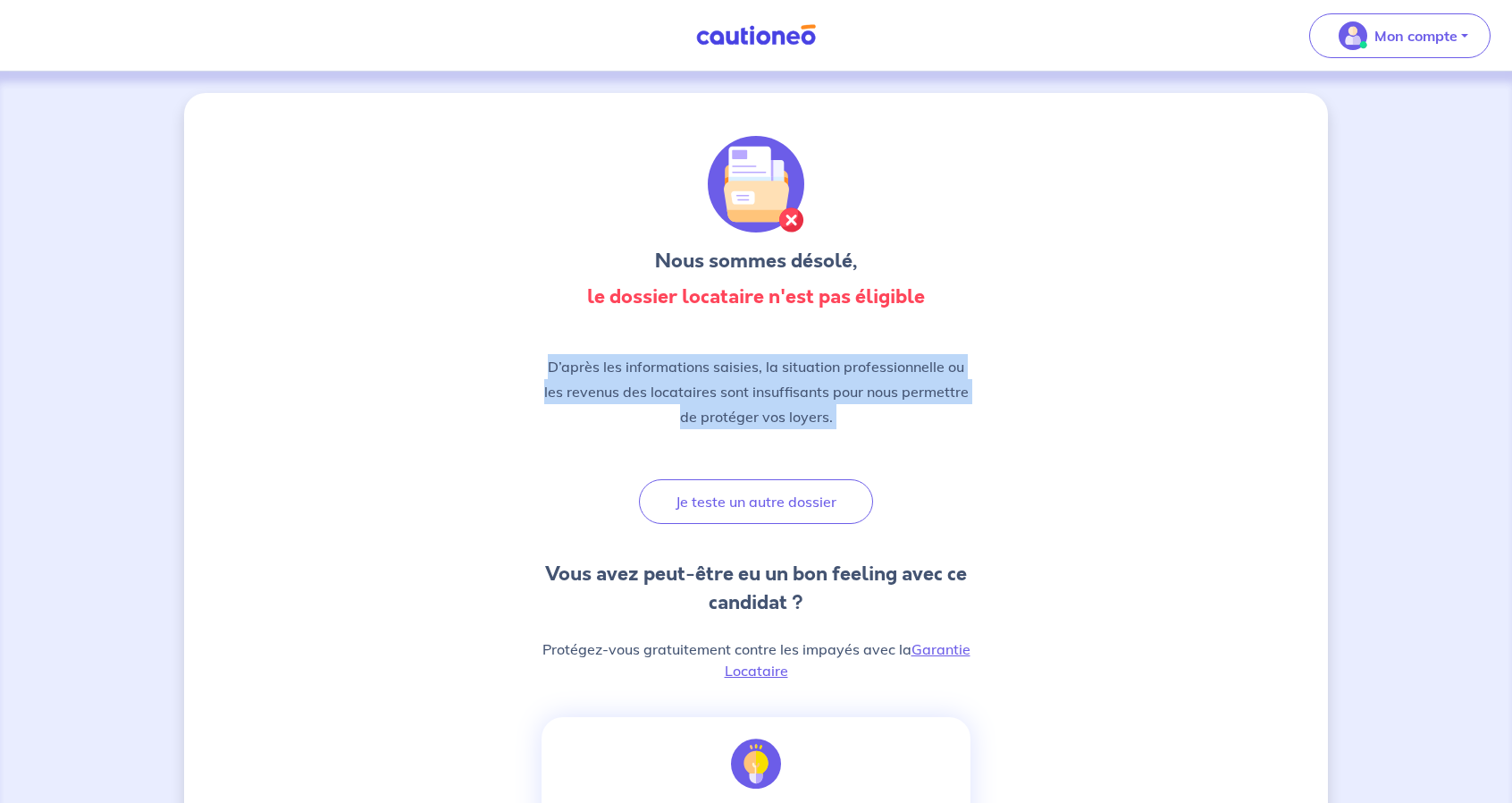
click at [836, 409] on p "D’après les informations saisies, la situation professionnelle ou les revenus d…" at bounding box center [756, 391] width 429 height 75
click at [848, 371] on p "D’après les informations saisies, la situation professionnelle ou les revenus d…" at bounding box center [756, 391] width 429 height 75
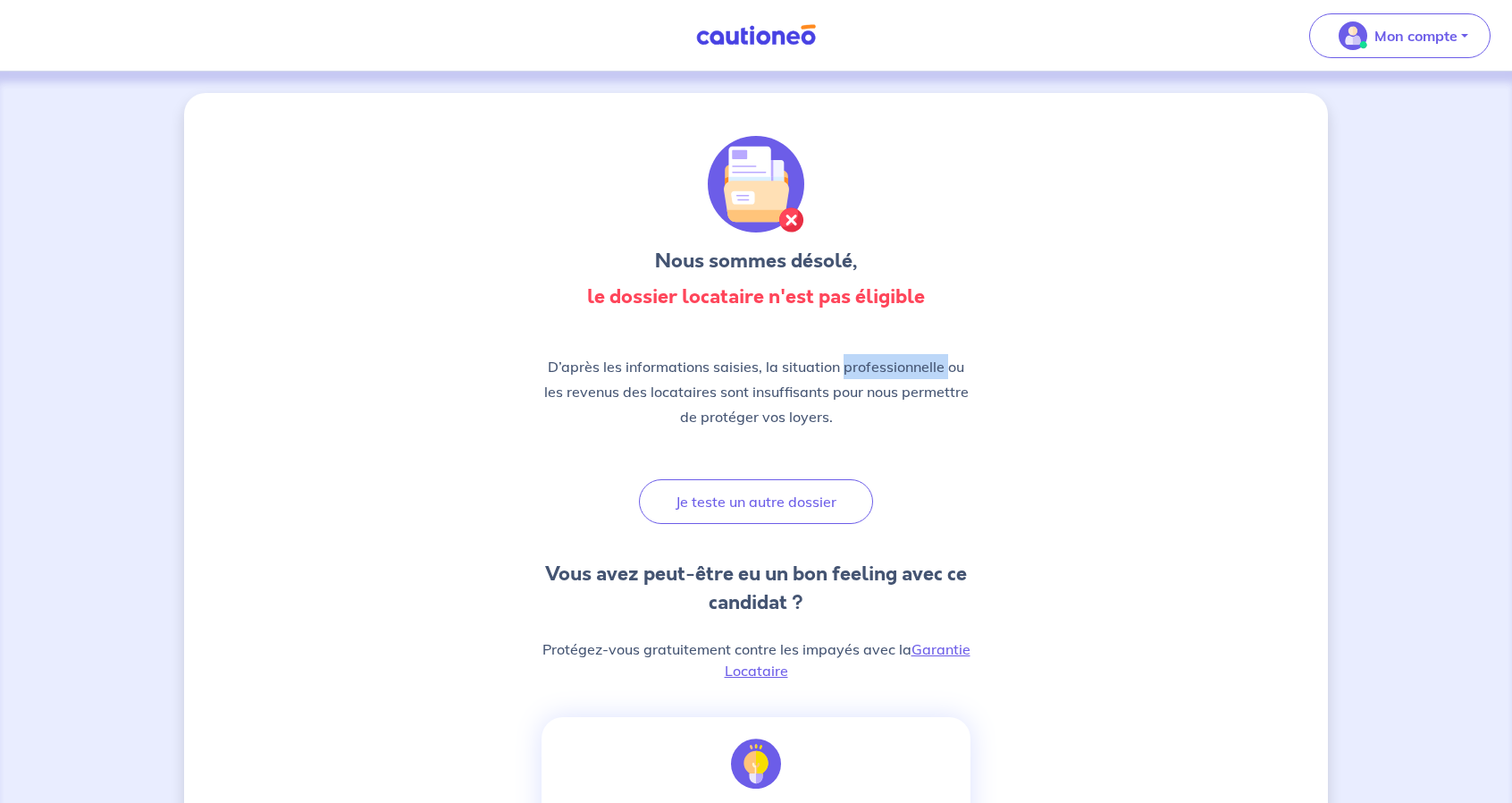
click at [848, 371] on p "D’après les informations saisies, la situation professionnelle ou les revenus d…" at bounding box center [756, 391] width 429 height 75
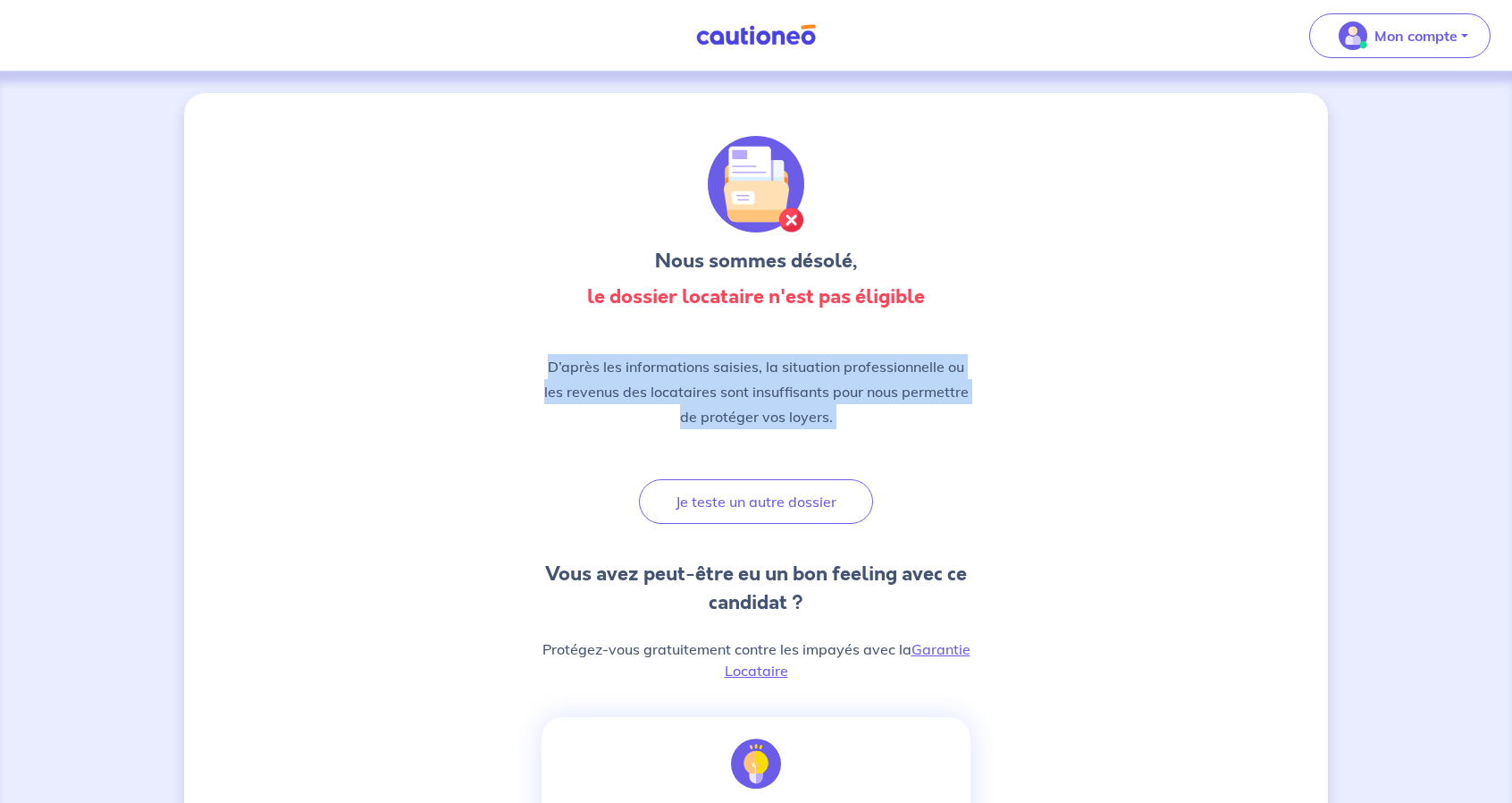
click at [848, 371] on p "D’après les informations saisies, la situation professionnelle ou les revenus d…" at bounding box center [756, 391] width 429 height 75
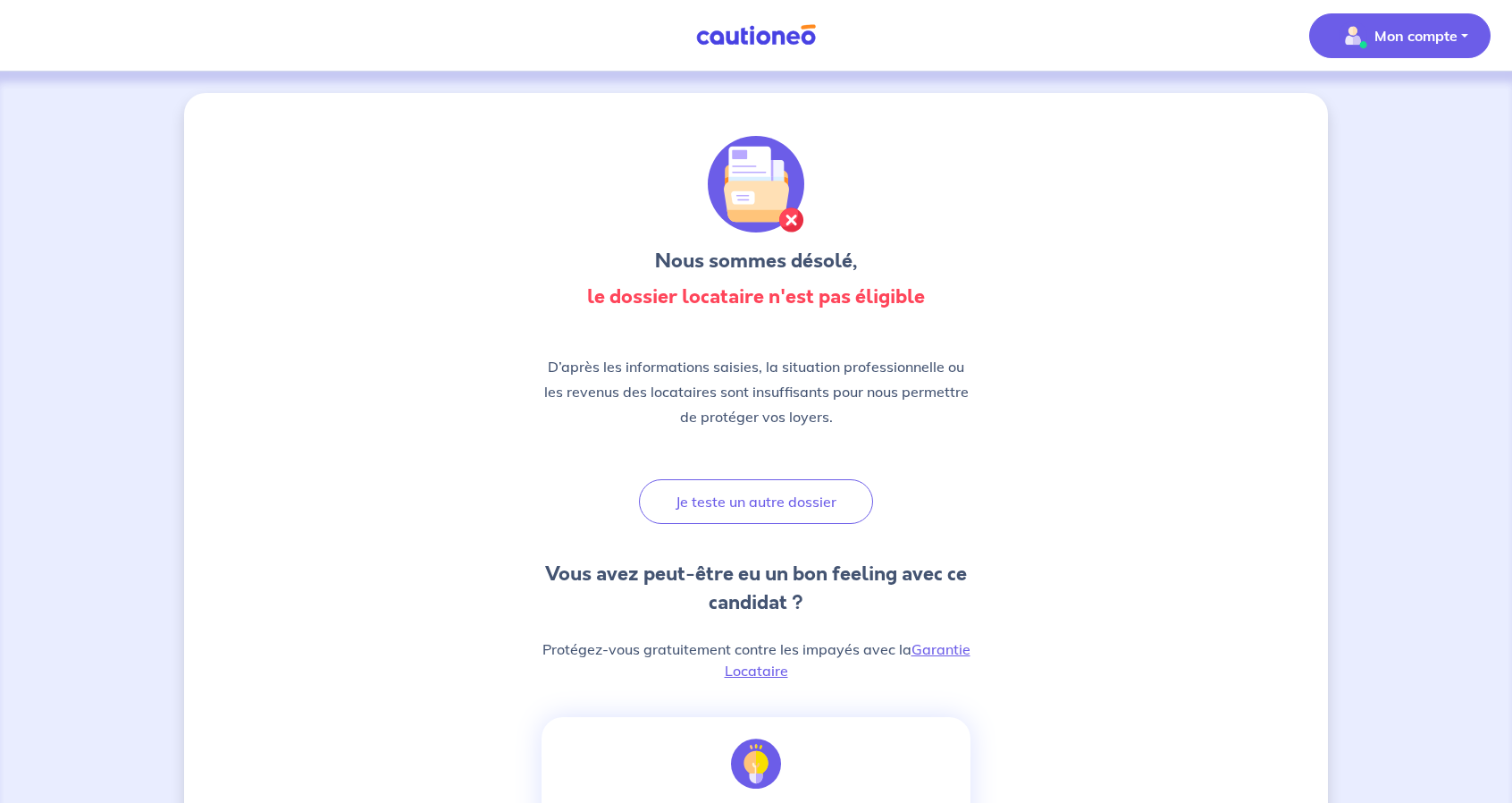
click at [1407, 23] on span "Mon compte" at bounding box center [1395, 36] width 126 height 28
click at [1353, 38] on img "button" at bounding box center [1353, 36] width 28 height 28
click at [1354, 38] on img "button" at bounding box center [1353, 36] width 28 height 28
click at [1384, 106] on link "Mes informations" at bounding box center [1382, 111] width 144 height 28
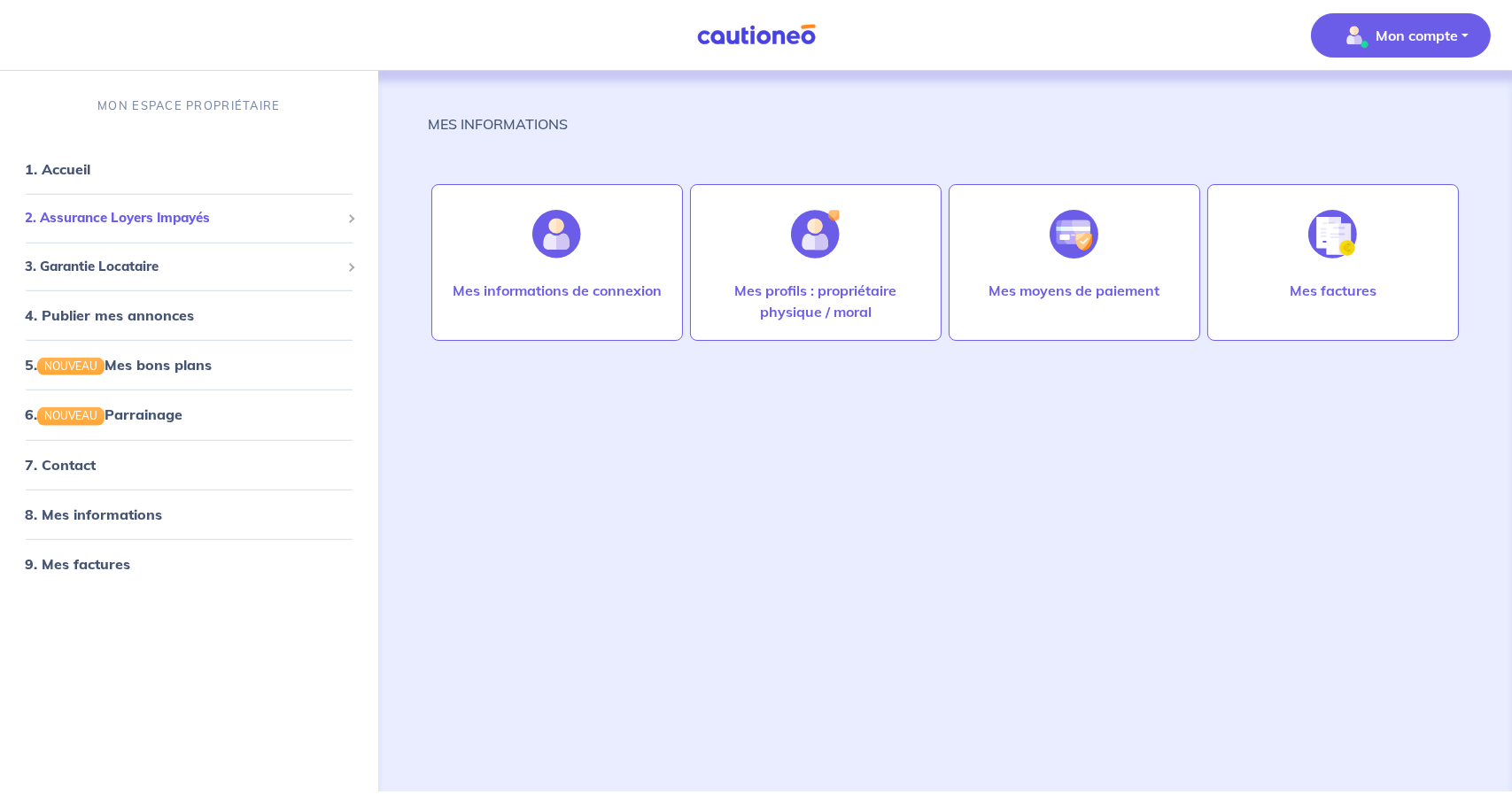
click at [79, 215] on span "2. Assurance Loyers Impayés" at bounding box center [182, 218] width 315 height 20
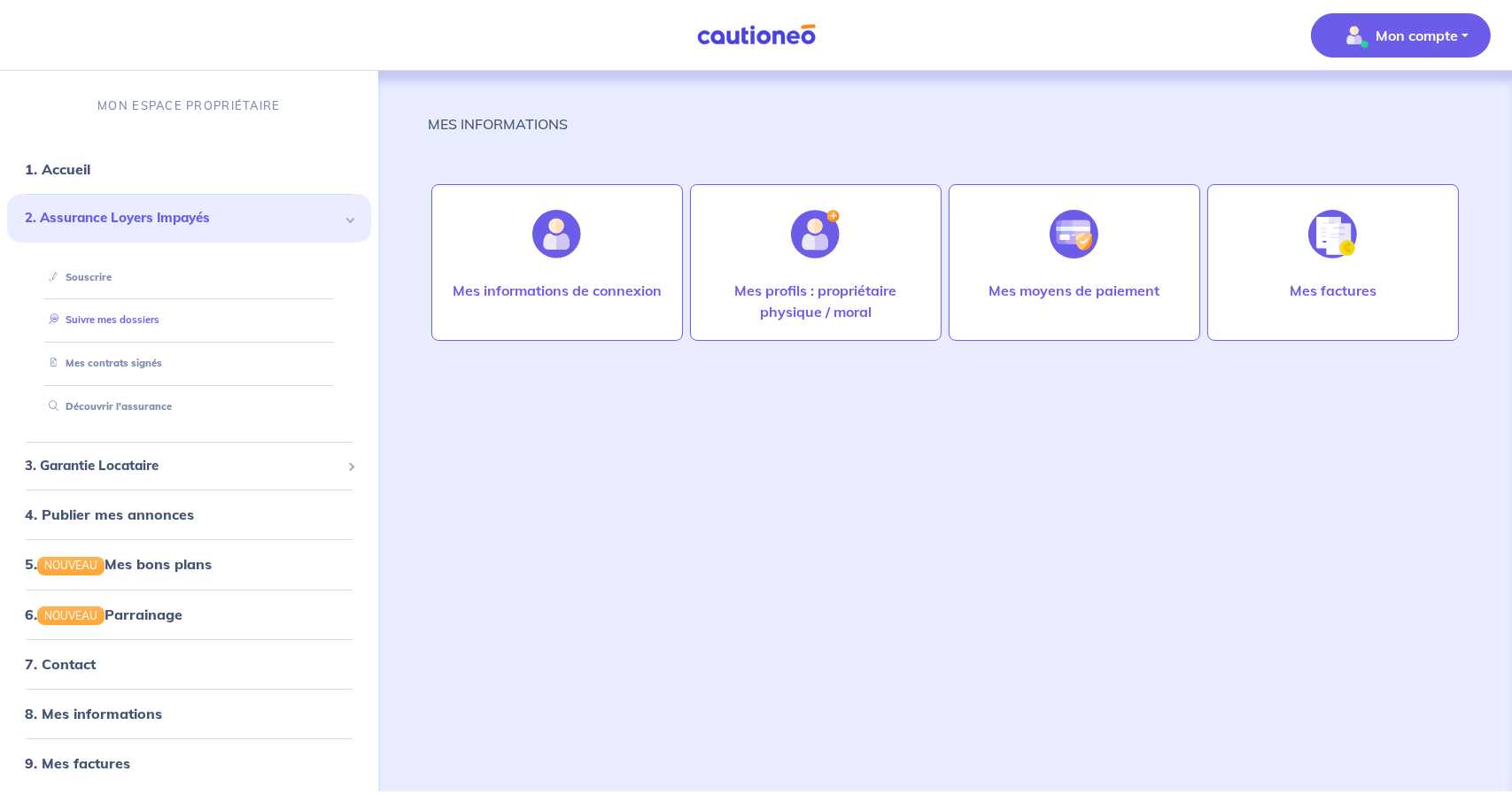
click at [110, 319] on link "Suivre mes dossiers" at bounding box center [100, 319] width 118 height 12
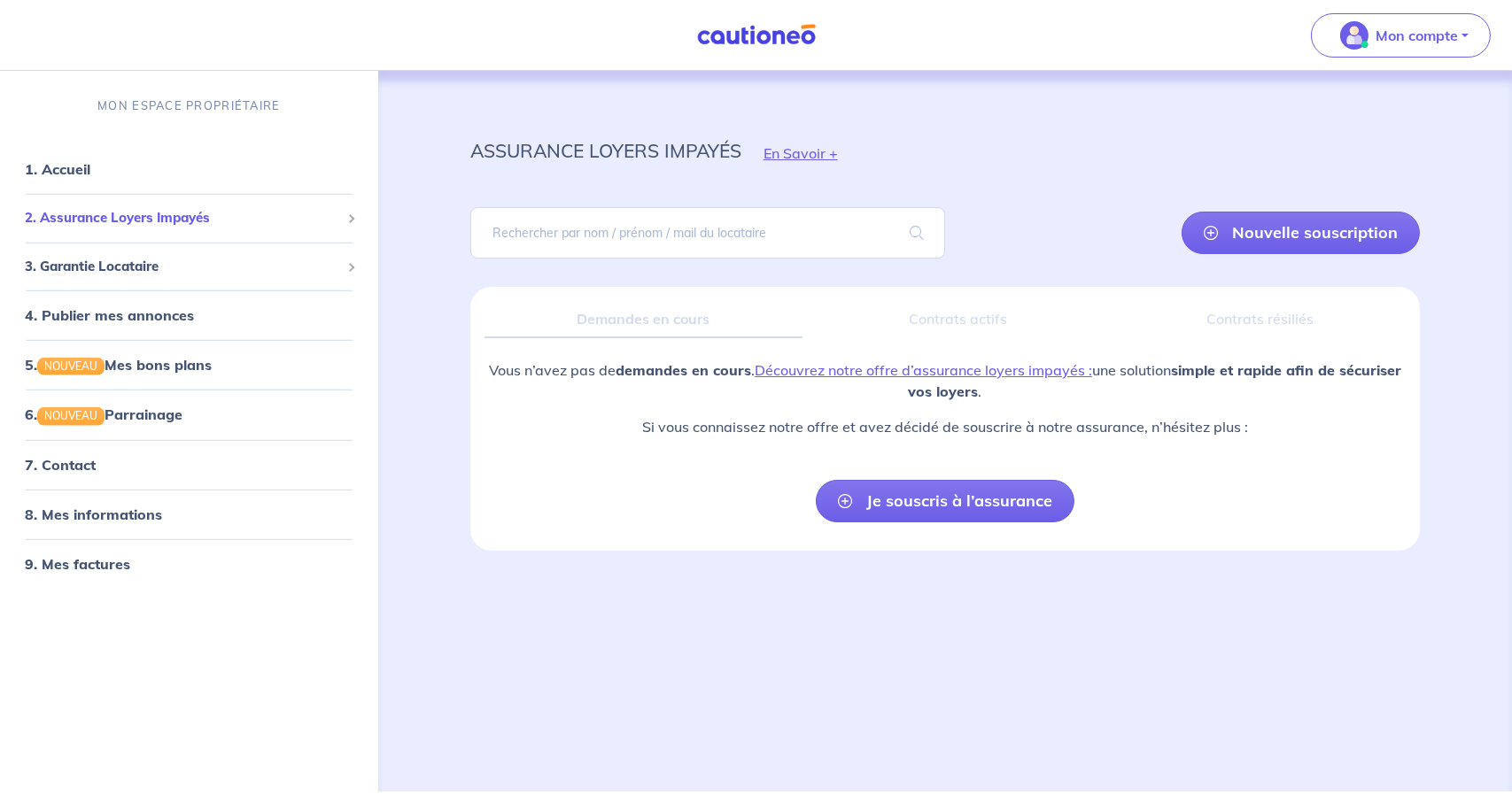
click at [184, 222] on span "2. Assurance Loyers Impayés" at bounding box center [182, 218] width 315 height 20
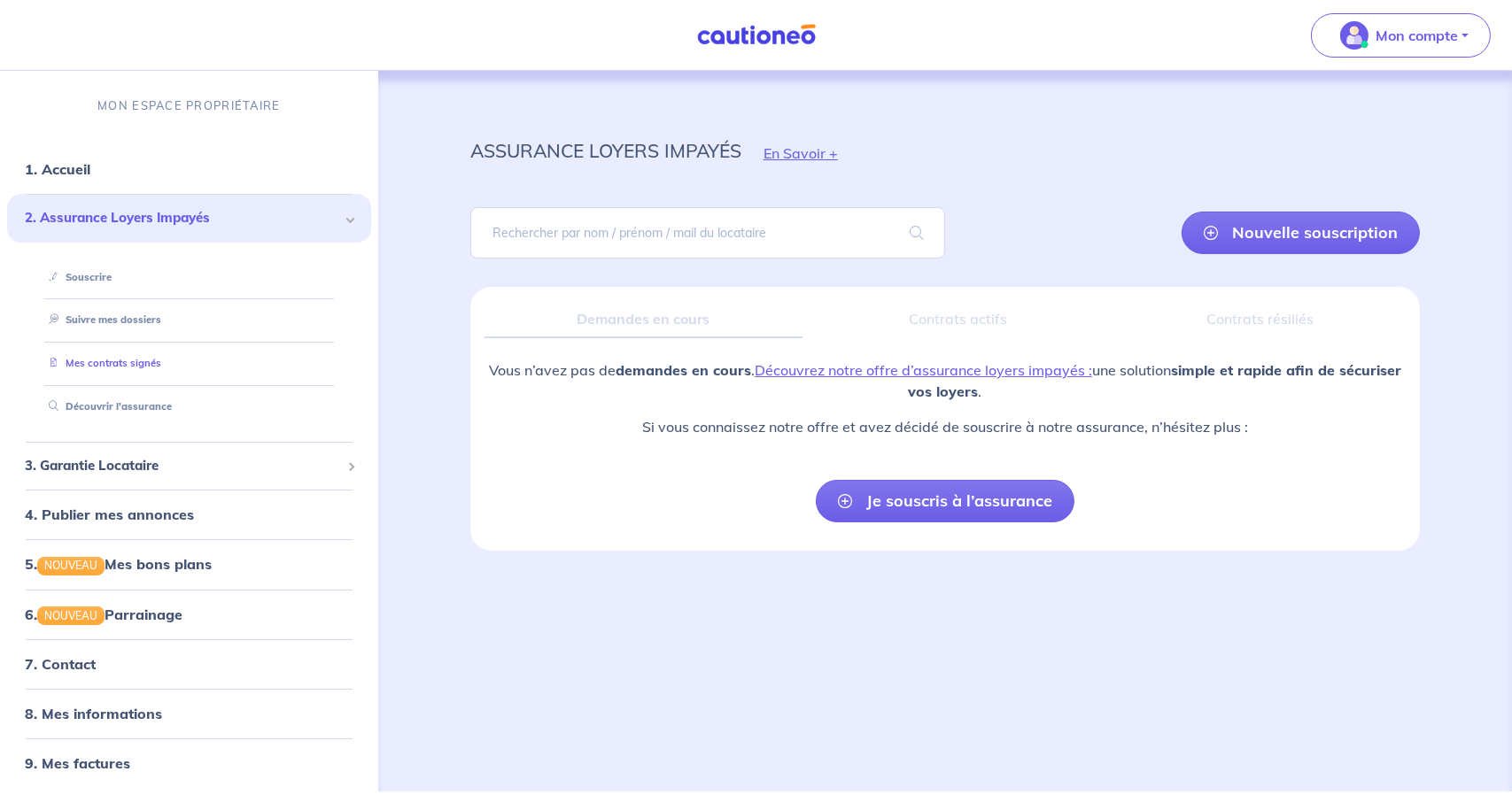
click at [123, 366] on link "Mes contrats signés" at bounding box center [101, 362] width 120 height 12
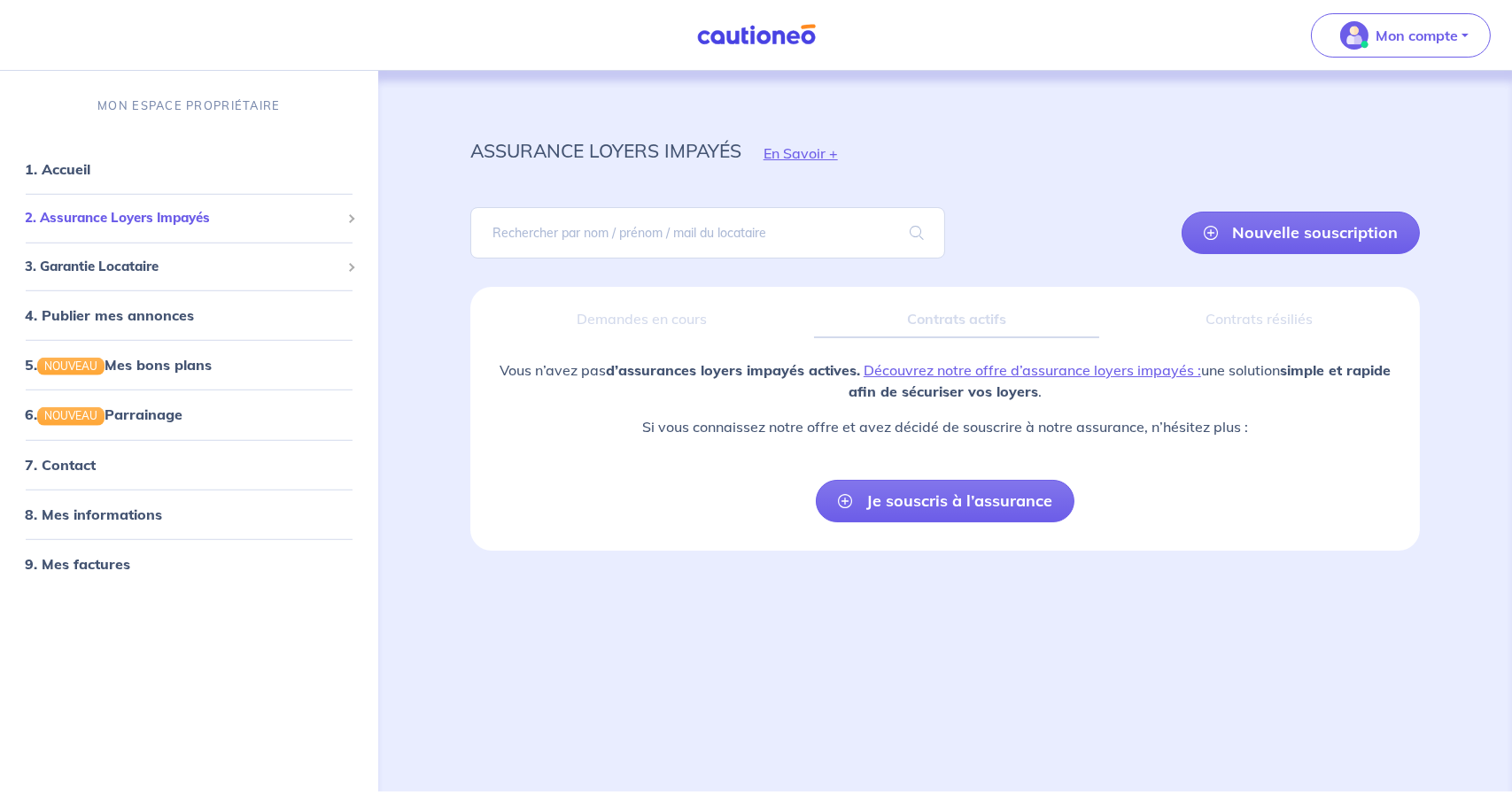
click at [203, 216] on span "2. Assurance Loyers Impayés" at bounding box center [182, 218] width 315 height 20
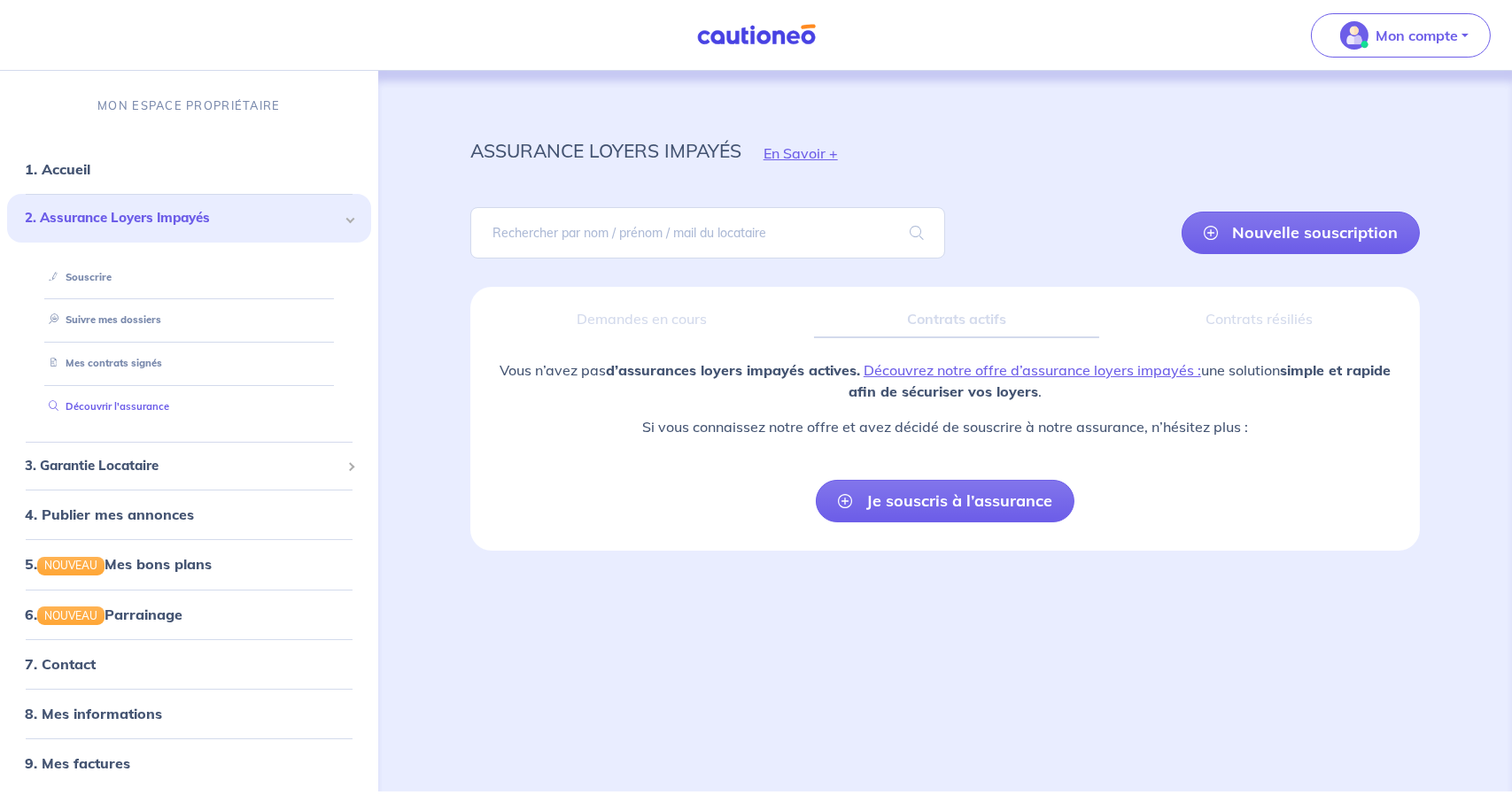
click at [138, 411] on link "Découvrir l'assurance" at bounding box center [105, 406] width 127 height 12
click at [72, 271] on link "Souscrire" at bounding box center [75, 277] width 68 height 12
click at [96, 274] on link "Souscrire" at bounding box center [75, 277] width 68 height 12
click at [230, 104] on p "MON ESPACE PROPRIÉTAIRE" at bounding box center [189, 106] width 182 height 17
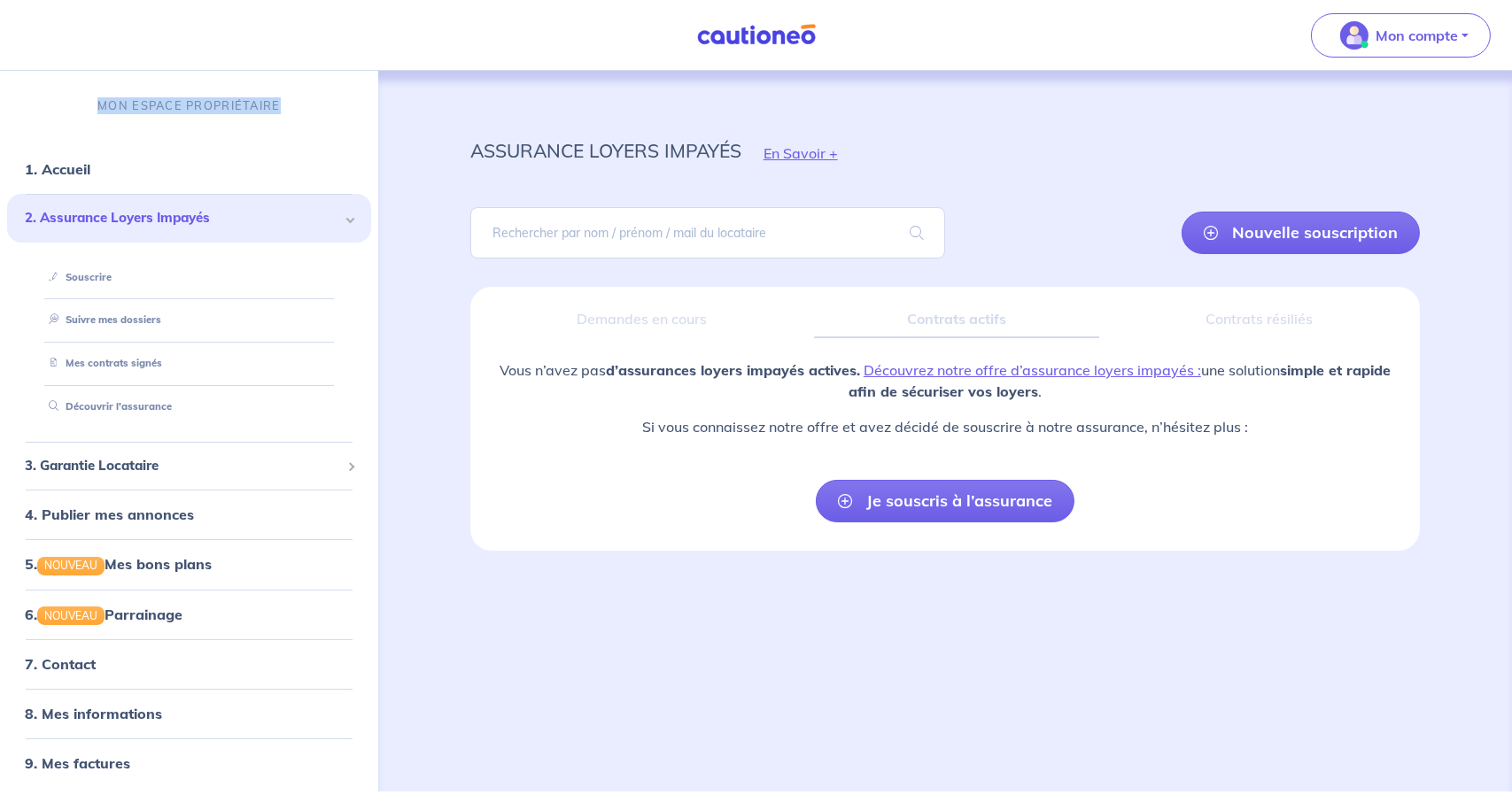
click at [230, 104] on p "MON ESPACE PROPRIÉTAIRE" at bounding box center [189, 106] width 182 height 17
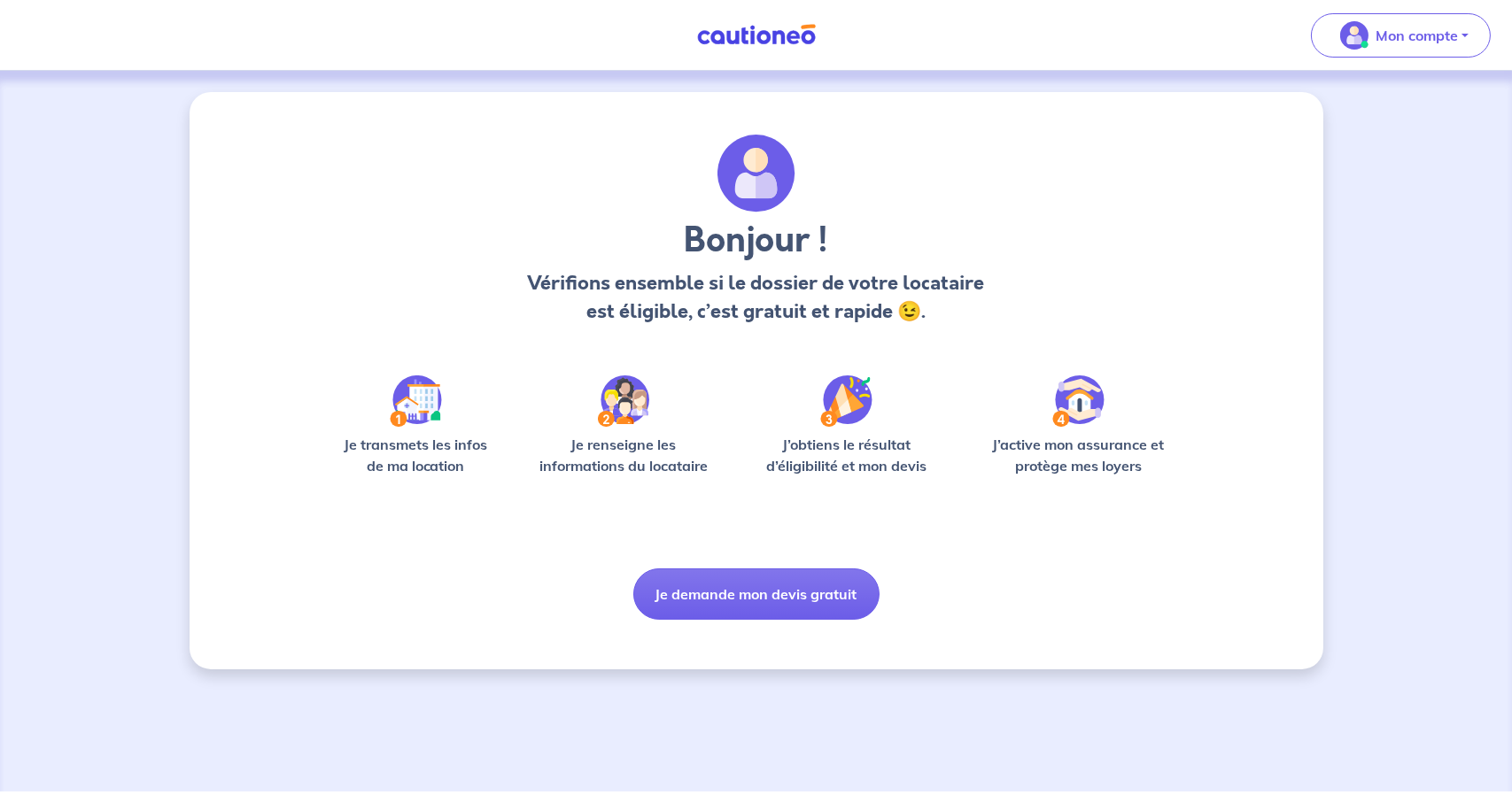
click at [1509, 19] on div "Mon compte" at bounding box center [1408, 35] width 208 height 72
click at [1388, 24] on span "Mon compte" at bounding box center [1395, 35] width 125 height 28
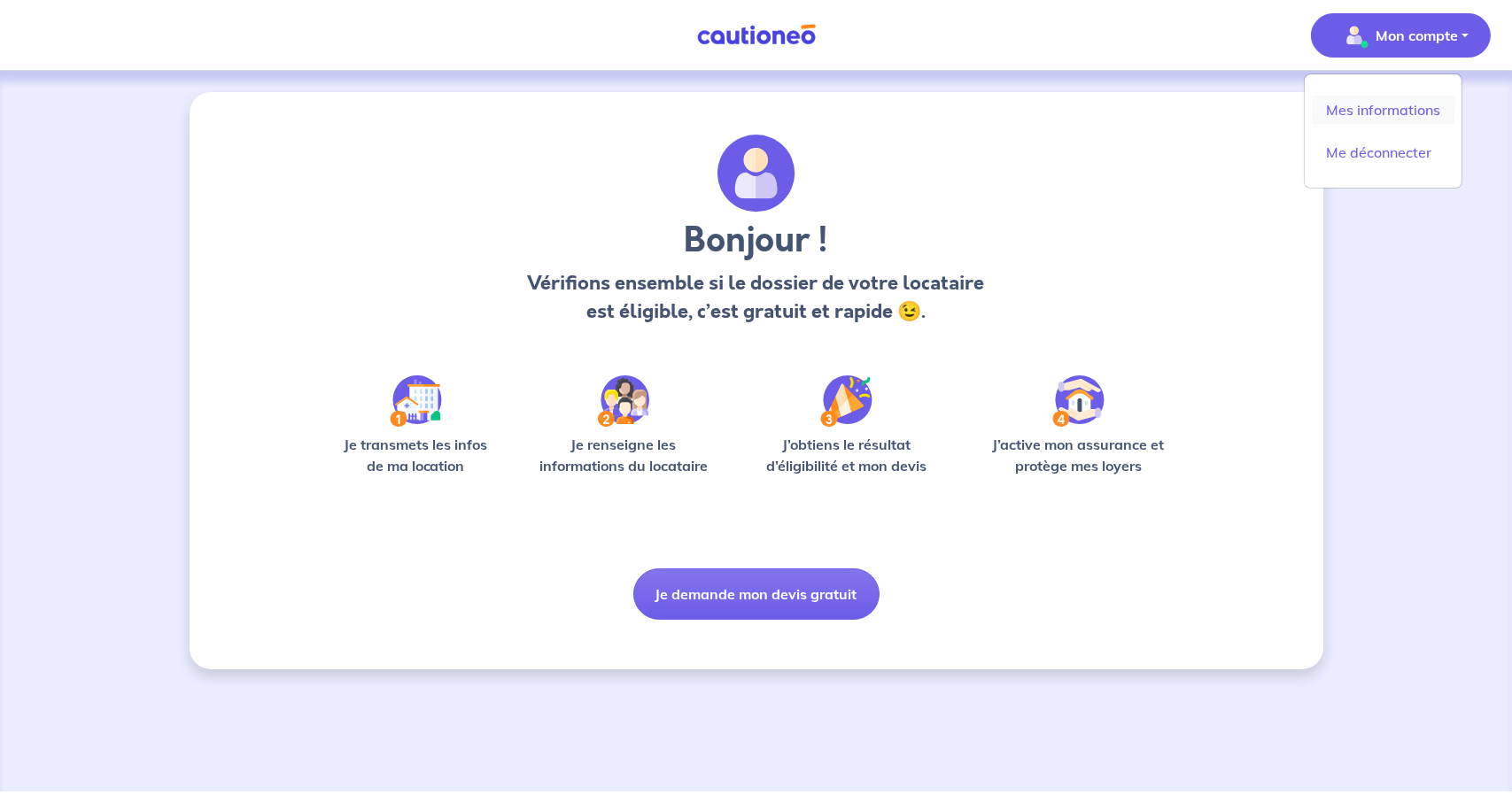
click at [1386, 113] on link "Mes informations" at bounding box center [1382, 110] width 142 height 28
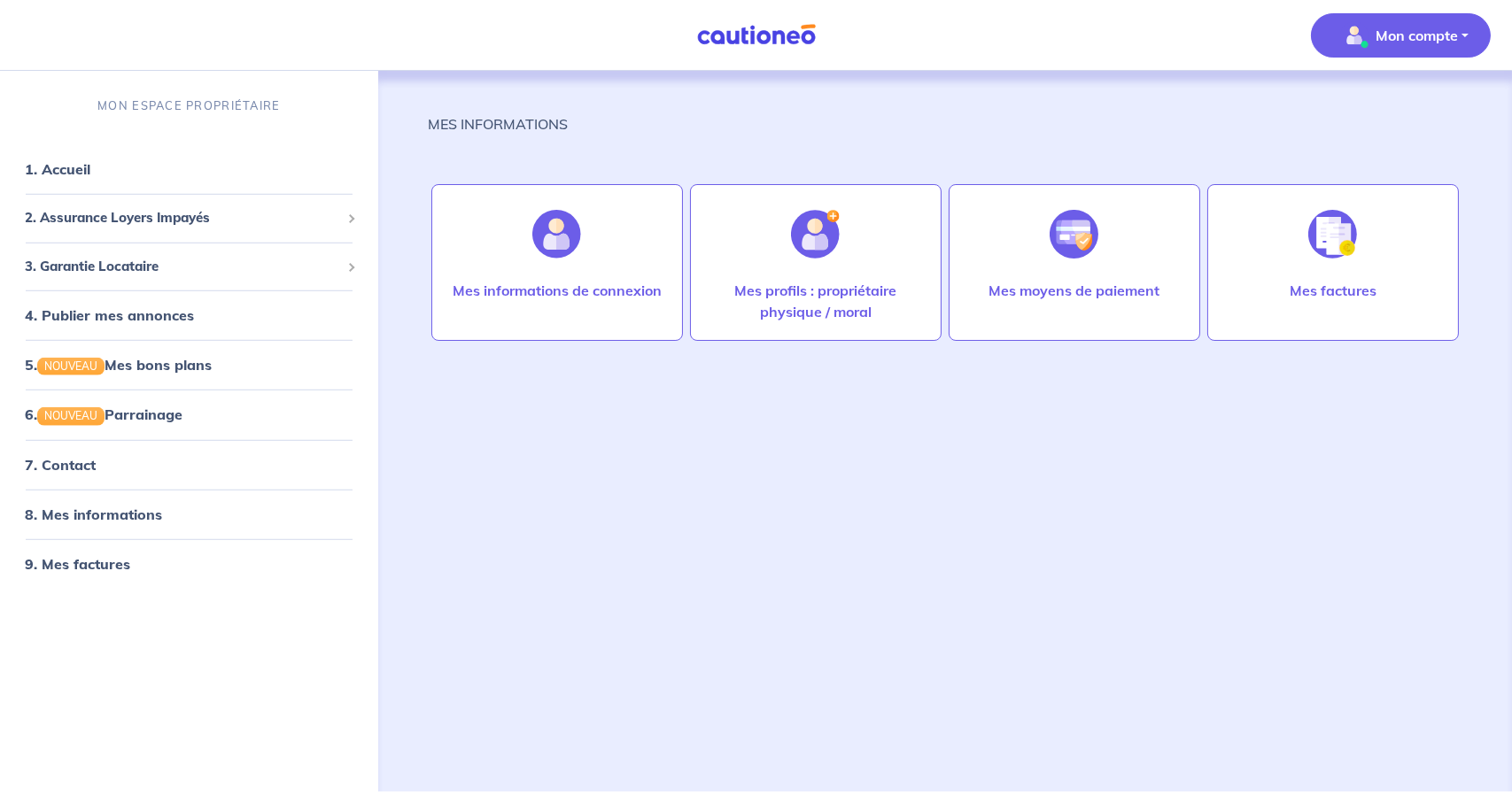
click at [1156, 364] on div "MES INFORMATIONS Mes informations de connexion Mes profils : propriétaire physi…" at bounding box center [944, 410] width 1034 height 678
click at [785, 45] on img at bounding box center [756, 35] width 133 height 22
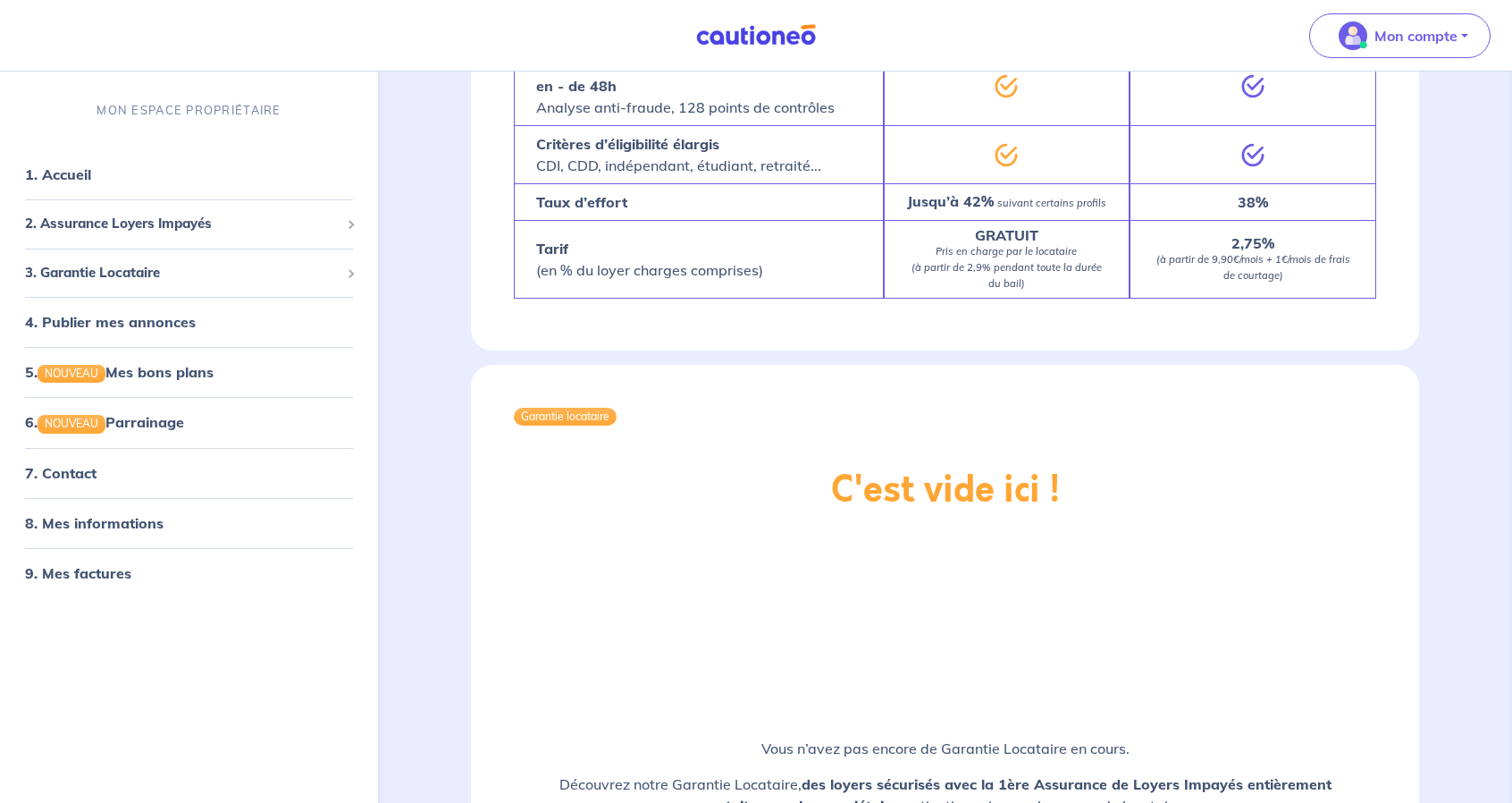
scroll to position [1520, 0]
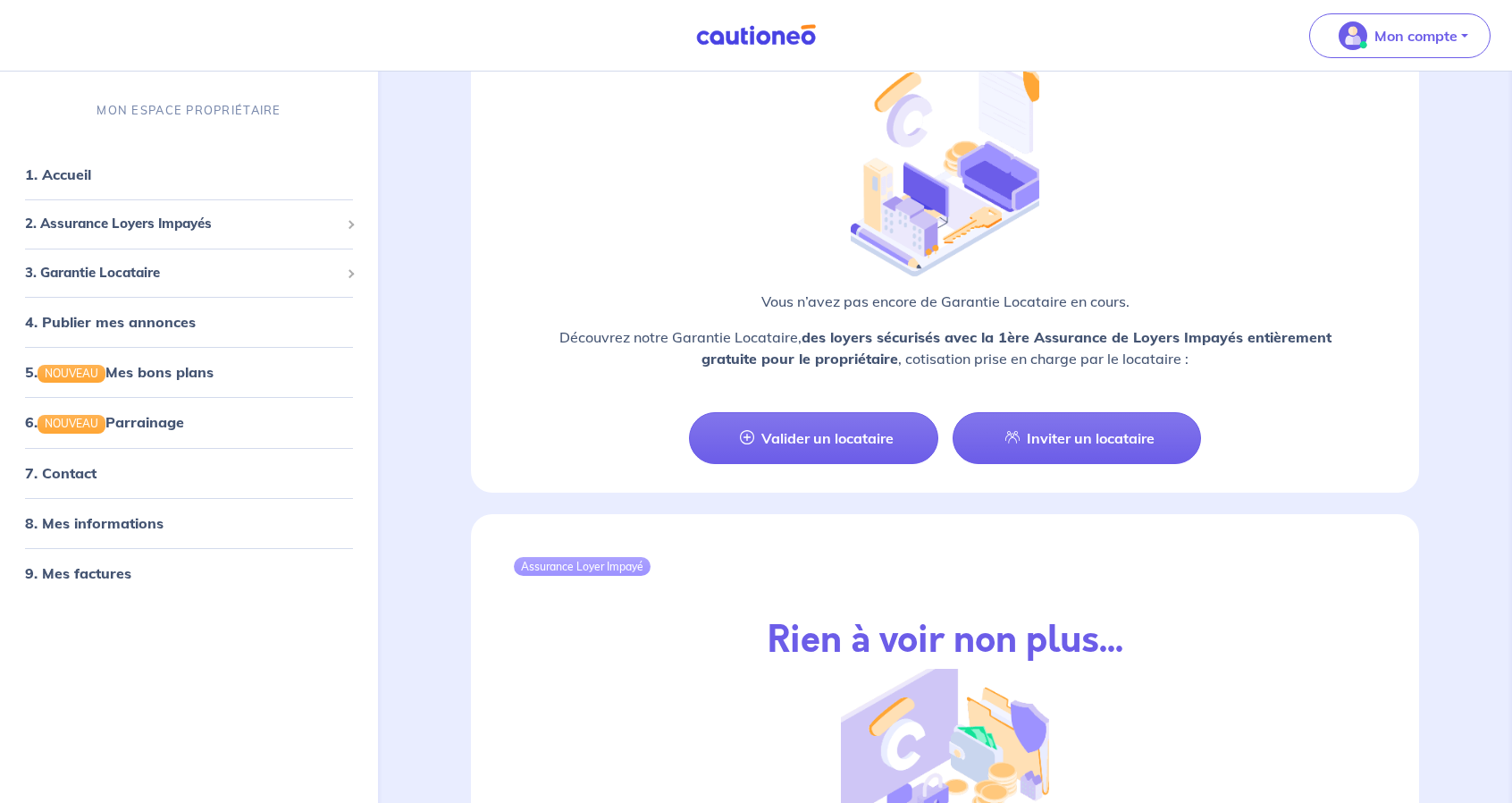
click at [925, 294] on p "Vous n’avez pas encore de Garantie Locataire en cours." at bounding box center [945, 301] width 863 height 22
click at [950, 334] on strong "des loyers sécurisés avec la 1ère Assurance de Loyers Impayés entièrement gratu…" at bounding box center [1017, 348] width 630 height 39
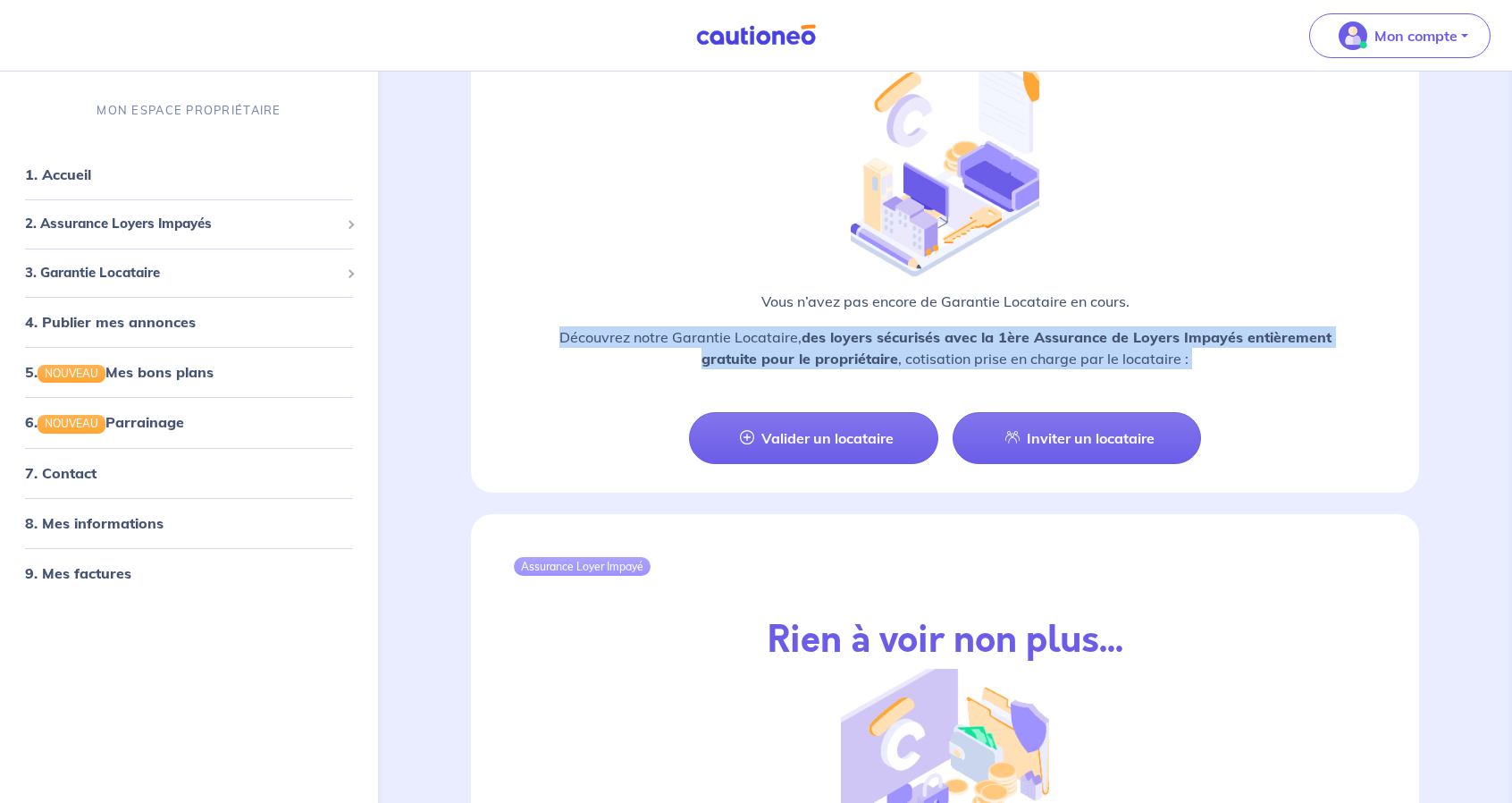
click at [950, 334] on strong "des loyers sécurisés avec la 1ère Assurance de Loyers Impayés entièrement gratu…" at bounding box center [1017, 348] width 630 height 39
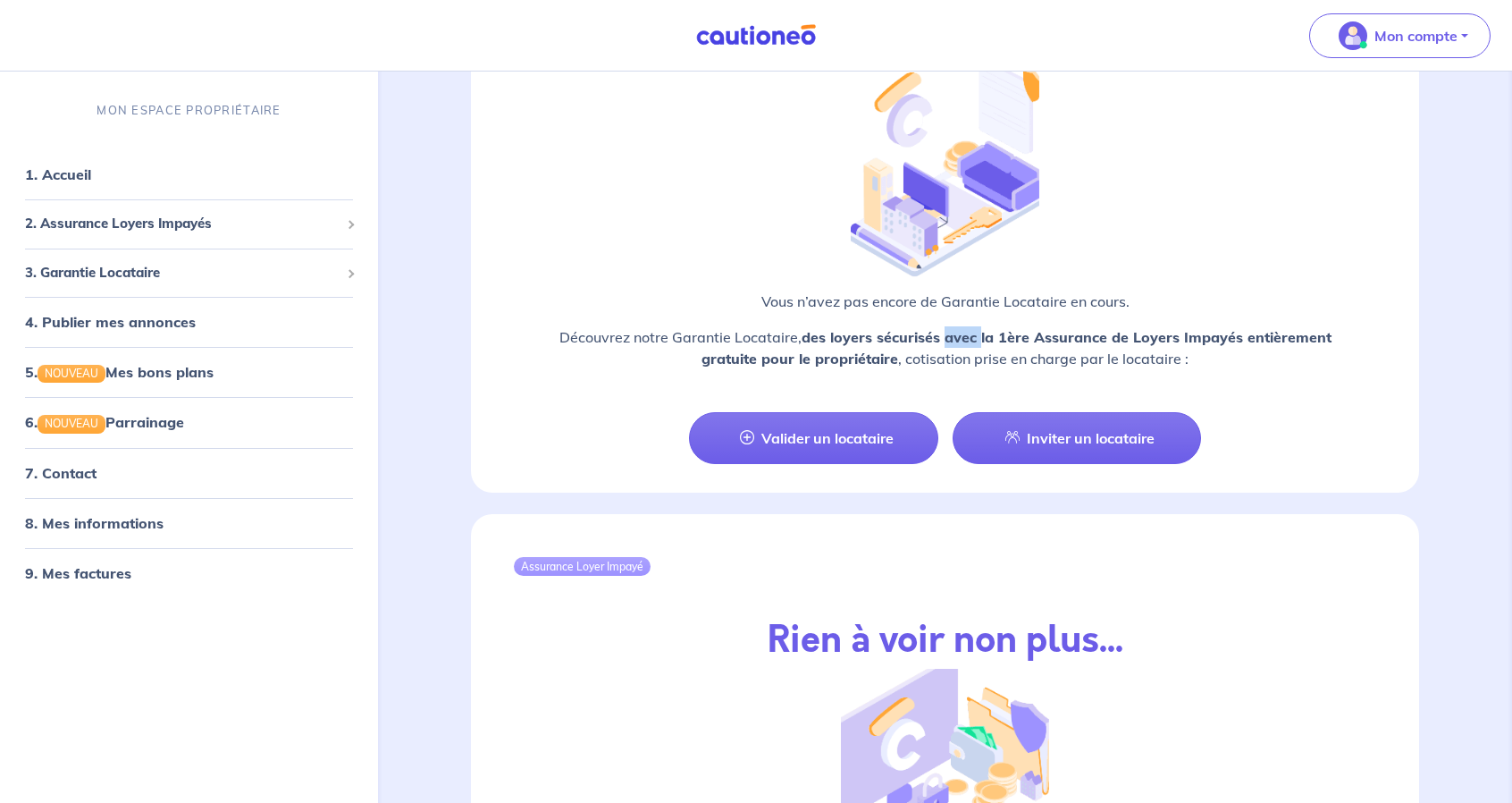
click at [950, 334] on strong "des loyers sécurisés avec la 1ère Assurance de Loyers Impayés entièrement gratu…" at bounding box center [1017, 348] width 630 height 39
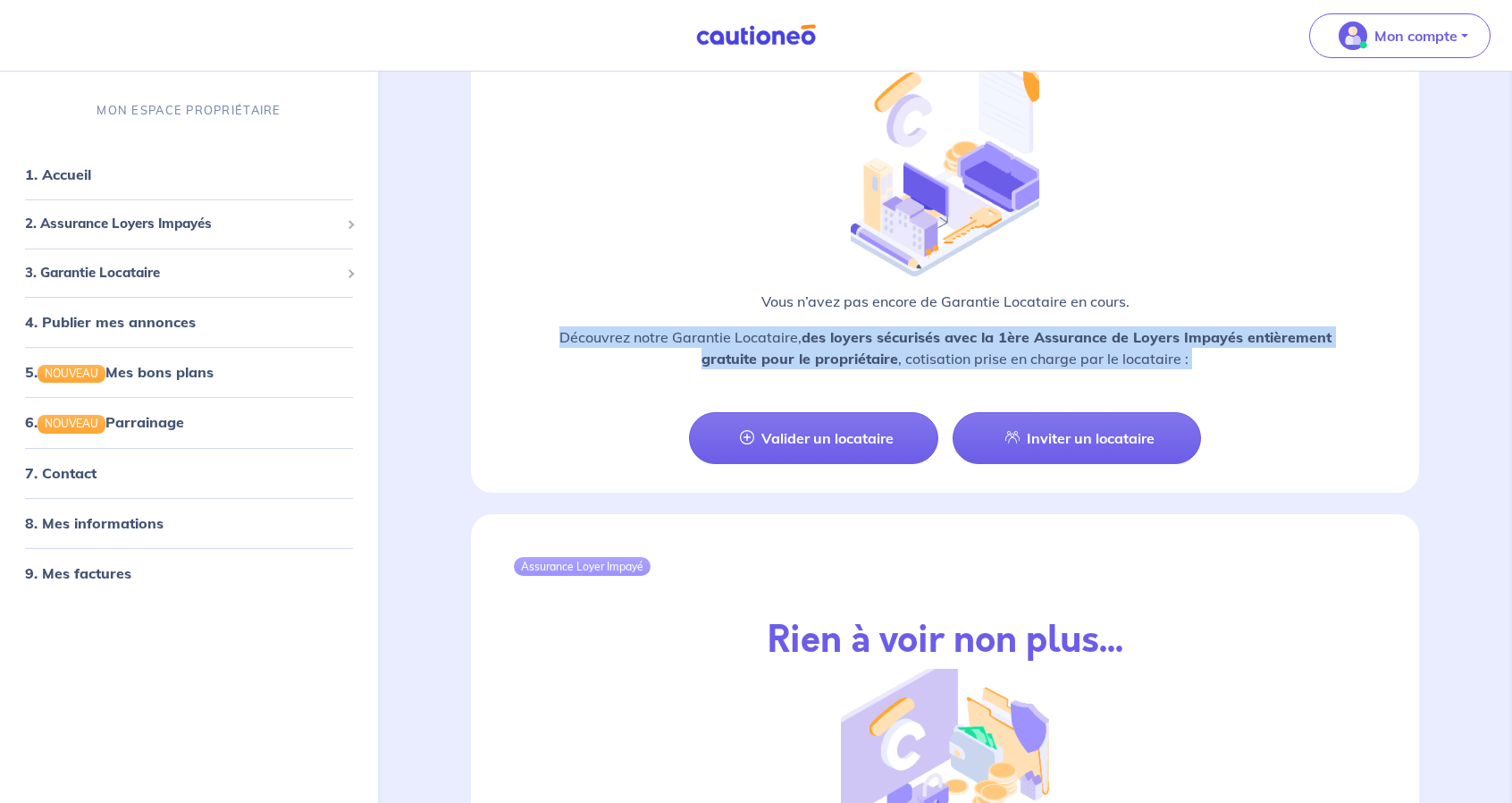
click at [950, 334] on strong "des loyers sécurisés avec la 1ère Assurance de Loyers Impayés entièrement gratu…" at bounding box center [1017, 348] width 630 height 39
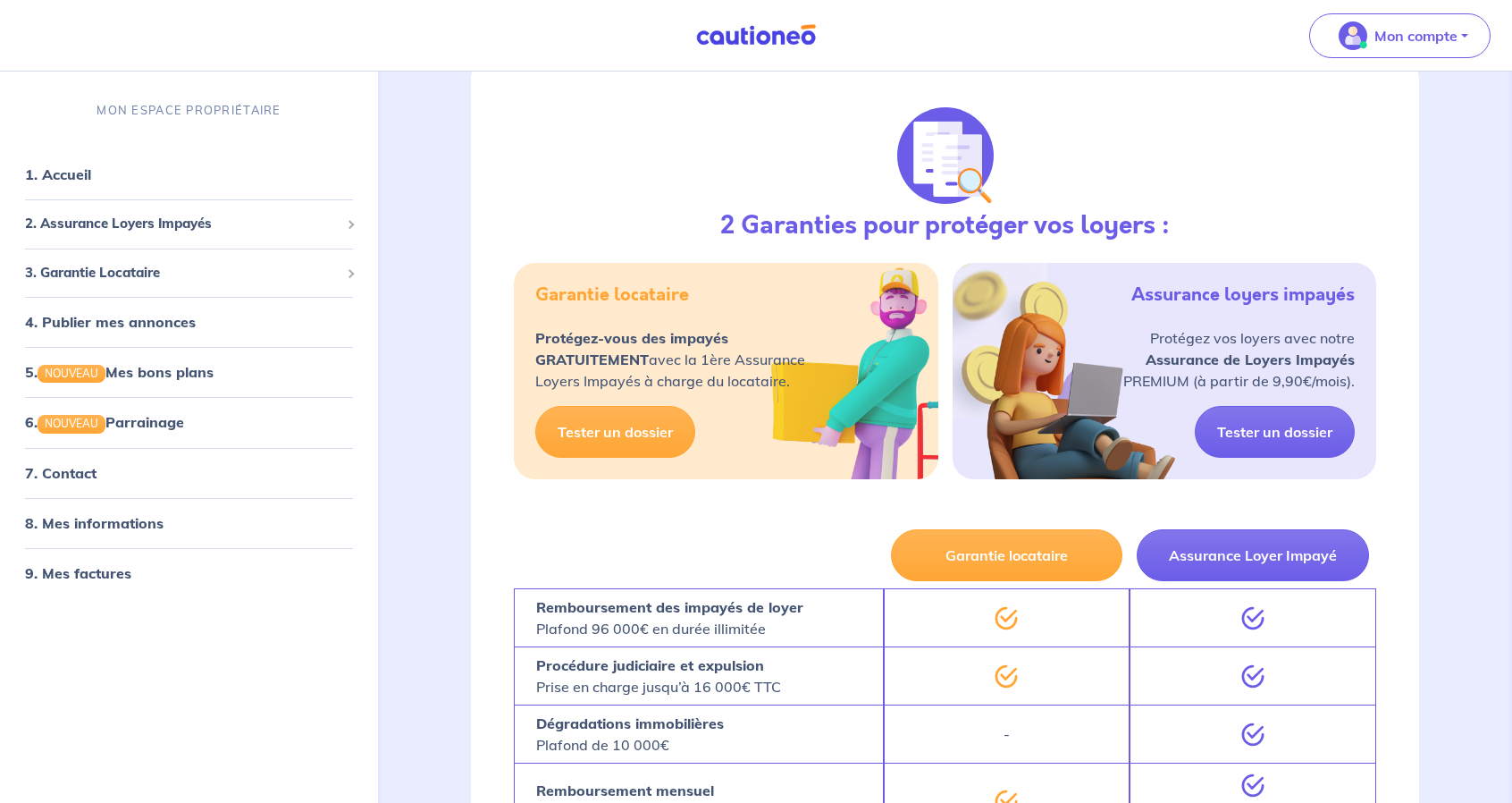
scroll to position [180, 0]
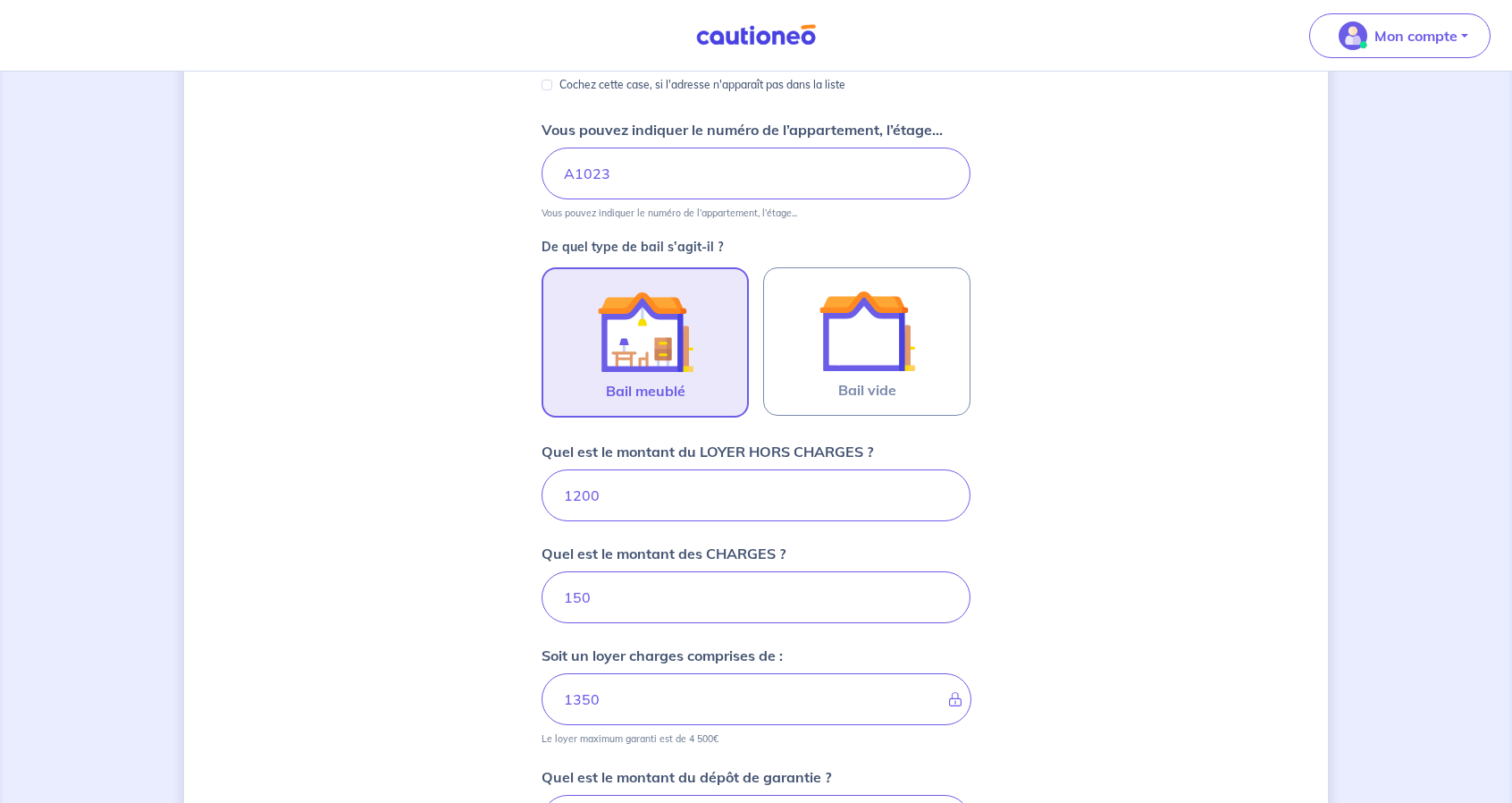
scroll to position [337, 0]
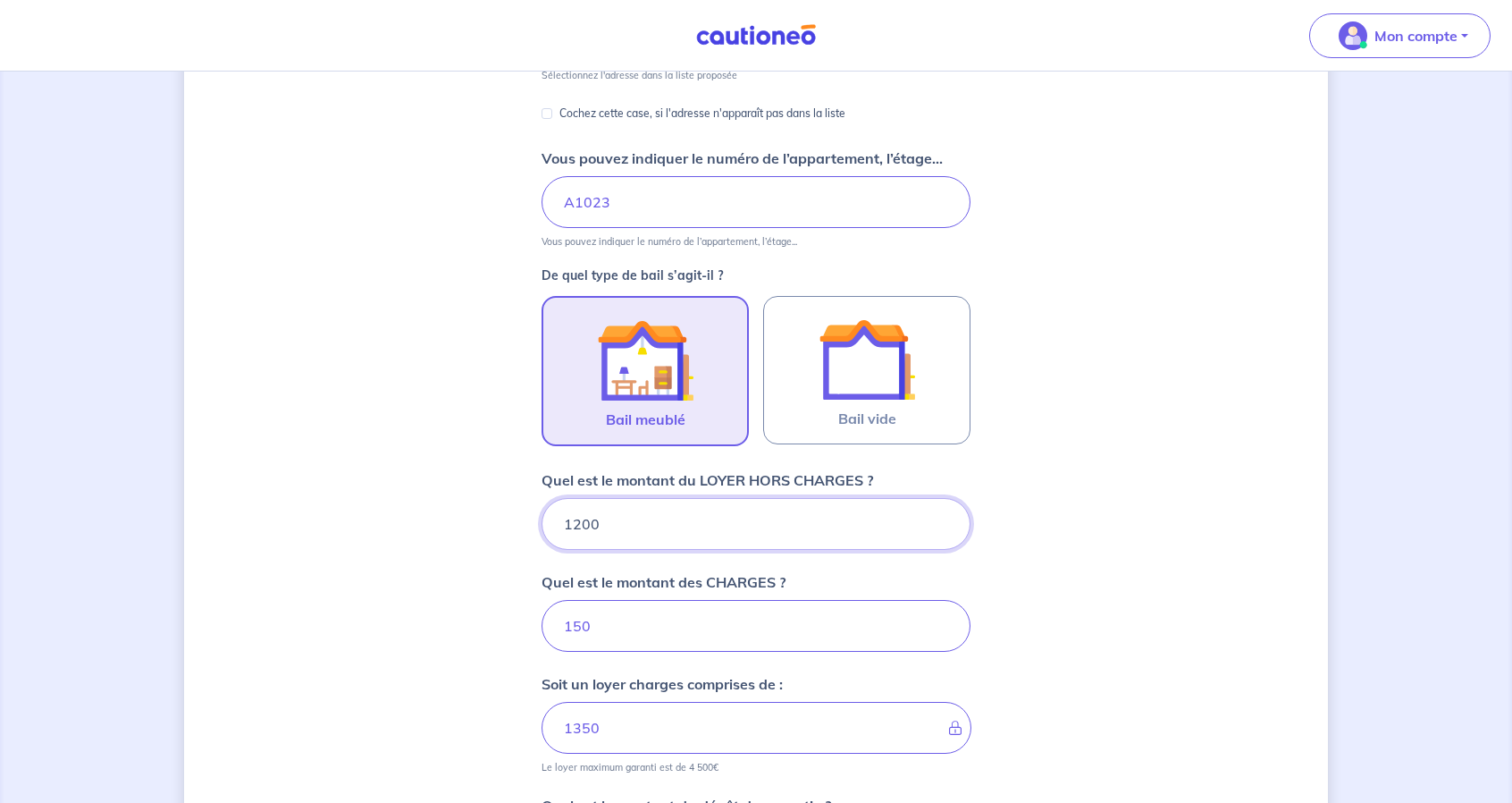
click at [576, 519] on input "1200" at bounding box center [756, 523] width 429 height 52
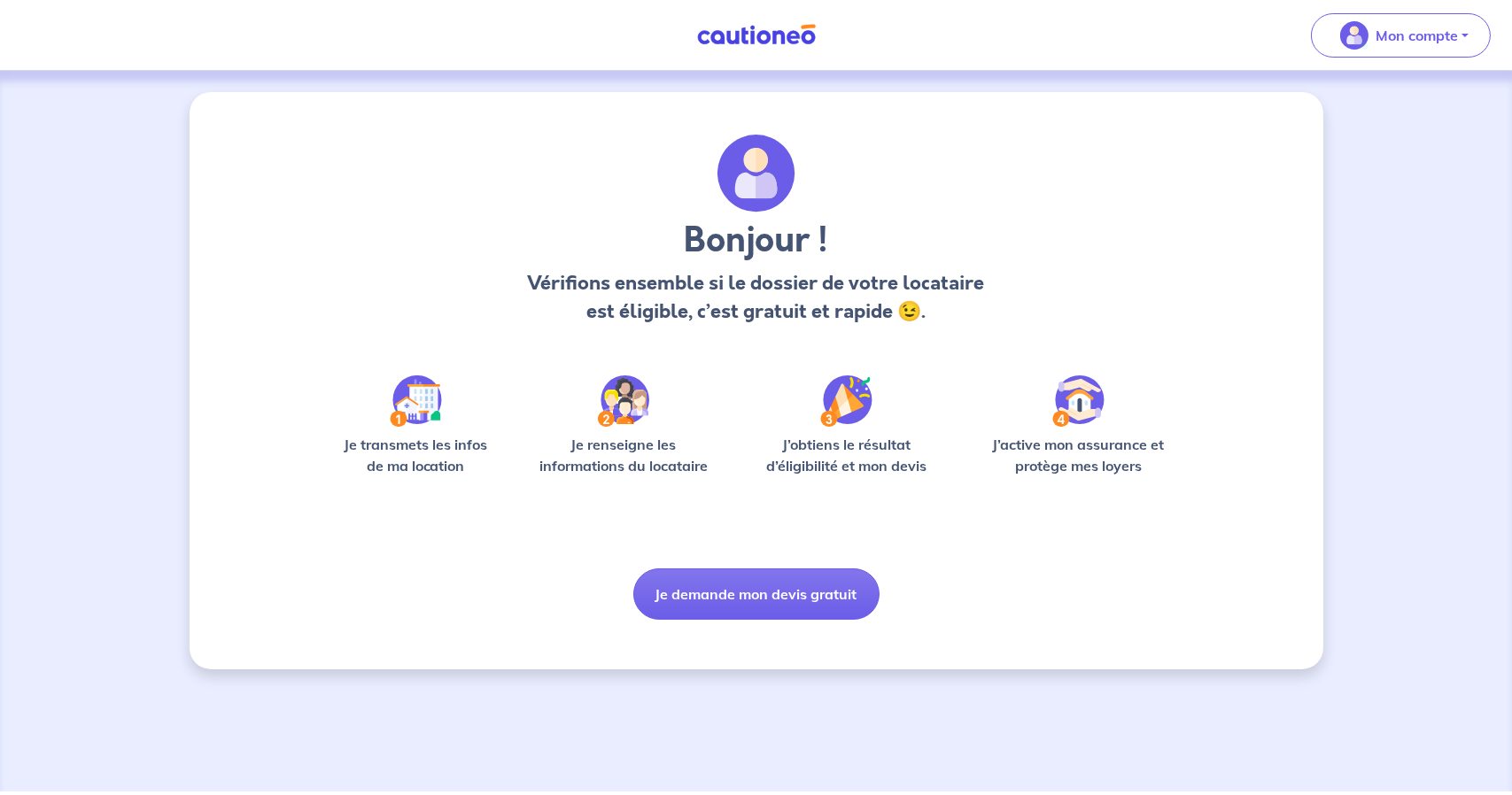
click at [432, 444] on p "Je transmets les infos de ma location" at bounding box center [415, 455] width 169 height 43
click at [612, 450] on p "Je renseigne les informations du locataire" at bounding box center [624, 455] width 191 height 43
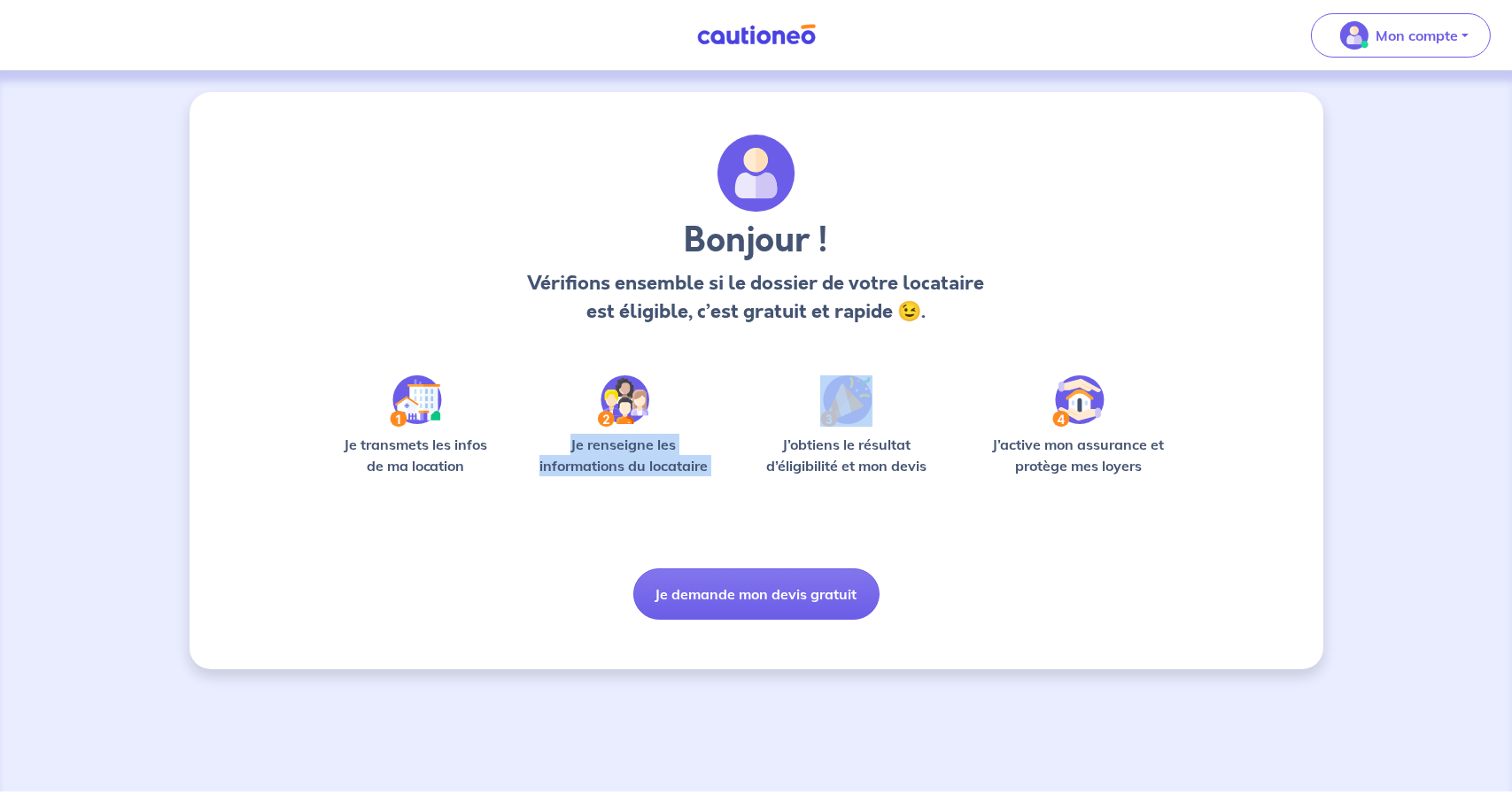
click at [612, 450] on p "Je renseigne les informations du locataire" at bounding box center [624, 455] width 191 height 43
click at [638, 463] on p "Je renseigne les informations du locataire" at bounding box center [624, 455] width 191 height 43
click at [918, 467] on p "J’obtiens le résultat d’éligibilité et mon devis" at bounding box center [846, 455] width 200 height 43
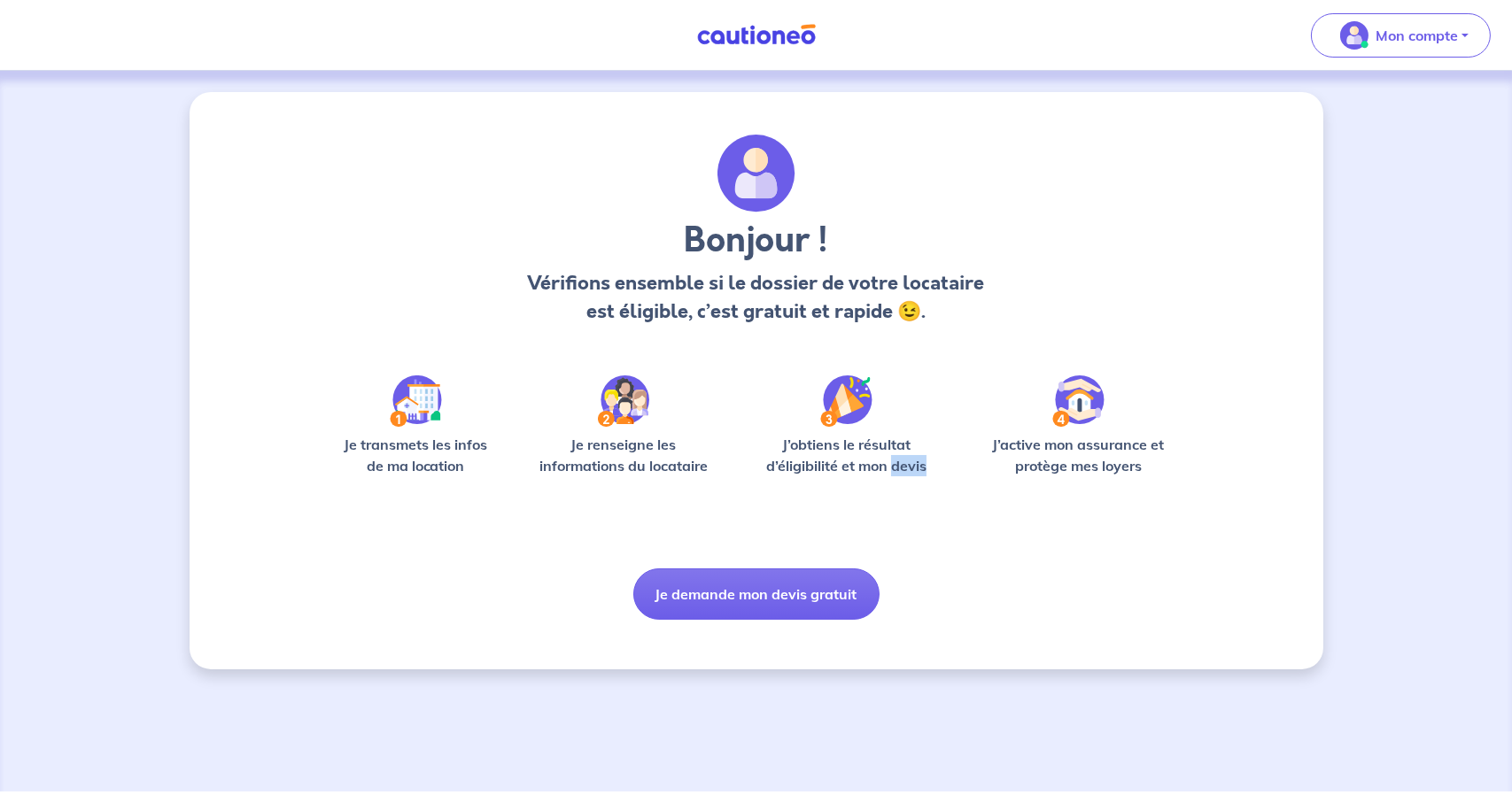
click at [918, 468] on p "J’obtiens le résultat d’éligibilité et mon devis" at bounding box center [846, 455] width 200 height 43
click at [920, 463] on p "J’obtiens le résultat d’éligibilité et mon devis" at bounding box center [846, 455] width 200 height 43
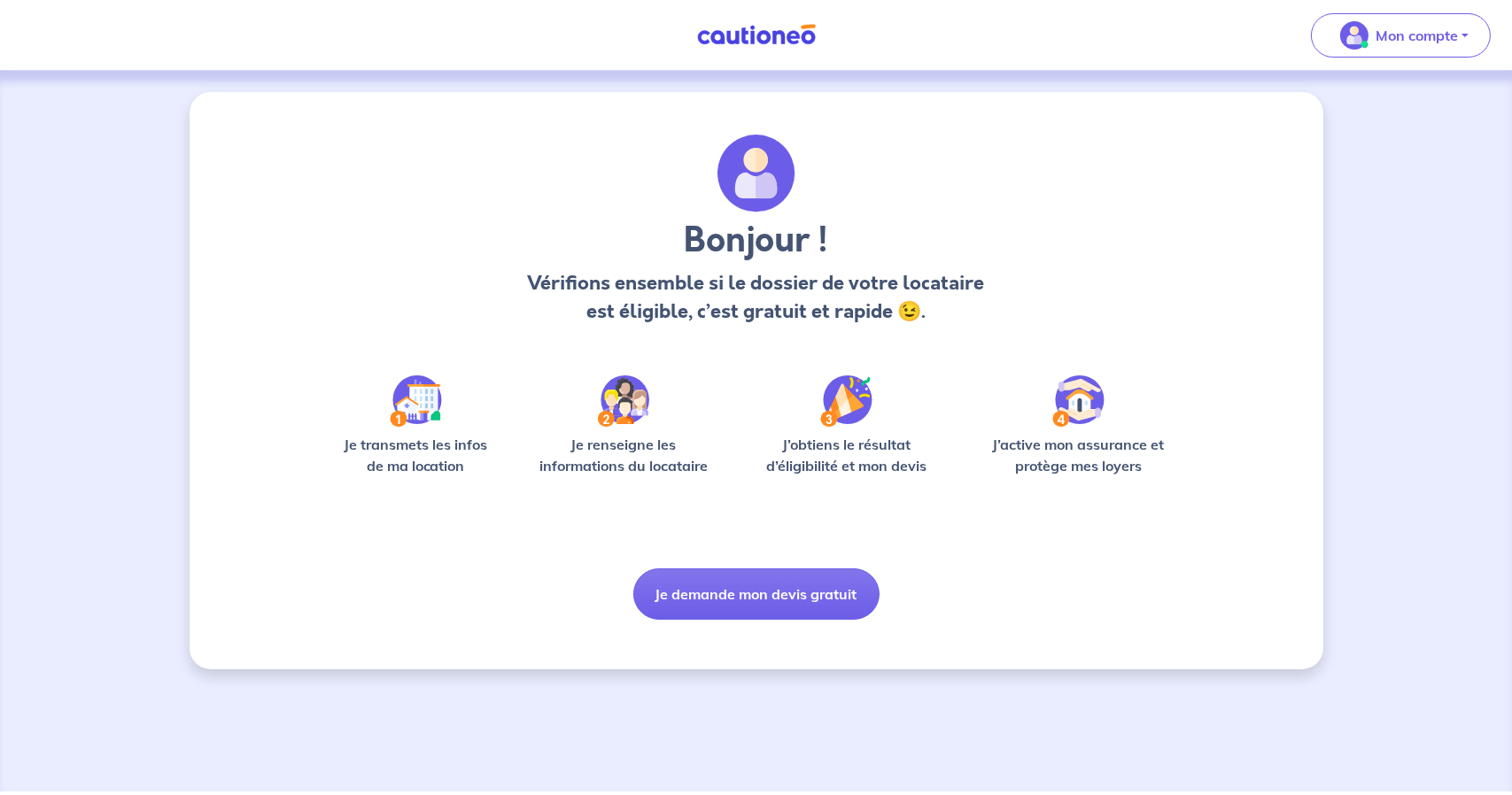
click at [1048, 465] on p "J’active mon assurance et protège mes loyers" at bounding box center [1078, 455] width 206 height 43
click at [1051, 453] on p "J’active mon assurance et protège mes loyers" at bounding box center [1078, 455] width 206 height 43
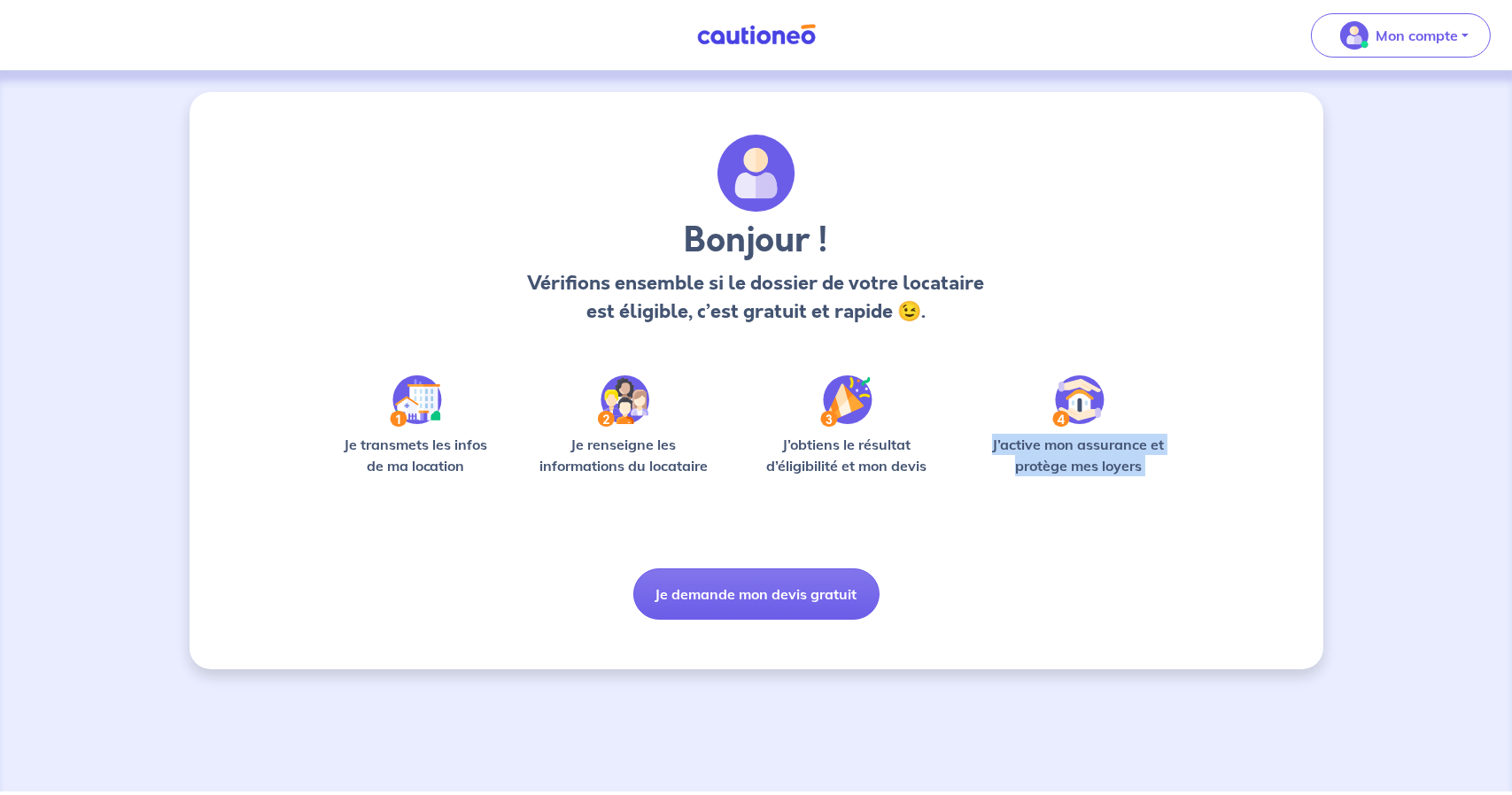
click at [1051, 453] on p "J’active mon assurance et protège mes loyers" at bounding box center [1078, 455] width 206 height 43
click at [1061, 471] on p "J’active mon assurance et protège mes loyers" at bounding box center [1078, 455] width 206 height 43
click at [1061, 472] on p "J’active mon assurance et protège mes loyers" at bounding box center [1078, 455] width 206 height 43
click at [843, 314] on p "Vérifions ensemble si le dossier de votre locataire est éligible, c’est gratuit…" at bounding box center [756, 297] width 467 height 57
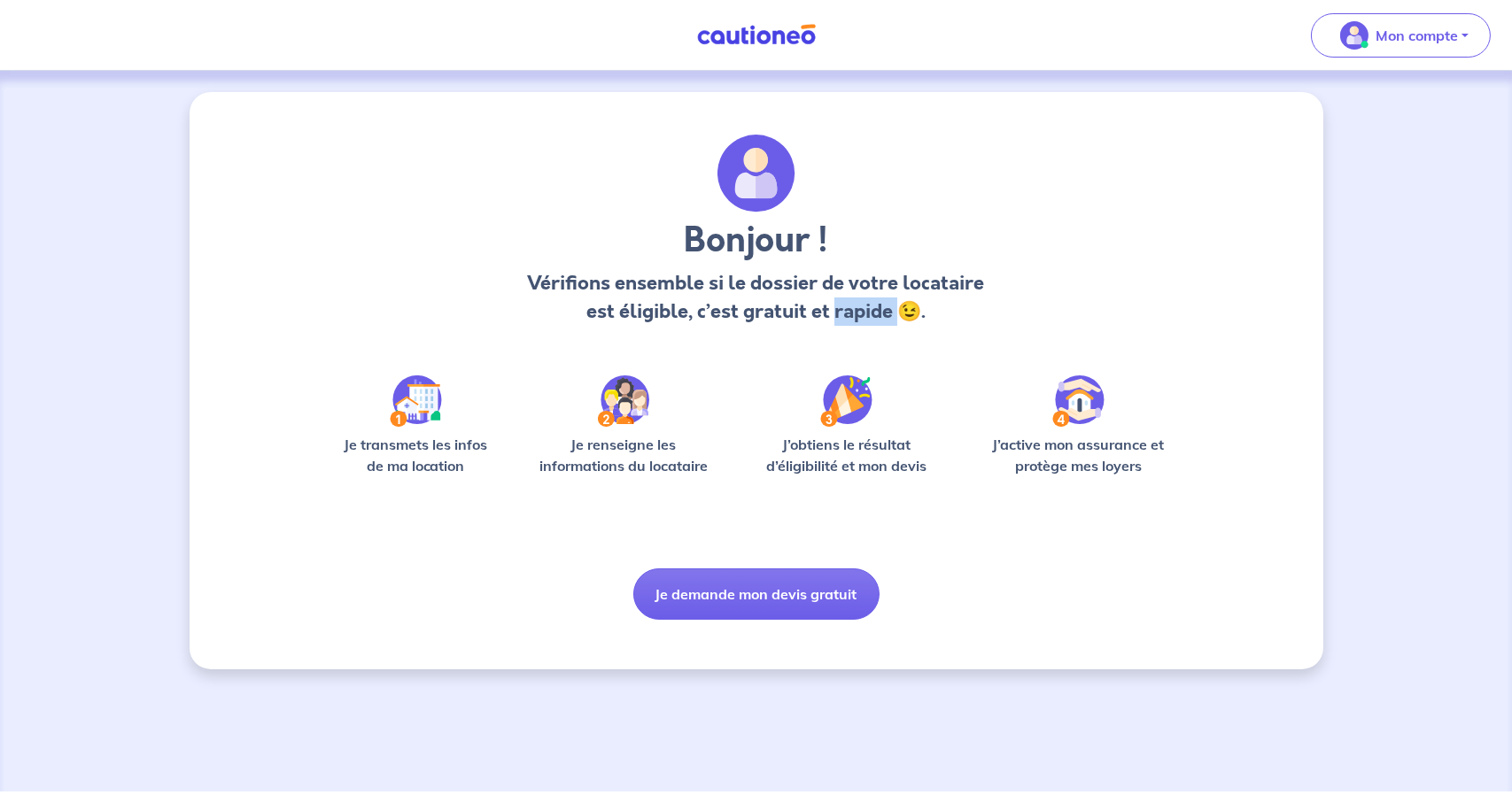
click at [843, 314] on p "Vérifions ensemble si le dossier de votre locataire est éligible, c’est gratuit…" at bounding box center [756, 297] width 467 height 57
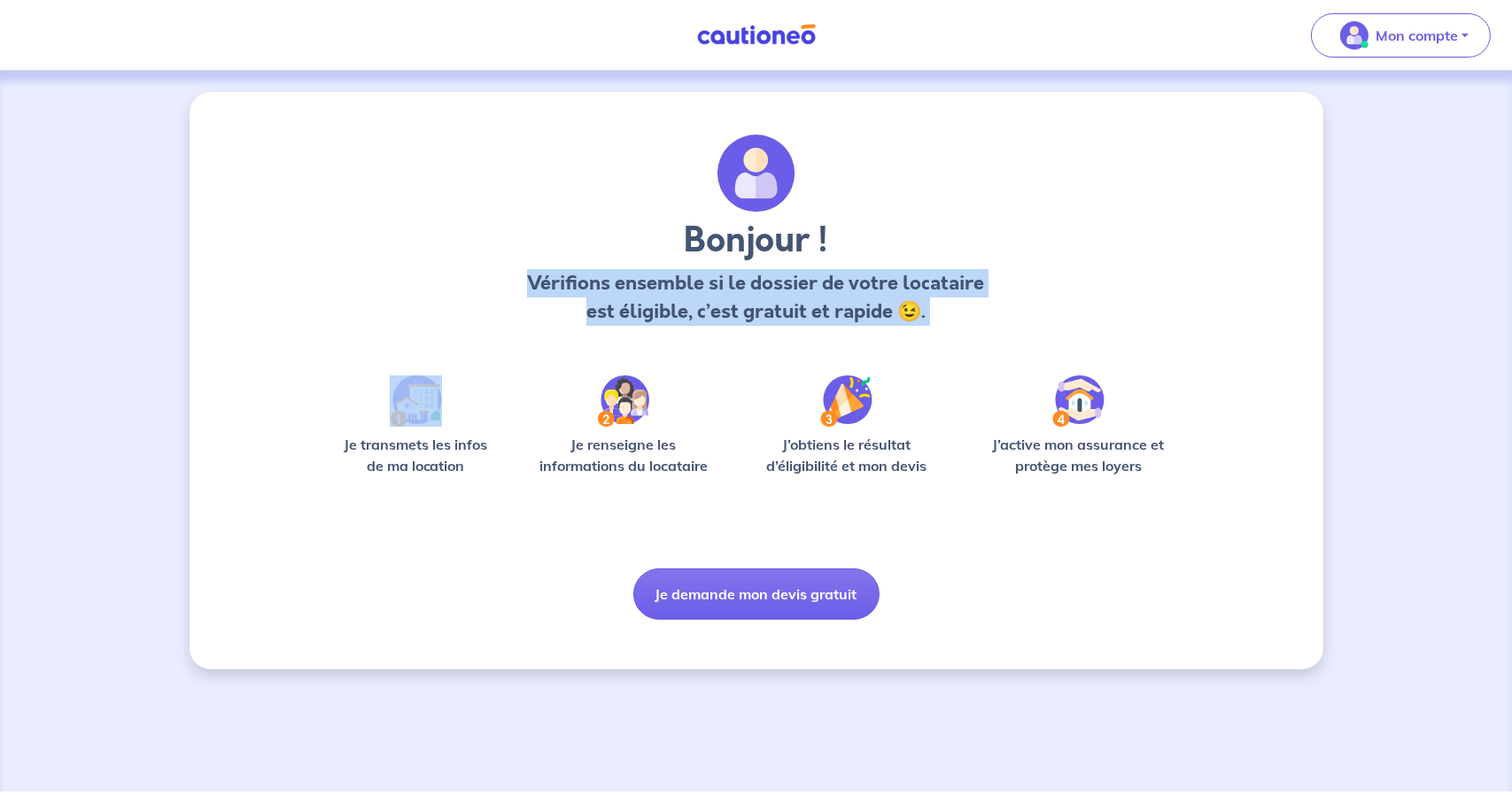
click at [843, 314] on p "Vérifions ensemble si le dossier de votre locataire est éligible, c’est gratuit…" at bounding box center [756, 297] width 467 height 57
click at [1432, 40] on p "Mon compte" at bounding box center [1416, 35] width 83 height 21
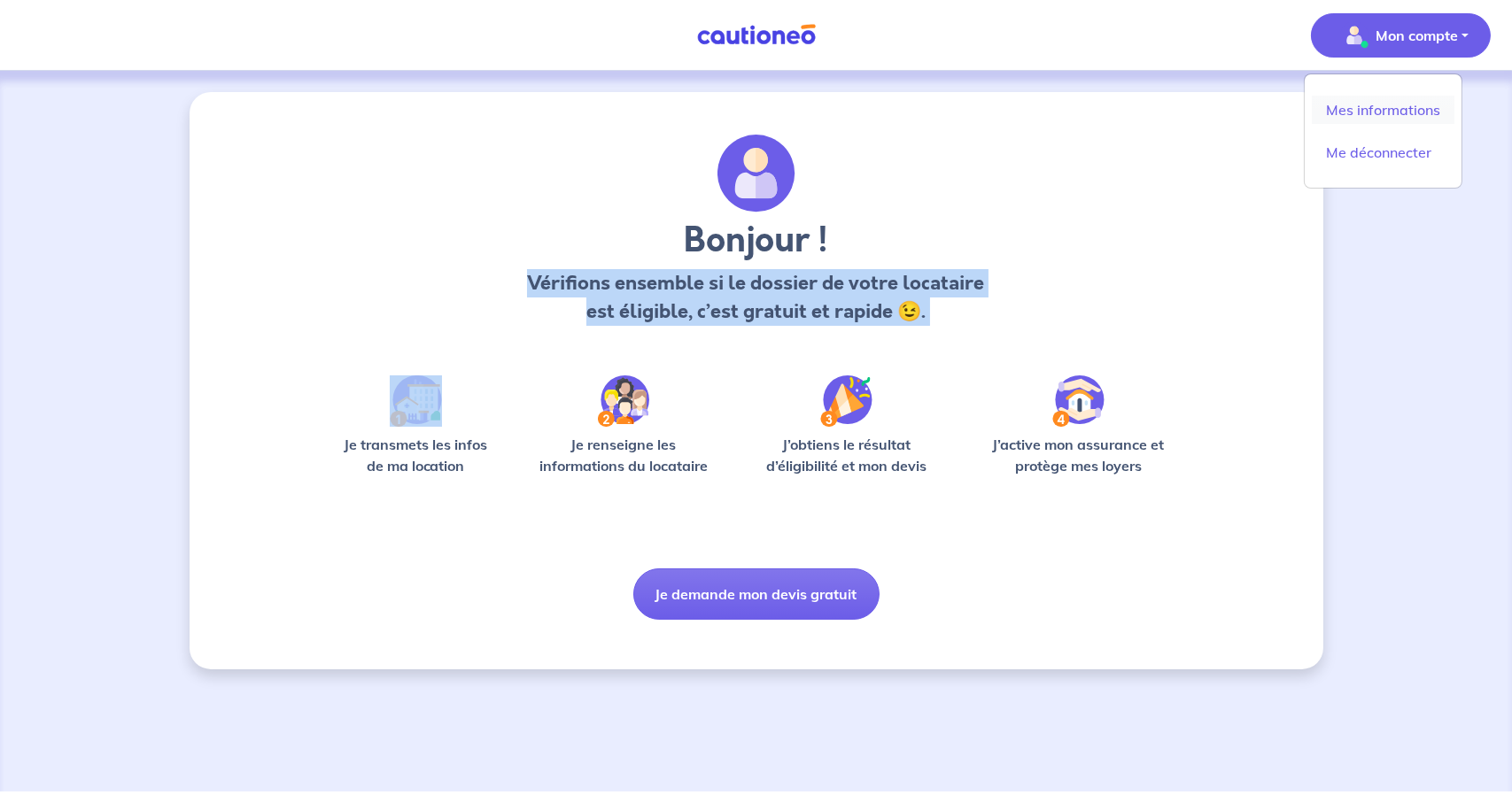
click at [1391, 104] on link "Mes informations" at bounding box center [1382, 110] width 142 height 28
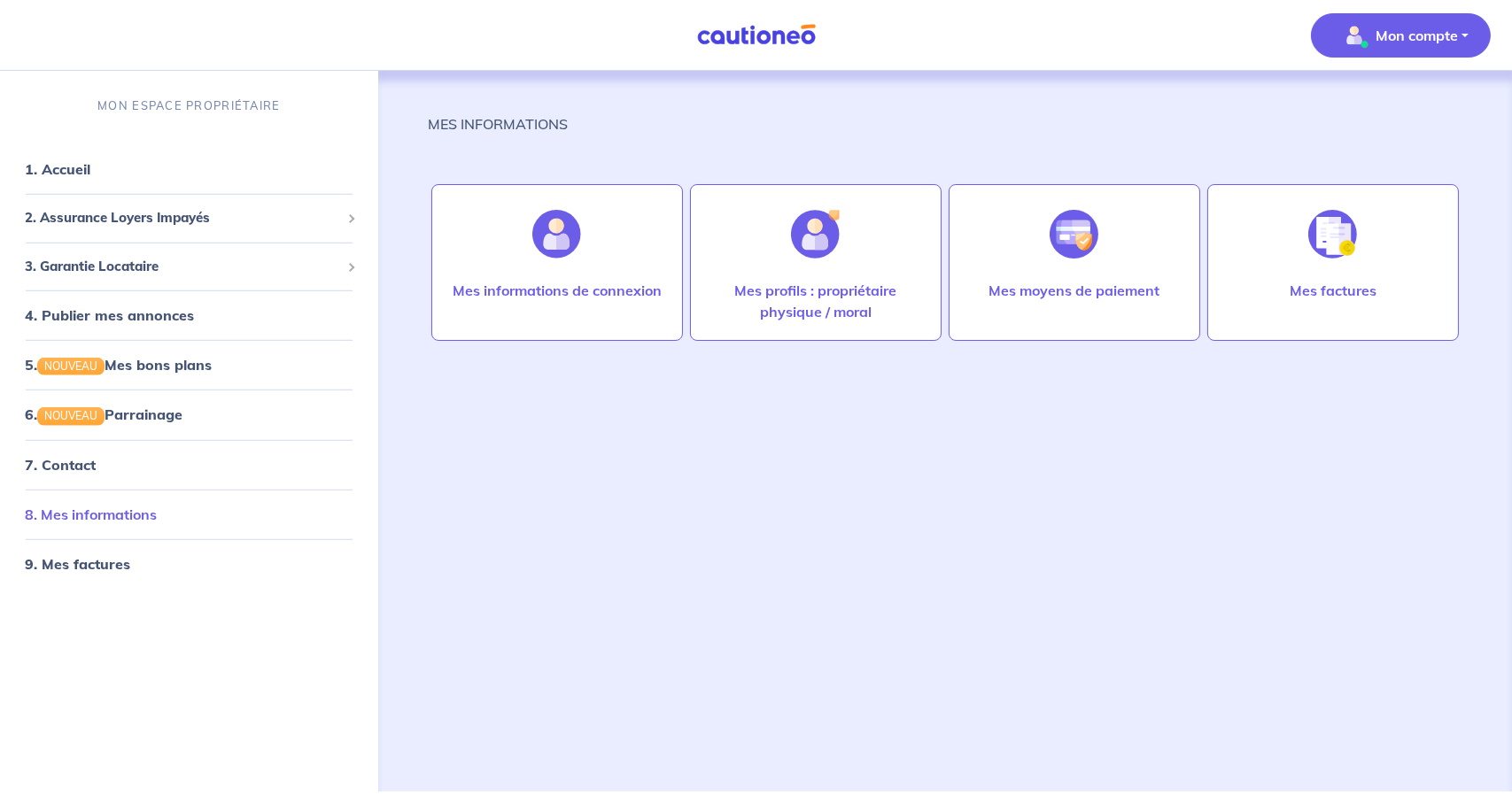
click at [99, 513] on link "8. Mes informations" at bounding box center [91, 513] width 132 height 18
click at [524, 102] on div "MES INFORMATIONS Mes informations de connexion Mes profils : propriétaire physi…" at bounding box center [944, 410] width 1034 height 678
click at [92, 509] on link "8. Mes informations" at bounding box center [91, 513] width 132 height 18
